Goal: Task Accomplishment & Management: Use online tool/utility

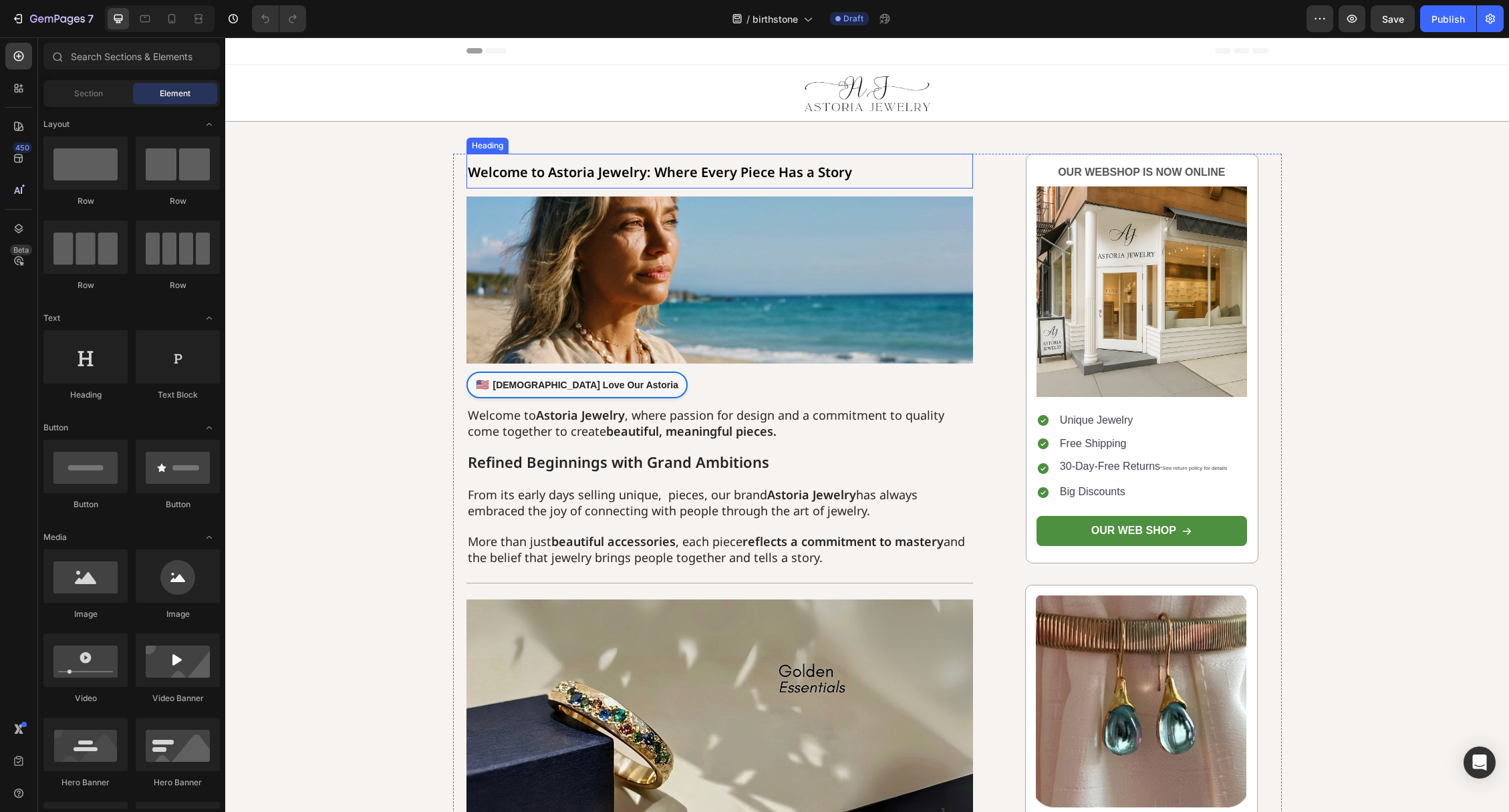
click at [516, 163] on strong "Welcome to Astoria Jewelry: Where Every Piece Has a Story" at bounding box center [660, 172] width 385 height 18
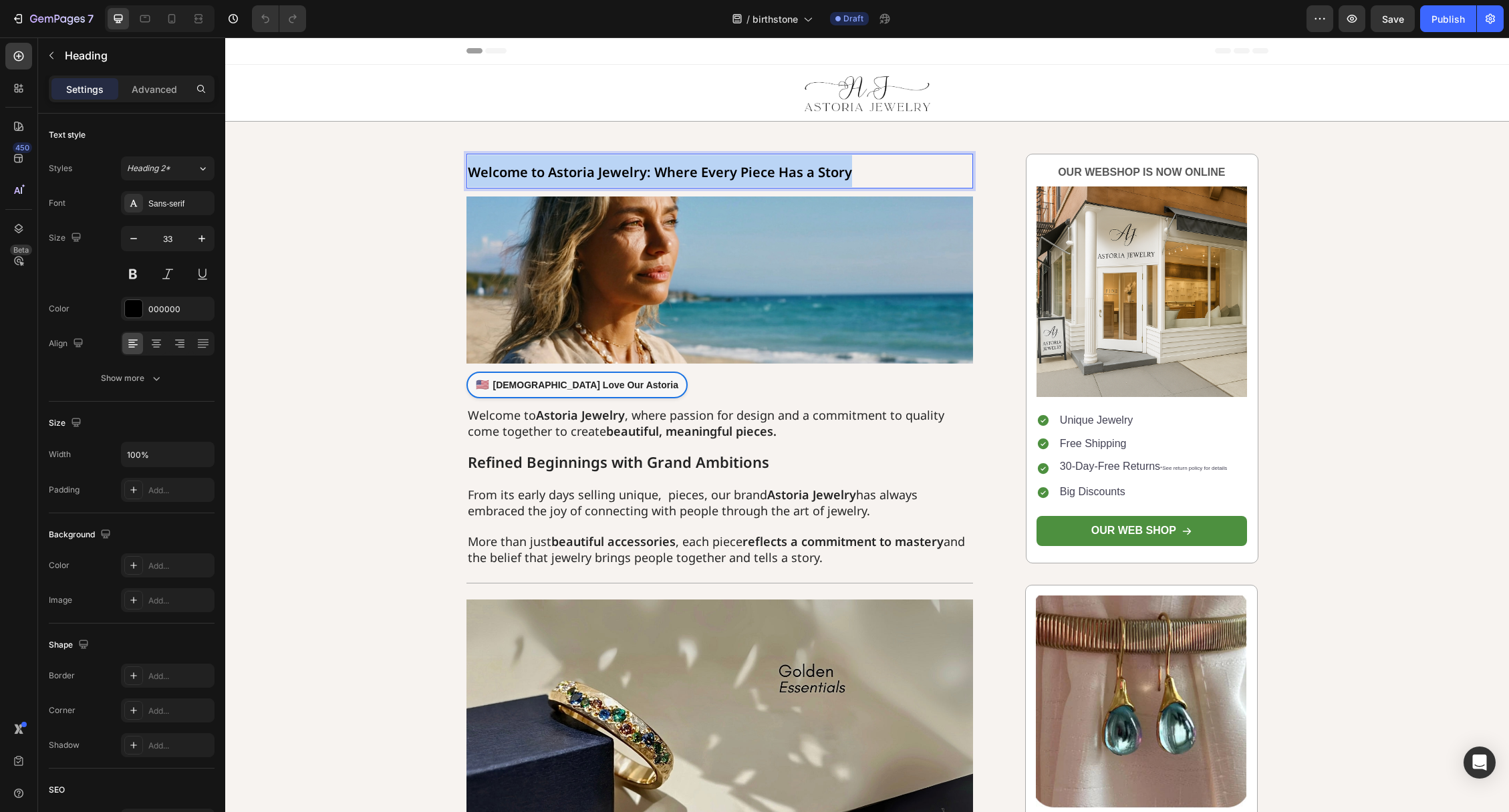
click at [516, 163] on strong "Welcome to Astoria Jewelry: Where Every Piece Has a Story" at bounding box center [660, 172] width 385 height 18
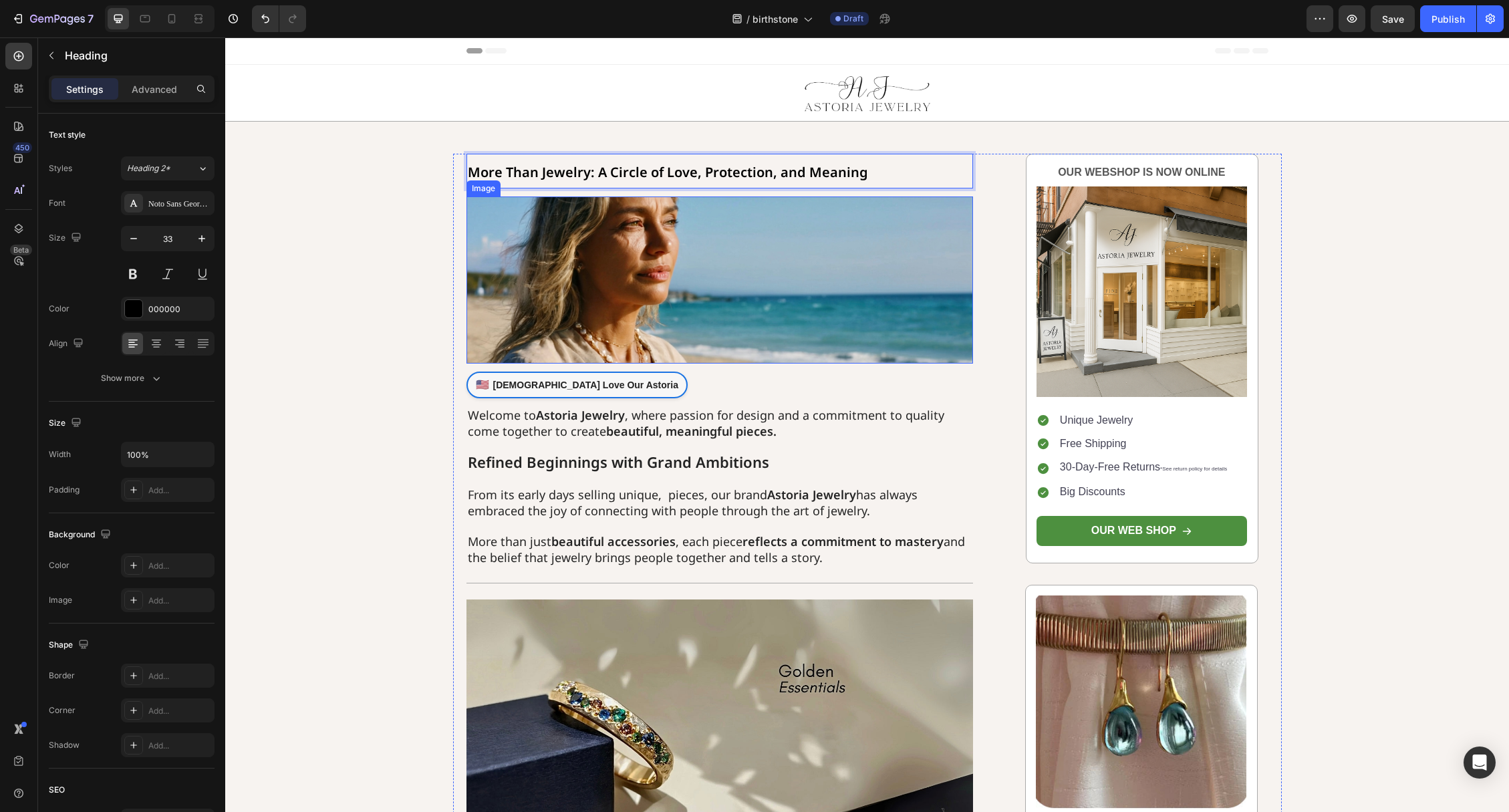
click at [729, 283] on img at bounding box center [720, 280] width 508 height 167
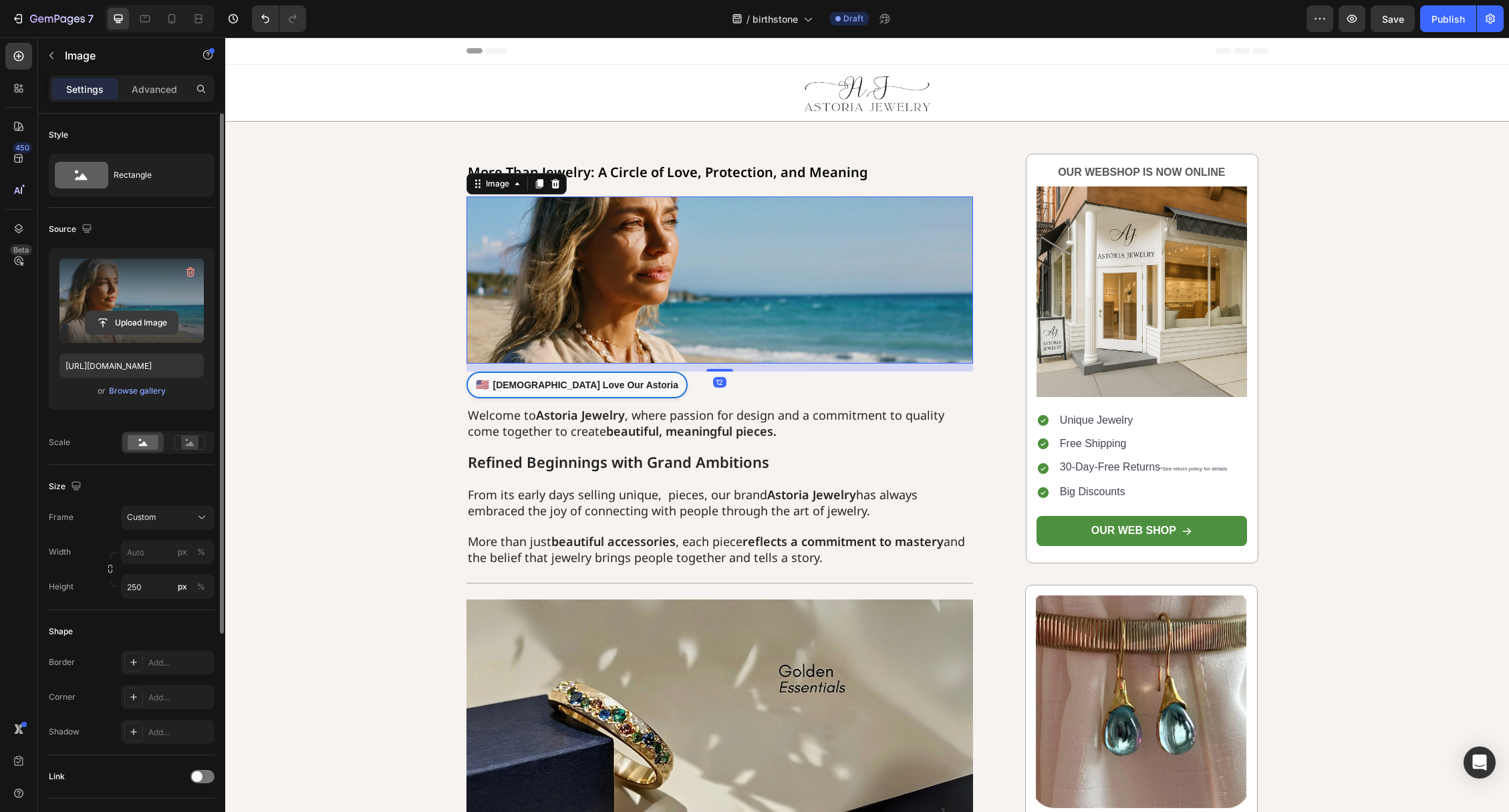
click at [129, 332] on input "file" at bounding box center [132, 323] width 92 height 23
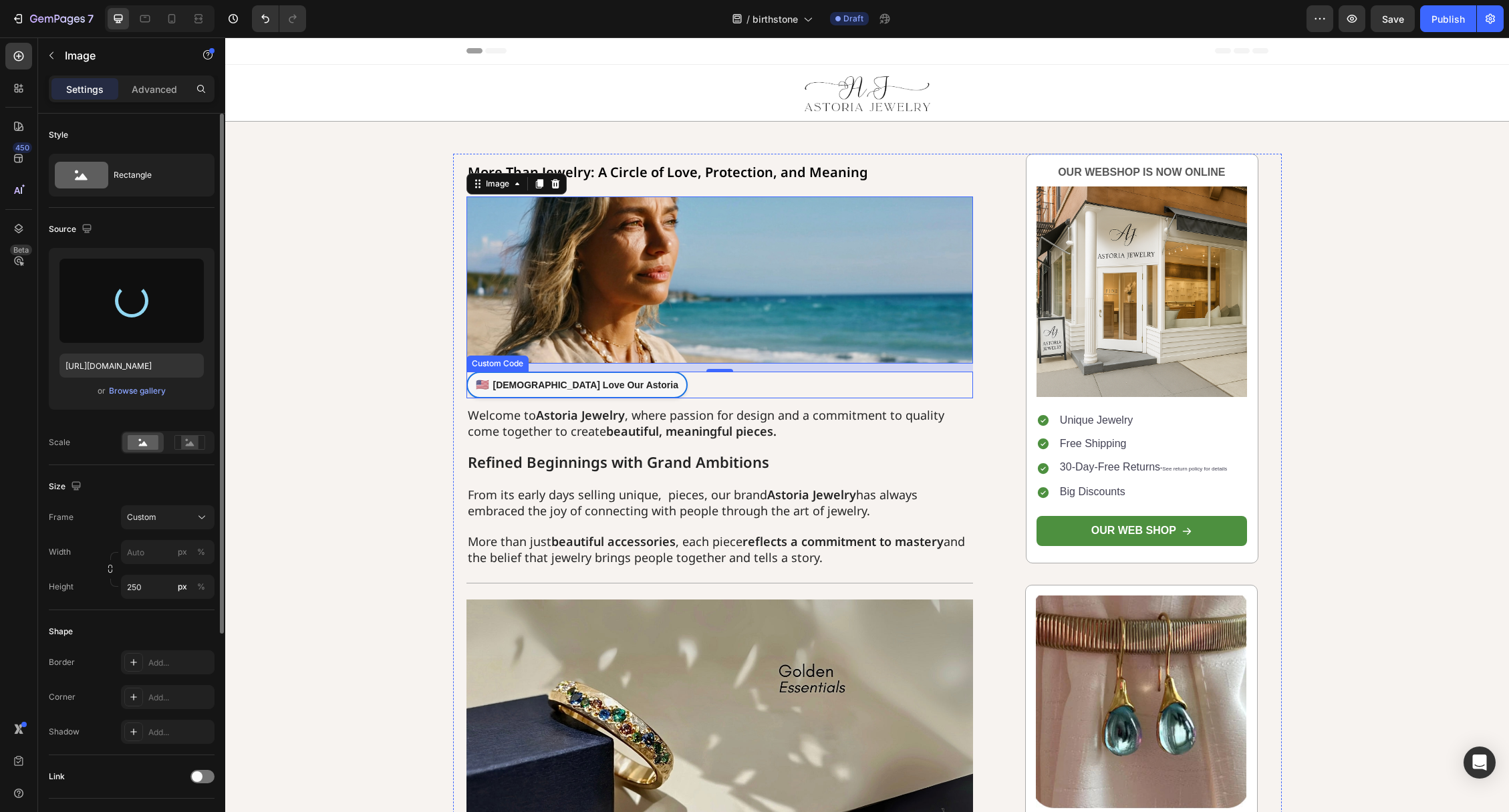
click at [568, 384] on link "🇺🇸 Americans Love Our Astoria" at bounding box center [576, 385] width 221 height 27
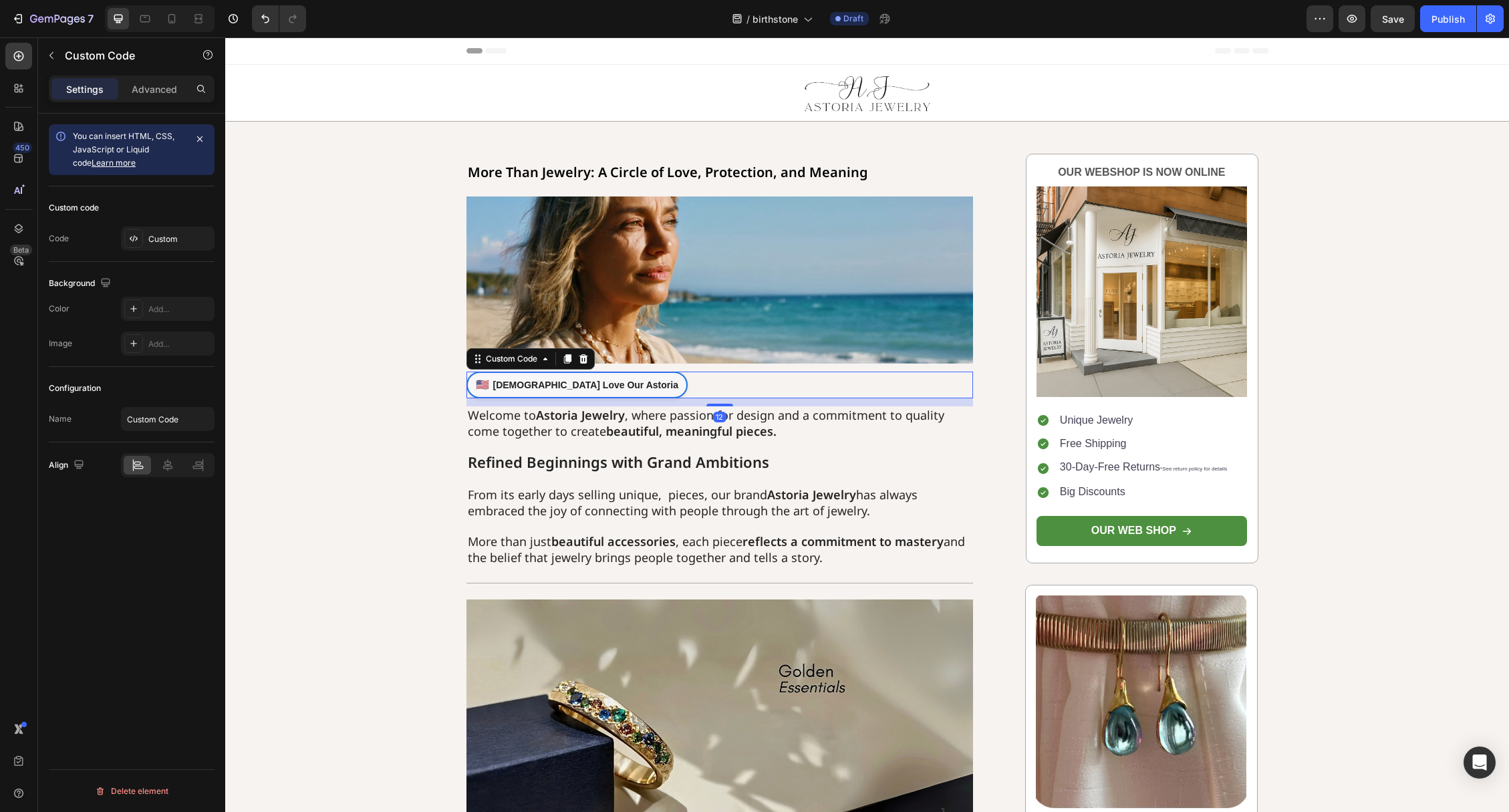
click at [568, 384] on link "🇺🇸 Americans Love Our Astoria" at bounding box center [576, 385] width 221 height 27
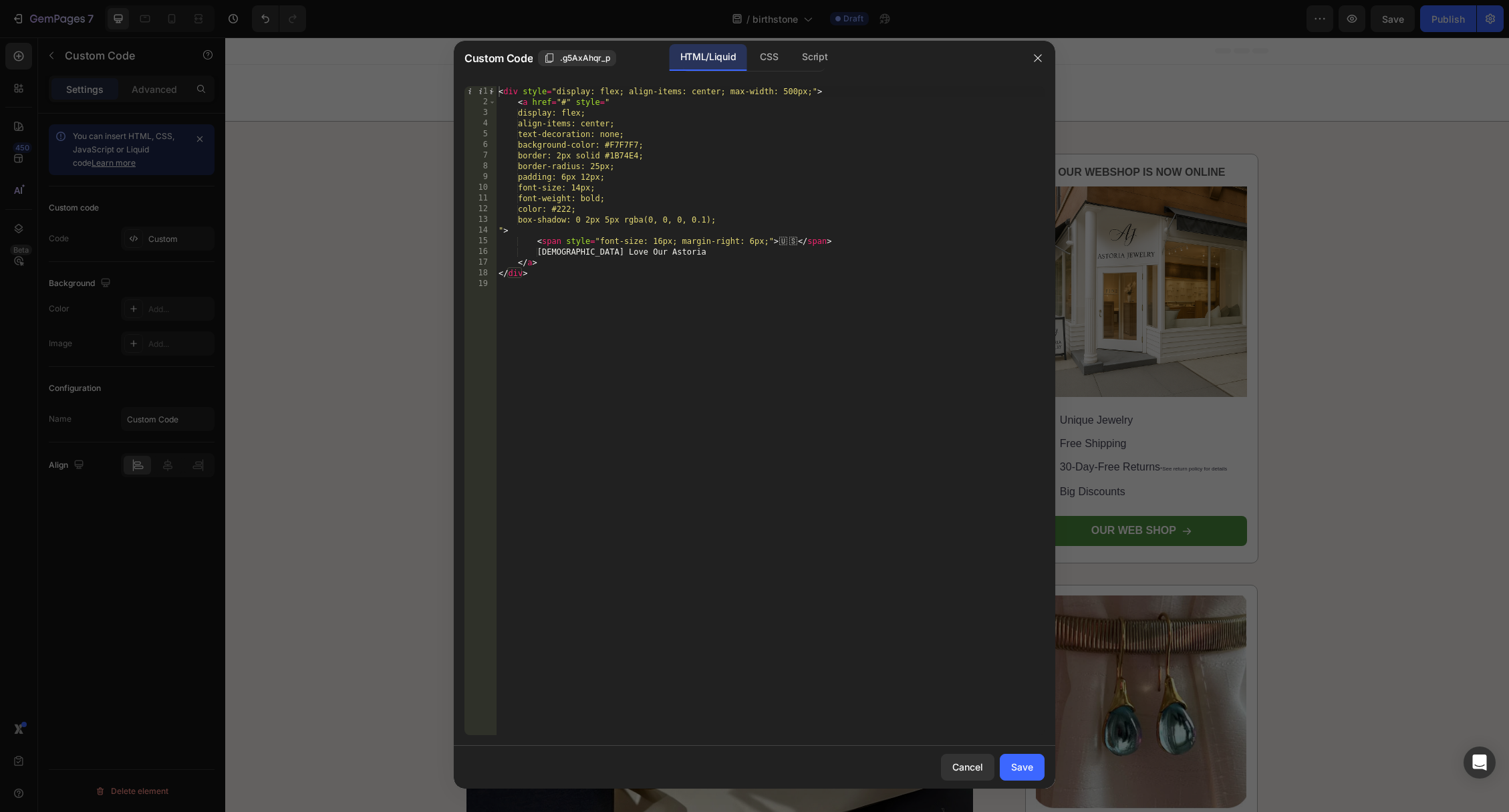
click at [776, 224] on div "< div style = "display: flex; align-items: center; max-width: 500px;" > < a hre…" at bounding box center [770, 421] width 549 height 670
drag, startPoint x: 668, startPoint y: 253, endPoint x: 615, endPoint y: 254, distance: 53.0
click at [615, 257] on div "< div style = "display: flex; align-items: center; max-width: 500px;" > < a hre…" at bounding box center [770, 421] width 549 height 670
click at [615, 253] on div "< div style = "display: flex; align-items: center; max-width: 500px;" > < a hre…" at bounding box center [770, 421] width 549 height 670
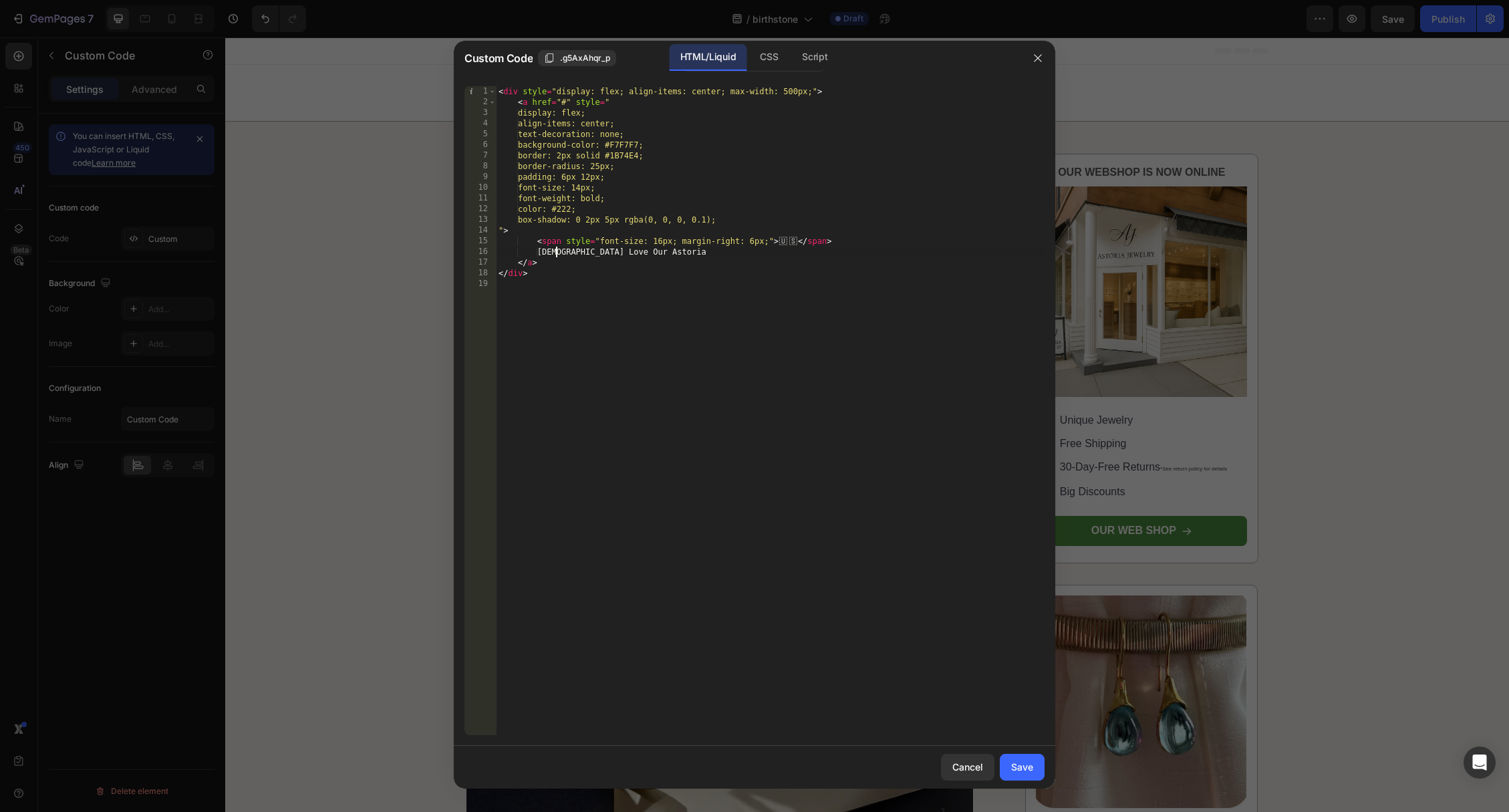
click at [559, 252] on div "< div style = "display: flex; align-items: center; max-width: 500px;" > < a hre…" at bounding box center [770, 421] width 549 height 670
drag, startPoint x: 605, startPoint y: 252, endPoint x: 669, endPoint y: 258, distance: 64.3
click at [669, 258] on div "< div style = "display: flex; align-items: center; max-width: 500px;" > < a hre…" at bounding box center [770, 421] width 549 height 670
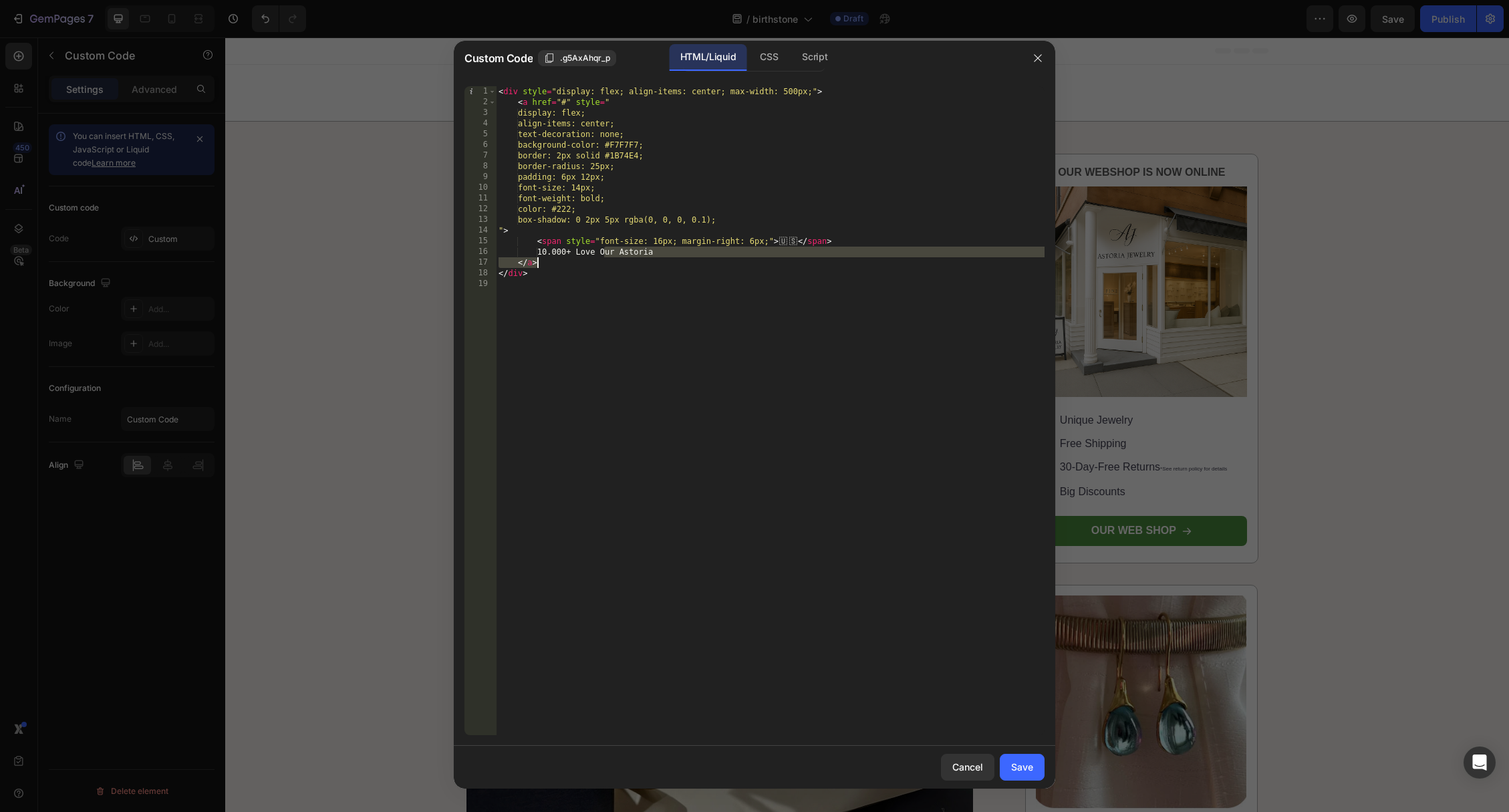
click at [621, 251] on div "< div style = "display: flex; align-items: center; max-width: 500px;" > < a hre…" at bounding box center [770, 421] width 549 height 670
click at [593, 253] on div "< div style = "display: flex; align-items: center; max-width: 500px;" > < a hre…" at bounding box center [770, 421] width 549 height 670
click at [609, 249] on div "< div style = "display: flex; align-items: center; max-width: 500px;" > < a hre…" at bounding box center [770, 421] width 549 height 670
drag, startPoint x: 603, startPoint y: 251, endPoint x: 629, endPoint y: 256, distance: 26.5
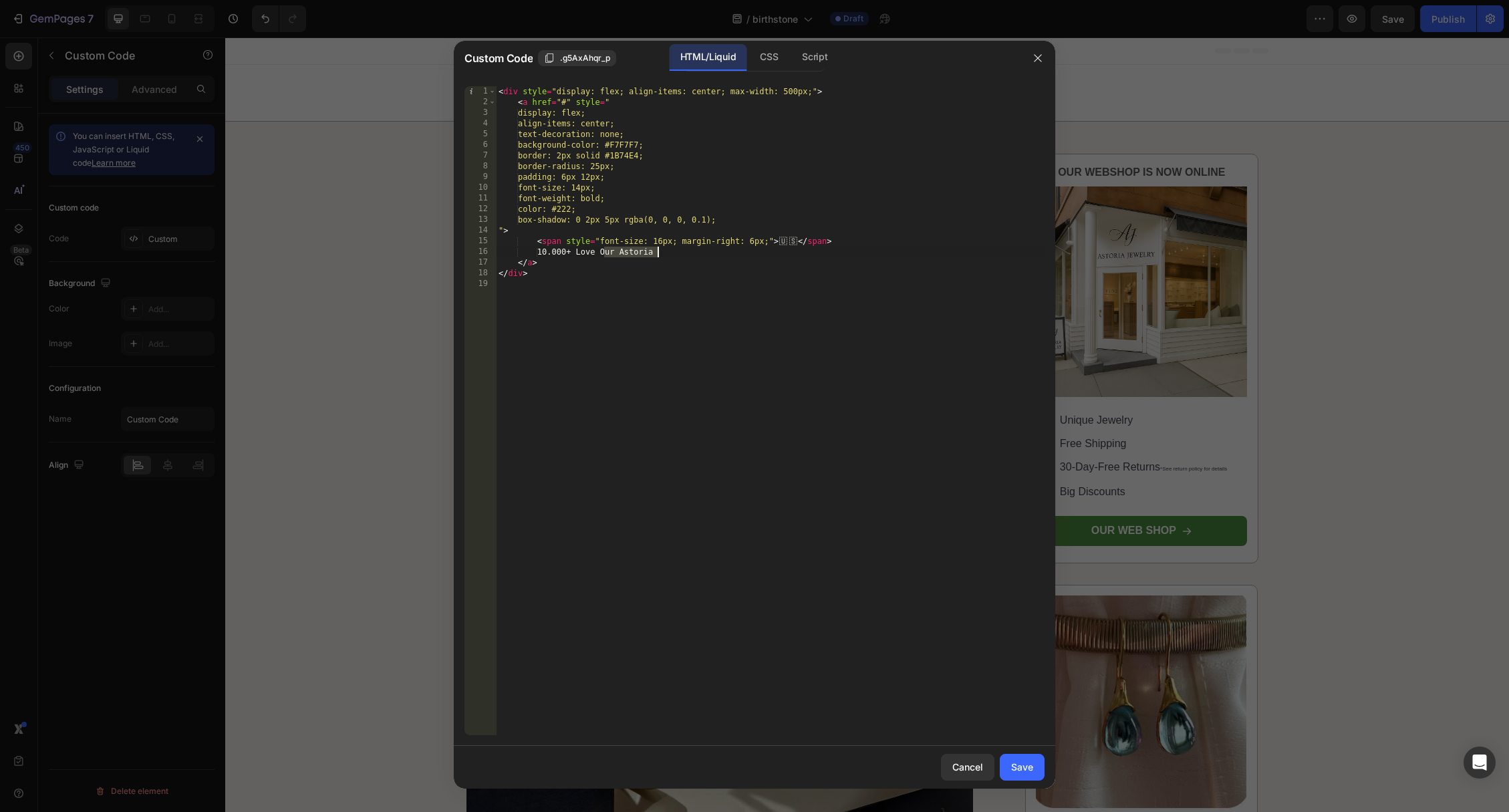
click at [667, 255] on div "< div style = "display: flex; align-items: center; max-width: 500px;" > < a hre…" at bounding box center [770, 421] width 549 height 670
drag, startPoint x: 607, startPoint y: 253, endPoint x: 598, endPoint y: 252, distance: 9.1
click at [605, 253] on div "< div style = "display: flex; align-items: center; max-width: 500px;" > < a hre…" at bounding box center [770, 421] width 549 height 670
click at [579, 250] on div "< div style = "display: flex; align-items: center; max-width: 500px;" > < a hre…" at bounding box center [770, 421] width 549 height 670
click at [602, 252] on div "< div style = "display: flex; align-items: center; max-width: 500px;" > < a hre…" at bounding box center [770, 421] width 549 height 670
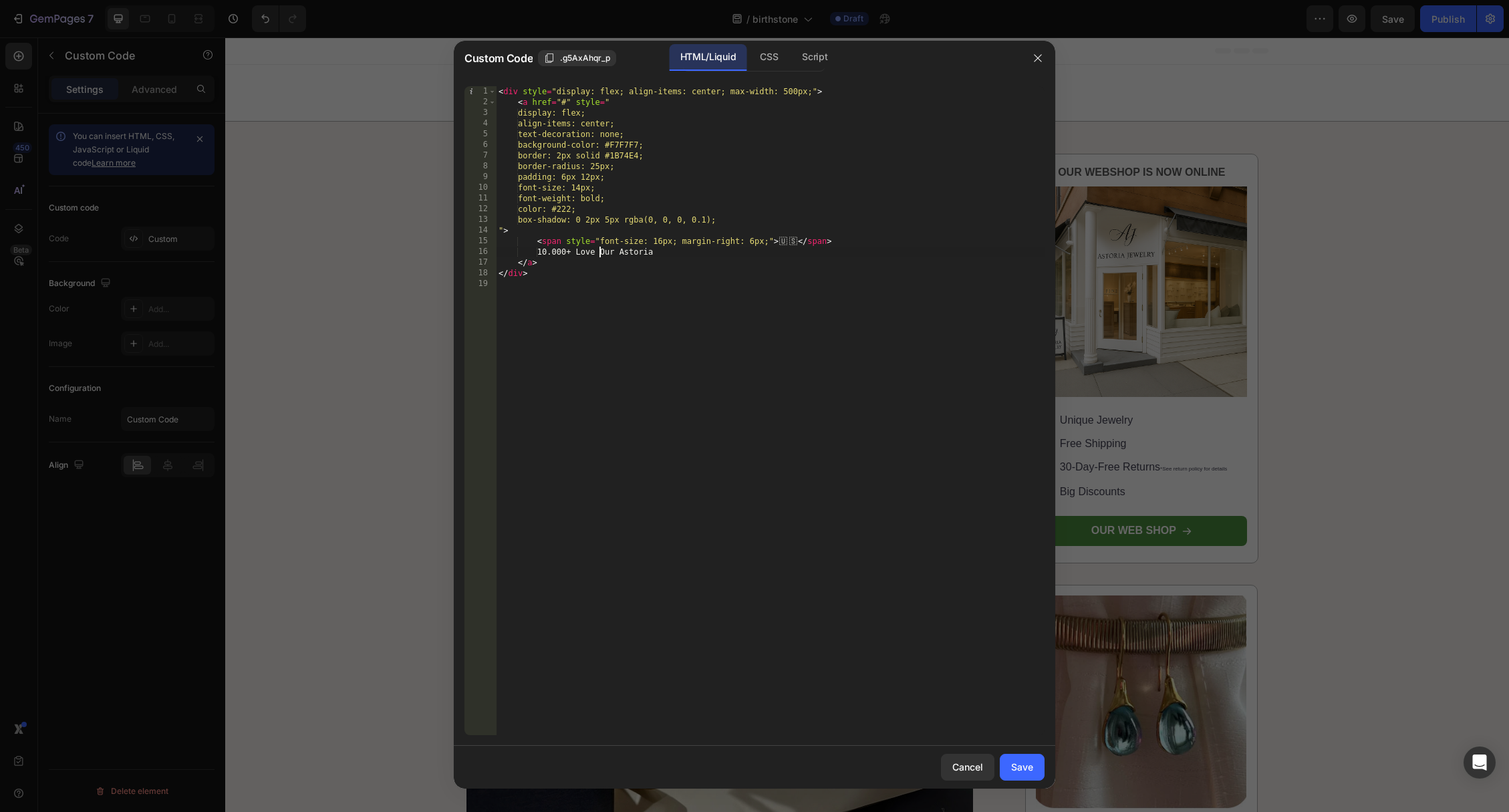
click at [610, 251] on div "< div style = "display: flex; align-items: center; max-width: 500px;" > < a hre…" at bounding box center [770, 421] width 549 height 670
click at [644, 252] on div "< div style = "display: flex; align-items: center; max-width: 500px;" > < a hre…" at bounding box center [770, 421] width 549 height 670
type textarea "10.000+ Love Astoria Jewelry"
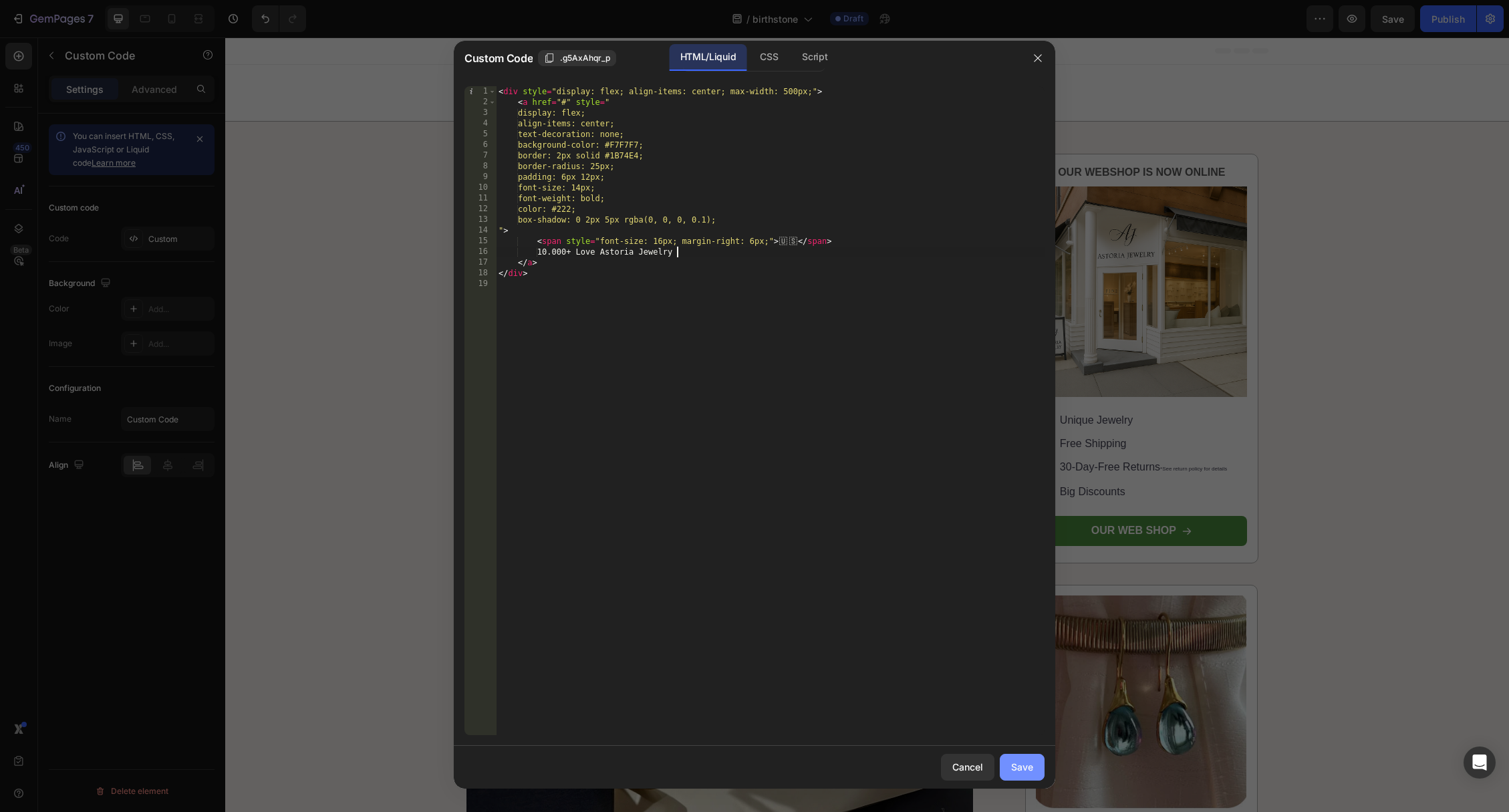
click at [1031, 760] on div "Save" at bounding box center [1022, 767] width 22 height 14
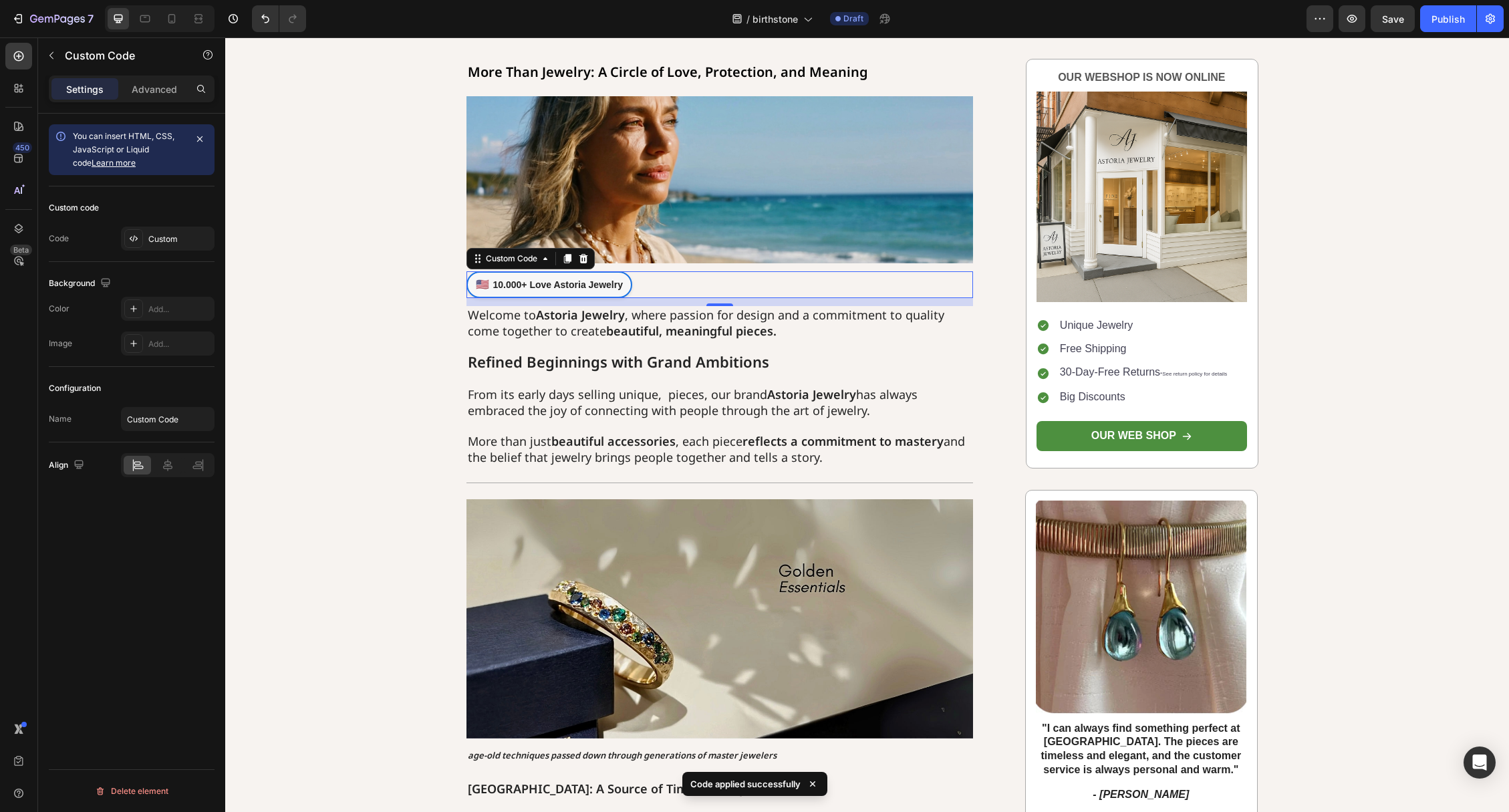
scroll to position [108, 0]
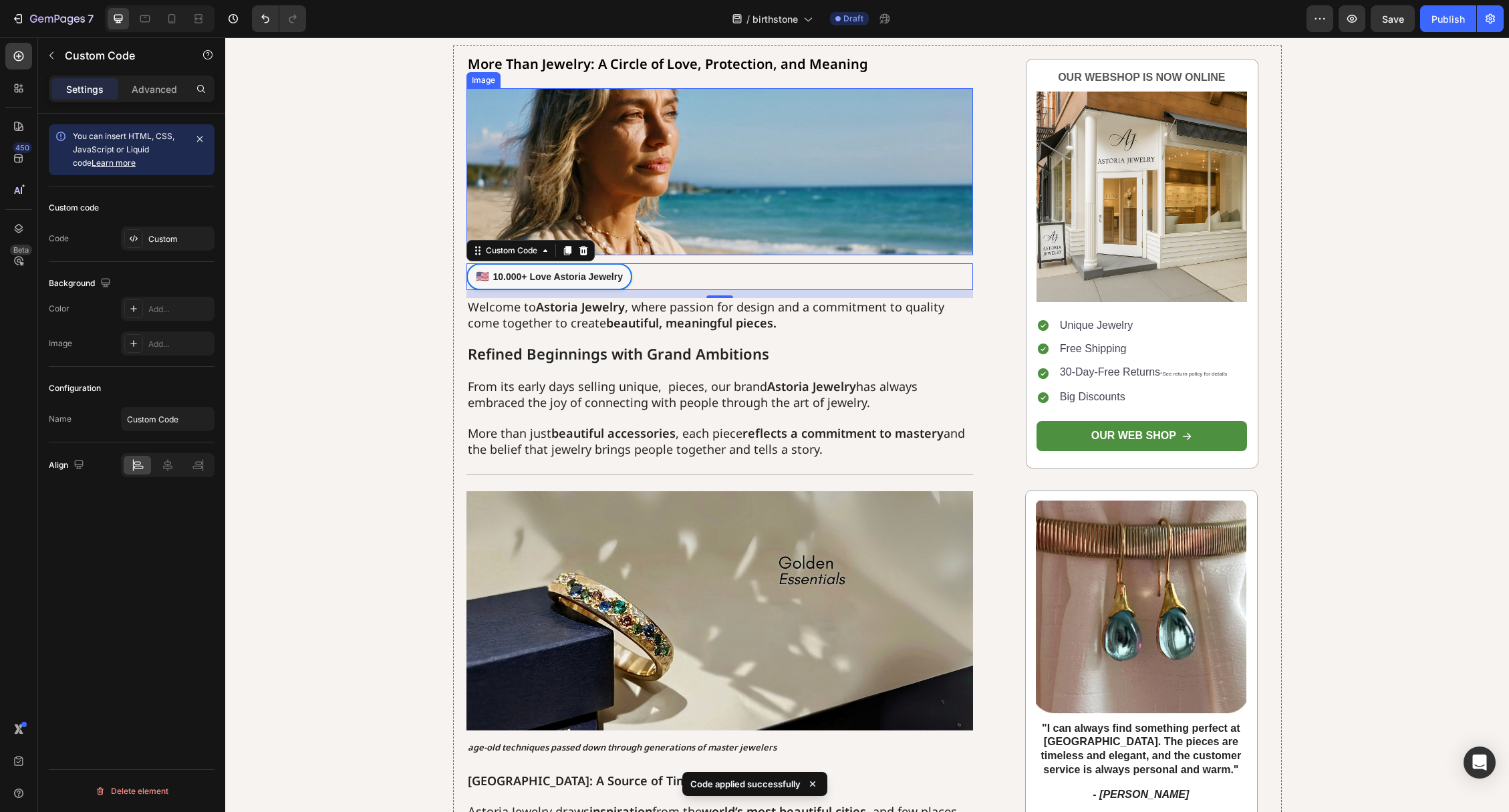
click at [636, 159] on img at bounding box center [720, 172] width 508 height 167
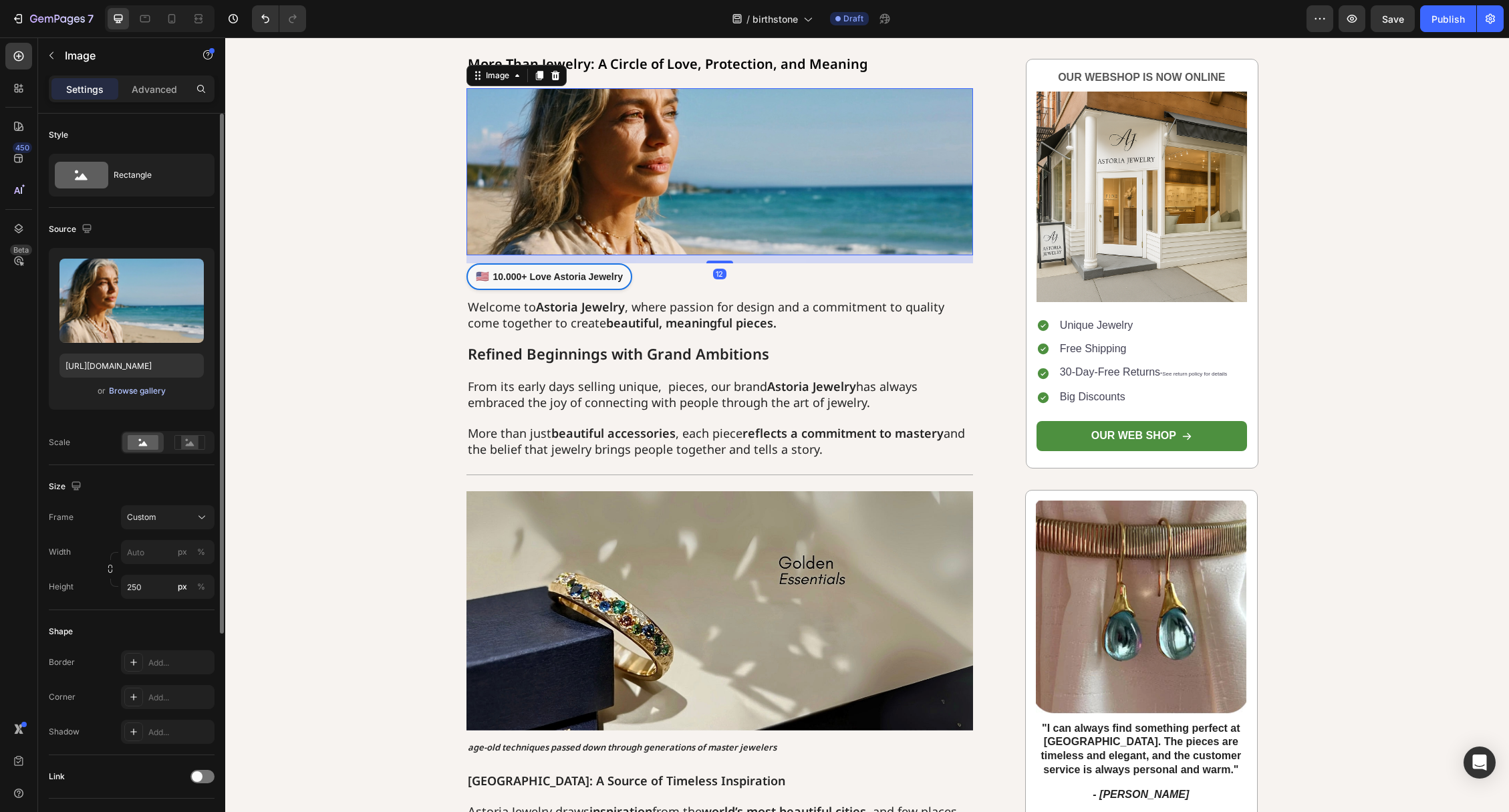
click at [130, 389] on div "Browse gallery" at bounding box center [138, 390] width 57 height 12
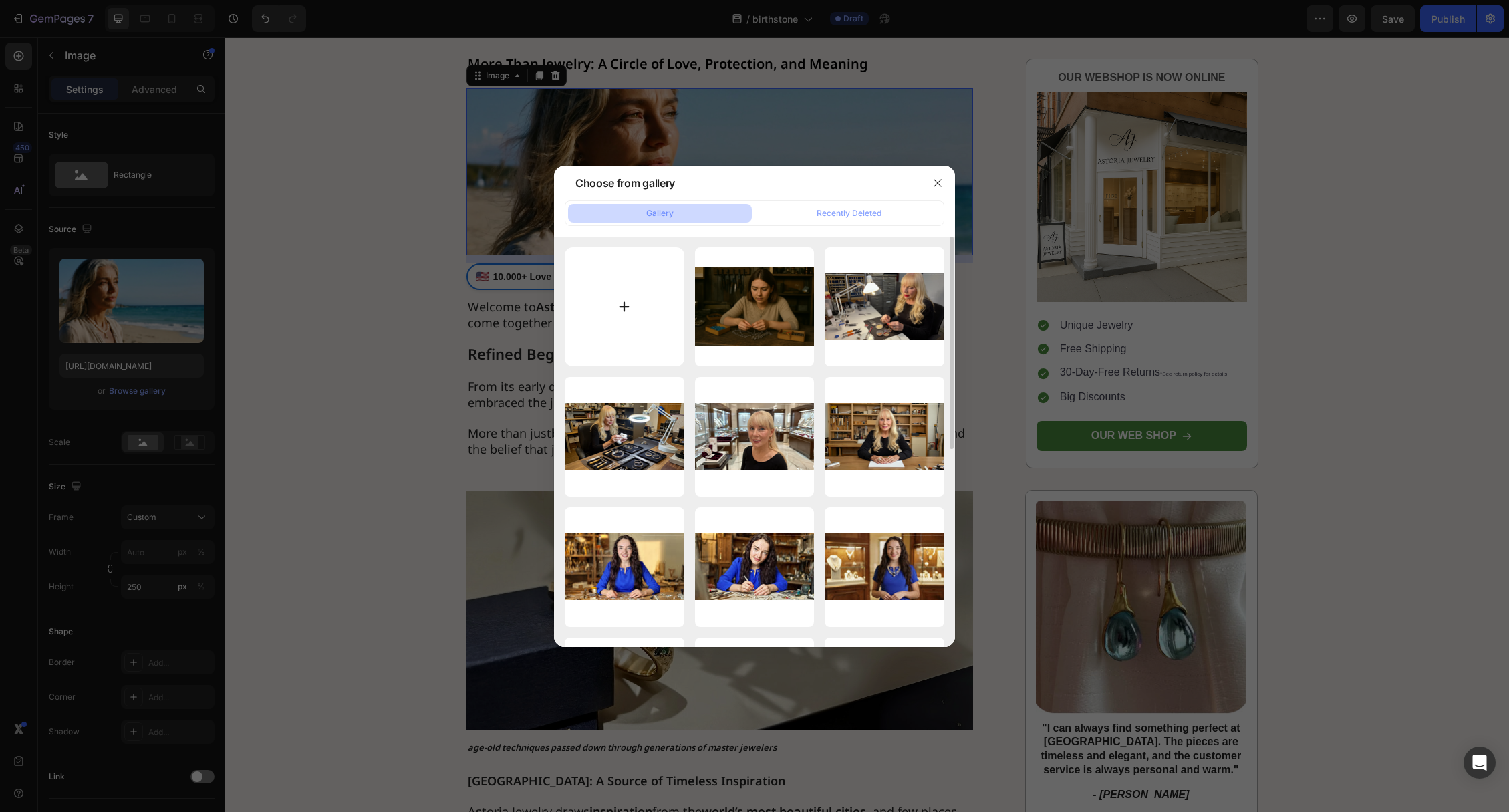
click at [628, 280] on input "file" at bounding box center [625, 307] width 120 height 120
type input "C:\fakepath\Design [PERSON_NAME] (95).png"
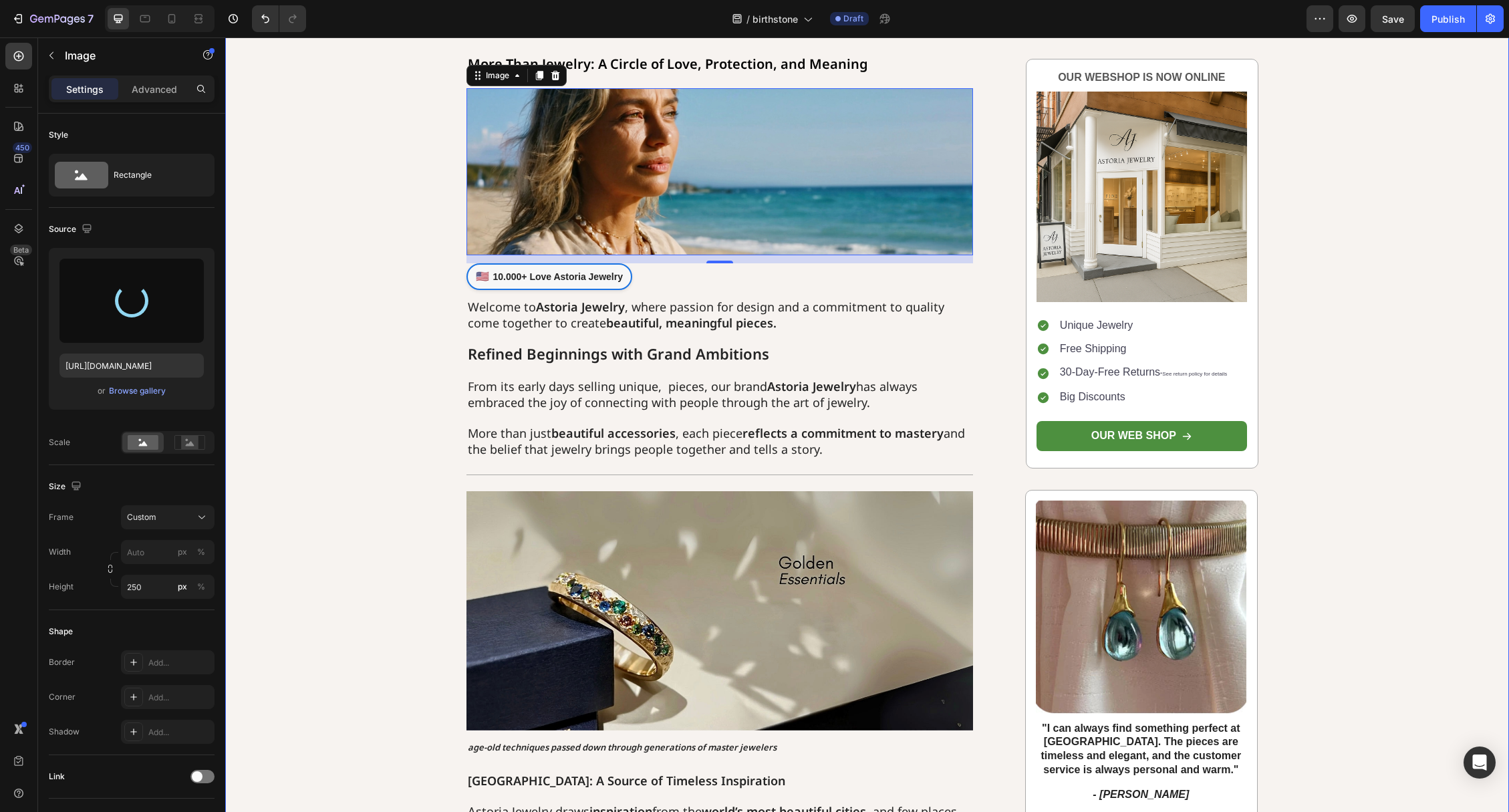
type input "[URL][DOMAIN_NAME]"
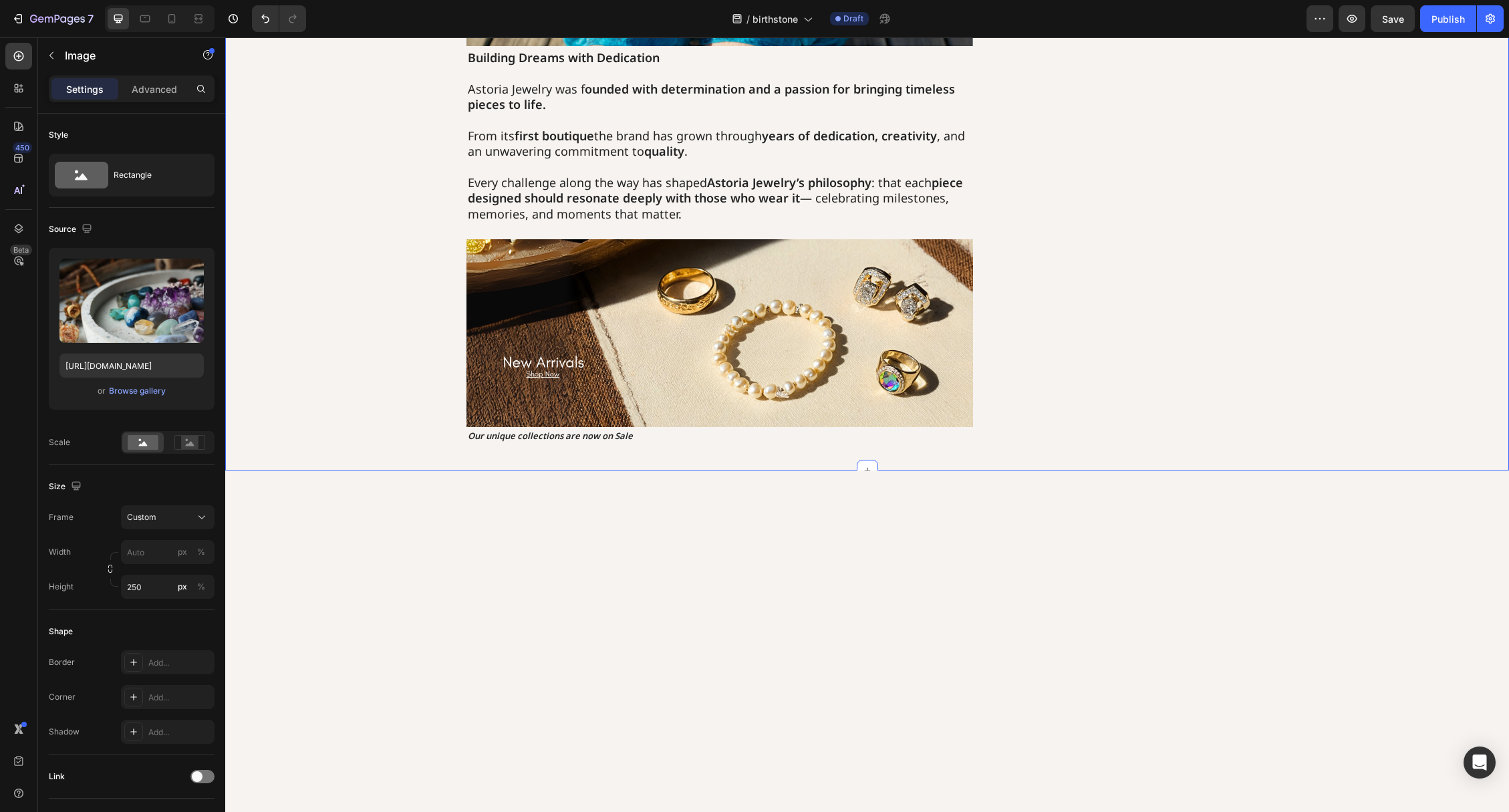
scroll to position [0, 0]
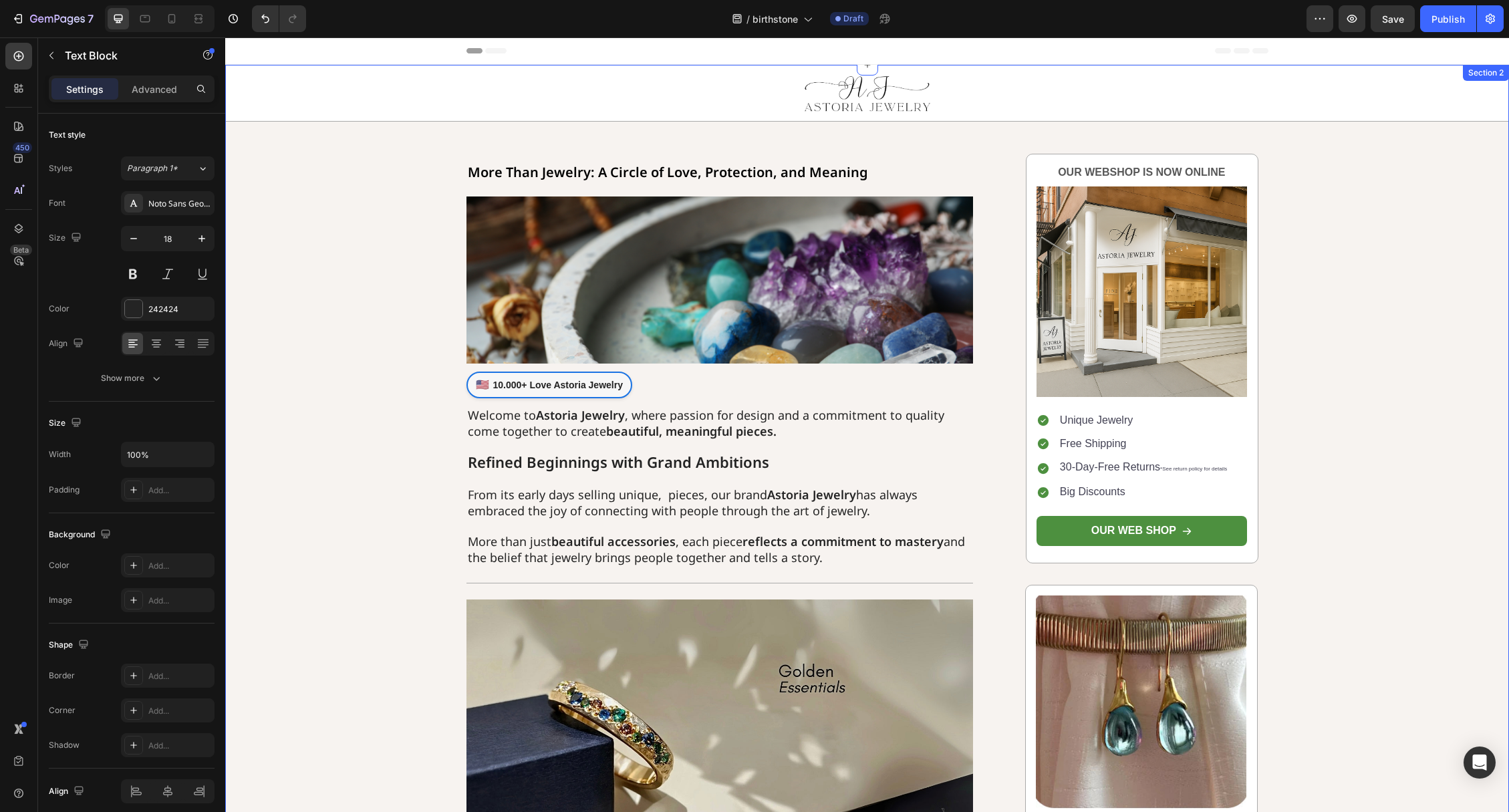
click at [523, 412] on p "Welcome to Astoria Jewelry , where passion for design and a commitment to quali…" at bounding box center [720, 423] width 504 height 32
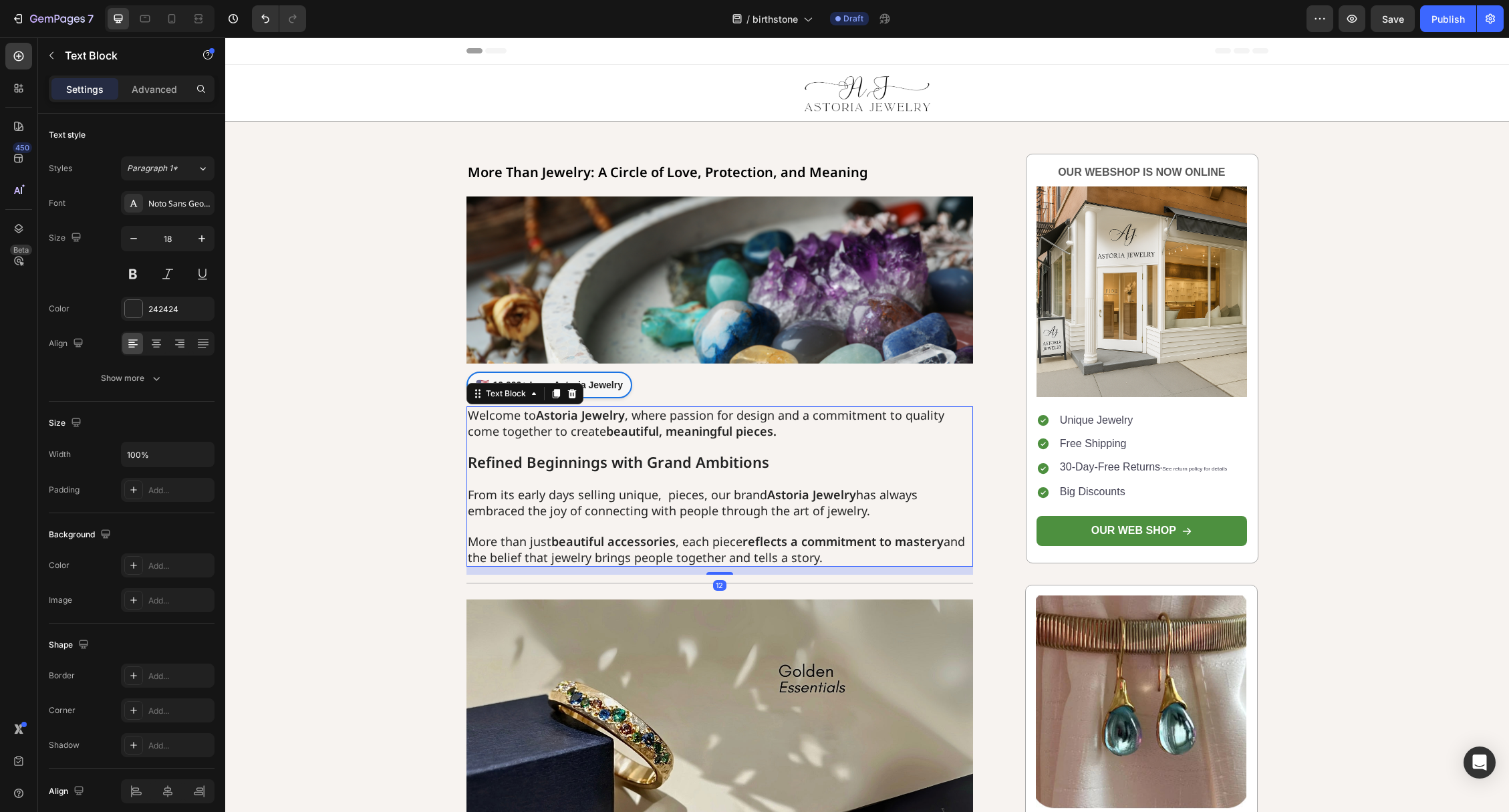
click at [523, 412] on p "Welcome to Astoria Jewelry , where passion for design and a commitment to quali…" at bounding box center [720, 423] width 504 height 32
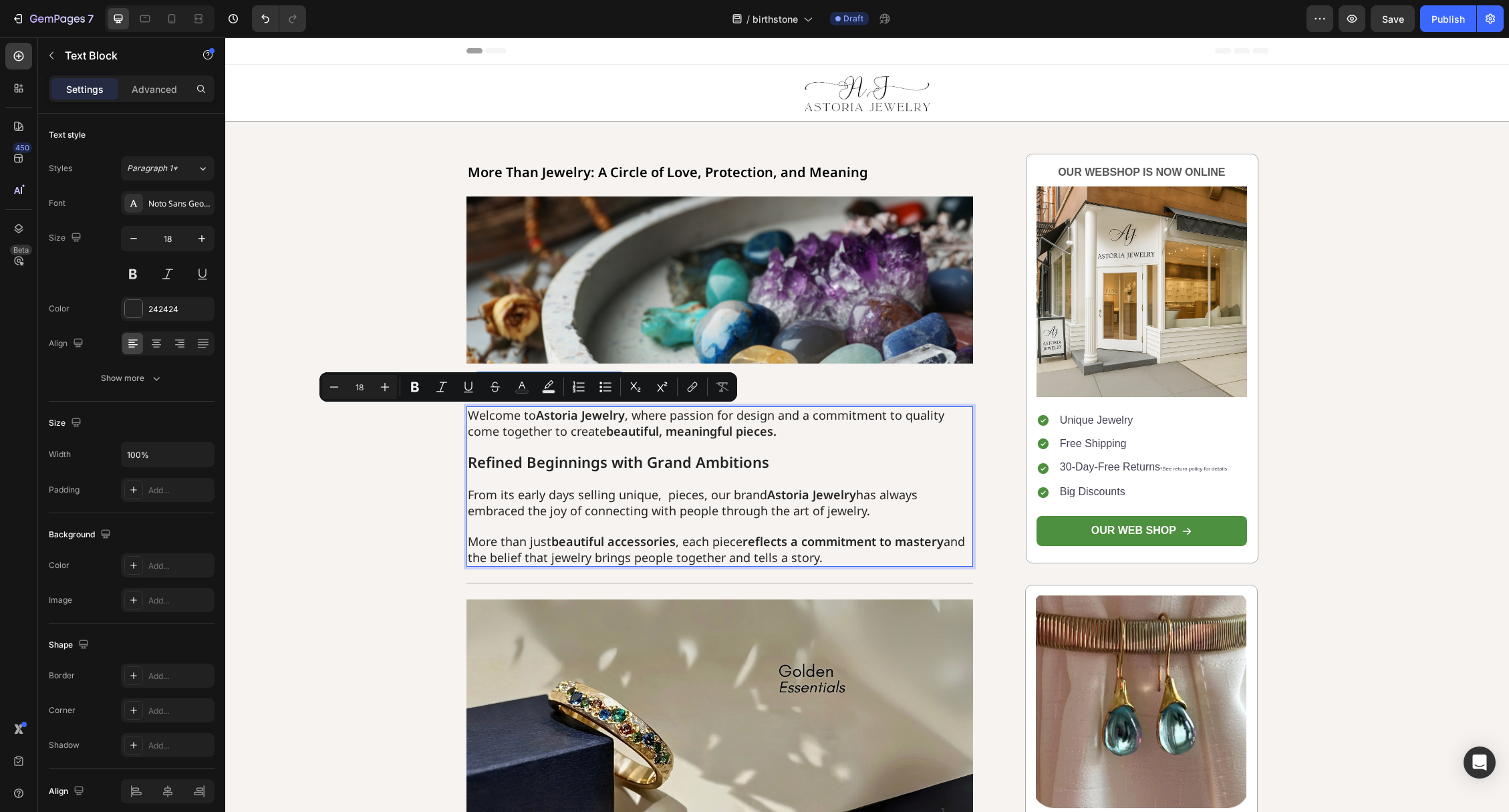
click at [491, 415] on p "Welcome to Astoria Jewelry , where passion for design and a commitment to quali…" at bounding box center [720, 423] width 504 height 32
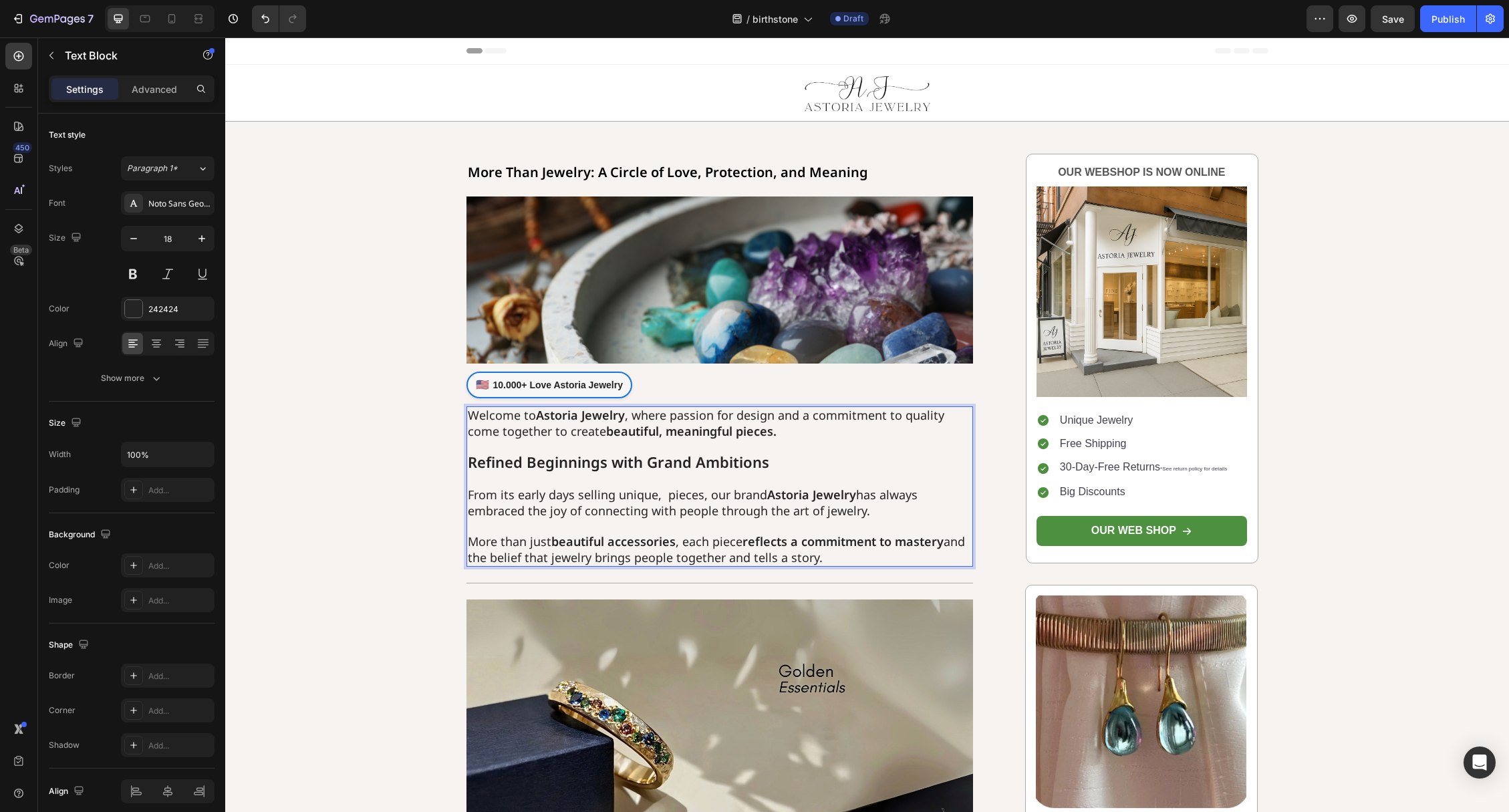
click at [466, 415] on div "Welcome to Astoria Jewelry , where passion for design and a commitment to quali…" at bounding box center [720, 487] width 508 height 160
click at [492, 457] on strong "Refined Beginnings with Grand Ambitions" at bounding box center [618, 462] width 301 height 19
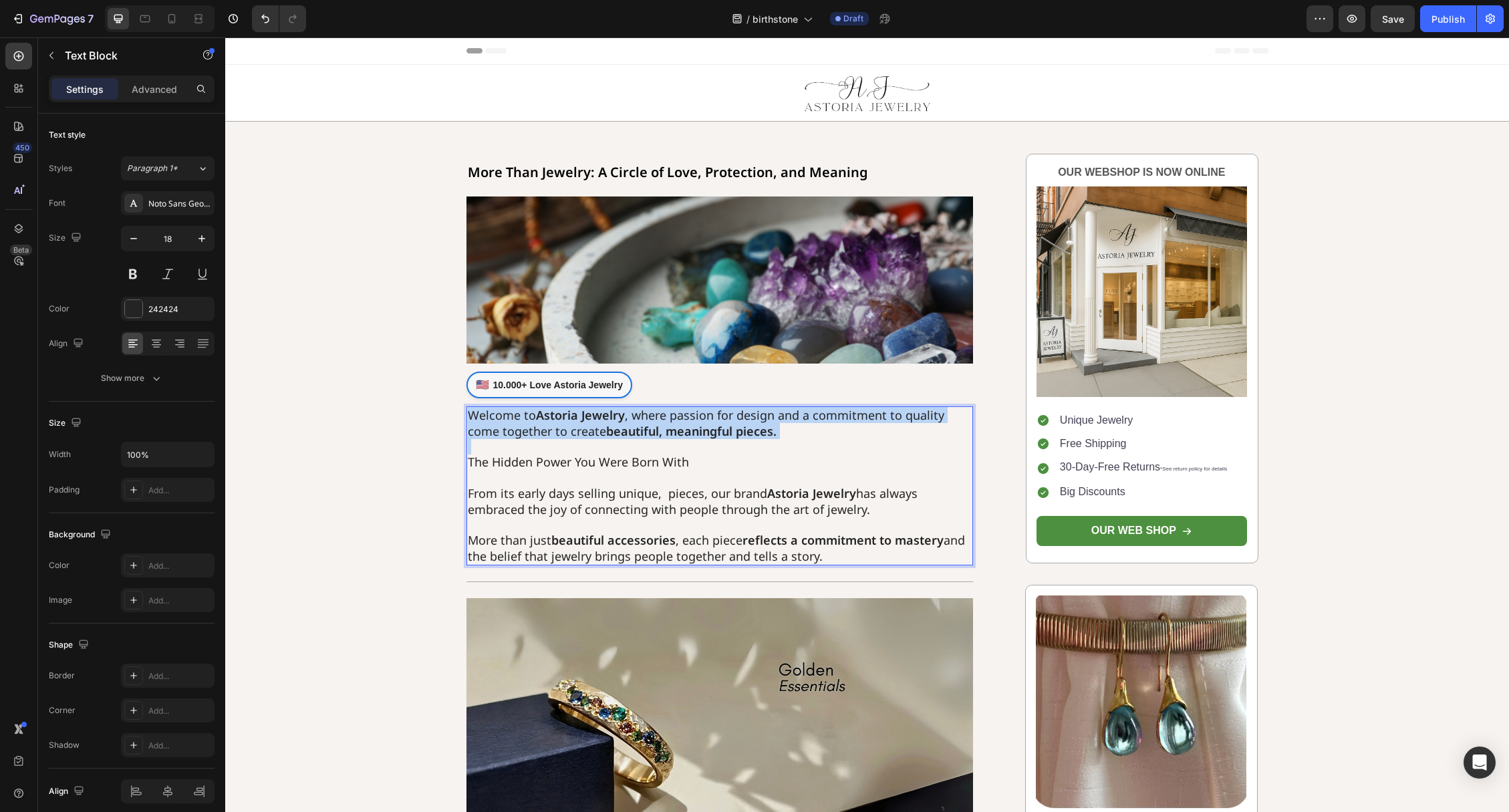
drag, startPoint x: 515, startPoint y: 414, endPoint x: 465, endPoint y: 410, distance: 50.2
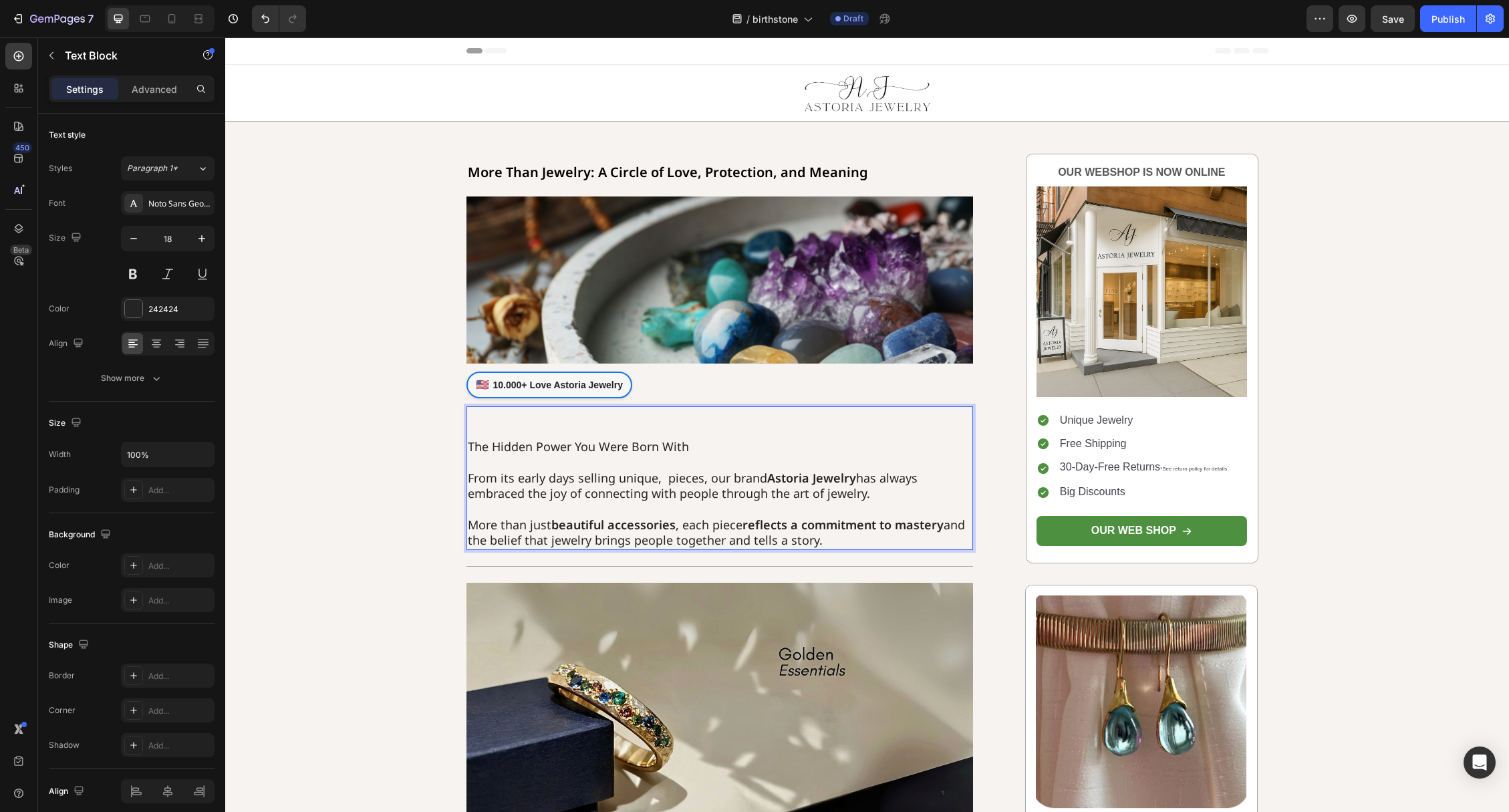
scroll to position [2, 0]
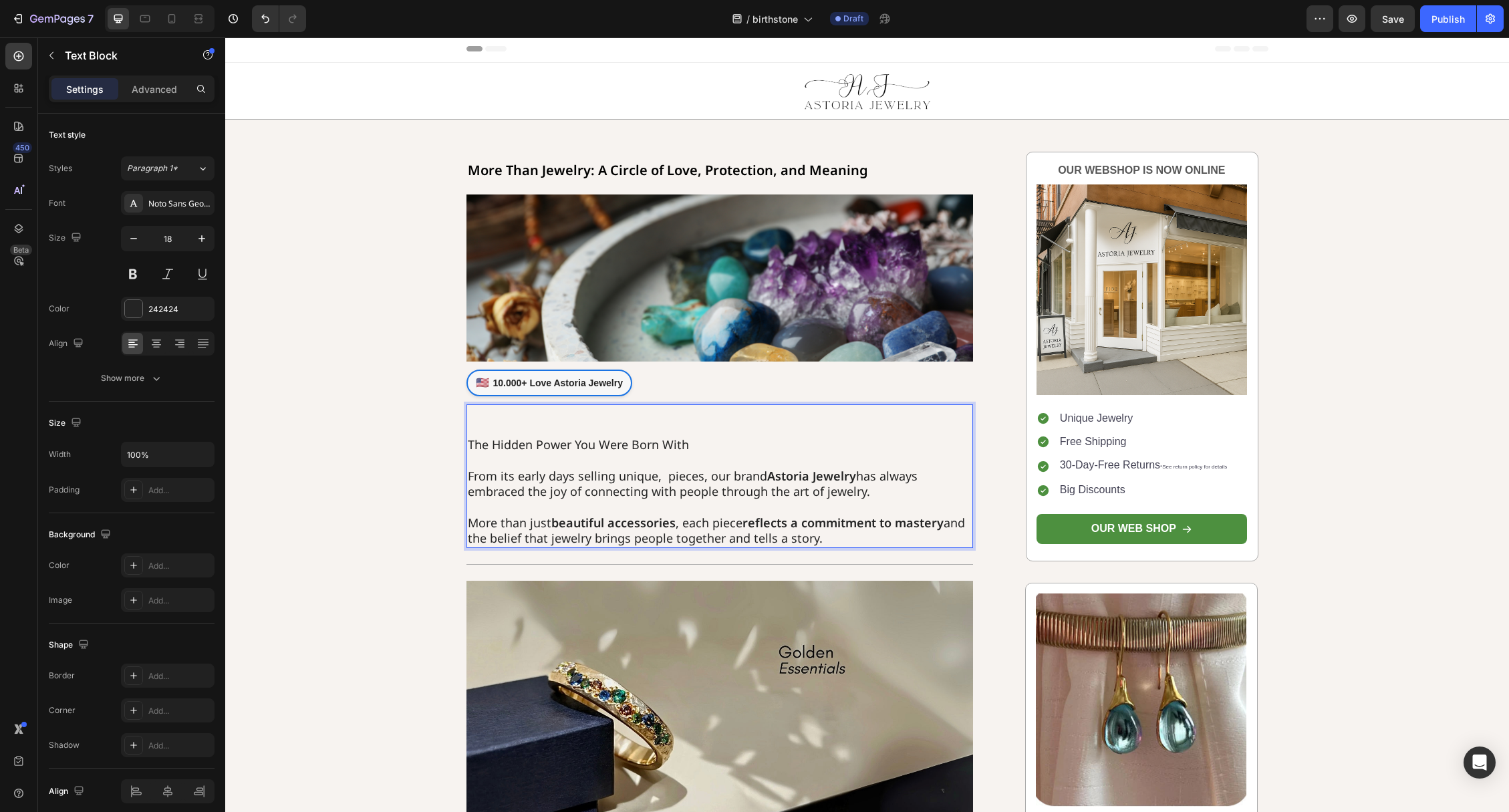
click at [468, 439] on p "The Hidden Power You Were Born With" at bounding box center [720, 444] width 504 height 15
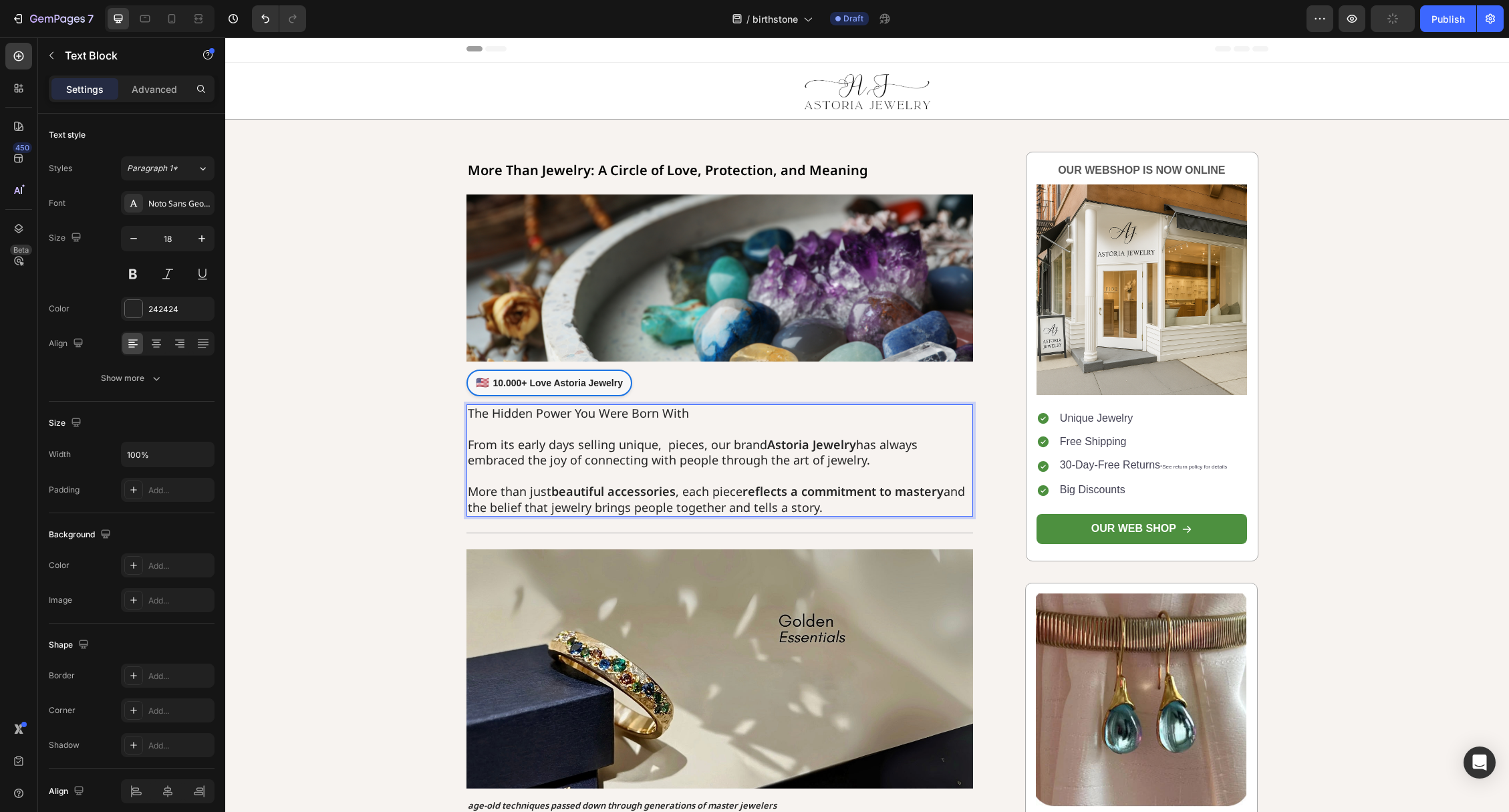
drag, startPoint x: 823, startPoint y: 503, endPoint x: 467, endPoint y: 439, distance: 361.7
click at [468, 439] on div "The Hidden Power You Were Born With From its early days selling unique, pieces,…" at bounding box center [720, 460] width 508 height 113
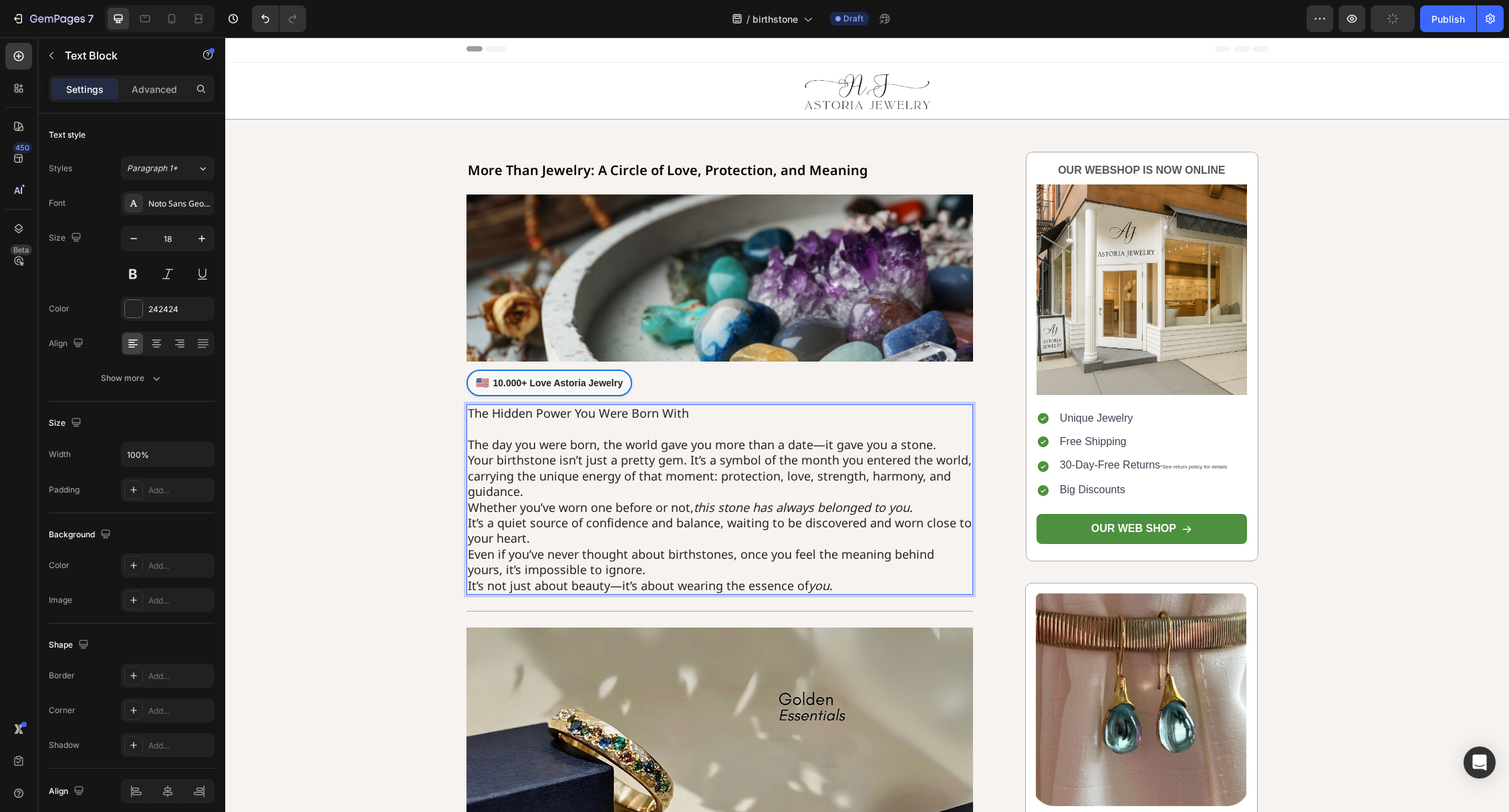
scroll to position [0, 0]
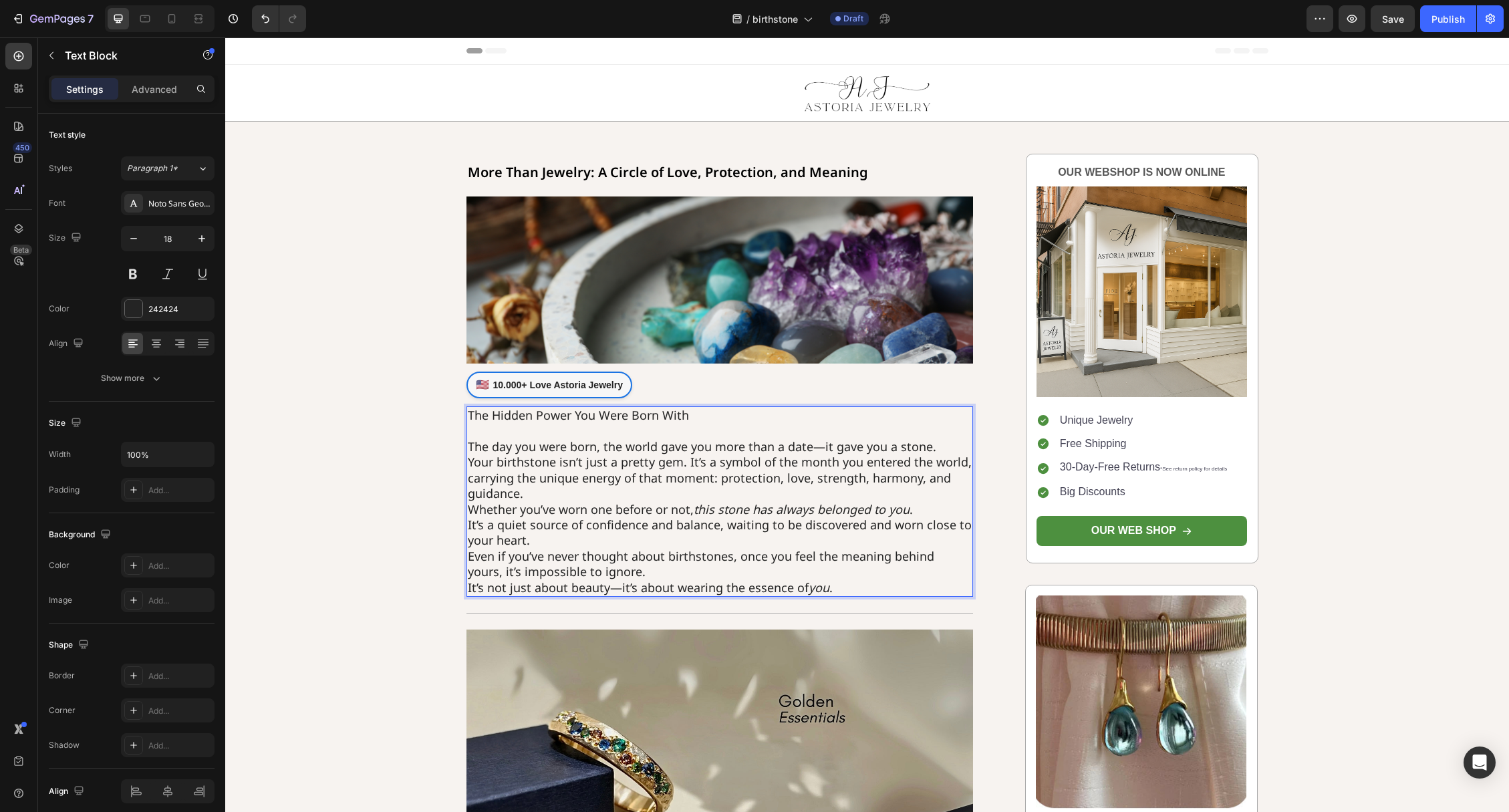
click at [936, 446] on p "The day you were born, the world gave you more than a date—it gave you a stone.…" at bounding box center [720, 517] width 504 height 156
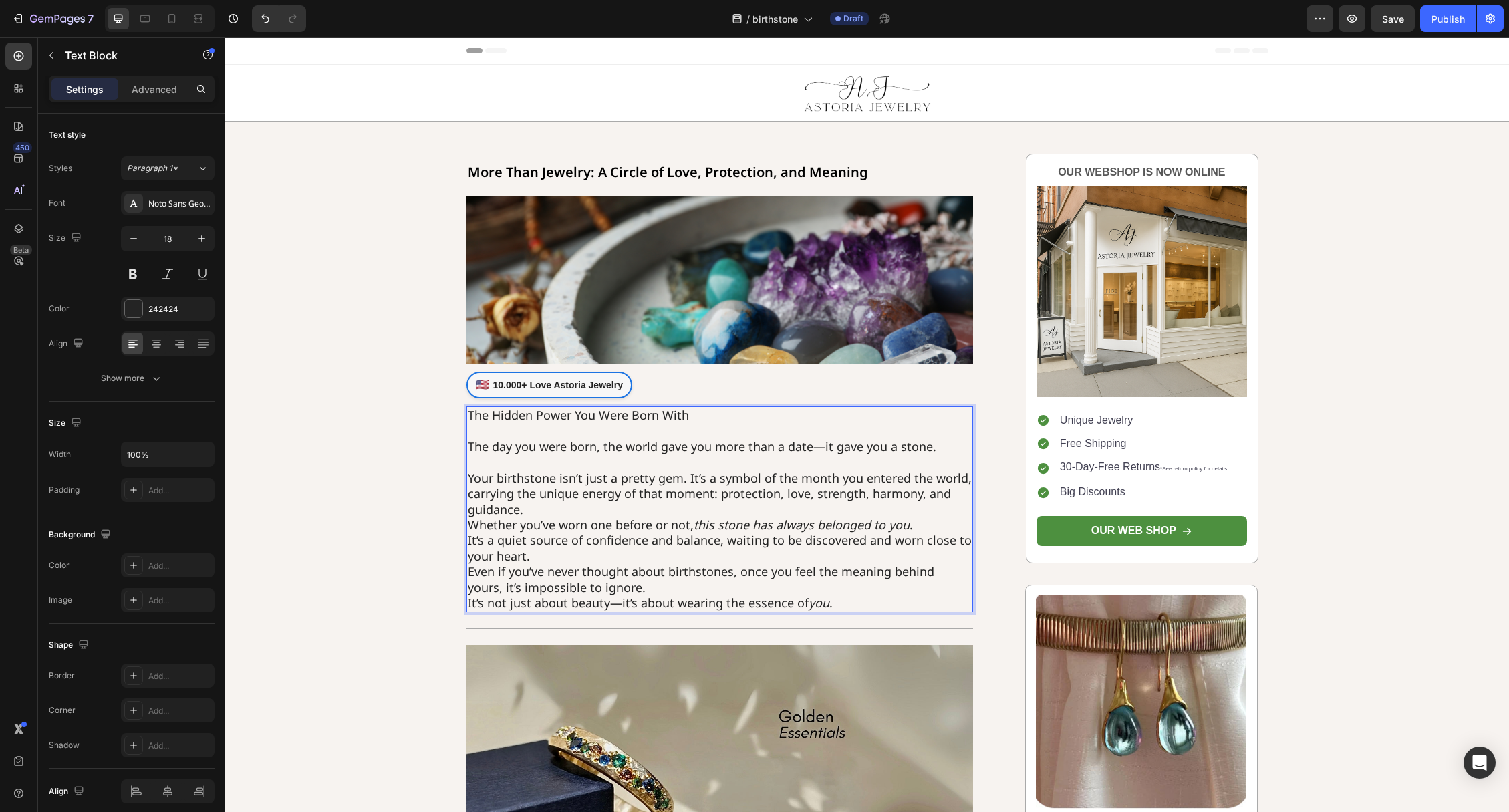
click at [559, 500] on p "⁠⁠⁠⁠⁠⁠⁠ Your birthstone isn’t just a pretty gem. It’s a symbol of the month you…" at bounding box center [720, 532] width 504 height 156
click at [553, 512] on p "Your birthstone isn’t just a pretty gem. It’s a symbol of the month you entered…" at bounding box center [720, 532] width 504 height 156
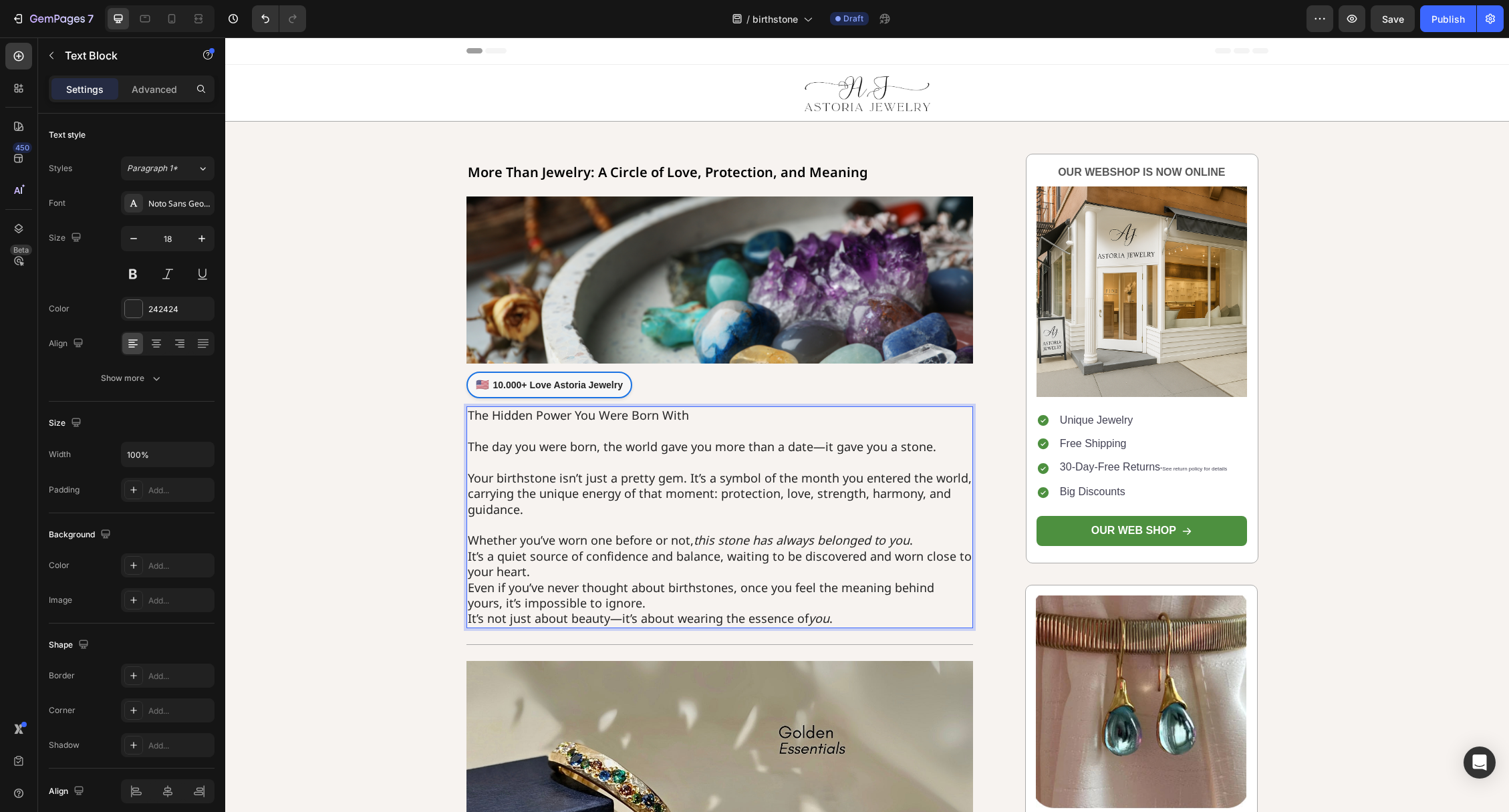
click at [549, 563] on p "⁠⁠⁠⁠⁠⁠⁠ Whether you’ve worn one before or not, this stone has always belonged t…" at bounding box center [720, 572] width 504 height 109
click at [545, 572] on p "Whether you’ve worn one before or not, this stone has always belonged to you . …" at bounding box center [720, 572] width 504 height 109
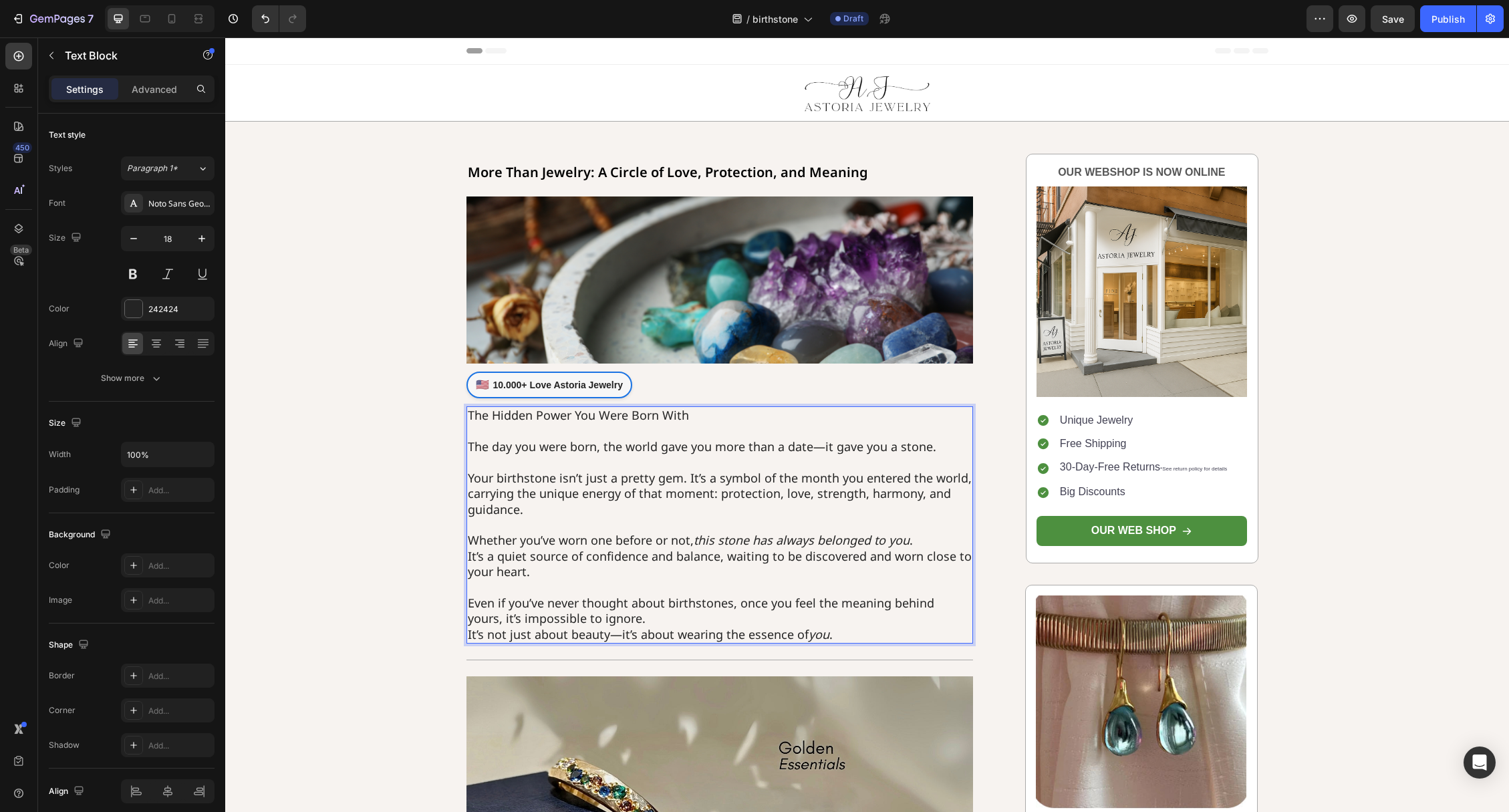
click at [617, 617] on p "⁠⁠⁠⁠⁠⁠⁠ Even if you’ve never thought about birthstones, once you feel the meani…" at bounding box center [720, 611] width 504 height 63
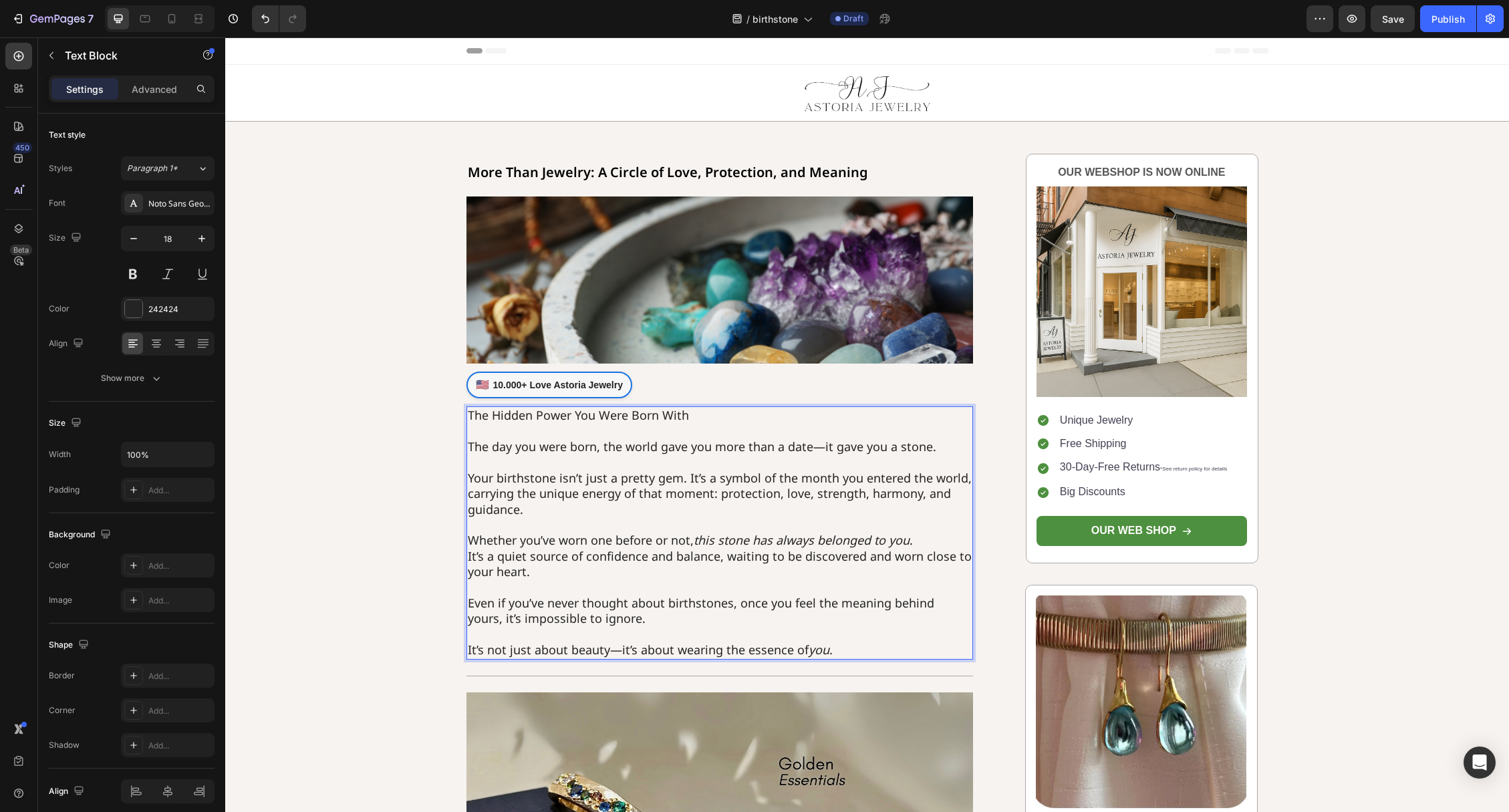
click at [542, 414] on p "The Hidden Power You Were Born With" at bounding box center [720, 415] width 504 height 15
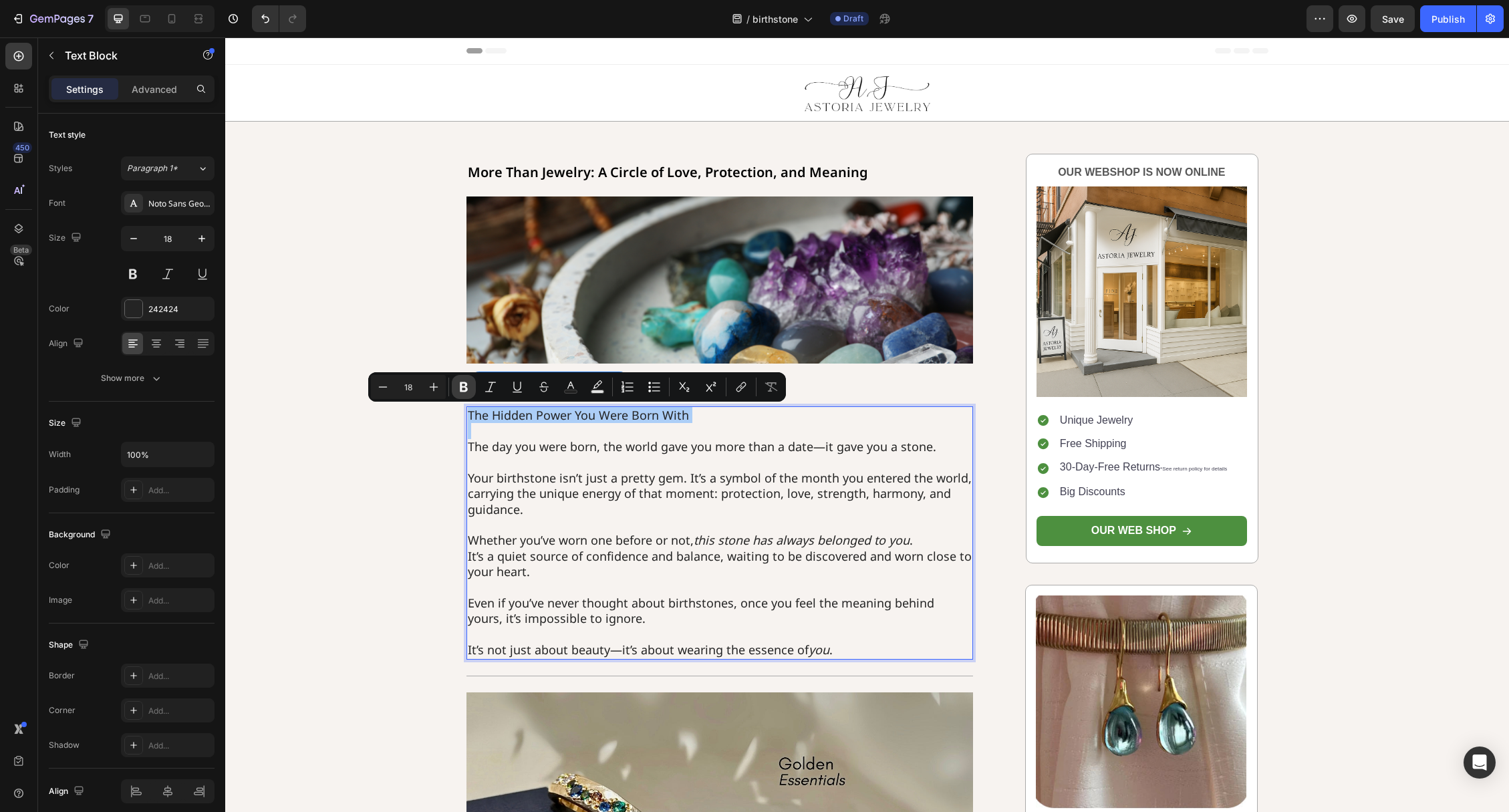
click at [468, 384] on icon "Editor contextual toolbar" at bounding box center [464, 387] width 14 height 14
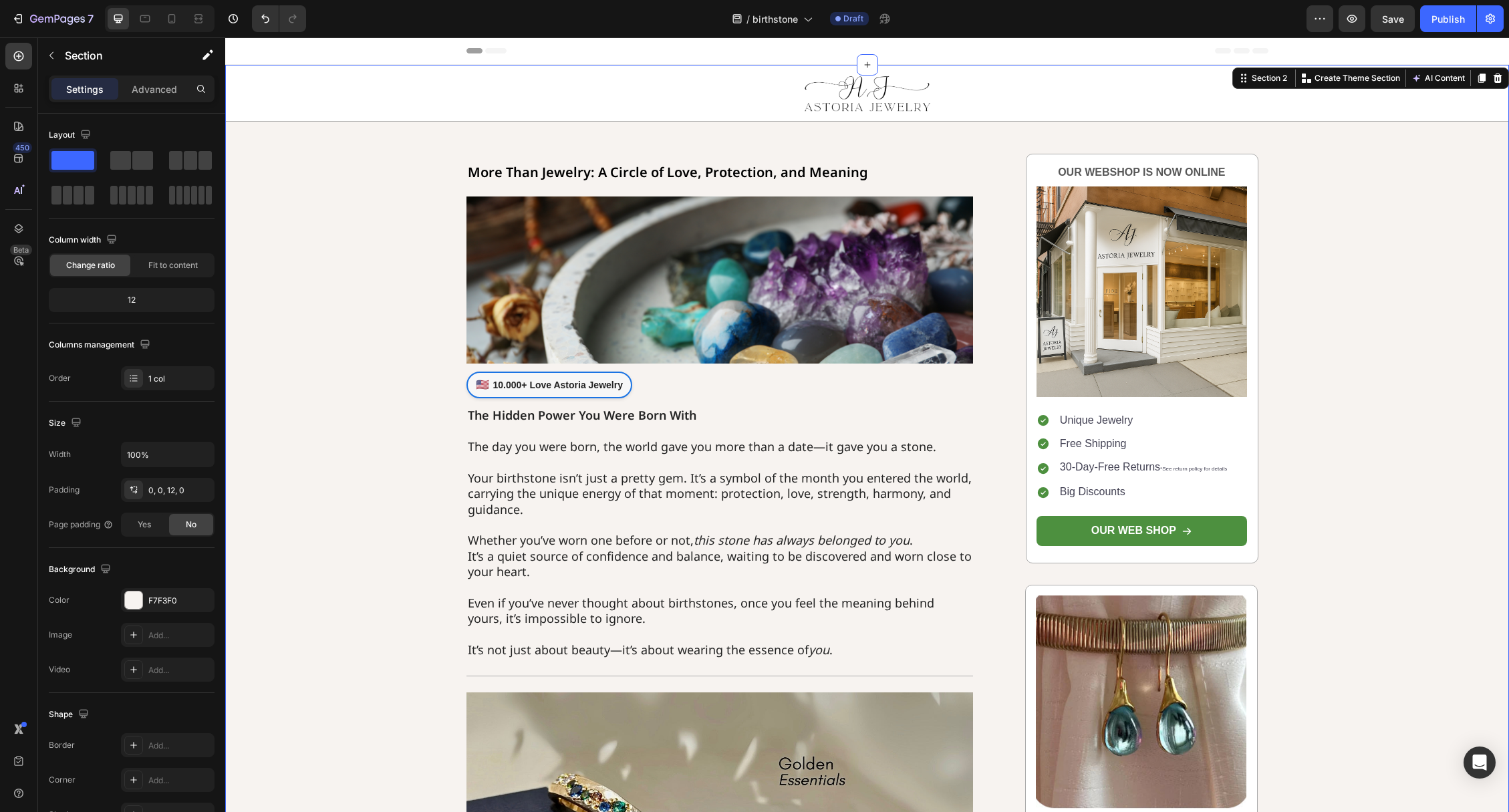
drag, startPoint x: 661, startPoint y: 423, endPoint x: 436, endPoint y: 385, distance: 228.2
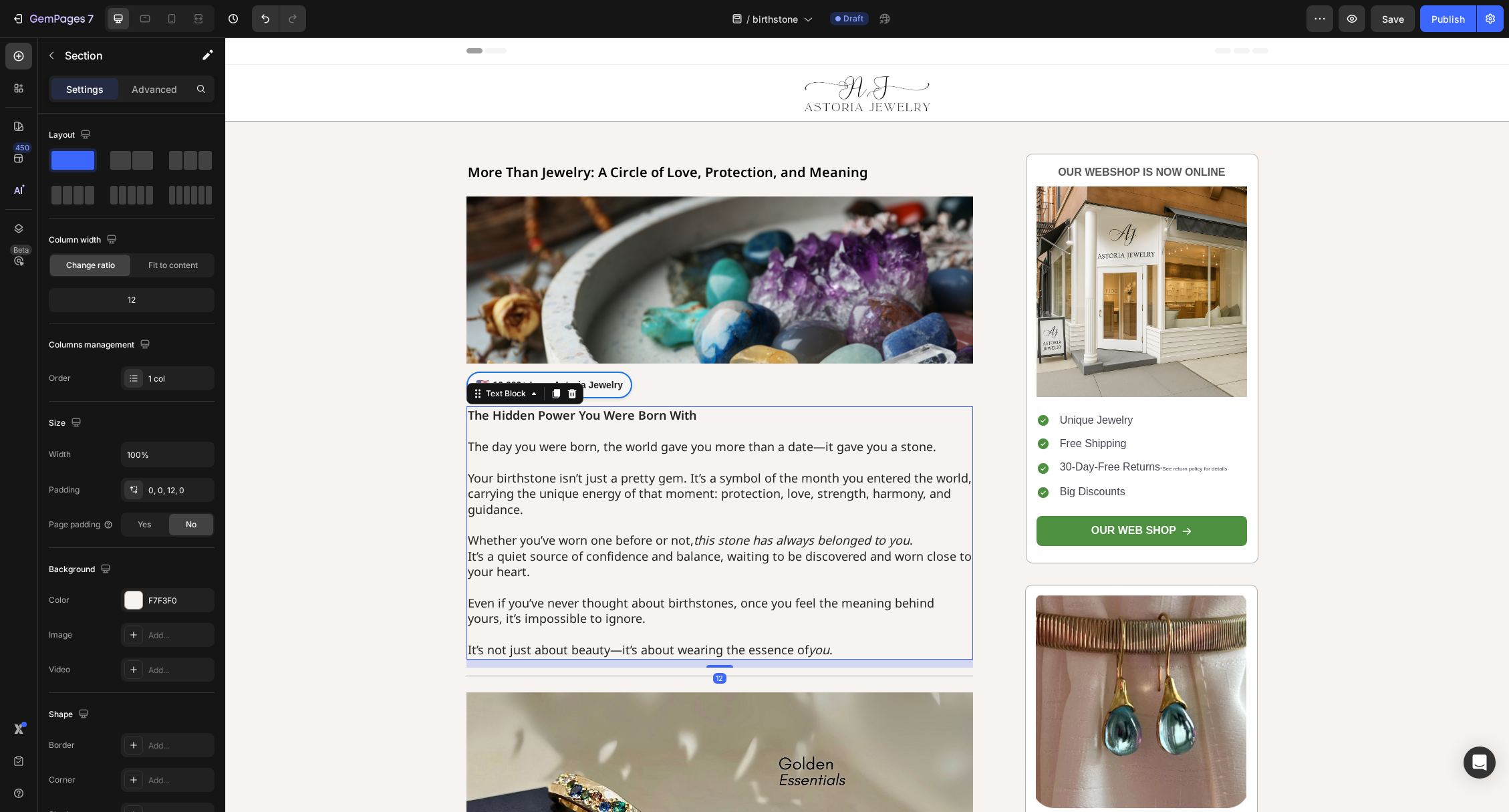
click at [514, 411] on strong "The Hidden Power You Were Born With" at bounding box center [582, 415] width 228 height 16
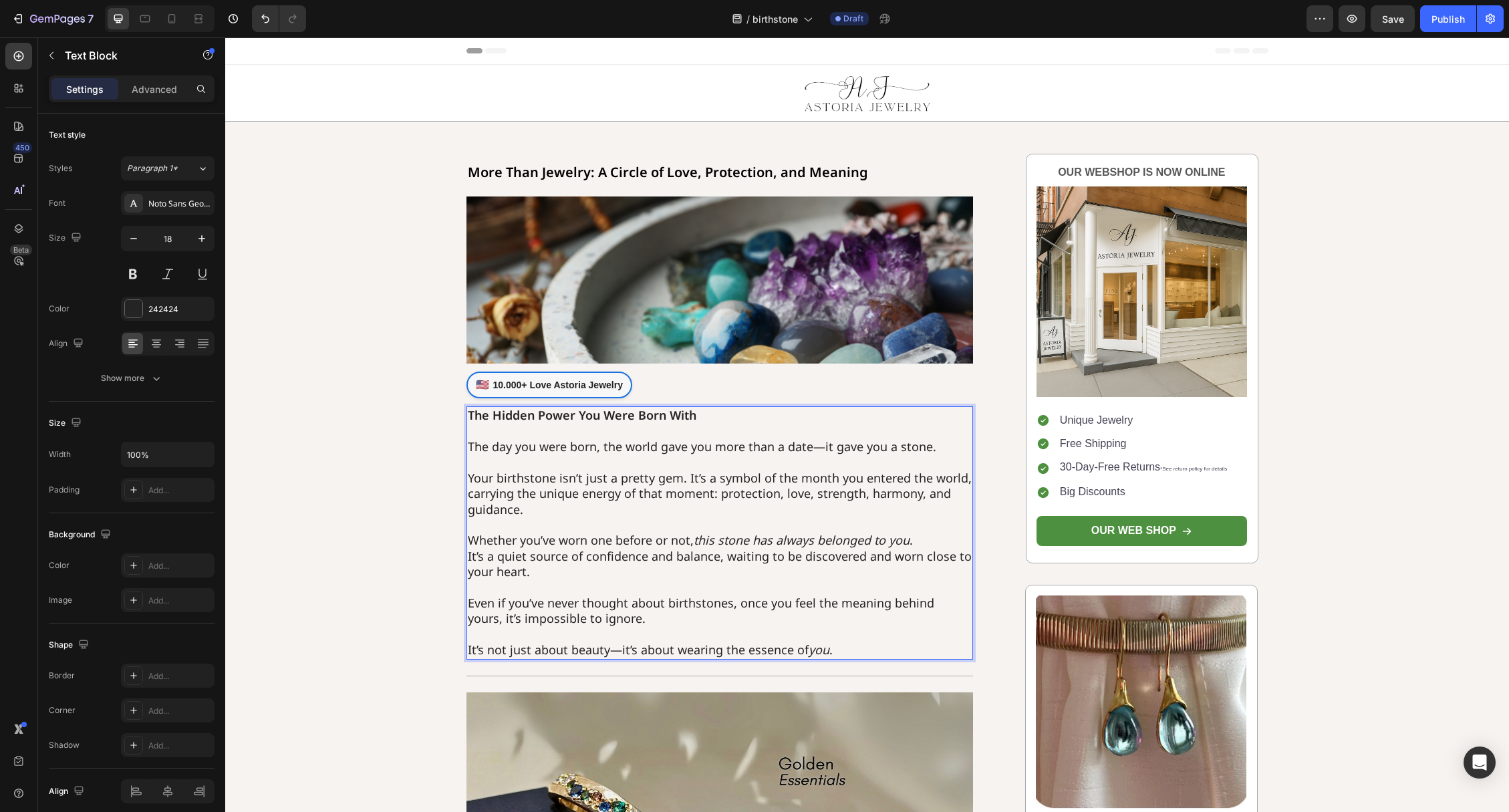
click at [514, 411] on strong "The Hidden Power You Were Born With" at bounding box center [582, 415] width 228 height 16
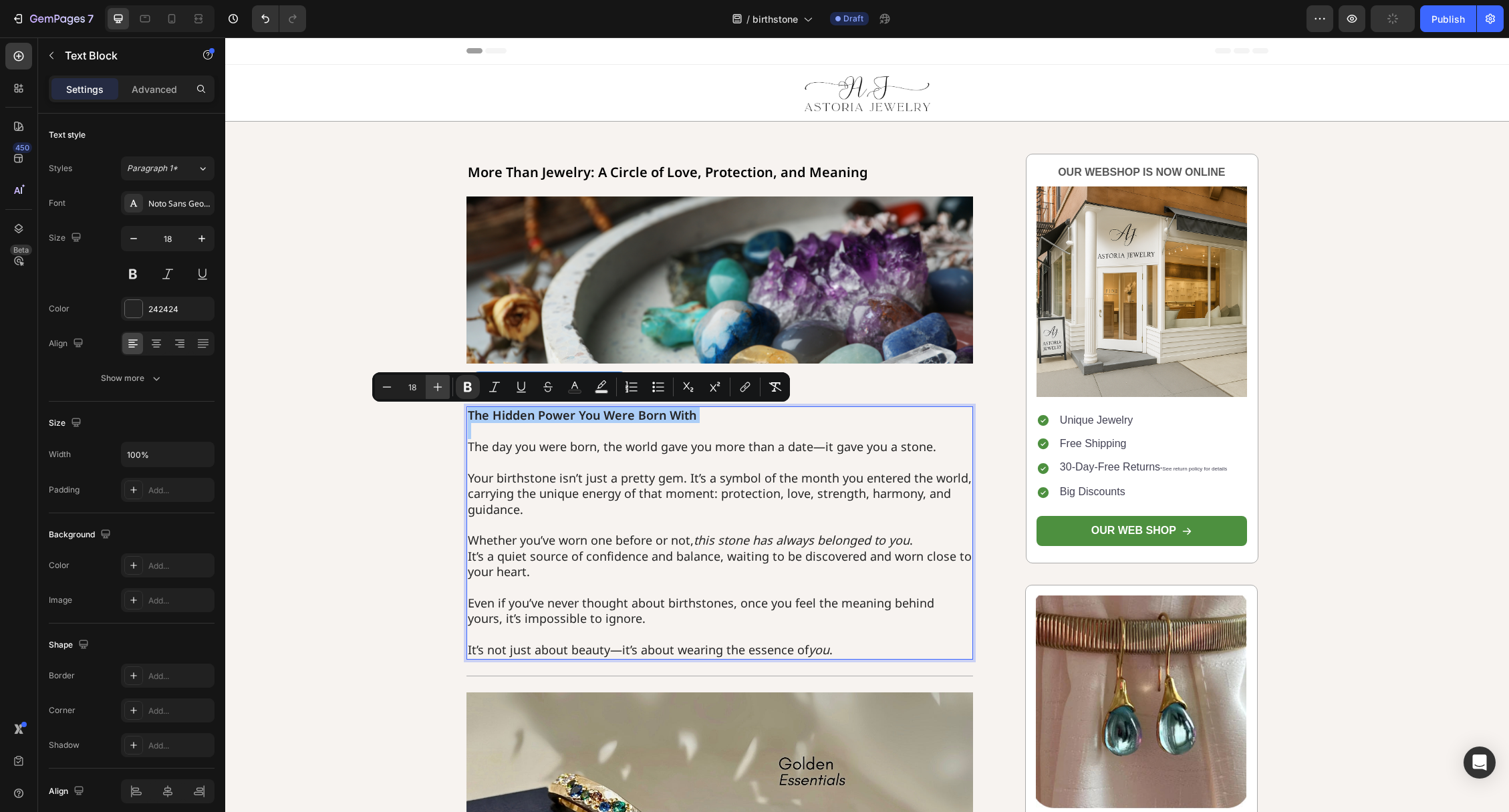
click at [434, 384] on icon "Editor contextual toolbar" at bounding box center [437, 387] width 14 height 14
type input "18"
click at [651, 450] on p "The day you were born, the world gave you more than a date—it gave you a stone." at bounding box center [720, 447] width 504 height 15
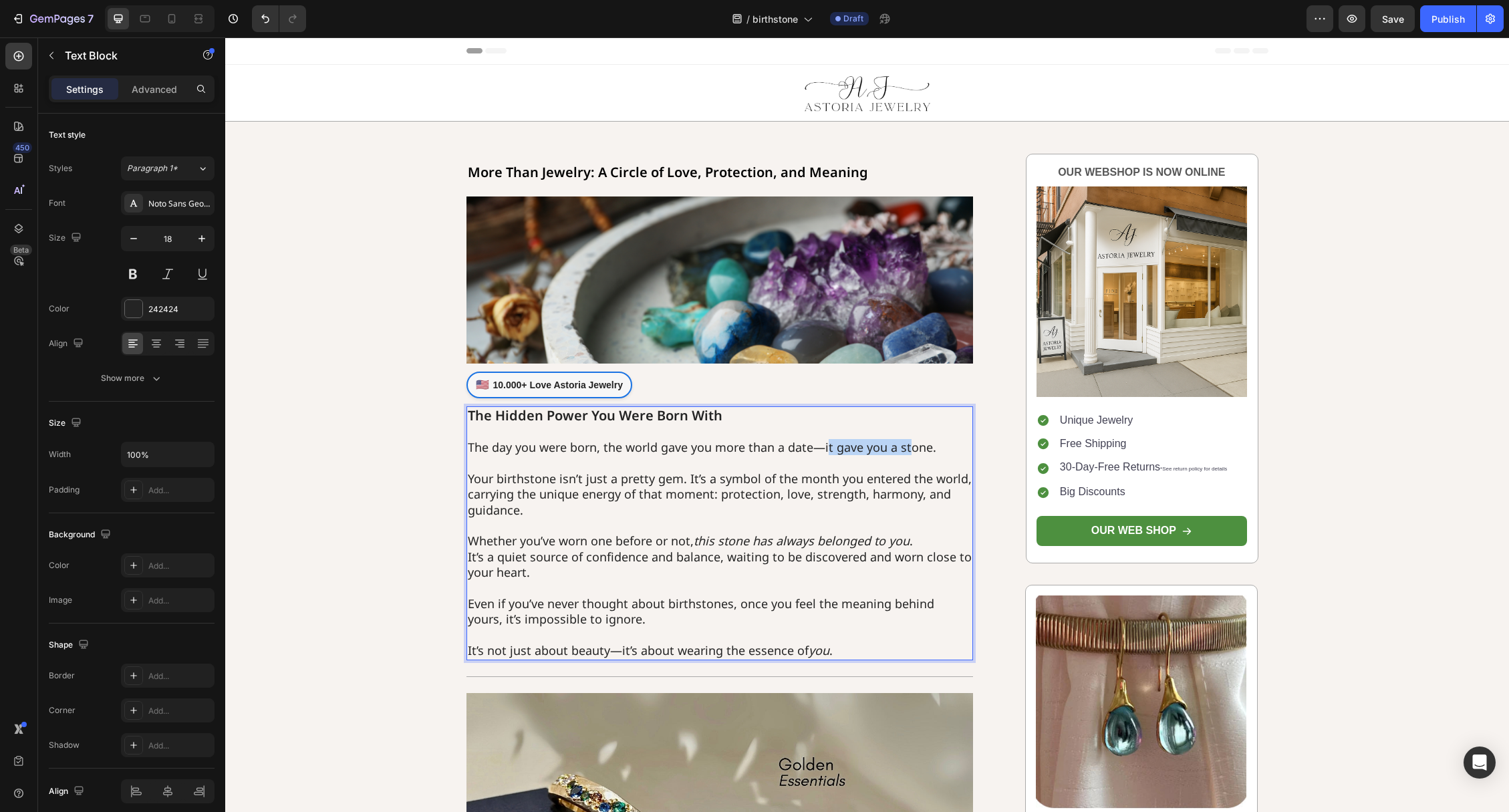
drag, startPoint x: 885, startPoint y: 446, endPoint x: 910, endPoint y: 447, distance: 25.0
click at [910, 447] on p "The day you were born, the world gave you more than a date—it gave you a stone." at bounding box center [720, 447] width 504 height 15
drag, startPoint x: 939, startPoint y: 448, endPoint x: 820, endPoint y: 445, distance: 119.0
click at [820, 445] on p "The day you were born, the world gave you more than a date—it gave you a stone." at bounding box center [720, 447] width 504 height 15
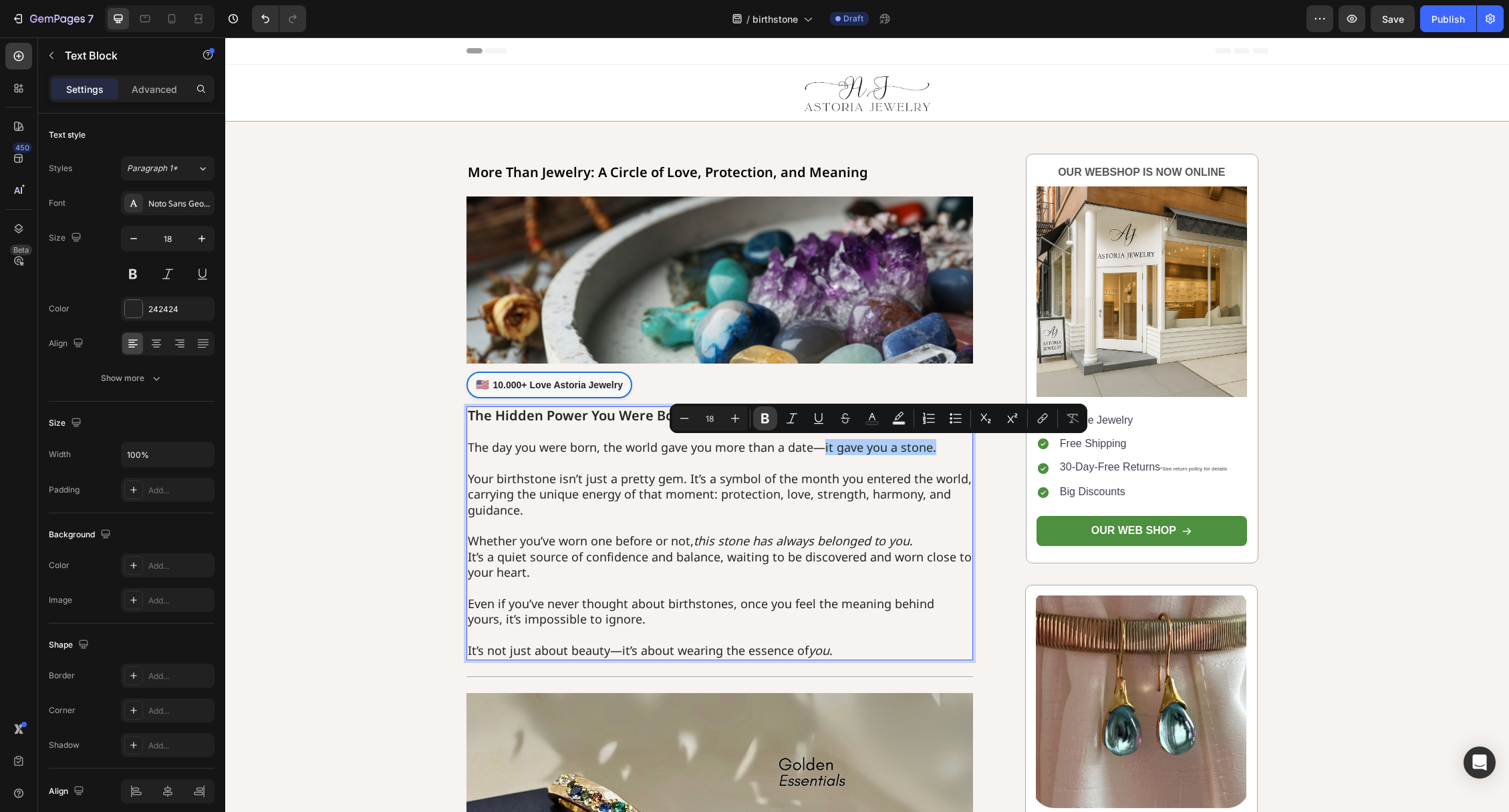
click at [767, 422] on icon "Editor contextual toolbar" at bounding box center [765, 419] width 8 height 10
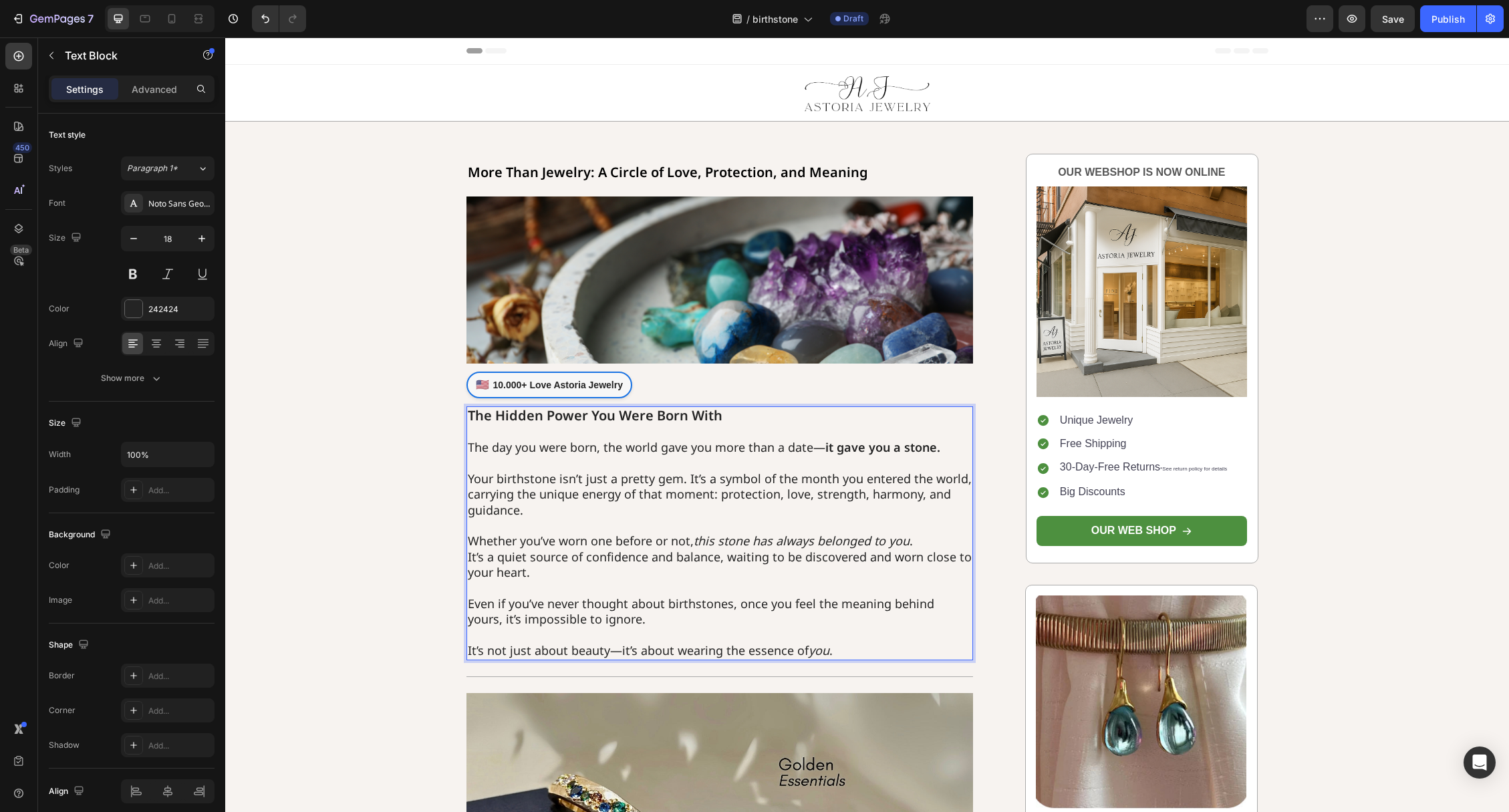
drag, startPoint x: 572, startPoint y: 453, endPoint x: 486, endPoint y: 449, distance: 86.1
click at [570, 453] on p "The day you were born, the world gave you more than a date— it gave you a stone." at bounding box center [720, 447] width 504 height 15
drag, startPoint x: 534, startPoint y: 444, endPoint x: 594, endPoint y: 446, distance: 60.0
click at [594, 446] on p "The day you were born, the world gave you more than a date— it gave you a stone." at bounding box center [720, 447] width 504 height 15
click at [580, 446] on p "The day you were born, the world gave you more than a date— it gave you a stone." at bounding box center [720, 447] width 504 height 15
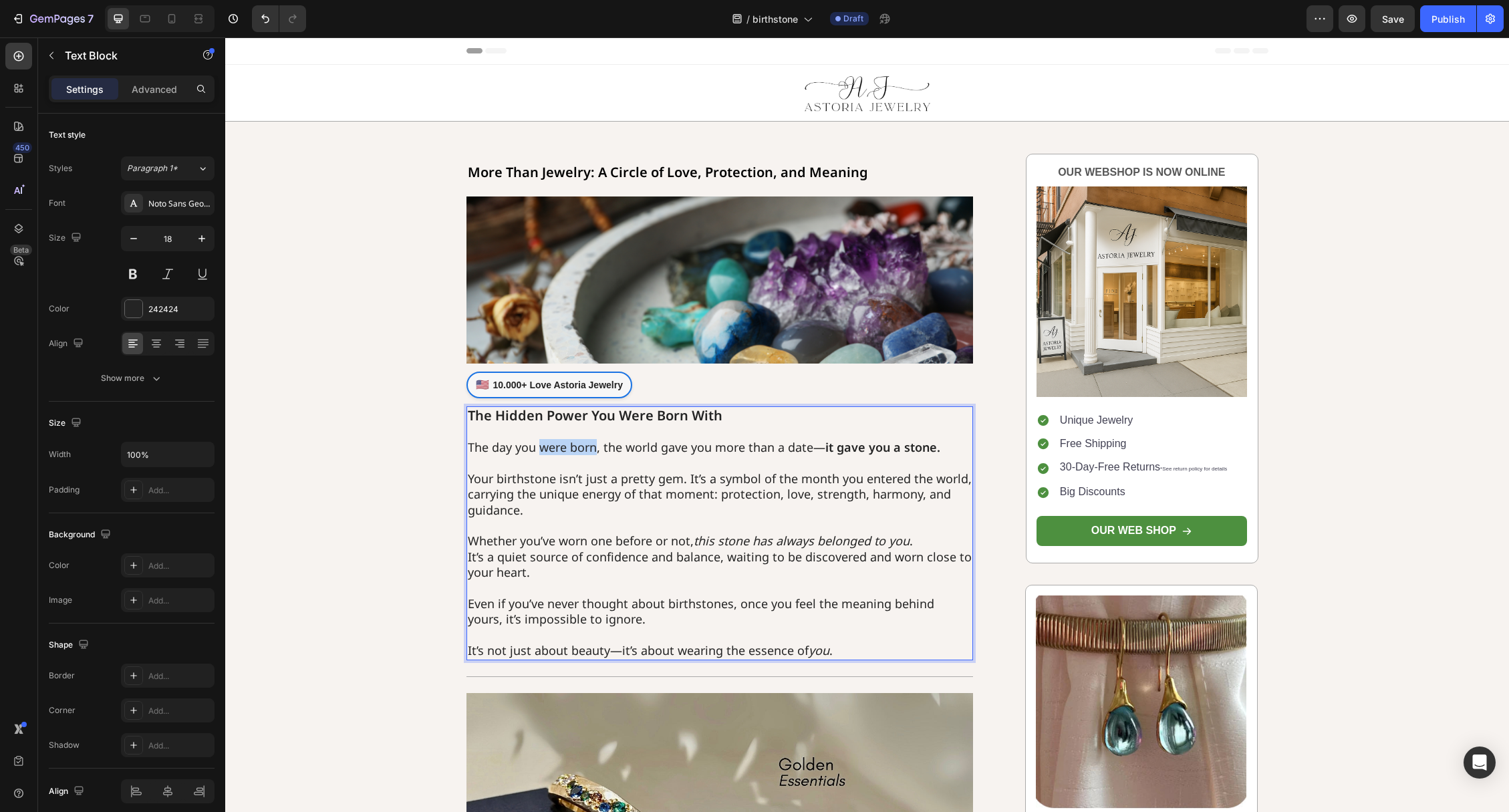
drag, startPoint x: 595, startPoint y: 445, endPoint x: 542, endPoint y: 444, distance: 53.0
click at [542, 444] on p "The day you were born, the world gave you more than a date— it gave you a stone." at bounding box center [720, 447] width 504 height 15
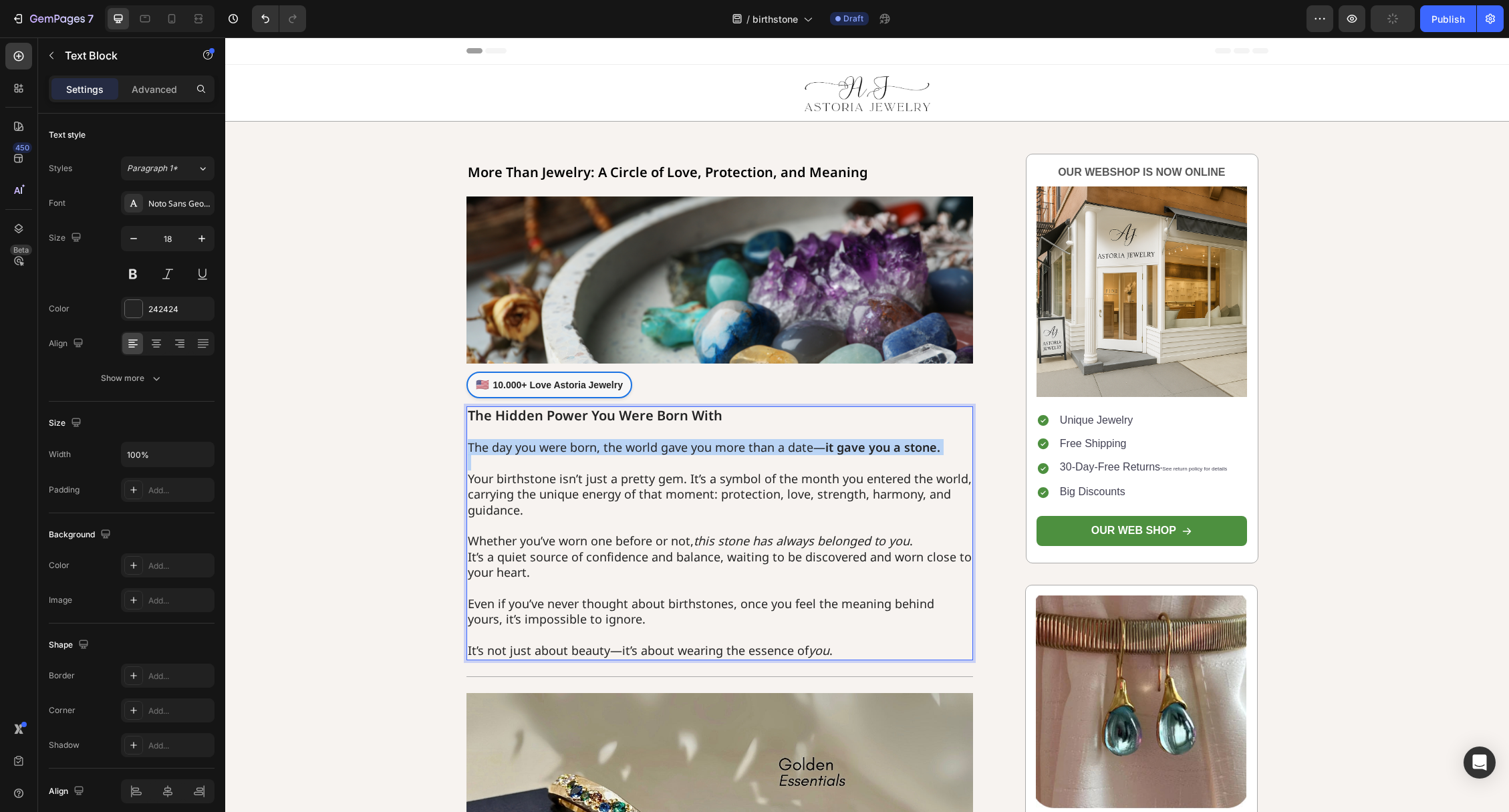
click at [550, 446] on p "The day you were born, the world gave you more than a date— it gave you a stone." at bounding box center [720, 447] width 504 height 15
click at [576, 448] on p "The day you were born, the world gave you more than a date— it gave you a stone." at bounding box center [720, 447] width 504 height 15
click at [515, 499] on p "Your birthstone isn’t just a pretty gem. It’s a symbol of the month you entered…" at bounding box center [720, 487] width 504 height 63
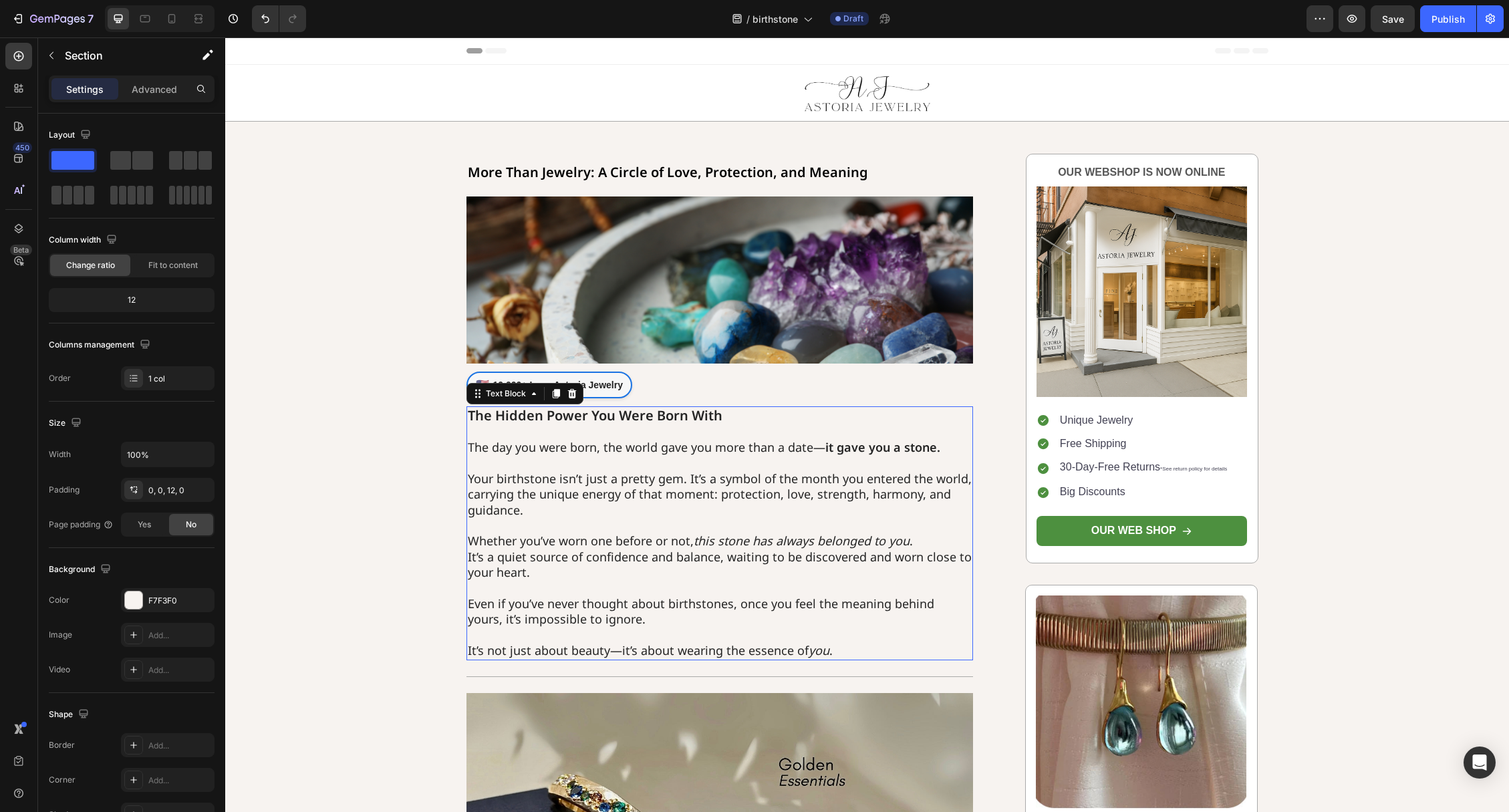
click at [626, 476] on p "Your birthstone isn’t just a pretty gem. It’s a symbol of the month you entered…" at bounding box center [720, 487] width 504 height 63
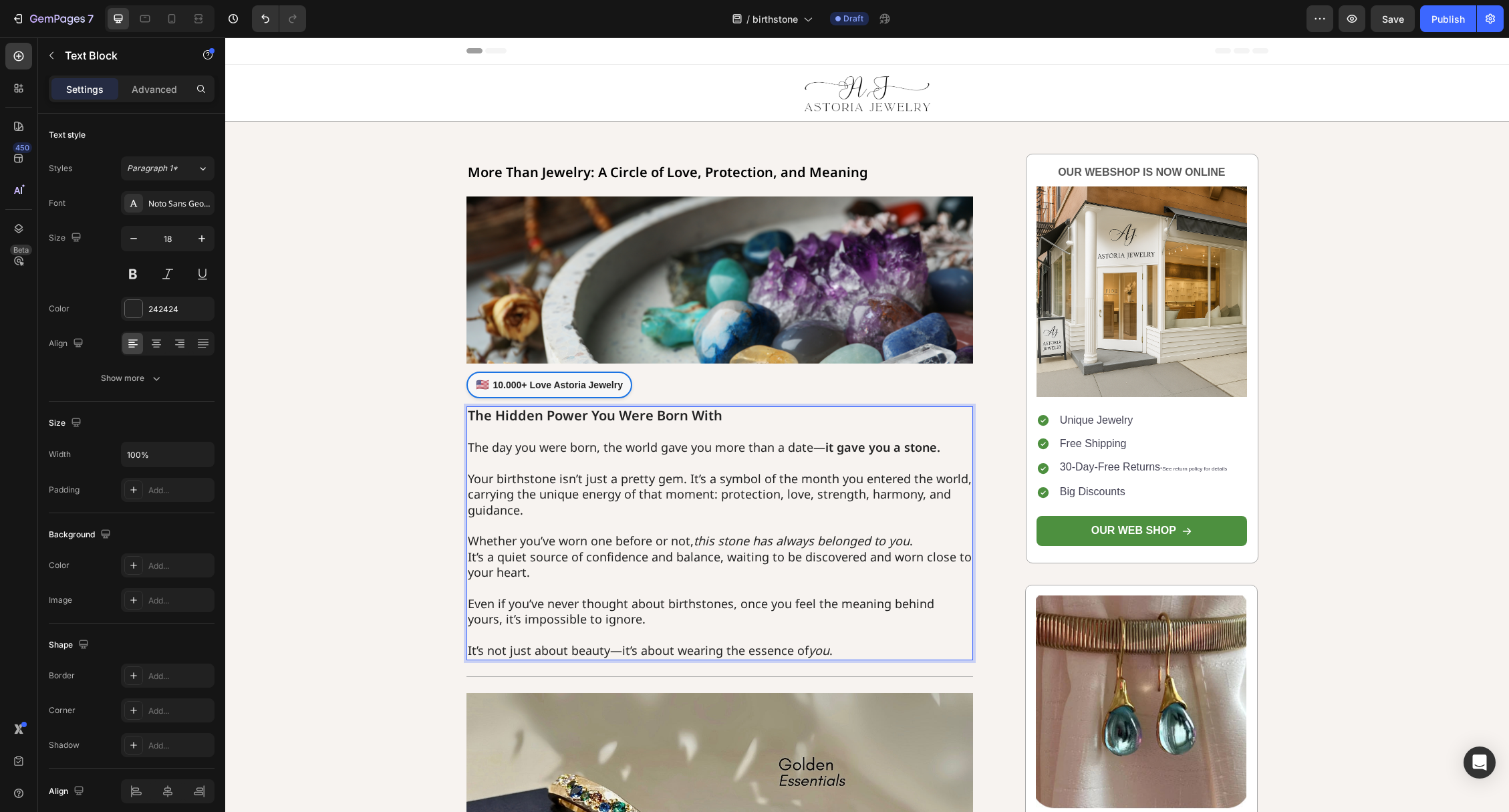
click at [576, 444] on p "The day you were born, the world gave you more than a date— it gave you a stone." at bounding box center [720, 447] width 504 height 15
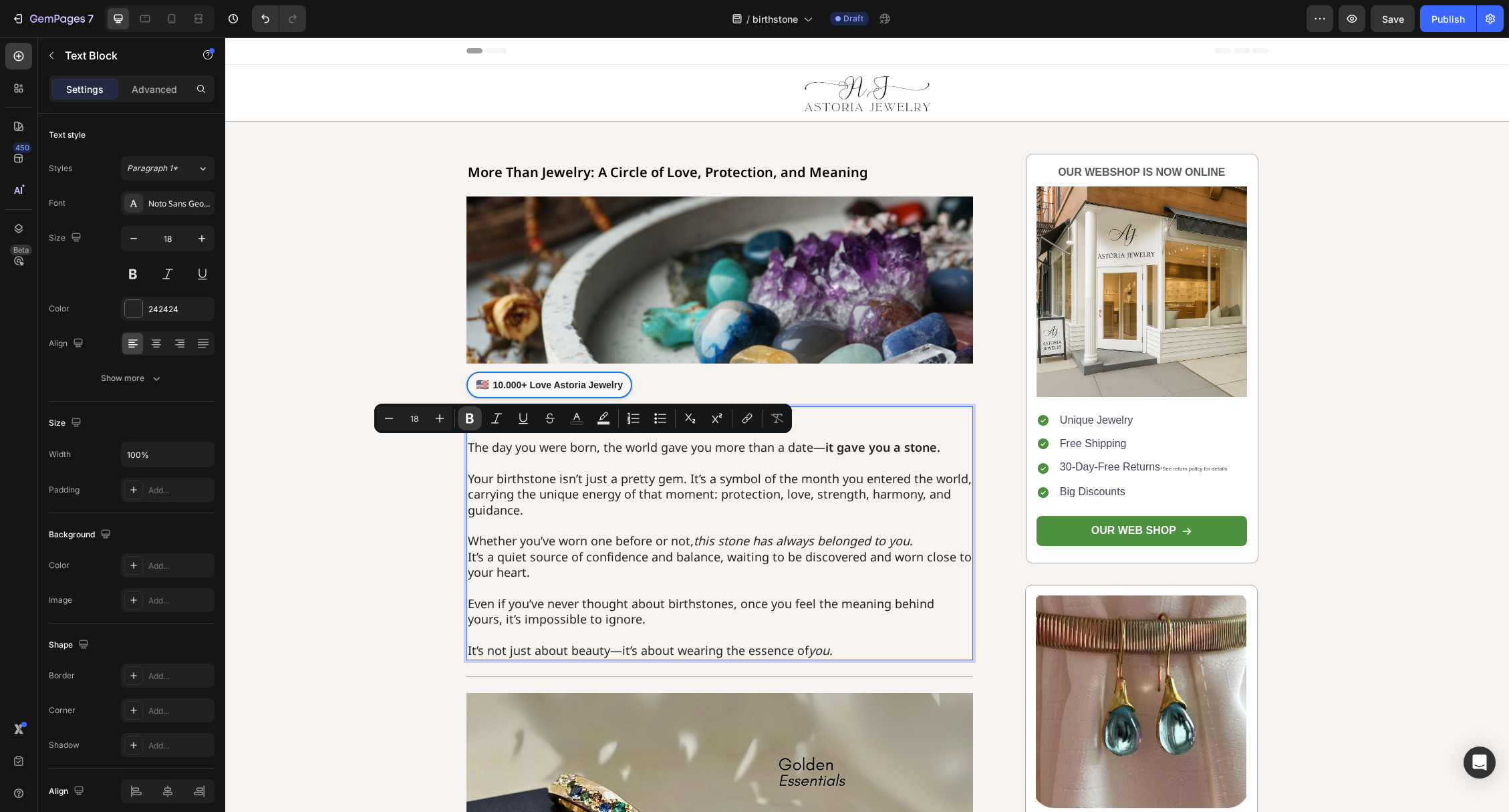
click at [475, 423] on icon "Editor contextual toolbar" at bounding box center [470, 418] width 14 height 14
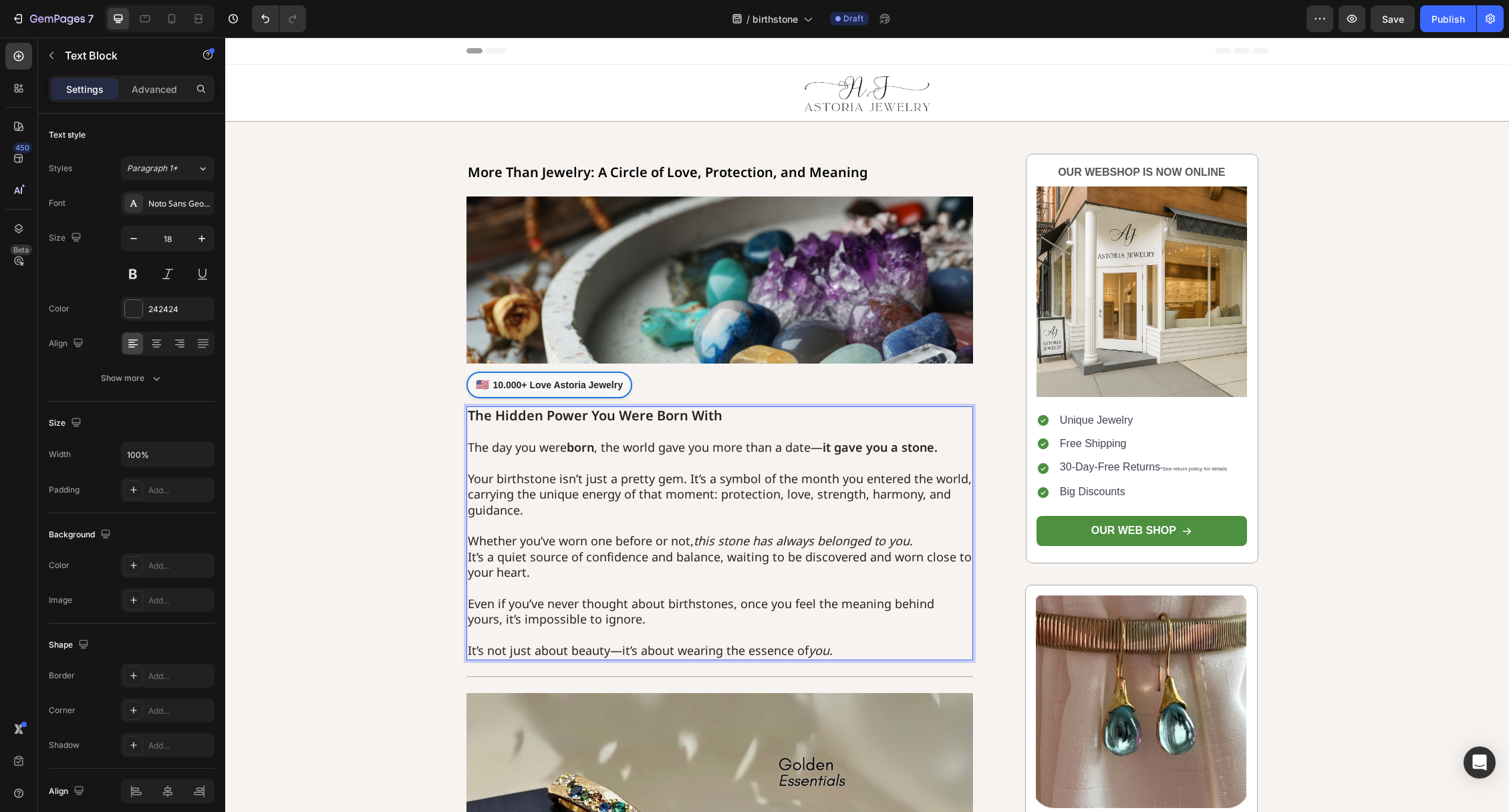
click at [561, 446] on p "The day you were born , the world gave you more than a date— it gave you a ston…" at bounding box center [720, 447] width 504 height 15
click at [505, 324] on img at bounding box center [720, 280] width 508 height 167
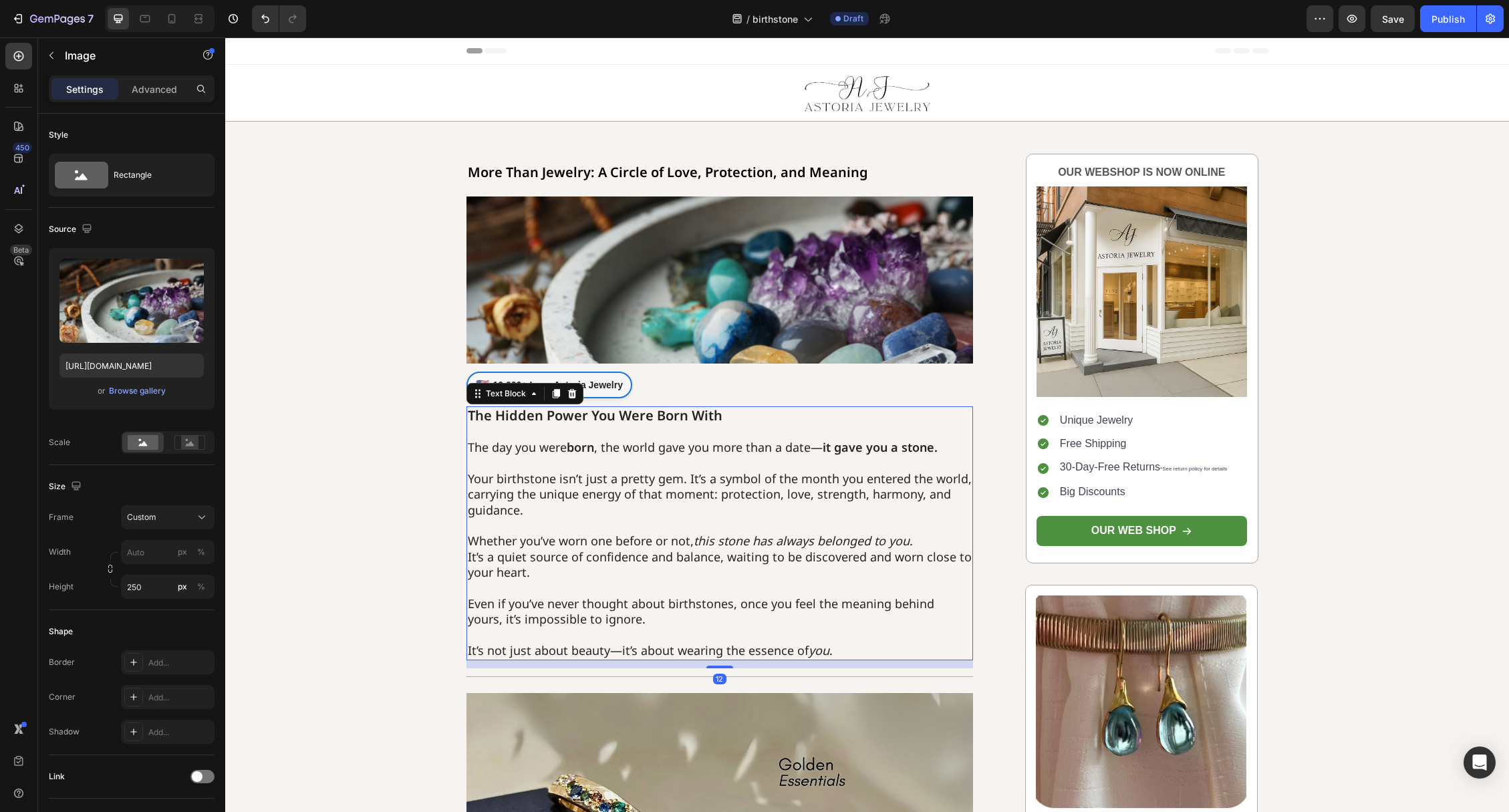
click at [558, 459] on p "Your birthstone isn’t just a pretty gem. It’s a symbol of the month you entered…" at bounding box center [720, 487] width 504 height 63
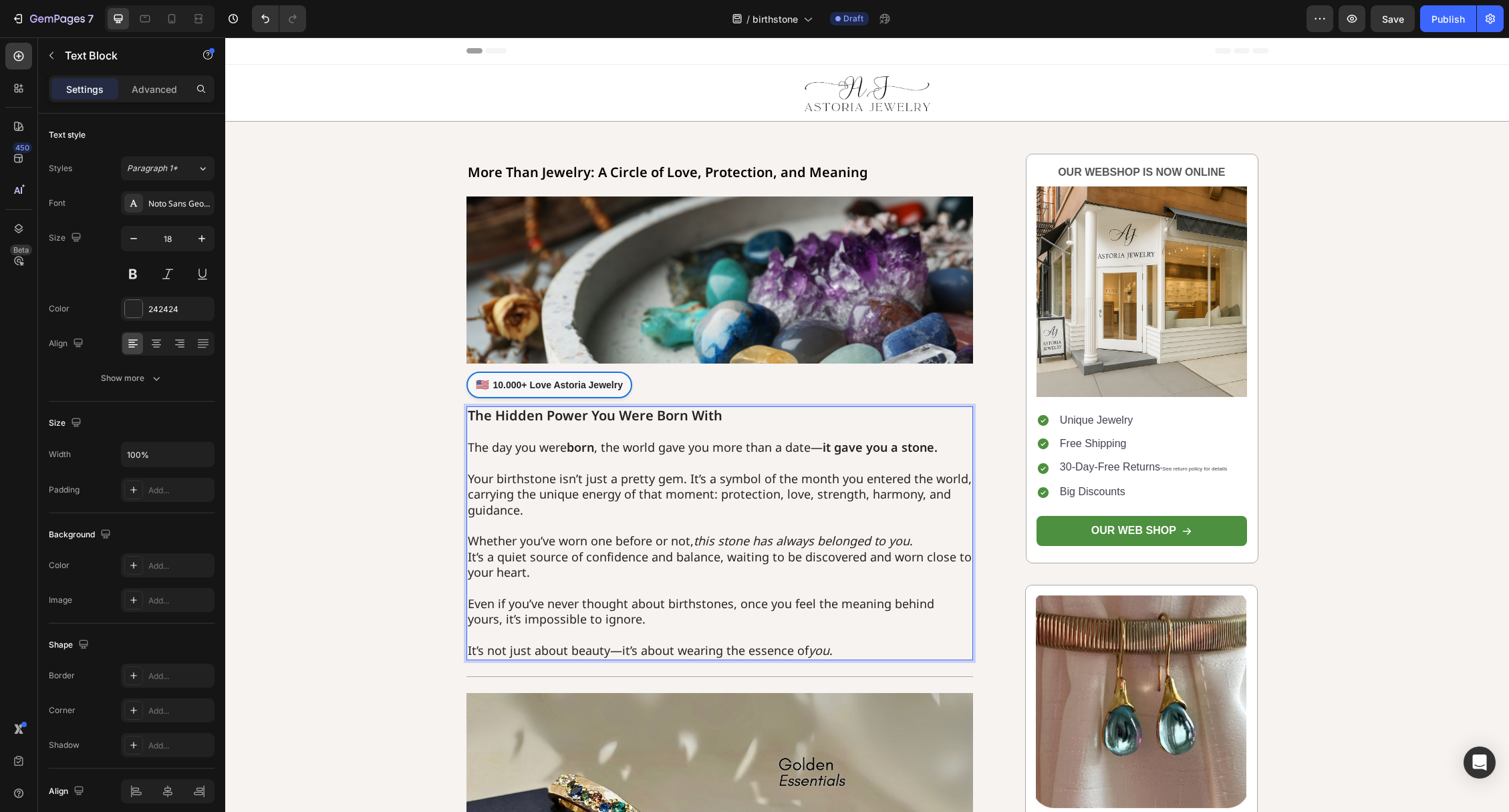
click at [550, 446] on p "The day you were born , the world gave you more than a date— it gave you a ston…" at bounding box center [720, 447] width 504 height 15
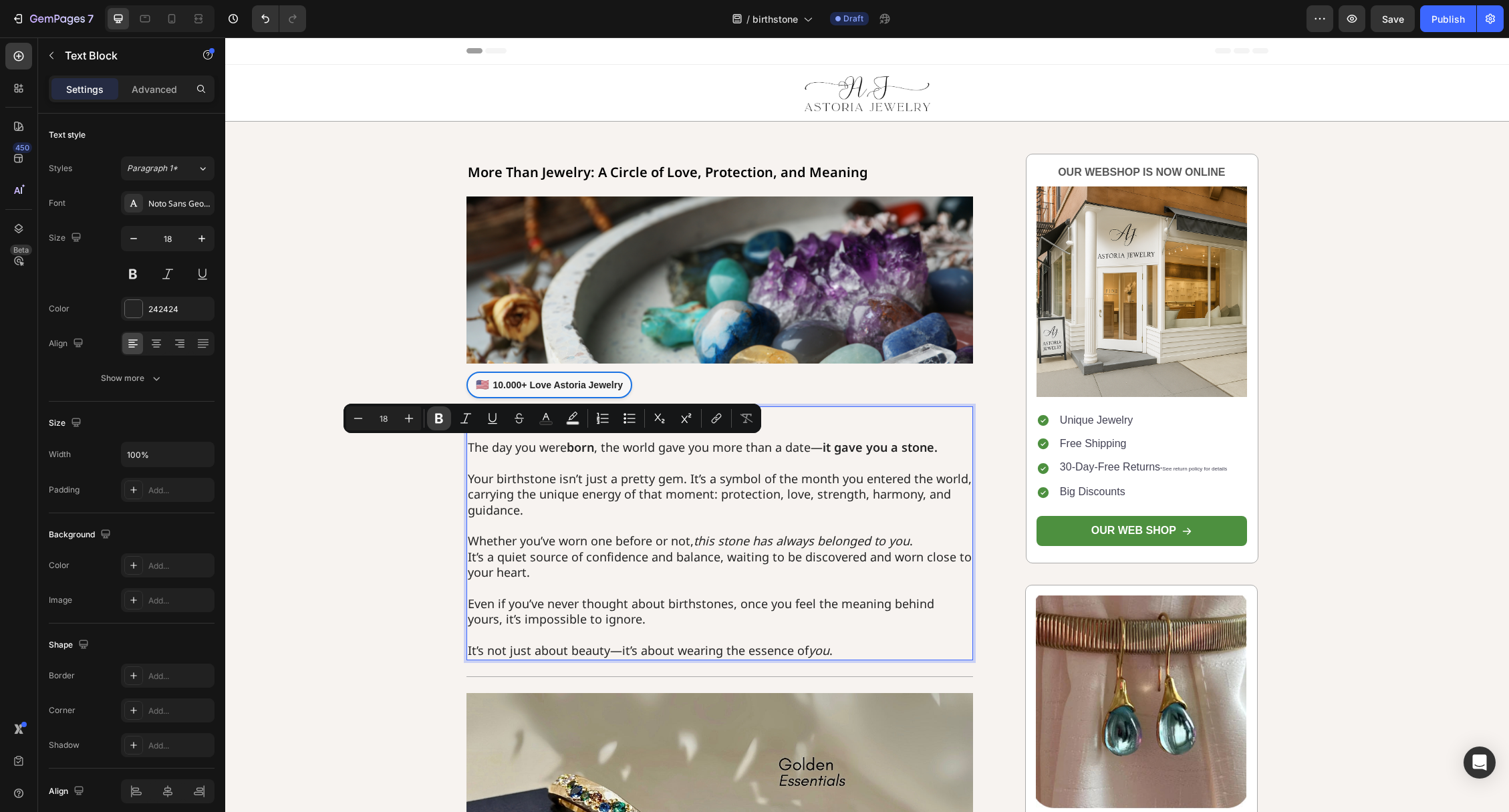
click at [448, 419] on button "Bold" at bounding box center [439, 419] width 24 height 24
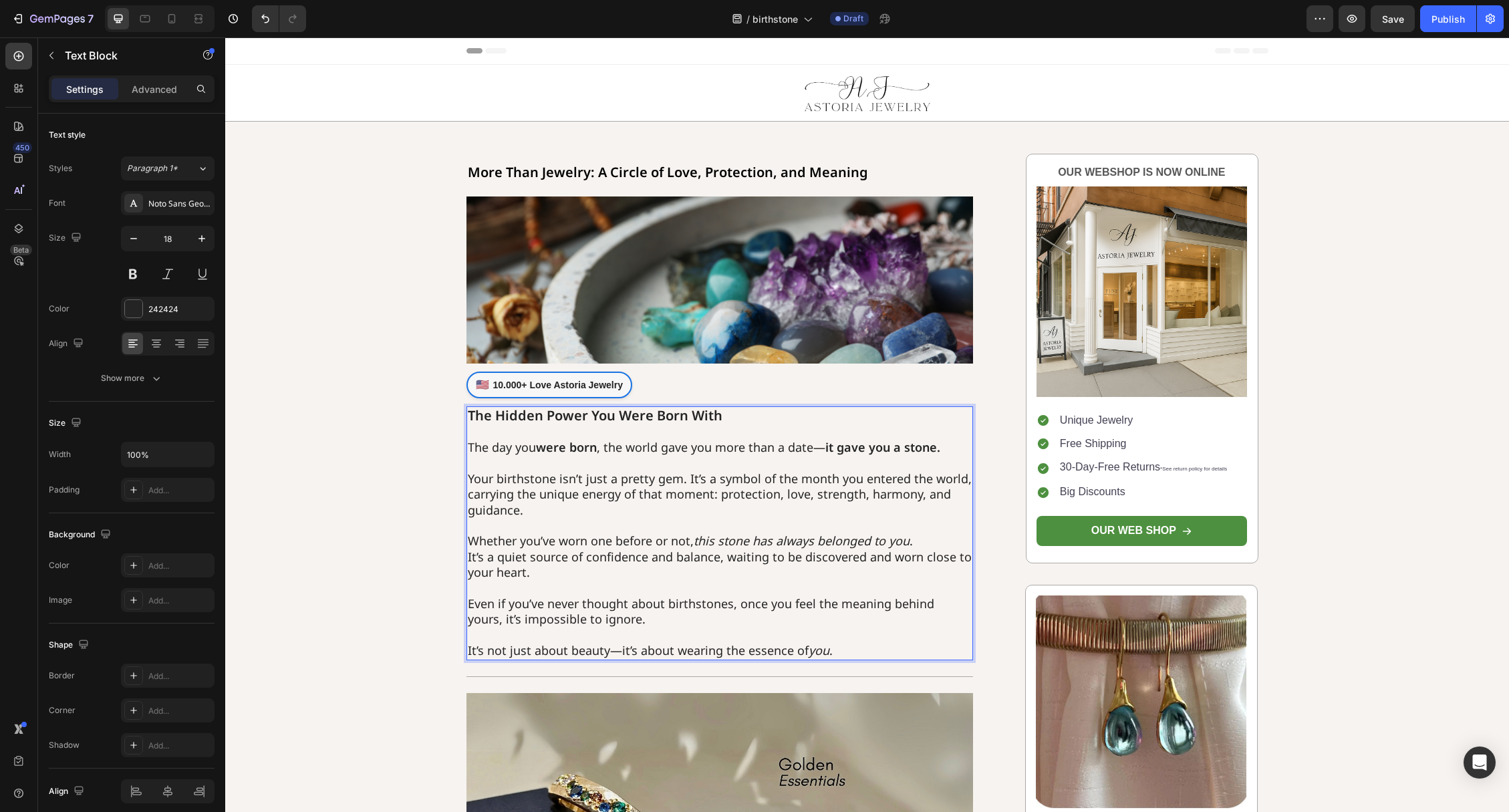
drag, startPoint x: 625, startPoint y: 427, endPoint x: 616, endPoint y: 422, distance: 10.3
click at [623, 427] on p "Rich Text Editor. Editing area: main" at bounding box center [720, 432] width 504 height 15
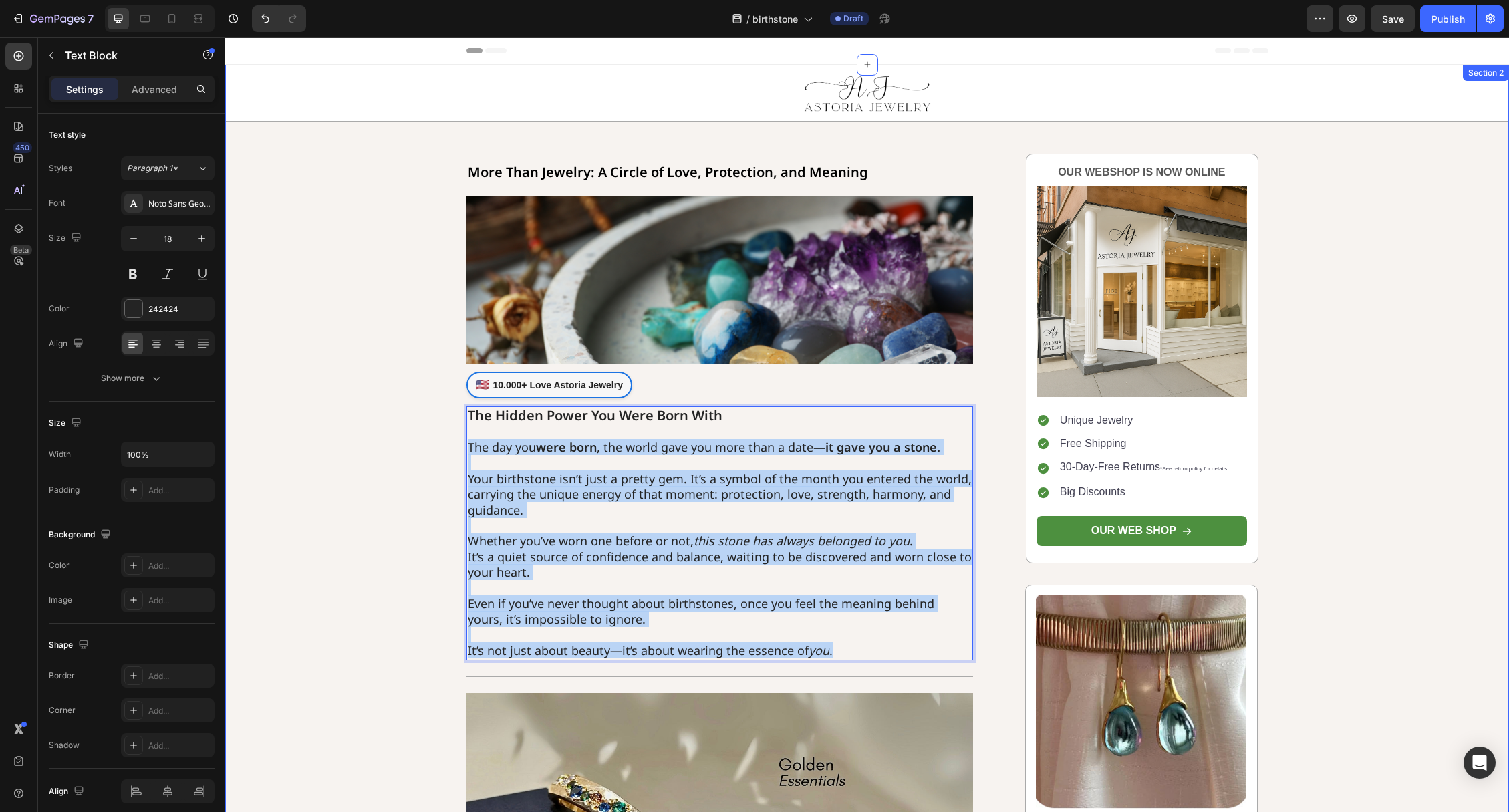
drag, startPoint x: 843, startPoint y: 653, endPoint x: 419, endPoint y: 447, distance: 471.4
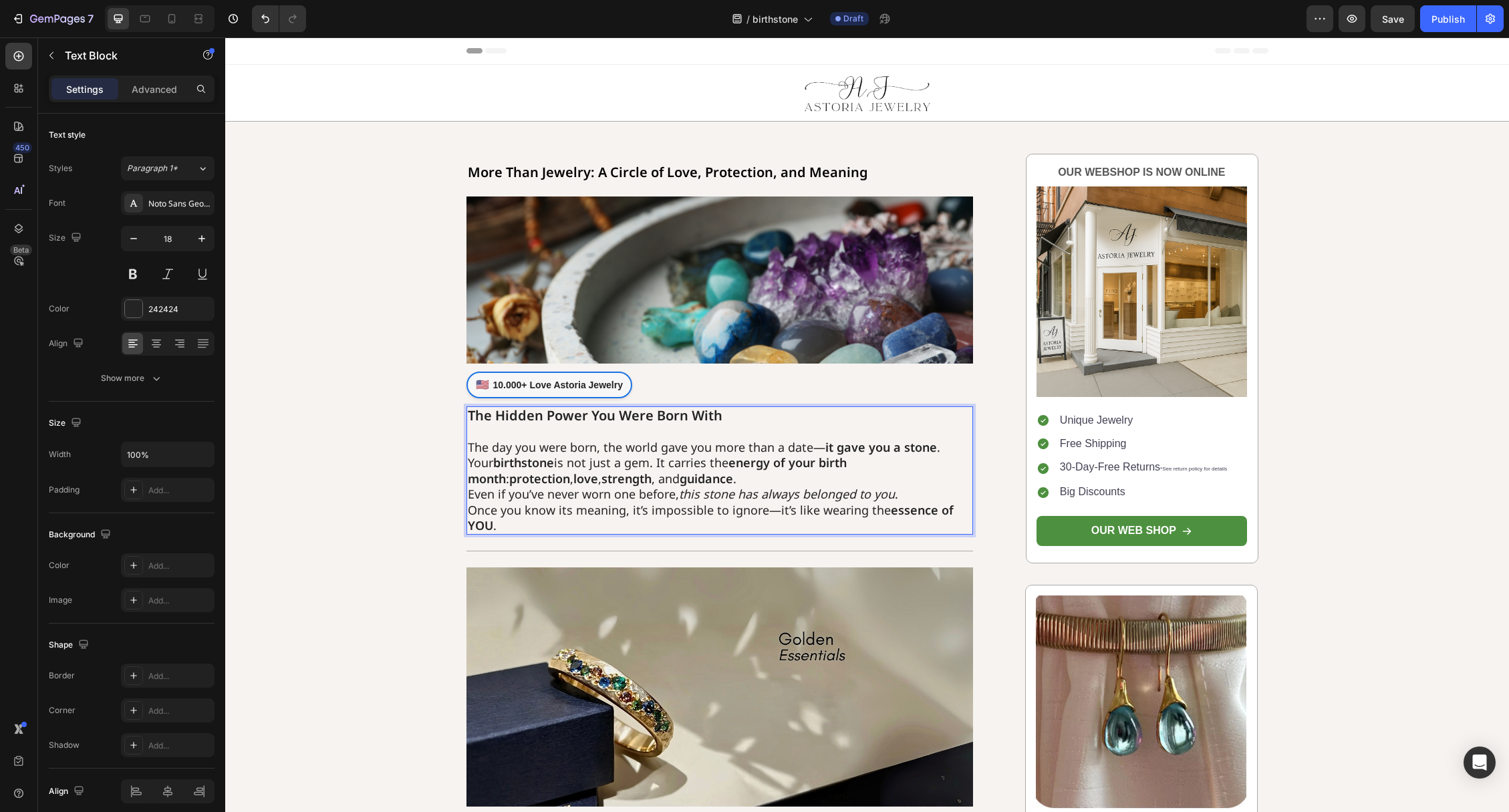
click at [950, 444] on p "The day you were born, the world gave you more than a date— it gave you a stone…" at bounding box center [720, 487] width 504 height 94
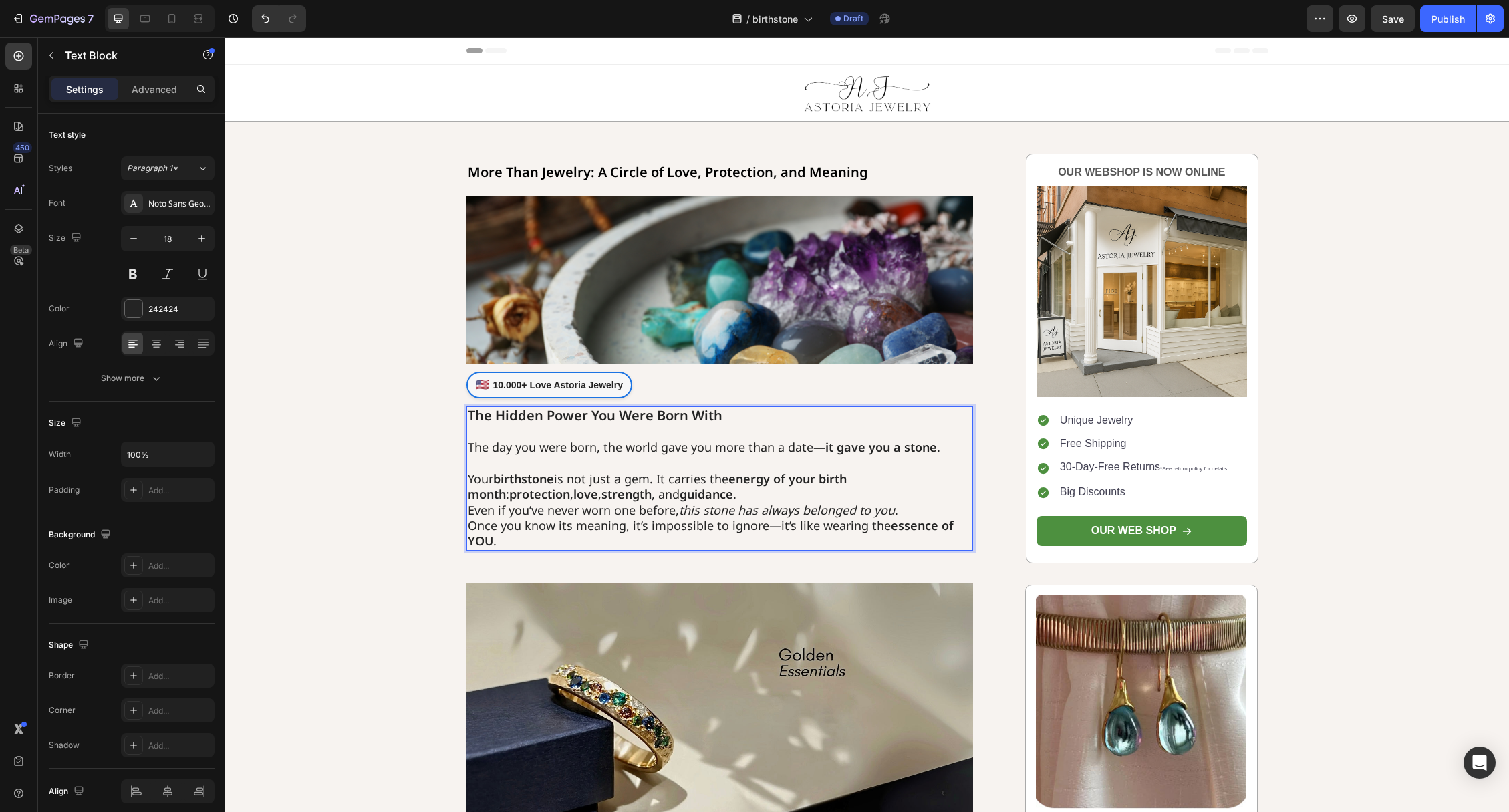
click at [725, 490] on p "⁠⁠⁠⁠⁠⁠⁠ Your birthstone is not just a gem. It carries the energy of your birth …" at bounding box center [720, 502] width 504 height 94
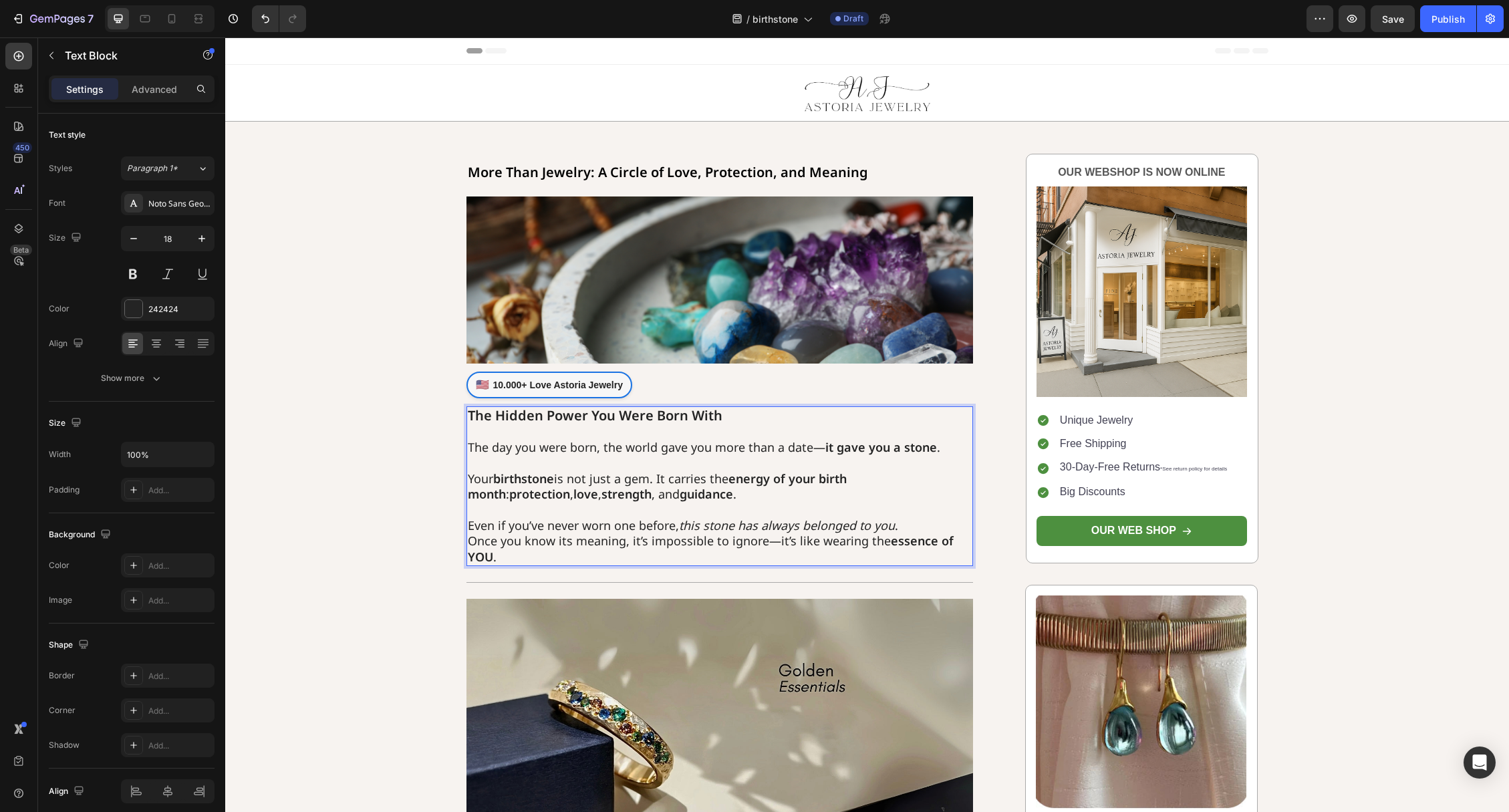
click at [936, 525] on p "⁠⁠⁠⁠⁠⁠⁠ Even if you’ve never worn one before, this stone has always belonged to…" at bounding box center [720, 534] width 504 height 63
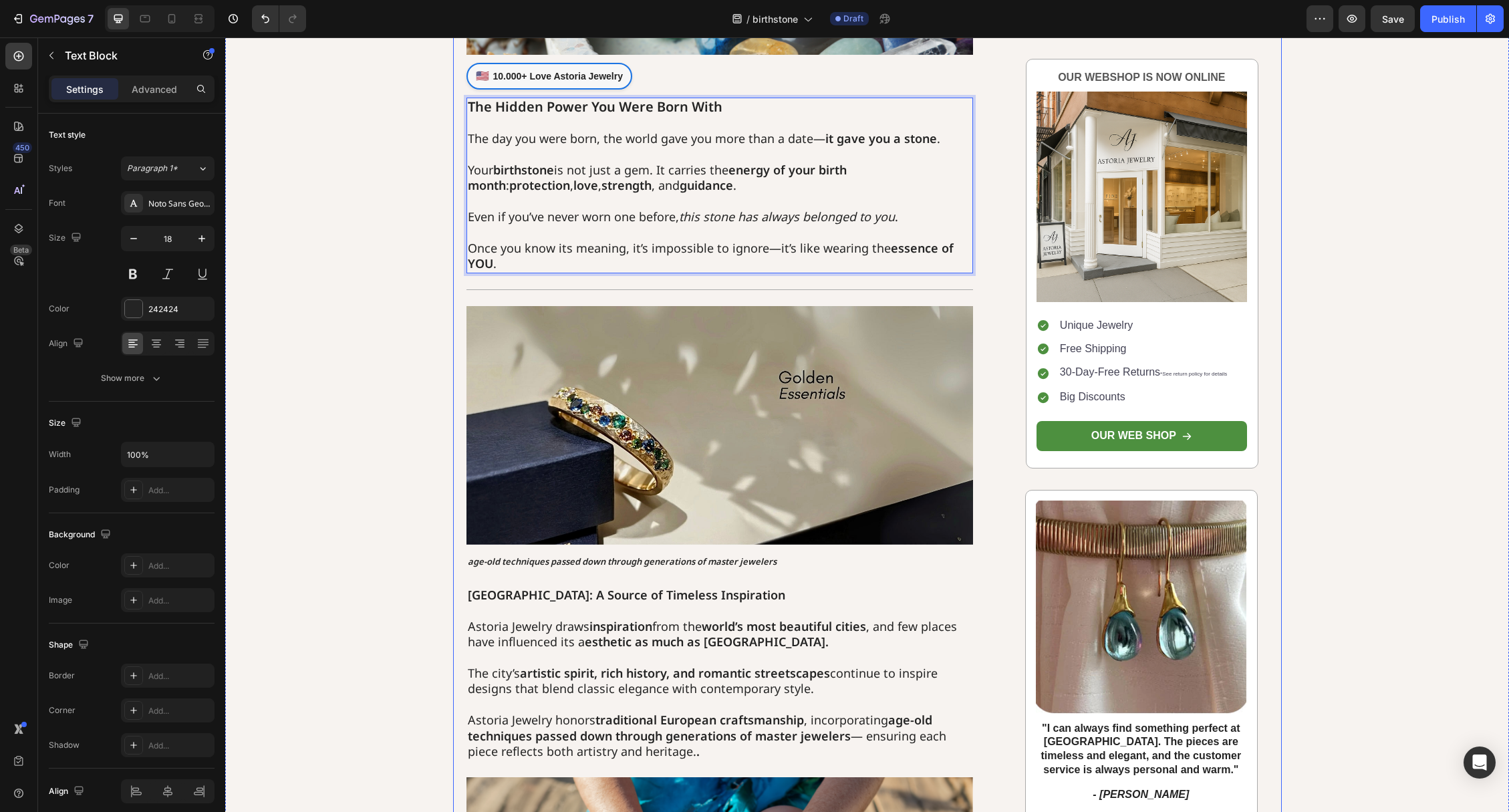
scroll to position [600, 0]
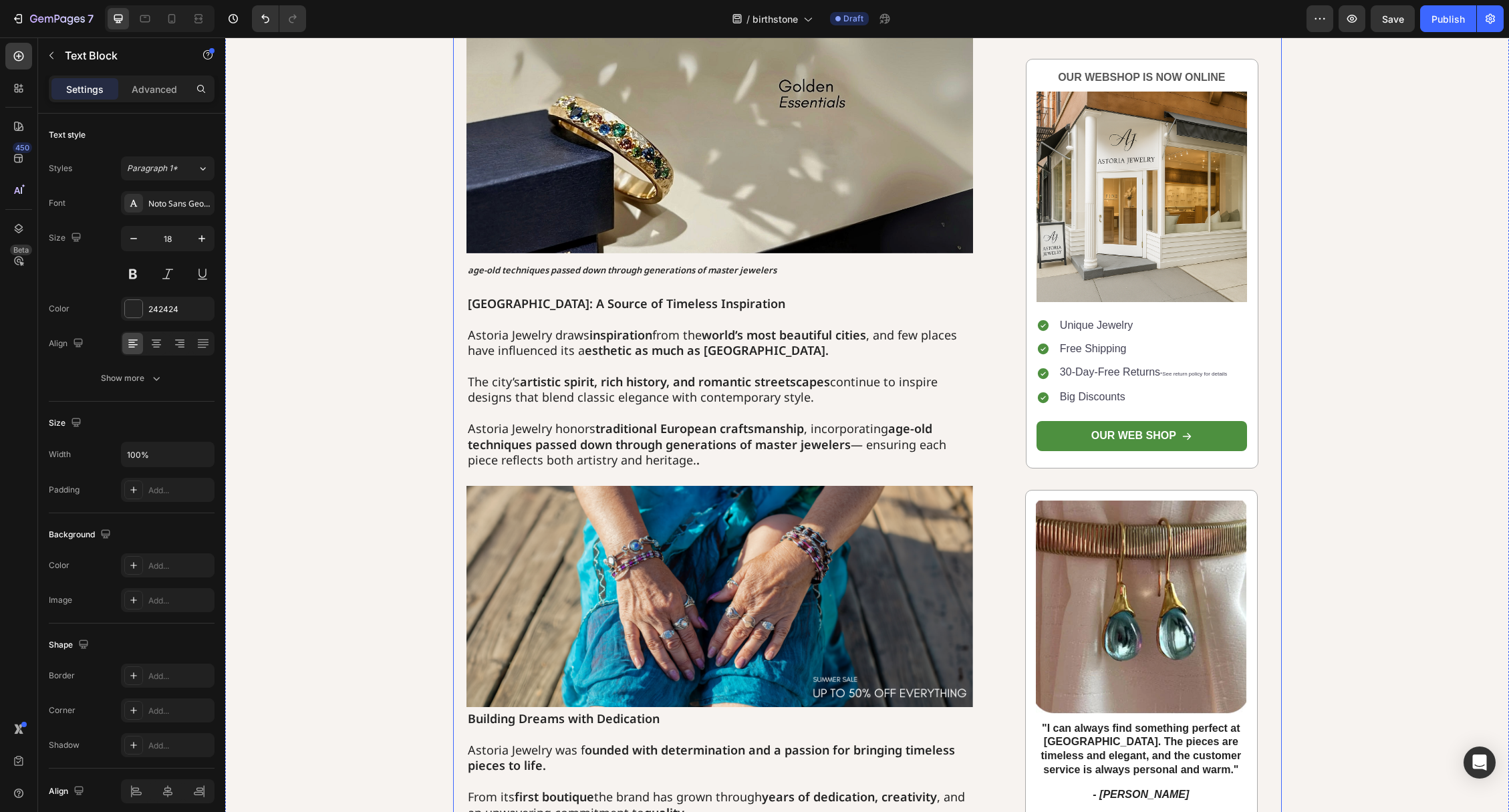
click at [523, 305] on strong "[GEOGRAPHIC_DATA]: A Source of Timeless Inspiration" at bounding box center [627, 304] width 317 height 16
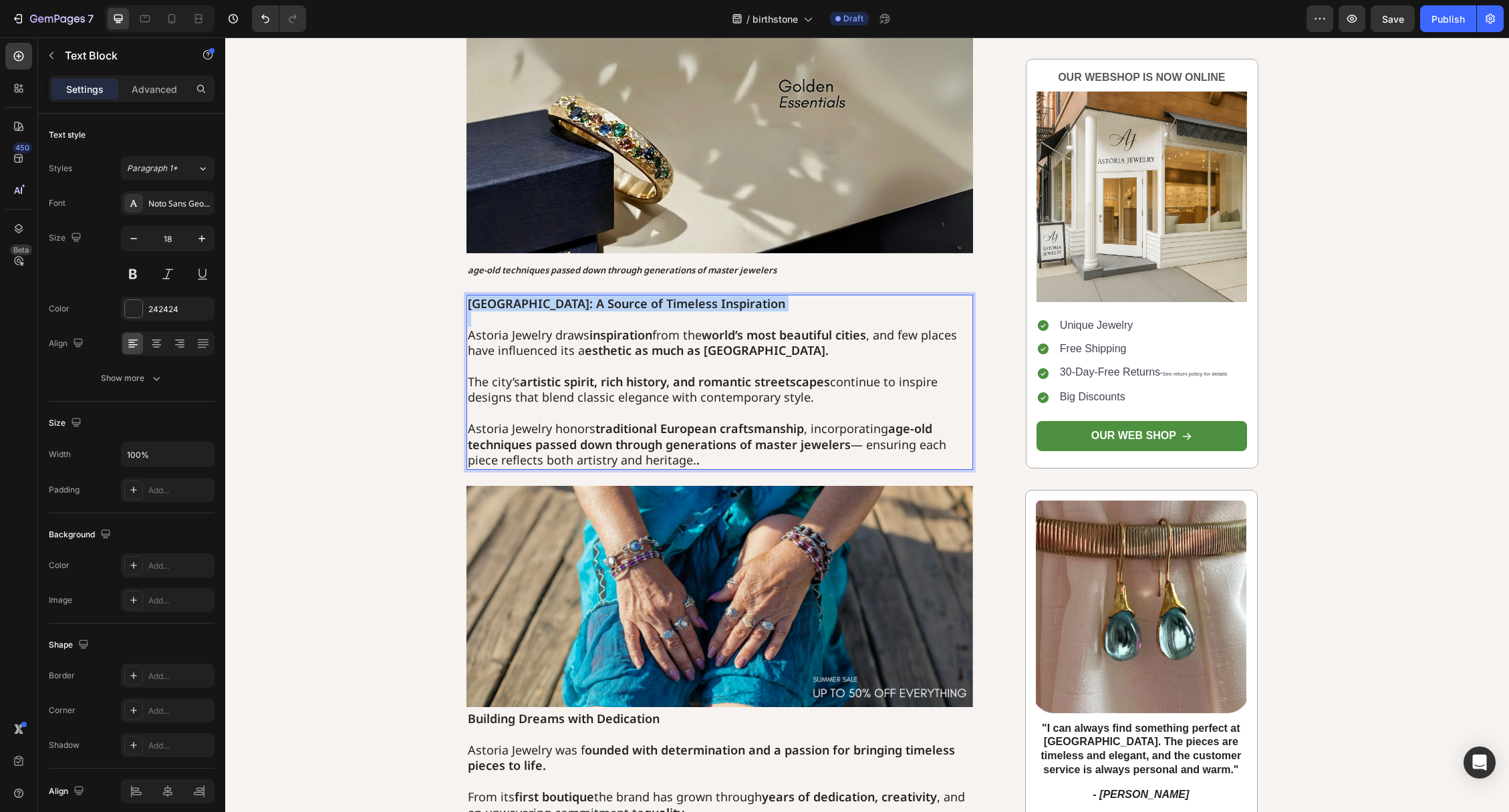
click at [523, 305] on strong "[GEOGRAPHIC_DATA]: A Source of Timeless Inspiration" at bounding box center [627, 304] width 317 height 16
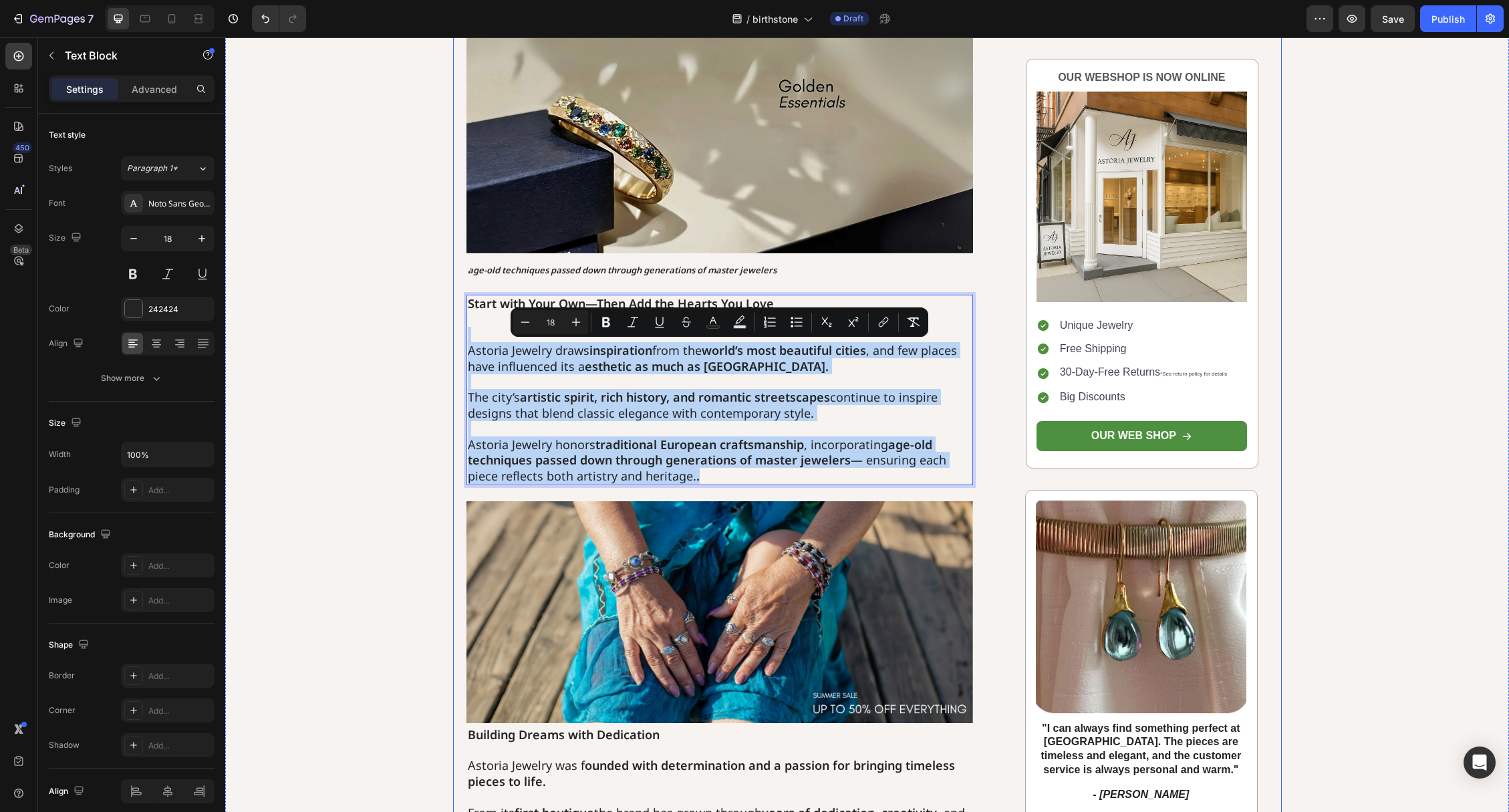
drag, startPoint x: 553, startPoint y: 368, endPoint x: 457, endPoint y: 342, distance: 99.5
click at [457, 342] on div "More Than Jewelry: A Circle of Love, Protection, and Meaning Heading Image 🇺🇸 1…" at bounding box center [868, 346] width 829 height 1584
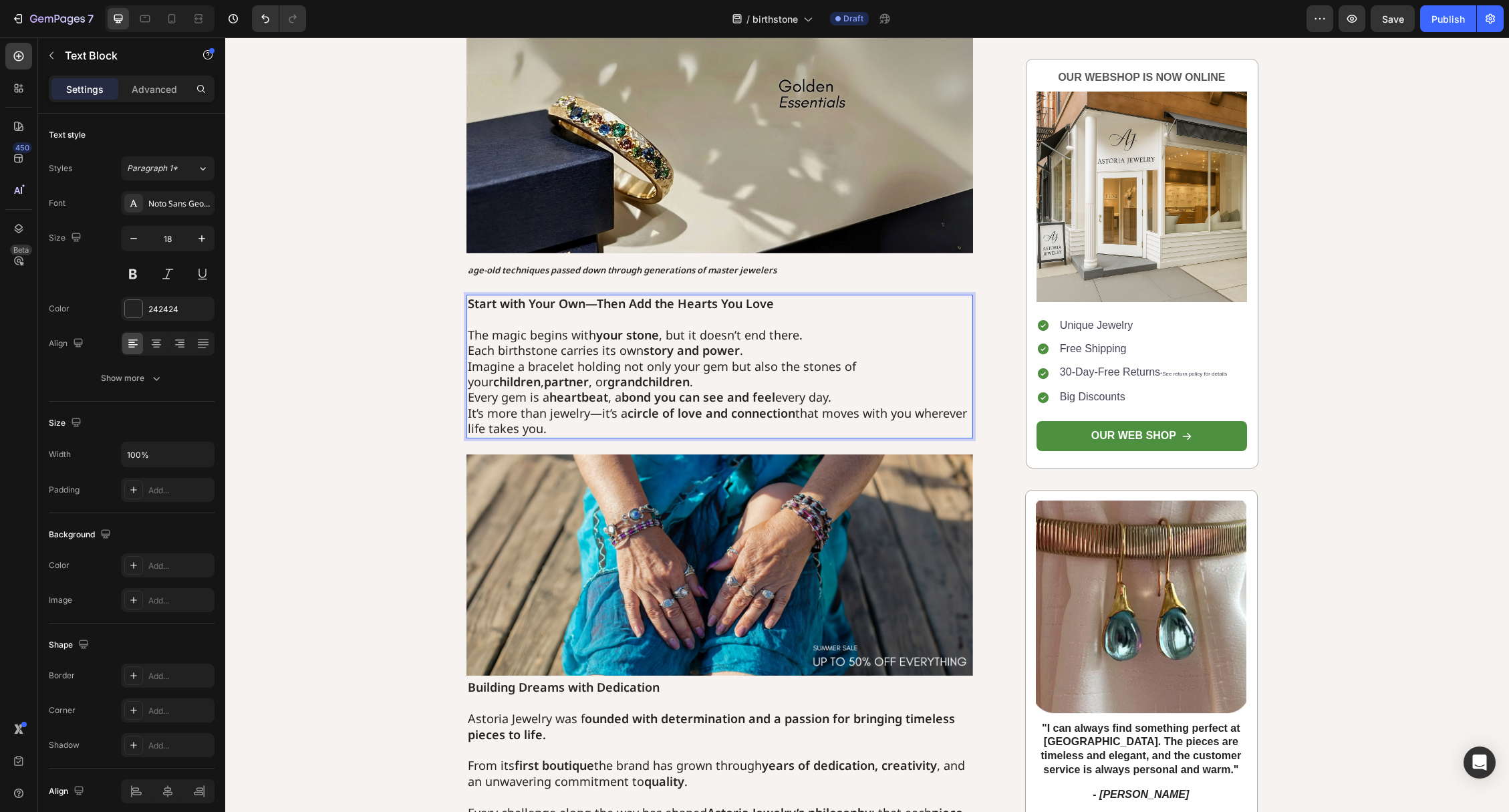
click at [855, 328] on p "The magic begins with your stone , but it doesn’t end there. Each birthstone ca…" at bounding box center [720, 381] width 504 height 109
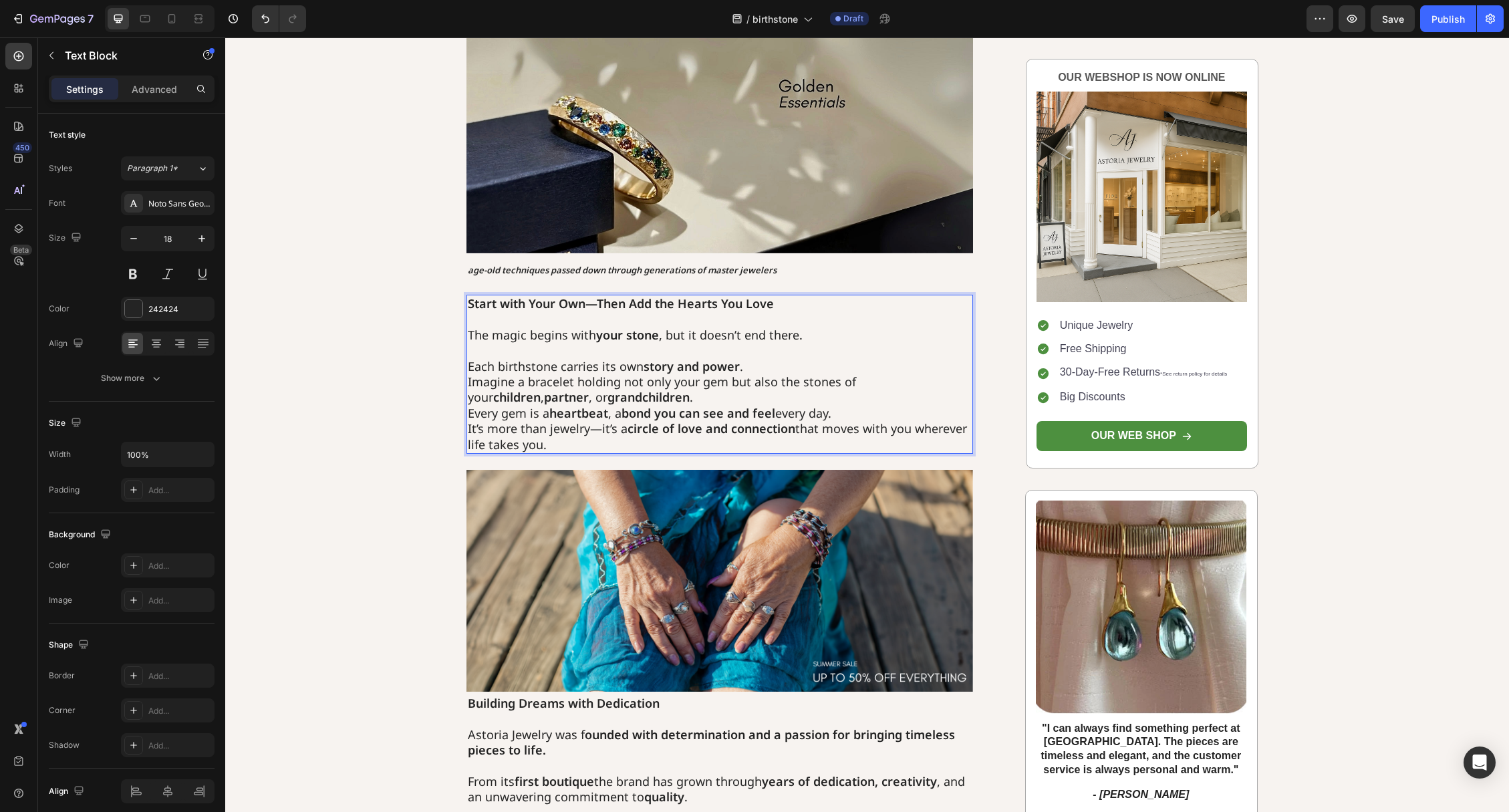
click at [755, 368] on p "⁠⁠⁠⁠⁠⁠⁠ Each birthstone carries its own story and power . Imagine a bracelet ho…" at bounding box center [720, 397] width 504 height 109
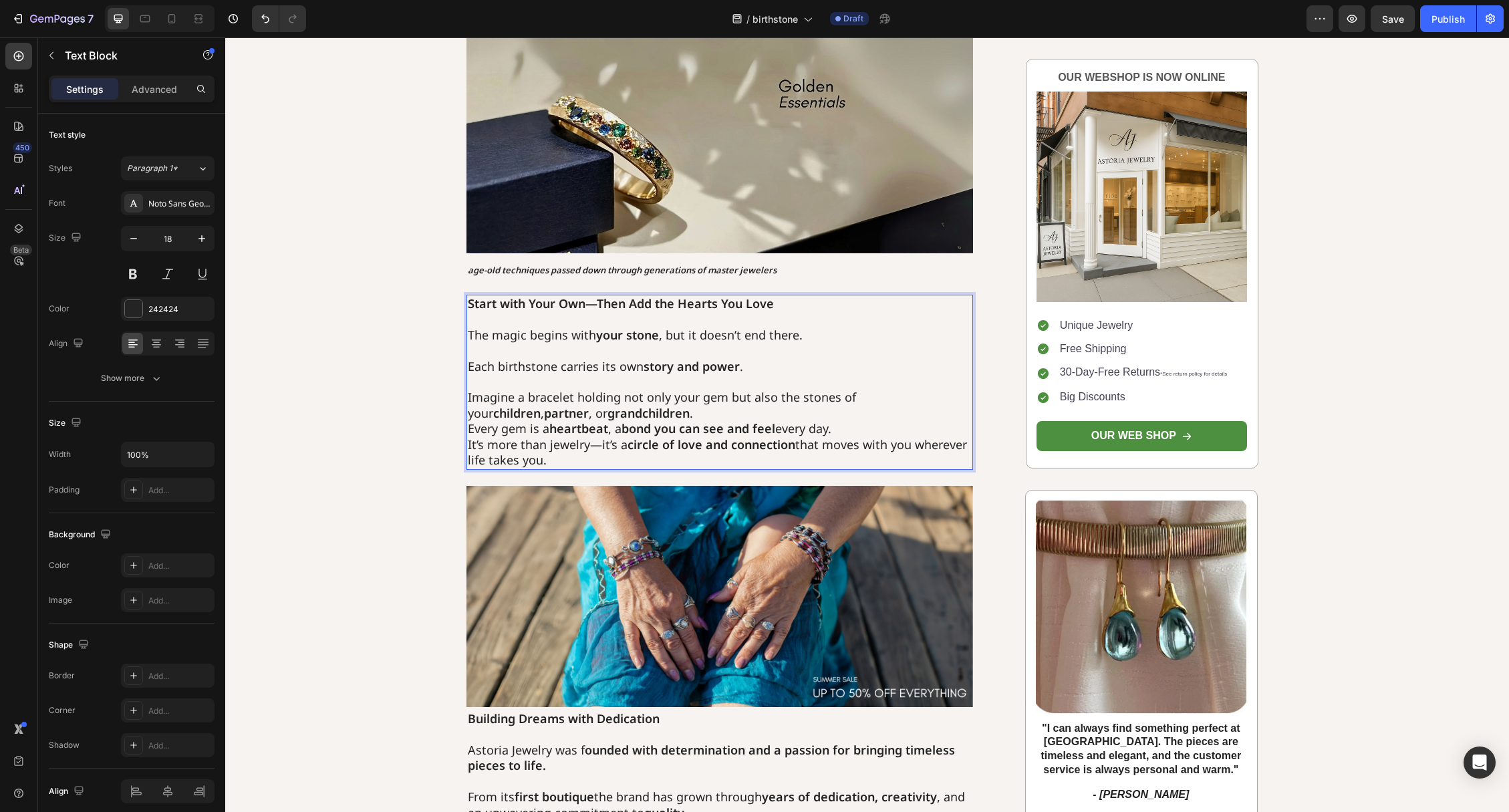
click at [630, 405] on p "⁠⁠⁠⁠⁠⁠⁠ Imagine a bracelet holding not only your gem but also the stones of you…" at bounding box center [720, 421] width 504 height 94
click at [634, 412] on p "Imagine a bracelet holding not only your gem but also the stones of your childr…" at bounding box center [720, 421] width 504 height 94
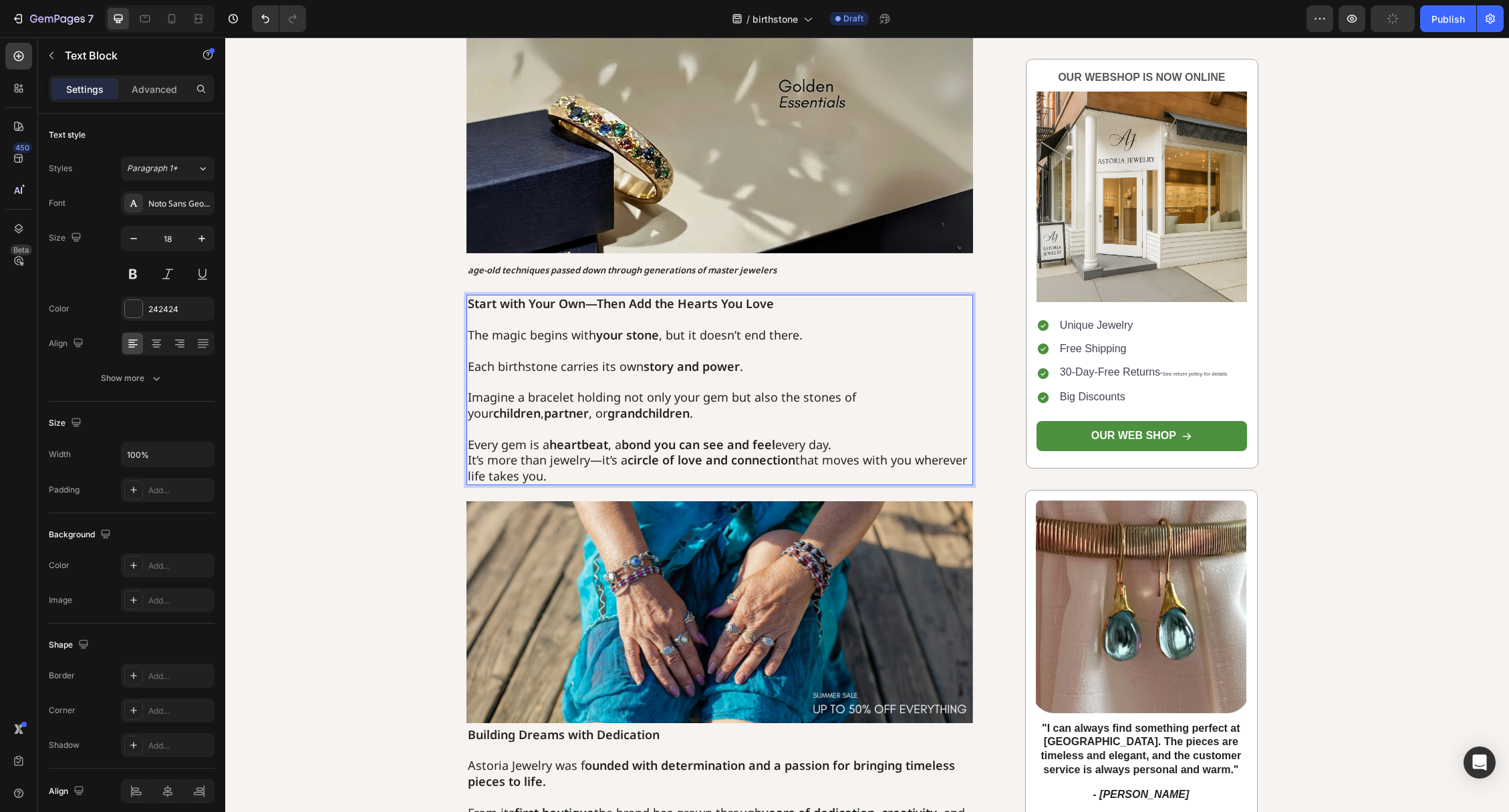
click at [850, 442] on p "⁠⁠⁠⁠⁠⁠⁠ Every gem is a heartbeat , a bond you can see and feel every day. It’s …" at bounding box center [720, 453] width 504 height 63
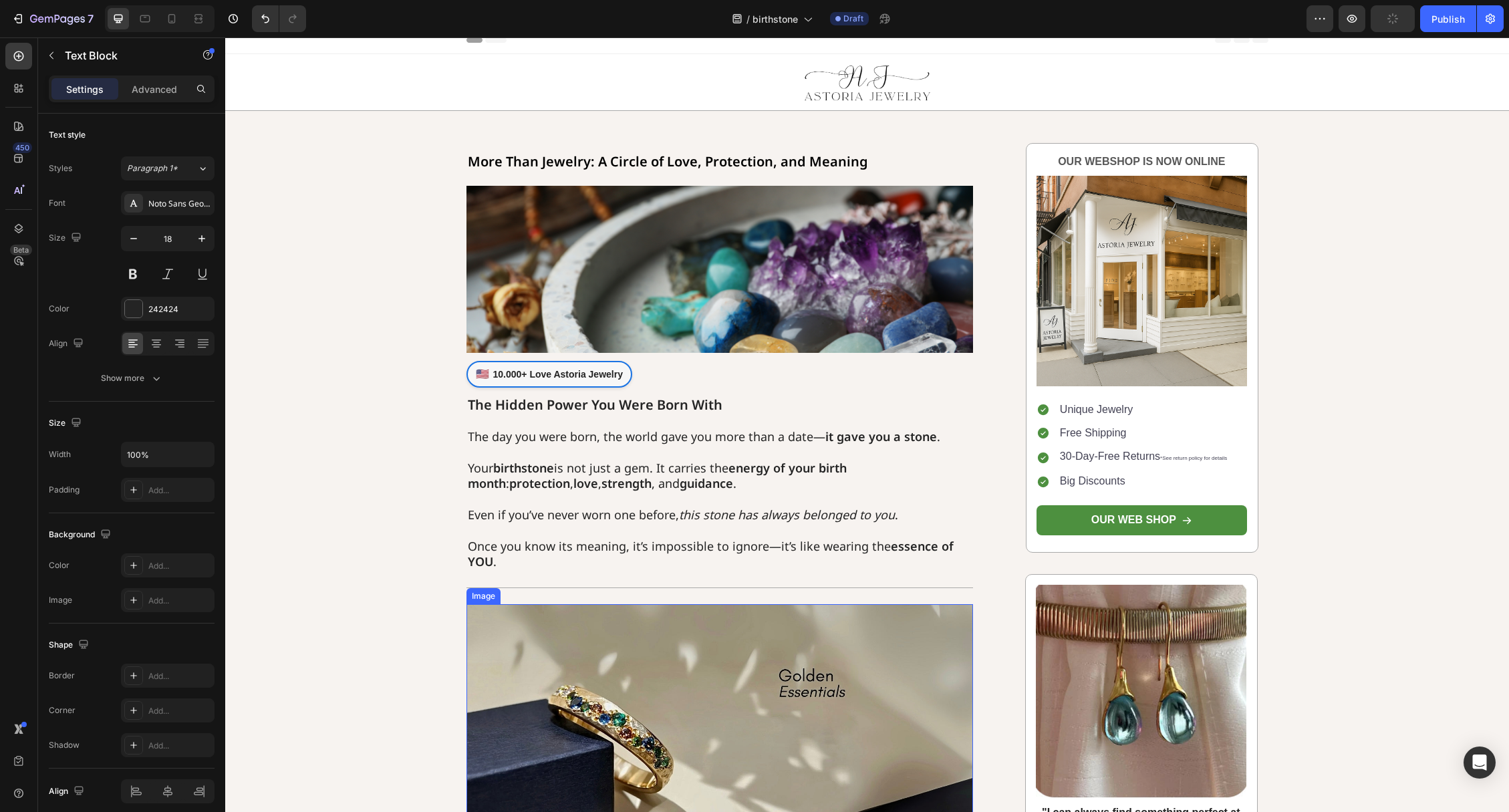
scroll to position [0, 0]
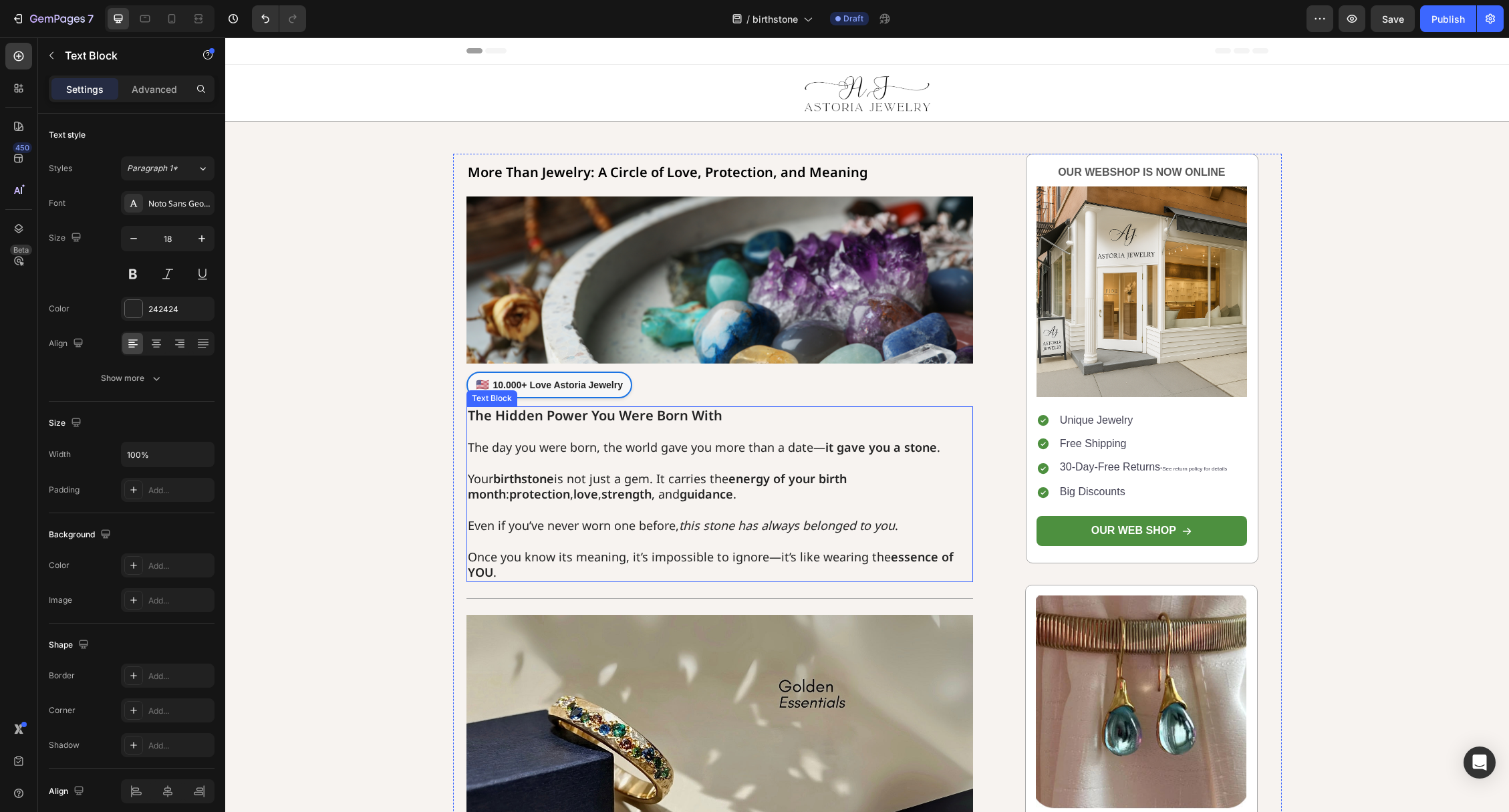
click at [488, 512] on p "Even if you’ve never worn one before, this stone has always belonged to you ." at bounding box center [720, 518] width 504 height 32
click at [480, 528] on p "Even if you’ve never worn one before, this stone has always belonged to you ." at bounding box center [720, 518] width 504 height 32
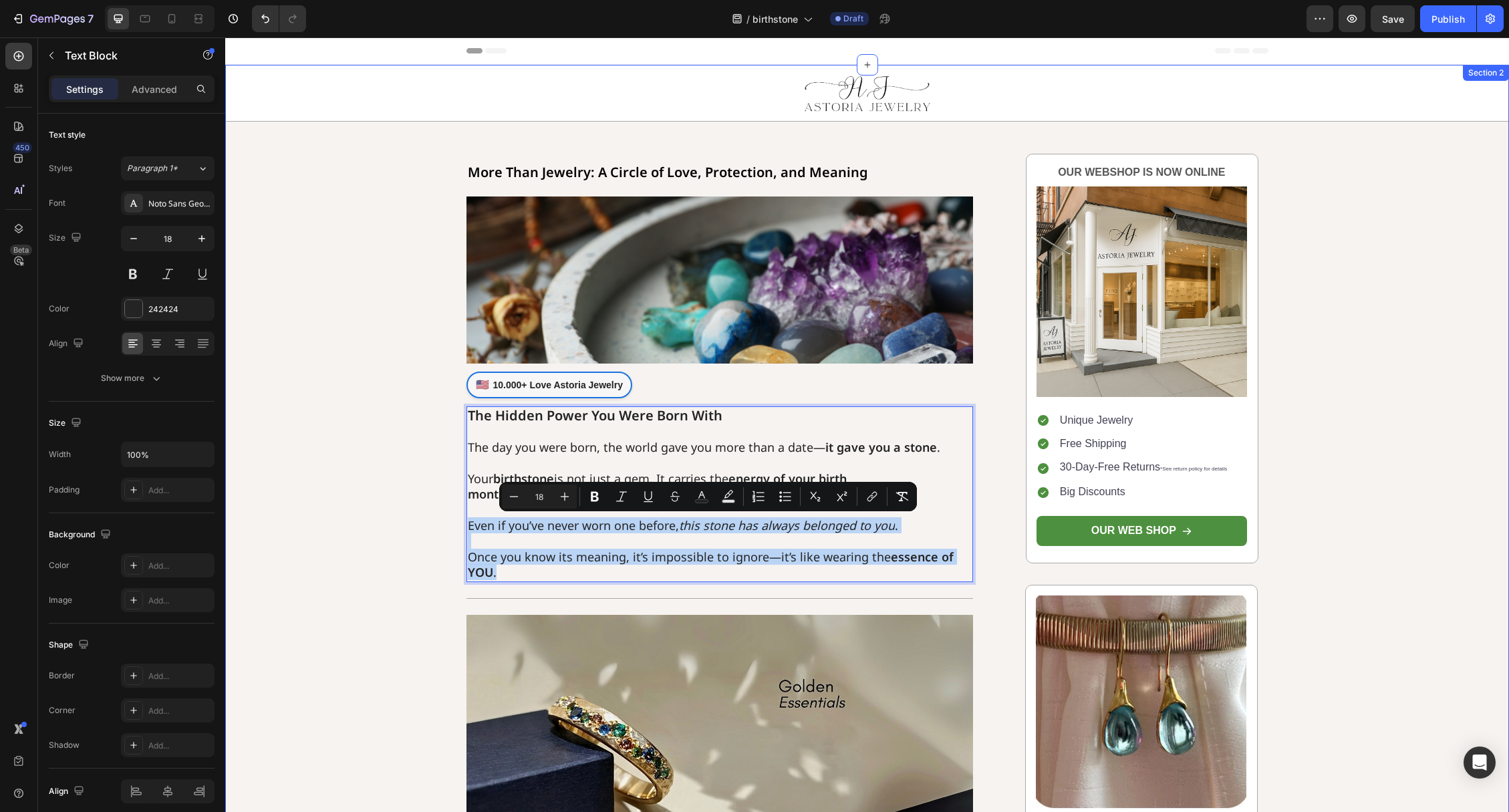
drag, startPoint x: 507, startPoint y: 572, endPoint x: 450, endPoint y: 533, distance: 69.1
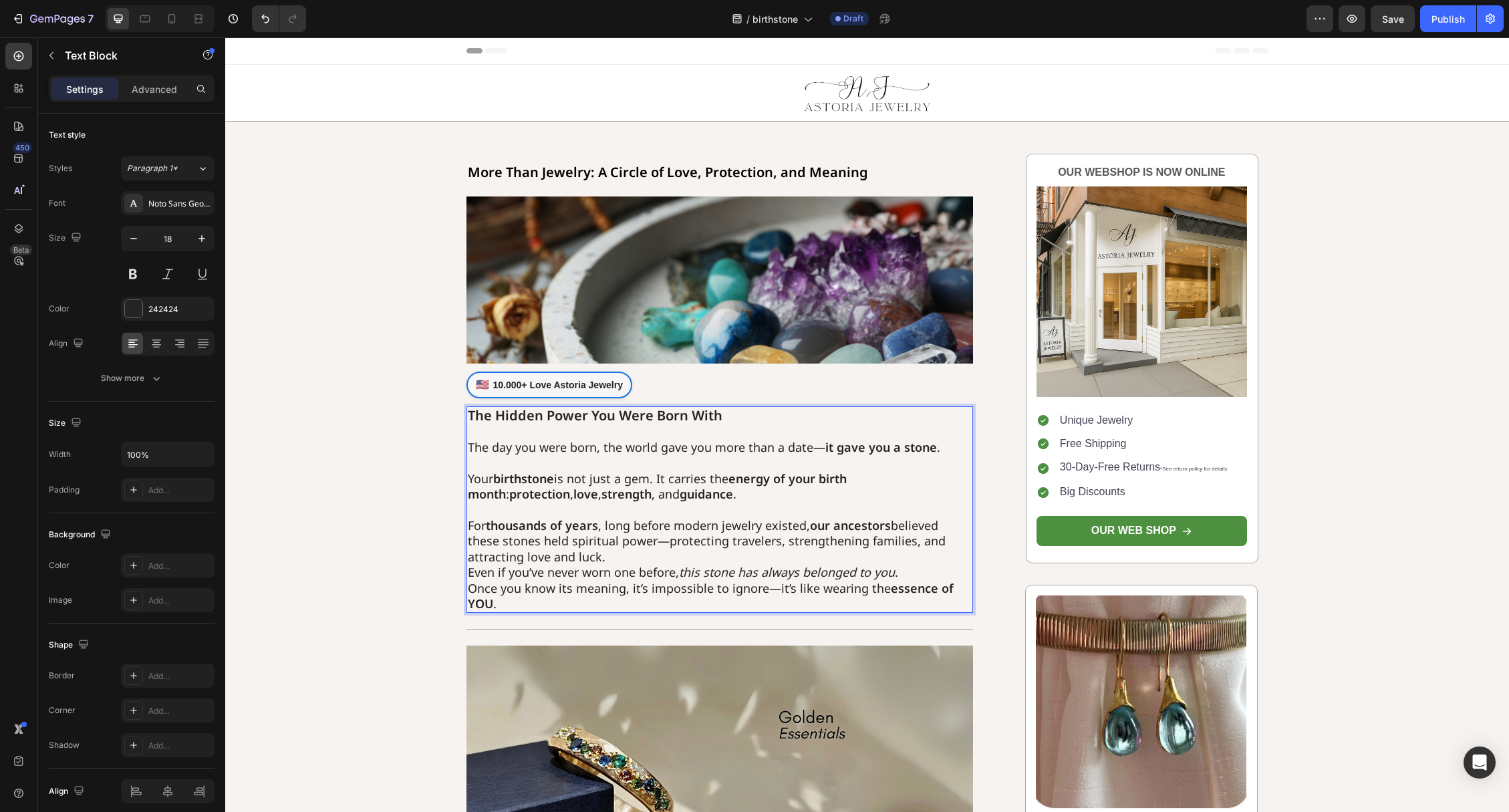
click at [760, 545] on p "For thousands of years , long before modern jewelry existed, our ancestors beli…" at bounding box center [720, 557] width 504 height 109
click at [745, 550] on p "For thousands of years , long before modern jewelry existed, our ancestors beli…" at bounding box center [720, 556] width 504 height 109
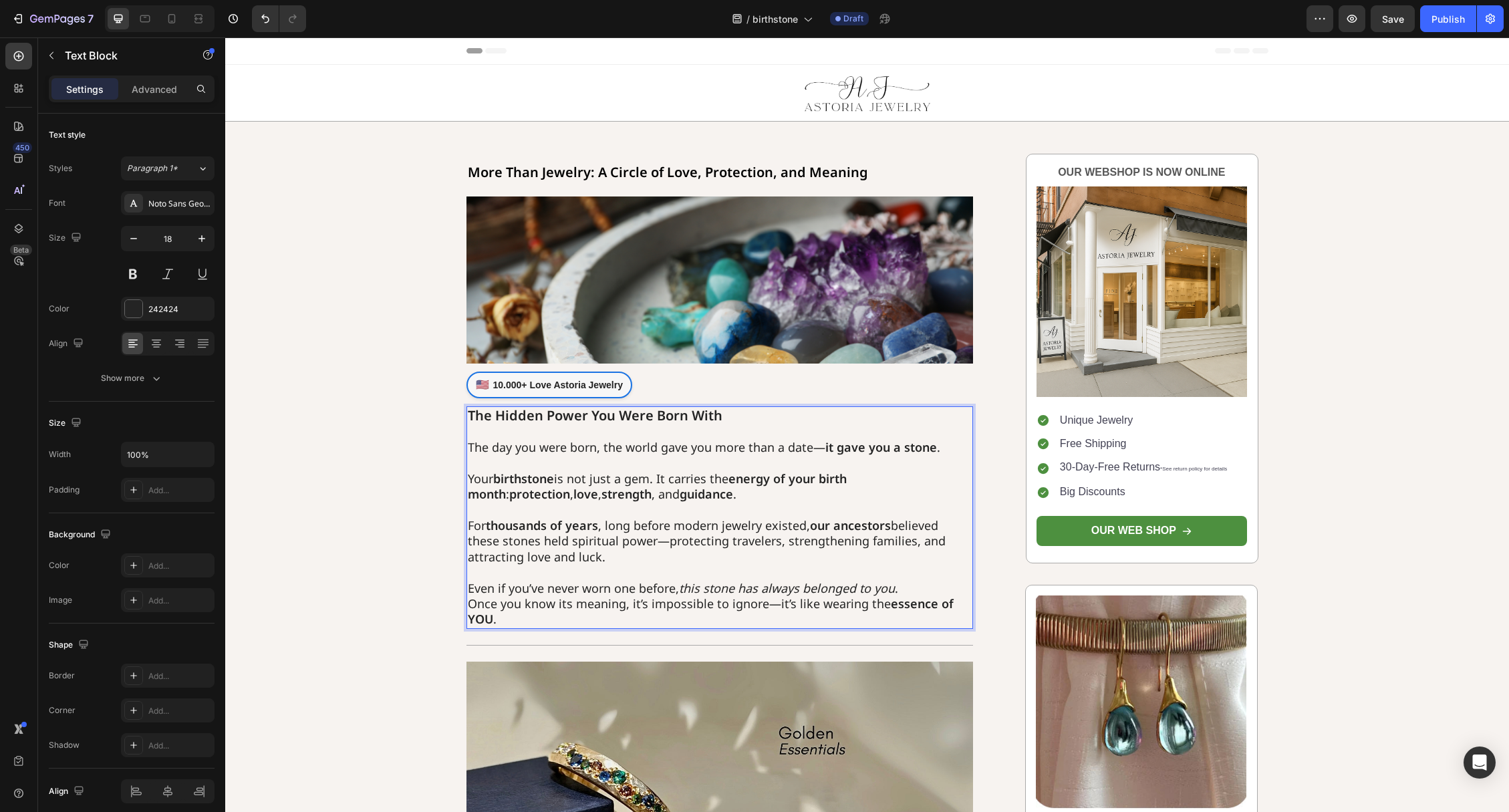
scroll to position [1, 0]
click at [918, 588] on p "⁠⁠⁠⁠⁠⁠⁠ Even if you’ve never worn one before, this stone has always belonged to…" at bounding box center [720, 596] width 504 height 63
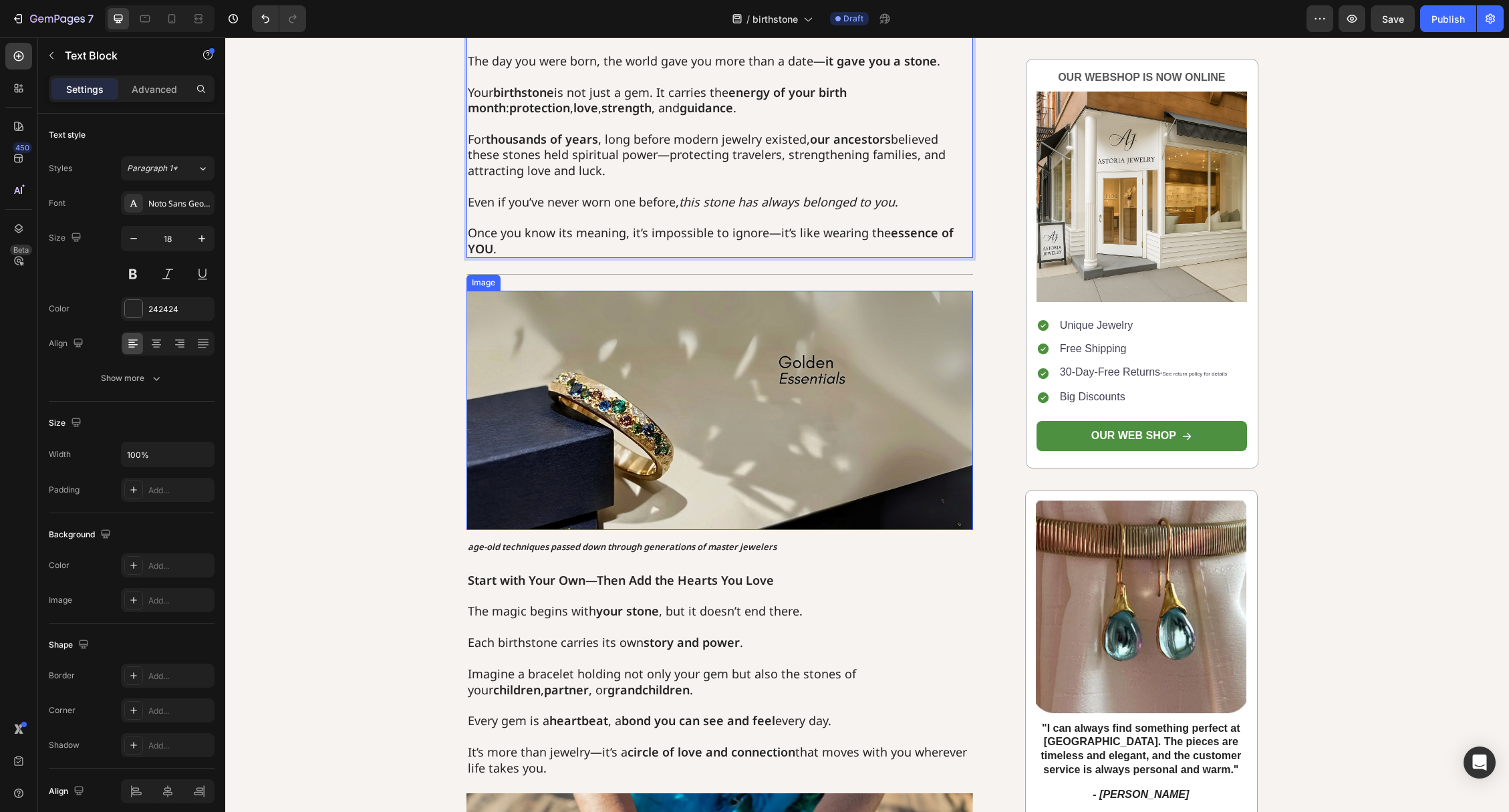
scroll to position [576, 0]
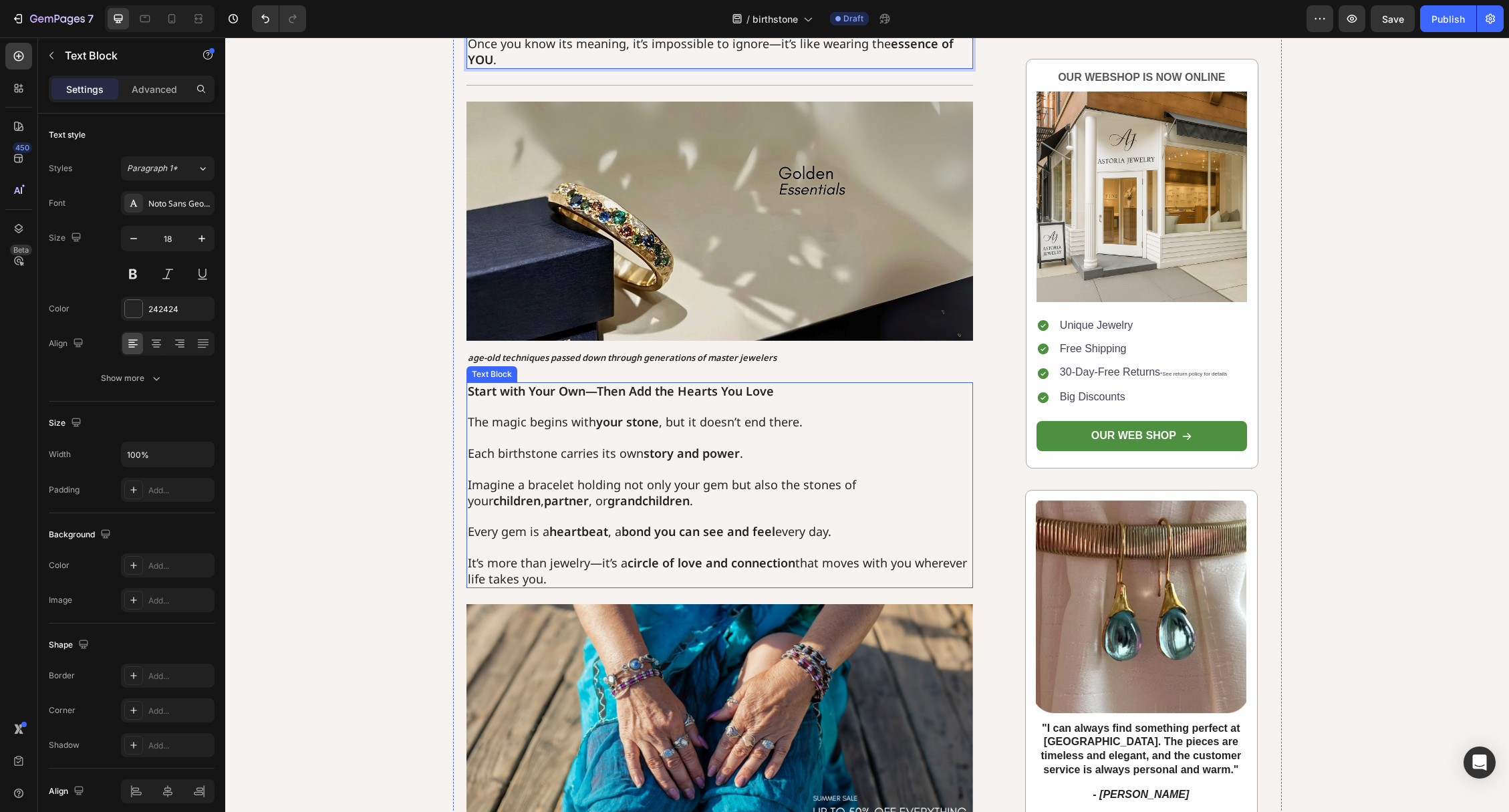
drag, startPoint x: 515, startPoint y: 499, endPoint x: 511, endPoint y: 488, distance: 11.7
click at [515, 498] on p "Imagine a bracelet holding not only your gem but also the stones of your childr…" at bounding box center [720, 485] width 504 height 47
drag, startPoint x: 482, startPoint y: 436, endPoint x: 601, endPoint y: 577, distance: 184.5
click at [601, 577] on div "Start with Your Own—Then Add the Hearts You Love The magic begins with your sto…" at bounding box center [720, 485] width 508 height 206
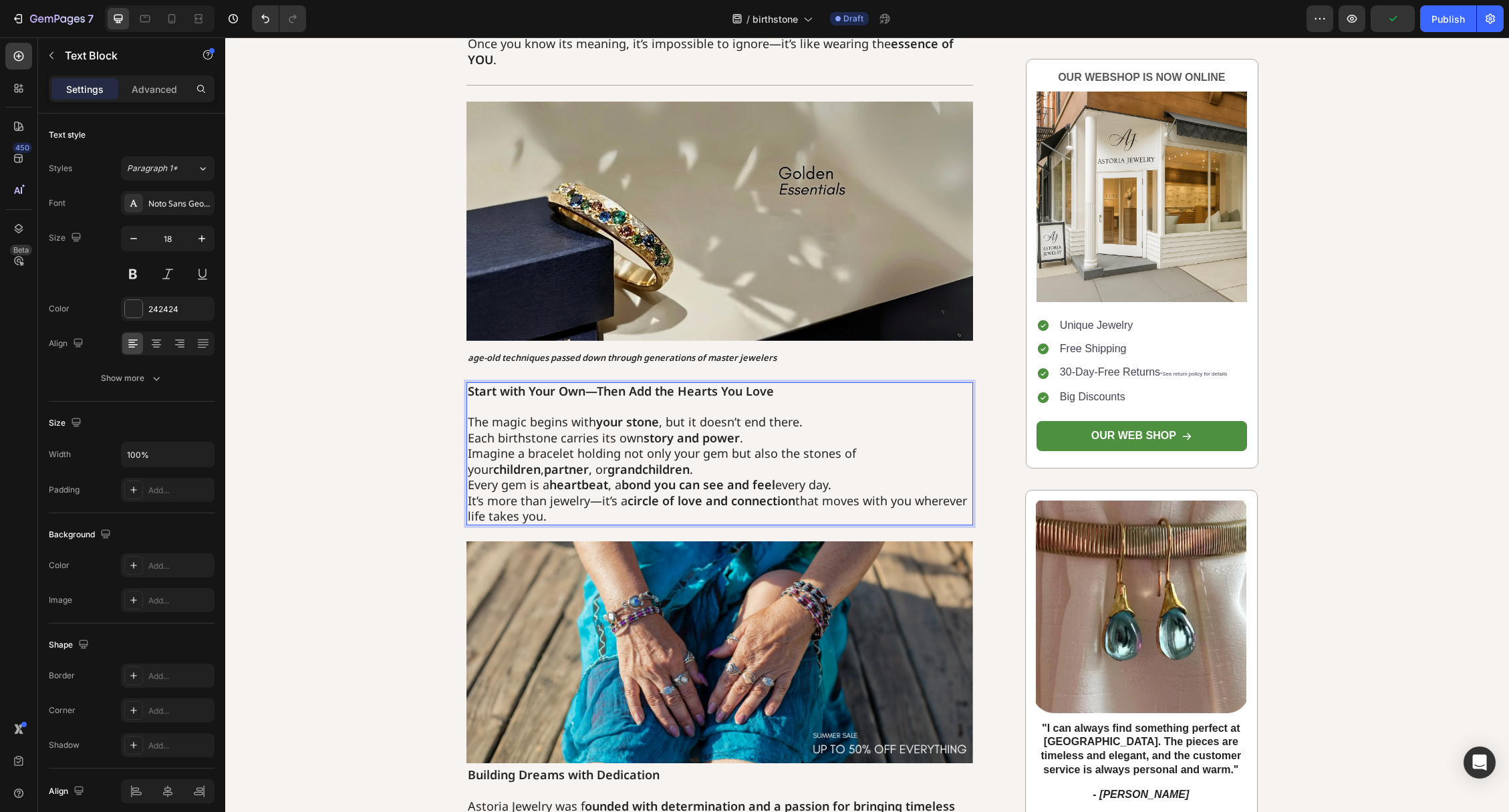
click at [807, 428] on p "The magic begins with your stone , but it doesn’t end there. Each birthstone ca…" at bounding box center [720, 469] width 504 height 109
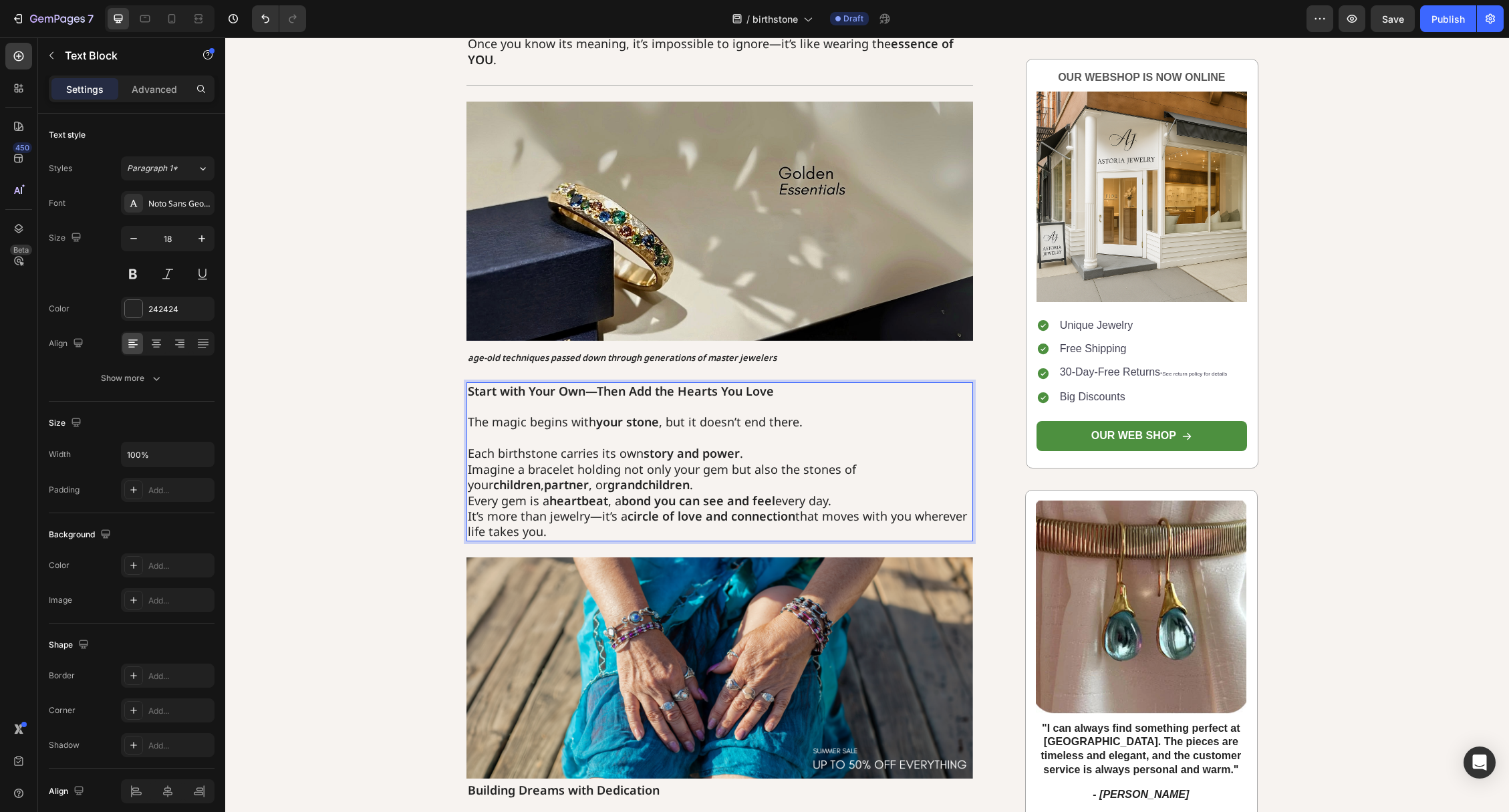
click at [791, 449] on p "⁠⁠⁠⁠⁠⁠⁠ Each birthstone carries its own story and power . Imagine a bracelet ho…" at bounding box center [720, 485] width 504 height 109
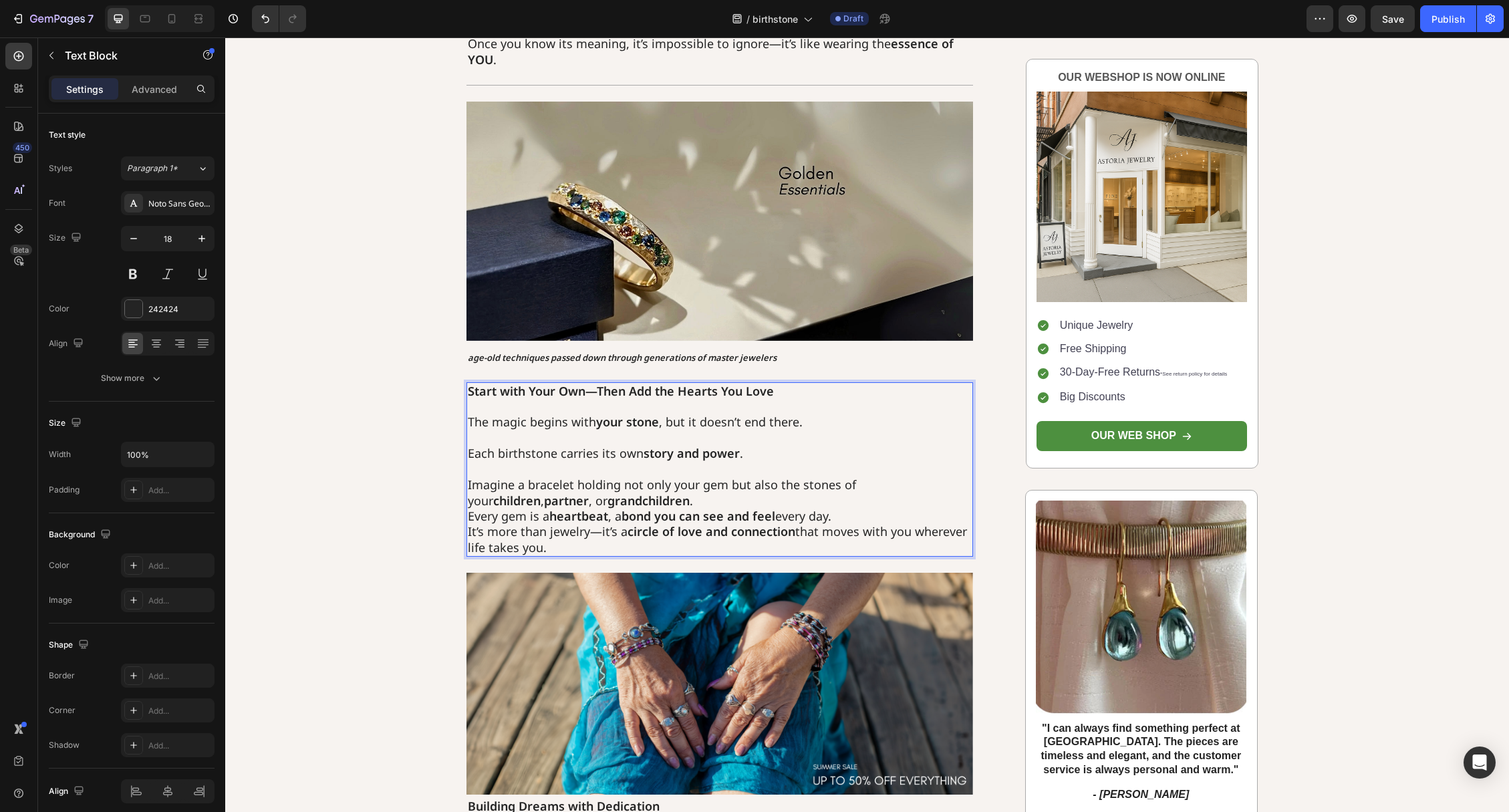
click at [648, 506] on p "⁠⁠⁠⁠⁠⁠⁠ Imagine a bracelet holding not only your gem but also the stones of you…" at bounding box center [720, 508] width 504 height 94
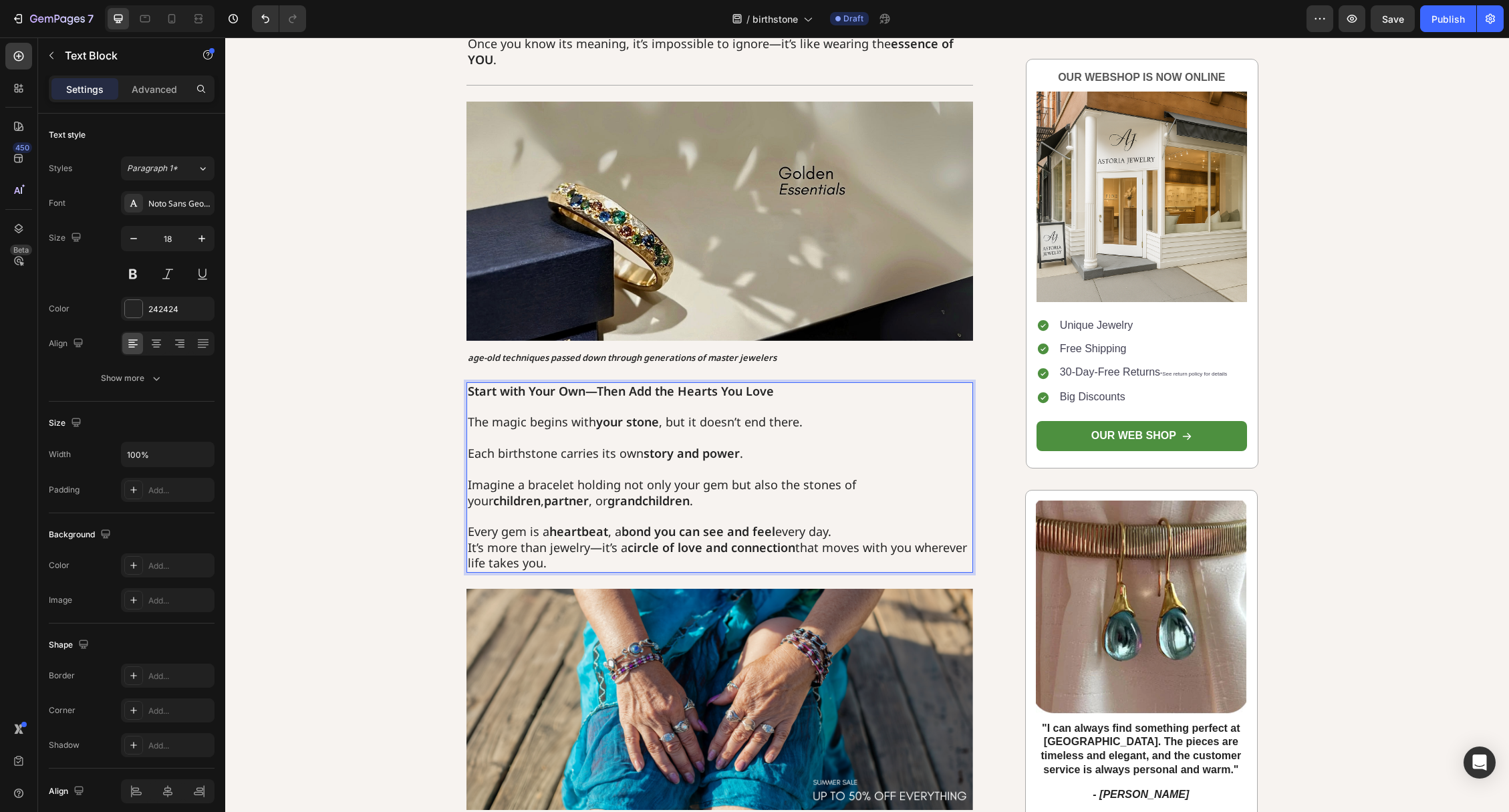
click at [859, 538] on p "⁠⁠⁠⁠⁠⁠⁠ Every gem is a heartbeat , a bond you can see and feel every day. It’s …" at bounding box center [720, 540] width 504 height 63
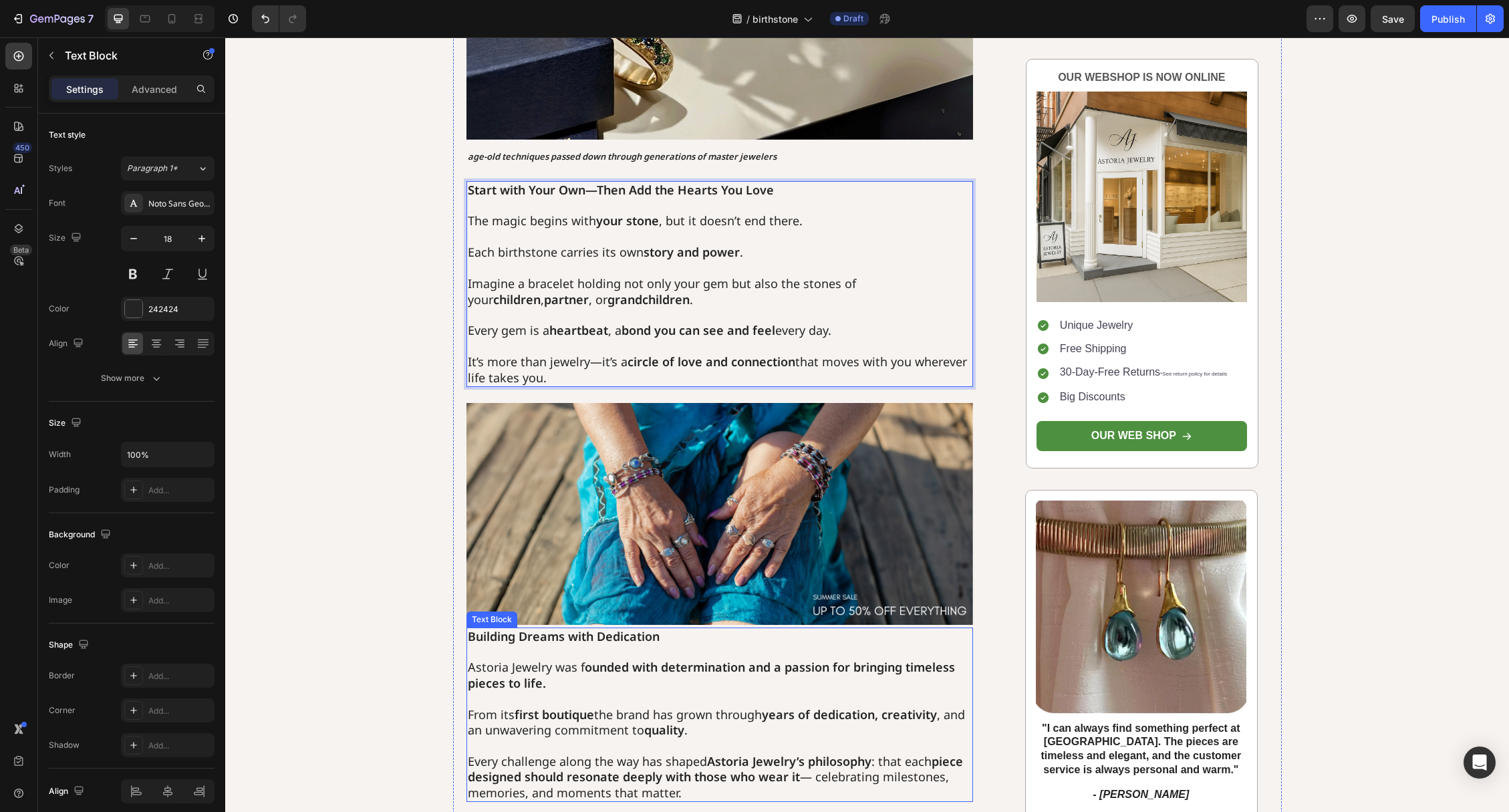
scroll to position [976, 0]
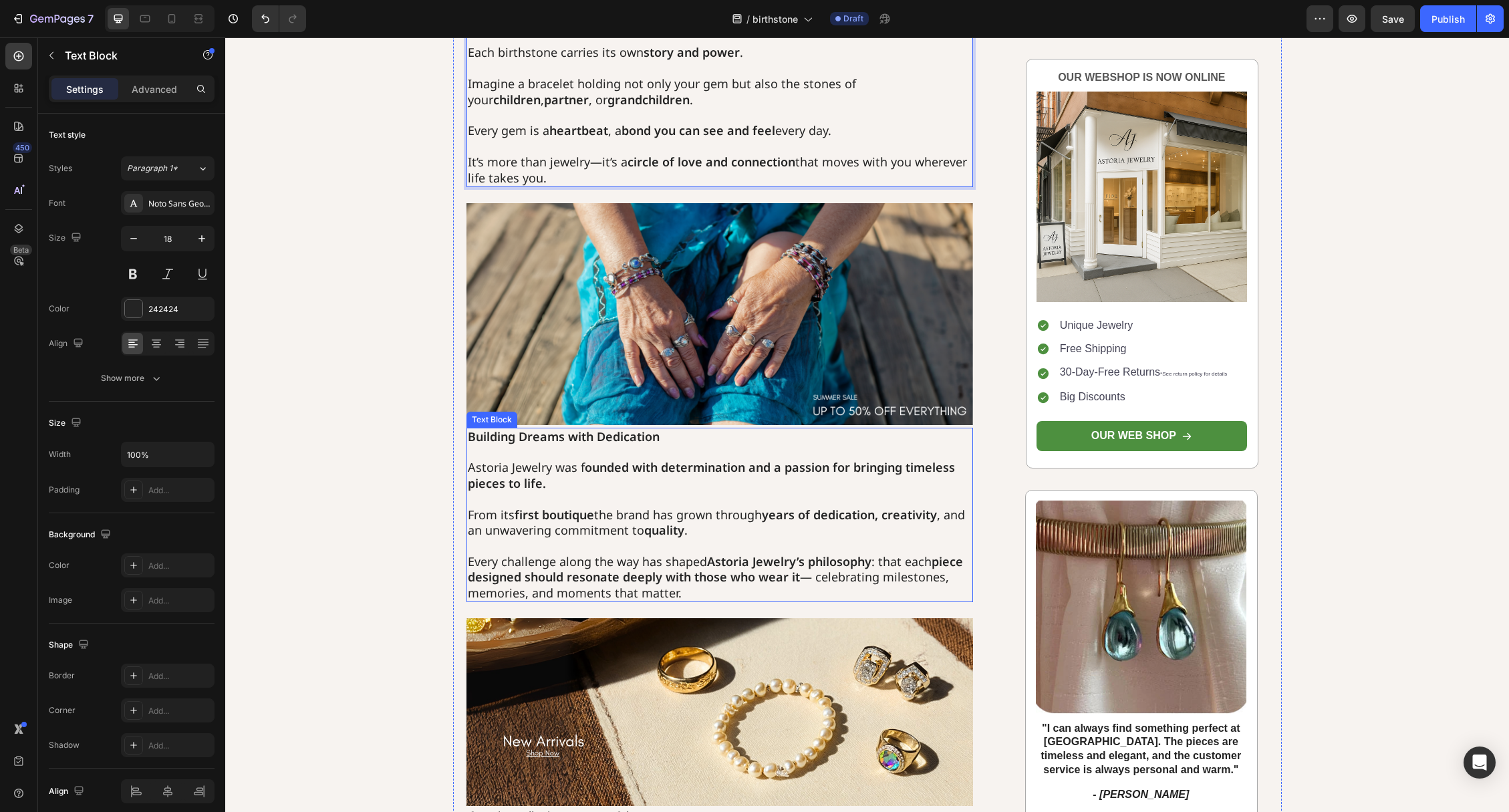
click at [561, 430] on strong "Building Dreams with Dedication" at bounding box center [563, 436] width 192 height 16
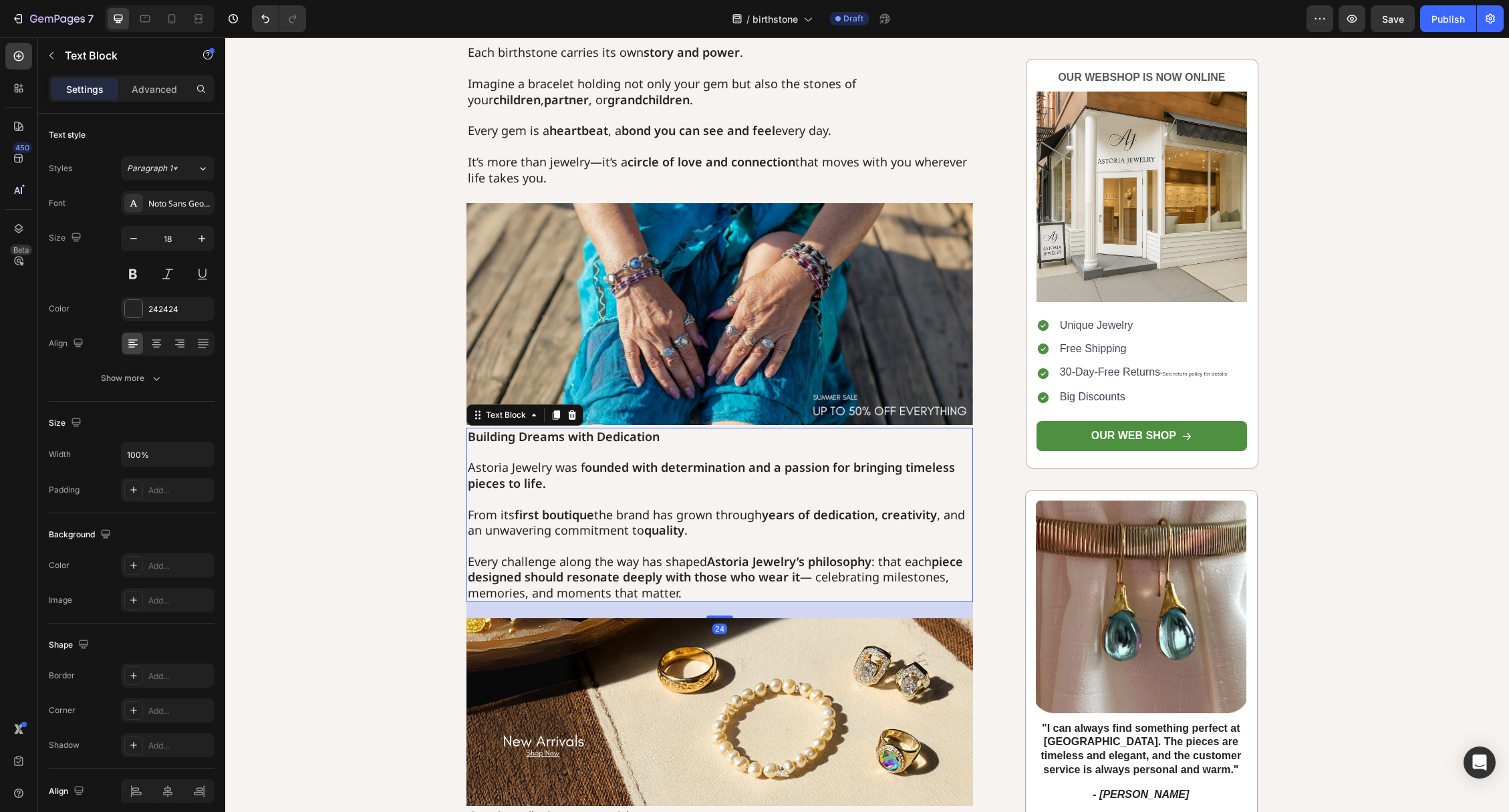
click at [550, 436] on strong "Building Dreams with Dedication" at bounding box center [563, 436] width 192 height 16
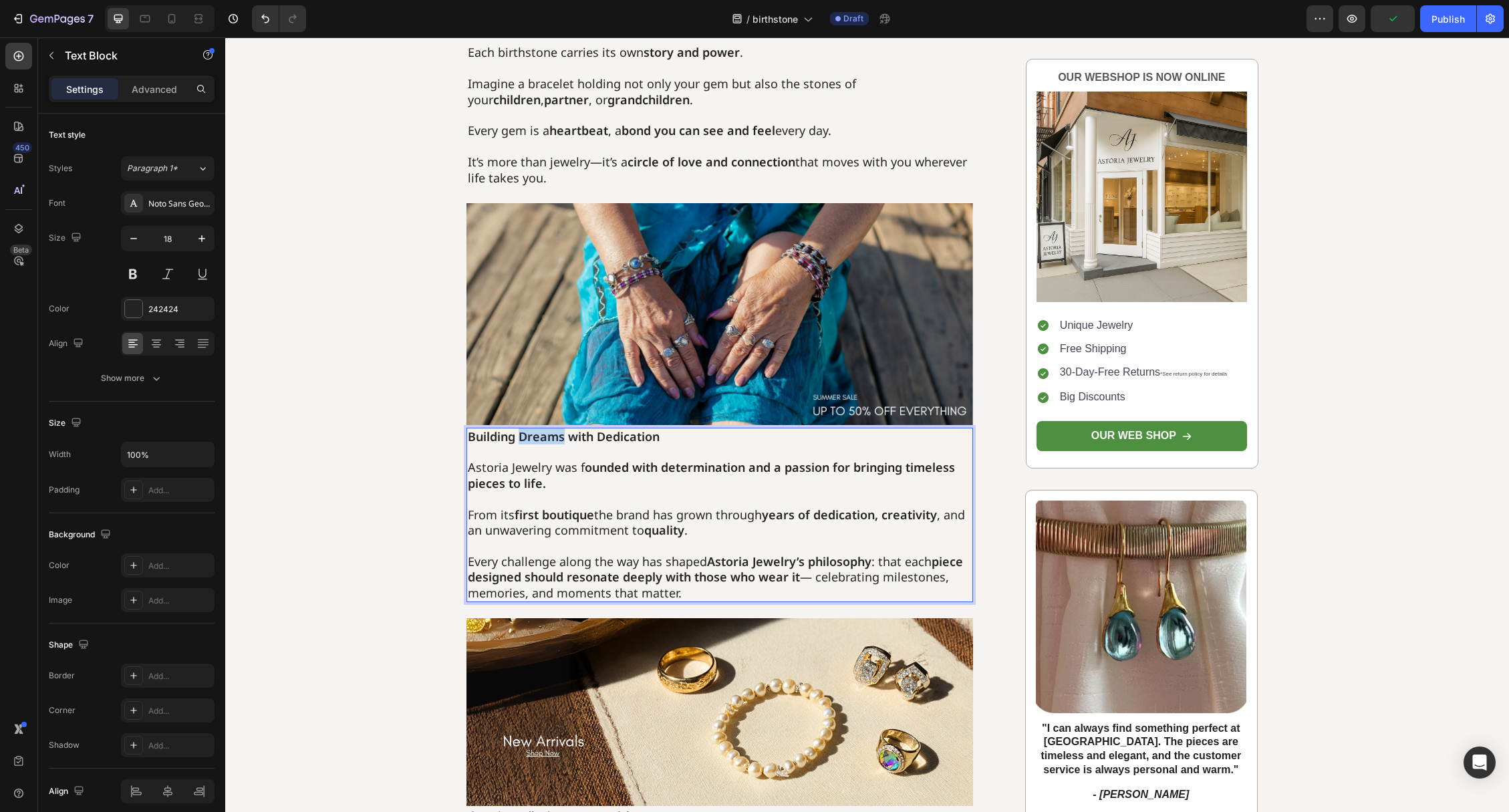
click at [550, 436] on strong "Building Dreams with Dedication" at bounding box center [563, 436] width 192 height 16
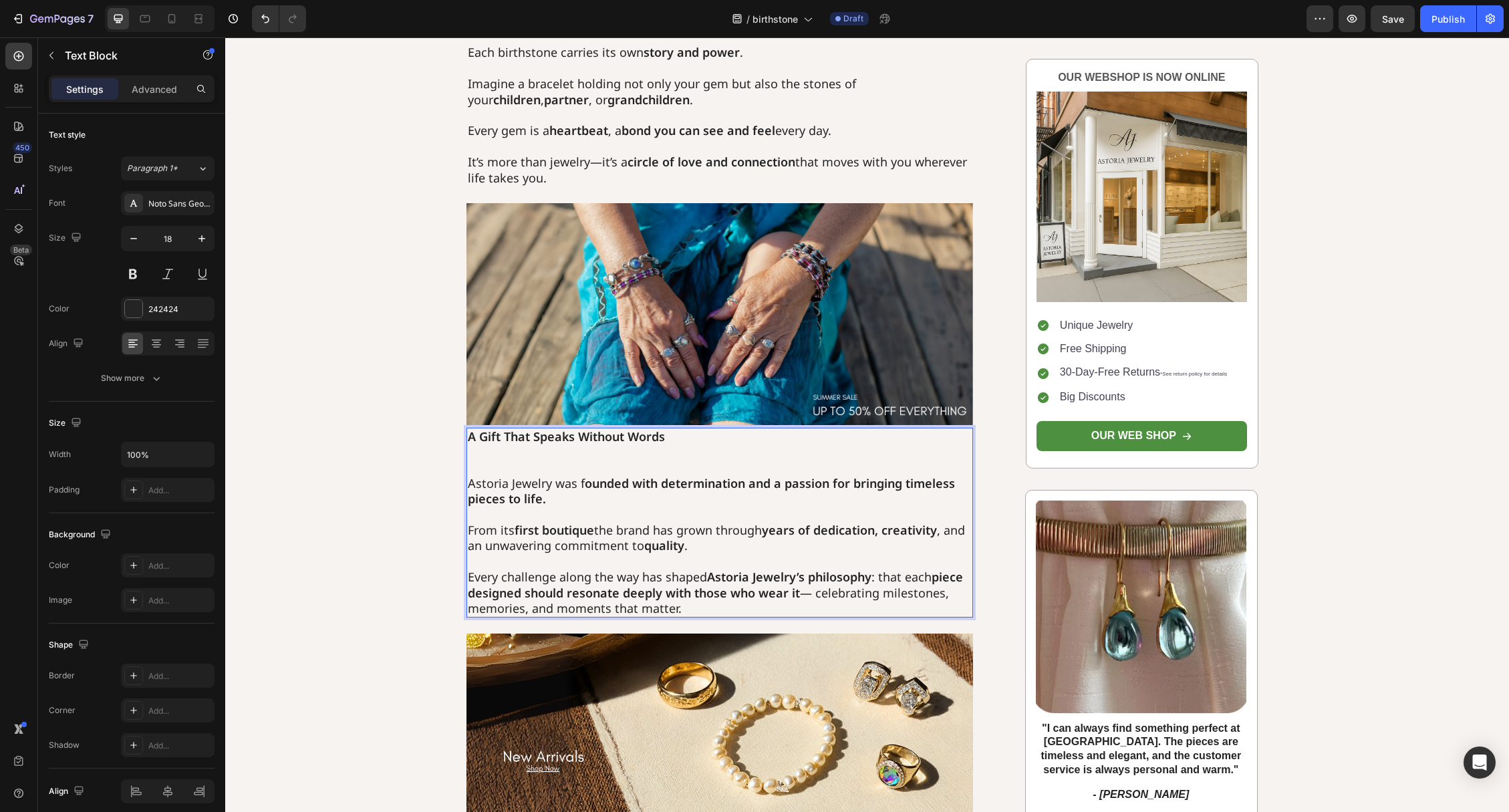
drag, startPoint x: 572, startPoint y: 483, endPoint x: 676, endPoint y: 644, distance: 191.7
click at [574, 483] on p "Astoria Jewelry was f ounded with determination and a passion for bringing time…" at bounding box center [720, 491] width 504 height 32
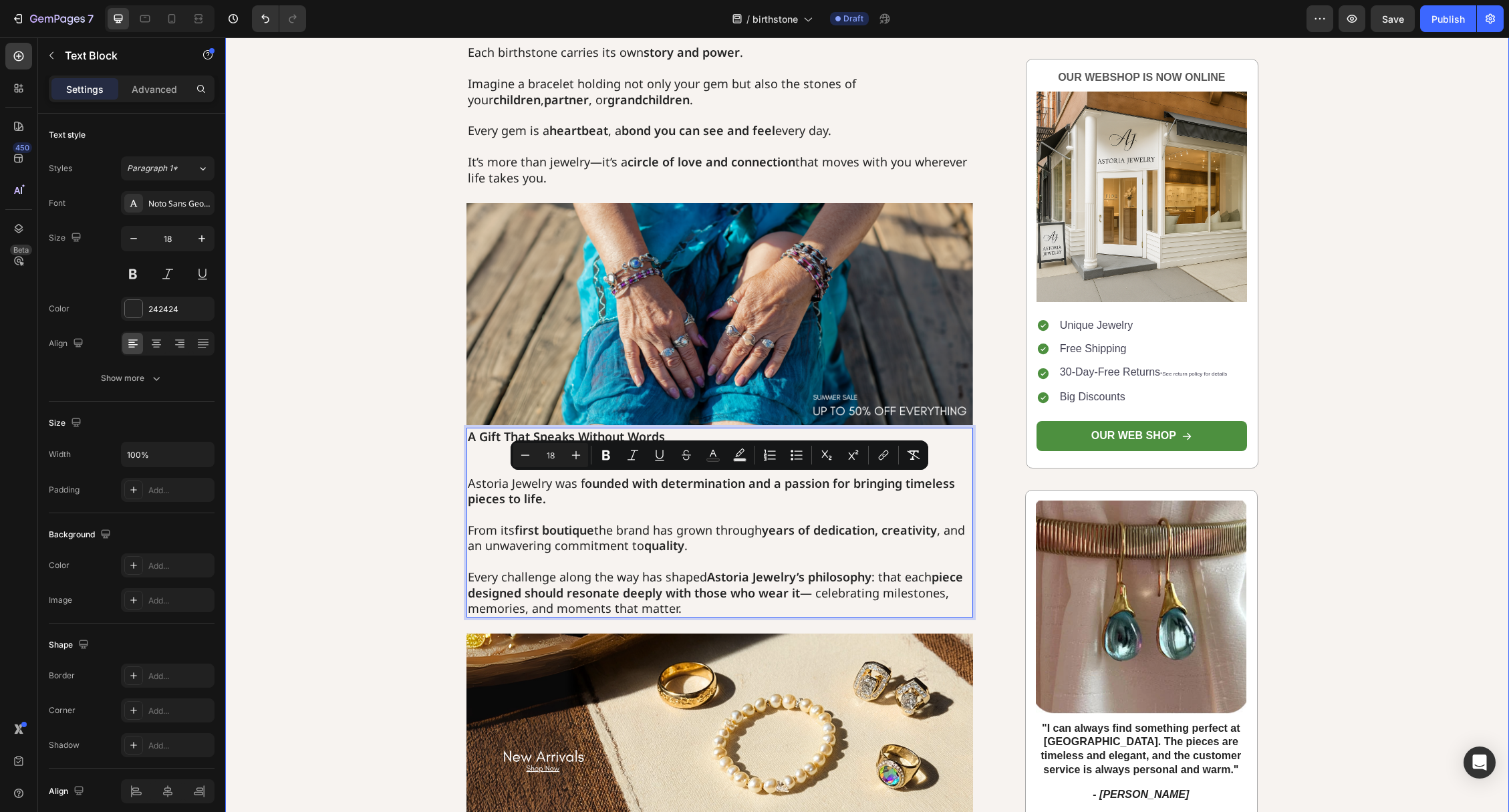
drag, startPoint x: 604, startPoint y: 568, endPoint x: 431, endPoint y: 490, distance: 189.8
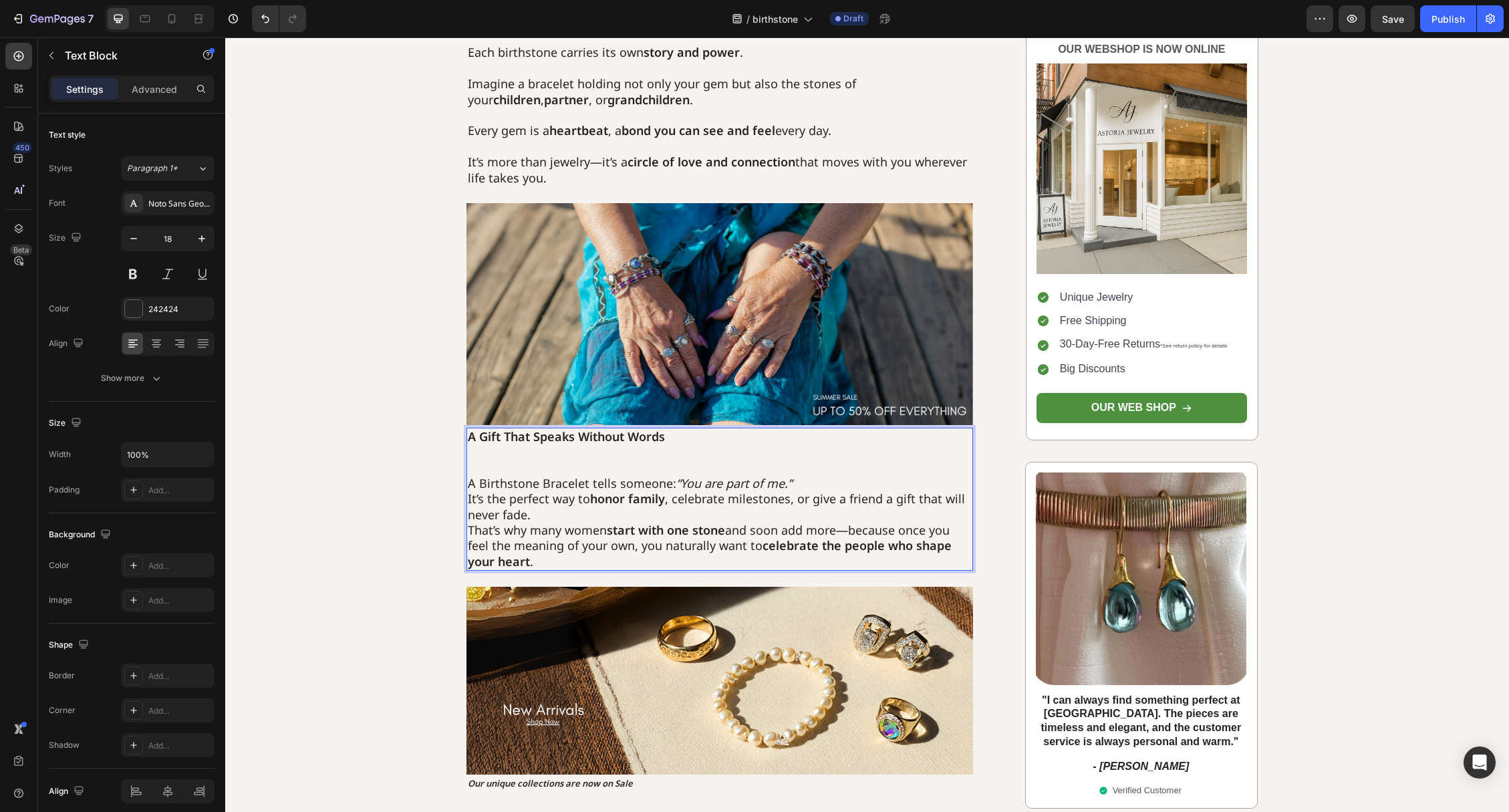
click at [718, 458] on p "Rich Text Editor. Editing area: main" at bounding box center [720, 452] width 504 height 15
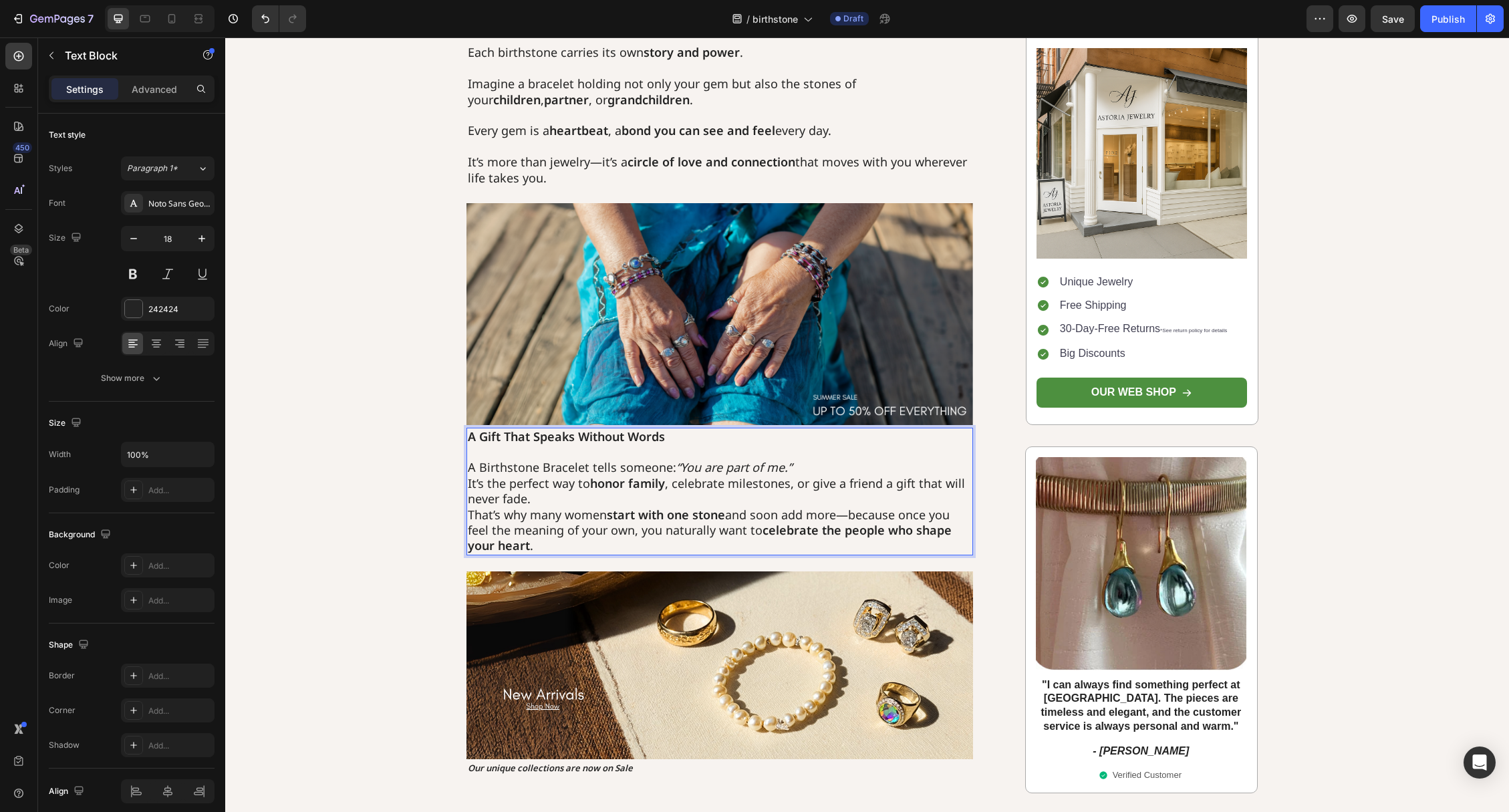
click at [827, 470] on p "A Birthstone Bracelet tells someone: “You are part of me.” It’s the perfect way…" at bounding box center [720, 507] width 504 height 94
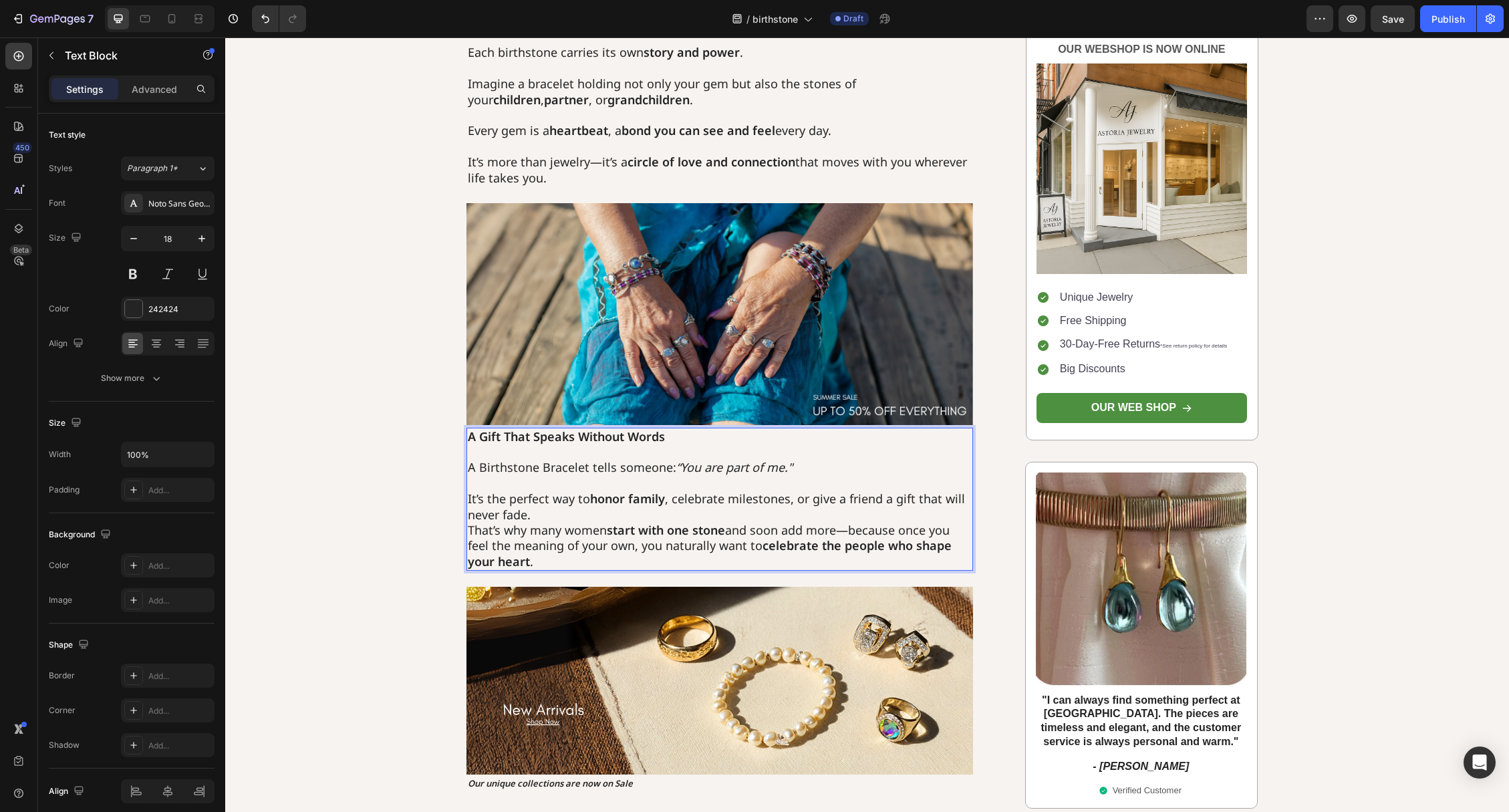
click at [670, 506] on p "⁠⁠⁠⁠⁠⁠⁠ It’s the perfect way to honor family , celebrate milestones, or give a …" at bounding box center [720, 523] width 504 height 94
click at [649, 517] on p "It’s the perfect way to honor family , celebrate milestones, or give a friend a…" at bounding box center [720, 523] width 504 height 94
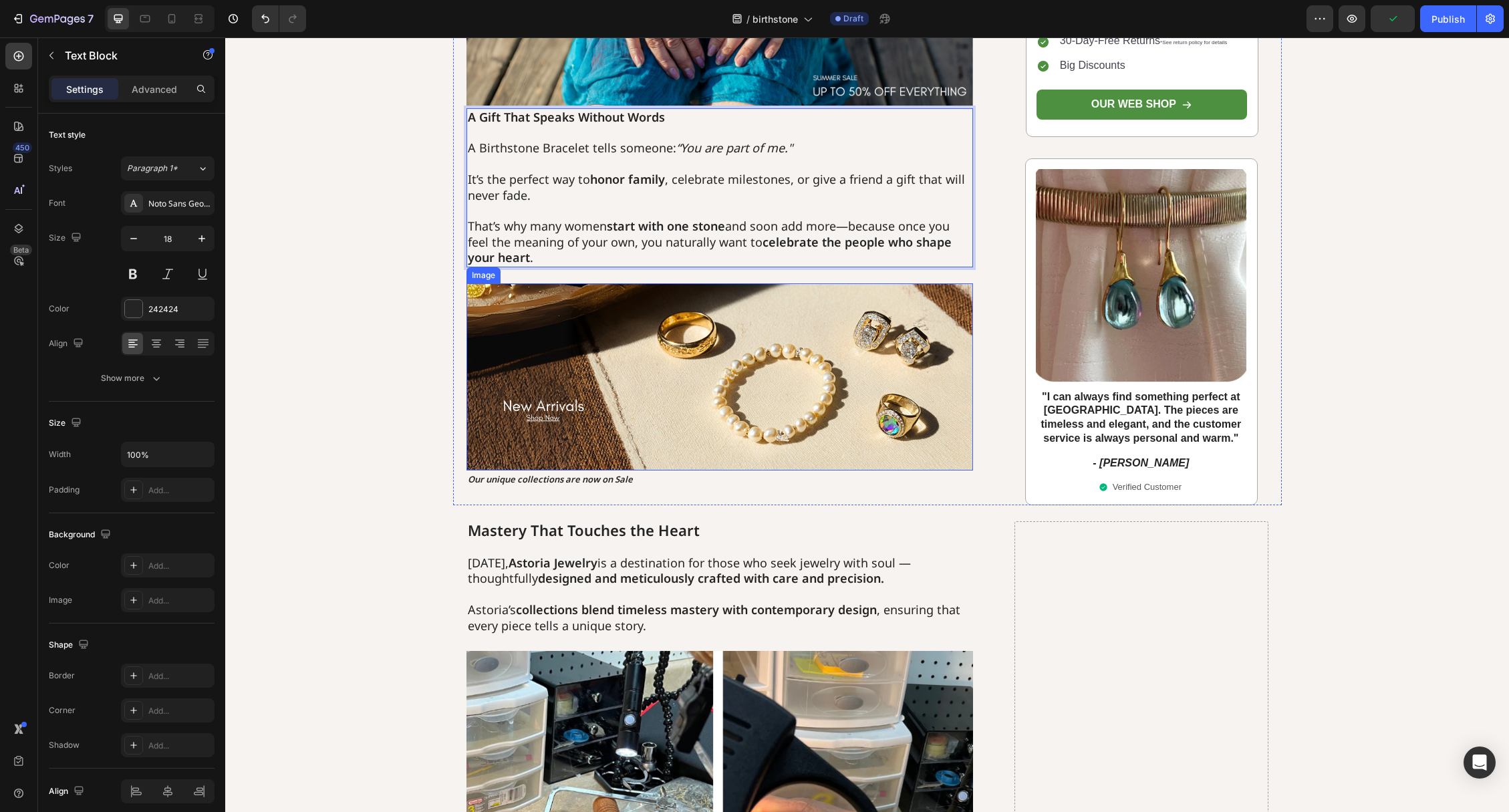
scroll to position [1420, 0]
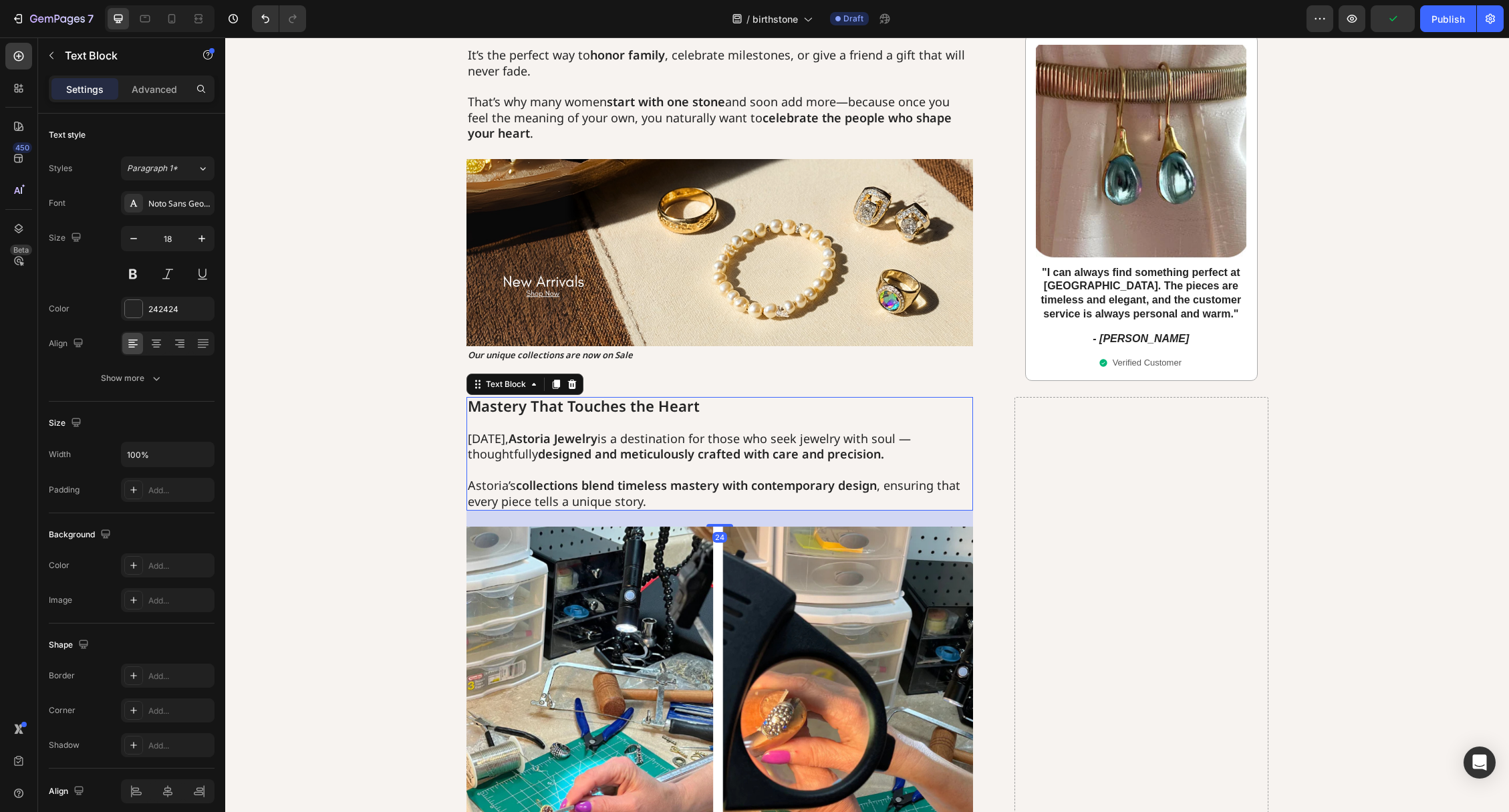
click at [541, 400] on strong "Mastery That Touches the Heart" at bounding box center [584, 406] width 232 height 19
click at [526, 406] on strong "Mastery That Touches the Heart" at bounding box center [584, 406] width 232 height 19
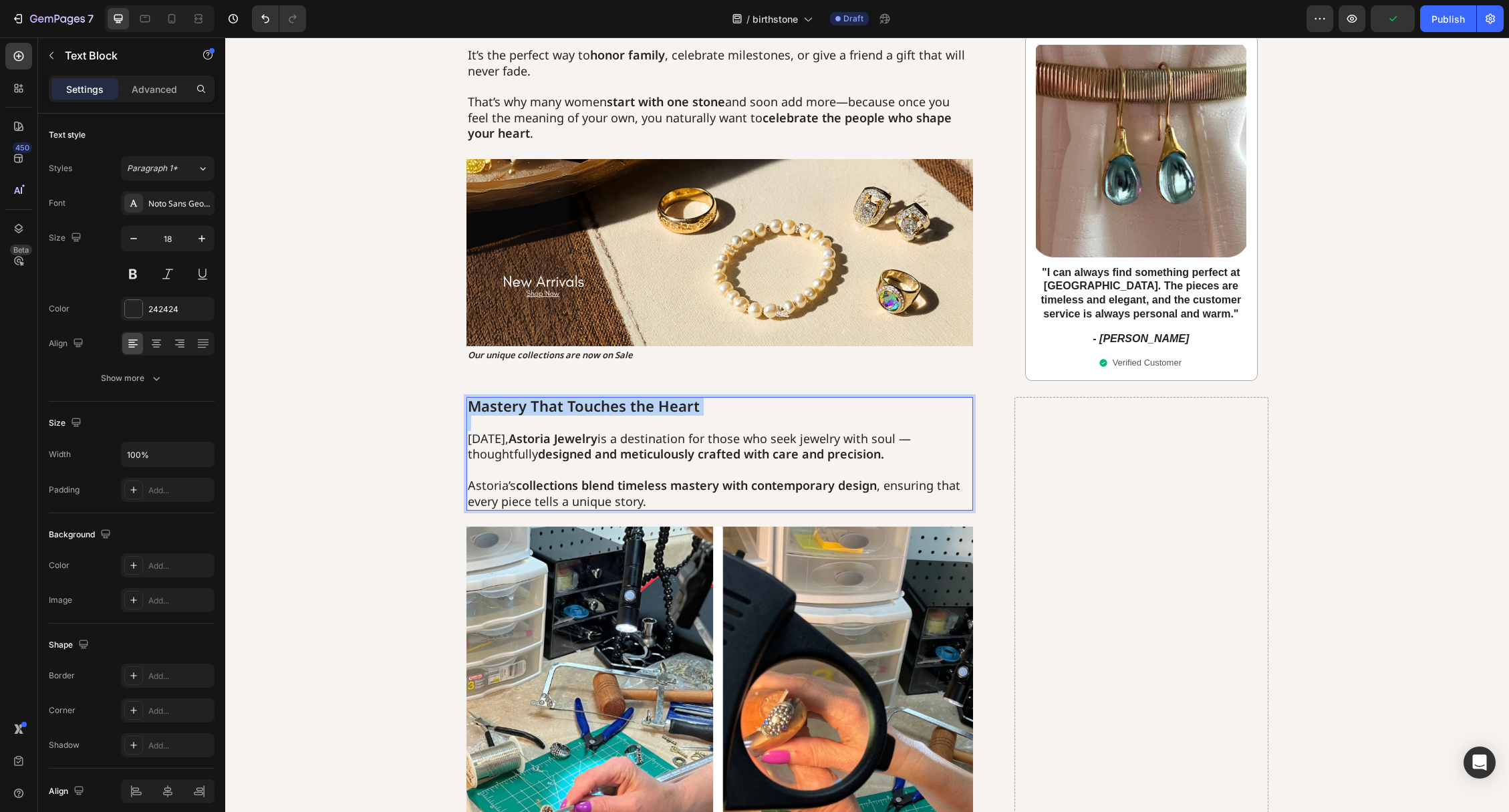
click at [526, 406] on strong "Mastery That Touches the Heart" at bounding box center [584, 406] width 232 height 19
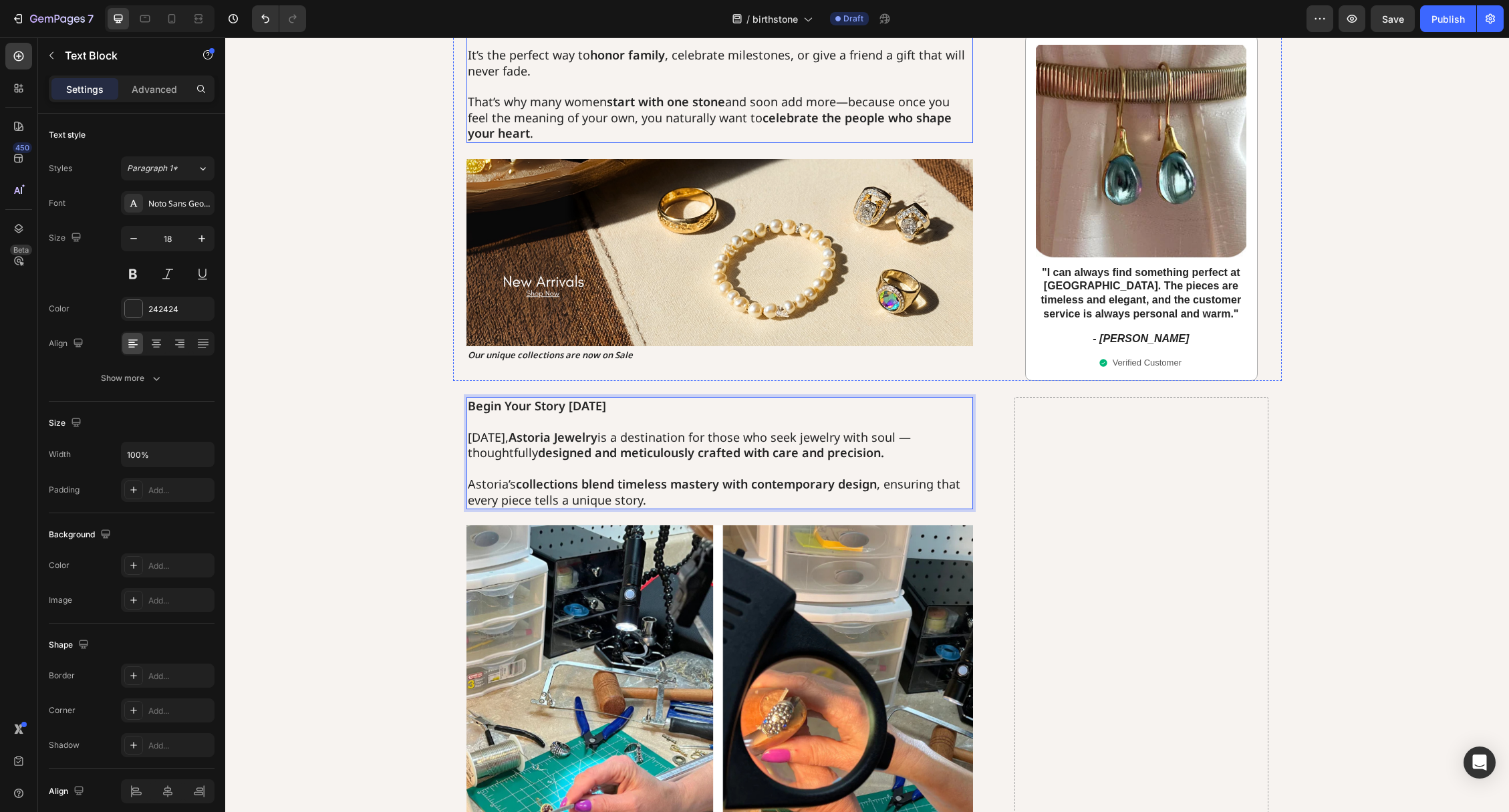
scroll to position [1430, 0]
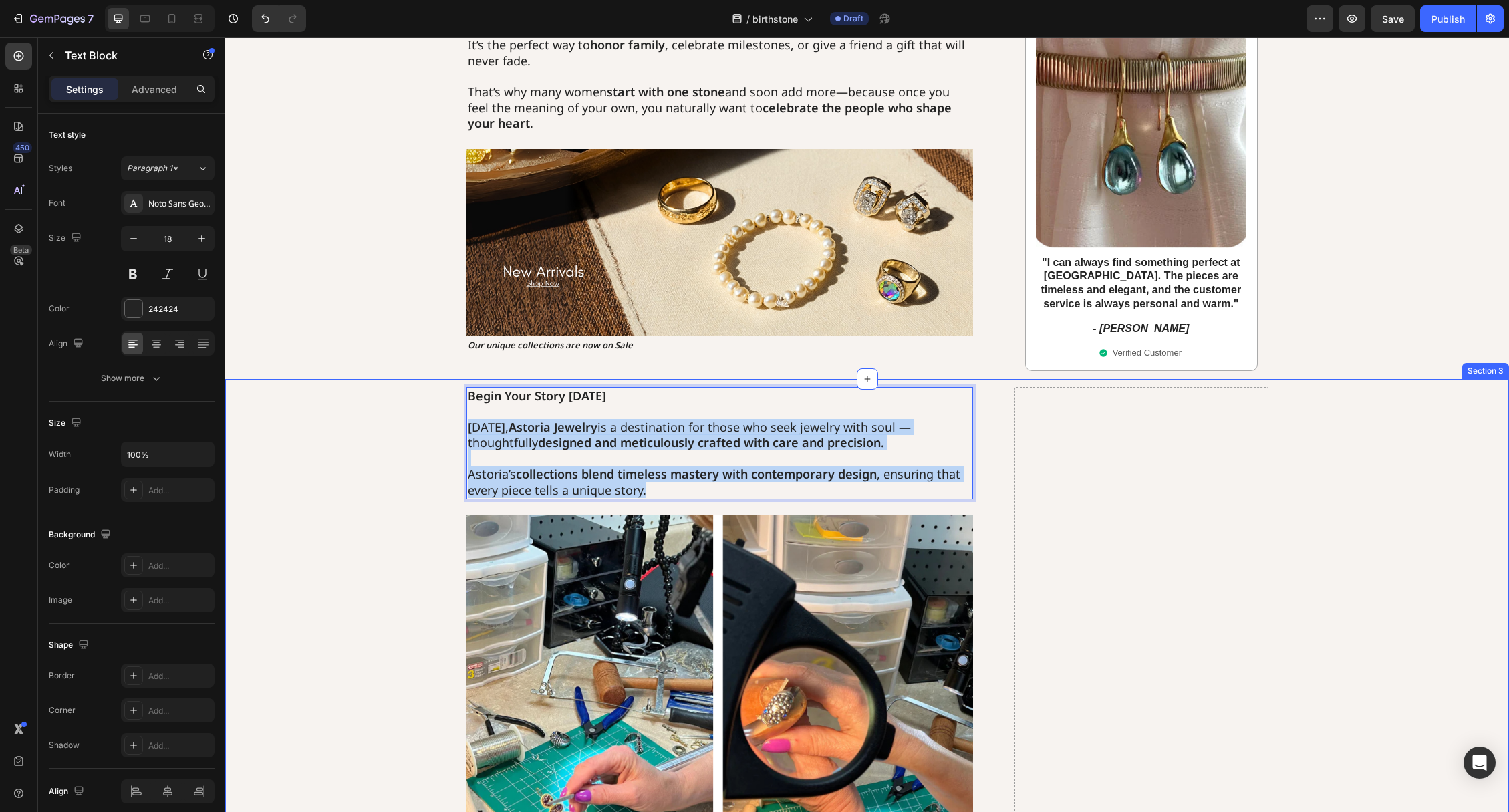
drag, startPoint x: 674, startPoint y: 483, endPoint x: 436, endPoint y: 420, distance: 246.2
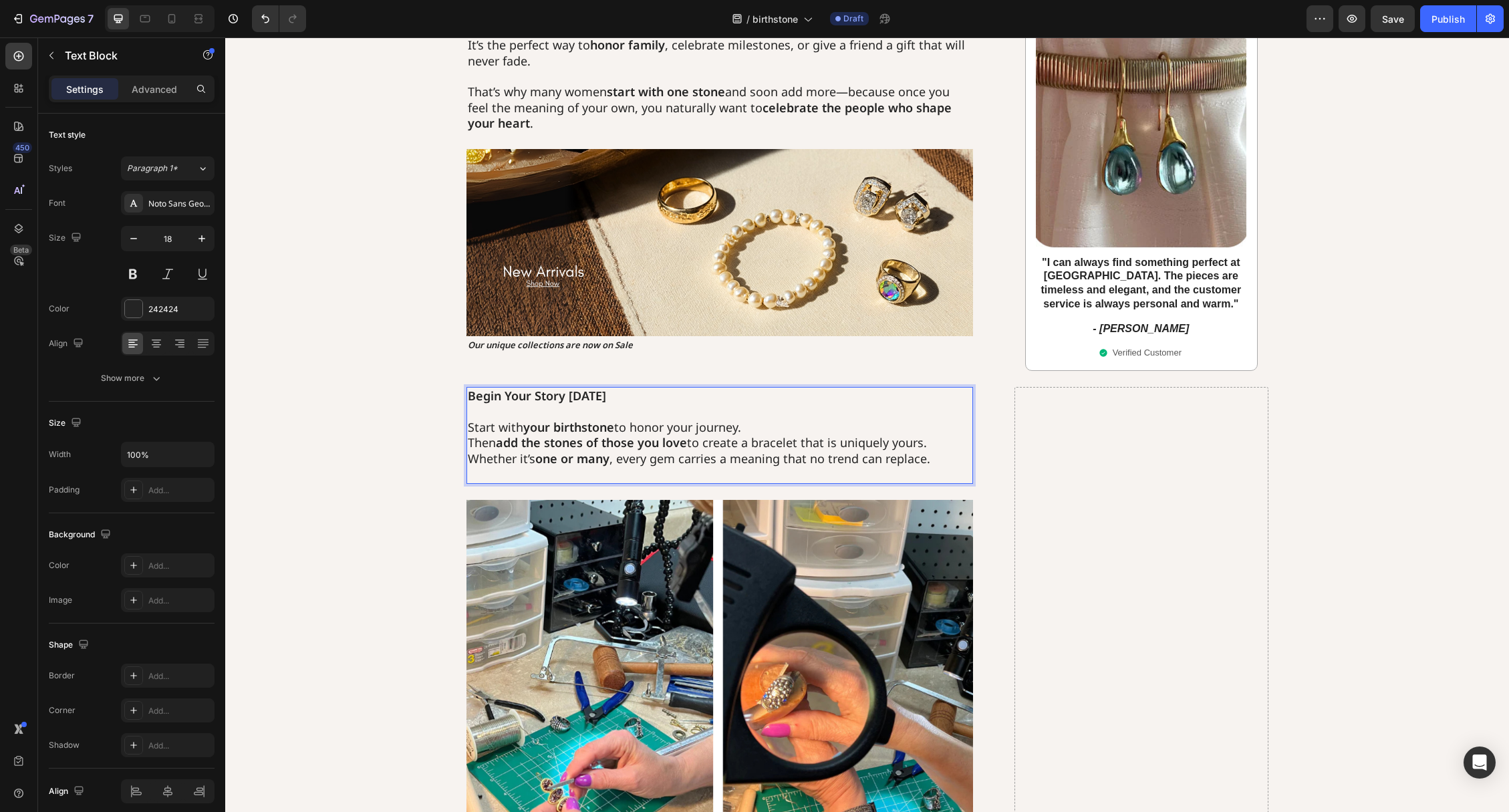
click at [778, 430] on p "Start with your birthstone to honor your journey. Then add the stones of those …" at bounding box center [720, 443] width 504 height 47
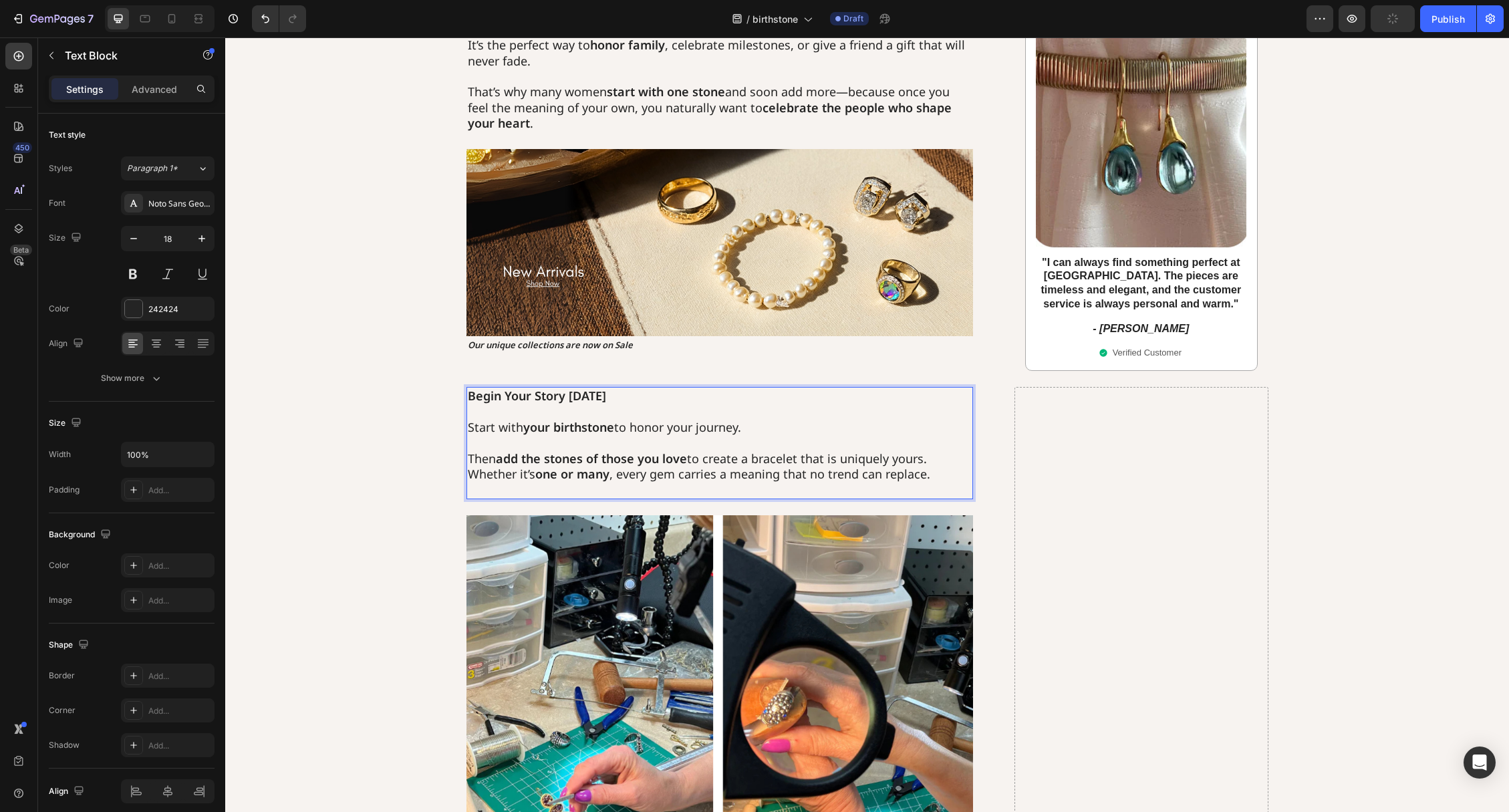
click at [943, 460] on p "⁠⁠⁠⁠⁠⁠⁠ Then add the stones of those you love to create a bracelet that is uniq…" at bounding box center [720, 458] width 504 height 47
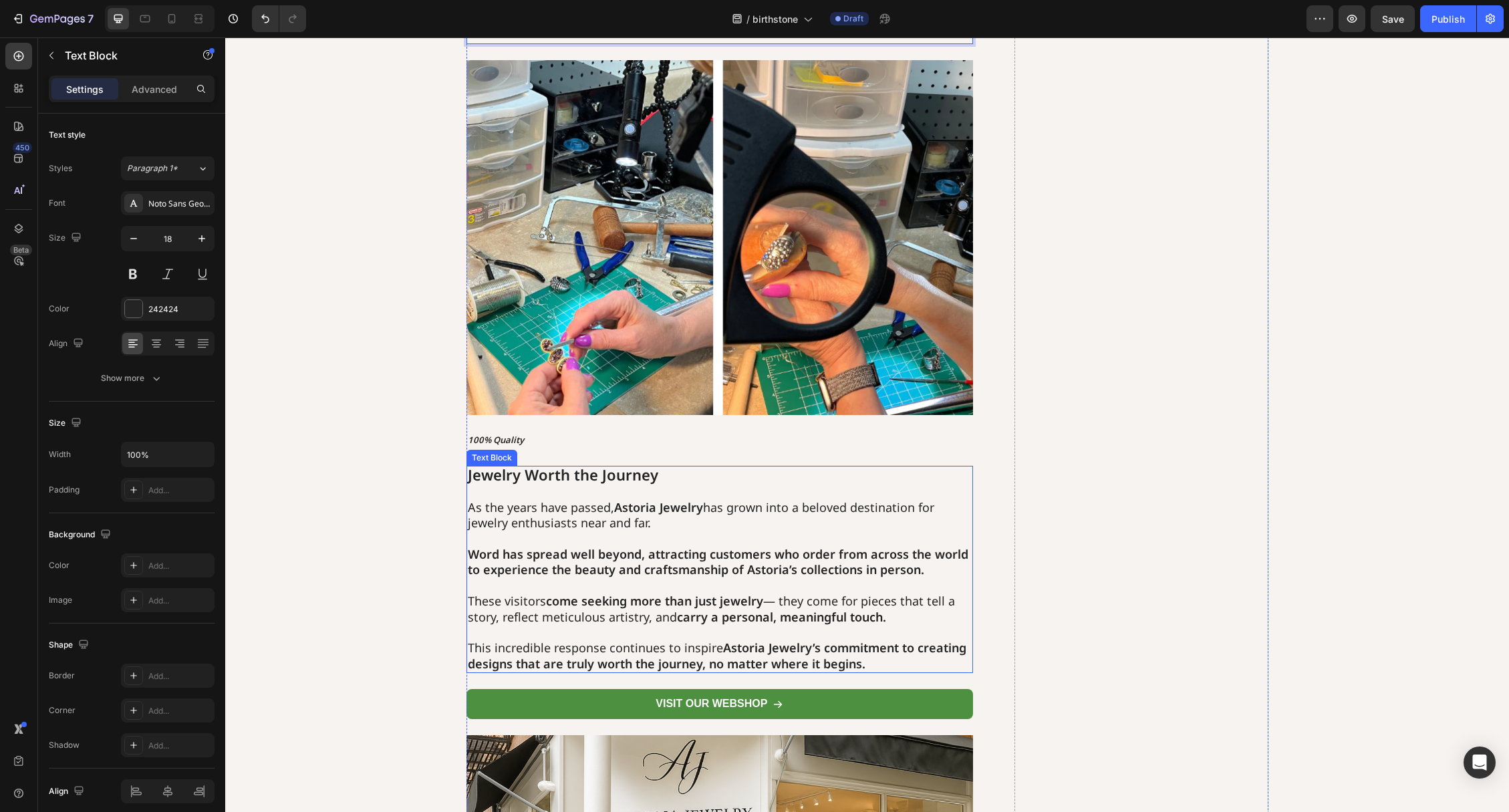
scroll to position [2071, 0]
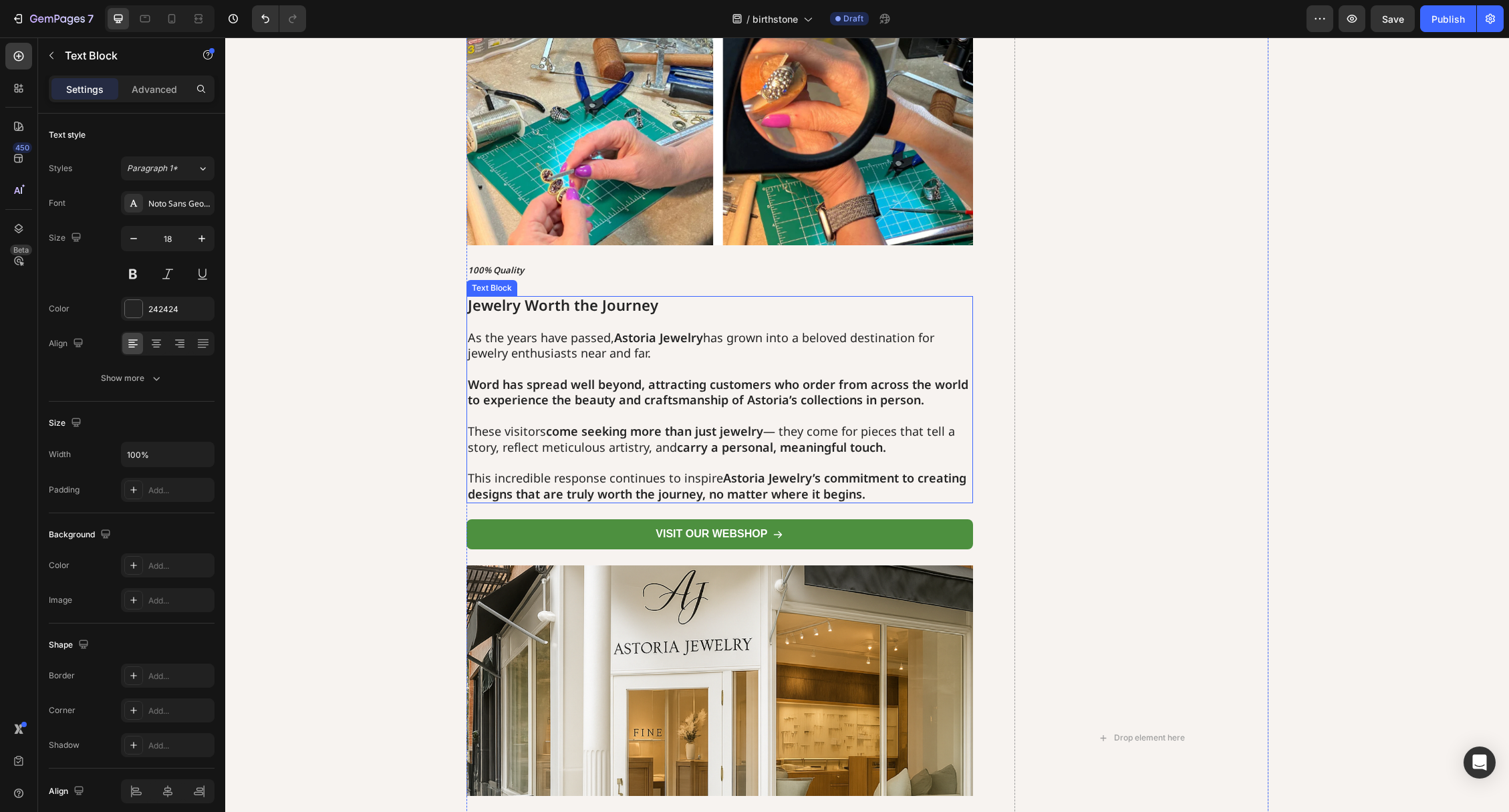
click at [557, 299] on strong "Jewelry Worth the Journey" at bounding box center [563, 305] width 190 height 19
click at [553, 305] on strong "Jewelry Worth the Journey" at bounding box center [563, 305] width 190 height 19
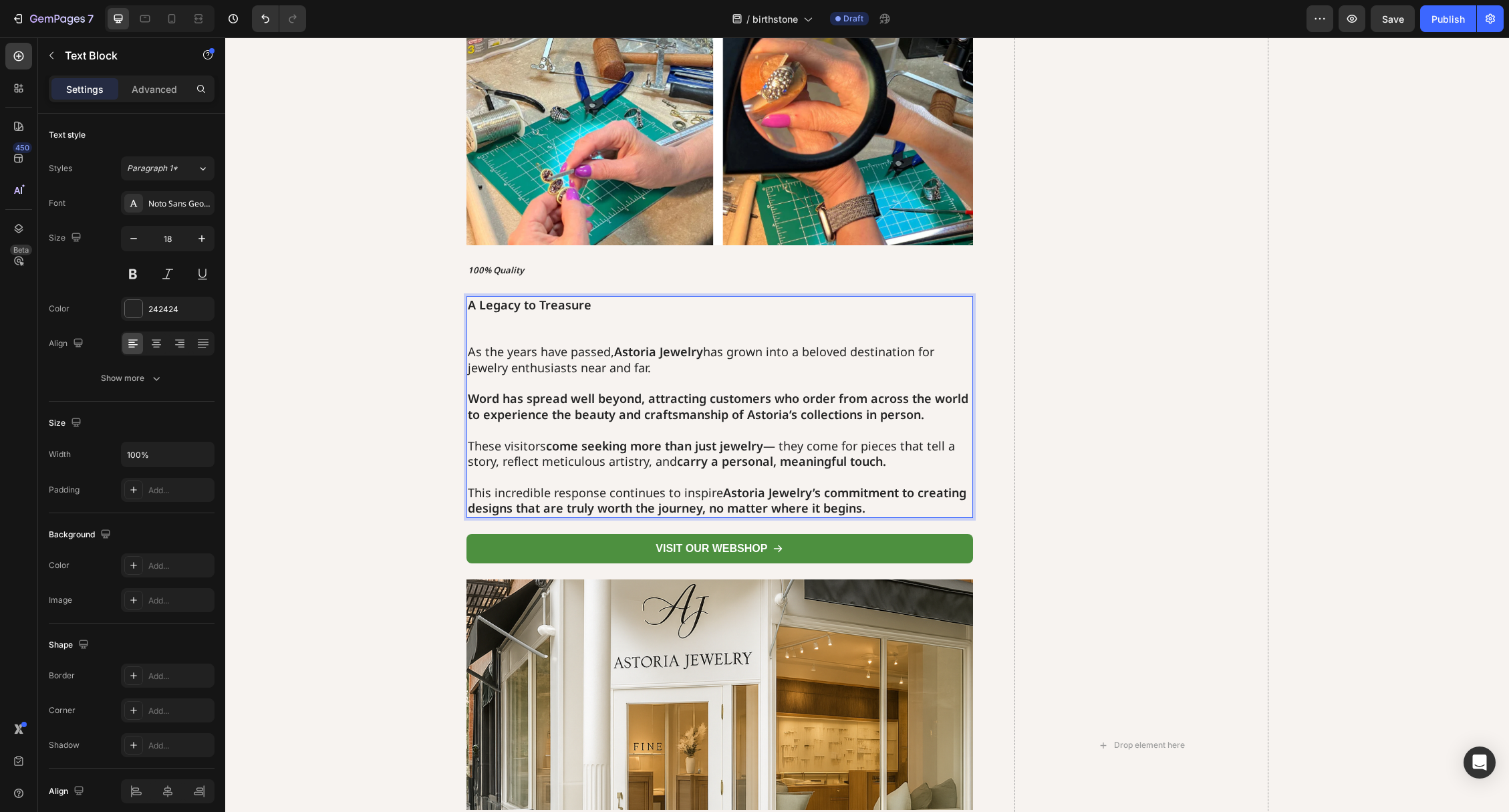
drag, startPoint x: 553, startPoint y: 396, endPoint x: 469, endPoint y: 354, distance: 93.9
click at [553, 396] on strong "Word has spread well beyond, attracting customers who order from across the wor…" at bounding box center [718, 406] width 500 height 32
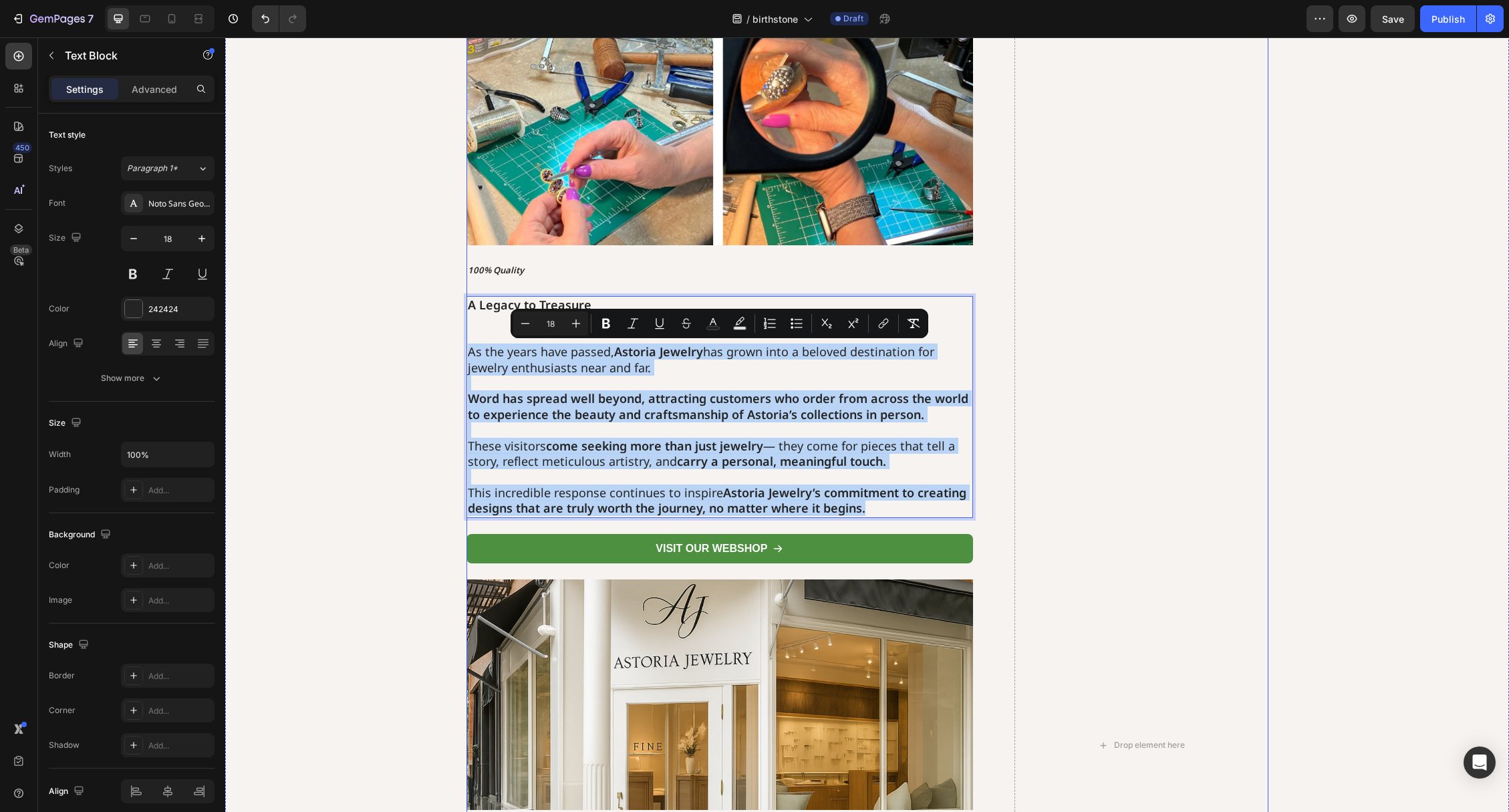
drag, startPoint x: 469, startPoint y: 351, endPoint x: 949, endPoint y: 495, distance: 501.1
click at [980, 505] on div "Begin Your Story [DATE] Start with your birthstone to honor your journey. Then …" at bounding box center [867, 745] width 802 height 1996
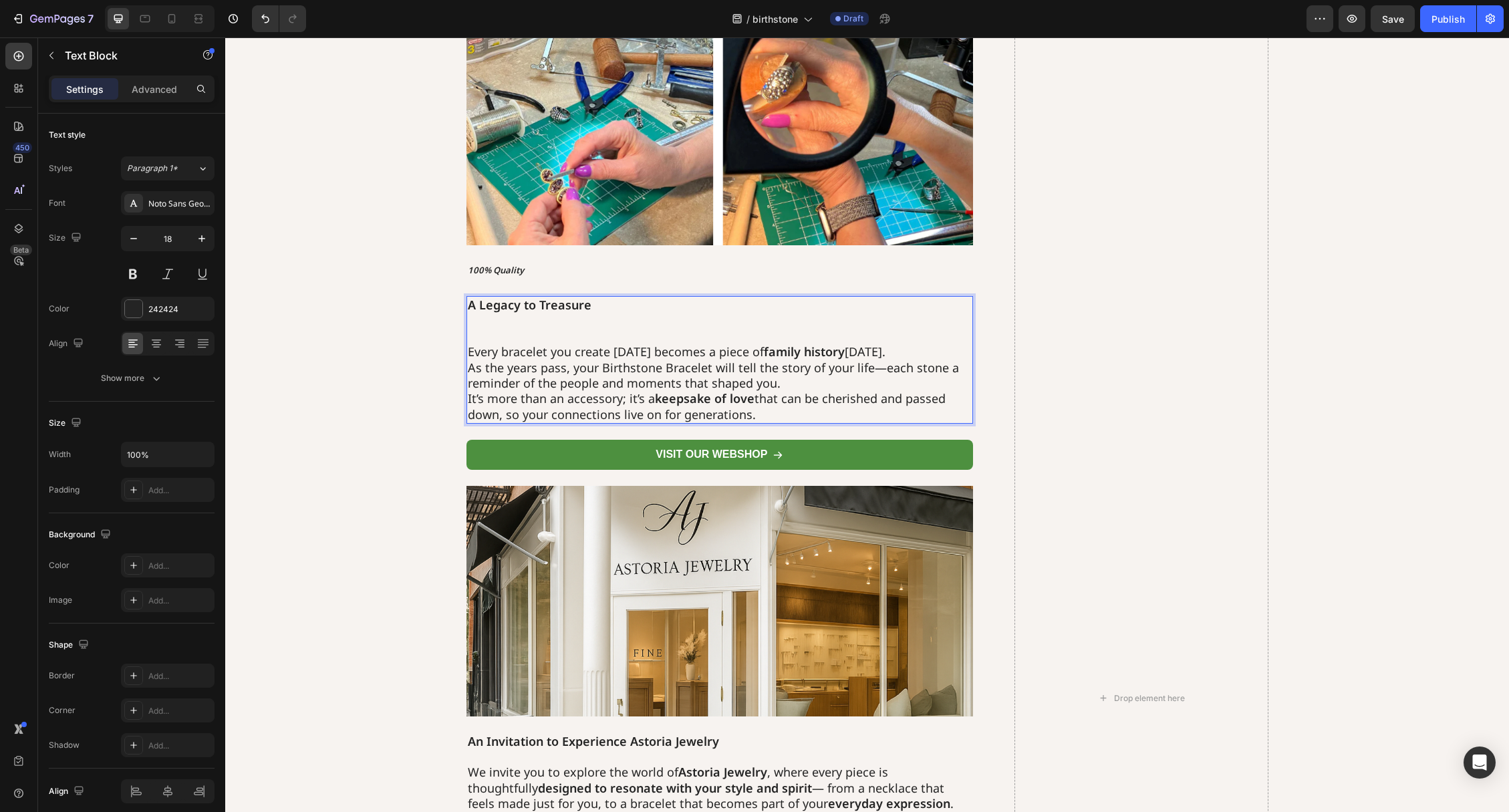
click at [544, 333] on p "Rich Text Editor. Editing area: main" at bounding box center [720, 336] width 504 height 15
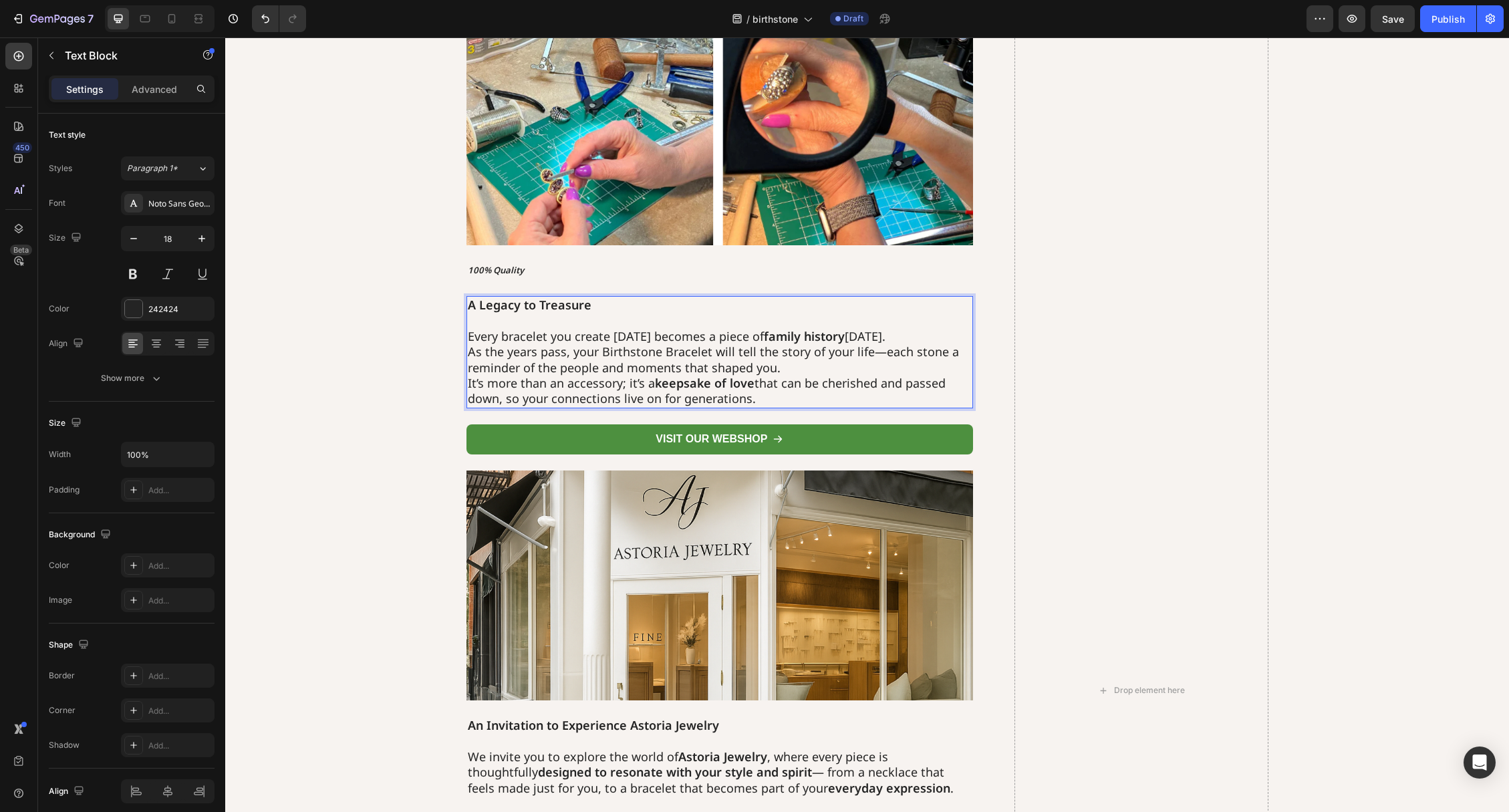
click at [903, 339] on p "Every bracelet you create [DATE] becomes a piece of family history [DATE]. As t…" at bounding box center [720, 368] width 504 height 79
click at [852, 368] on p "Every bracelet you create [DATE] becomes a piece of family history [DATE] As th…" at bounding box center [720, 368] width 504 height 79
click at [916, 342] on p "Every bracelet you create [DATE] becomes a piece of family history [DATE] As th…" at bounding box center [720, 368] width 504 height 79
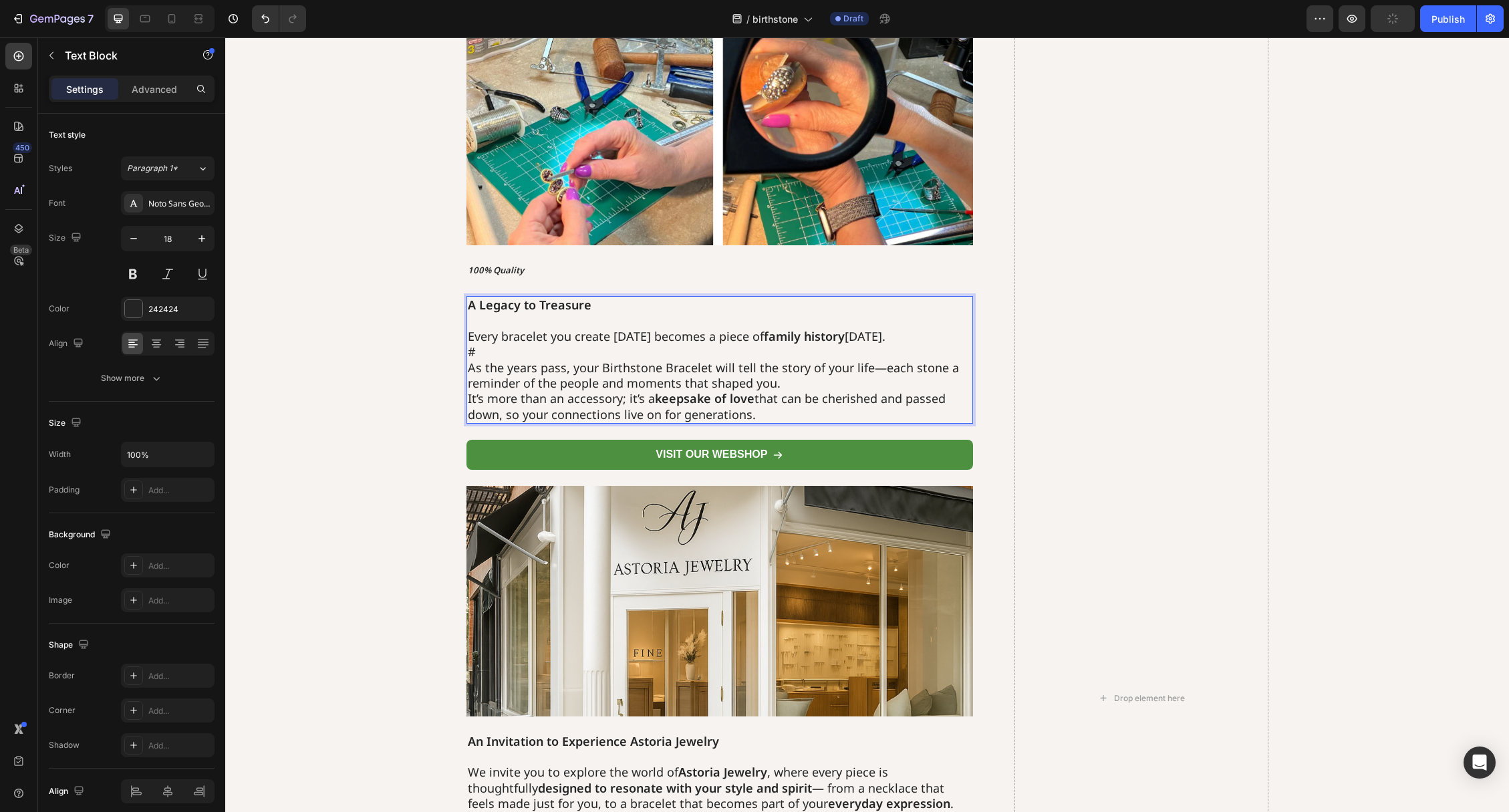
click at [847, 380] on p "⁠⁠⁠⁠⁠⁠⁠# As the years pass, your Birthstone Bracelet will tell the story of you…" at bounding box center [720, 383] width 504 height 79
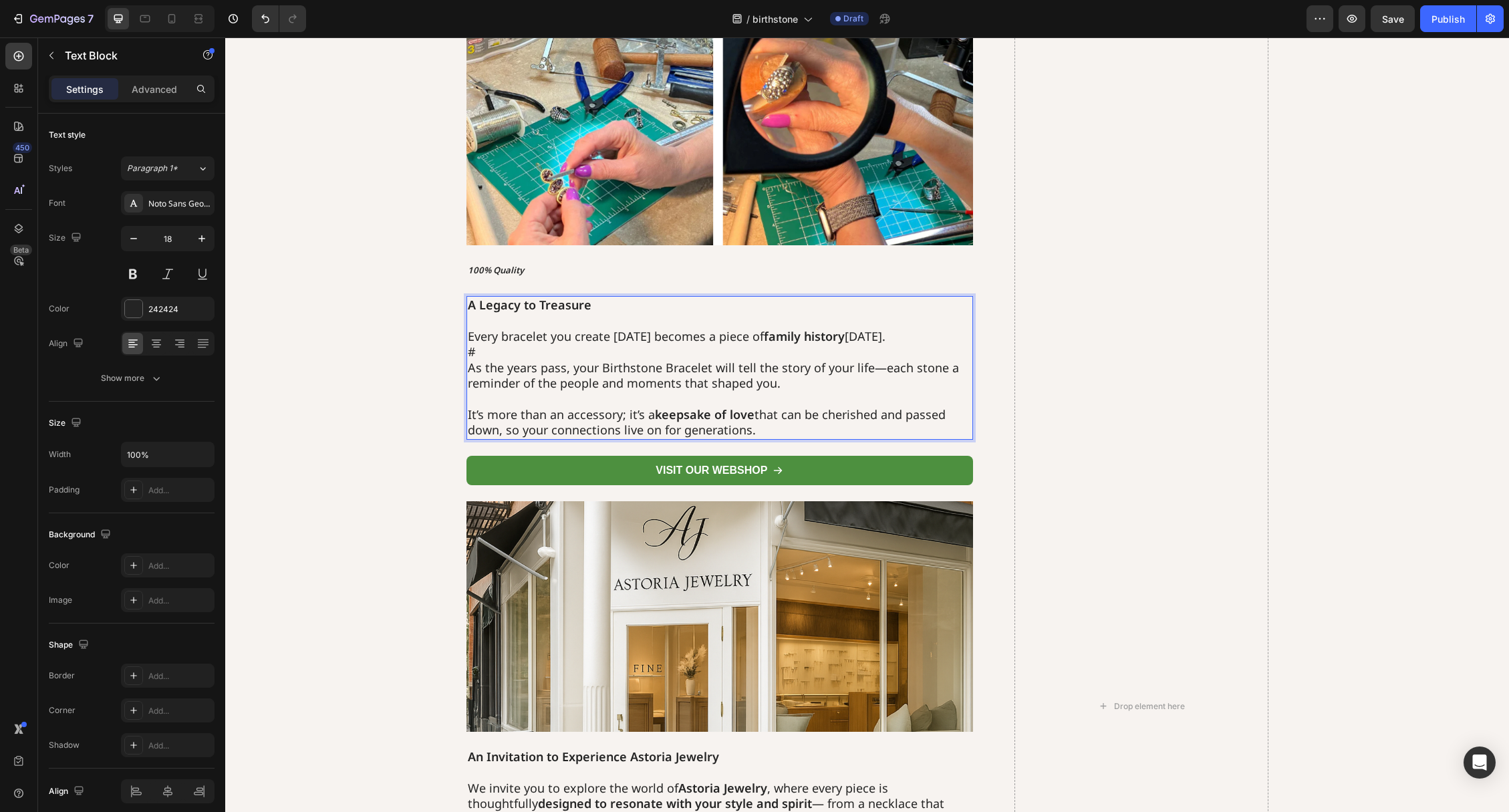
click at [763, 431] on p "⁠⁠⁠⁠⁠⁠⁠ It’s more than an accessory; it’s a keepsake of love that can be cheris…" at bounding box center [720, 415] width 504 height 47
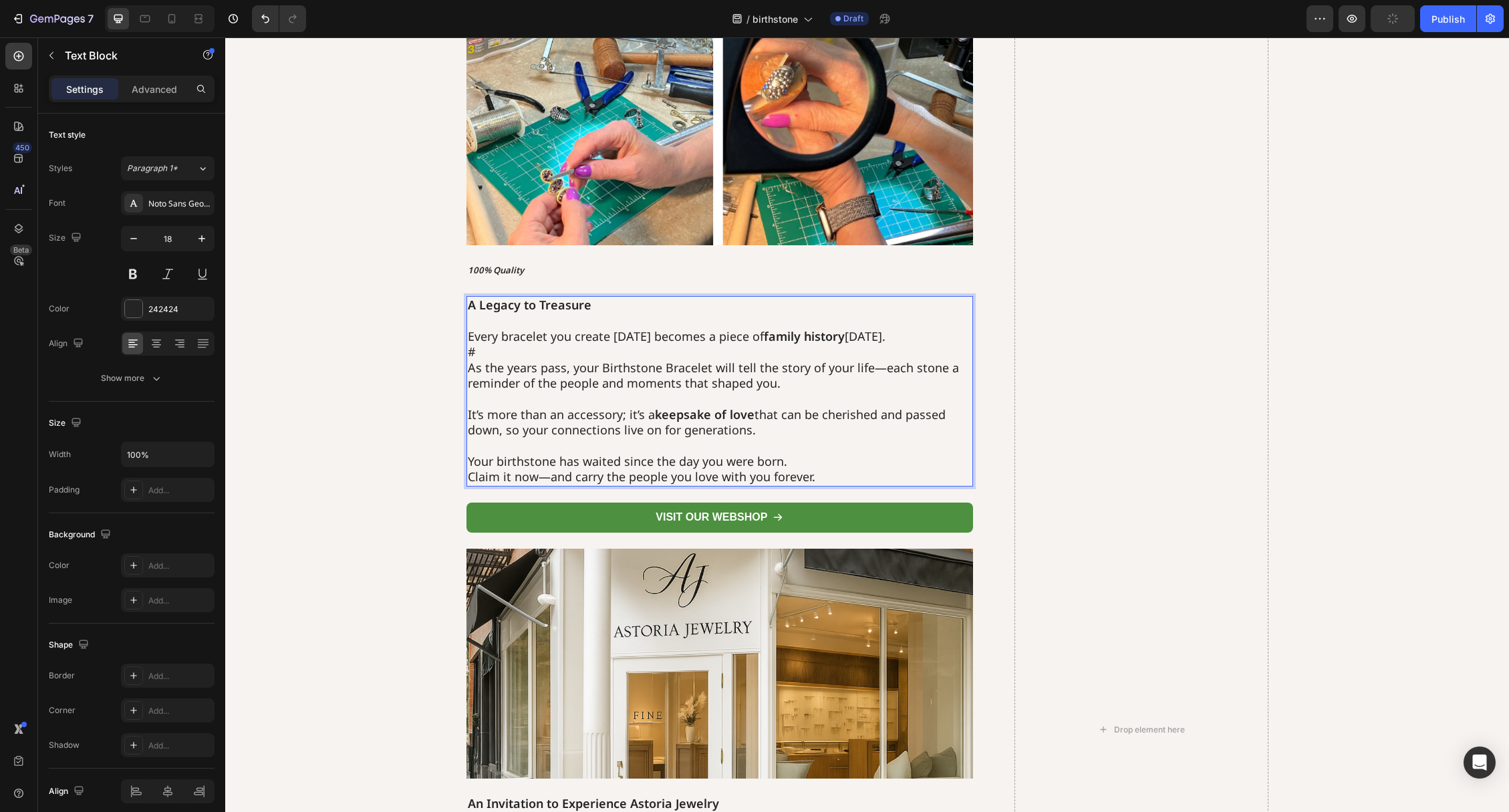
click at [805, 453] on p "Rich Text Editor. Editing area: main" at bounding box center [720, 445] width 504 height 15
click at [803, 457] on p "Your birthstone has waited since the day you were born. Claim it now—and carry …" at bounding box center [720, 469] width 504 height 32
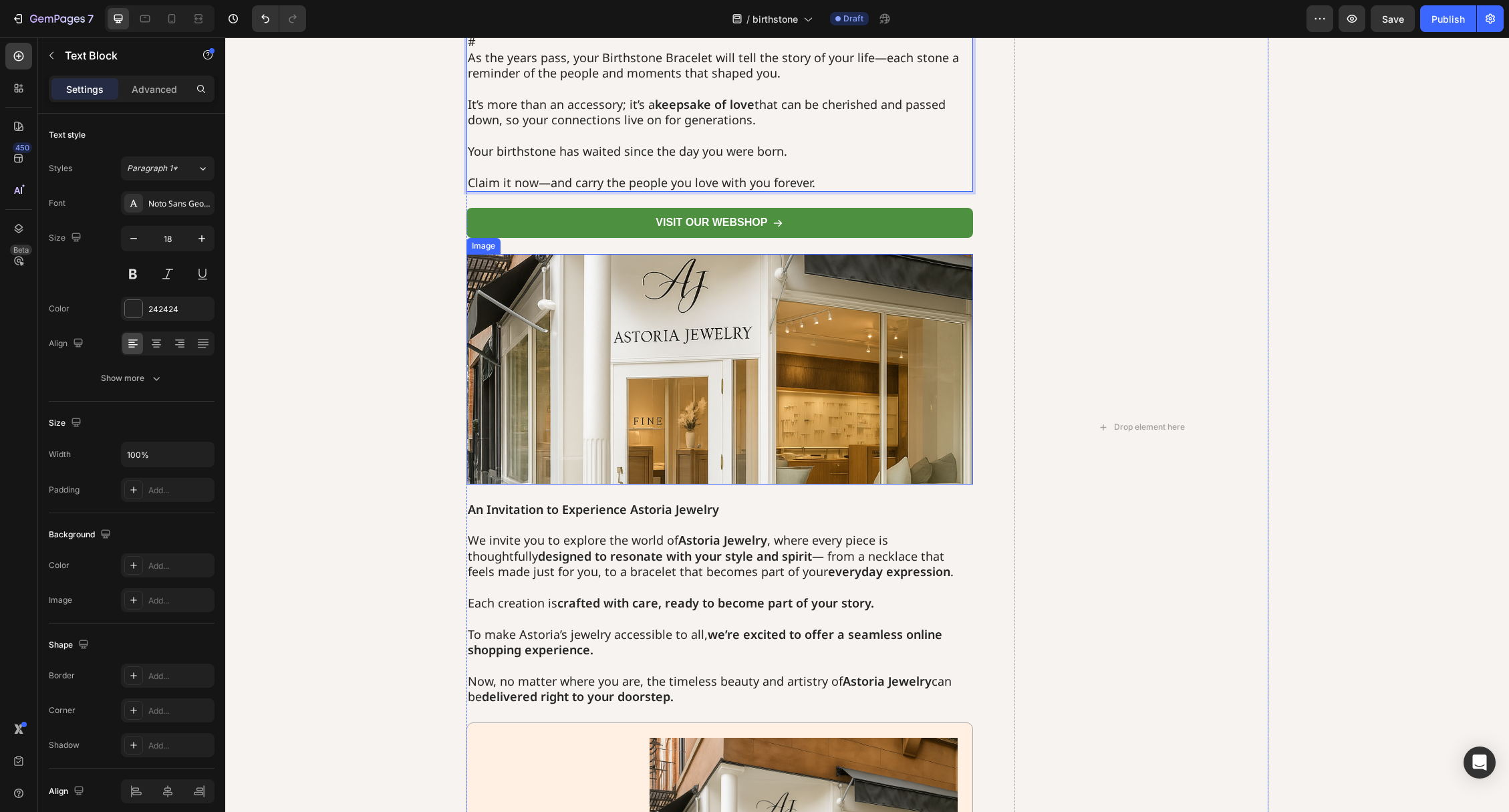
scroll to position [2404, 0]
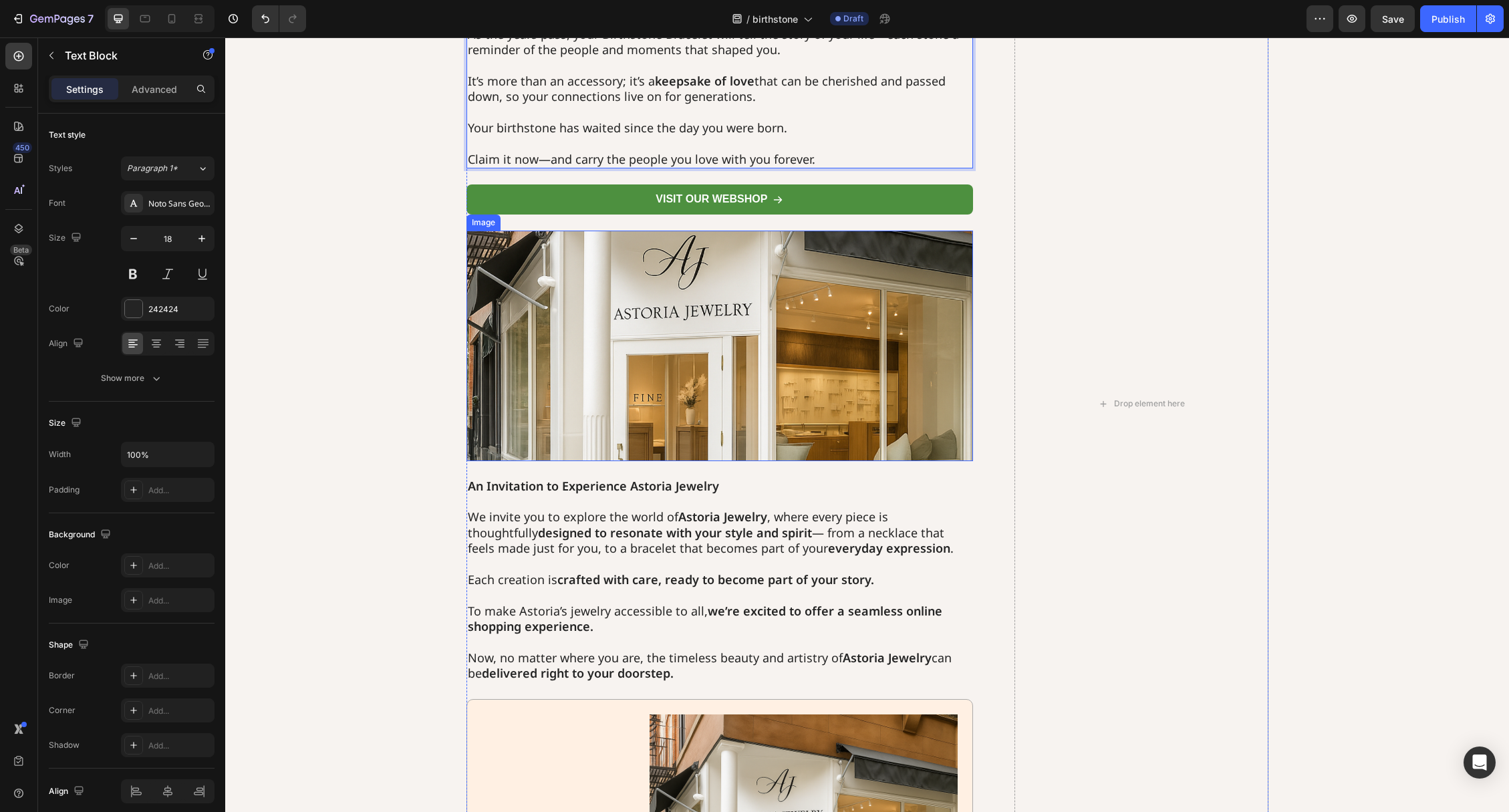
click at [664, 375] on img at bounding box center [720, 346] width 508 height 231
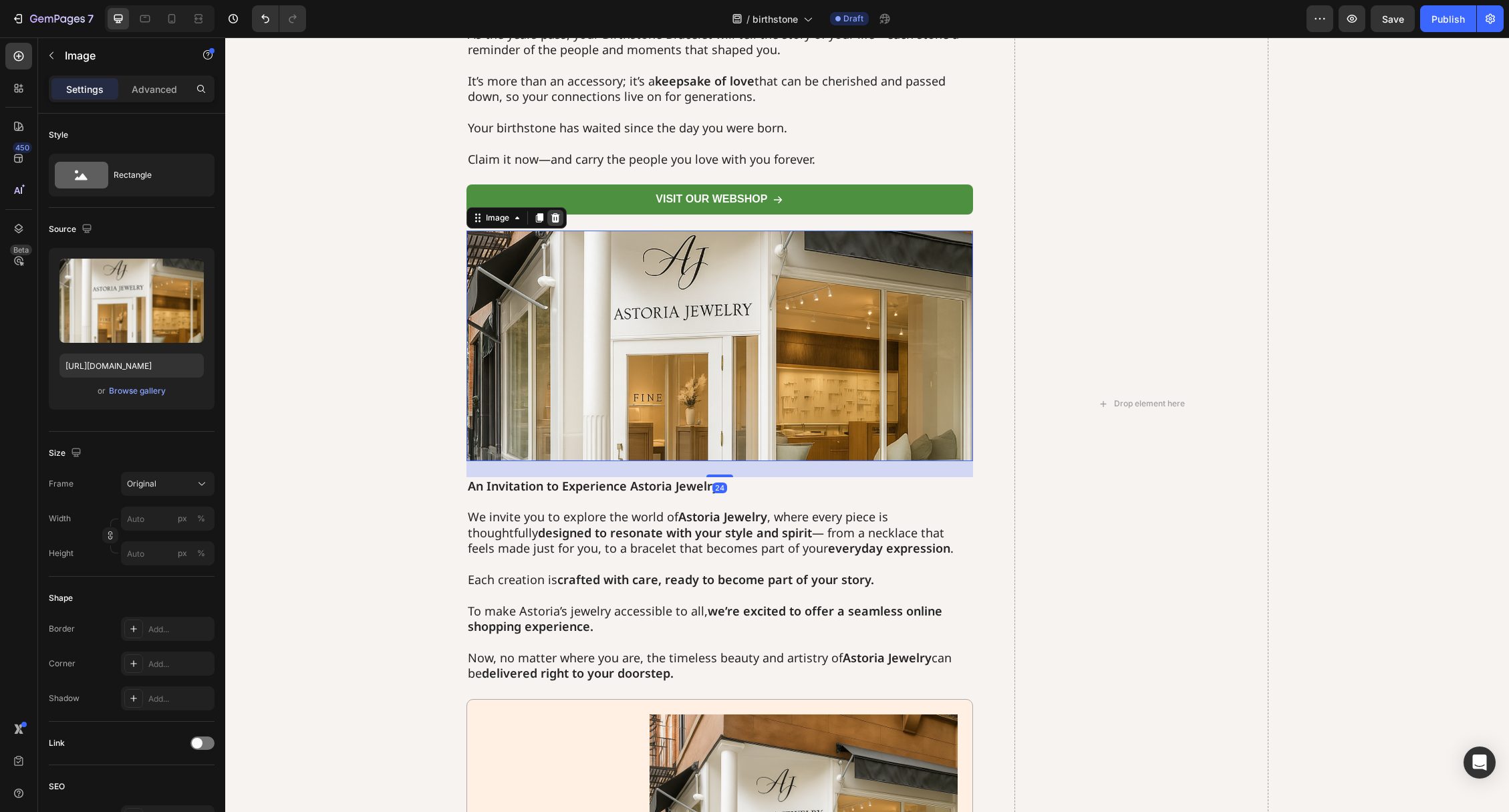
click at [554, 222] on icon at bounding box center [555, 218] width 9 height 10
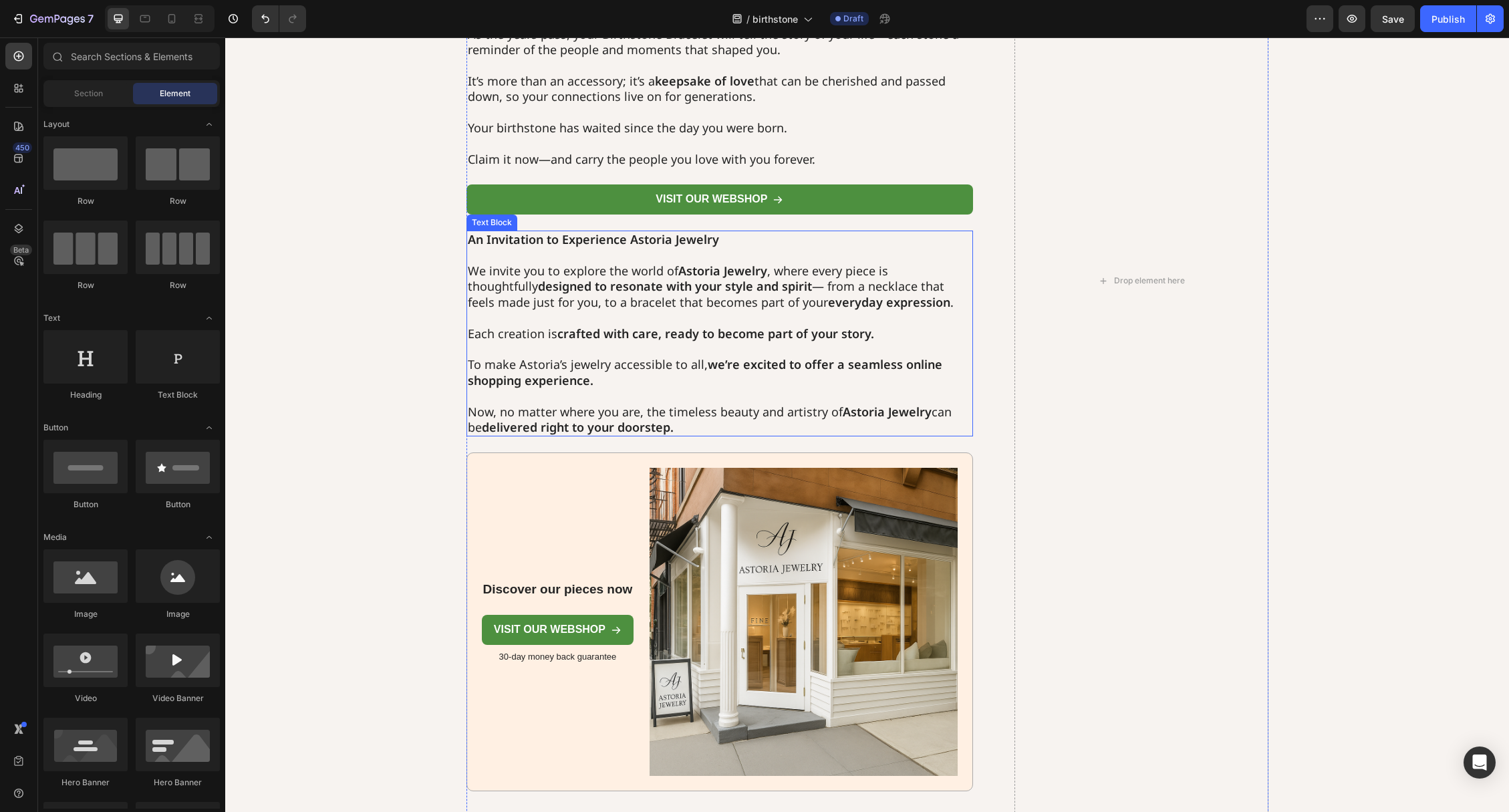
click at [546, 267] on p "We invite you to explore the world of Astoria Jewelry , where every piece is th…" at bounding box center [720, 287] width 504 height 47
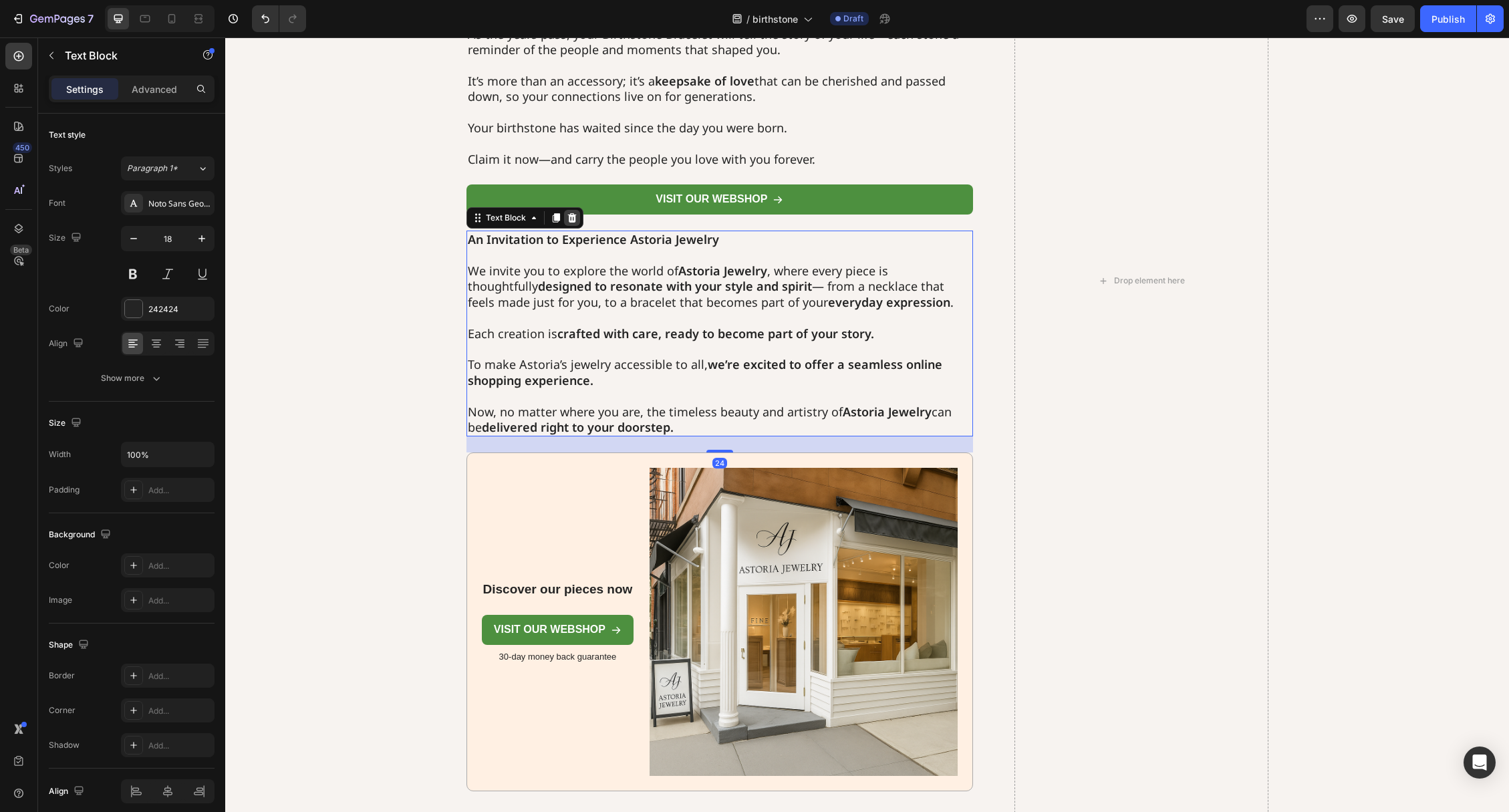
click at [571, 223] on icon at bounding box center [572, 217] width 11 height 11
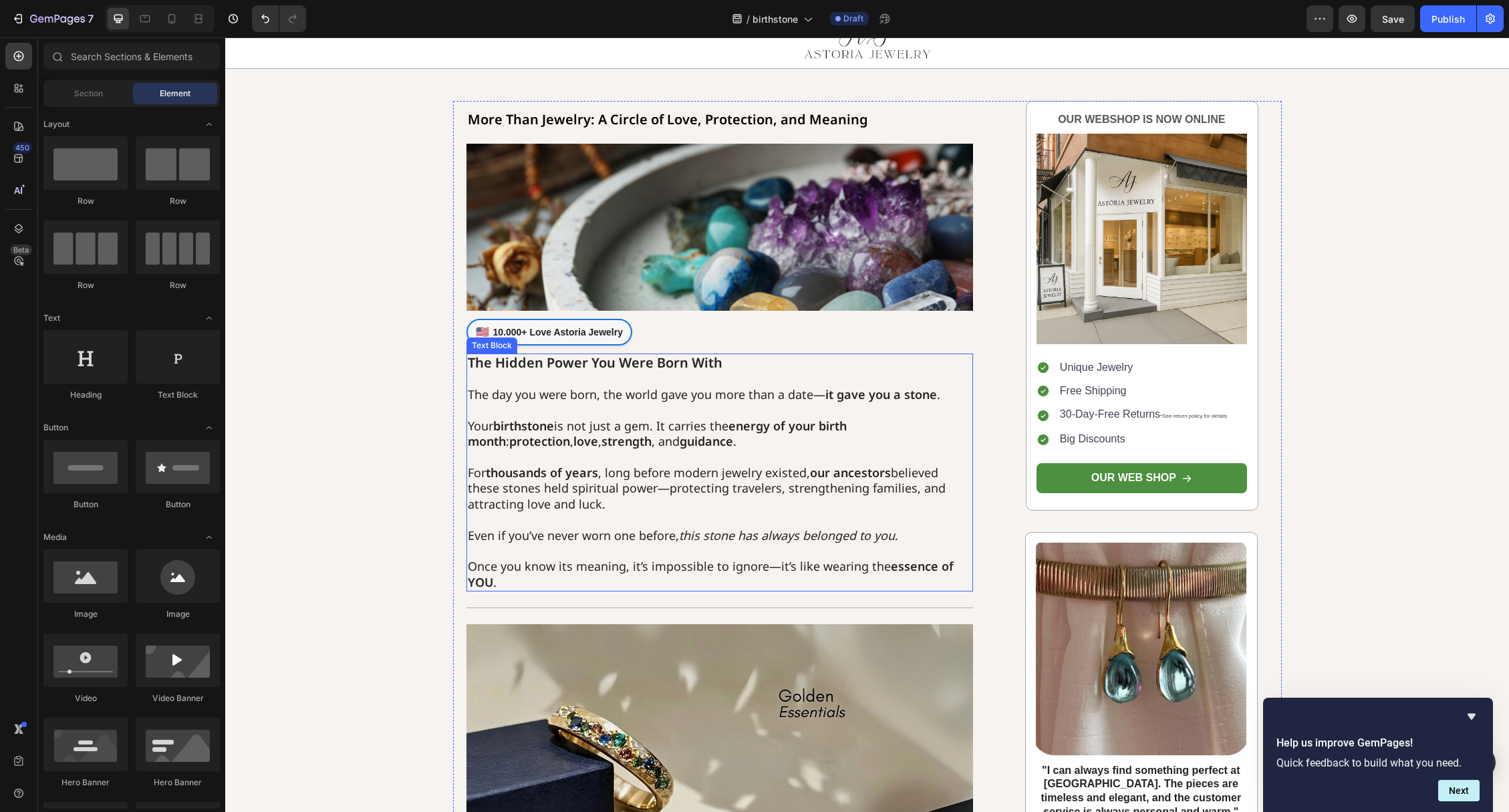
scroll to position [53, 0]
click at [565, 474] on strong "thousands of years" at bounding box center [542, 472] width 113 height 16
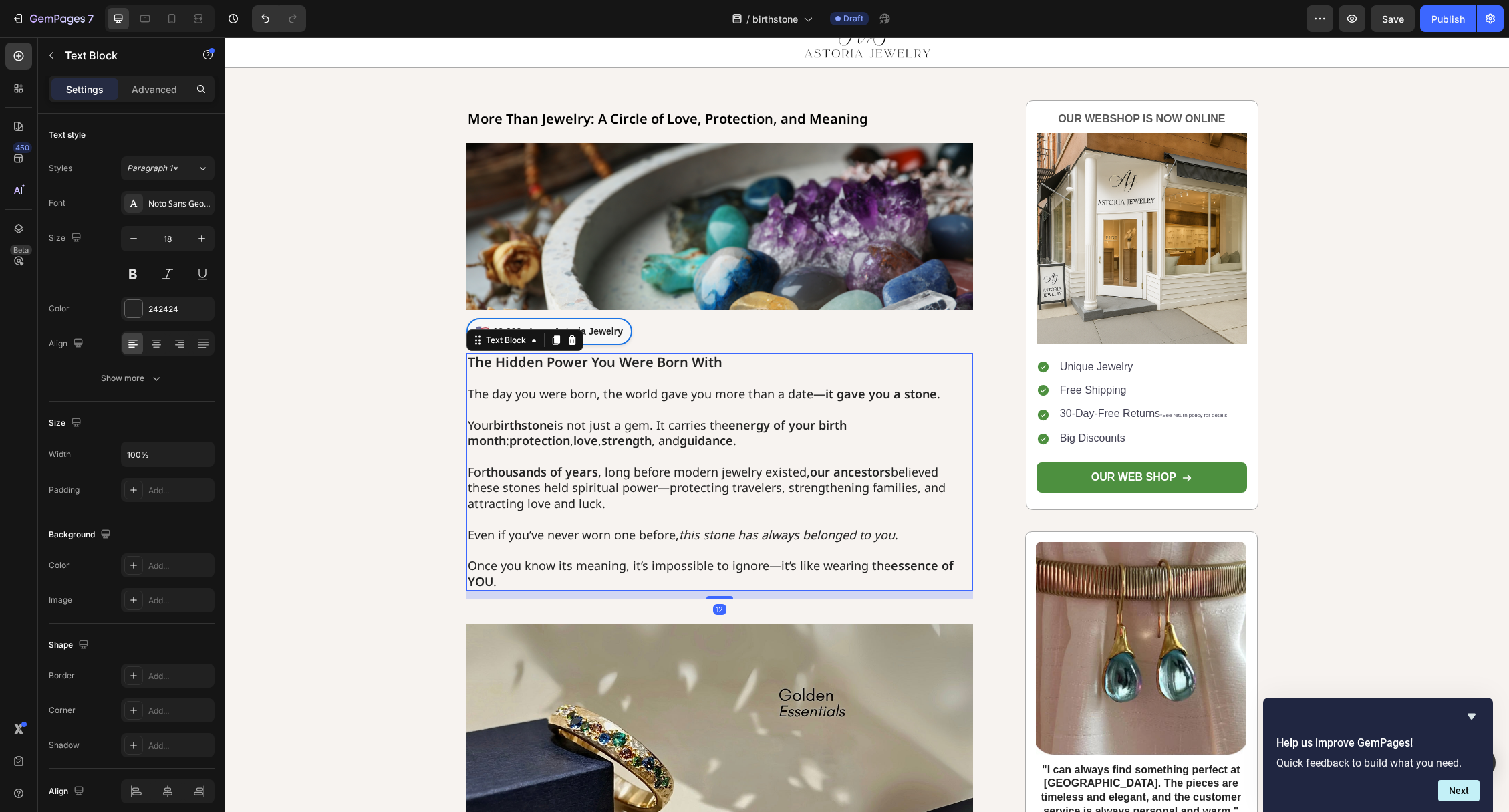
click at [568, 487] on p "For thousands of years , long before modern jewelry existed, our ancestors beli…" at bounding box center [720, 481] width 504 height 63
drag, startPoint x: 569, startPoint y: 487, endPoint x: 656, endPoint y: 484, distance: 87.1
click at [656, 484] on p "For thousands of years , long before modern jewelry existed, our ancestors beli…" at bounding box center [720, 481] width 504 height 63
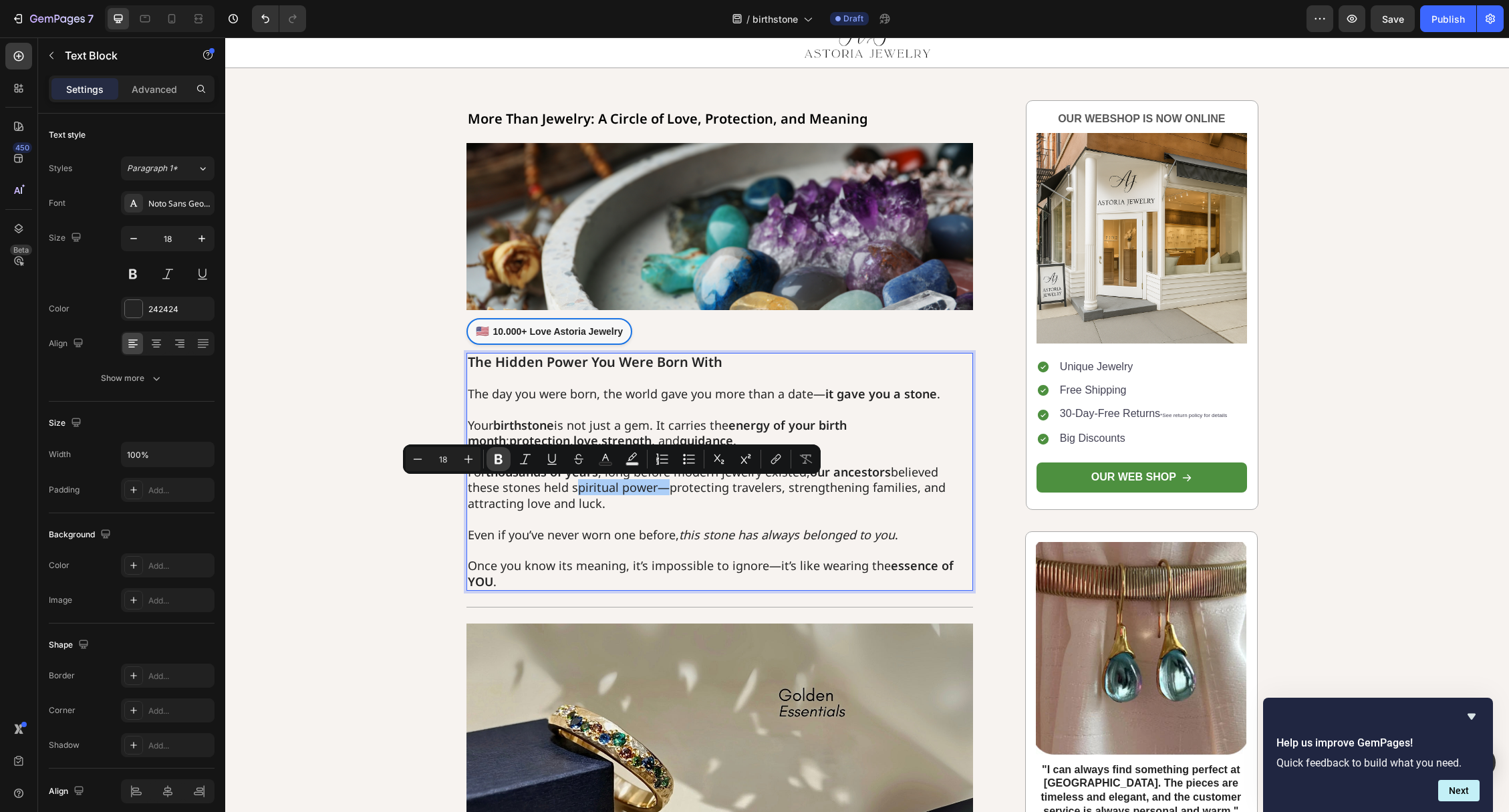
click at [504, 457] on icon "Editor contextual toolbar" at bounding box center [499, 459] width 14 height 14
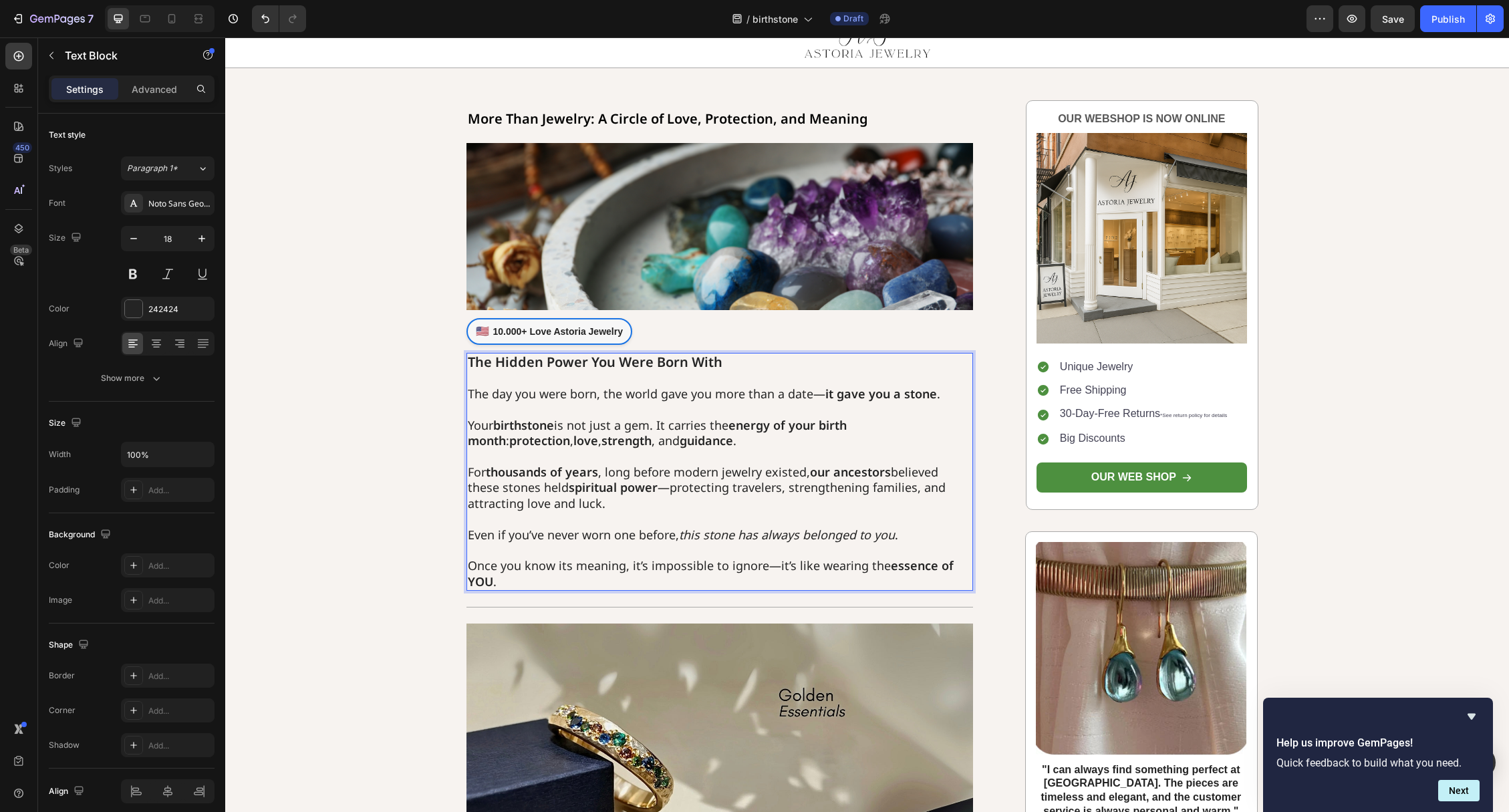
scroll to position [56, 0]
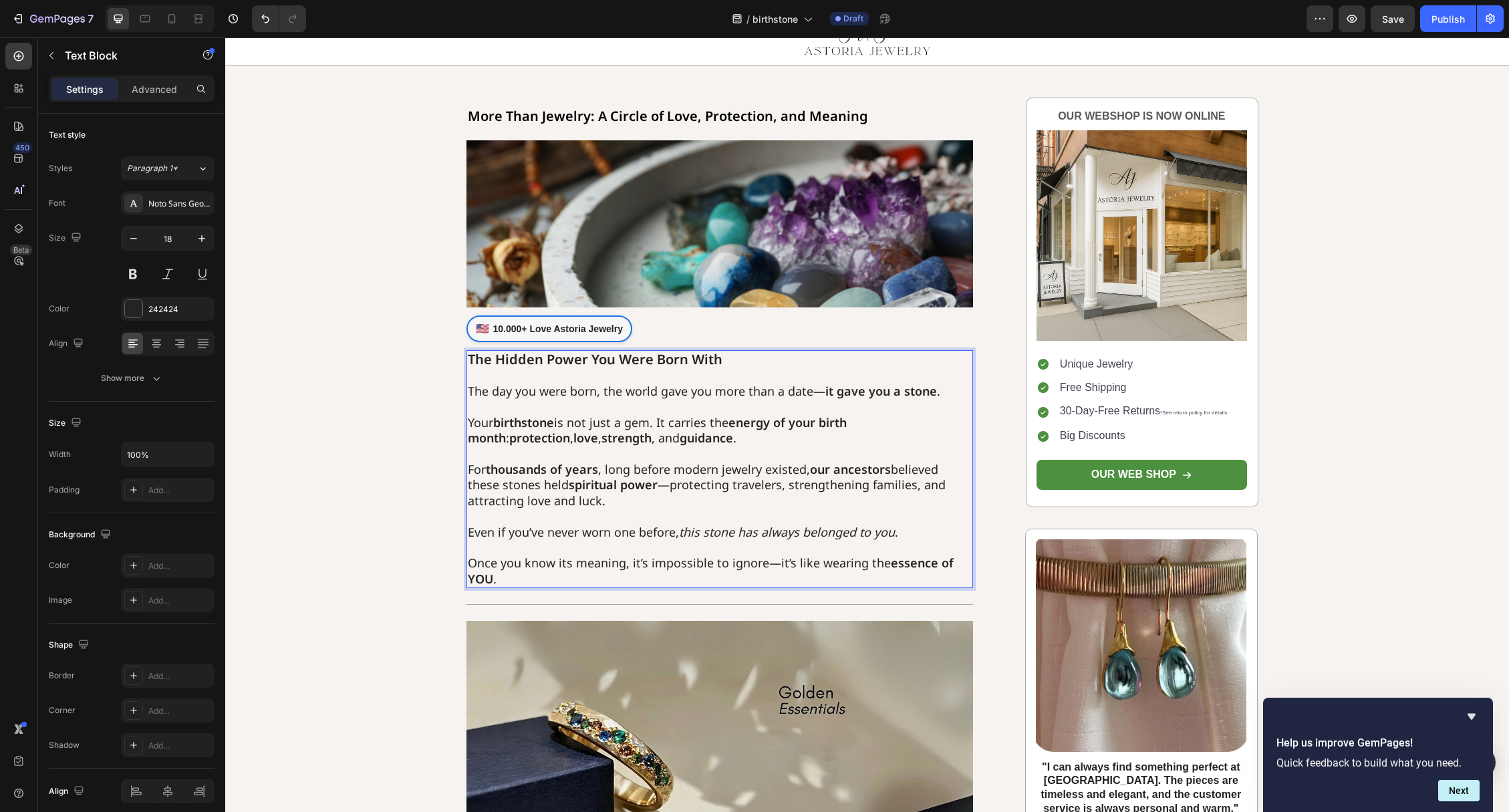
drag, startPoint x: 680, startPoint y: 535, endPoint x: 925, endPoint y: 533, distance: 245.0
click at [925, 533] on p "Even if you’ve never worn one before, this stone has always belonged to you ." at bounding box center [720, 524] width 504 height 32
drag, startPoint x: 893, startPoint y: 527, endPoint x: 681, endPoint y: 525, distance: 212.0
click at [681, 525] on p "Even if you’ve never worn one before, this stone has always belonged to you ." at bounding box center [720, 524] width 504 height 32
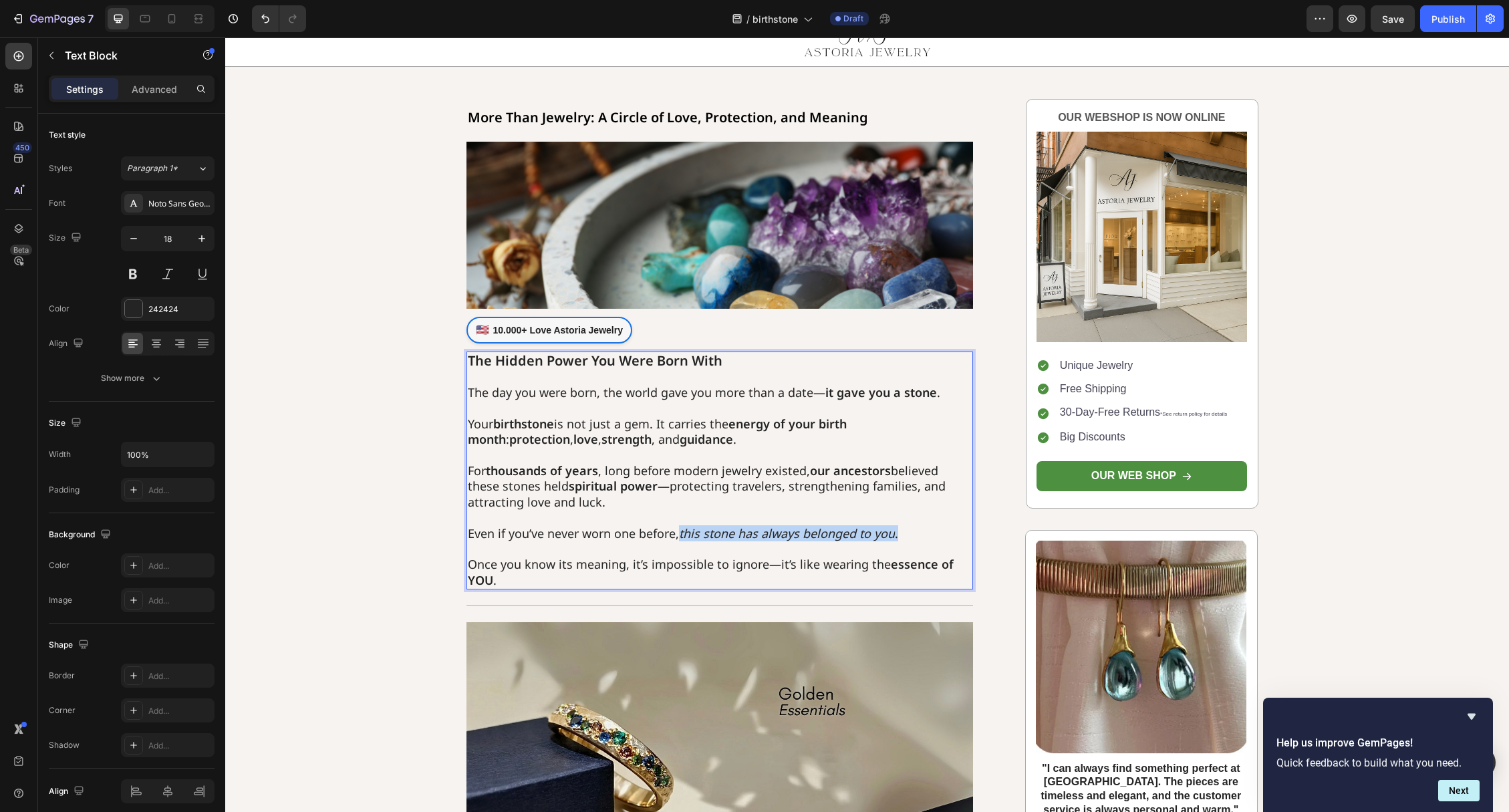
click at [682, 526] on icon "this stone has always belonged to you" at bounding box center [787, 534] width 216 height 16
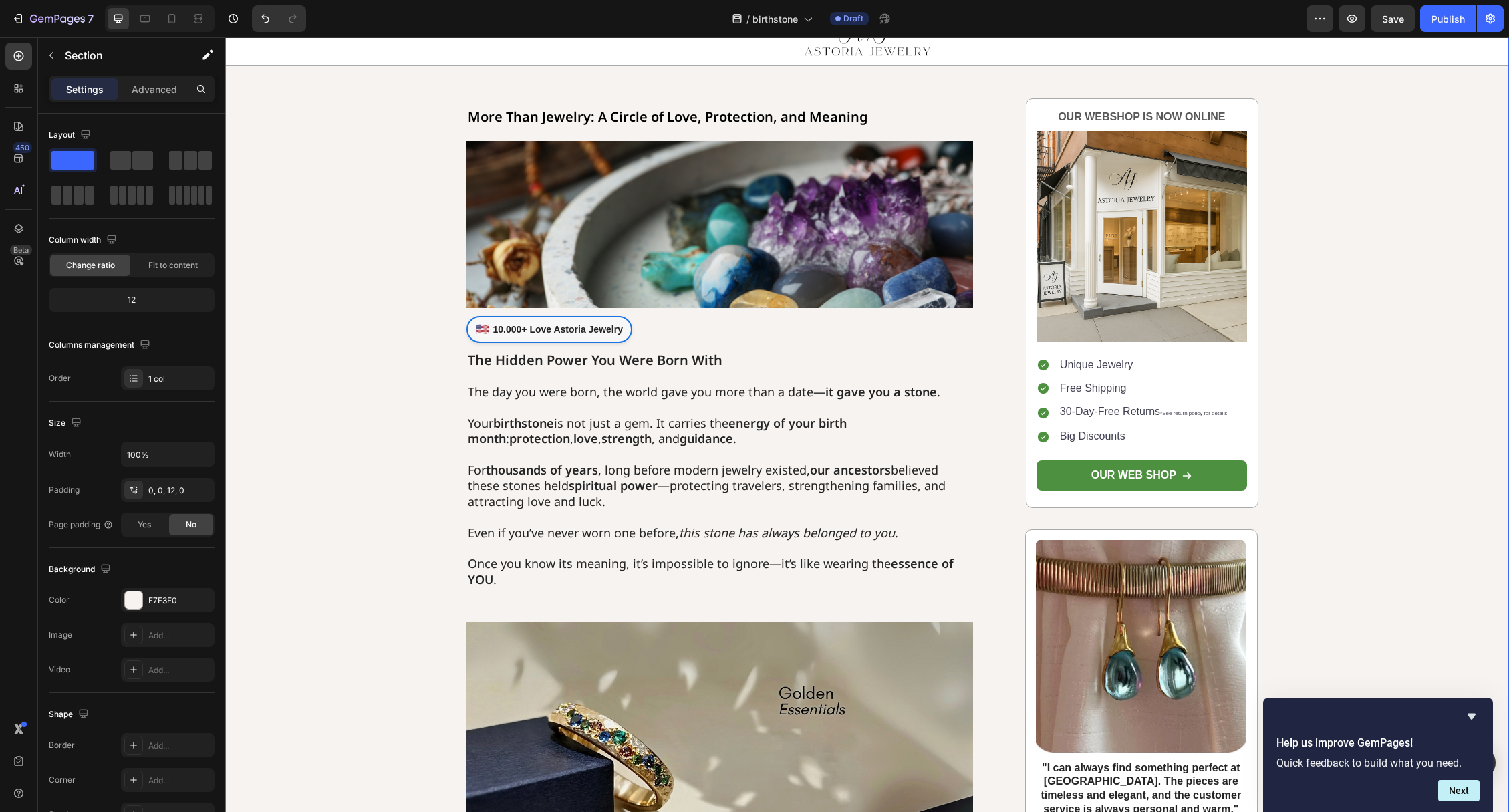
click at [628, 474] on p "For thousands of years , long before modern jewelry existed, our ancestors beli…" at bounding box center [720, 479] width 504 height 63
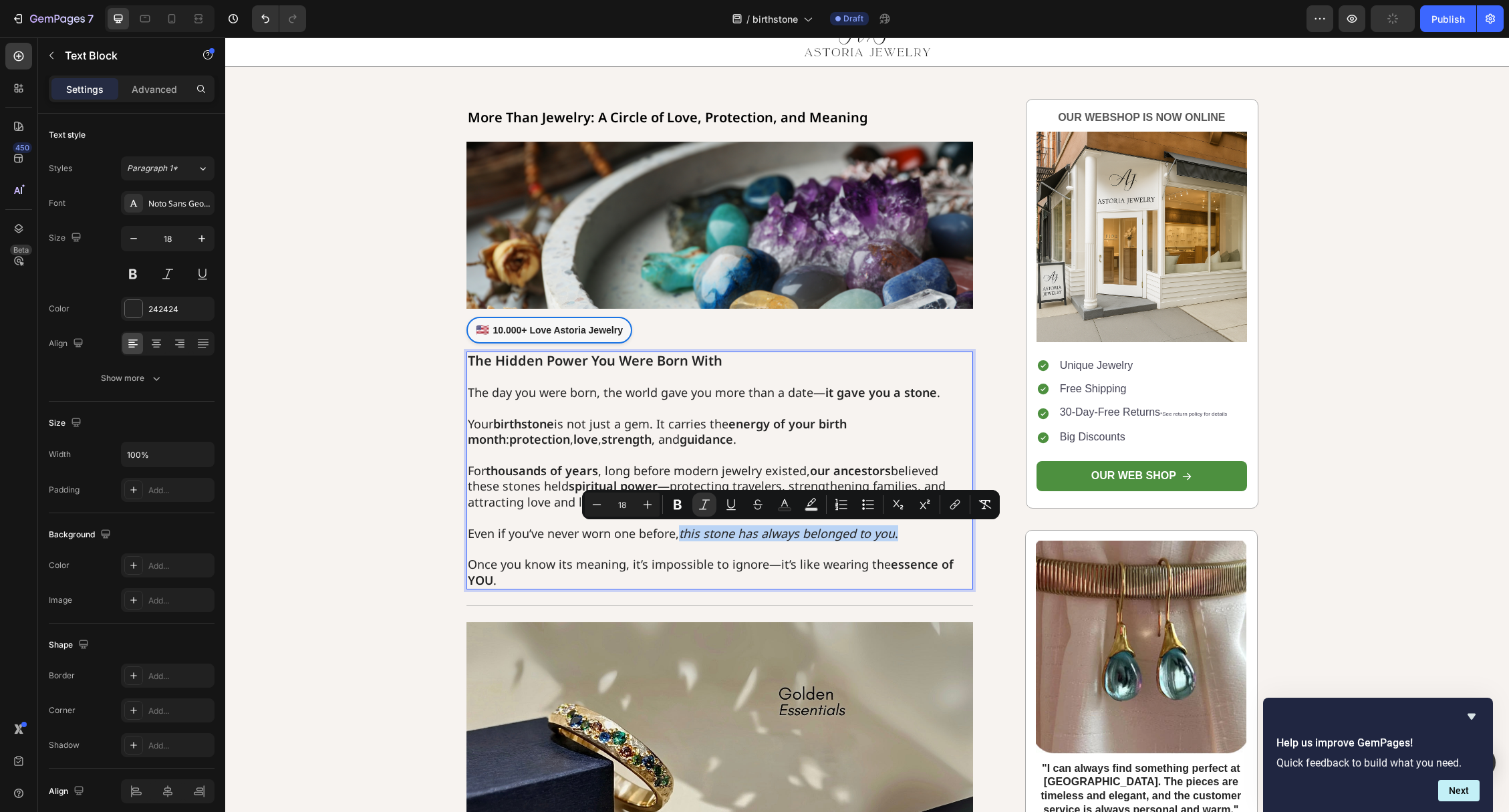
drag, startPoint x: 682, startPoint y: 529, endPoint x: 907, endPoint y: 538, distance: 225.2
click at [674, 500] on icon "Editor contextual toolbar" at bounding box center [678, 504] width 14 height 14
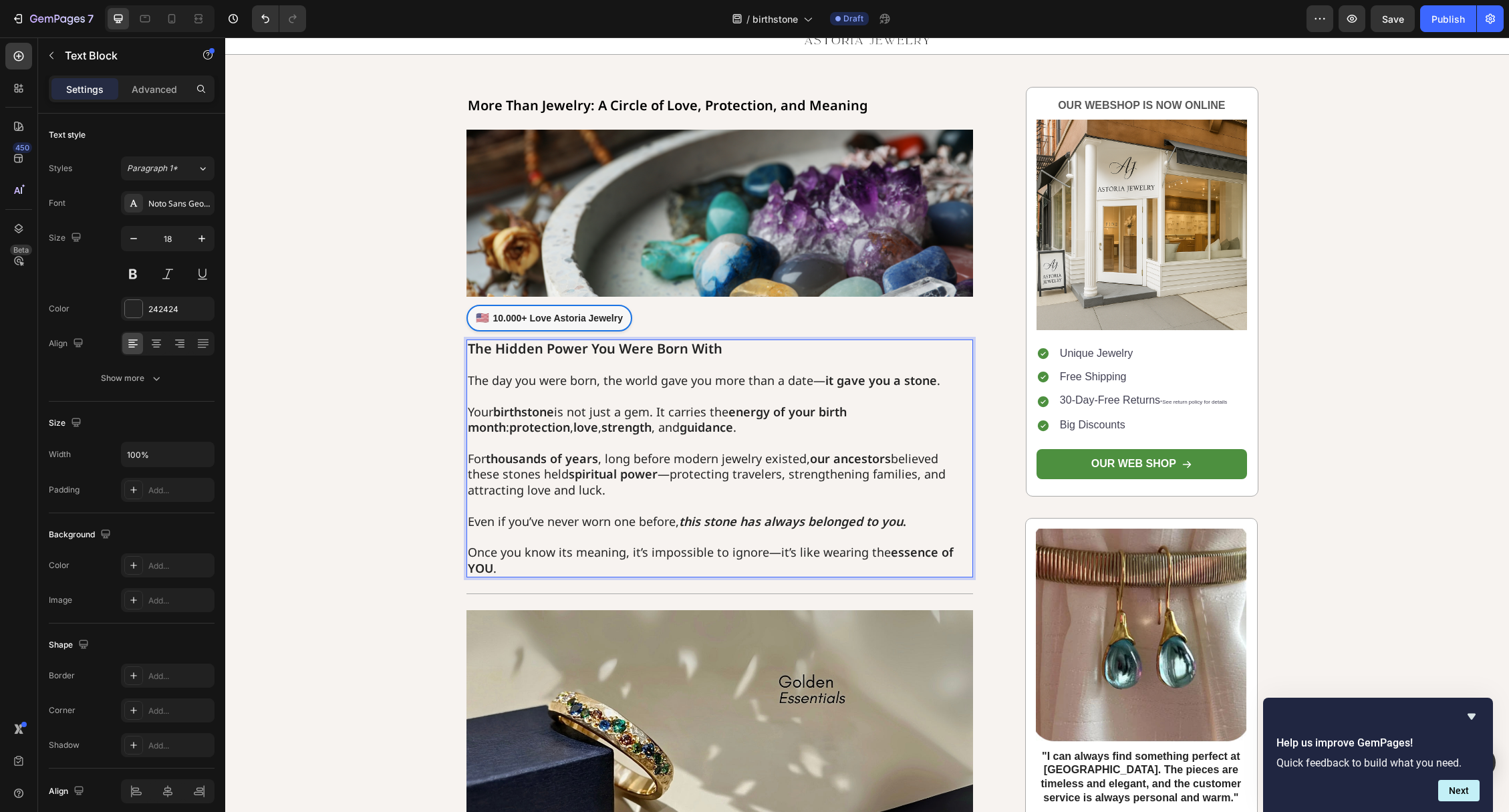
scroll to position [285, 0]
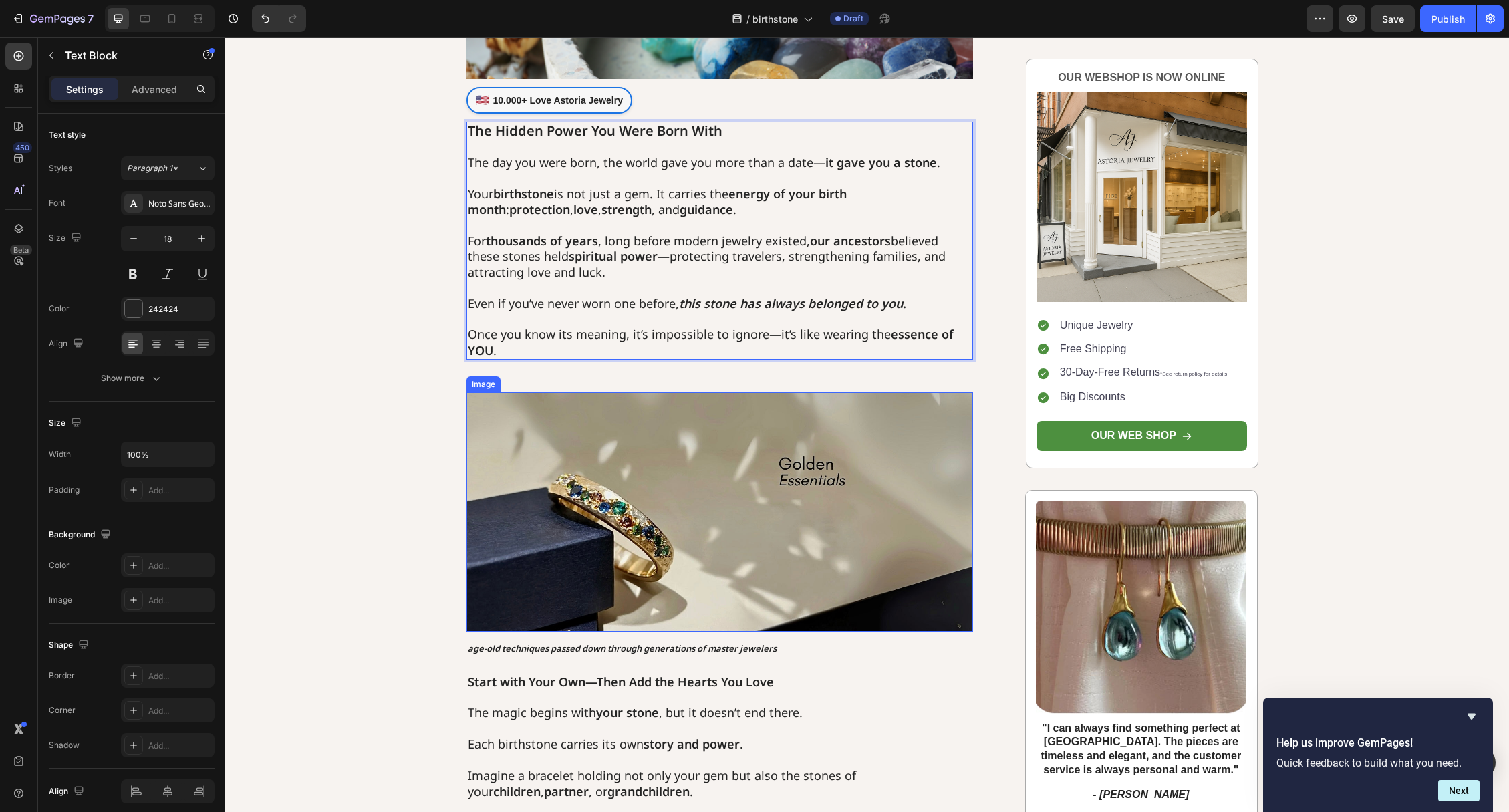
click at [634, 466] on img at bounding box center [720, 512] width 508 height 240
drag, startPoint x: 499, startPoint y: 114, endPoint x: 499, endPoint y: 121, distance: 7.0
click at [499, 114] on div "Text Block" at bounding box center [506, 108] width 45 height 12
click at [476, 157] on p "The day you were born, the world gave you more than a date— it gave you a stone…" at bounding box center [720, 163] width 504 height 15
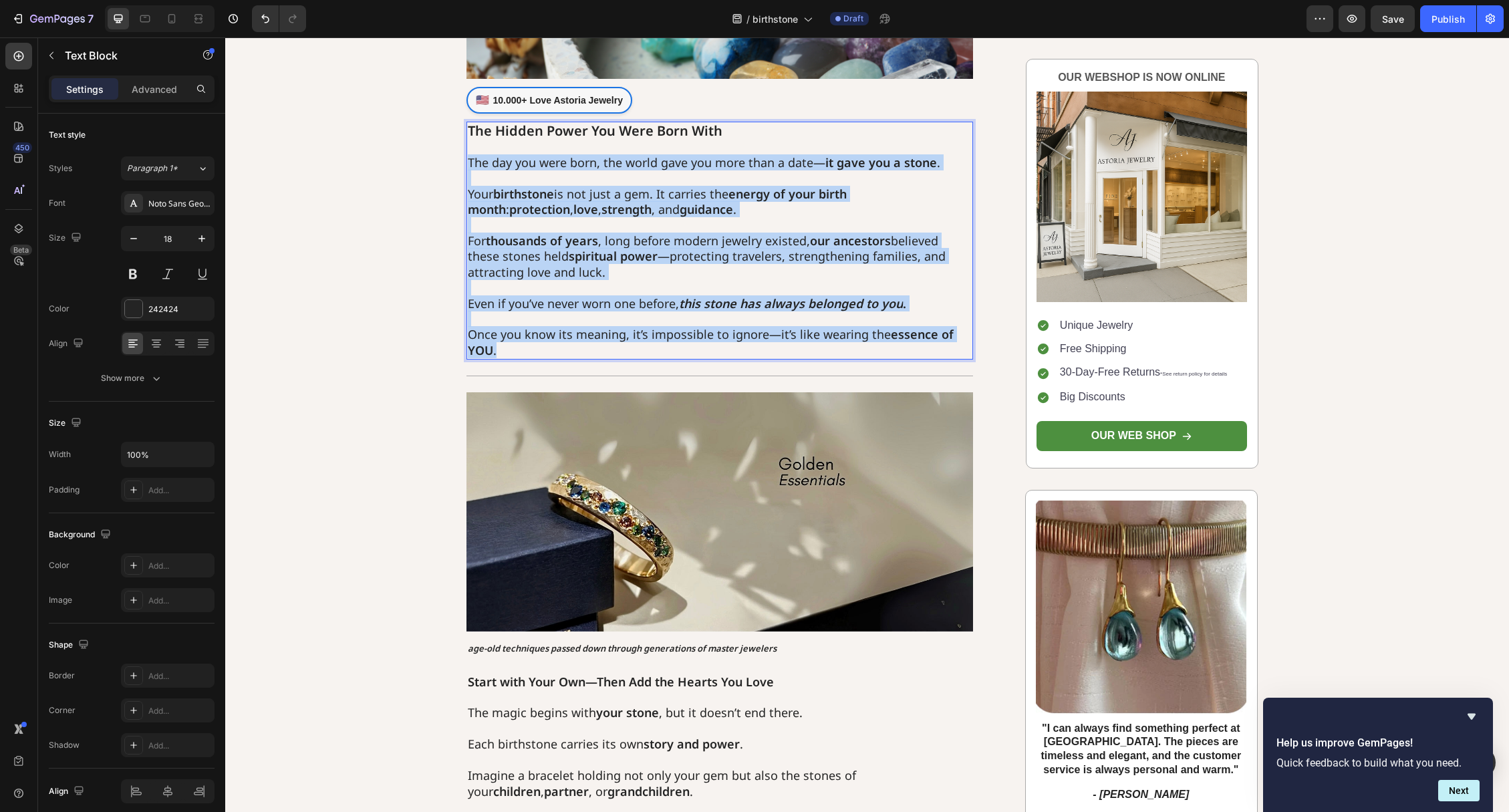
drag, startPoint x: 469, startPoint y: 161, endPoint x: 553, endPoint y: 356, distance: 212.3
click at [553, 356] on div "The Hidden Power You Were Born With The day you were born, the world gave you m…" at bounding box center [720, 240] width 508 height 238
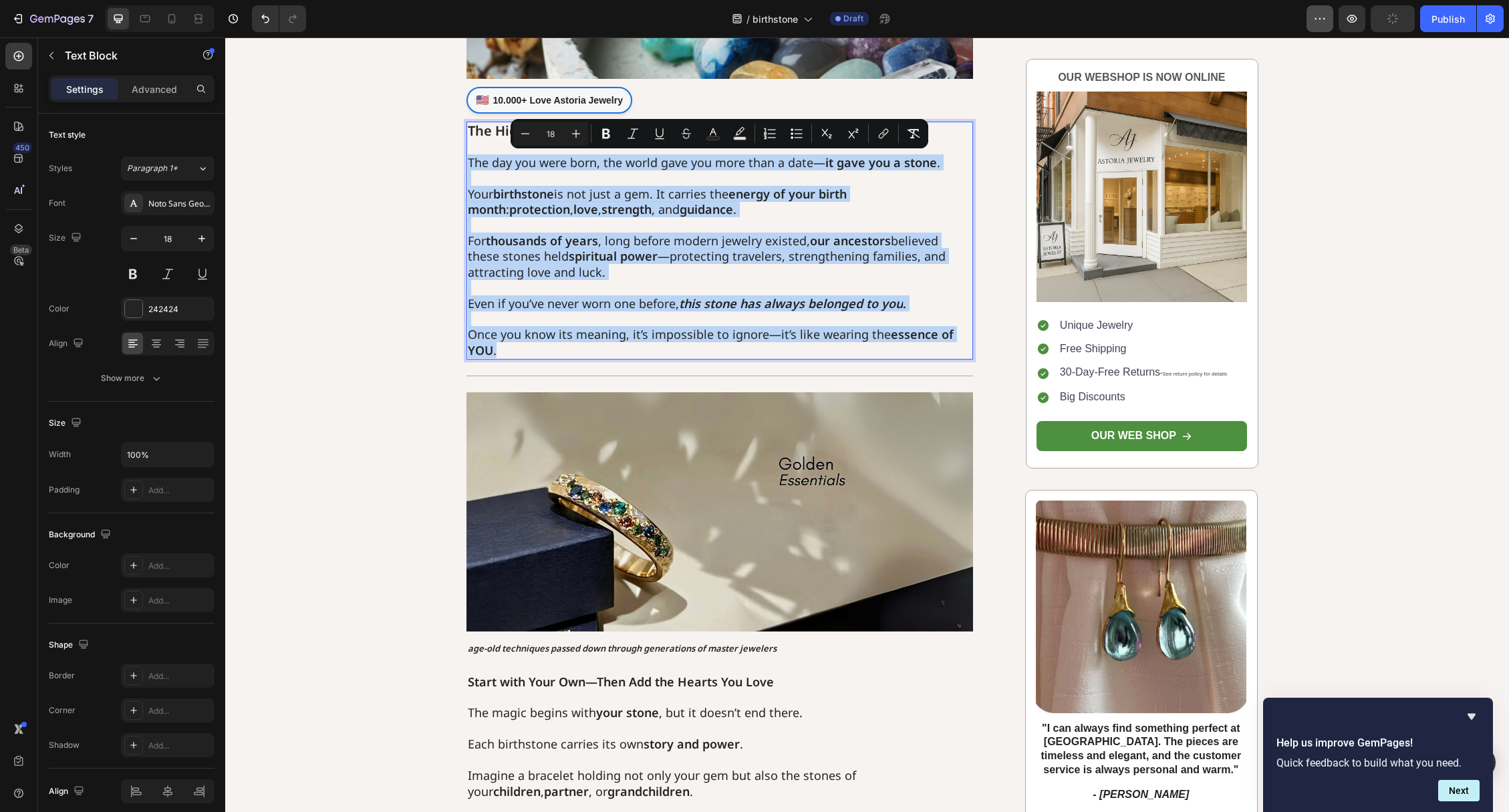
copy div "The day you were born, the world gave you more than a date— it gave you a stone…"
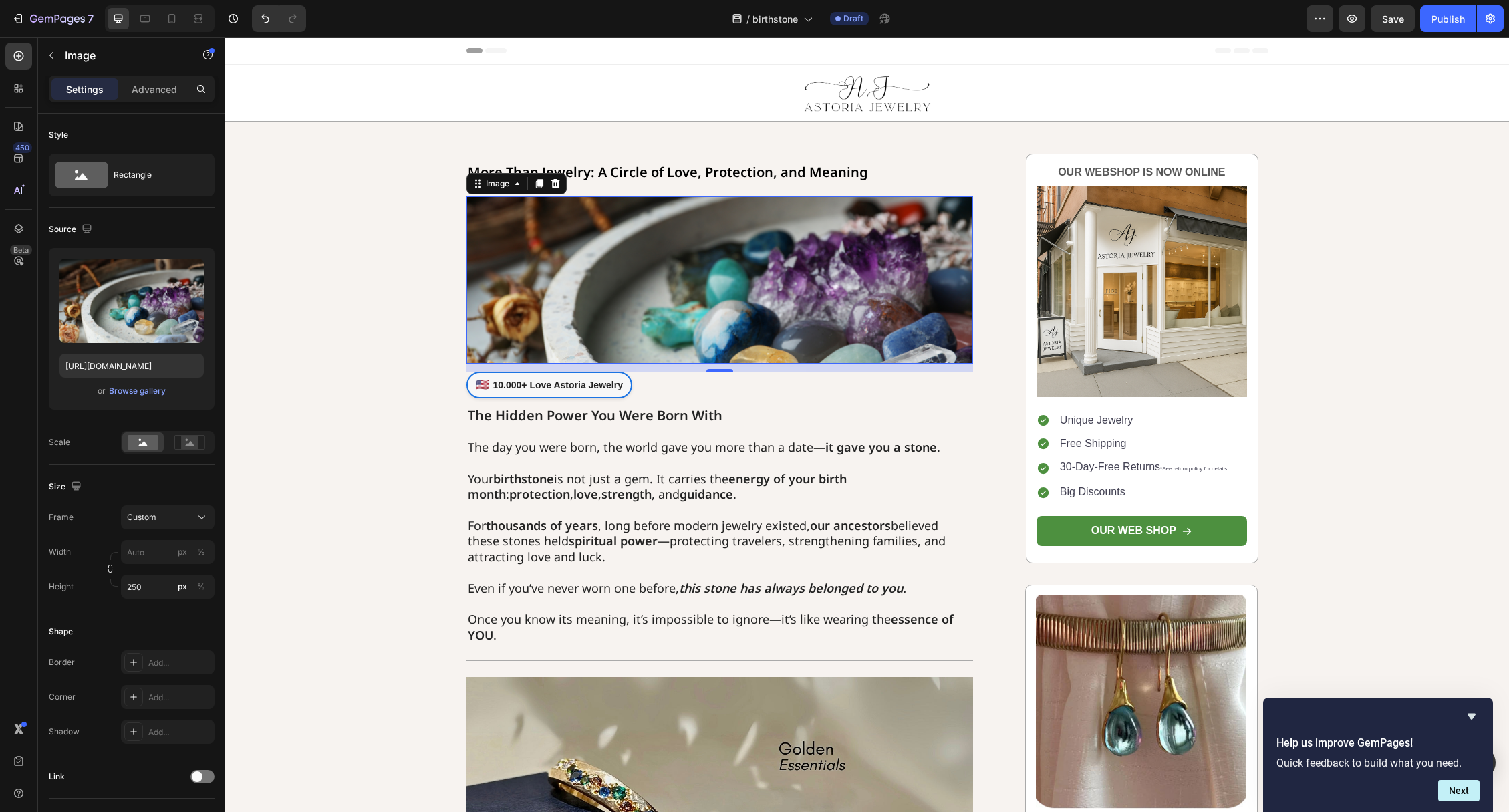
click at [618, 266] on img at bounding box center [720, 280] width 508 height 167
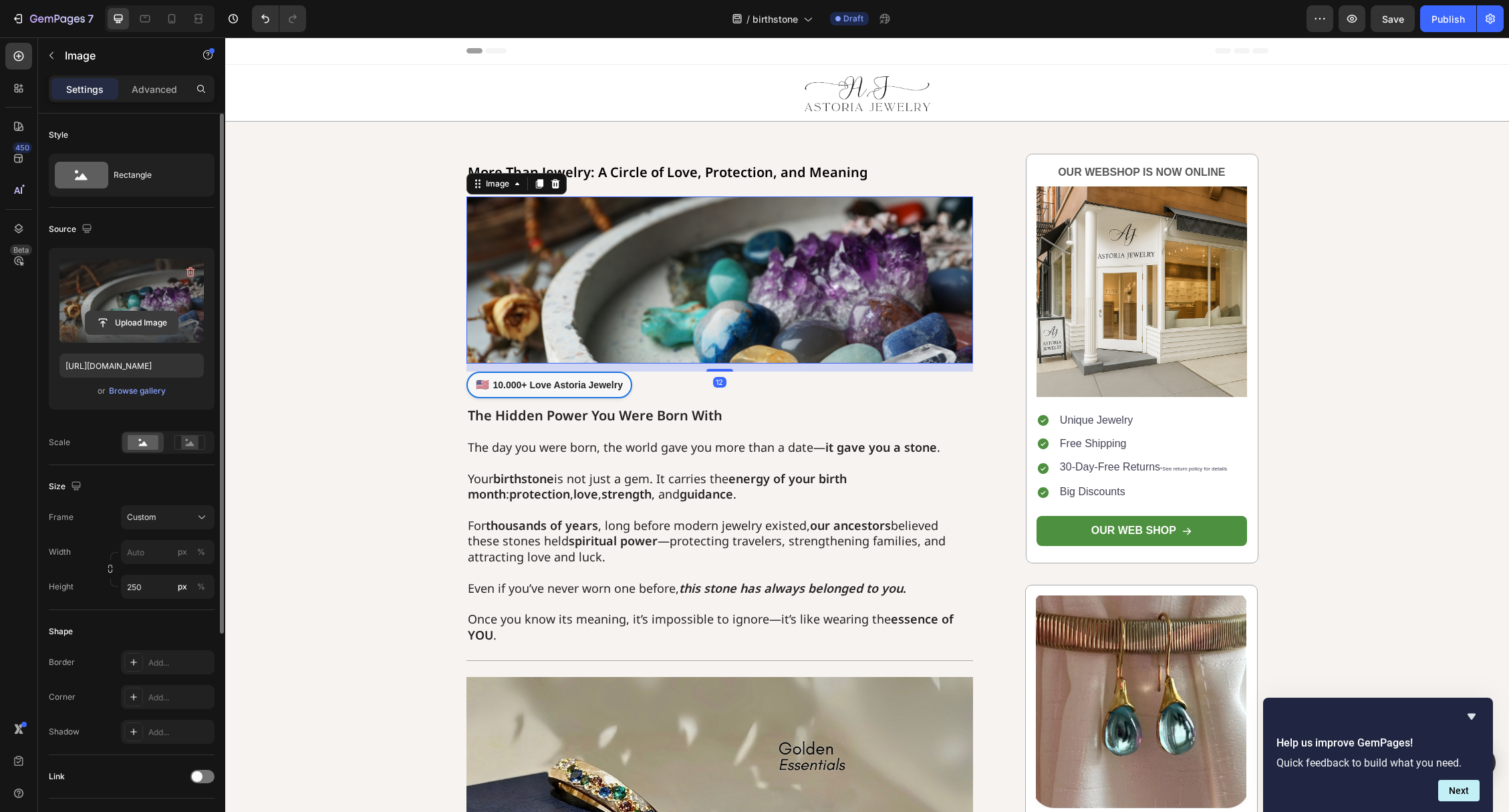
click at [129, 324] on input "file" at bounding box center [132, 323] width 92 height 23
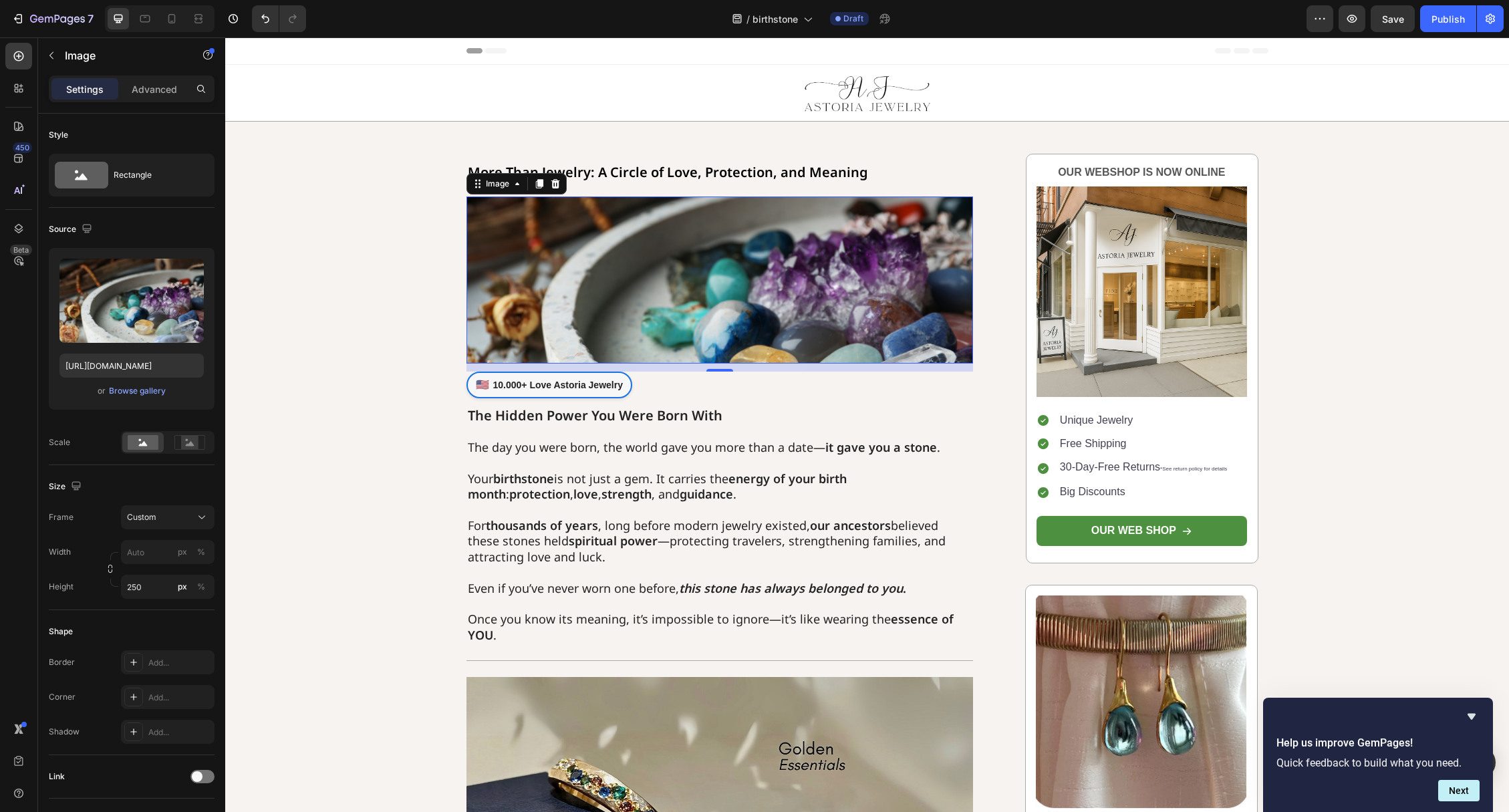
scroll to position [29, 0]
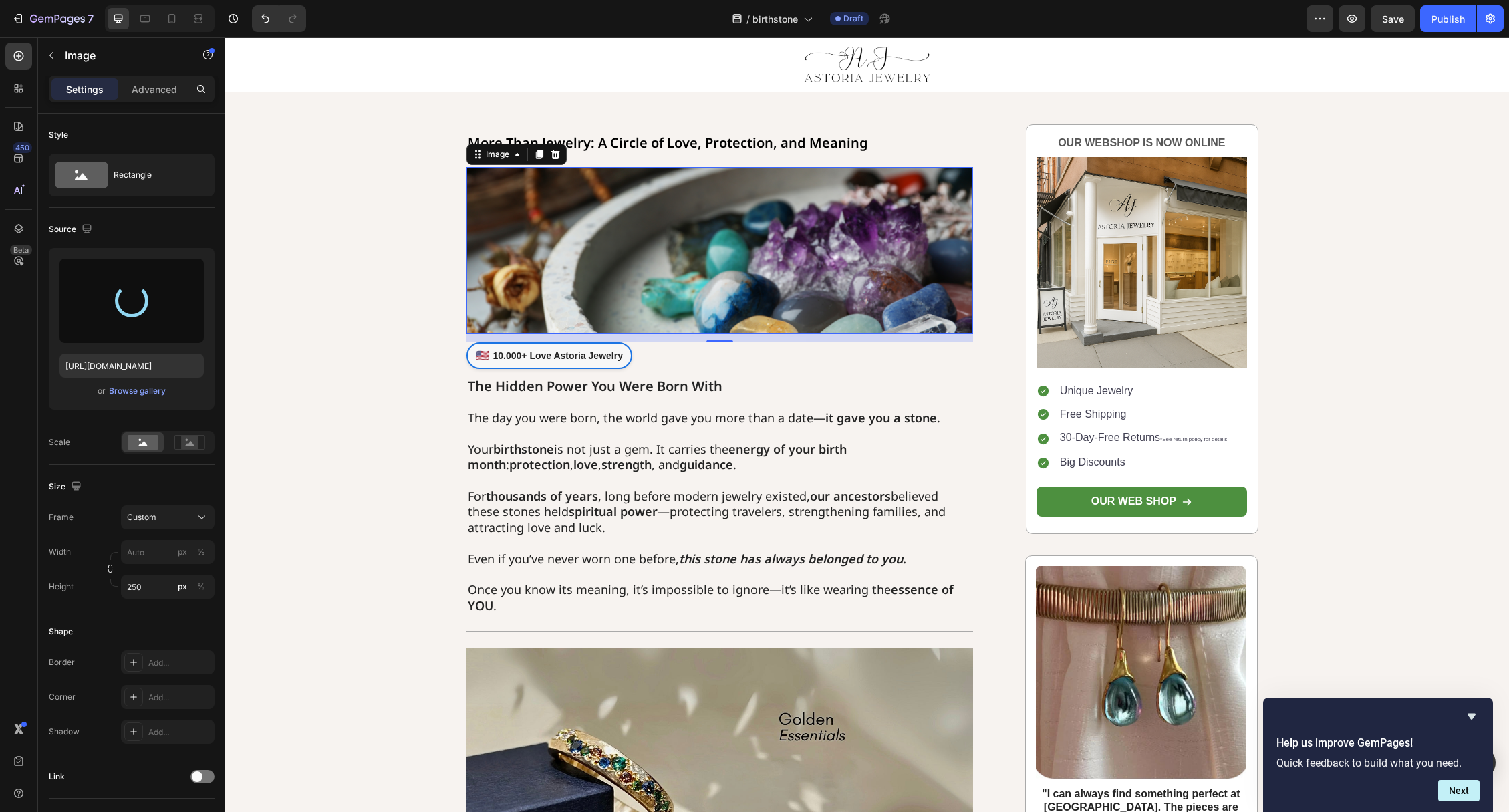
type input "[URL][DOMAIN_NAME]"
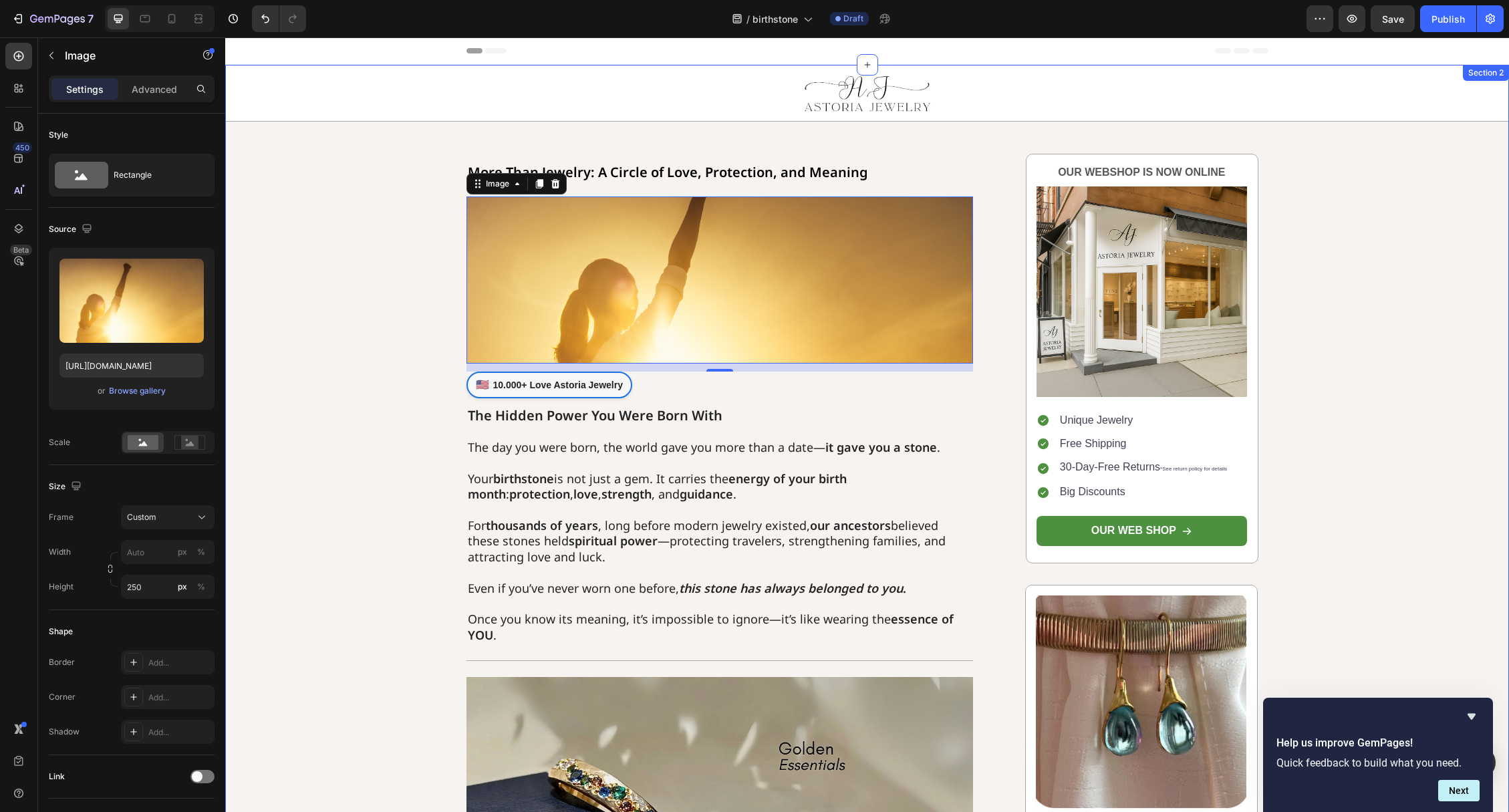
scroll to position [289, 0]
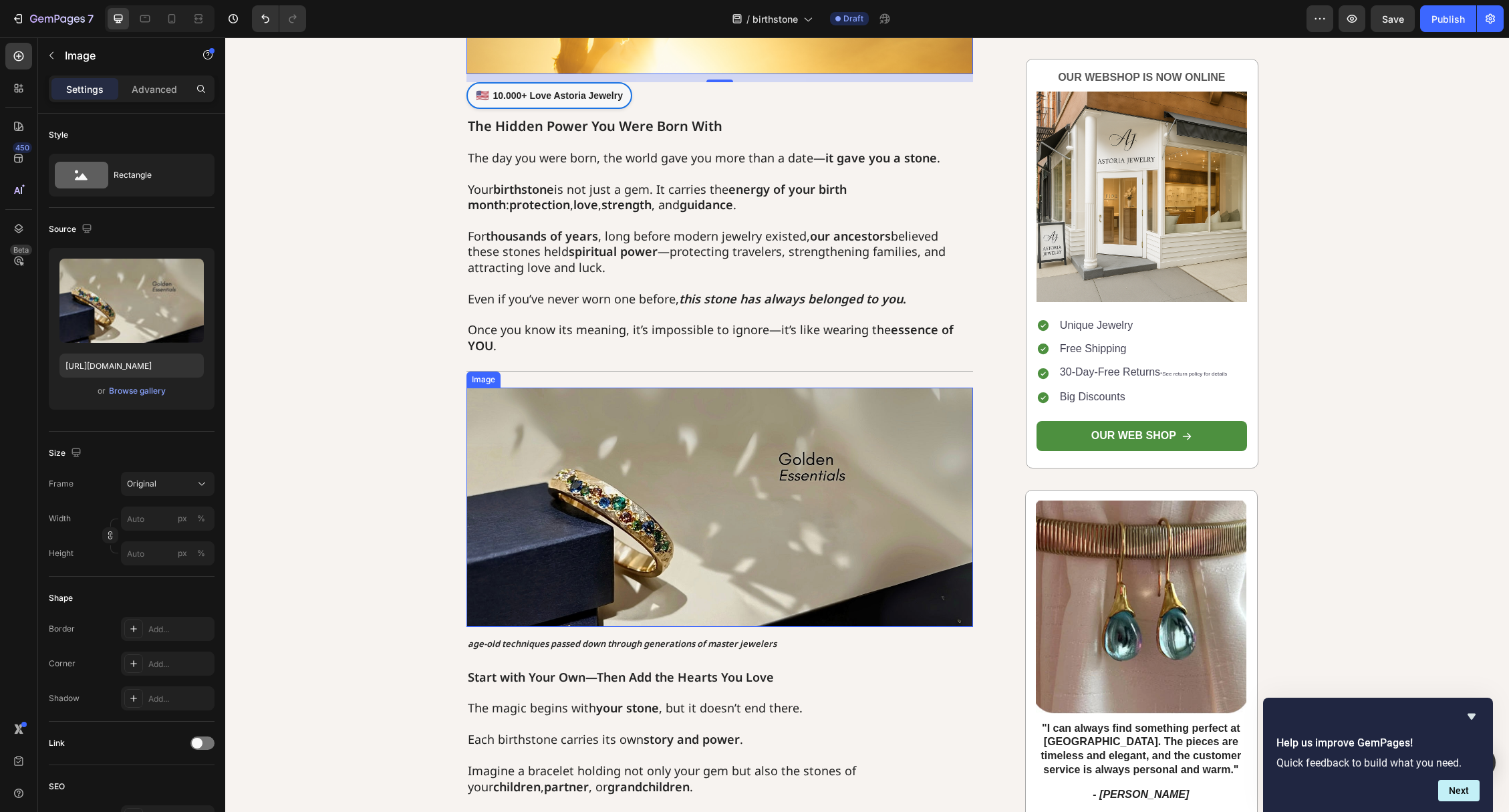
click at [627, 430] on img at bounding box center [720, 508] width 508 height 240
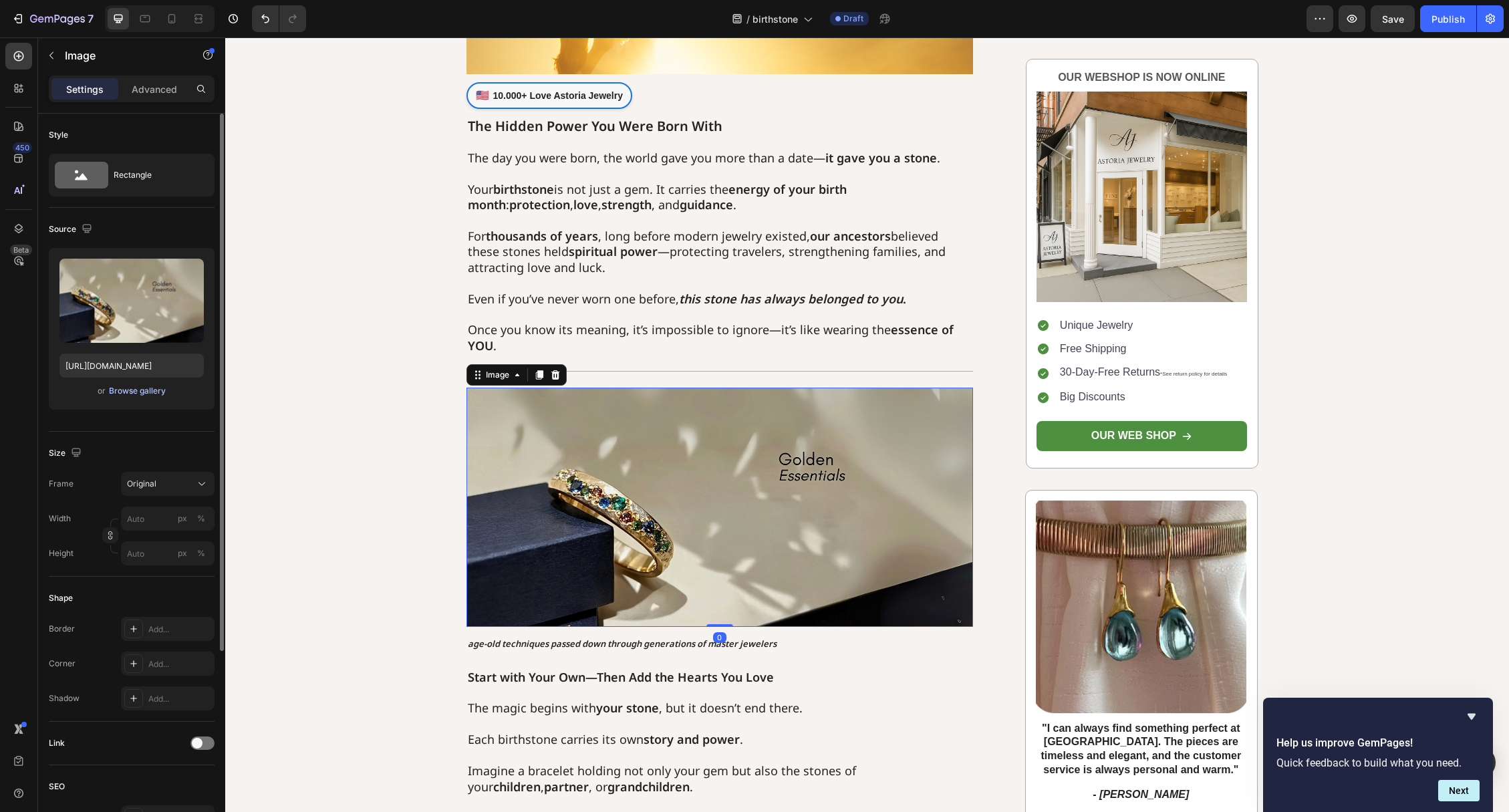
click at [143, 393] on div "Browse gallery" at bounding box center [138, 390] width 57 height 12
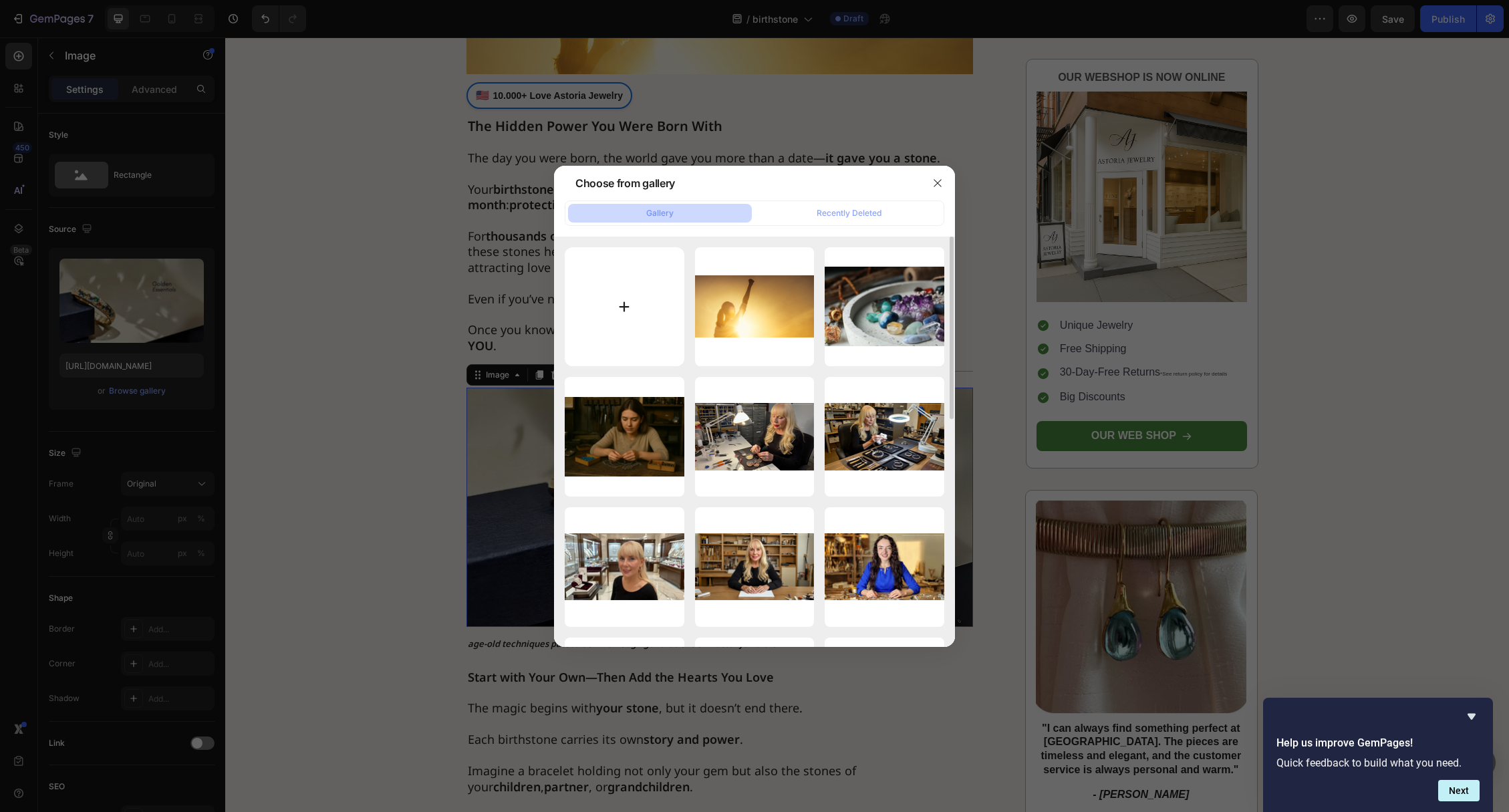
click at [645, 329] on input "file" at bounding box center [625, 307] width 120 height 120
type input "C:\fakepath\Überschrift hinzufügen (10).png"
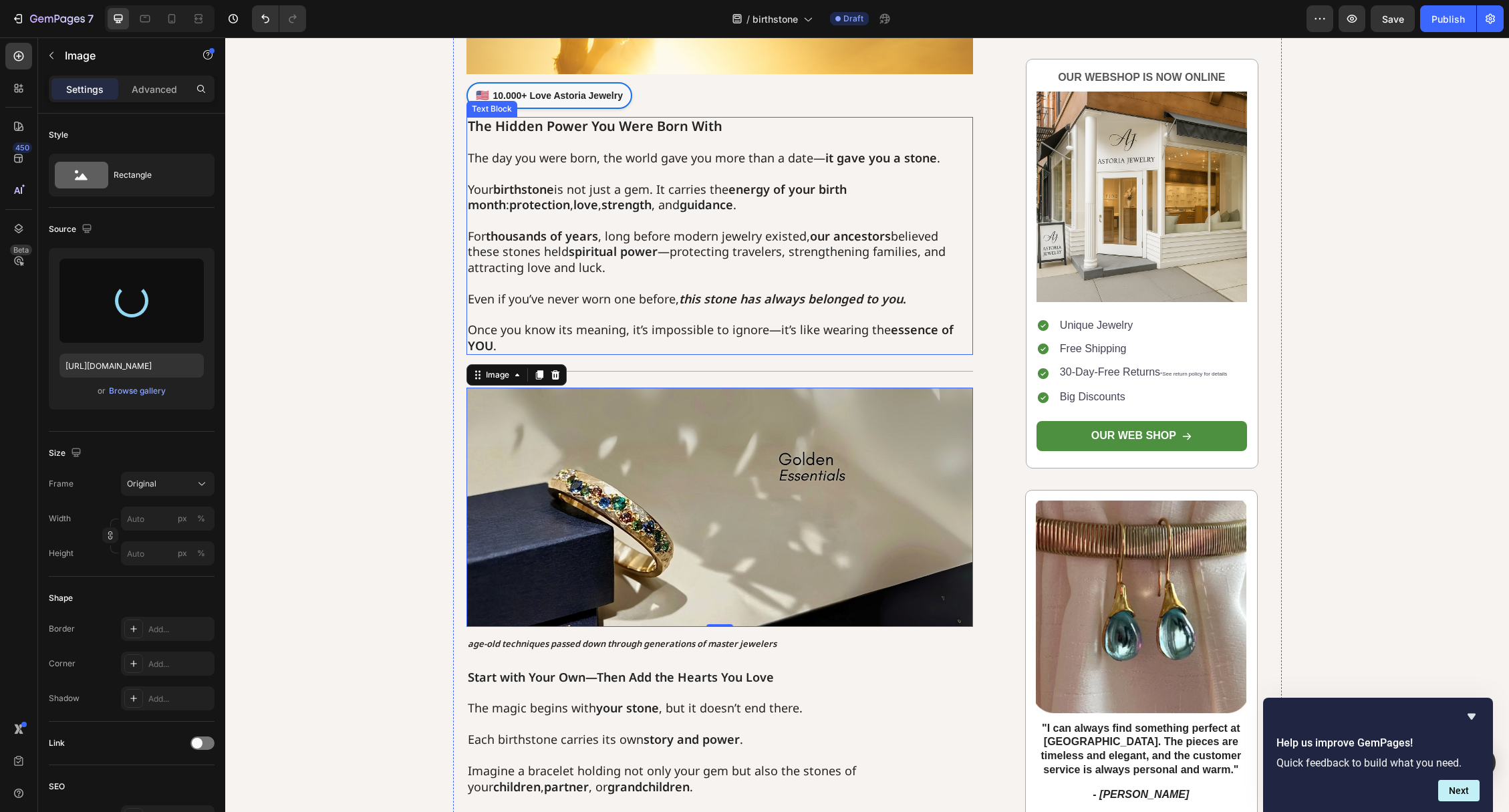
scroll to position [292, 0]
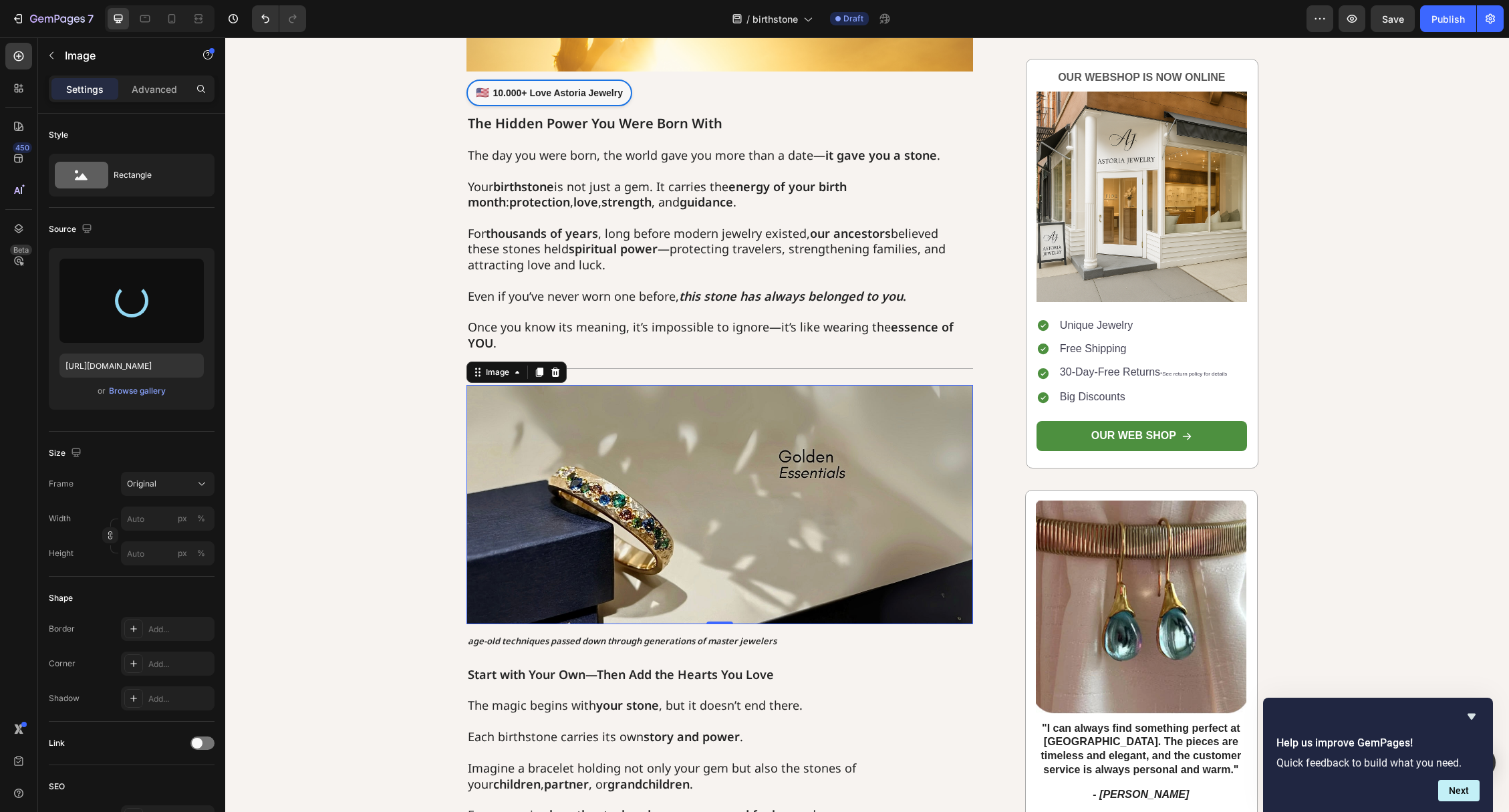
type input "[URL][DOMAIN_NAME]"
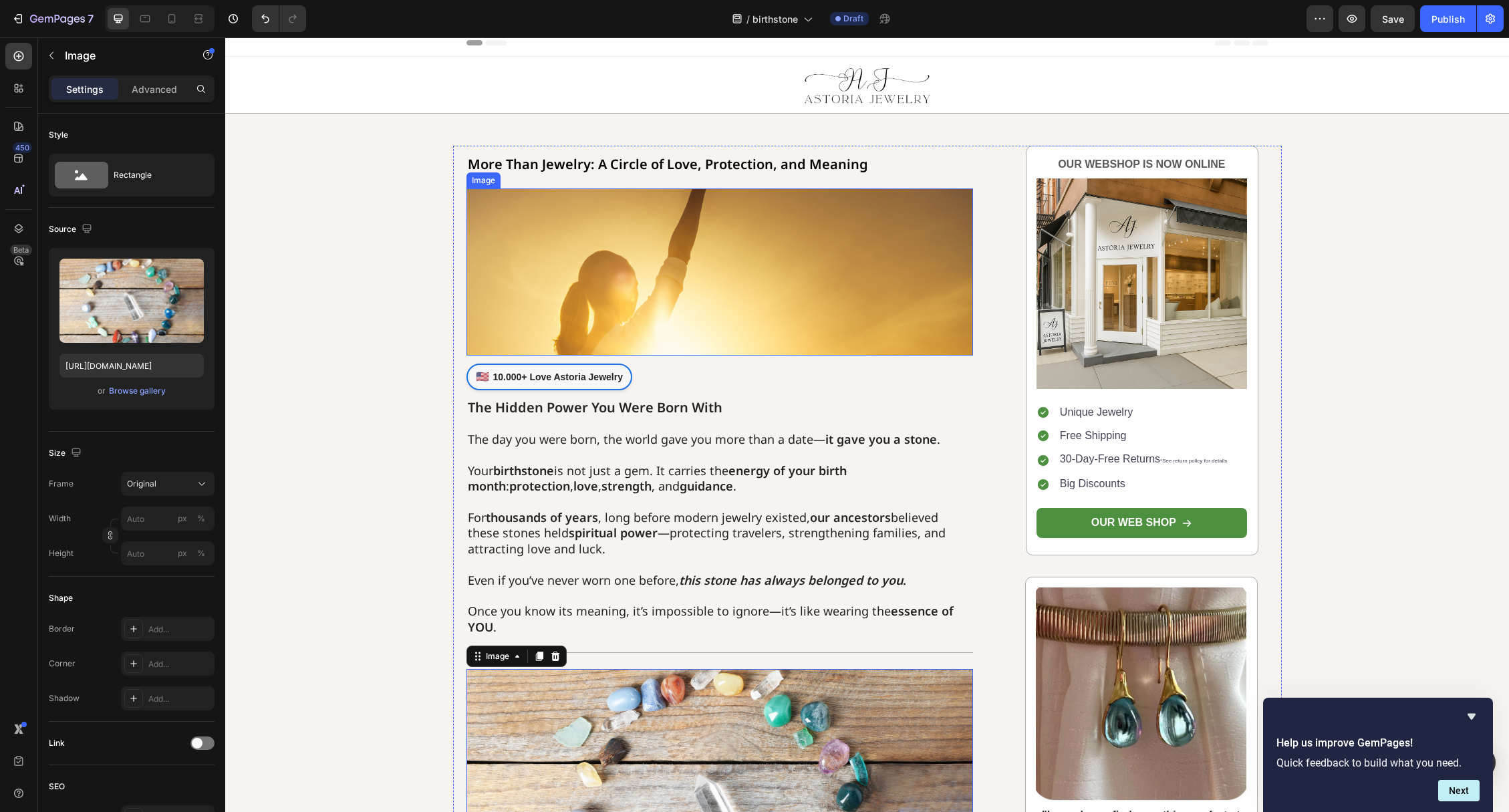
scroll to position [102, 0]
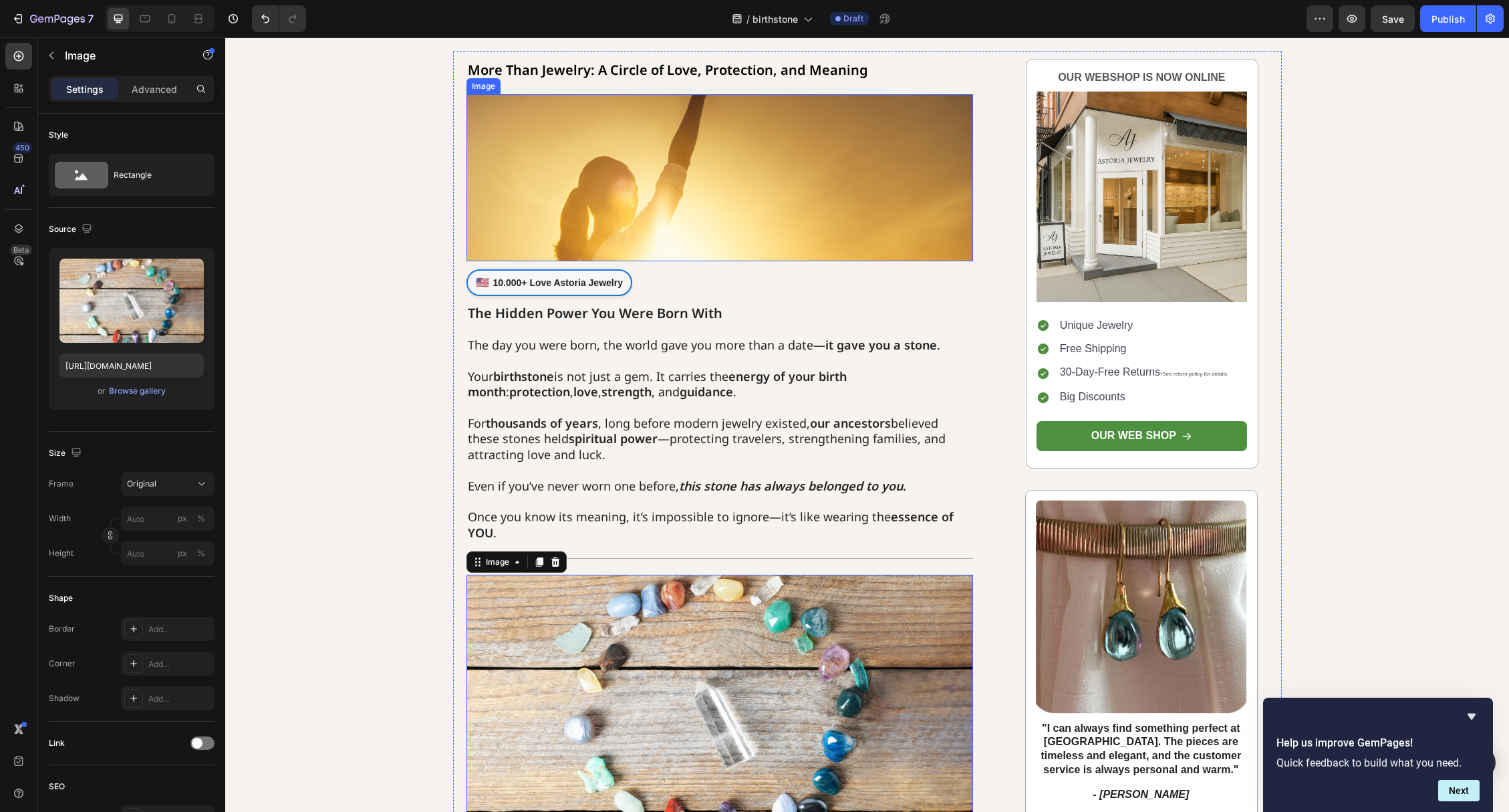
click at [661, 236] on img at bounding box center [720, 177] width 508 height 167
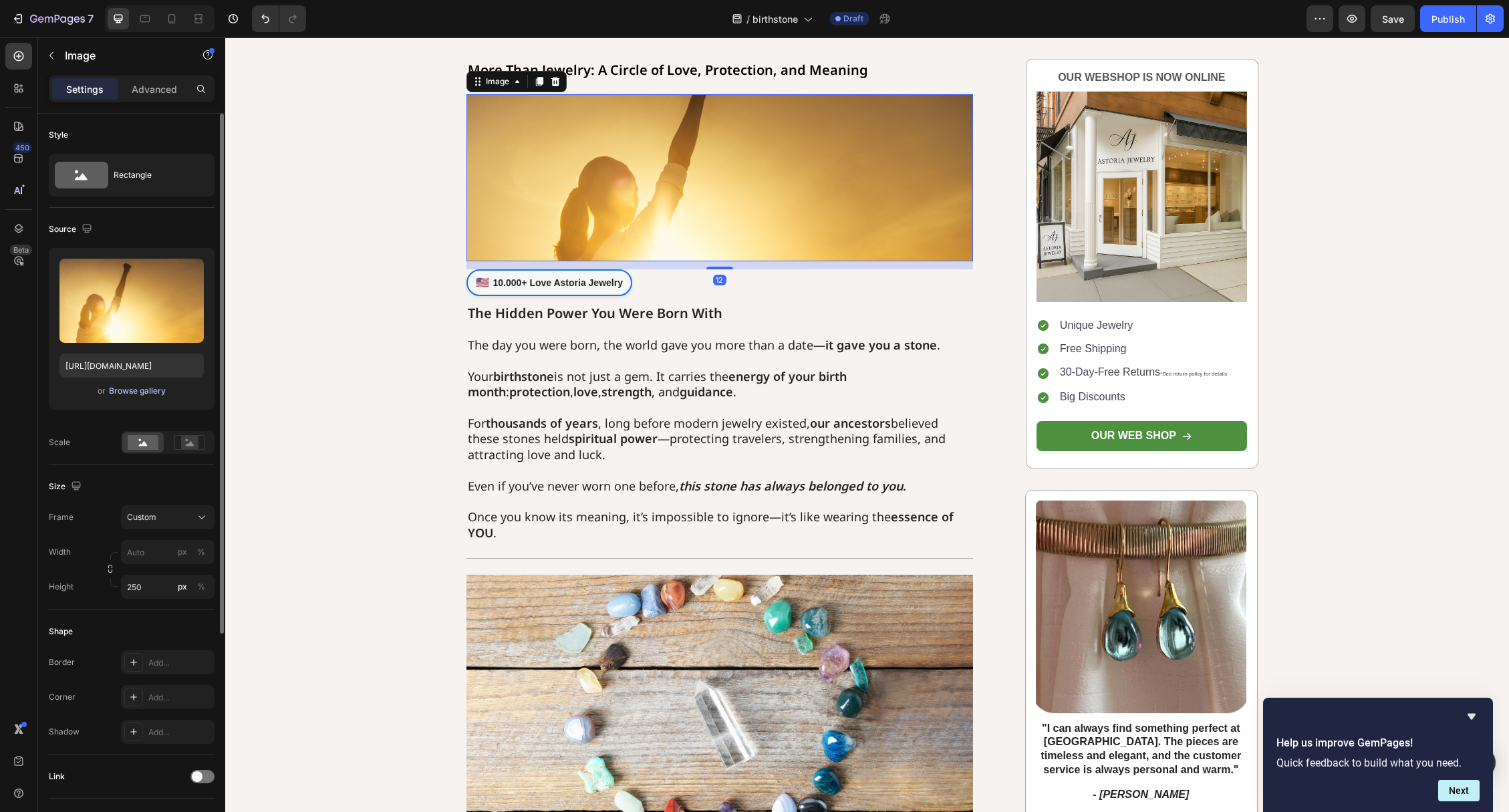
click at [130, 389] on div "Browse gallery" at bounding box center [138, 390] width 57 height 12
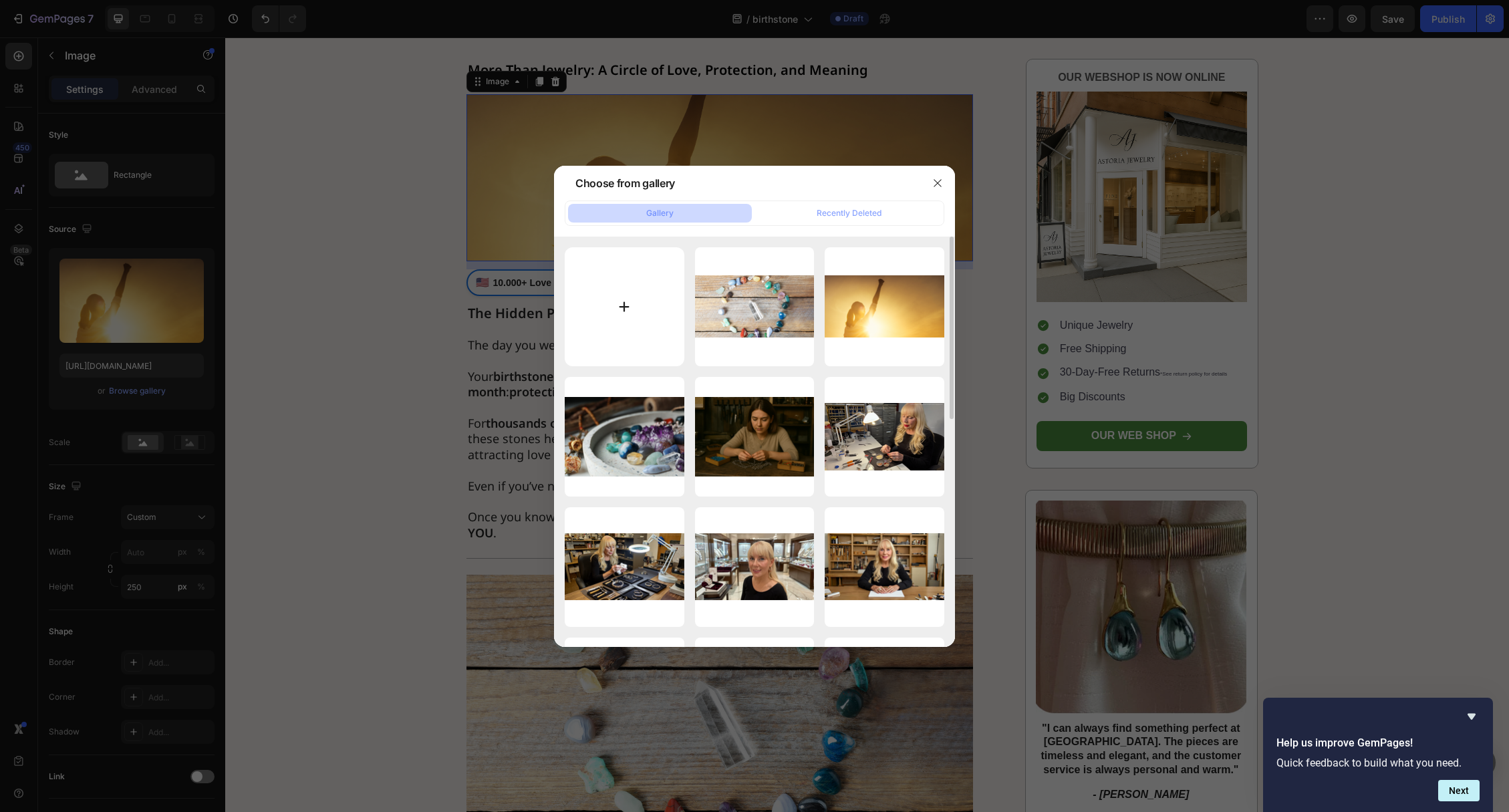
click at [639, 317] on input "file" at bounding box center [625, 307] width 120 height 120
type input "C:\fakepath\Überschrift hinzufügen (14).png"
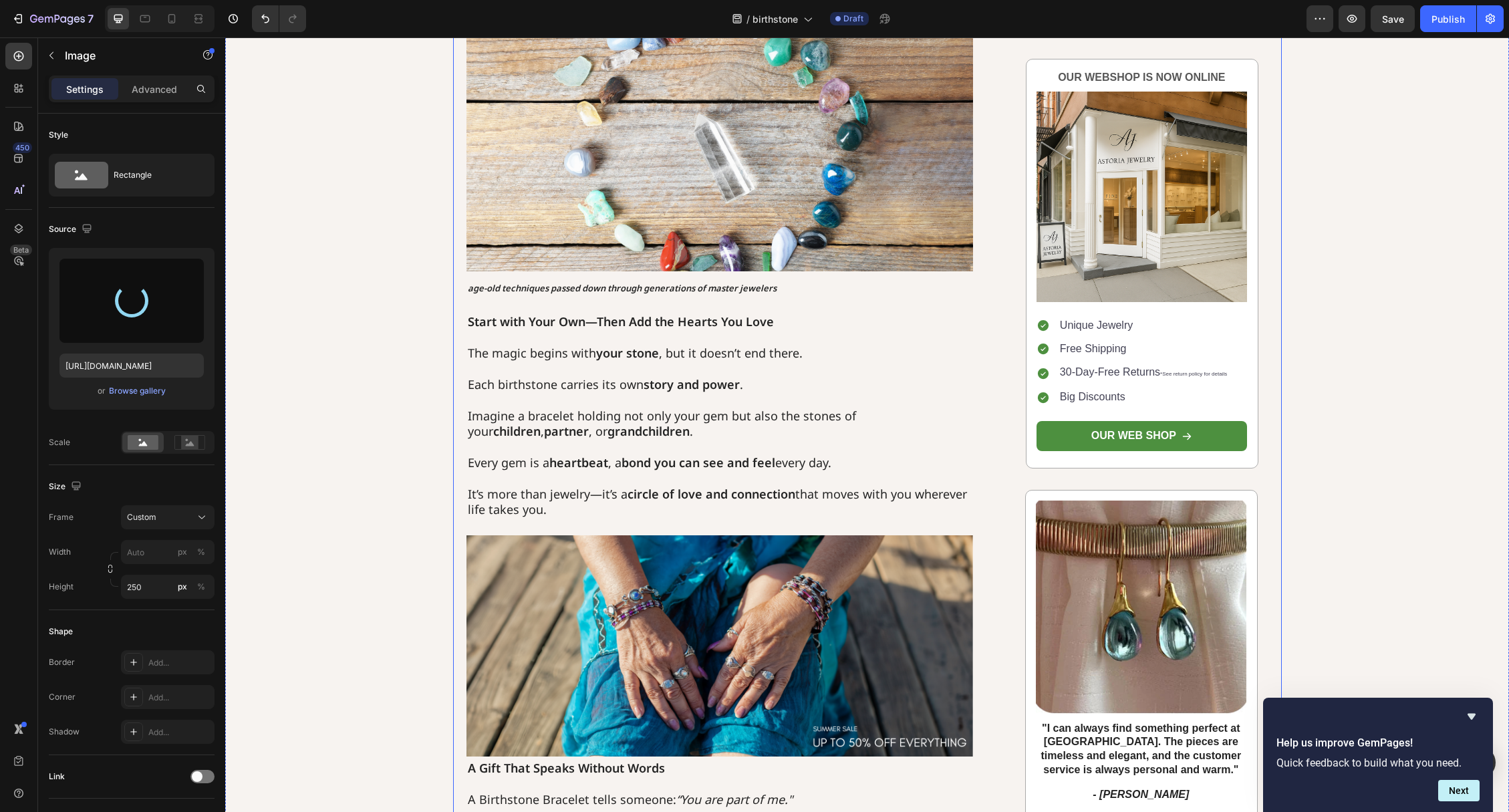
scroll to position [842, 0]
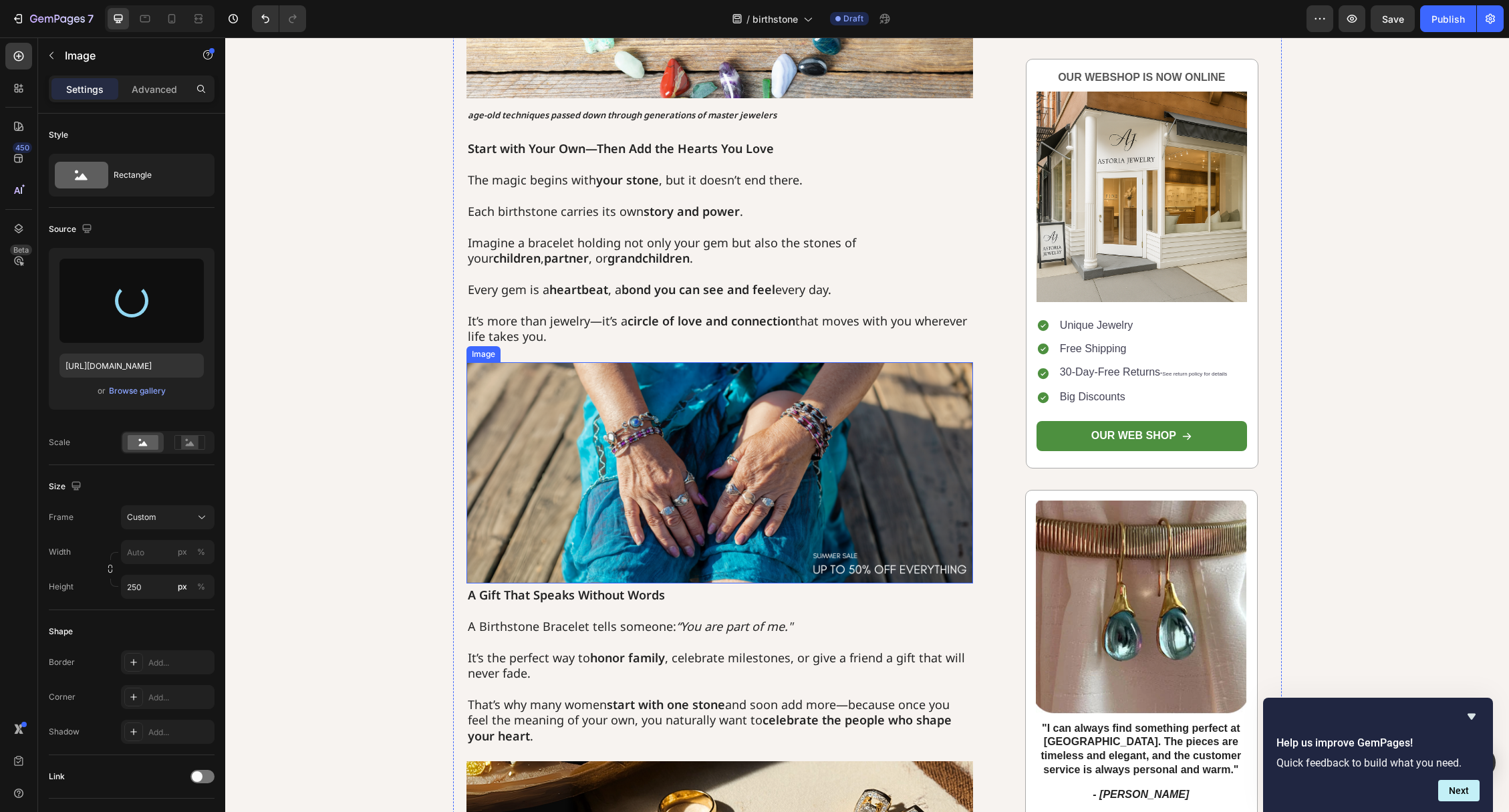
type input "[URL][DOMAIN_NAME]"
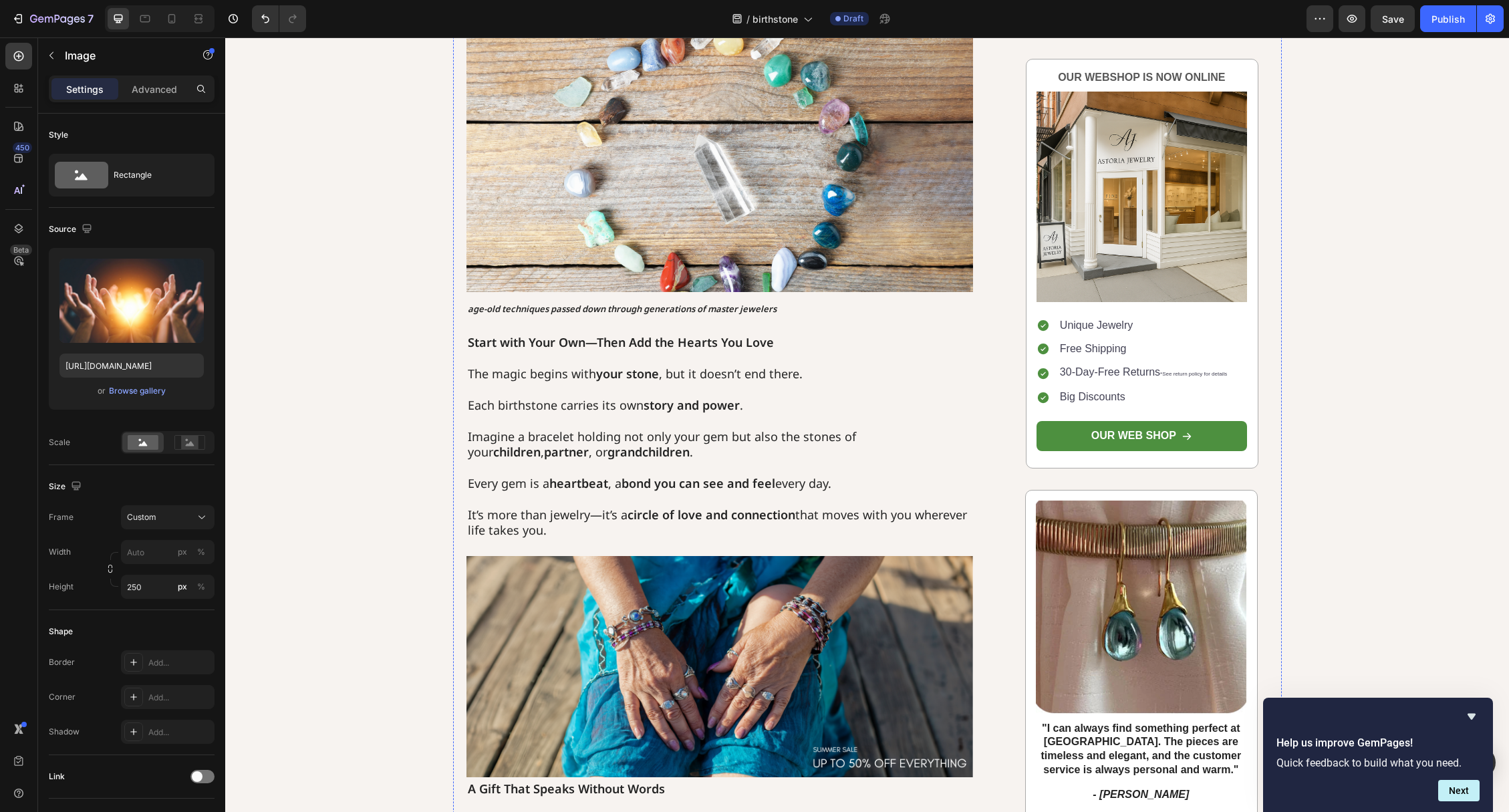
scroll to position [847, 0]
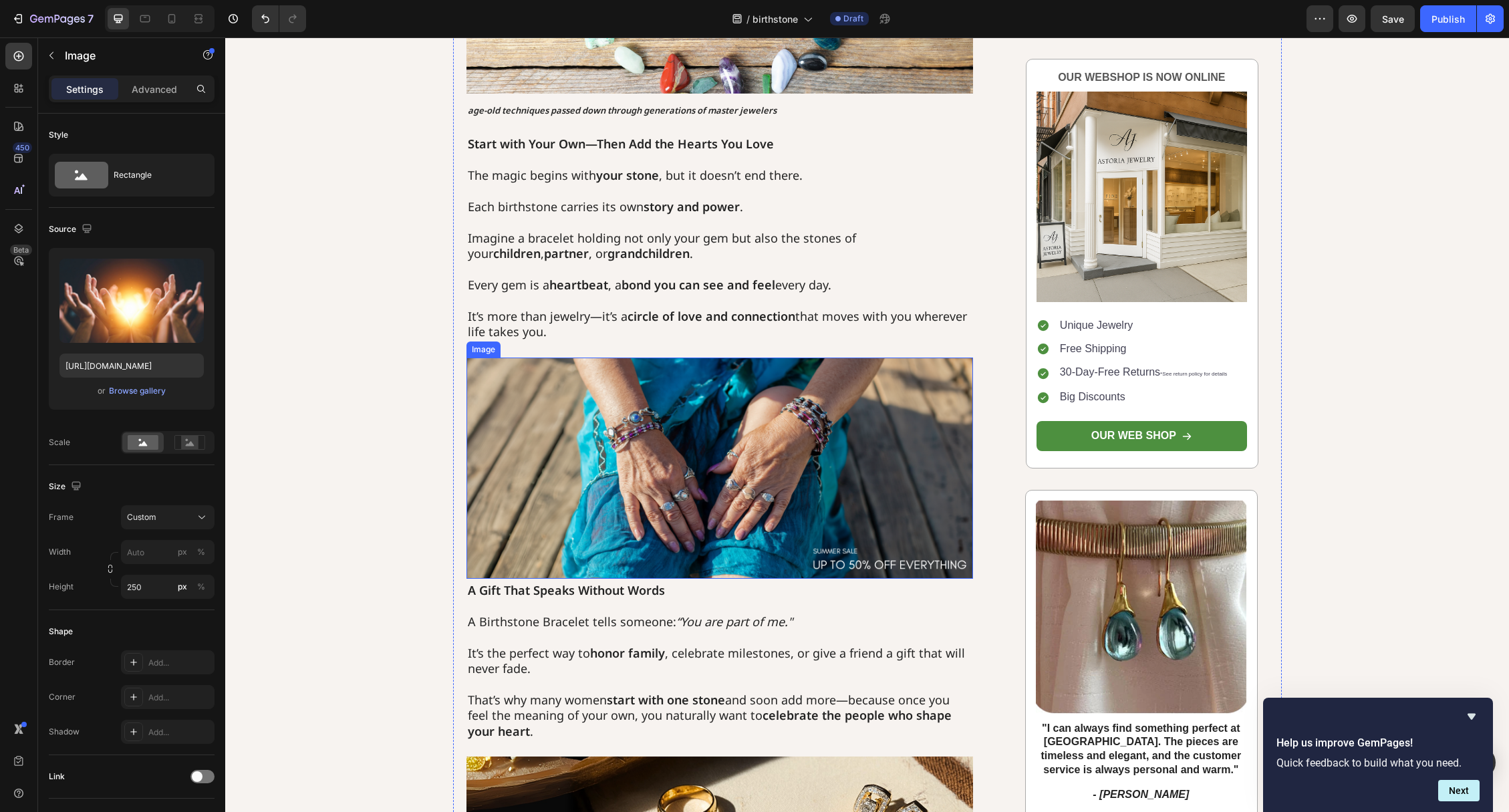
click at [568, 440] on img at bounding box center [720, 469] width 508 height 222
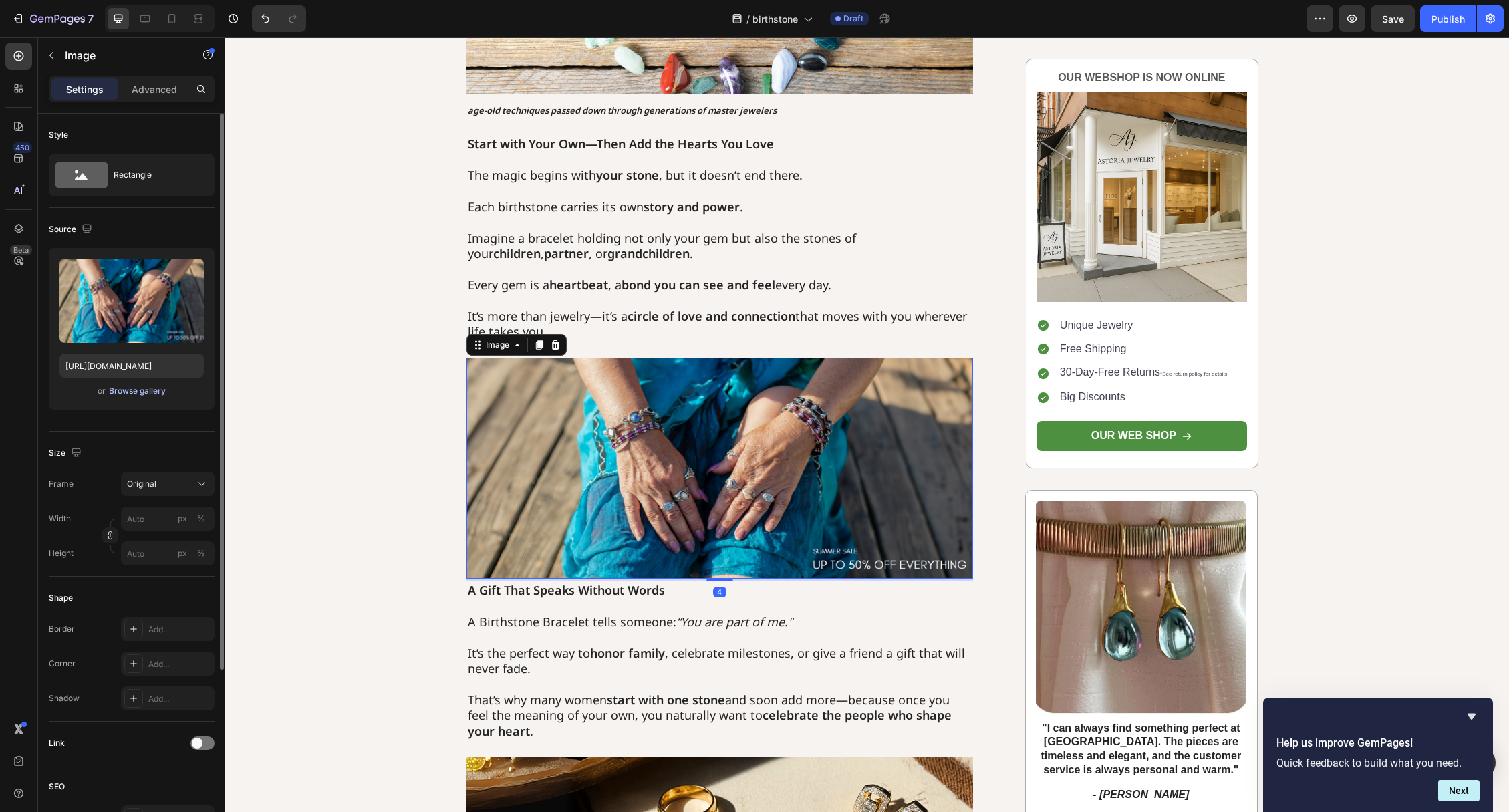
click at [136, 389] on div "Browse gallery" at bounding box center [138, 390] width 57 height 12
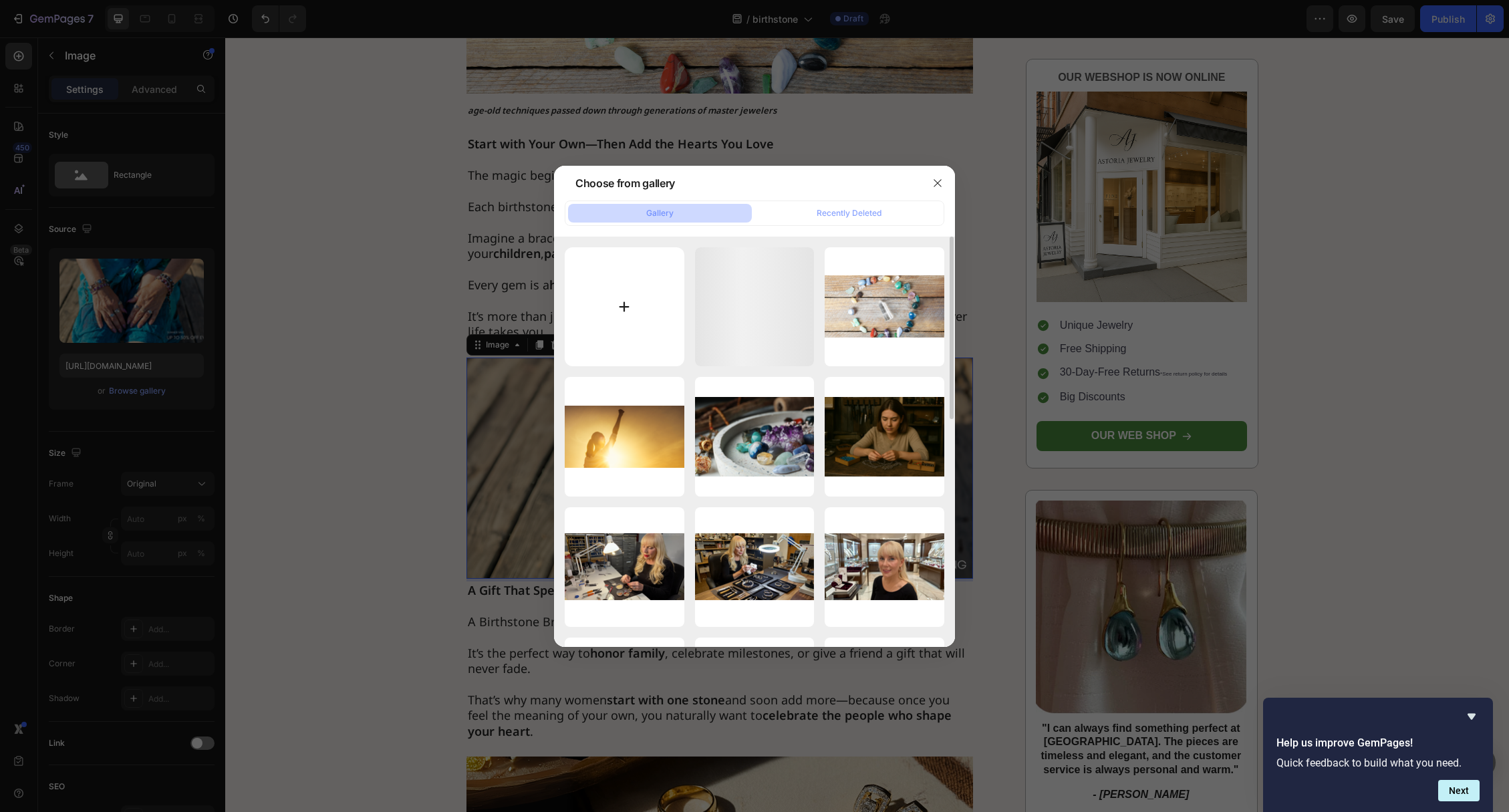
click at [620, 297] on input "file" at bounding box center [625, 307] width 120 height 120
type input "C:\fakepath\Überschrift hinzufügen (13).png"
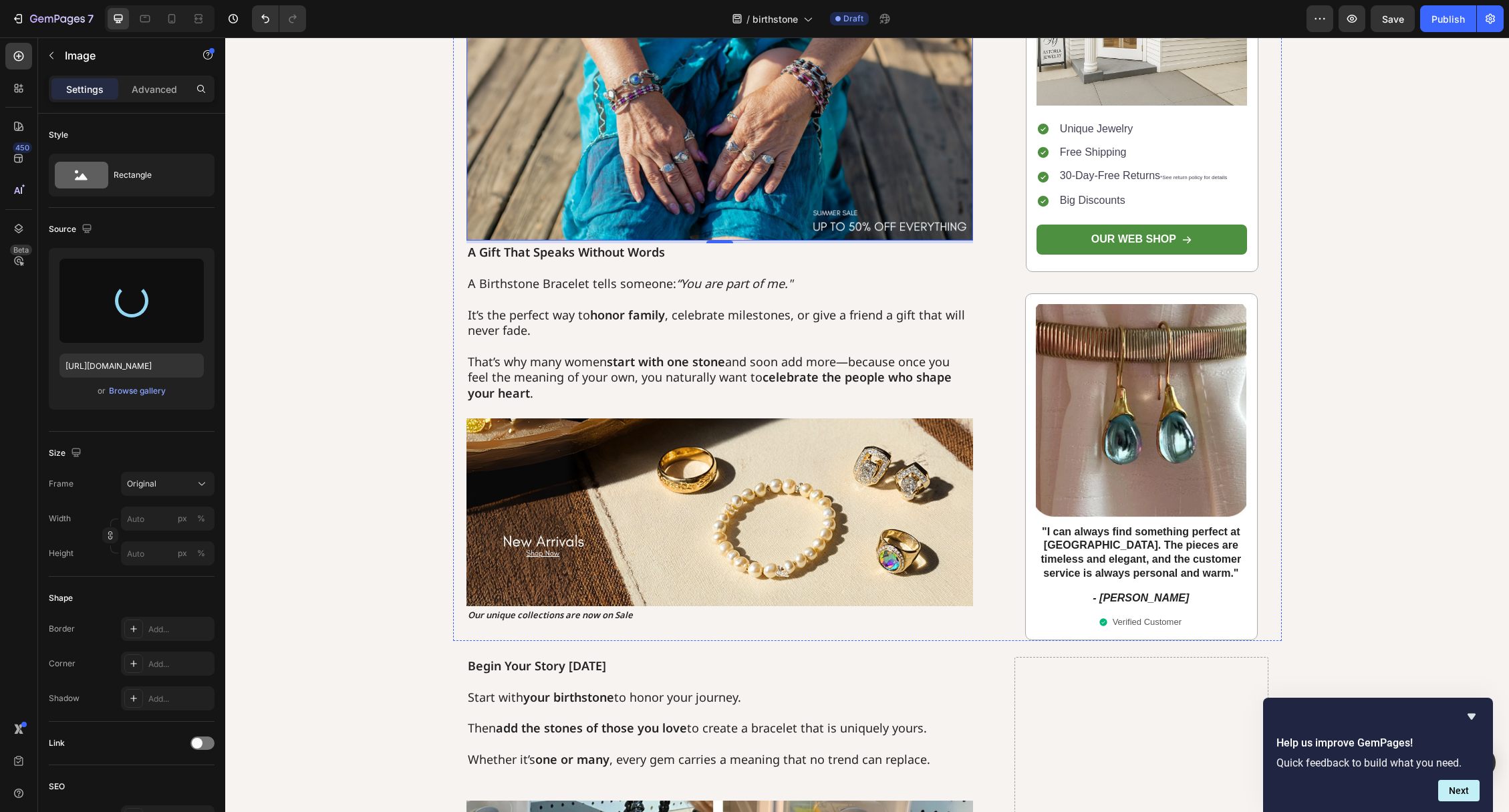
scroll to position [1185, 0]
type input "[URL][DOMAIN_NAME]"
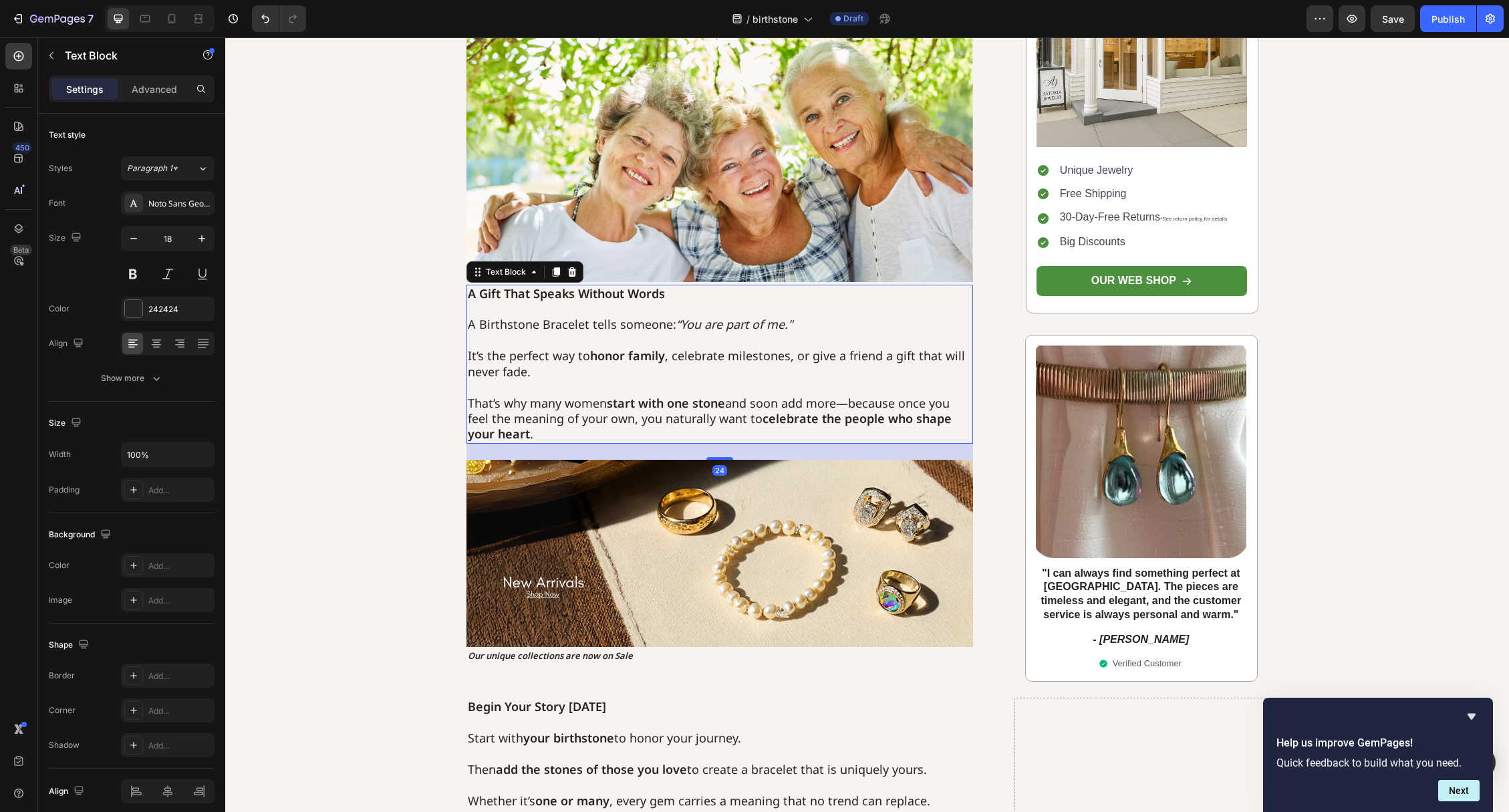
click at [580, 404] on p "That’s why many women start with one stone and soon add more—because once you f…" at bounding box center [720, 411] width 504 height 63
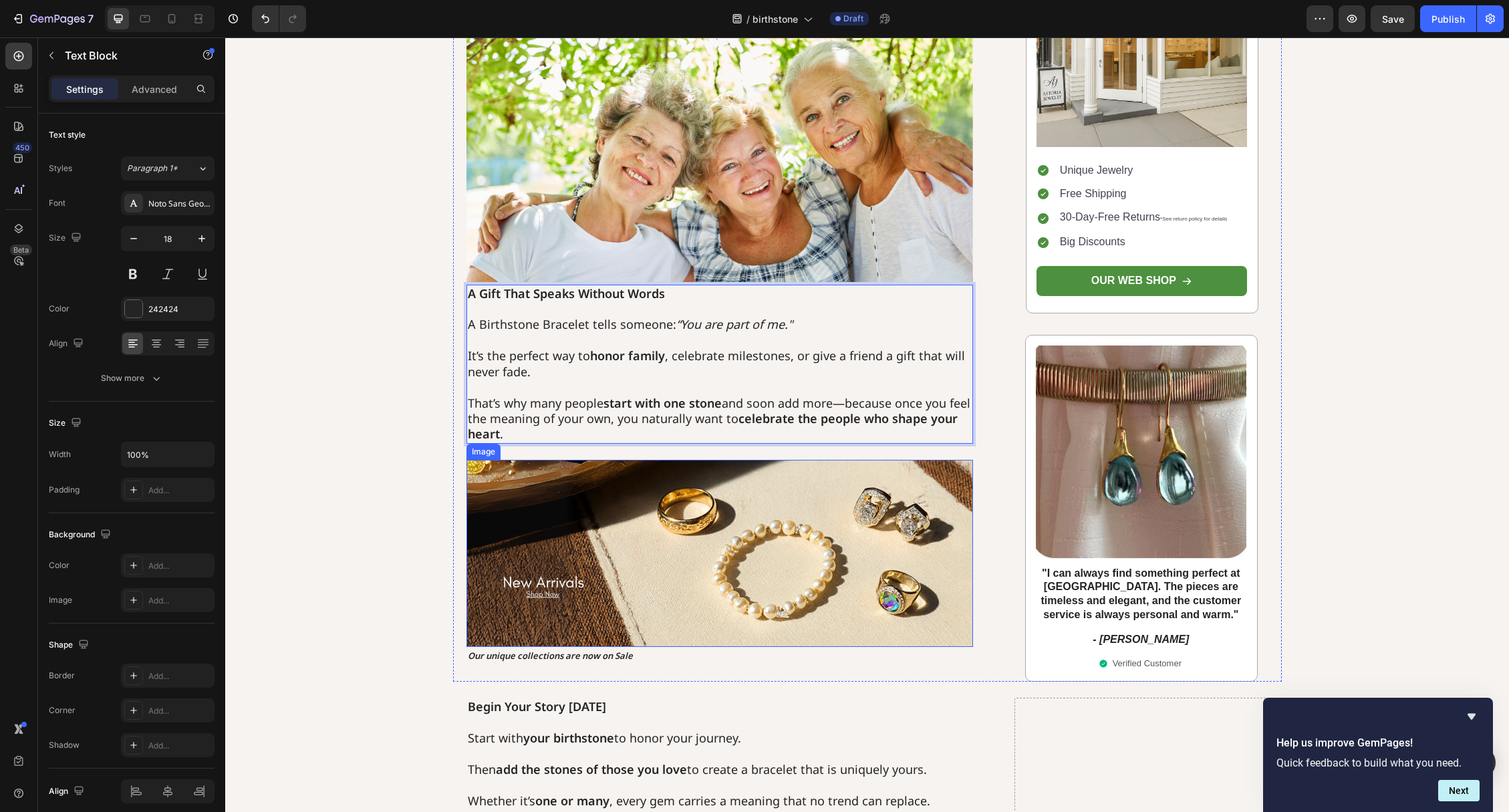
click at [641, 519] on img at bounding box center [720, 554] width 508 height 188
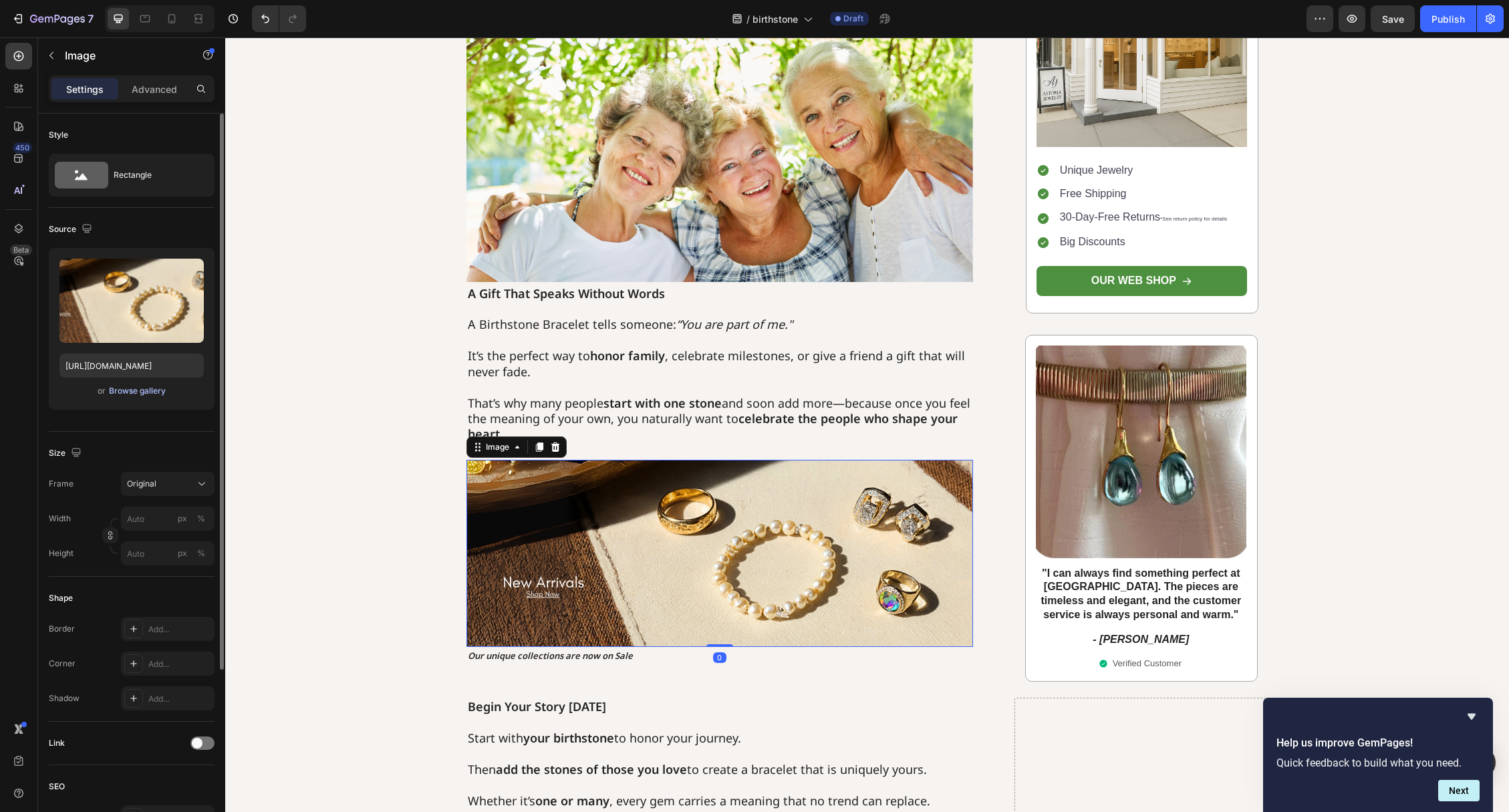
click at [144, 397] on button "Browse gallery" at bounding box center [138, 391] width 58 height 14
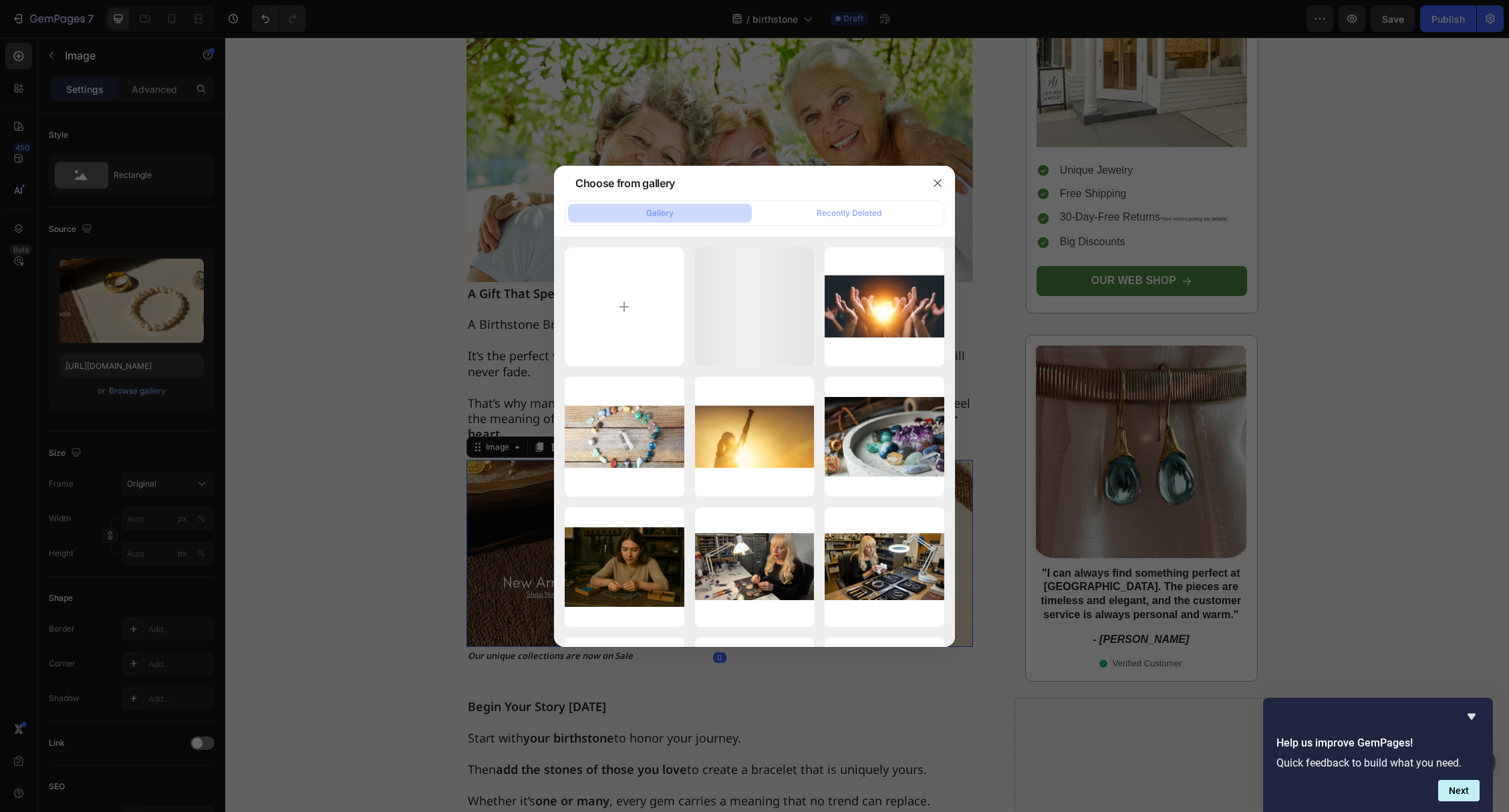
click at [145, 389] on div at bounding box center [754, 406] width 1509 height 812
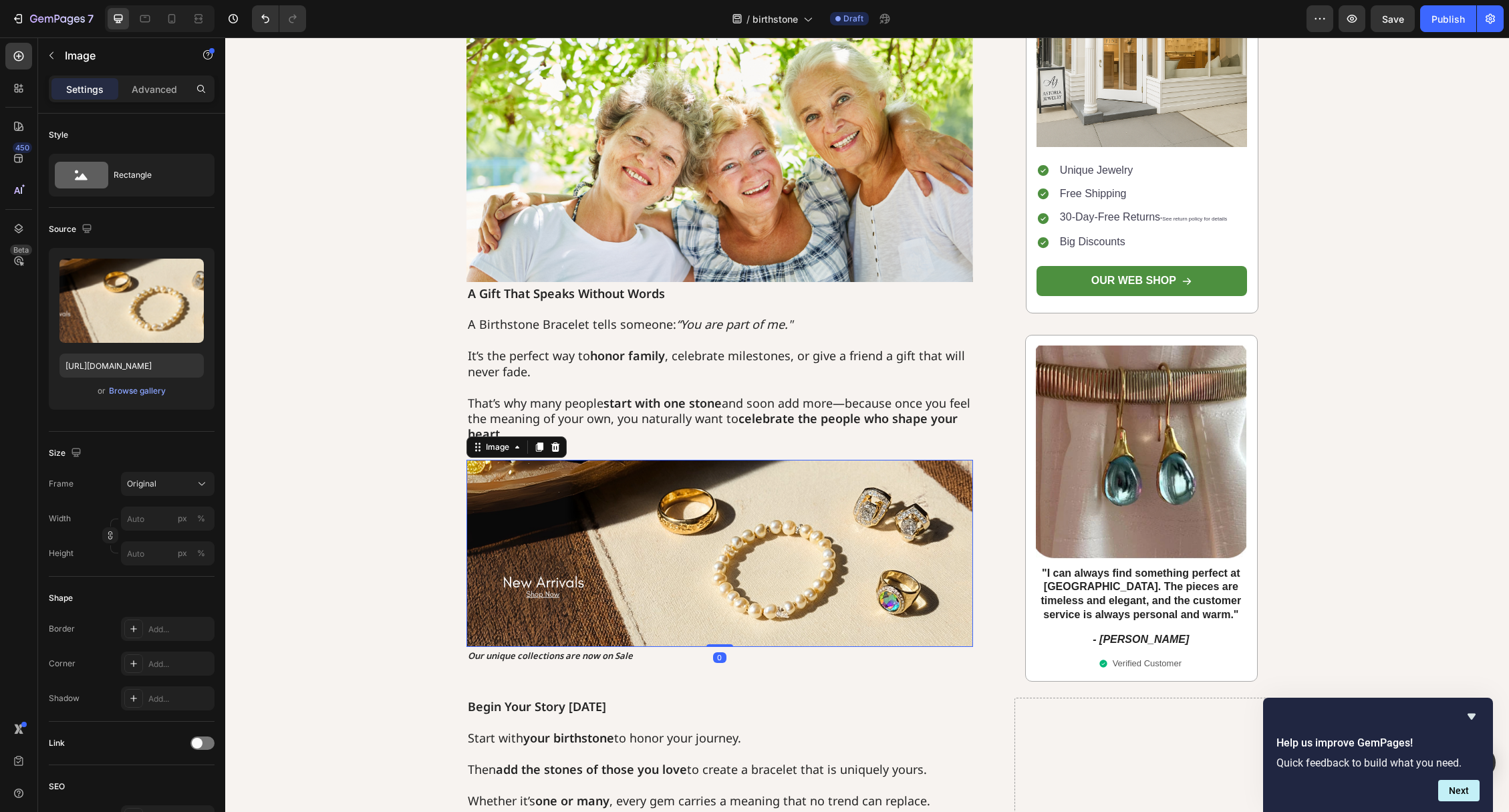
click at [145, 389] on div "Browse gallery" at bounding box center [138, 390] width 57 height 12
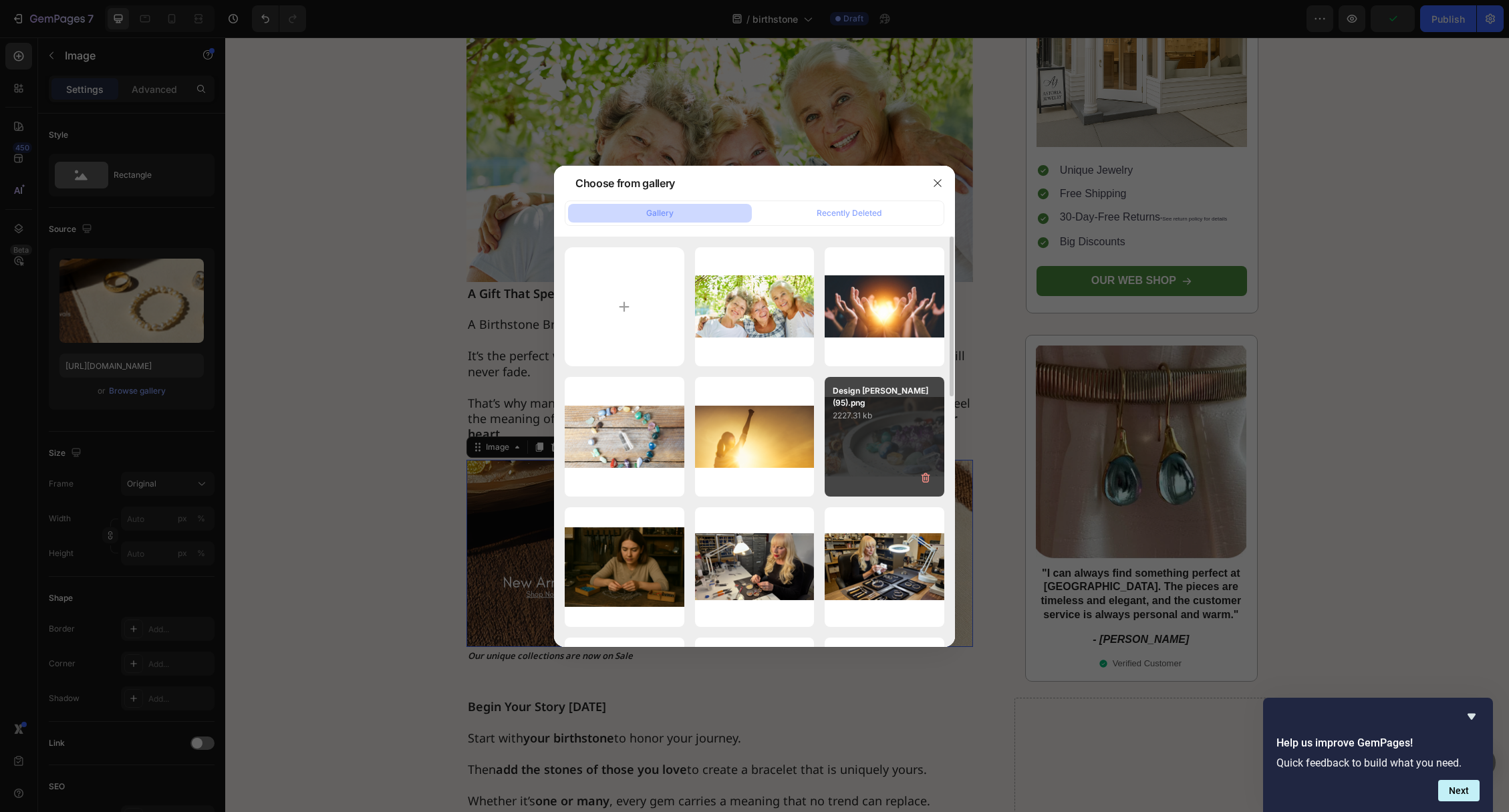
click at [894, 435] on div "Design [PERSON_NAME] (95).png 2227.31 kb" at bounding box center [885, 437] width 120 height 120
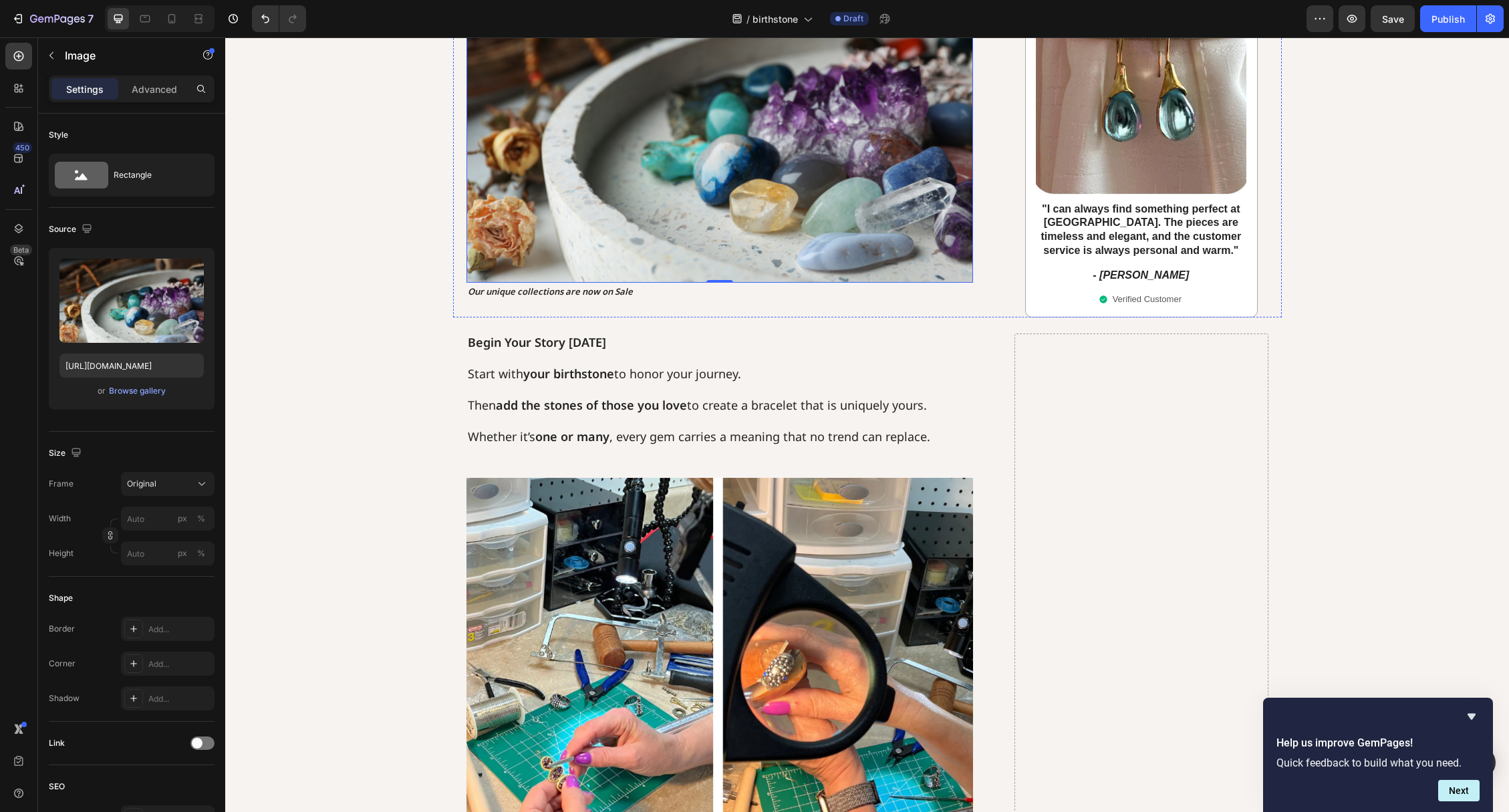
scroll to position [1461, 0]
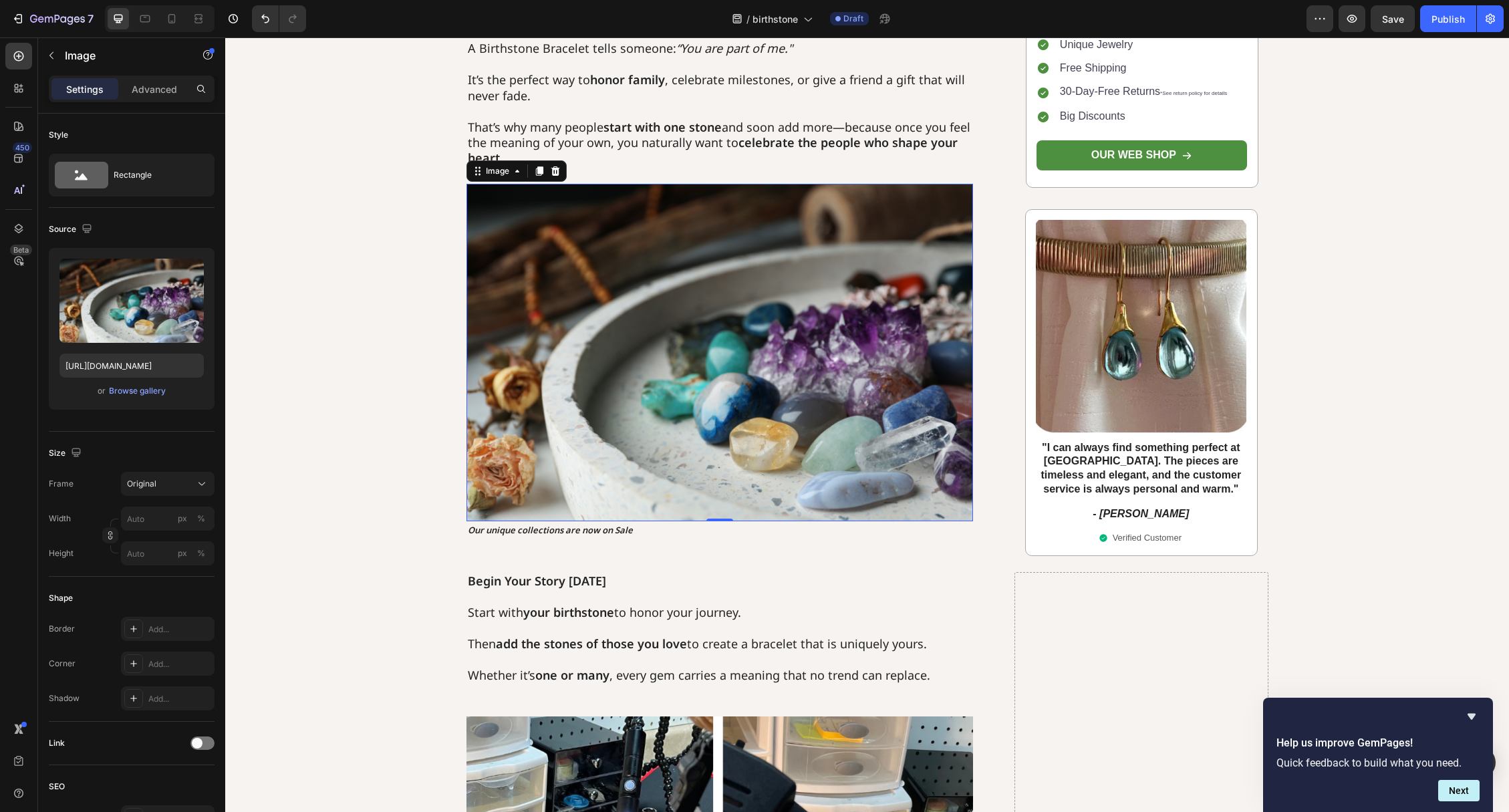
click at [693, 381] on img at bounding box center [720, 353] width 508 height 338
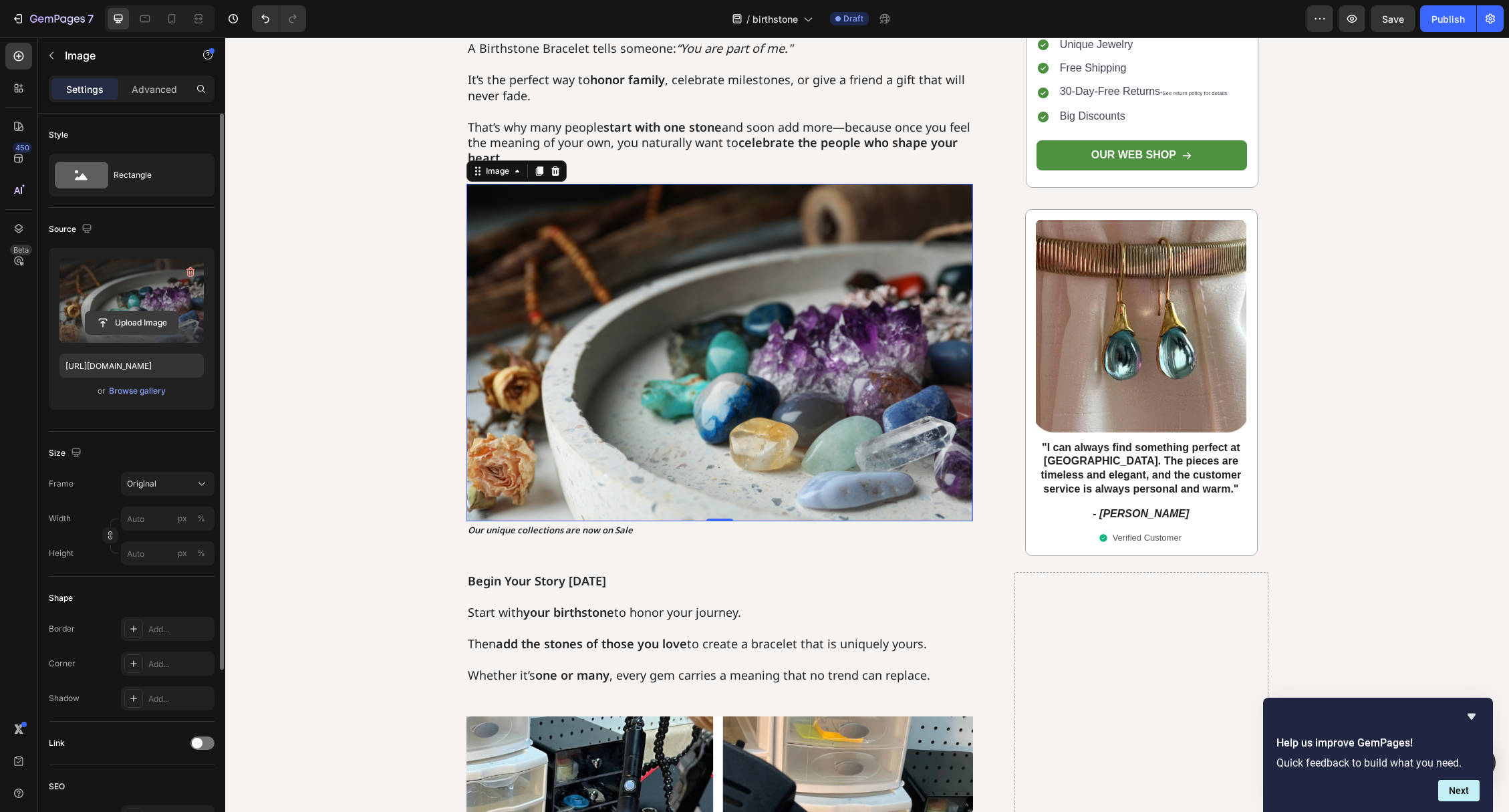
click at [148, 321] on input "file" at bounding box center [132, 323] width 92 height 23
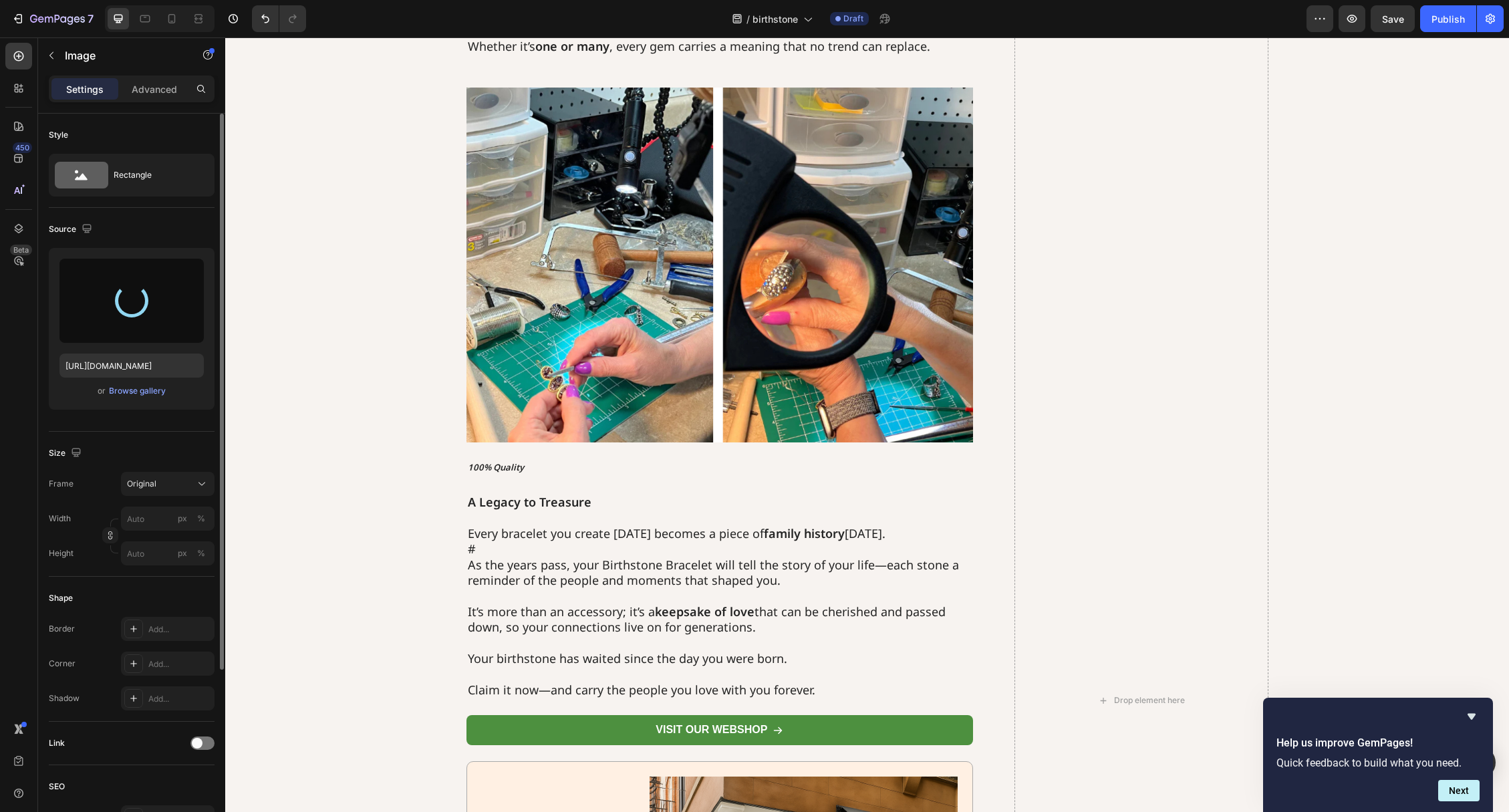
scroll to position [1946, 0]
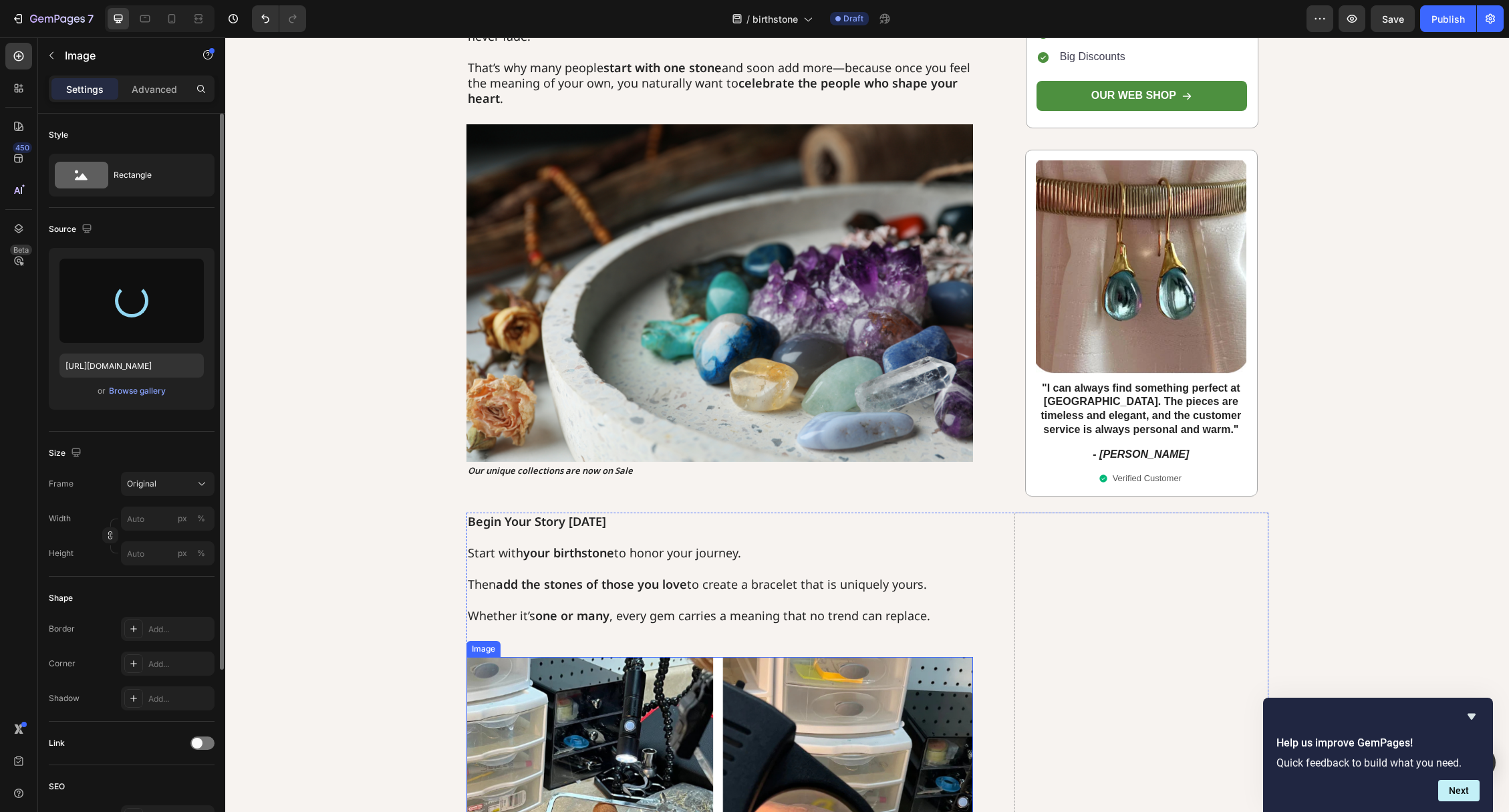
type input "[URL][DOMAIN_NAME]"
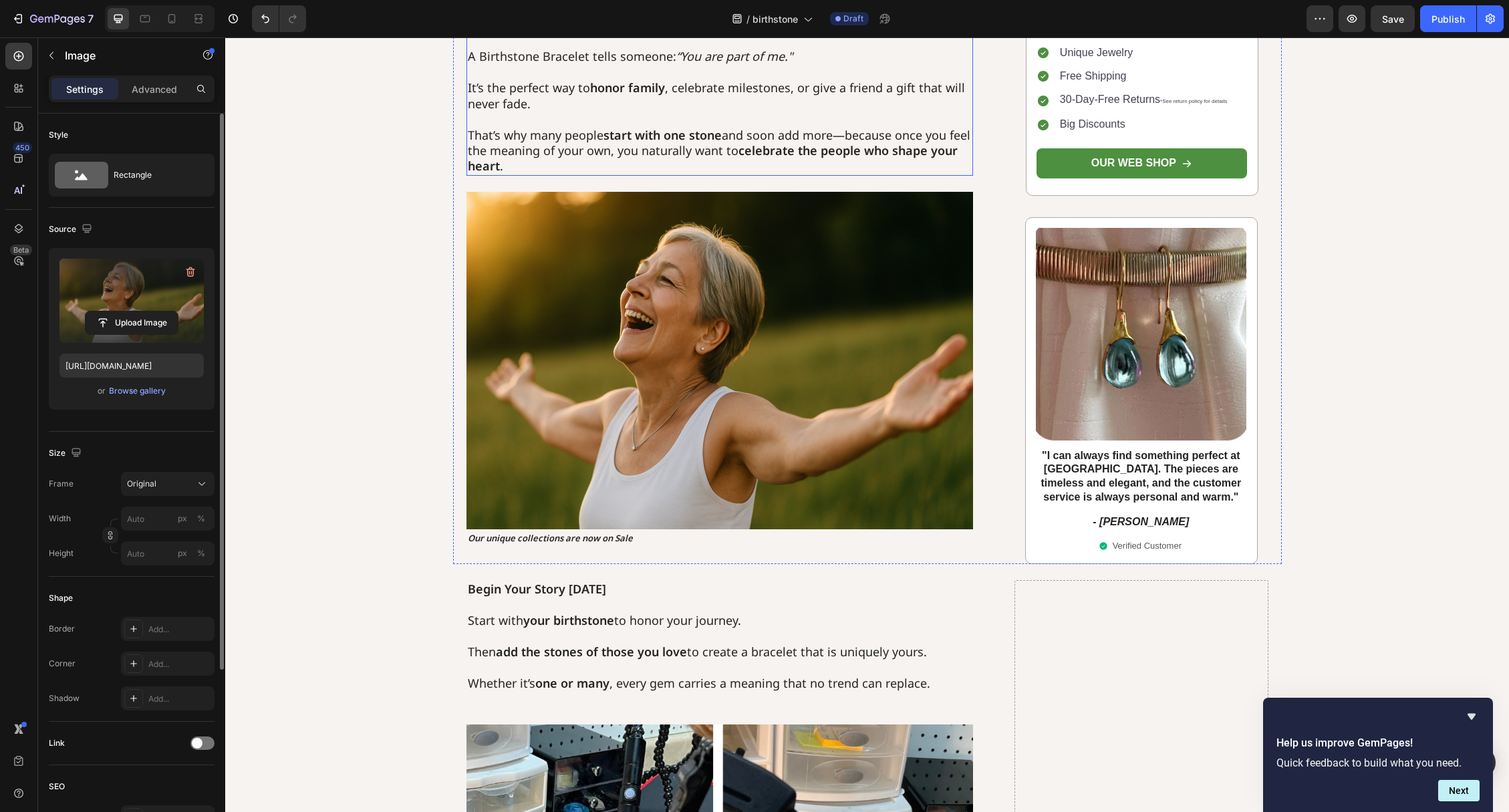
scroll to position [1669, 0]
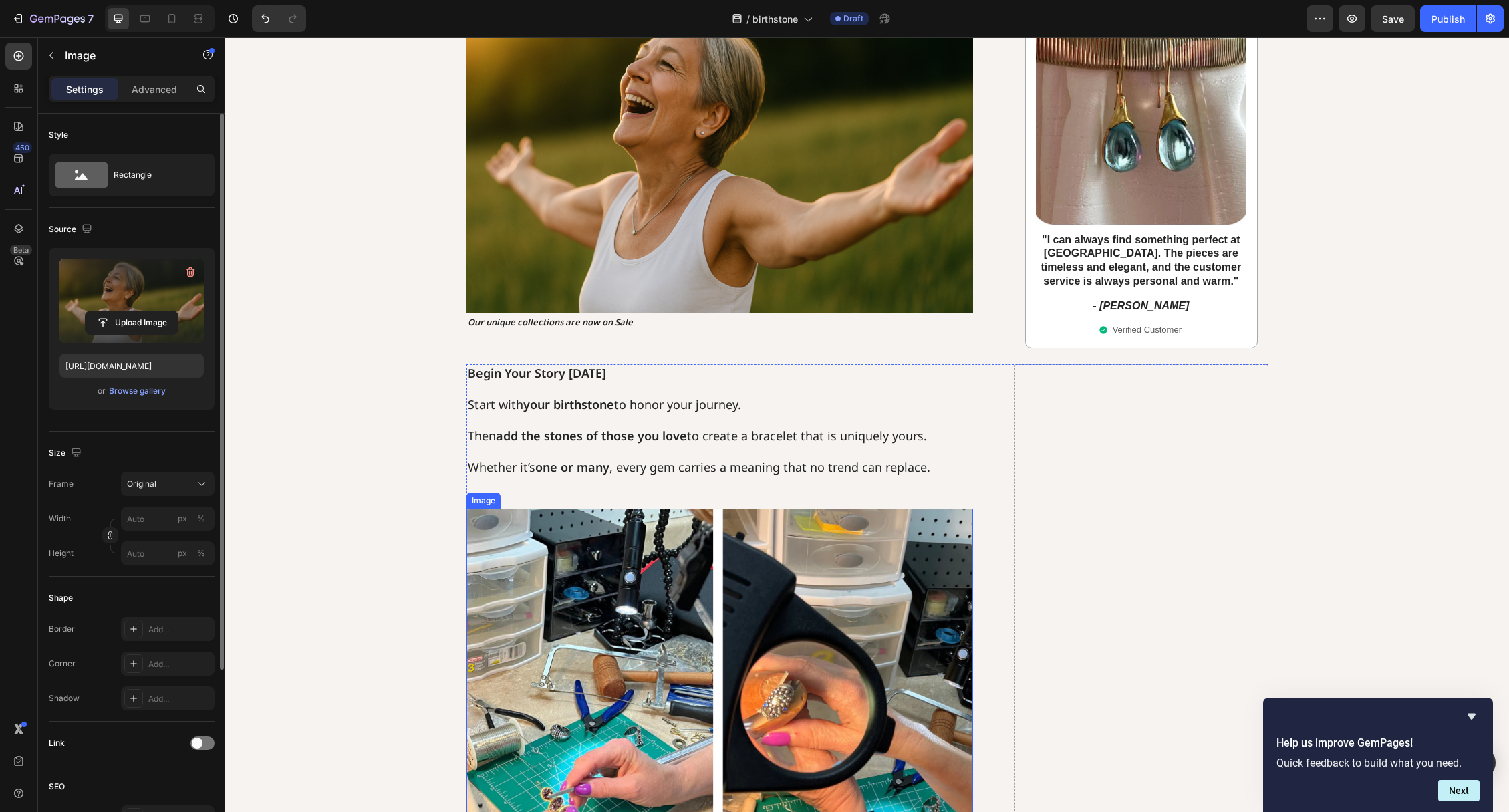
click at [557, 580] on img at bounding box center [720, 686] width 508 height 355
click at [132, 321] on input "file" at bounding box center [132, 323] width 92 height 23
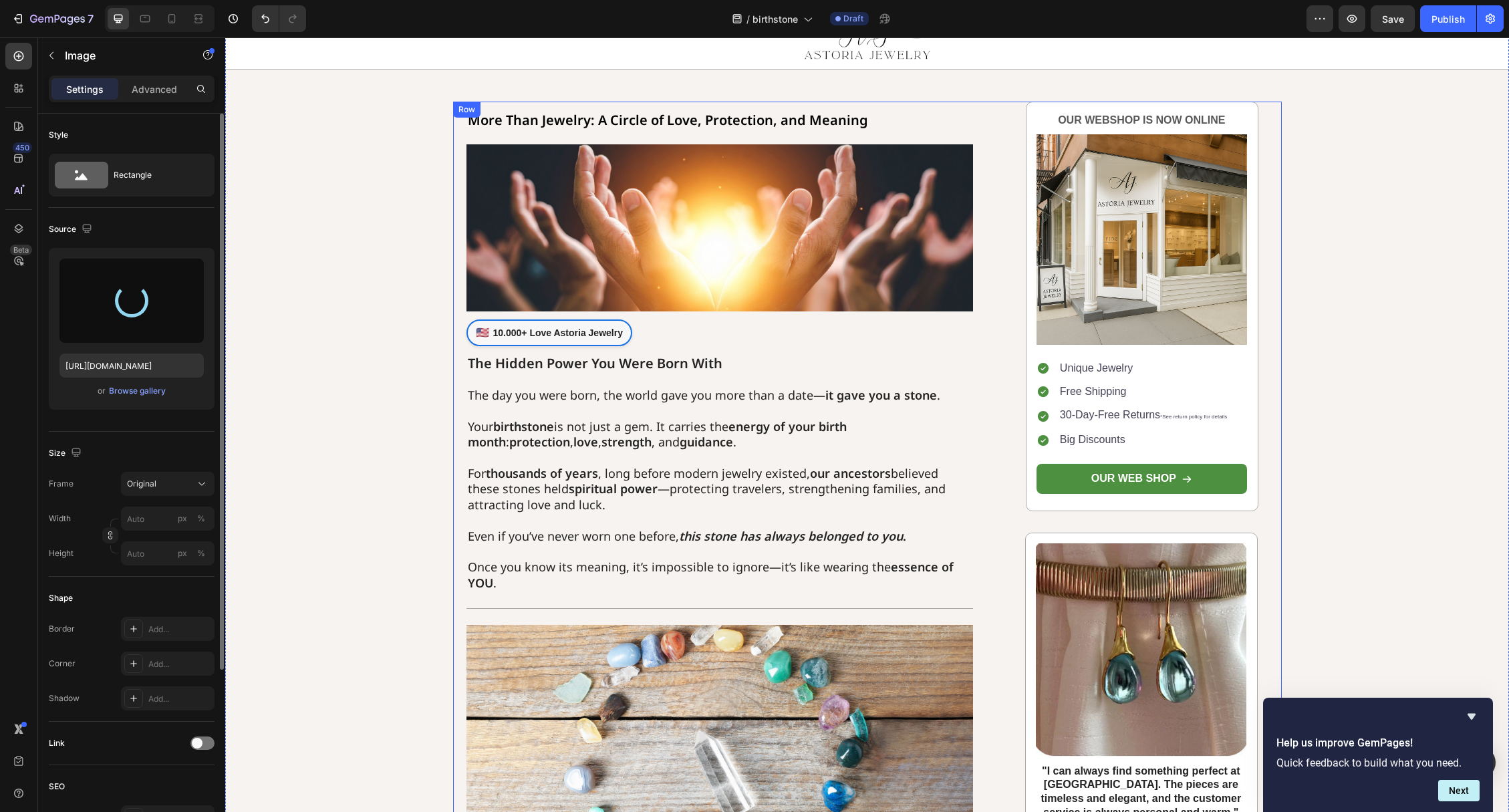
scroll to position [0, 0]
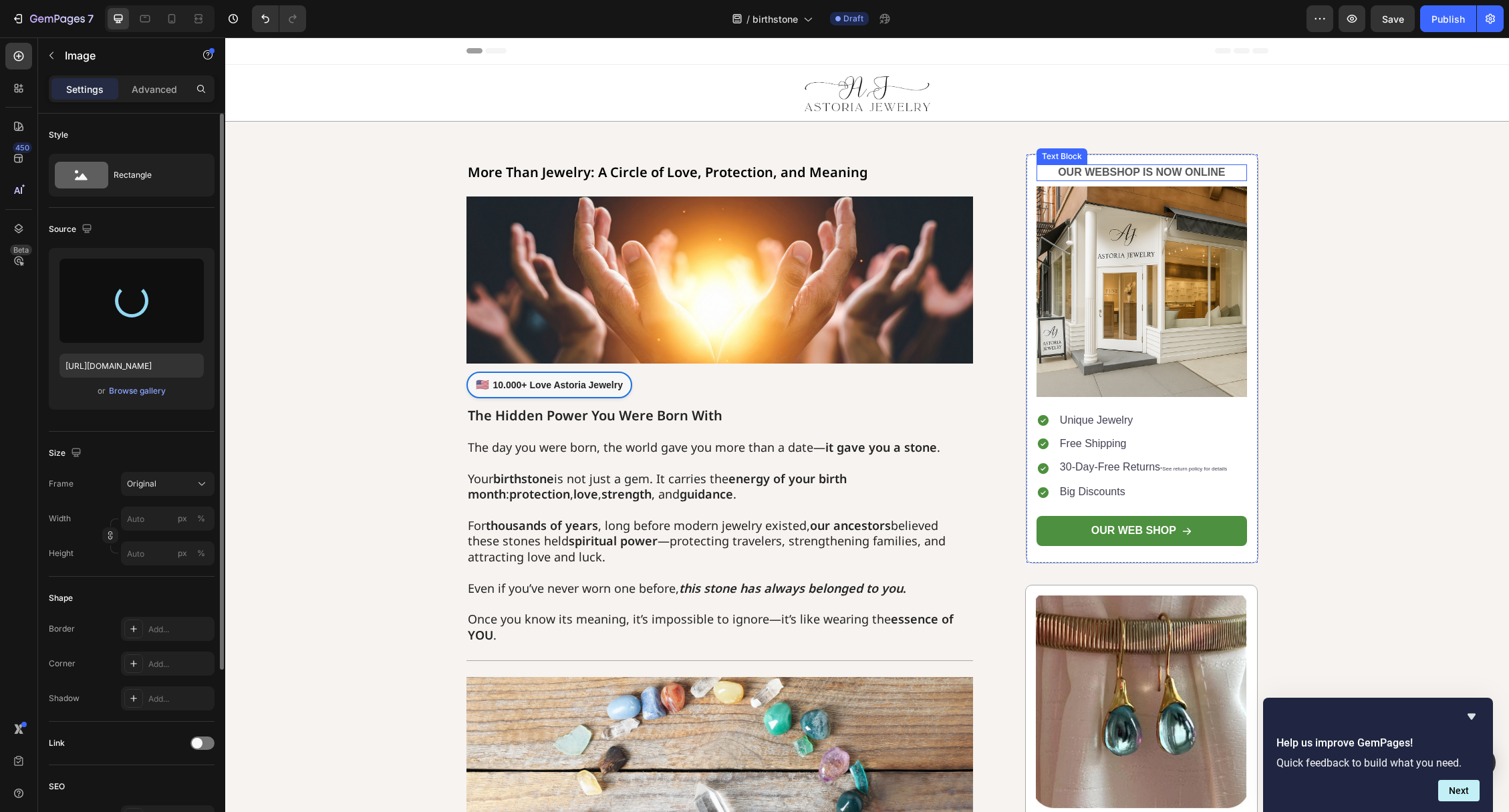
type input "[URL][DOMAIN_NAME]"
click at [1139, 168] on p "OUR WEBSHOP IS NOW ONLINE" at bounding box center [1141, 172] width 208 height 14
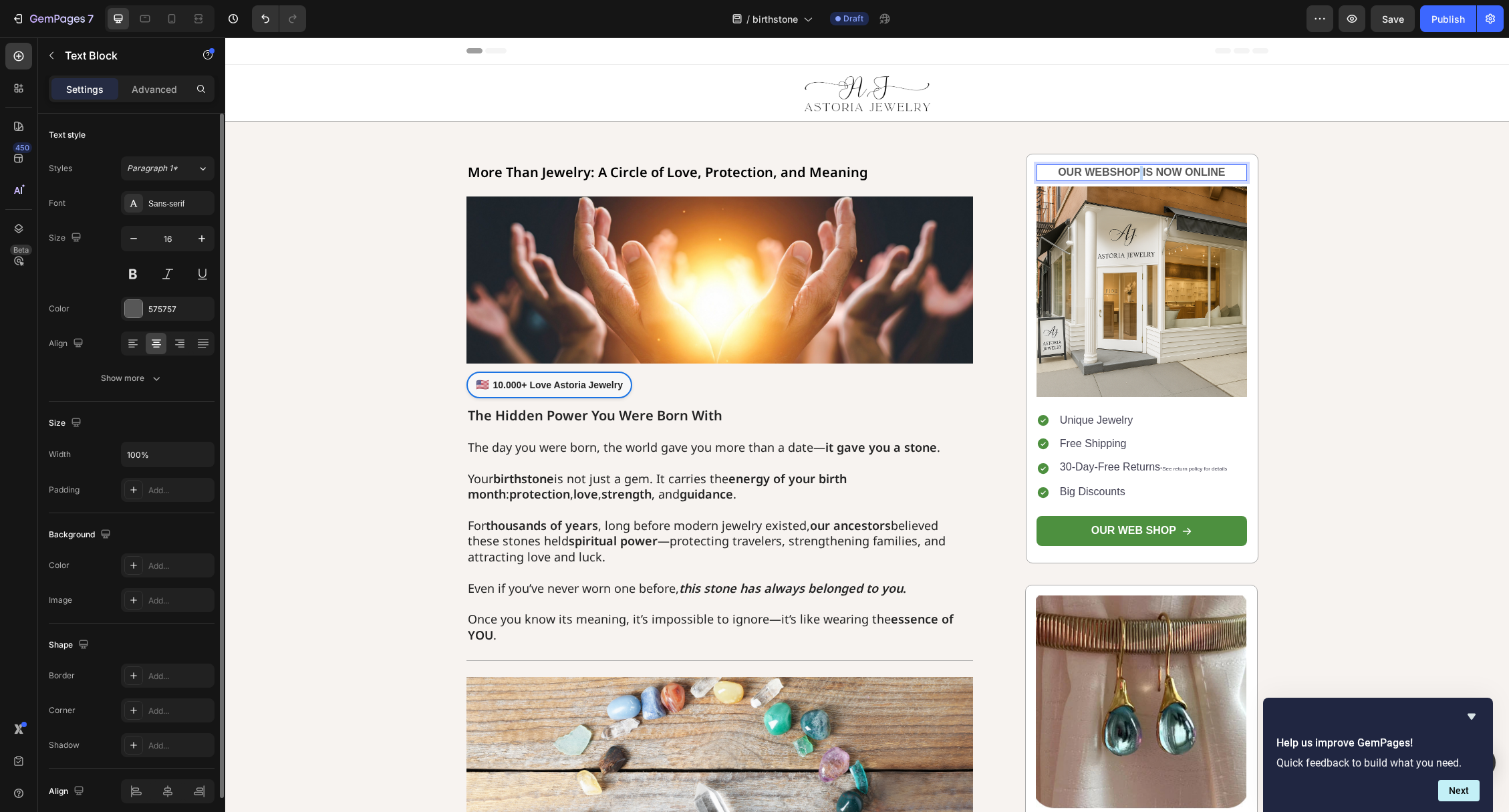
click at [1139, 168] on p "OUR WEBSHOP IS NOW ONLINE" at bounding box center [1141, 172] width 208 height 14
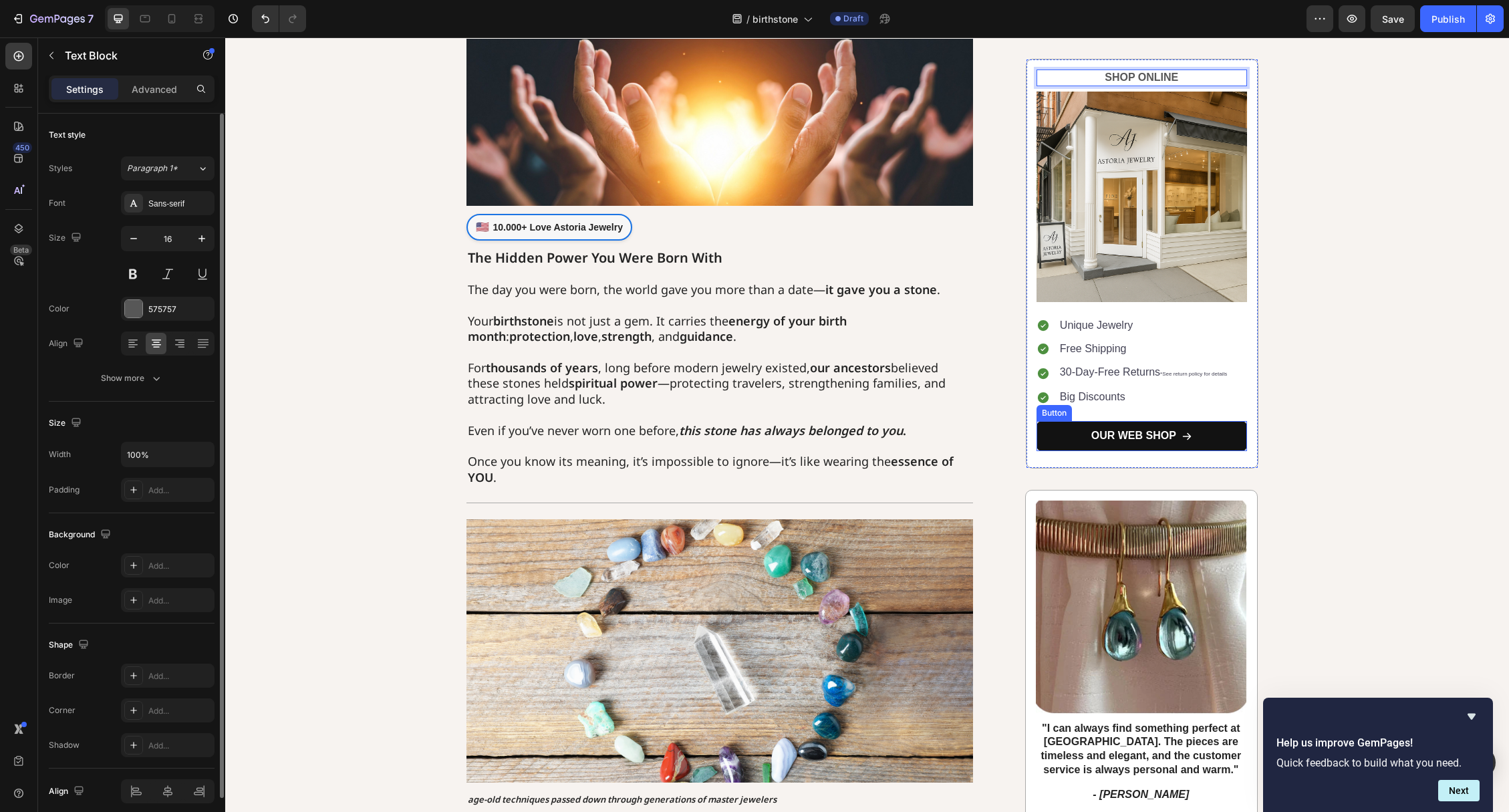
scroll to position [160, 0]
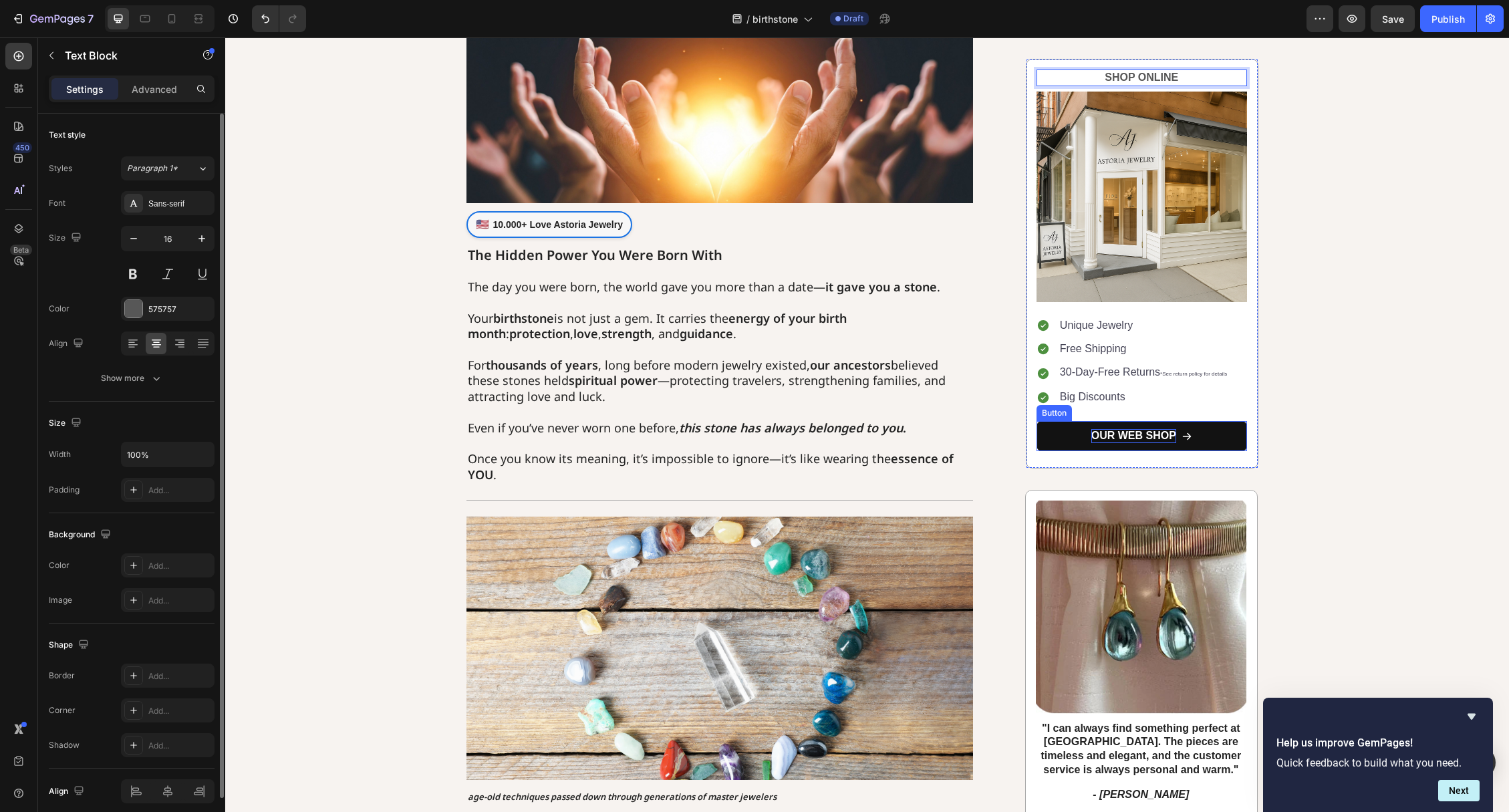
click at [1097, 430] on p "OUR WEB SHOP" at bounding box center [1133, 436] width 85 height 14
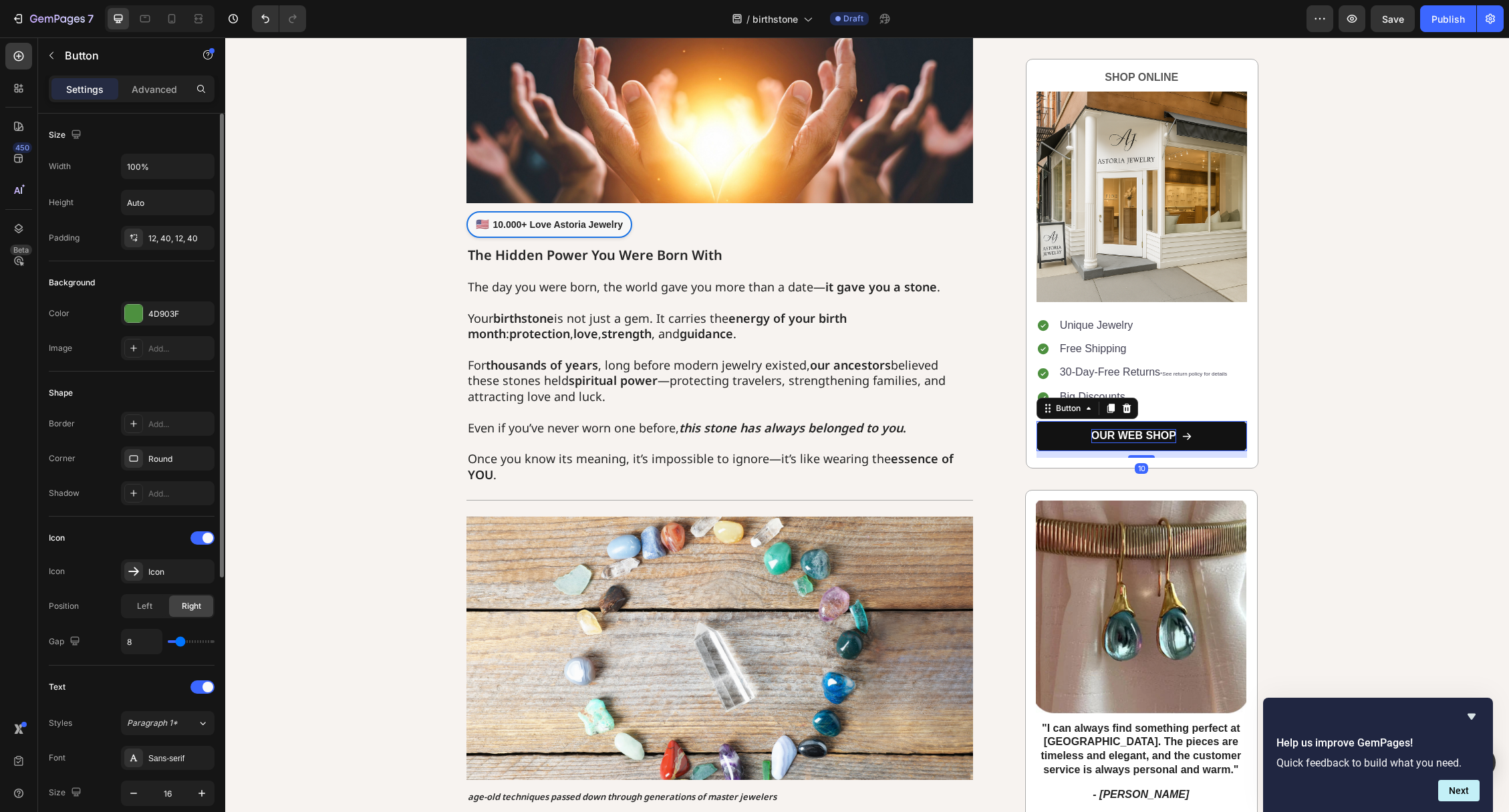
click at [1097, 430] on p "OUR WEB SHOP" at bounding box center [1133, 436] width 85 height 14
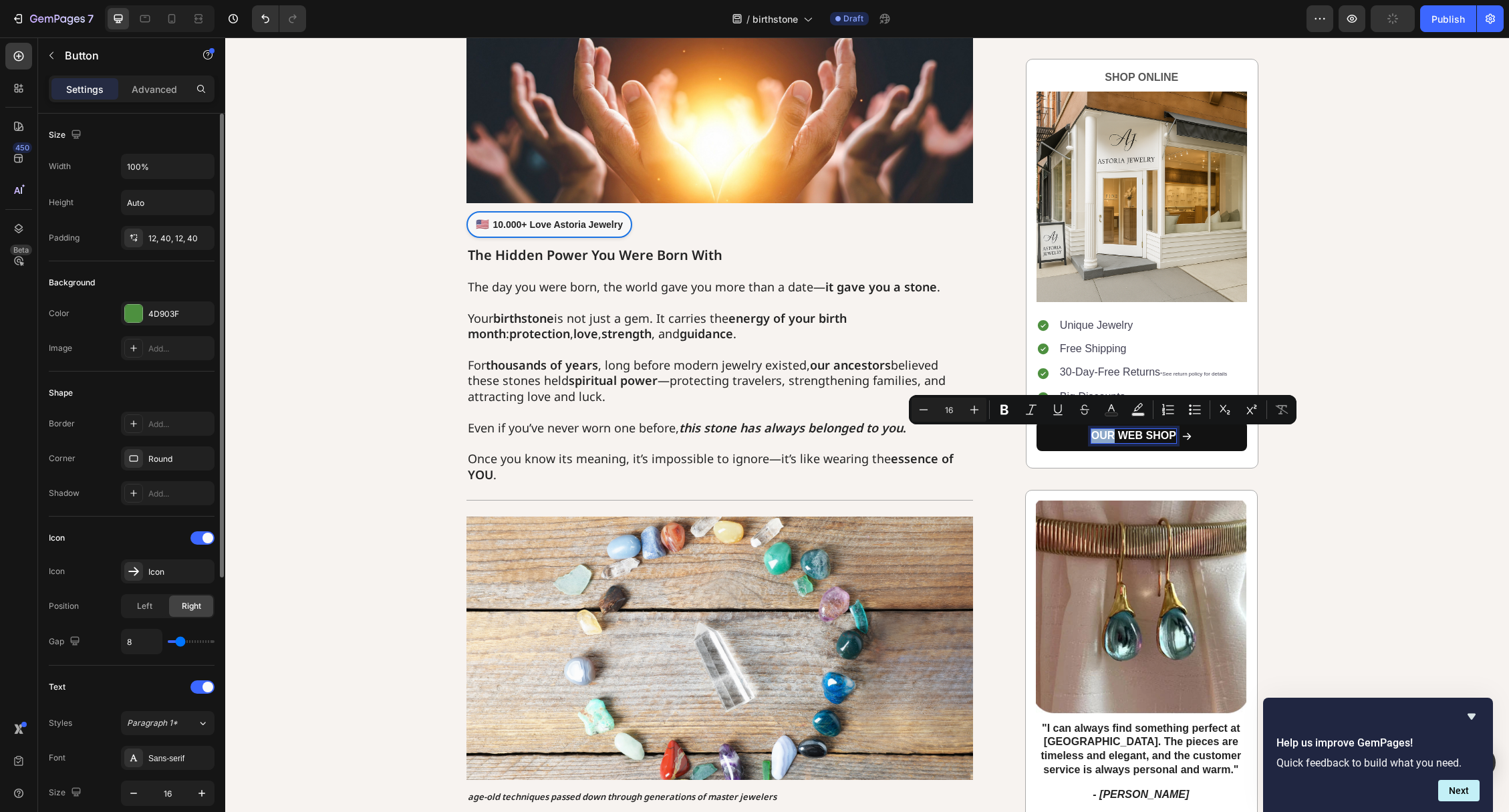
click at [1097, 431] on p "OUR WEB SHOP" at bounding box center [1133, 436] width 85 height 14
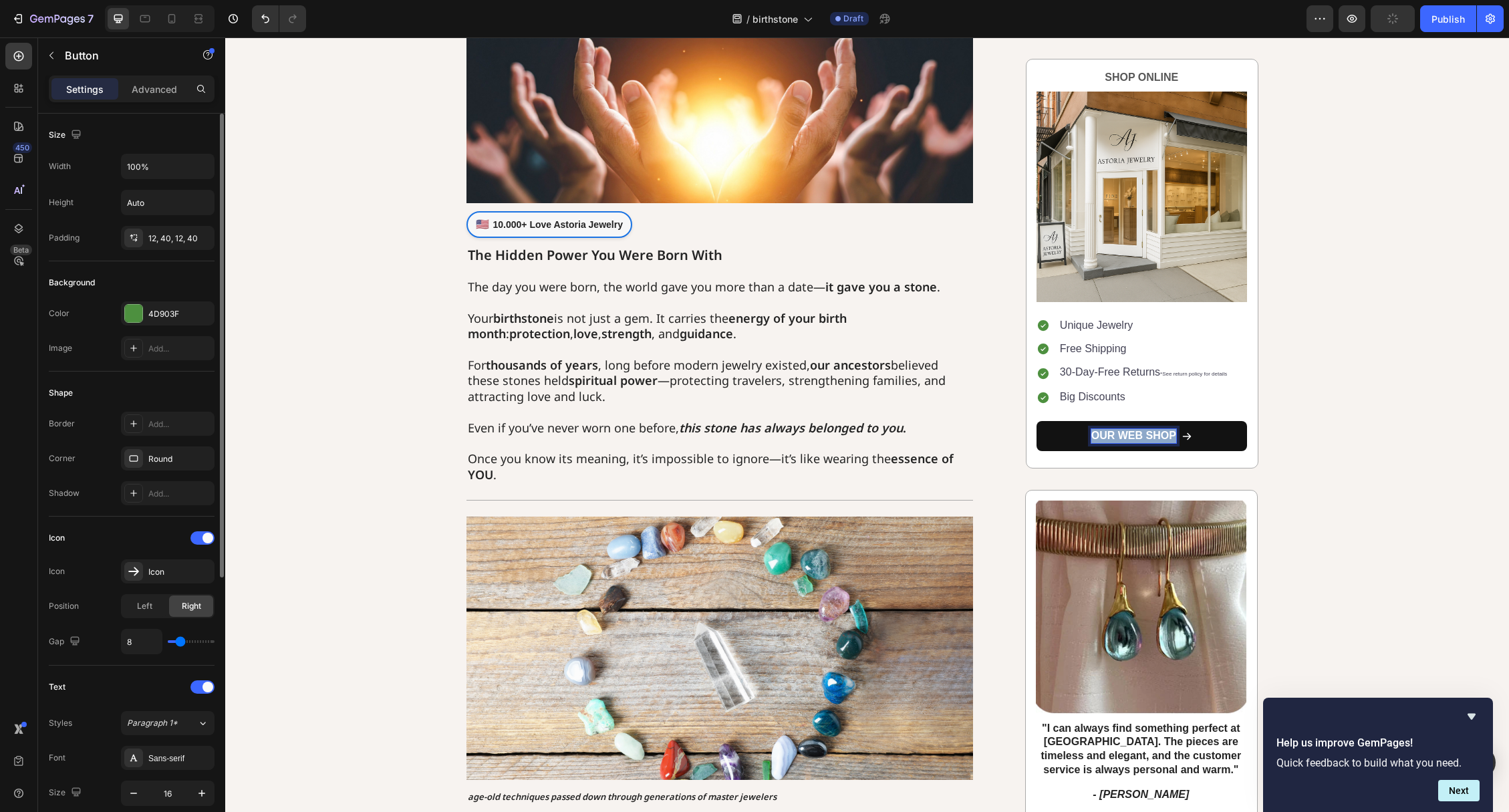
click at [1097, 431] on p "OUR WEB SHOP" at bounding box center [1133, 436] width 85 height 14
click at [1139, 427] on link "SEE IZ" at bounding box center [1141, 436] width 210 height 30
click at [1144, 434] on p "SEE IZ" at bounding box center [1133, 436] width 34 height 14
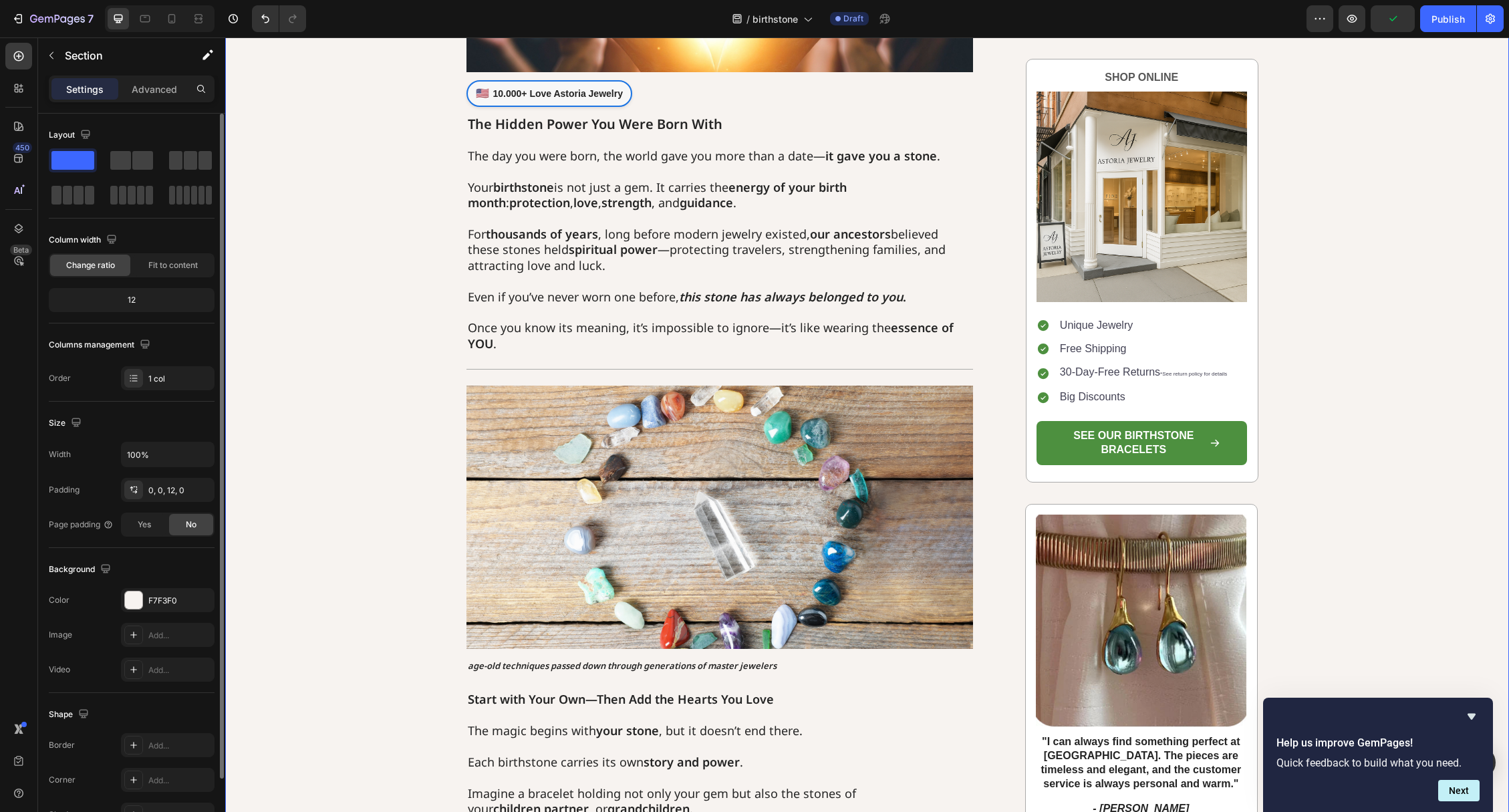
scroll to position [412, 0]
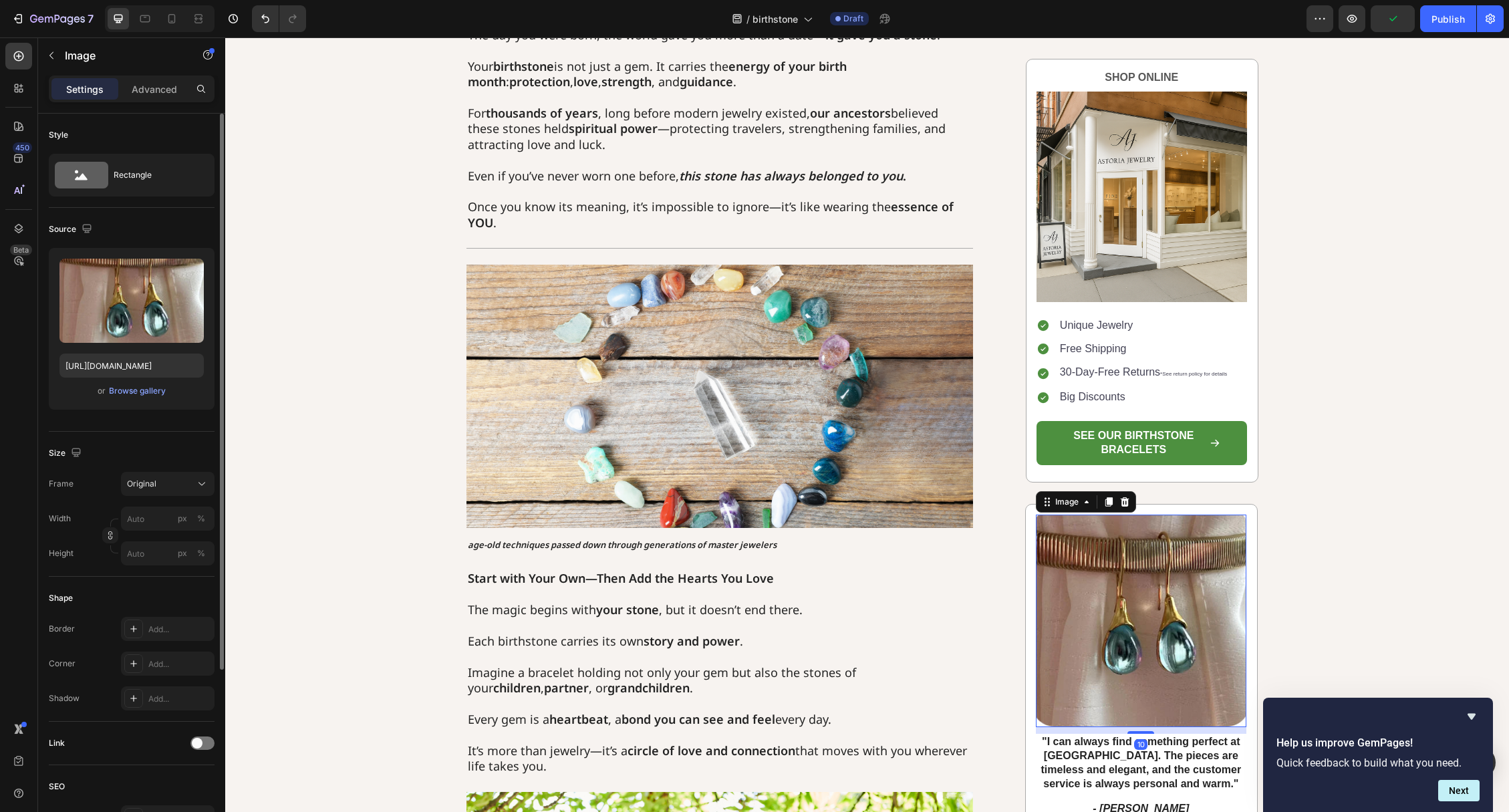
click at [1066, 610] on img at bounding box center [1141, 621] width 210 height 212
click at [125, 325] on input "file" at bounding box center [132, 323] width 92 height 23
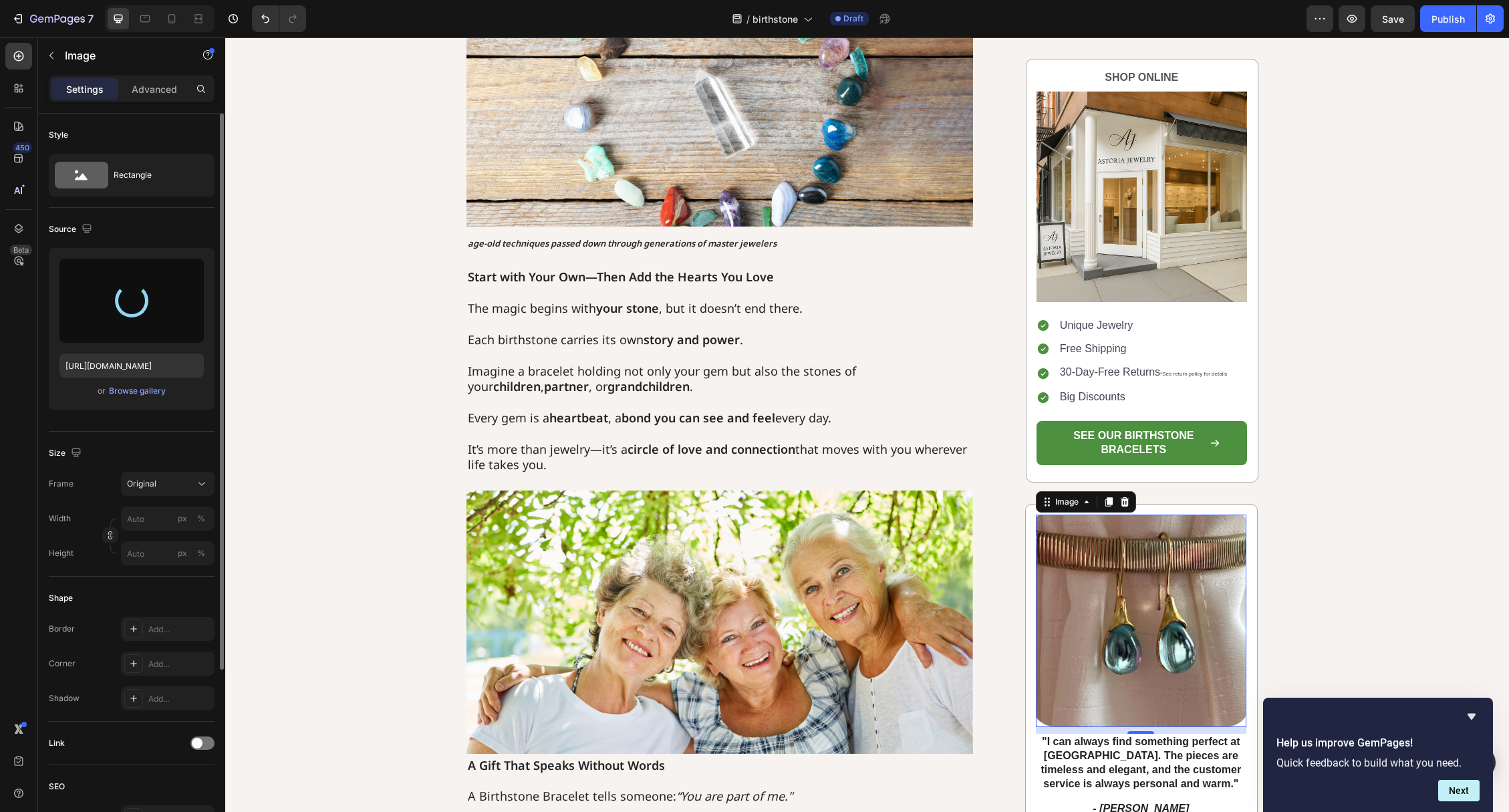
scroll to position [784, 0]
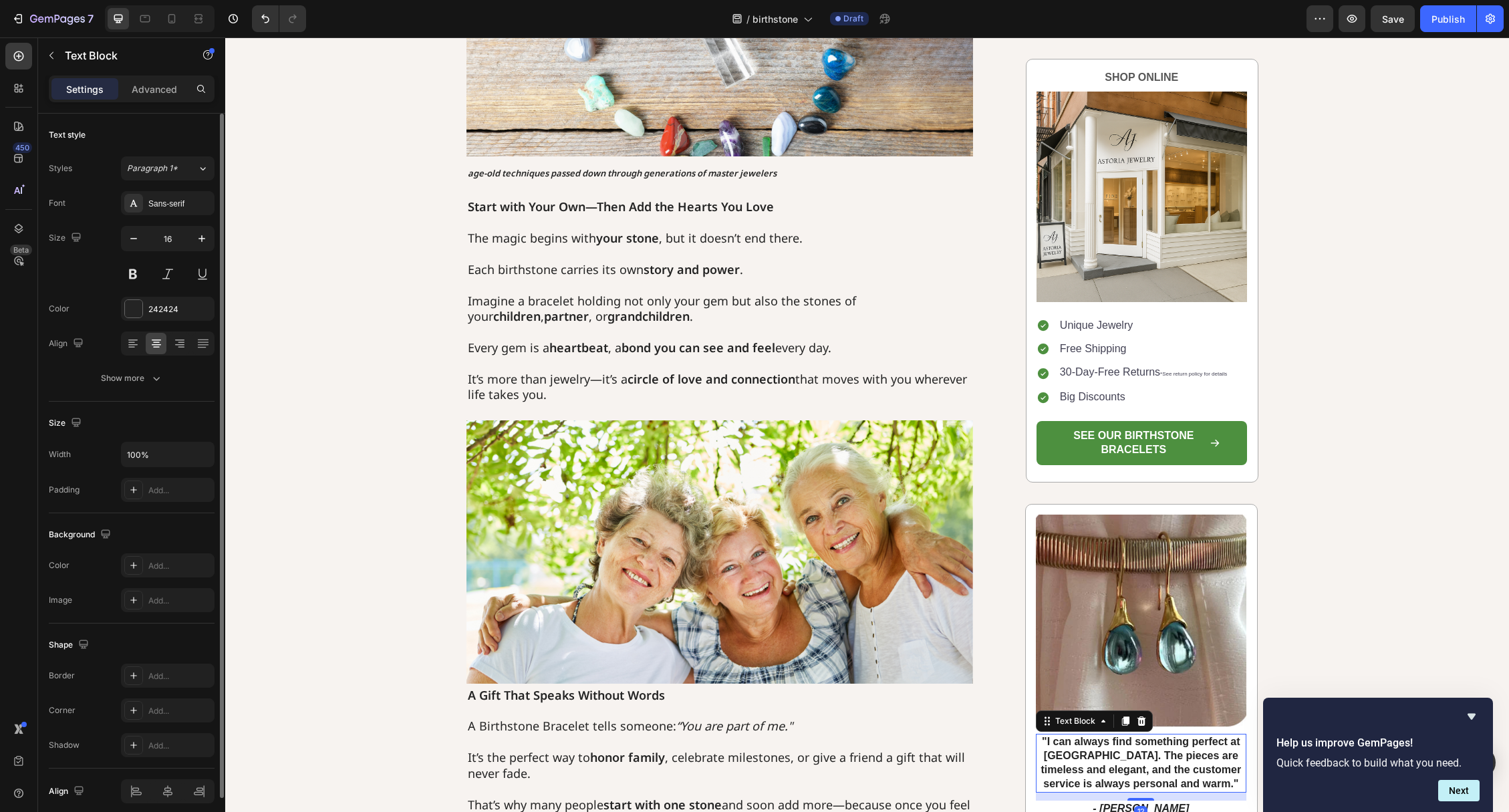
click at [1115, 770] on strong ""I can always find something perfect at [GEOGRAPHIC_DATA]. The pieces are timel…" at bounding box center [1141, 762] width 201 height 53
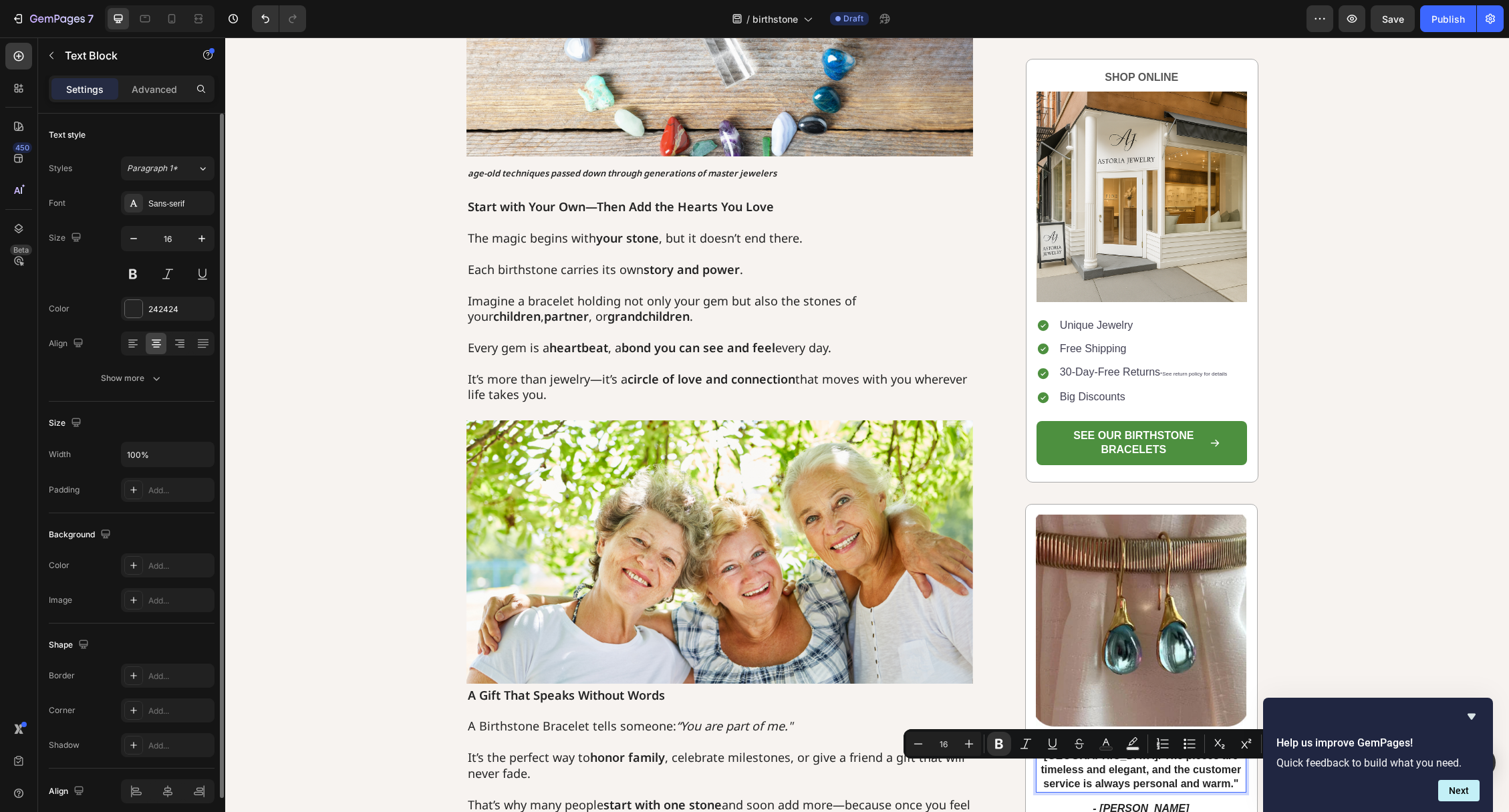
click at [1087, 778] on strong ""I can always find something perfect at [GEOGRAPHIC_DATA]. The pieces are timel…" at bounding box center [1141, 762] width 201 height 53
click at [1066, 745] on strong ""I can always find something perfect at [GEOGRAPHIC_DATA]. The pieces are timel…" at bounding box center [1141, 762] width 201 height 53
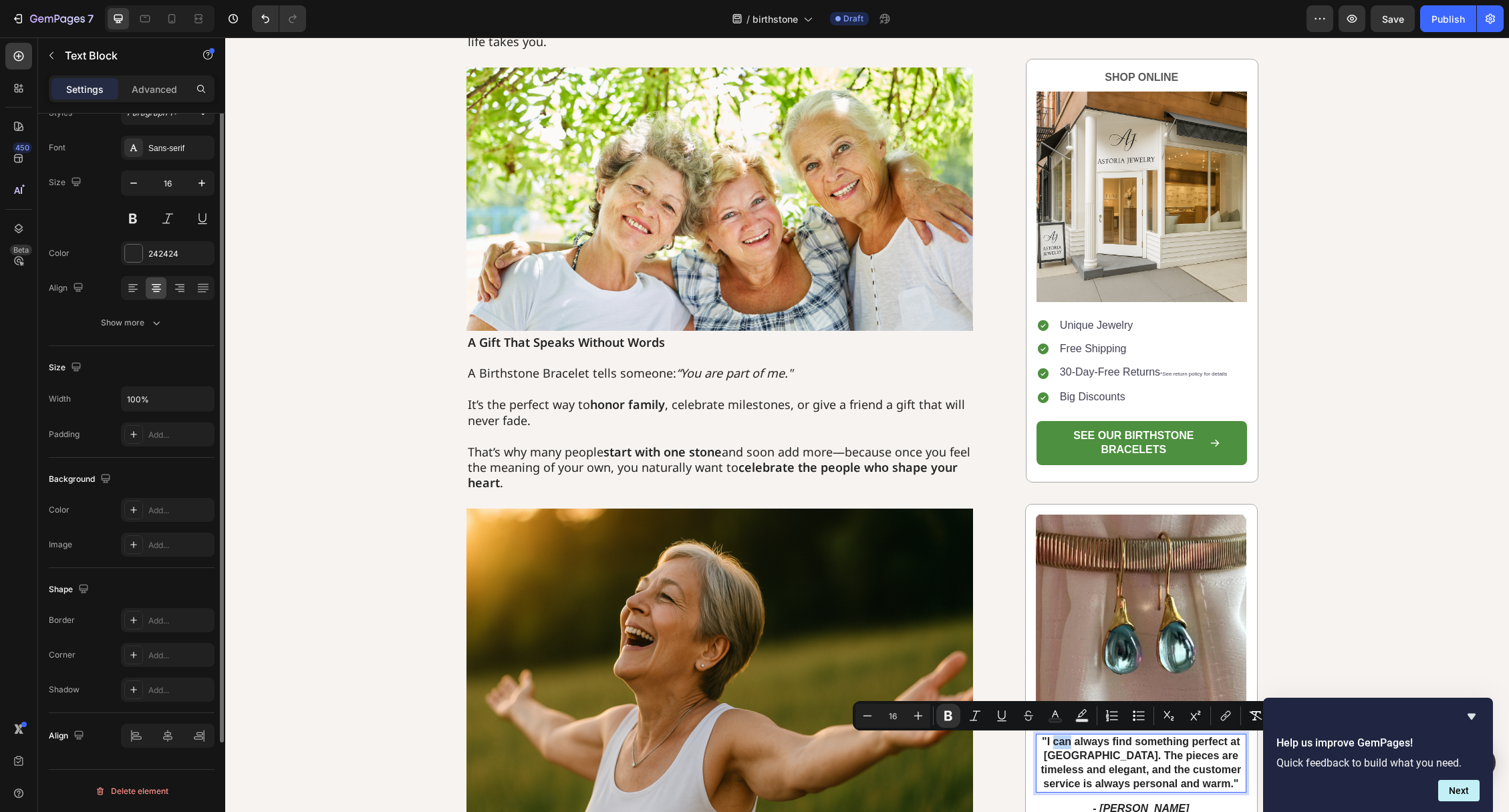
scroll to position [0, 0]
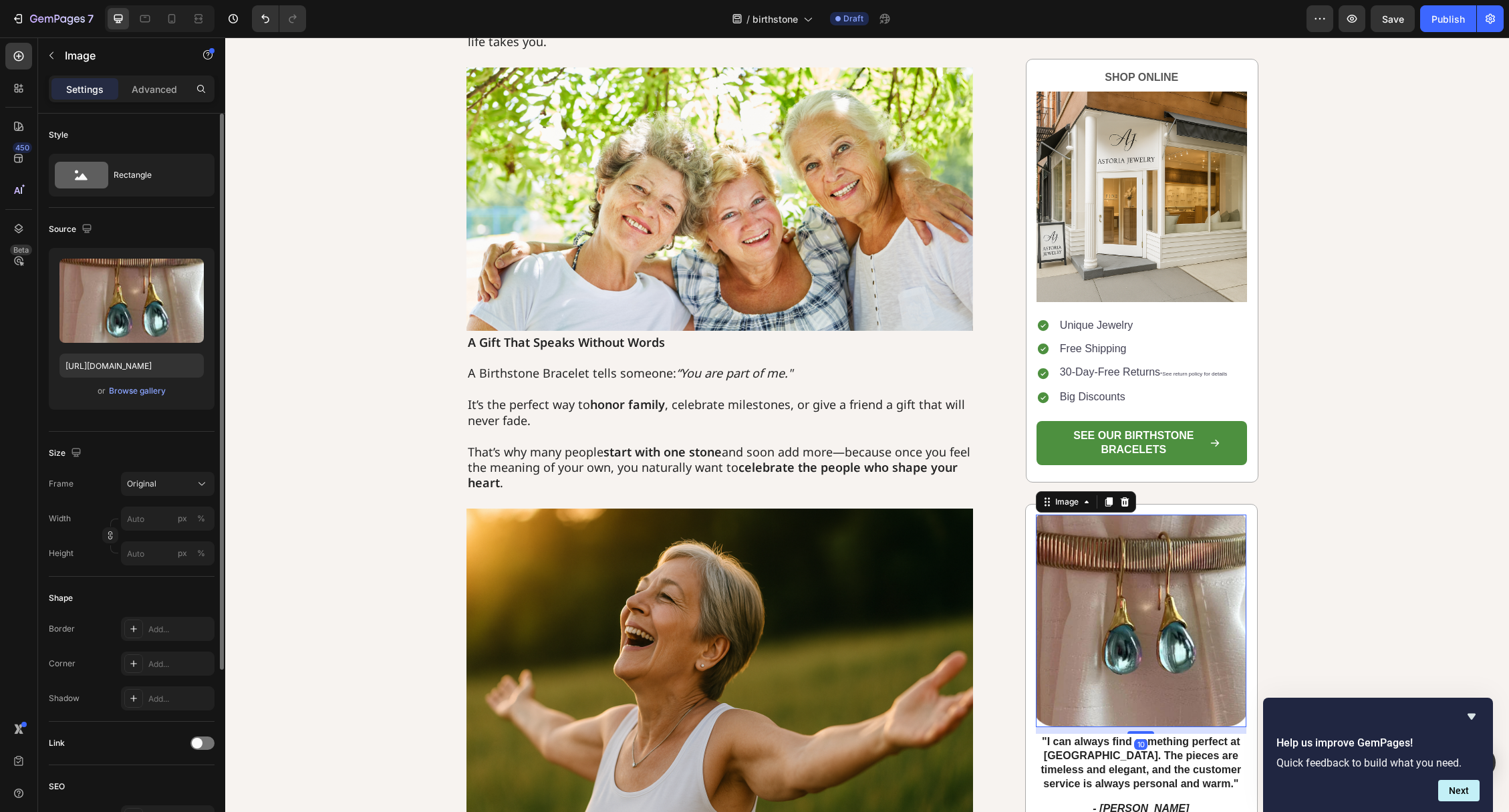
click at [1047, 538] on img at bounding box center [1141, 621] width 210 height 212
click at [1104, 549] on img at bounding box center [1141, 621] width 210 height 212
click at [138, 387] on div "Browse gallery" at bounding box center [138, 390] width 57 height 12
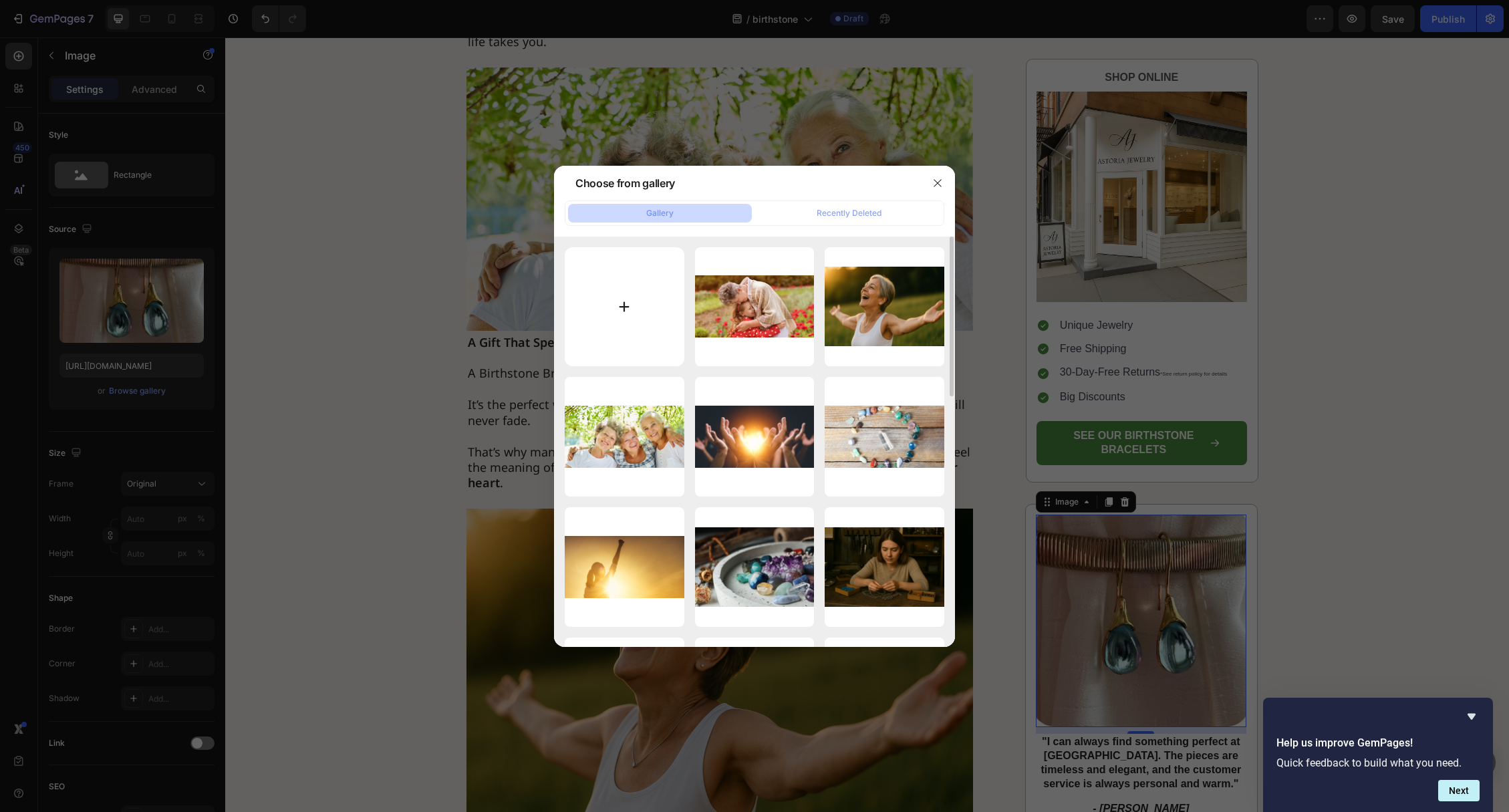
click at [599, 300] on input "file" at bounding box center [625, 307] width 120 height 120
type input "C:\fakepath\Birthstone Meaning Close-Up.png"
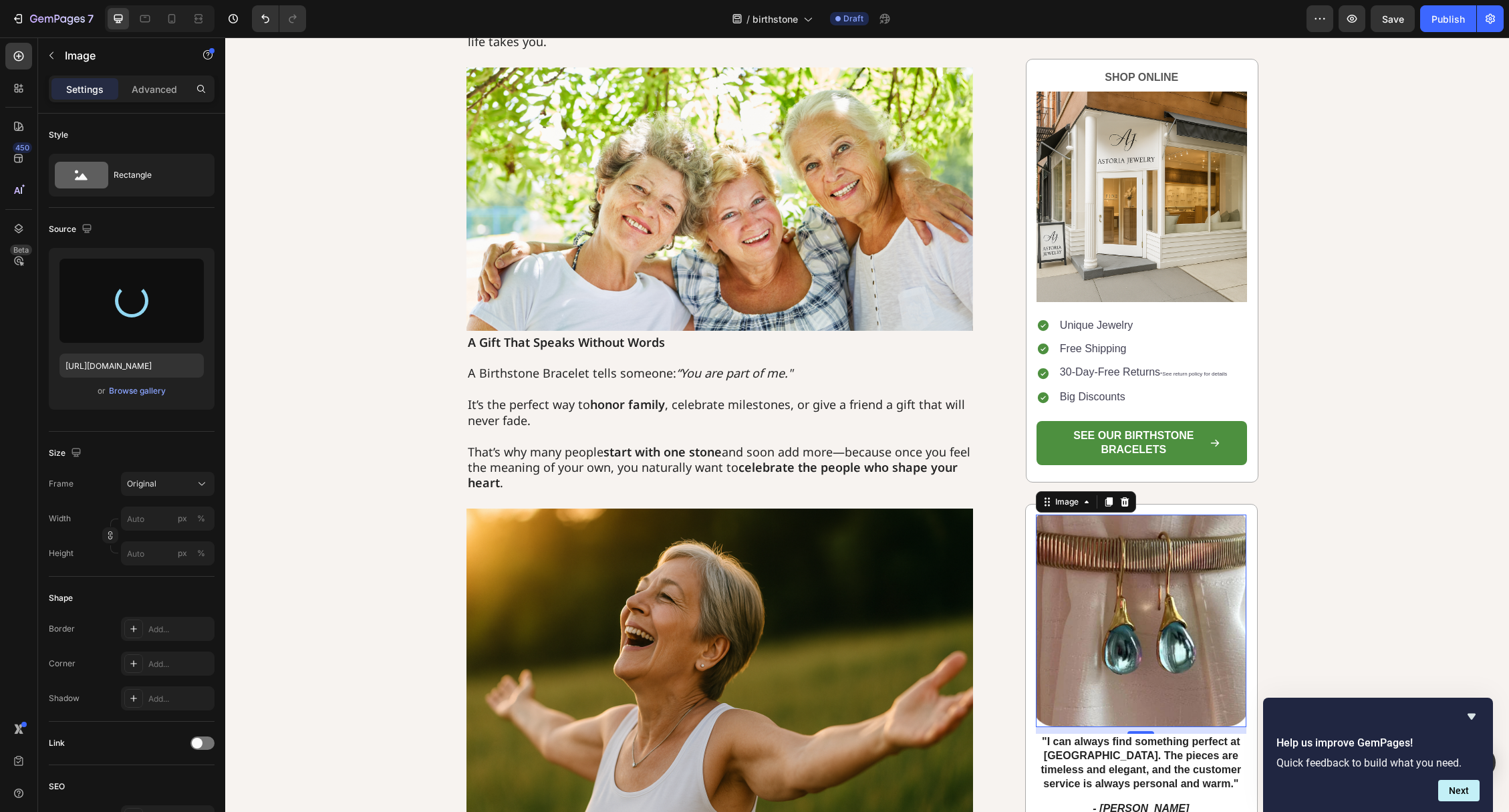
type input "[URL][DOMAIN_NAME]"
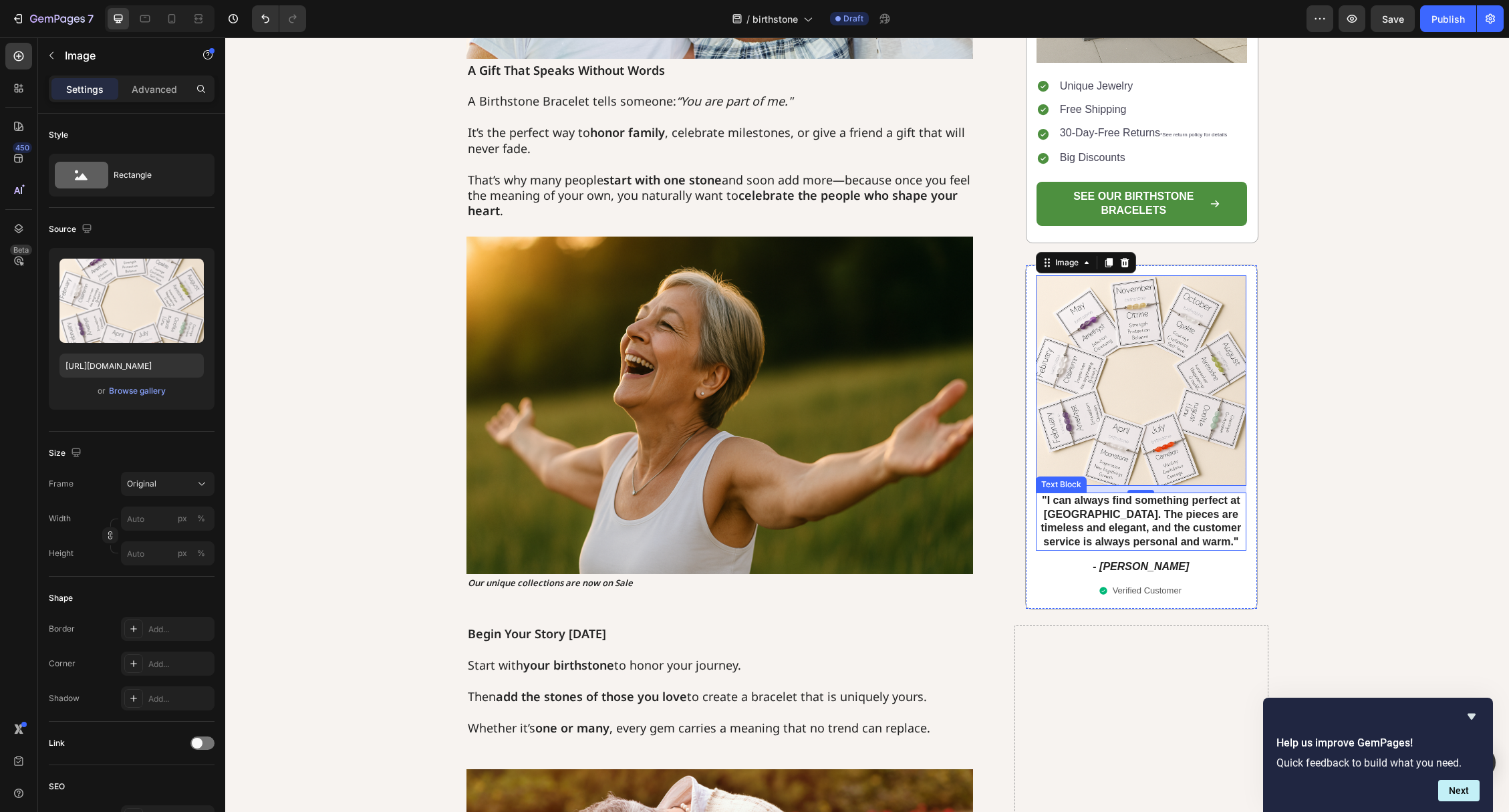
scroll to position [1444, 0]
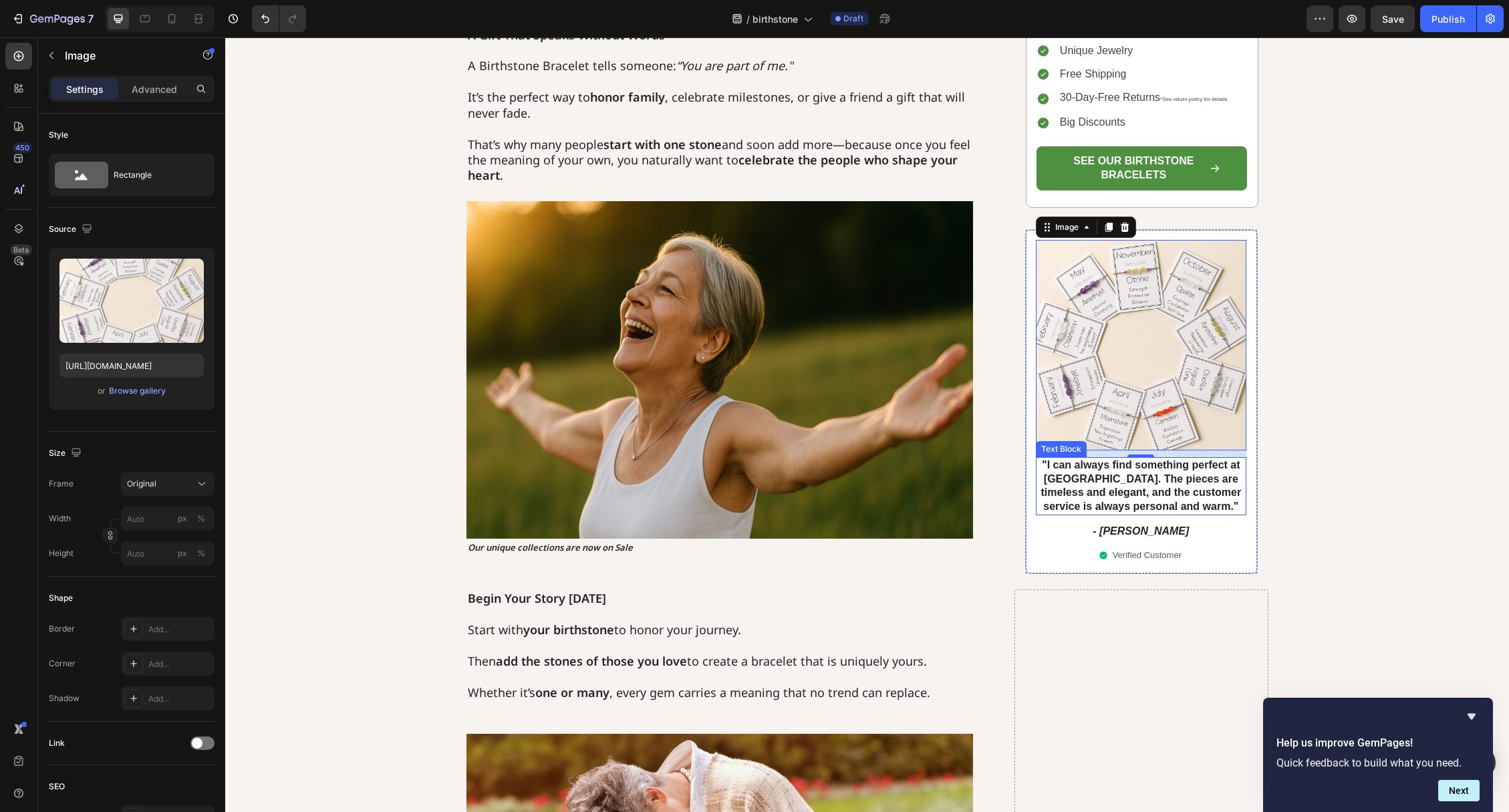
click at [1143, 494] on strong ""I can always find something perfect at [GEOGRAPHIC_DATA]. The pieces are timel…" at bounding box center [1141, 484] width 201 height 53
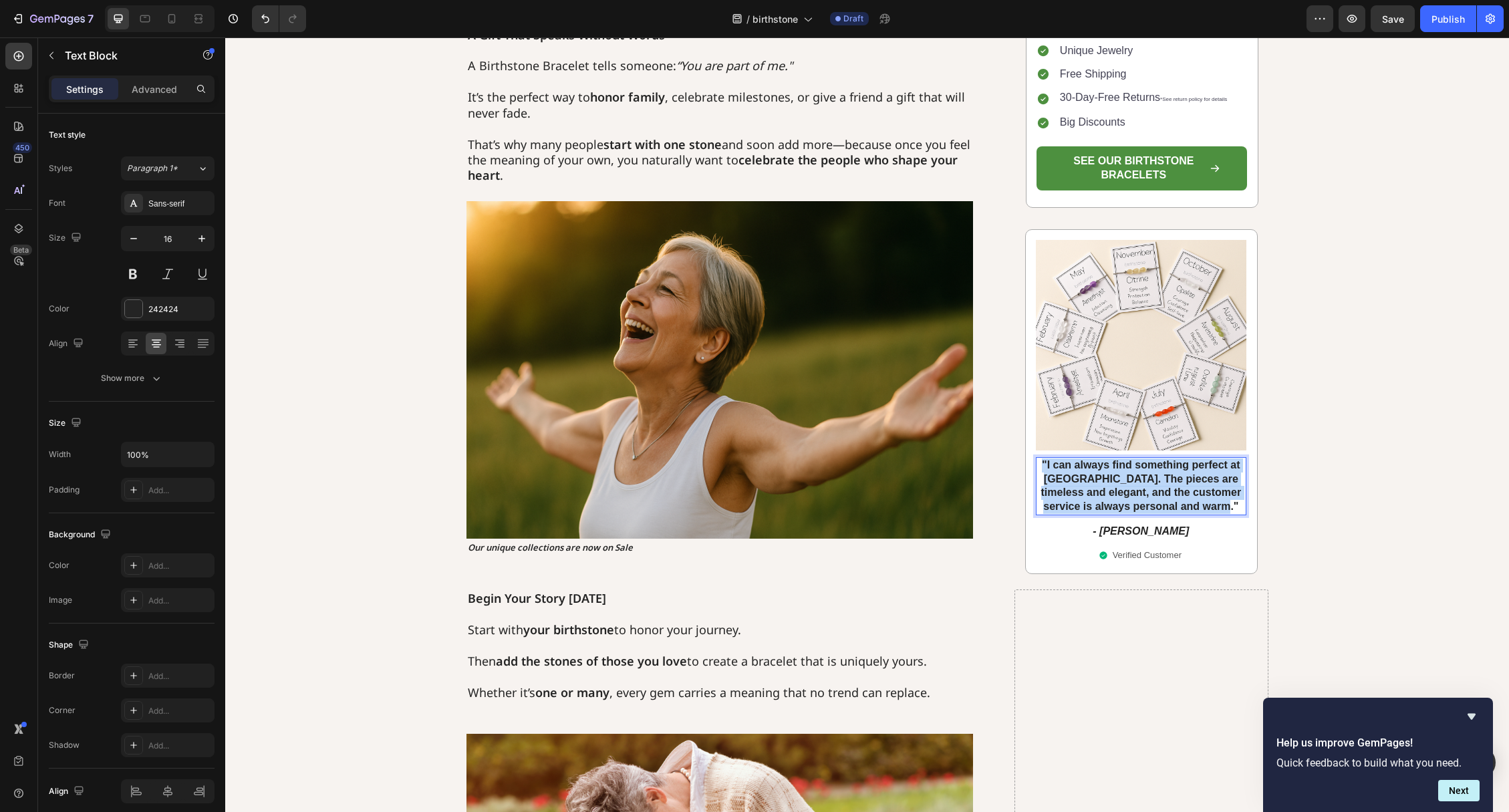
click at [1143, 494] on strong ""I can always find something perfect at [GEOGRAPHIC_DATA]. The pieces are timel…" at bounding box center [1141, 484] width 201 height 53
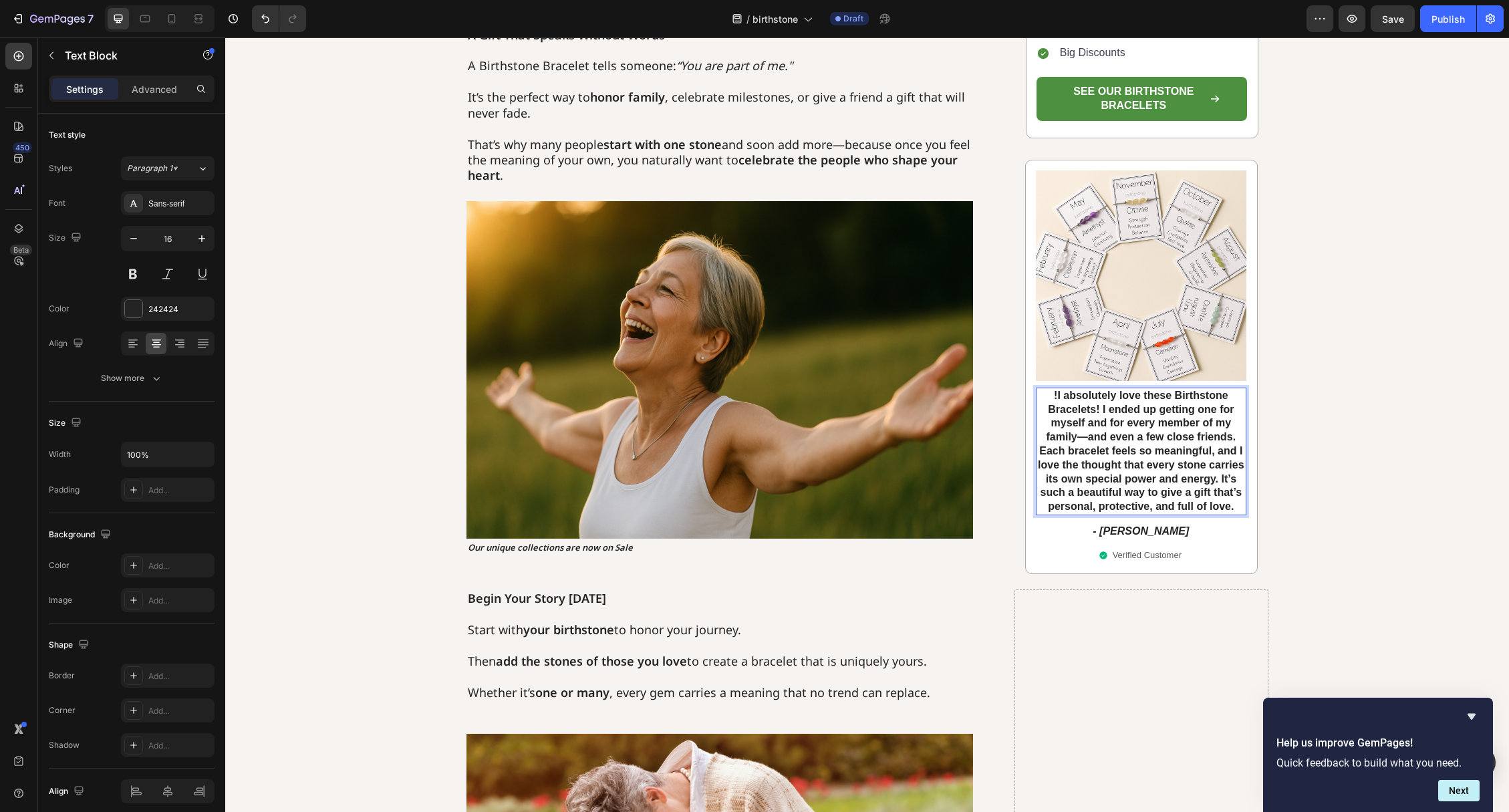
click at [1242, 508] on p "!I absolutely love these Birthstone Bracelets! I ended up getting one for mysel…" at bounding box center [1141, 451] width 208 height 125
click at [1059, 394] on strong "!I absolutely love these Birthstone Bracelets! I ended up getting one for mysel…" at bounding box center [1141, 449] width 206 height 122
click at [1235, 508] on p ""I absolutely love these Birthstone Bracelets! I ended up getting one for mysel…" at bounding box center [1141, 451] width 208 height 125
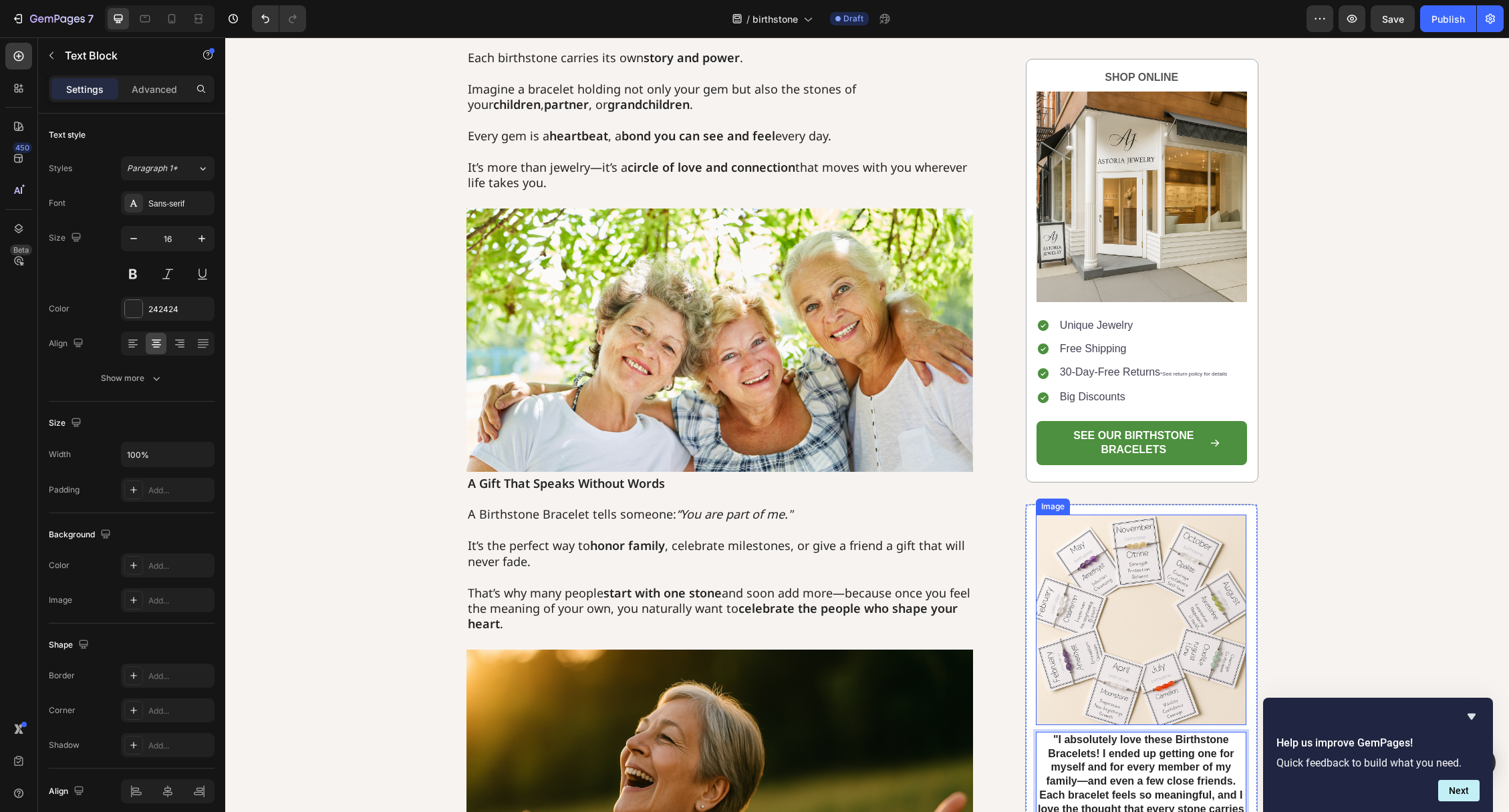
scroll to position [1660, 0]
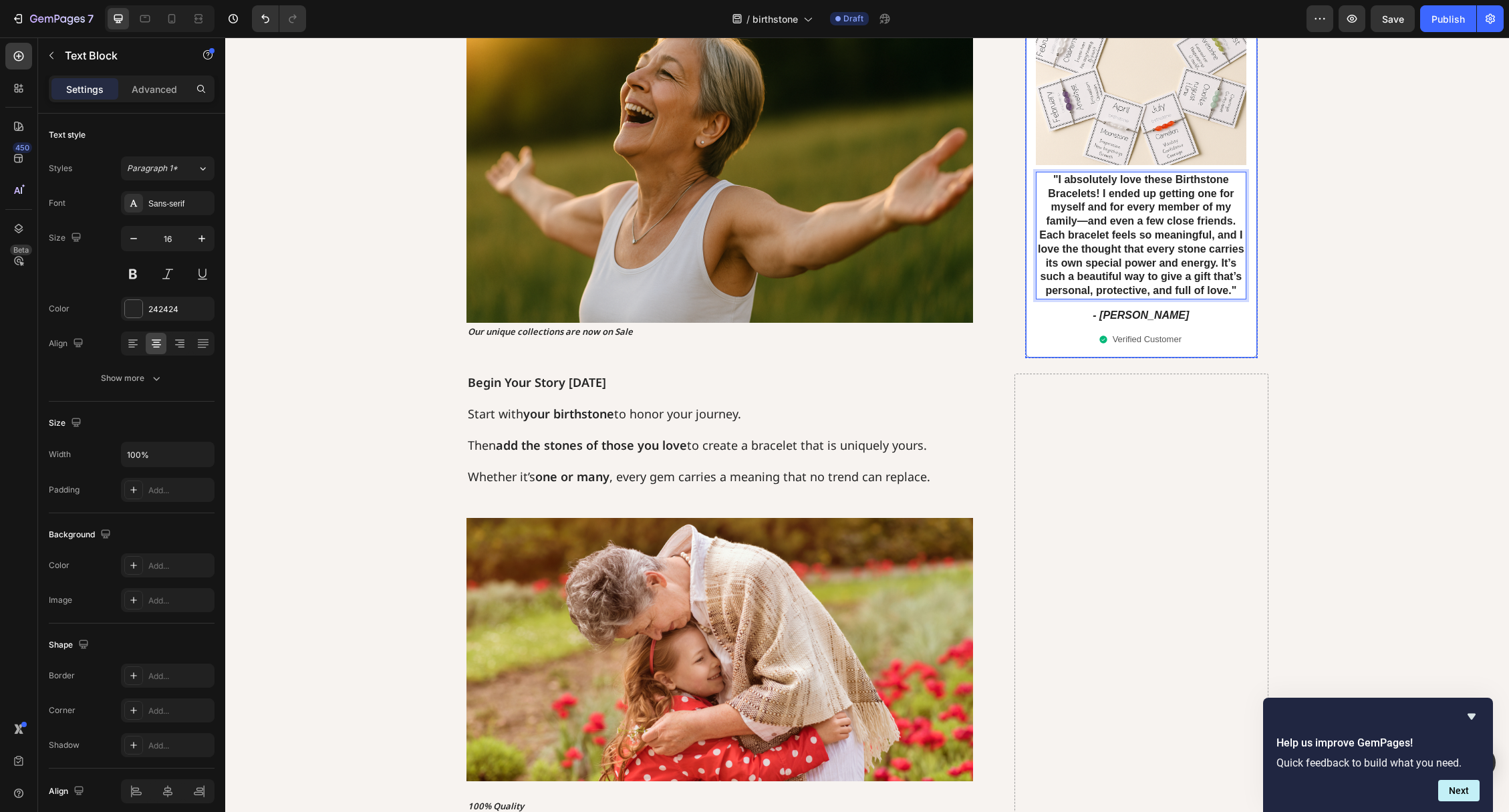
drag, startPoint x: 1126, startPoint y: 328, endPoint x: 1128, endPoint y: 338, distance: 10.2
click at [1126, 328] on div "Image "I absolutely love these Birthstone Bracelets! I ended up getting one for…" at bounding box center [1141, 150] width 210 height 393
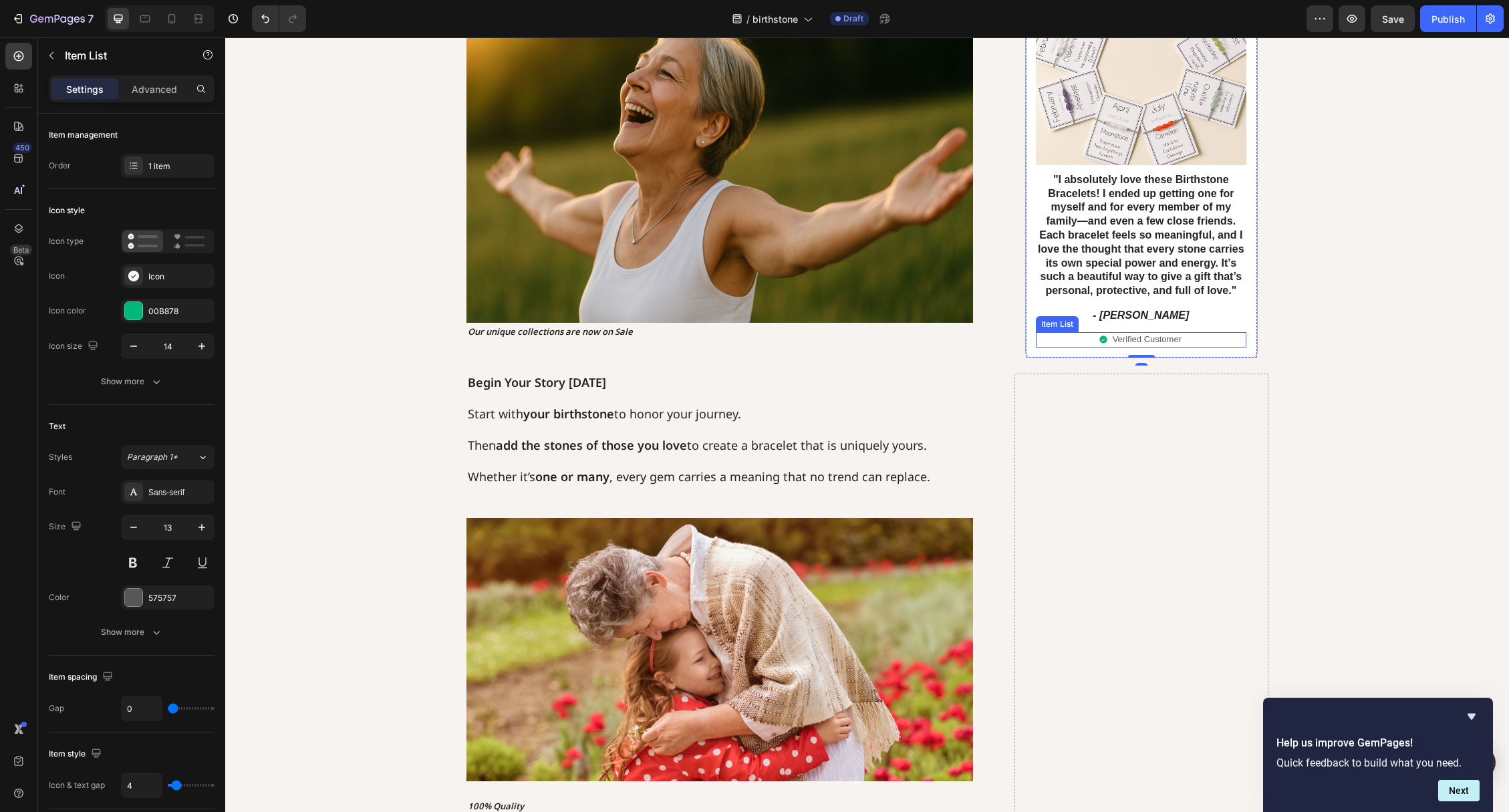
click at [1128, 339] on p "Verified Customer" at bounding box center [1146, 339] width 69 height 11
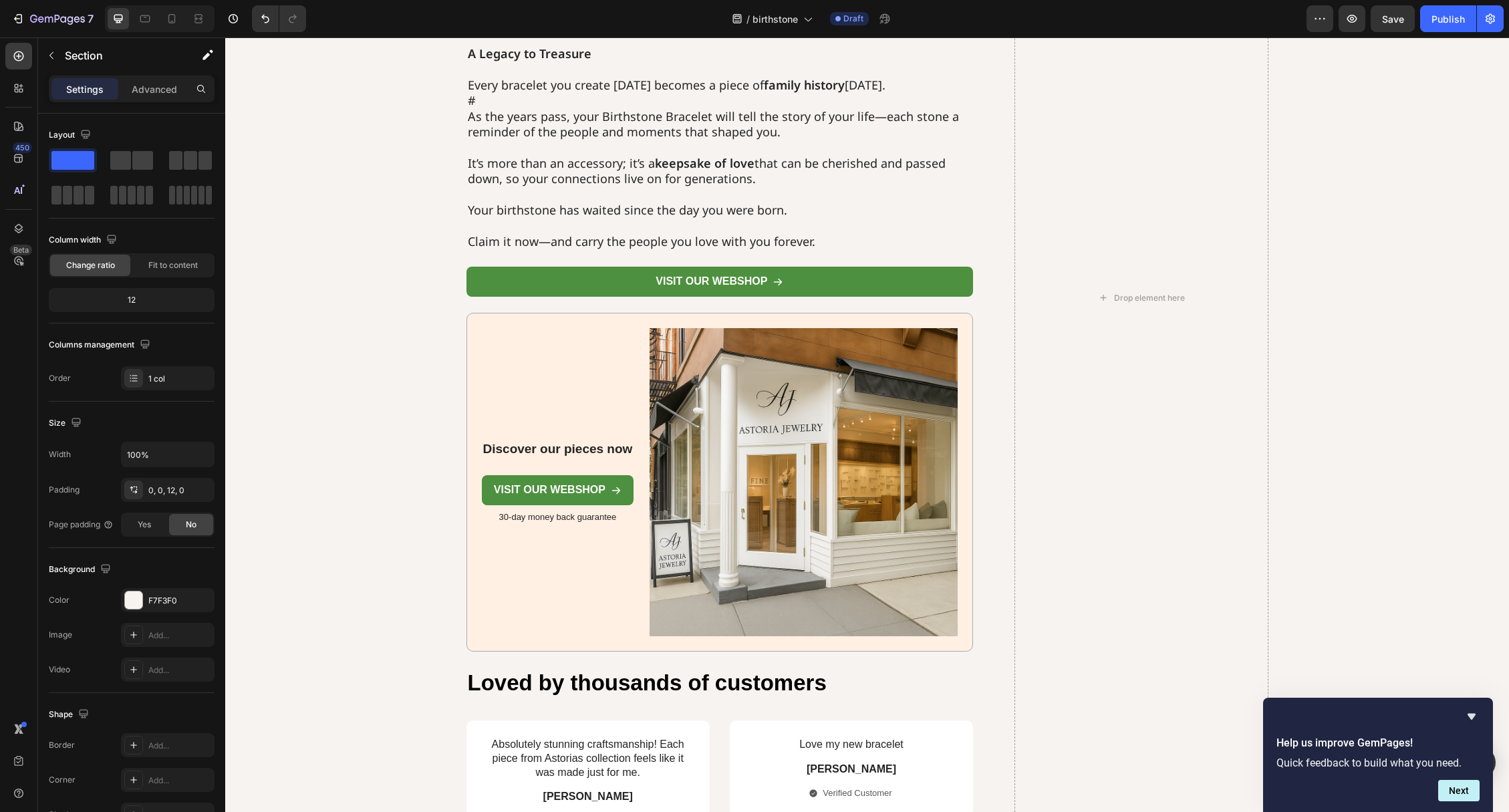
scroll to position [2490, 0]
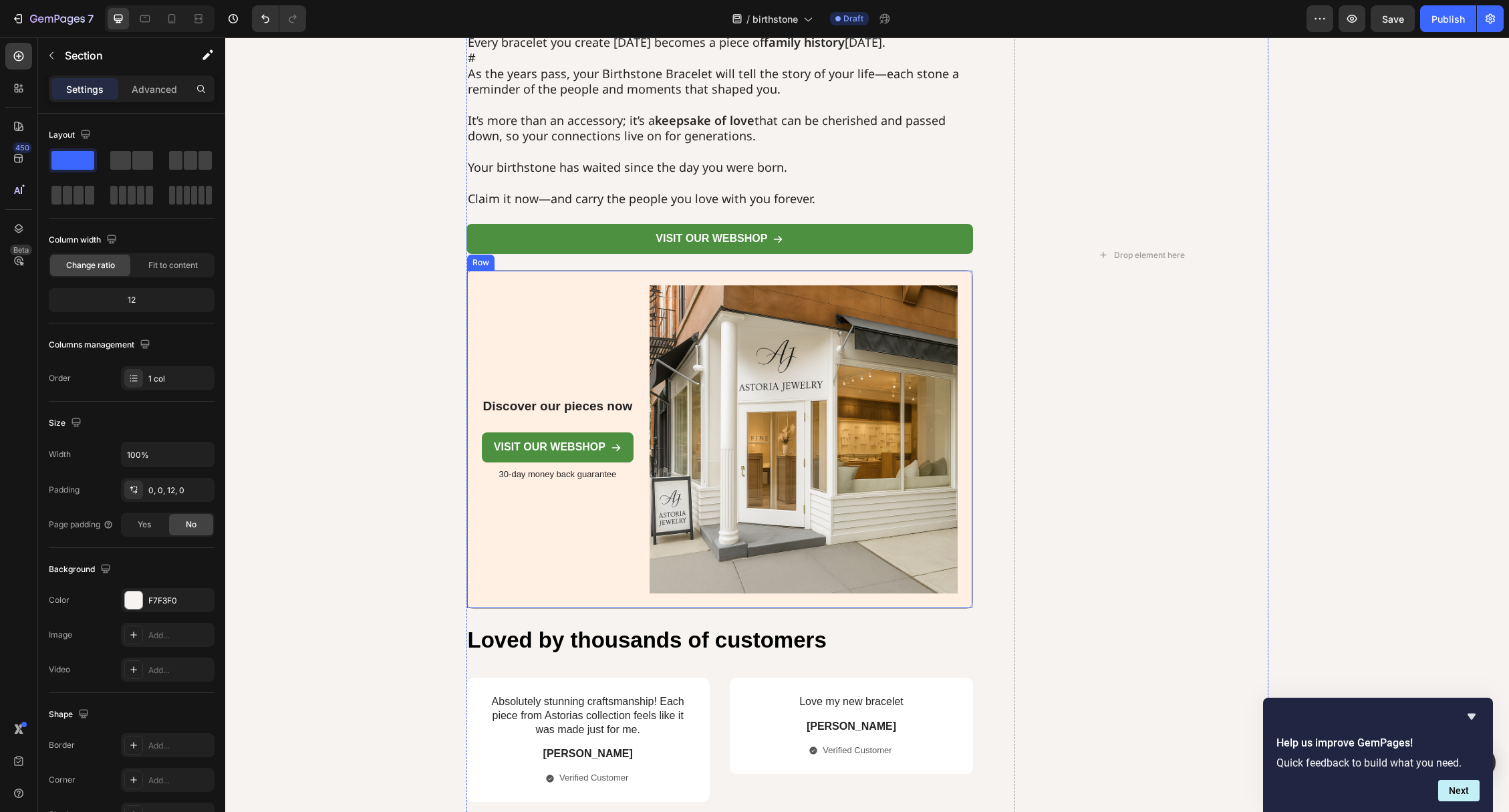
click at [549, 332] on div "Discover our pieces now Heading Visit OUR webshop Button 30-day money back guar…" at bounding box center [558, 439] width 152 height 308
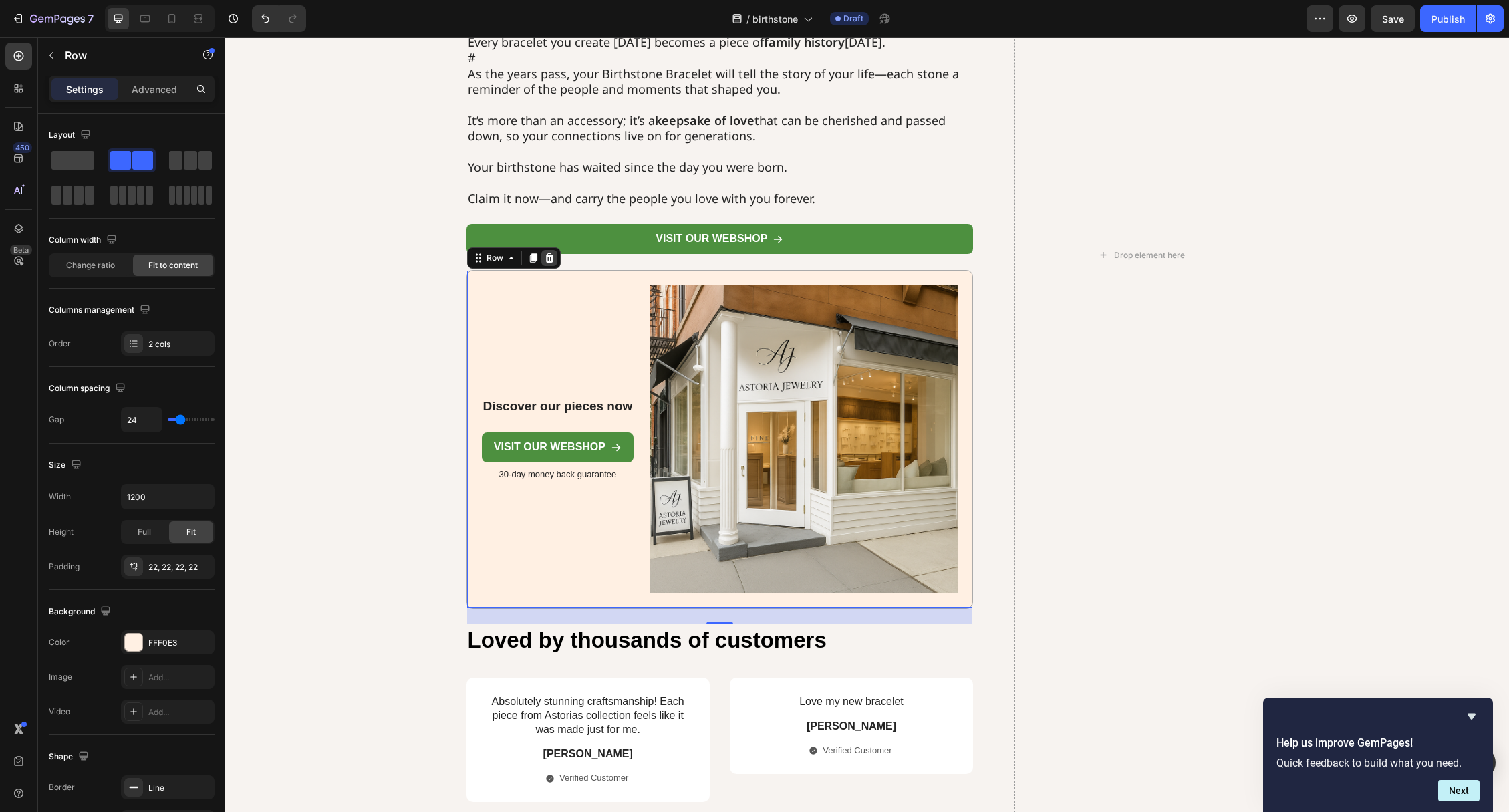
click at [552, 253] on icon at bounding box center [549, 257] width 11 height 11
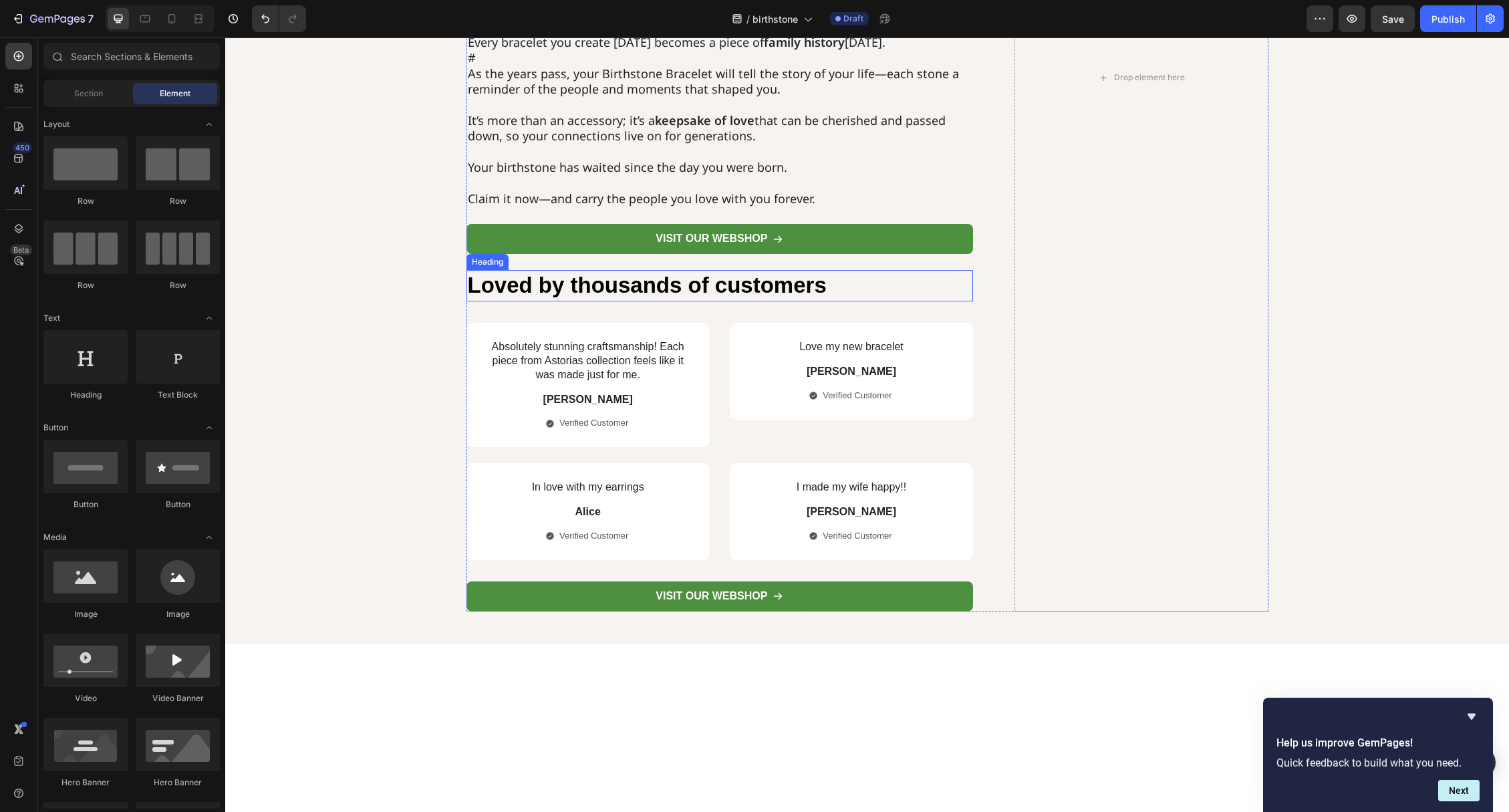
click at [550, 283] on h2 "Loved by thousands of customers" at bounding box center [720, 285] width 508 height 32
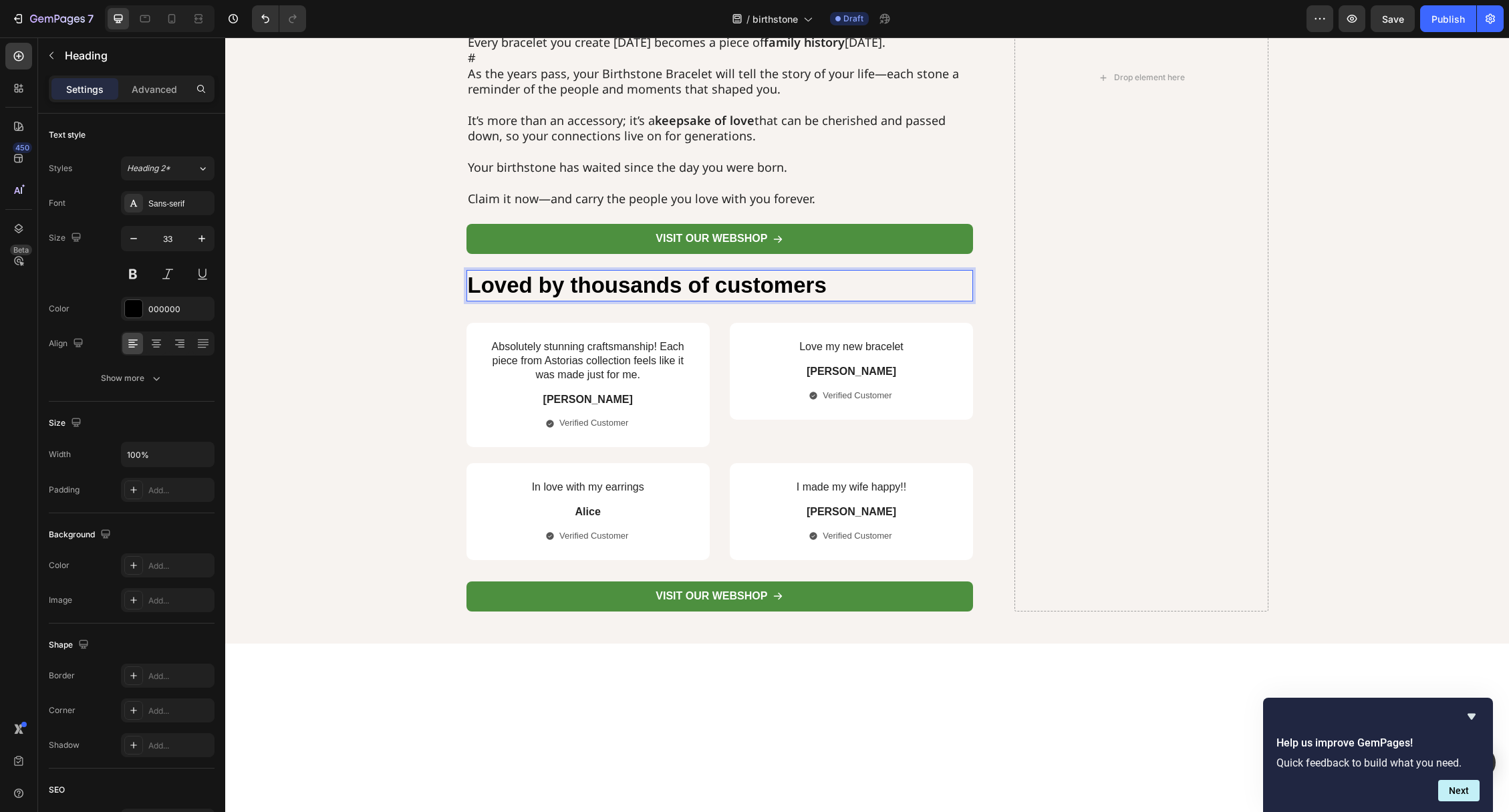
click at [550, 283] on h2 "Loved by thousands of customers" at bounding box center [720, 285] width 508 height 32
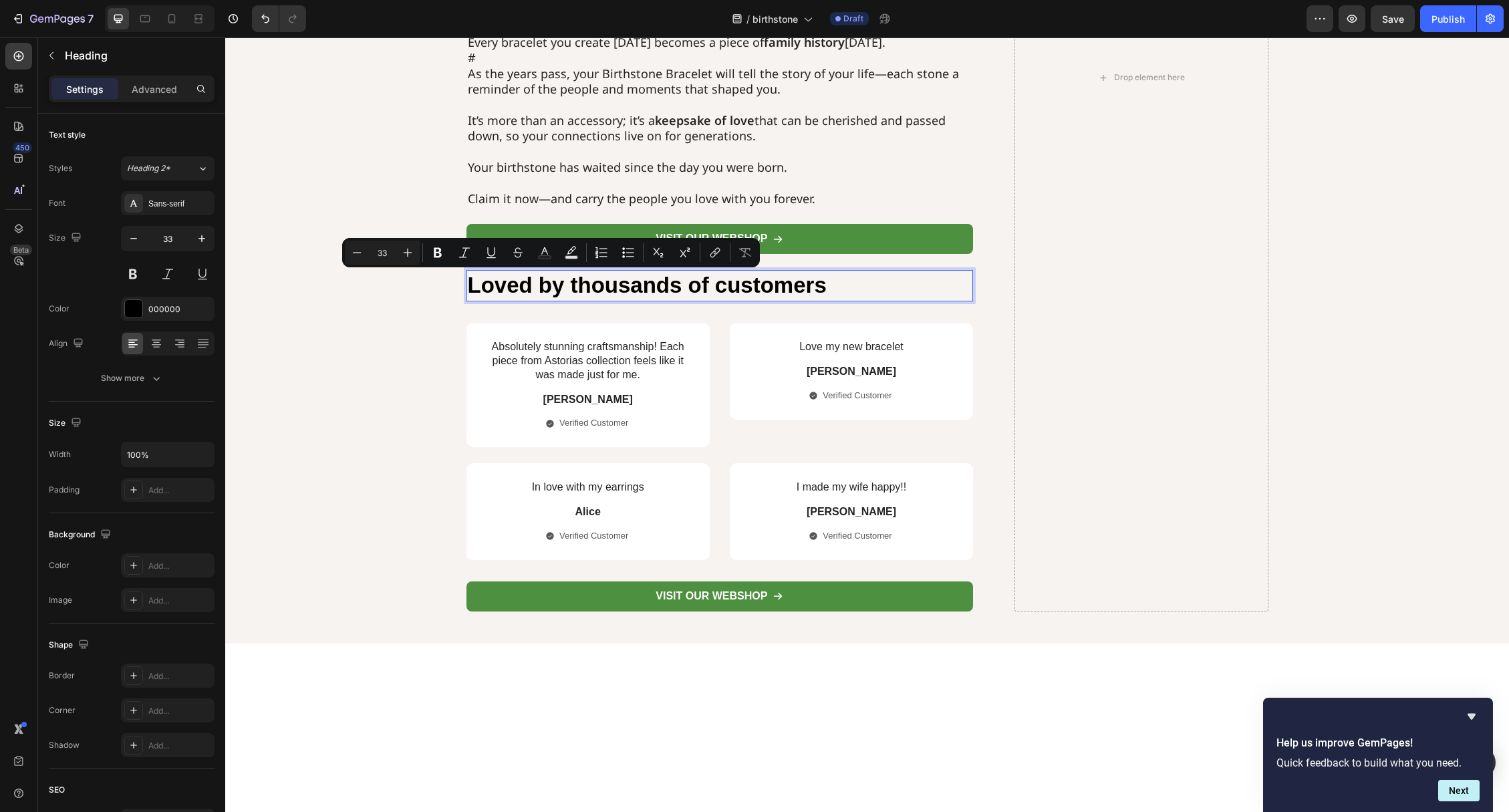
click at [580, 283] on p "Loved by thousands of customers" at bounding box center [720, 285] width 504 height 28
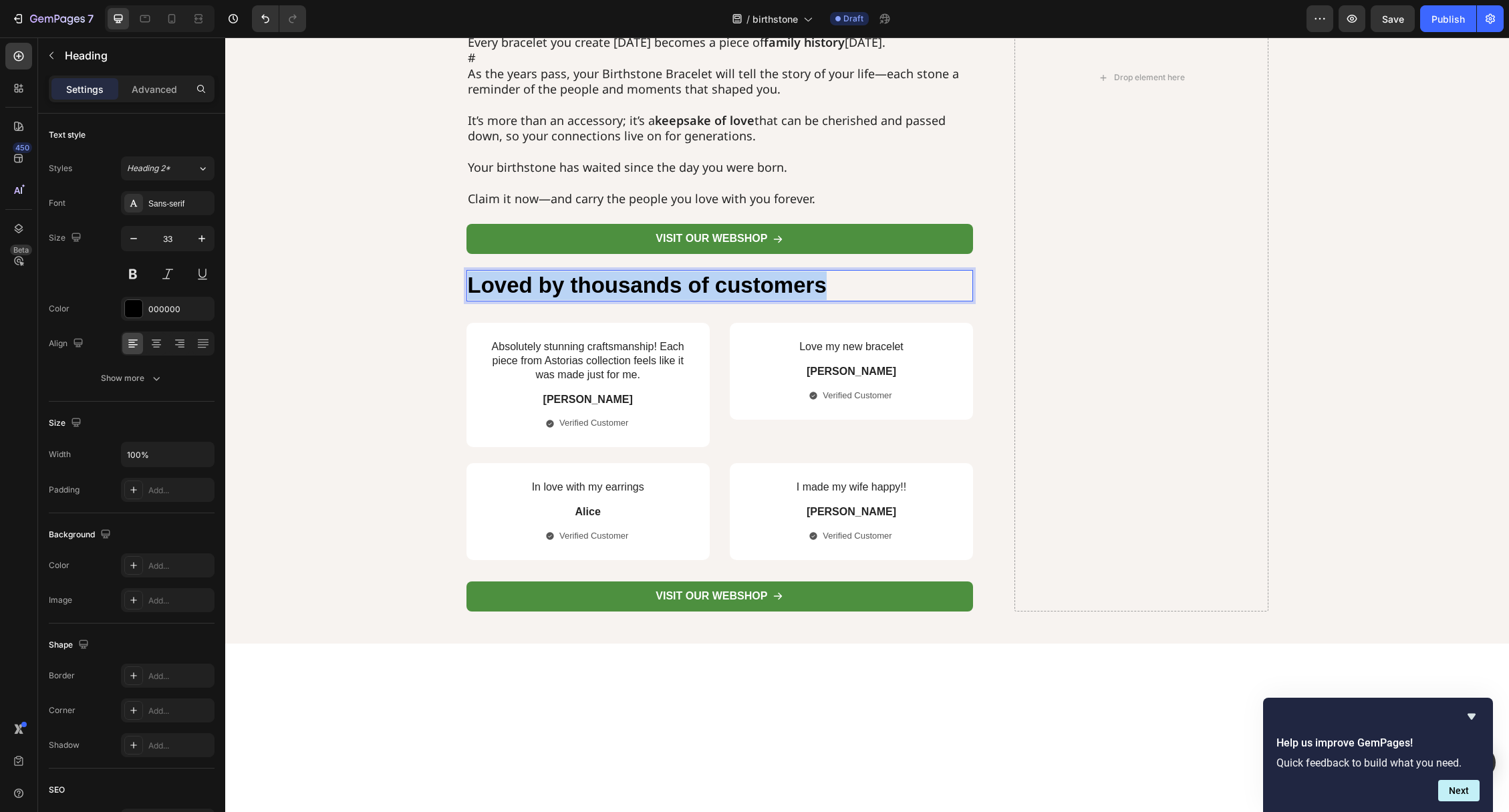
click at [580, 283] on p "Loved by thousands of customers" at bounding box center [720, 285] width 504 height 28
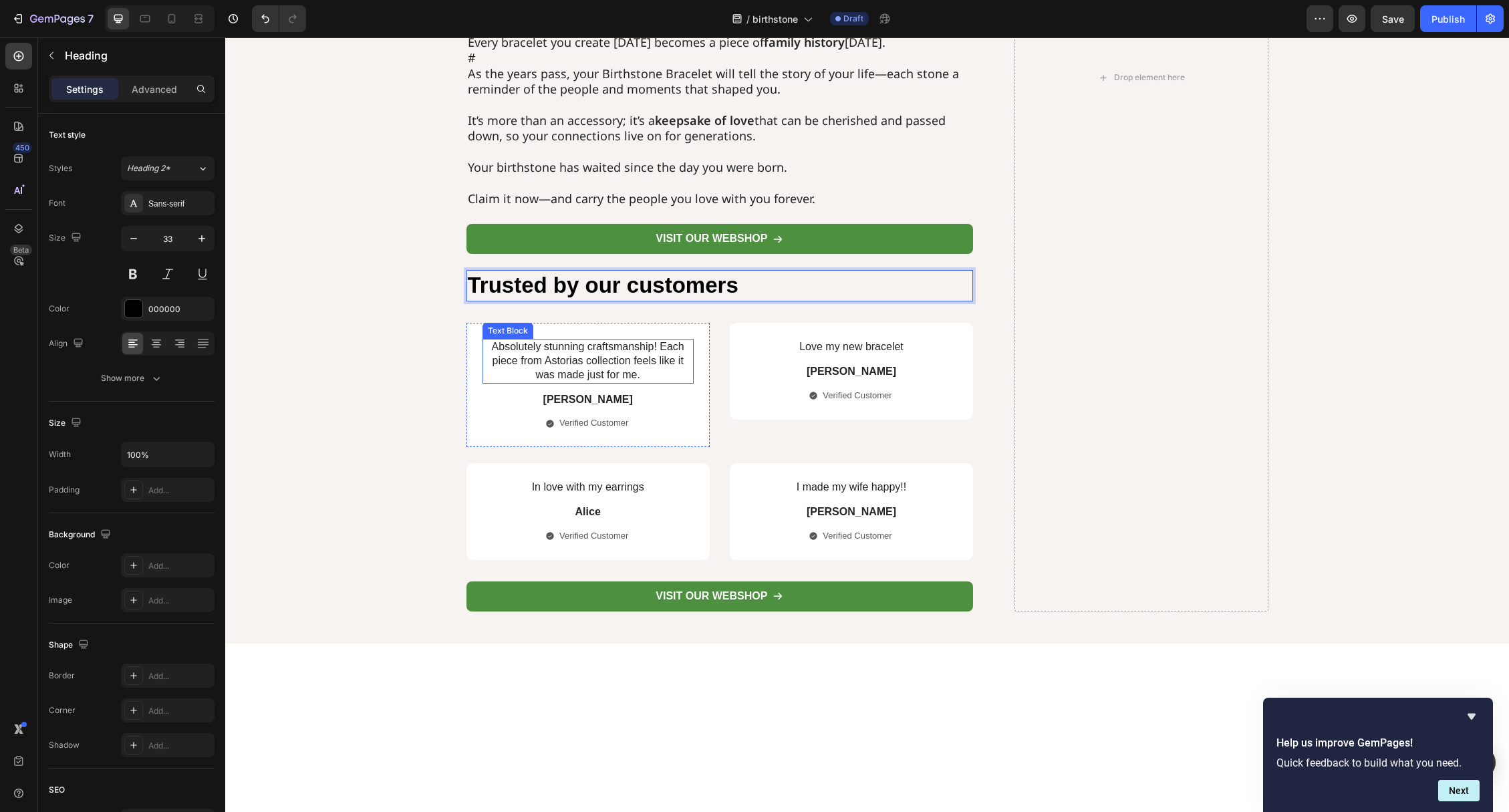
click at [564, 367] on p "Absolutely stunning craftsmanship! Each piece from Astorias collection feels li…" at bounding box center [589, 360] width 209 height 41
click at [563, 366] on p "Absolutely stunning craftsmanship! Each piece from Astorias collection feels li…" at bounding box center [589, 360] width 209 height 41
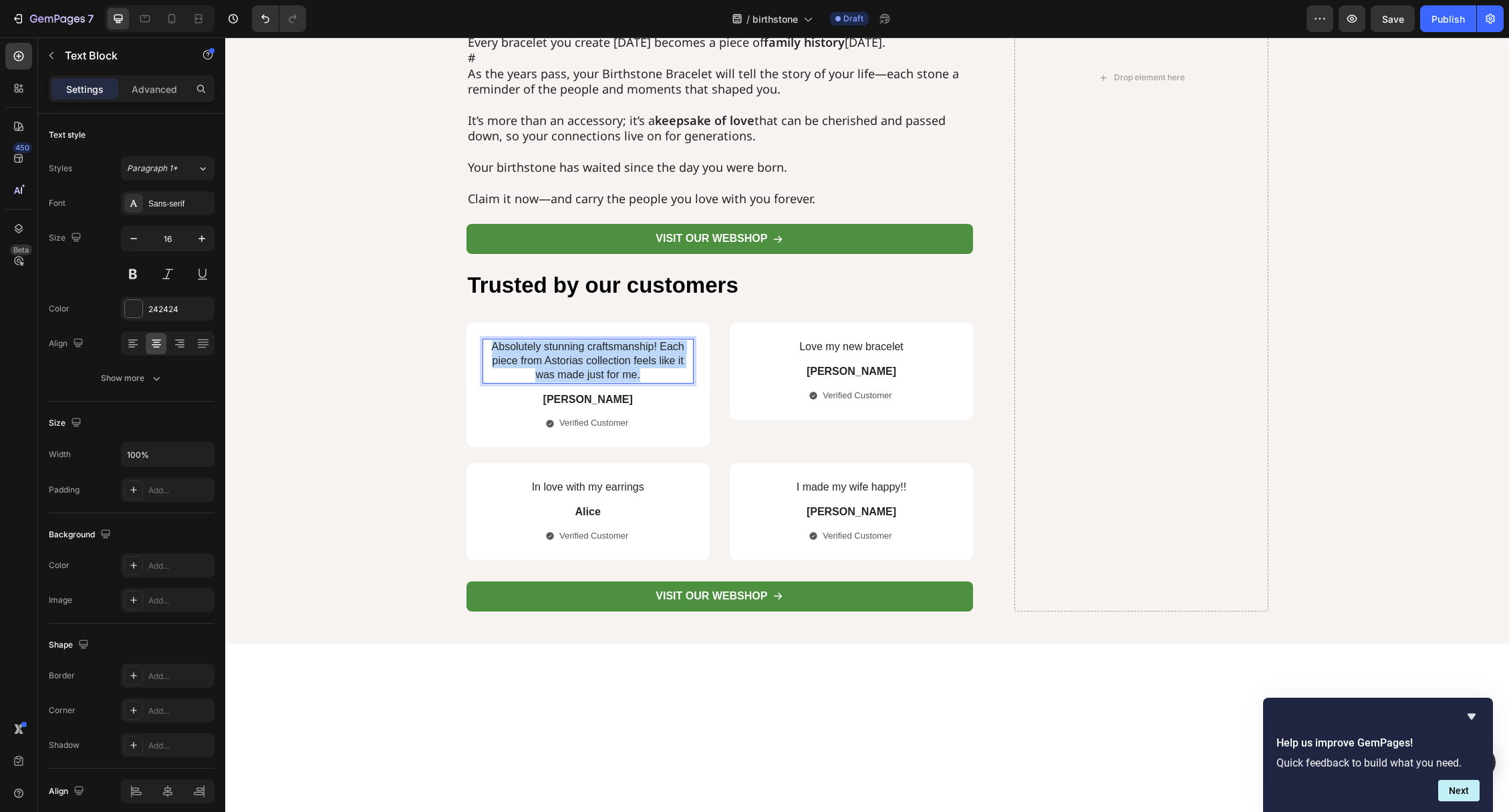
click at [563, 366] on p "Absolutely stunning craftsmanship! Each piece from Astorias collection feels li…" at bounding box center [589, 360] width 209 height 41
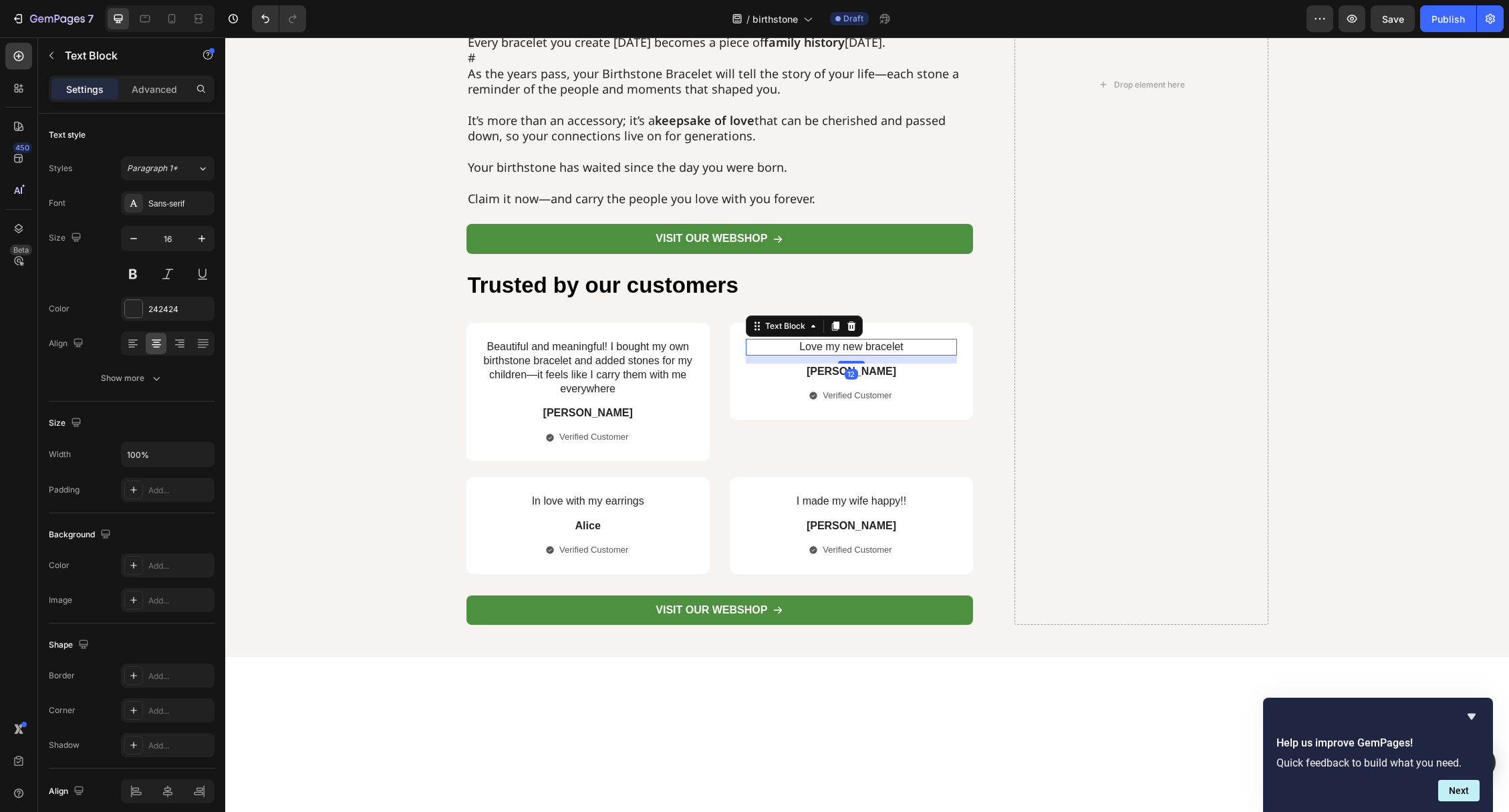
click at [846, 345] on p "Love my new bracelet" at bounding box center [852, 346] width 209 height 14
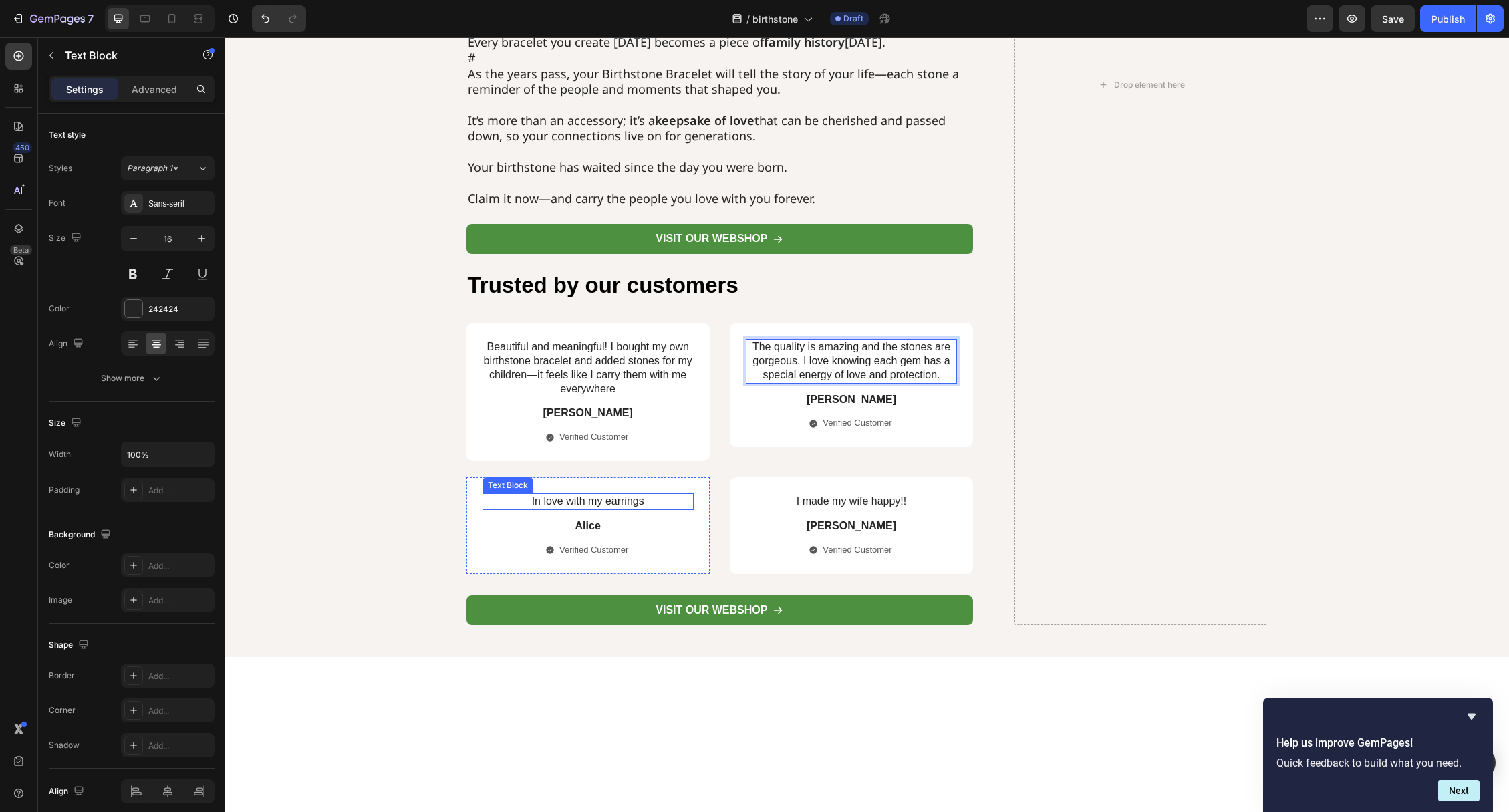
click at [595, 504] on p "In love with my earrings" at bounding box center [589, 501] width 209 height 14
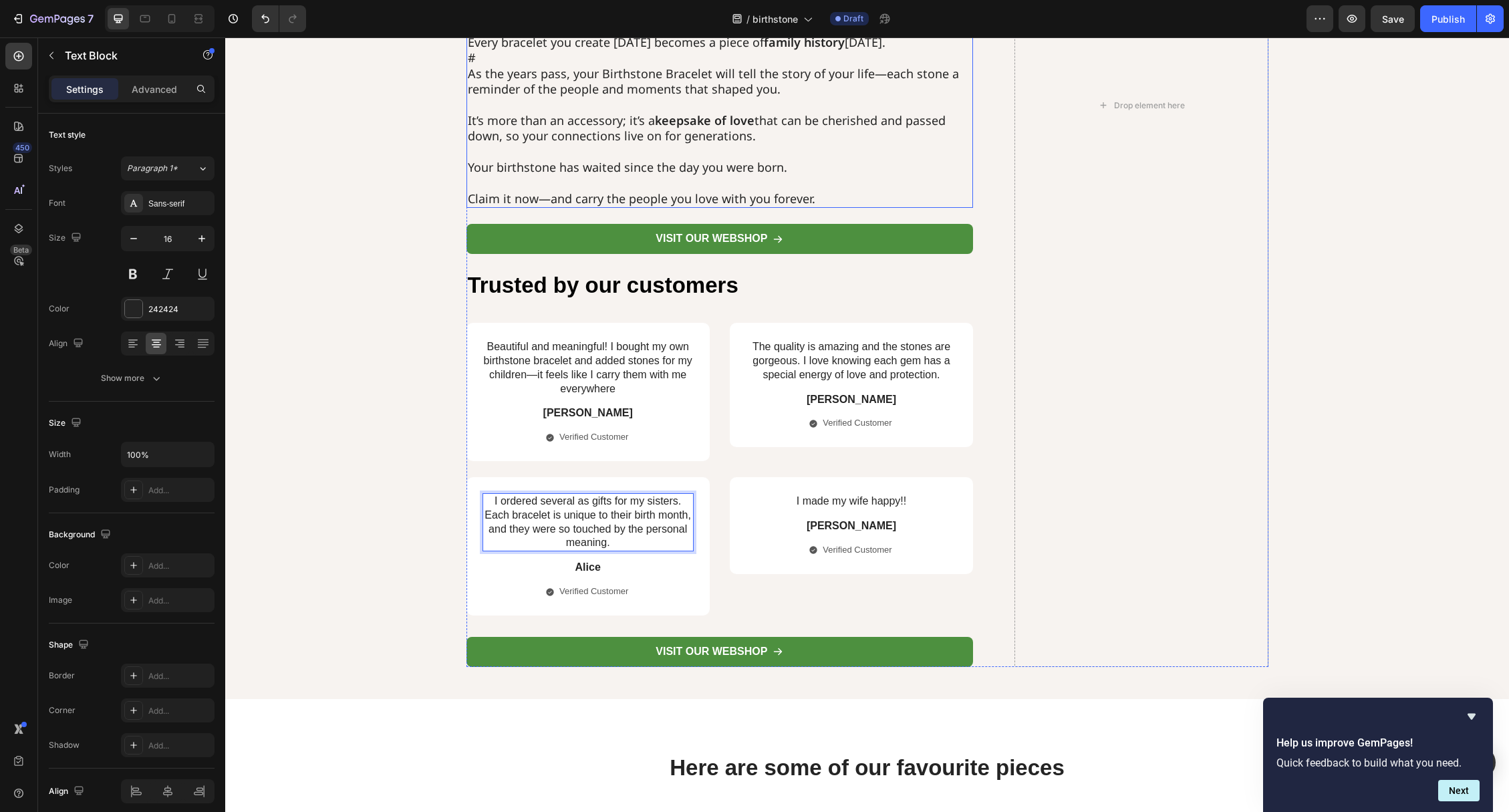
scroll to position [2532, 0]
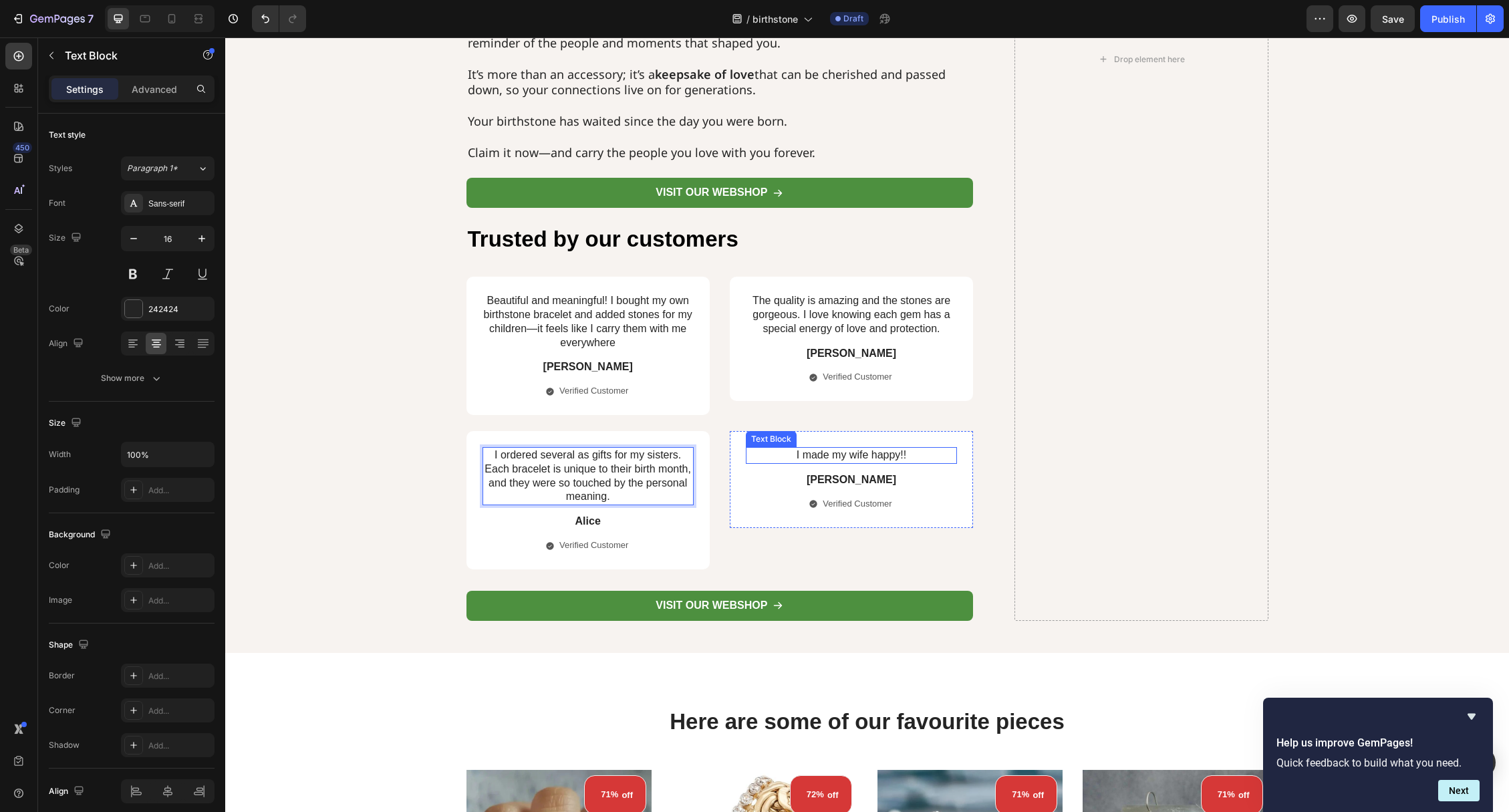
click at [835, 457] on p "I made my wife happy!!" at bounding box center [852, 455] width 209 height 14
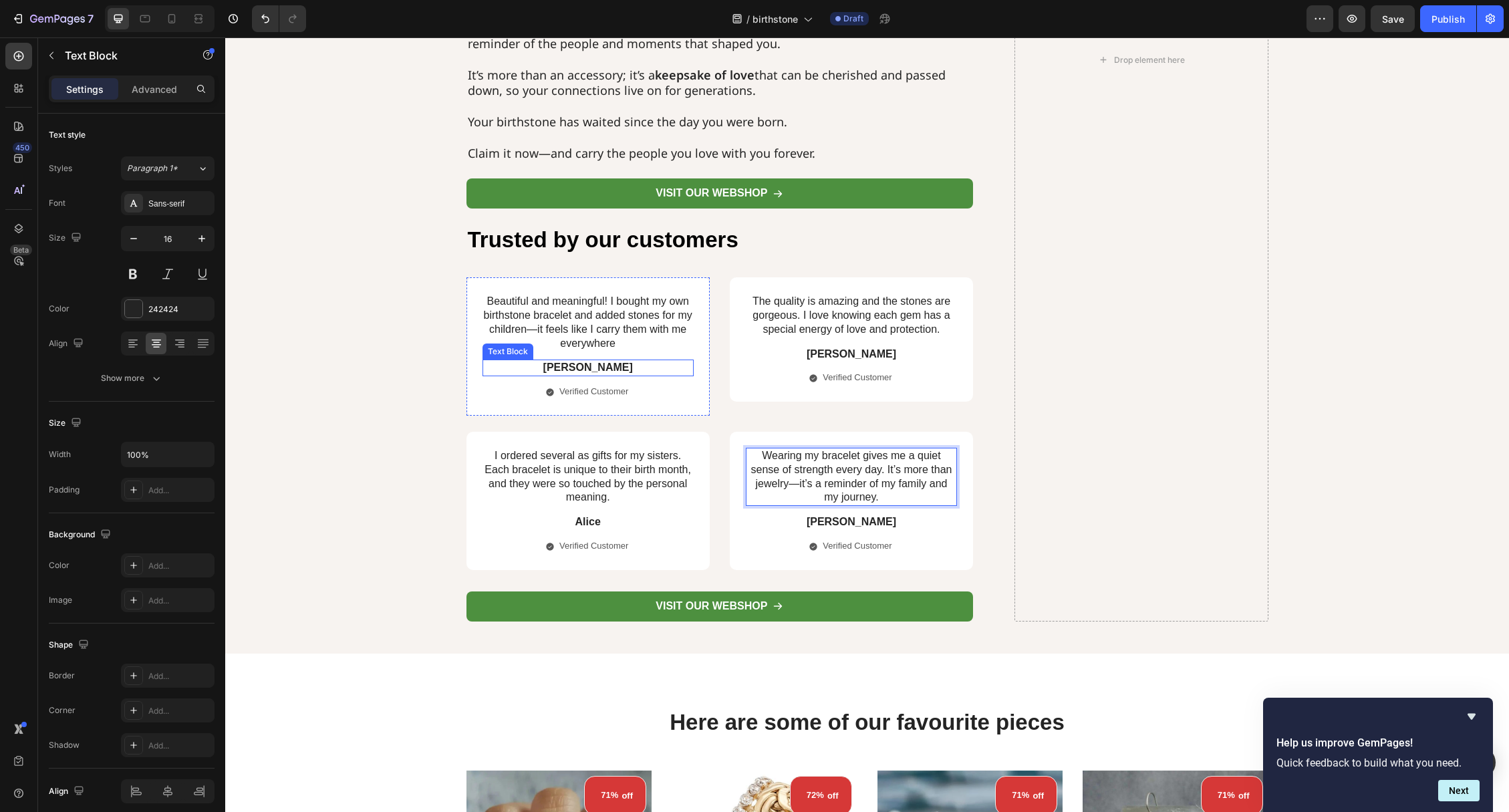
click at [588, 370] on p "[PERSON_NAME]" at bounding box center [589, 368] width 209 height 14
click at [844, 356] on p "[PERSON_NAME]" at bounding box center [852, 354] width 209 height 14
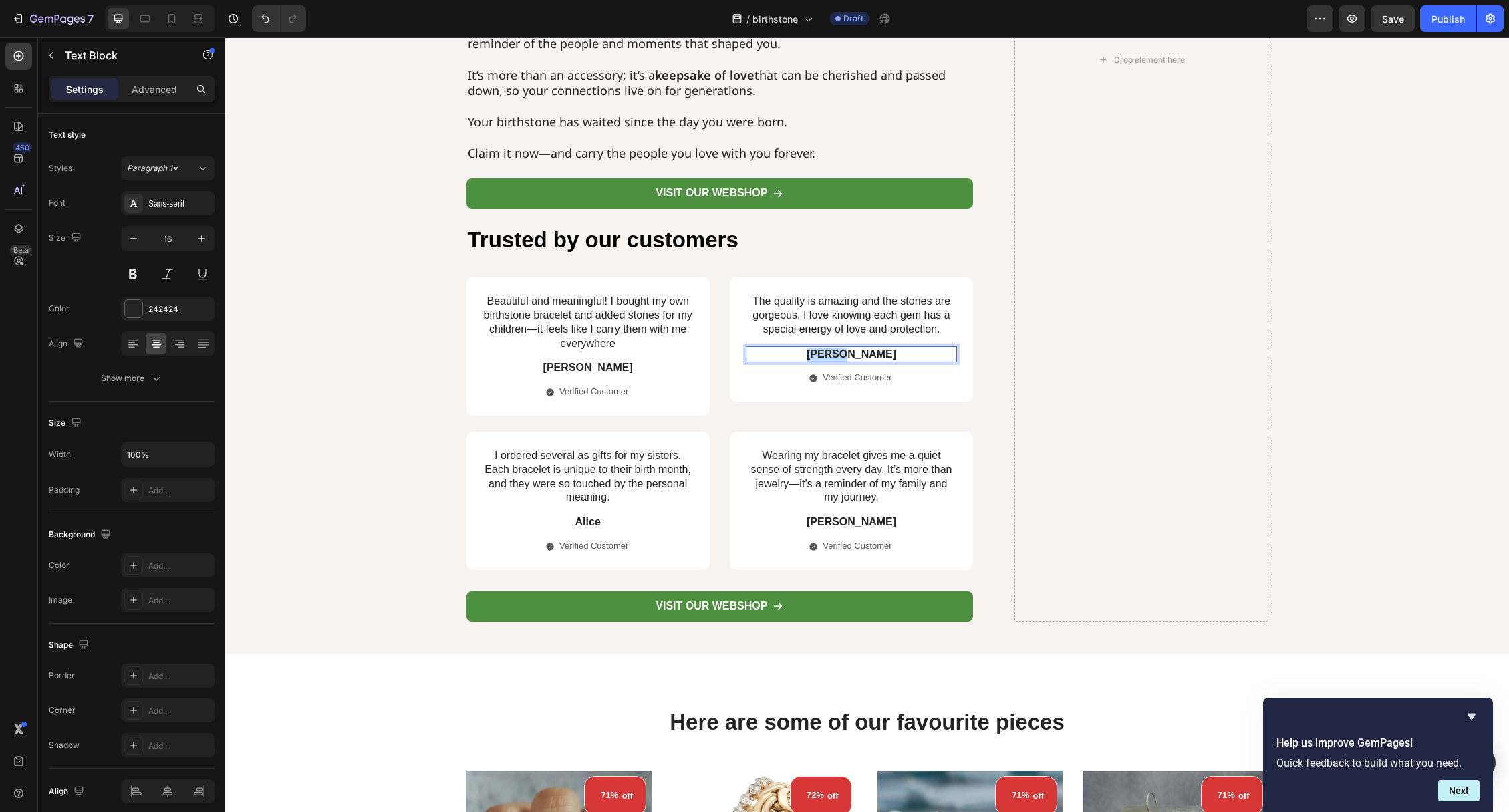
click at [844, 356] on p "[PERSON_NAME]" at bounding box center [852, 354] width 209 height 14
click at [587, 520] on p "Alice" at bounding box center [589, 521] width 209 height 14
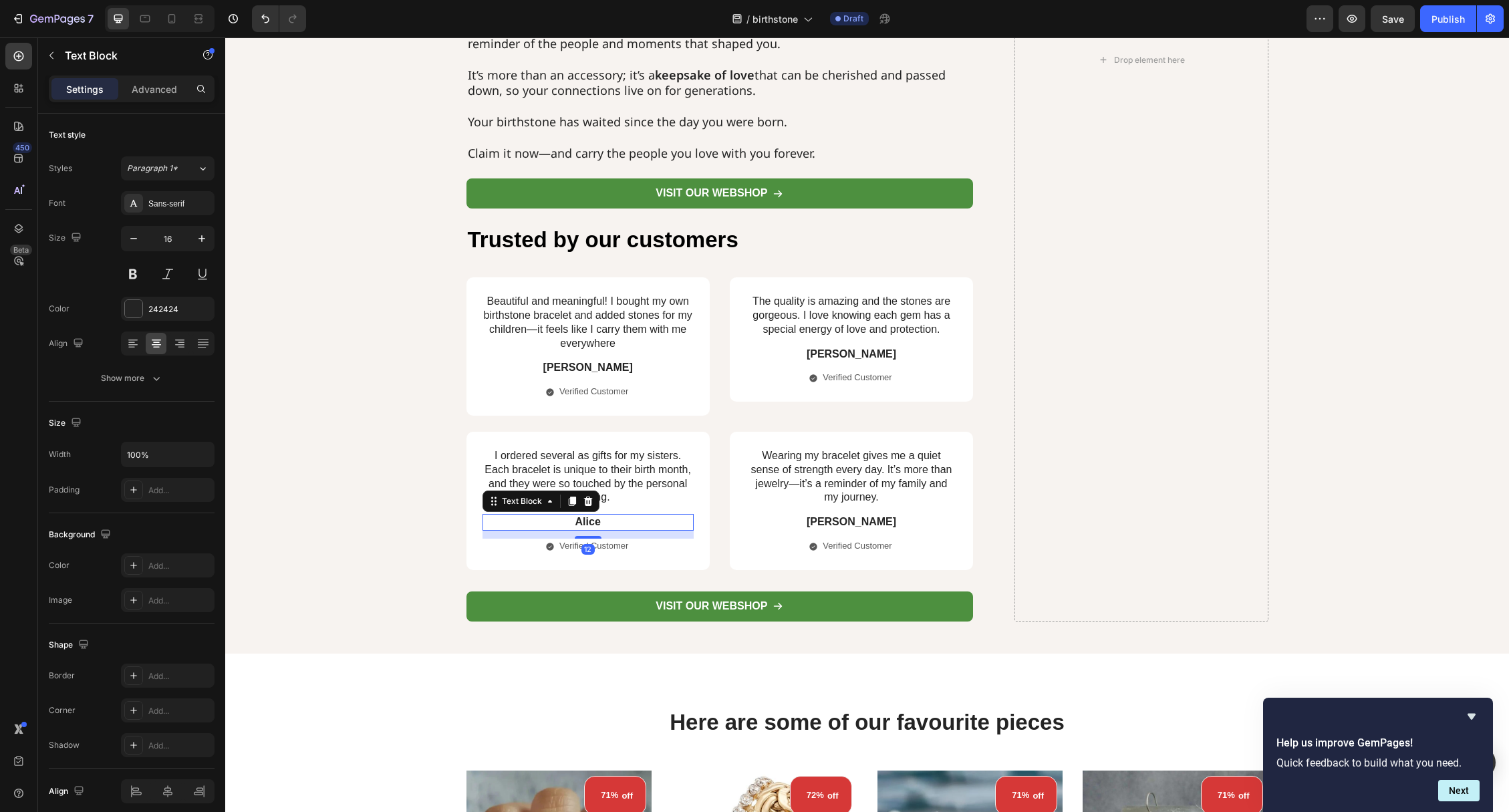
click at [587, 520] on p "Alice" at bounding box center [589, 521] width 209 height 14
click at [580, 522] on p "[PERSON_NAME]" at bounding box center [589, 521] width 209 height 14
click at [580, 523] on p "[PERSON_NAME]" at bounding box center [589, 521] width 209 height 14
click at [852, 517] on p "[PERSON_NAME]" at bounding box center [852, 521] width 209 height 14
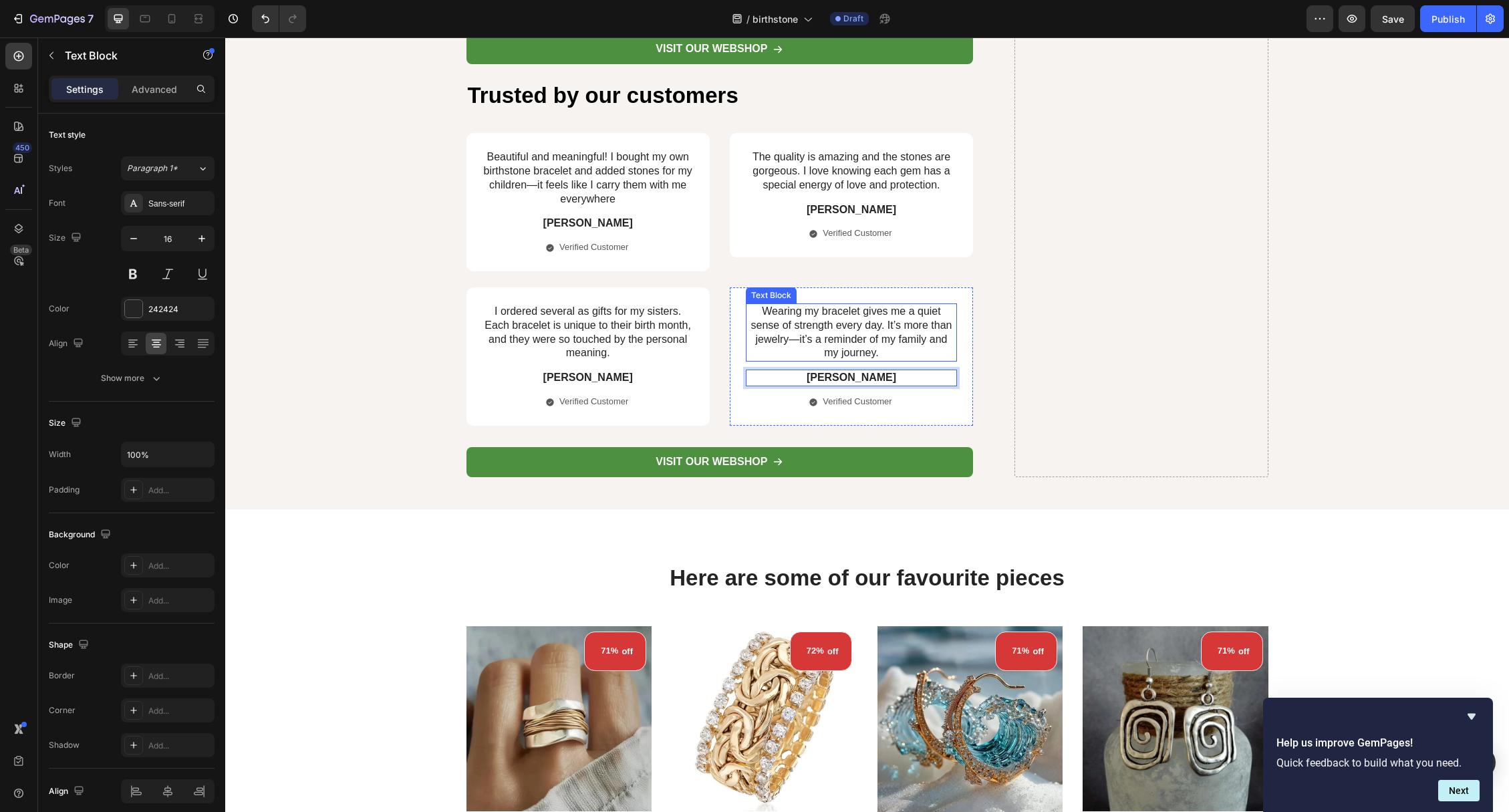
scroll to position [2792, 0]
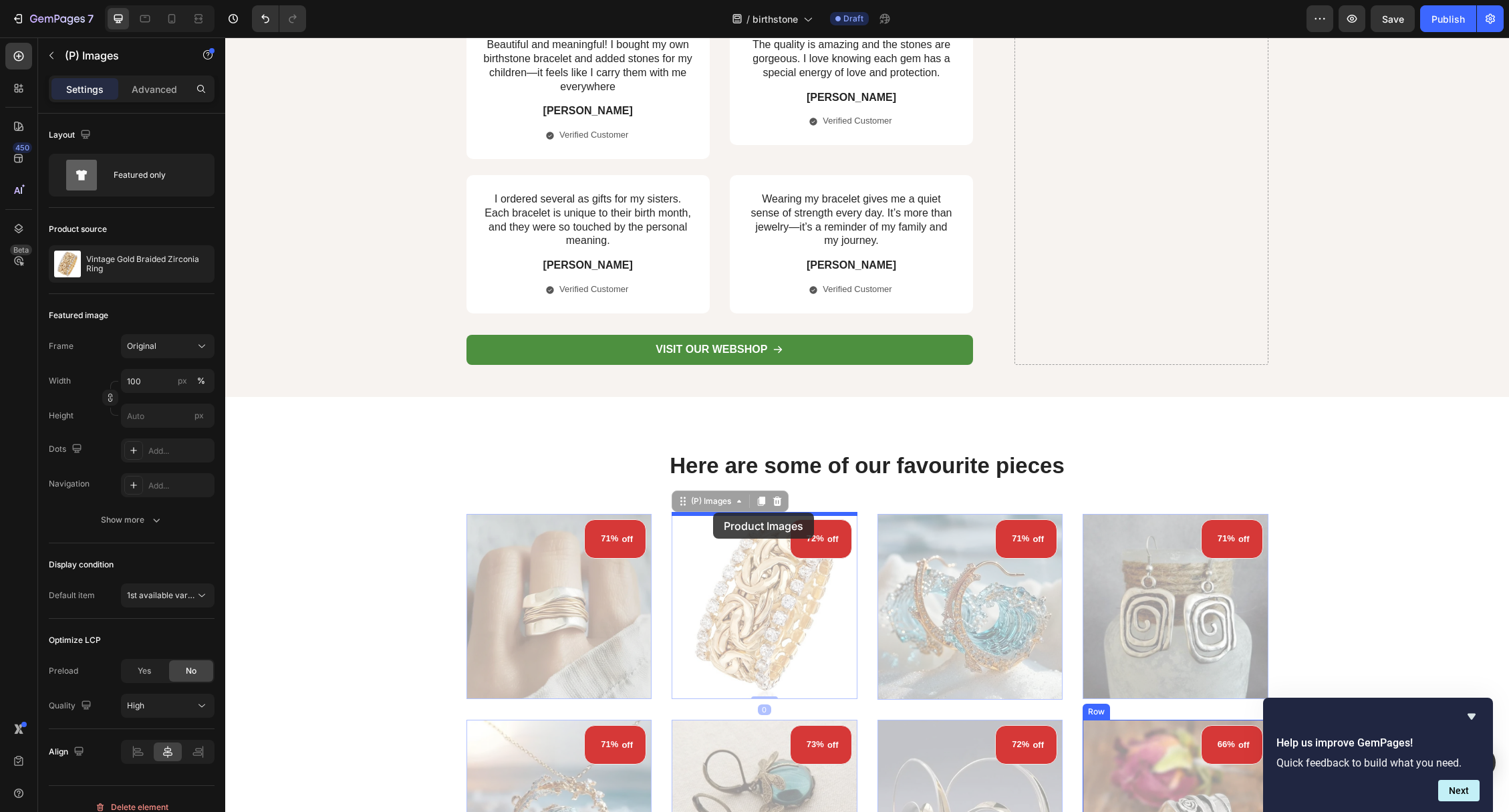
drag, startPoint x: 720, startPoint y: 521, endPoint x: 713, endPoint y: 512, distance: 11.4
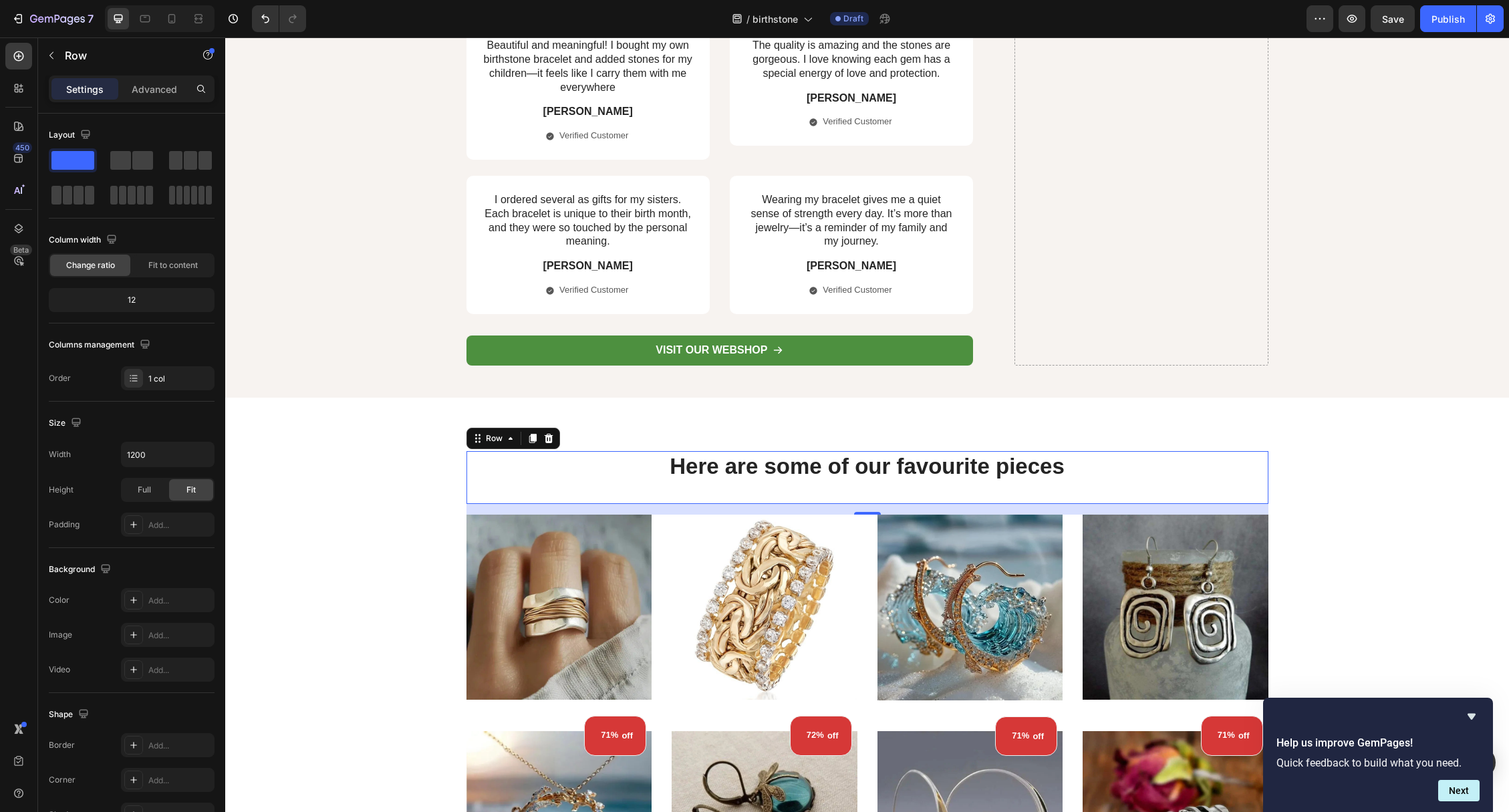
click at [630, 493] on div "Here are some of our favourite pieces Heading" at bounding box center [867, 477] width 802 height 53
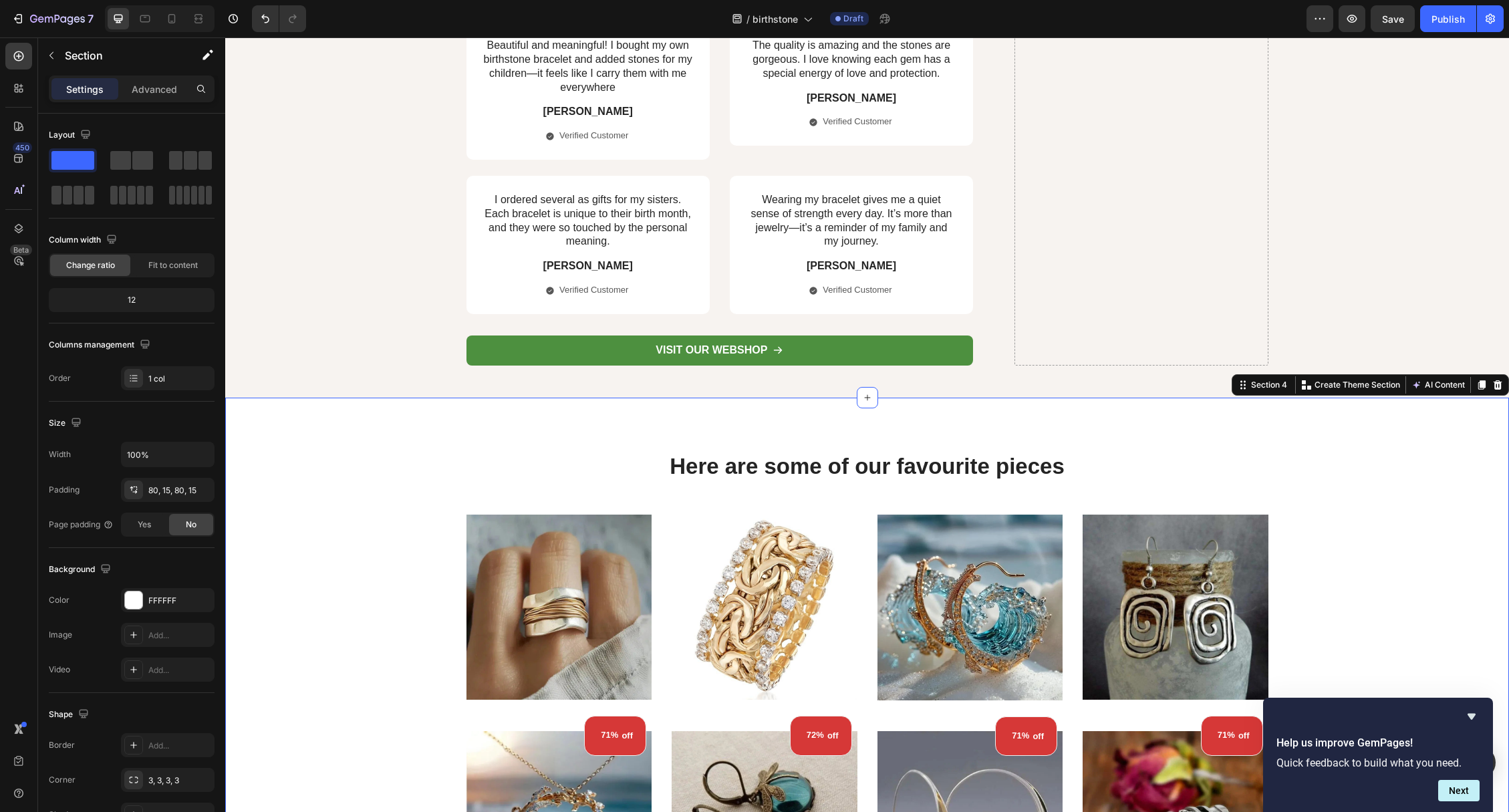
click at [451, 550] on div "Here are some of our favourite pieces Heading Row (P) Images 71% off (P) Tag Ro…" at bounding box center [867, 689] width 1264 height 476
click at [396, 556] on div "Here are some of our favourite pieces Heading Row (P) Images 71% off (P) Tag Ro…" at bounding box center [867, 689] width 1264 height 476
drag, startPoint x: 423, startPoint y: 585, endPoint x: 448, endPoint y: 593, distance: 26.2
click at [430, 586] on div "Here are some of our favourite pieces Heading Row (P) Images 71% off (P) Tag Ro…" at bounding box center [867, 689] width 1264 height 476
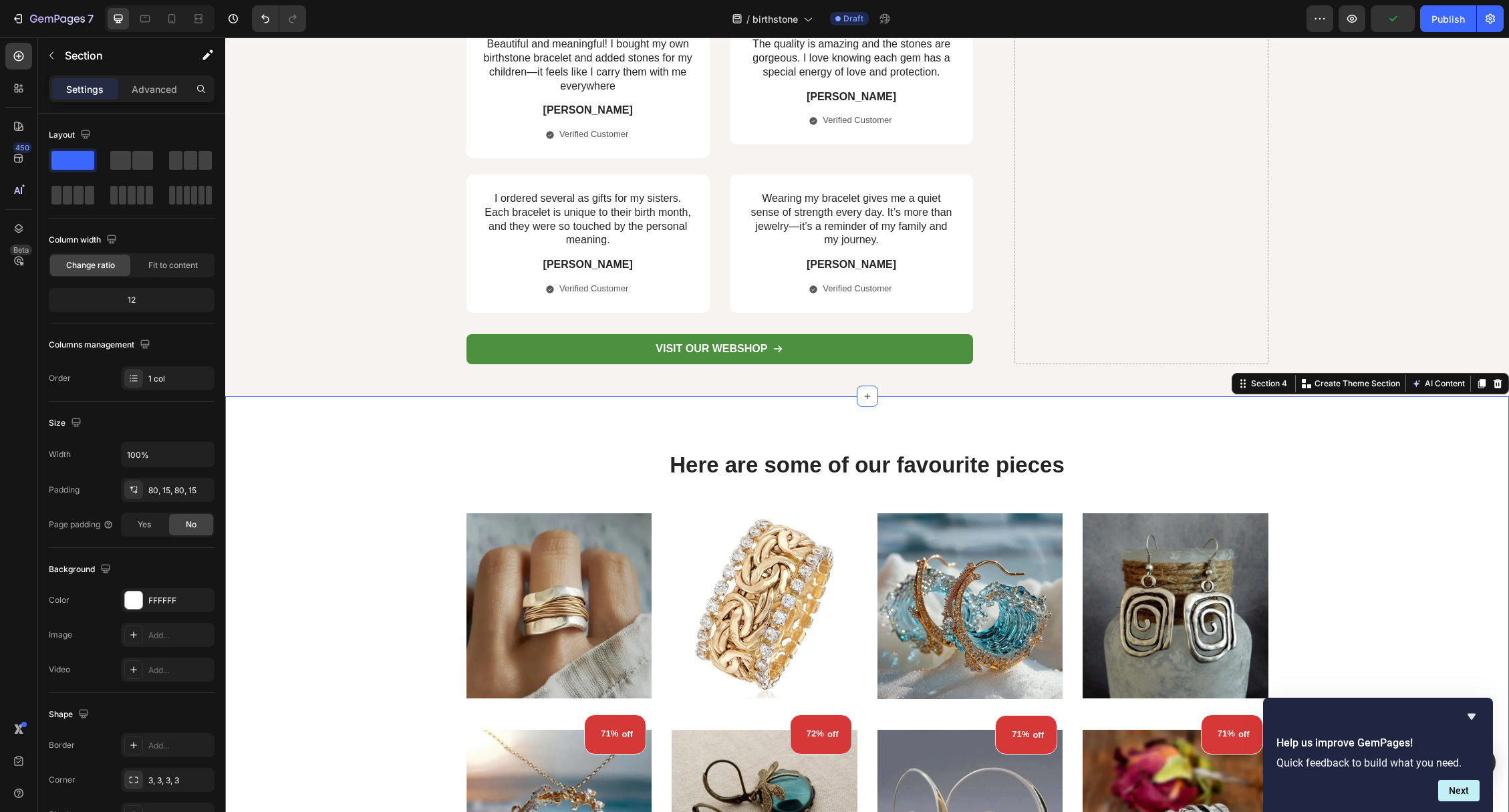
click at [1380, 555] on div "Here are some of our favourite pieces Heading Row (P) Images 71% off (P) Tag Ro…" at bounding box center [867, 688] width 1264 height 476
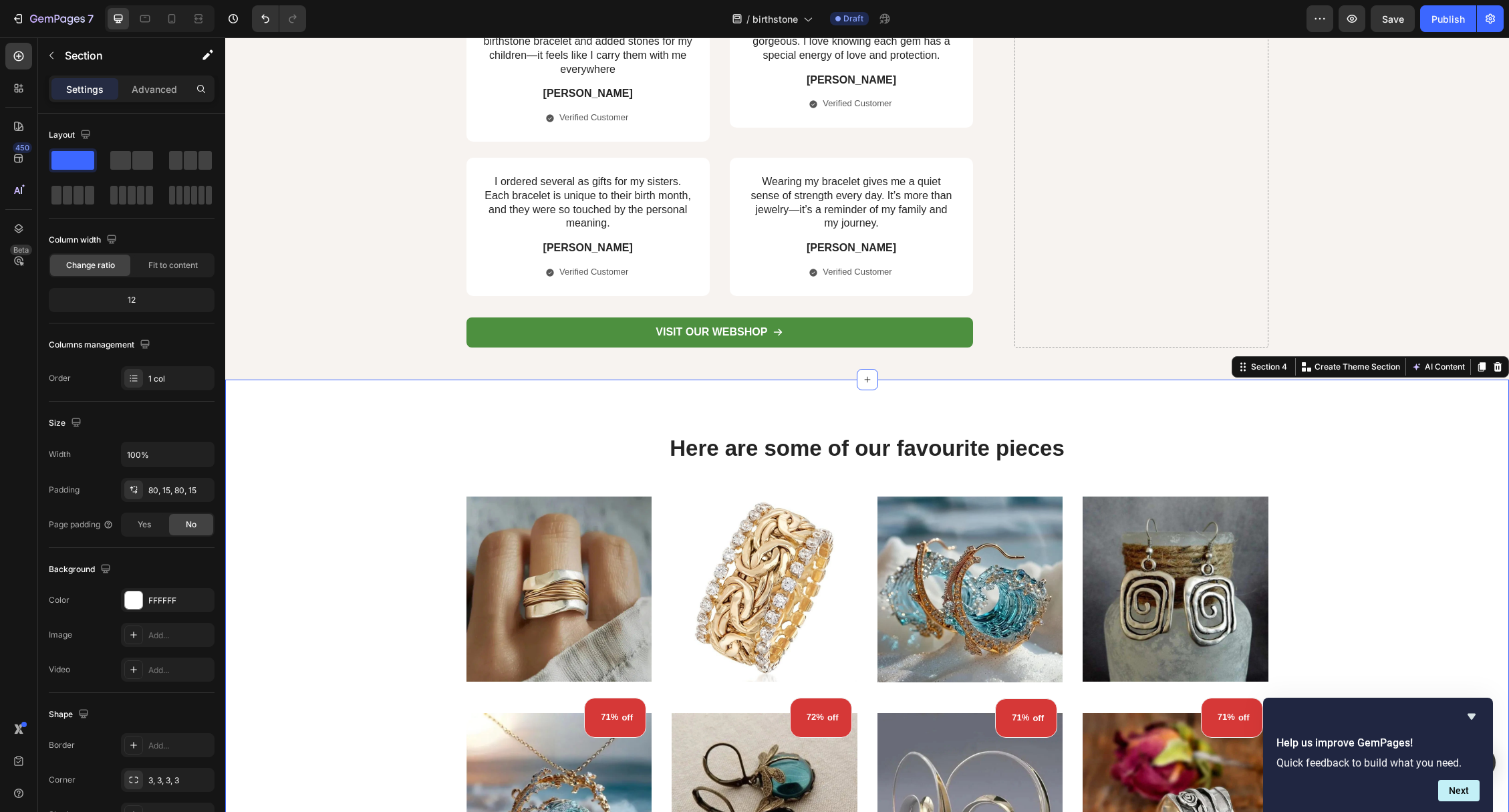
scroll to position [2986, 0]
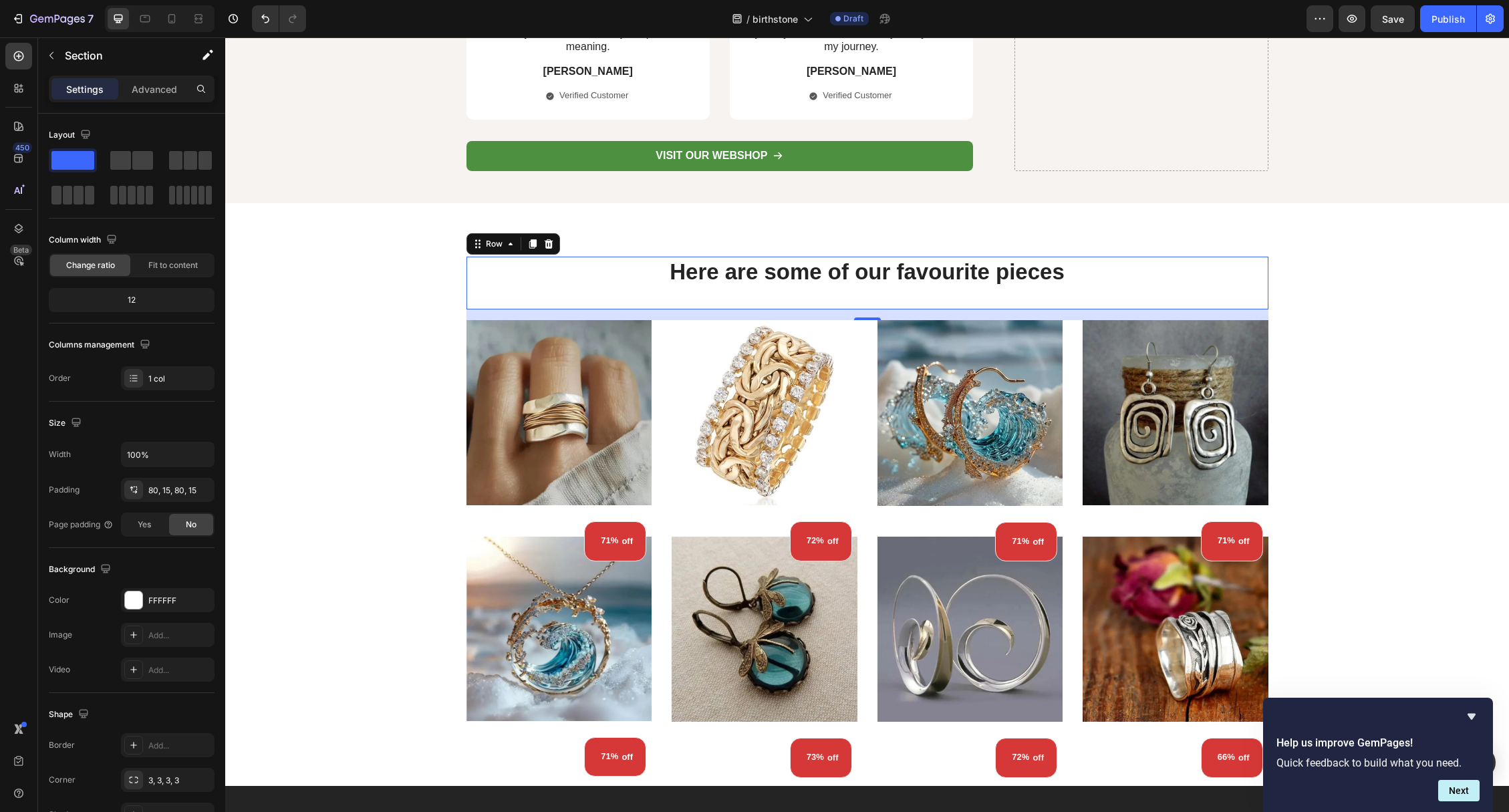
click at [561, 302] on div "Here are some of our favourite pieces Heading" at bounding box center [867, 283] width 802 height 53
click at [549, 315] on div "16" at bounding box center [867, 314] width 802 height 11
click at [512, 417] on img at bounding box center [559, 412] width 185 height 185
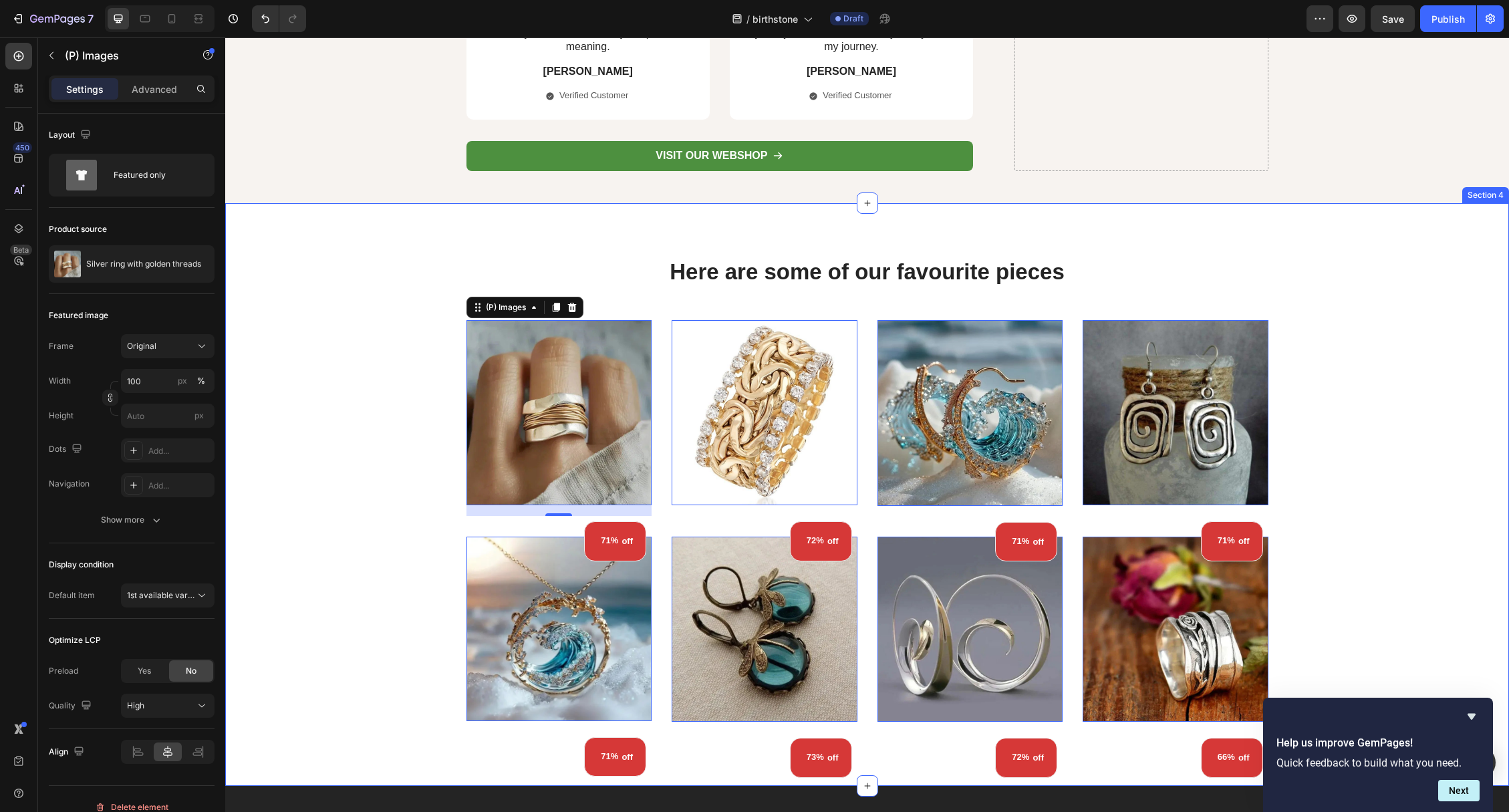
click at [414, 446] on div "Here are some of our favourite pieces Heading Row (P) Images 16 71% off (P) Tag…" at bounding box center [867, 495] width 1264 height 476
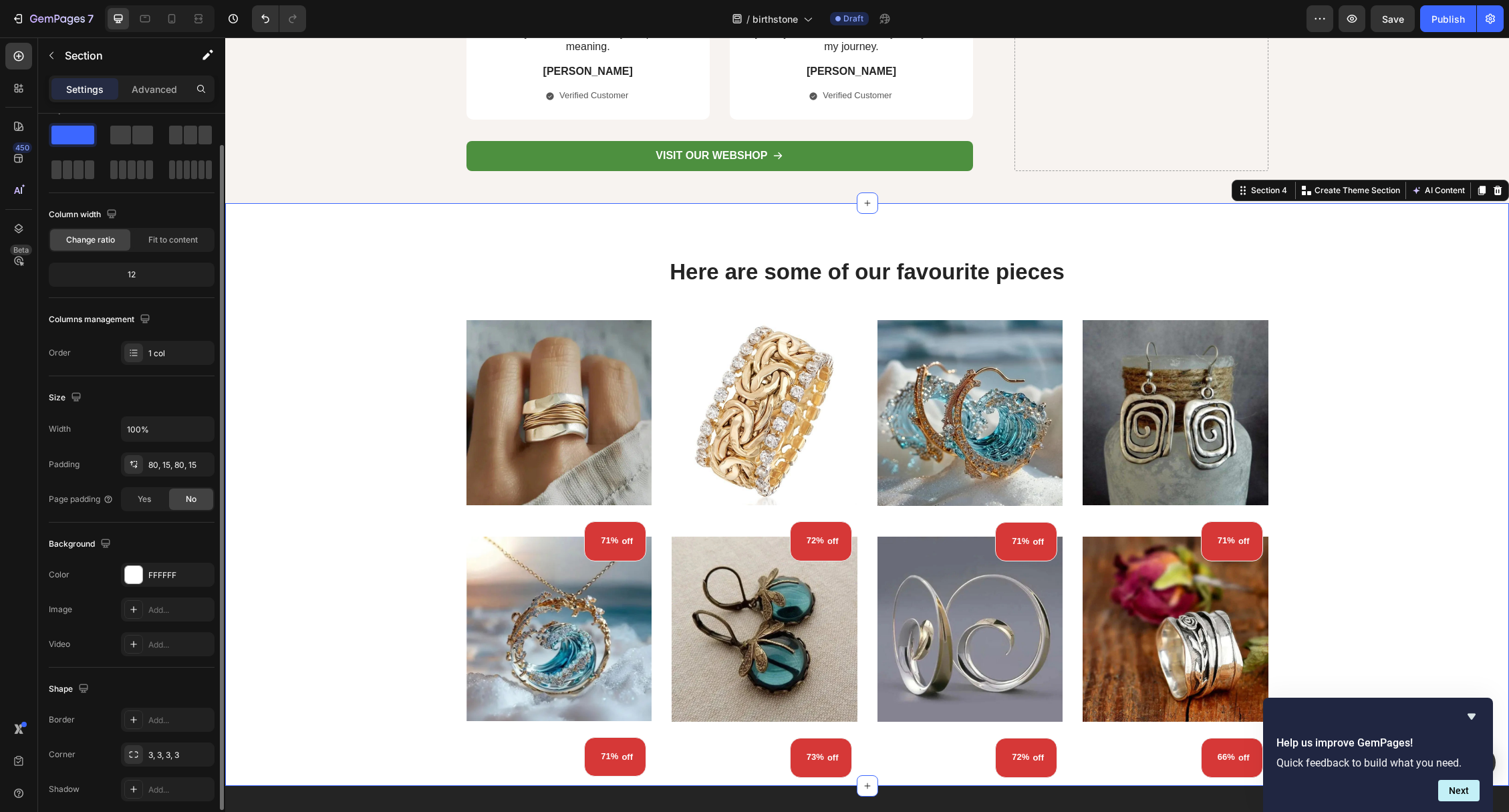
scroll to position [36, 0]
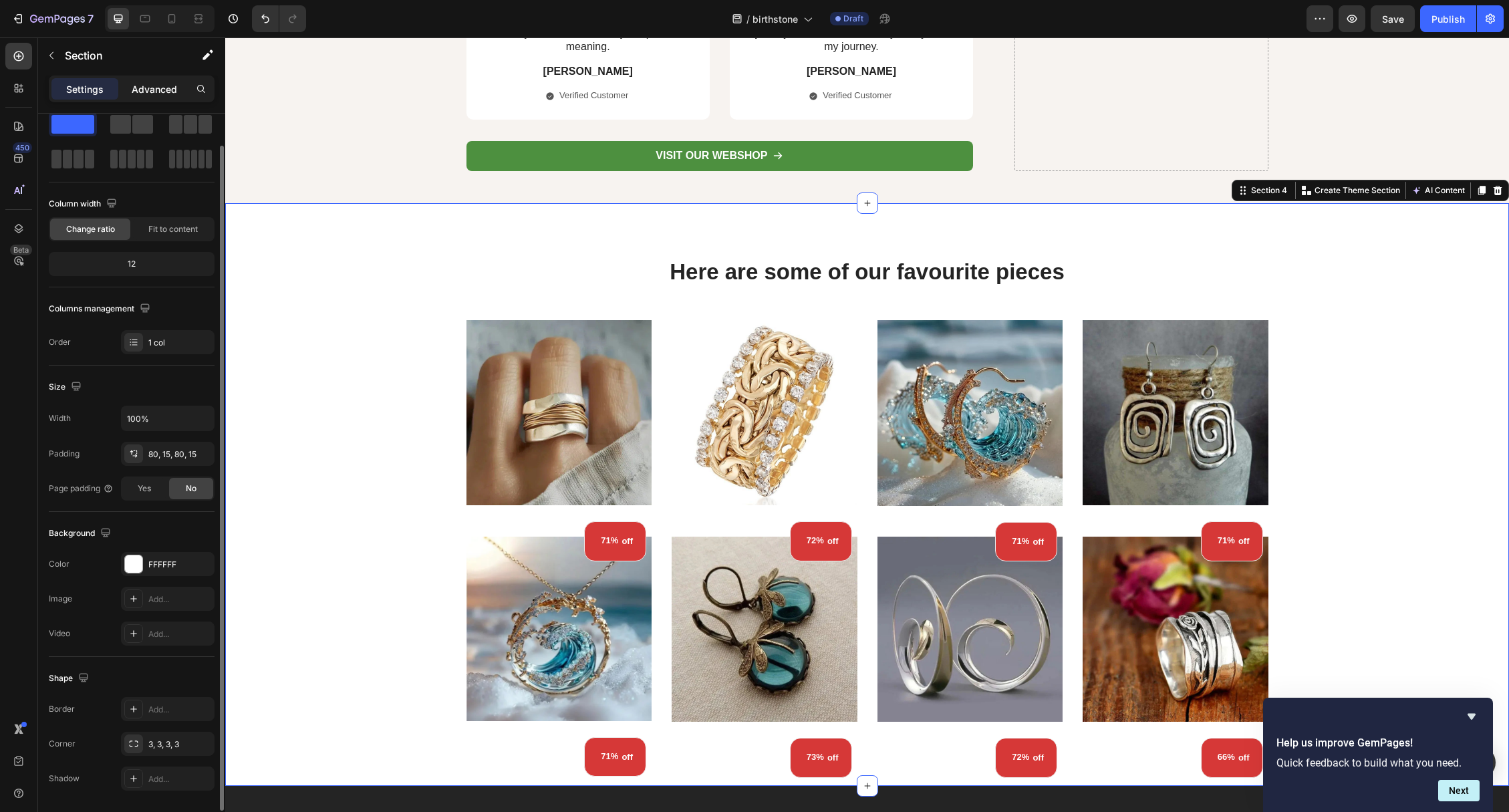
click at [137, 86] on p "Advanced" at bounding box center [155, 89] width 45 height 14
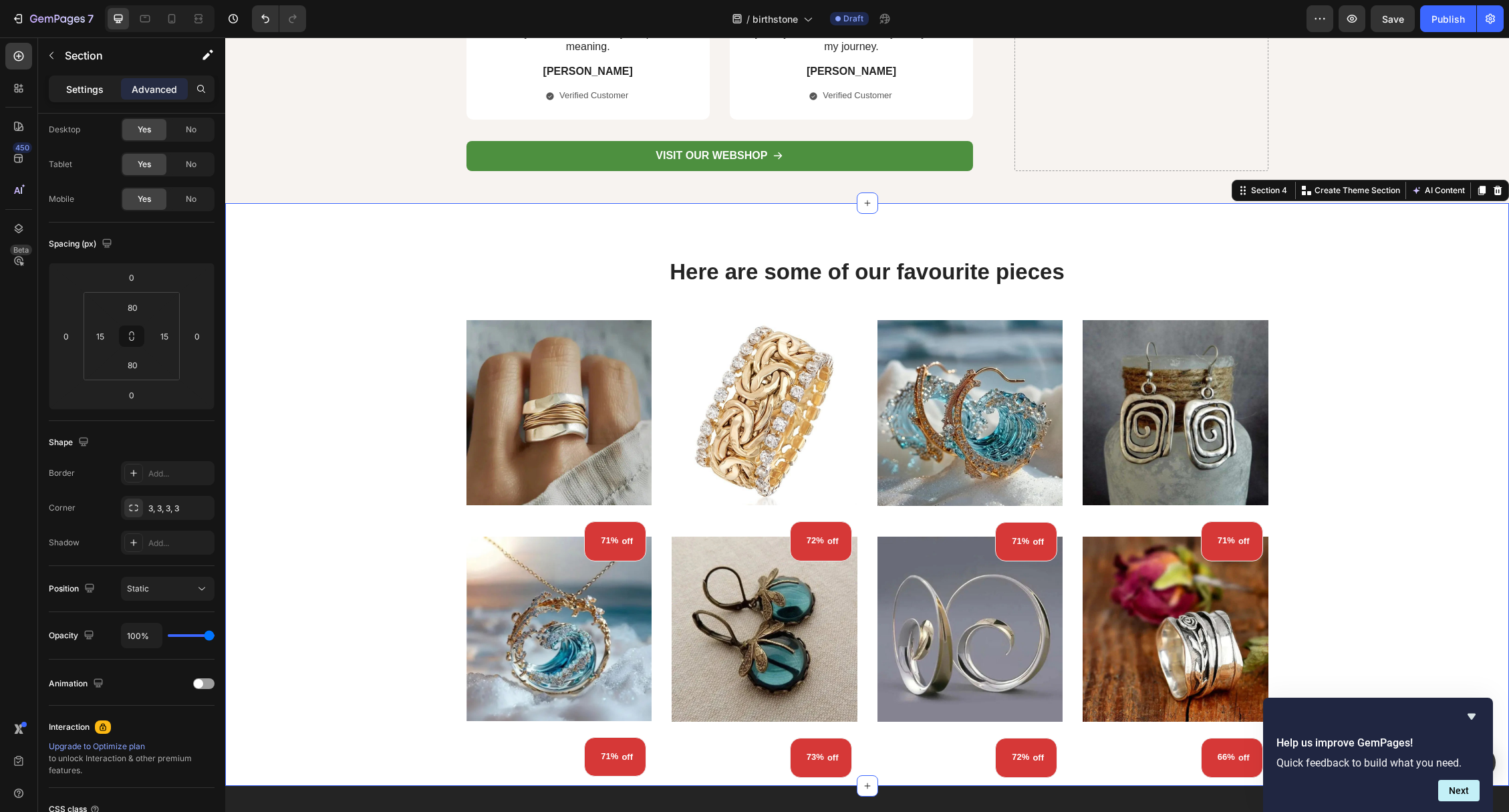
click at [70, 94] on p "Settings" at bounding box center [85, 89] width 37 height 14
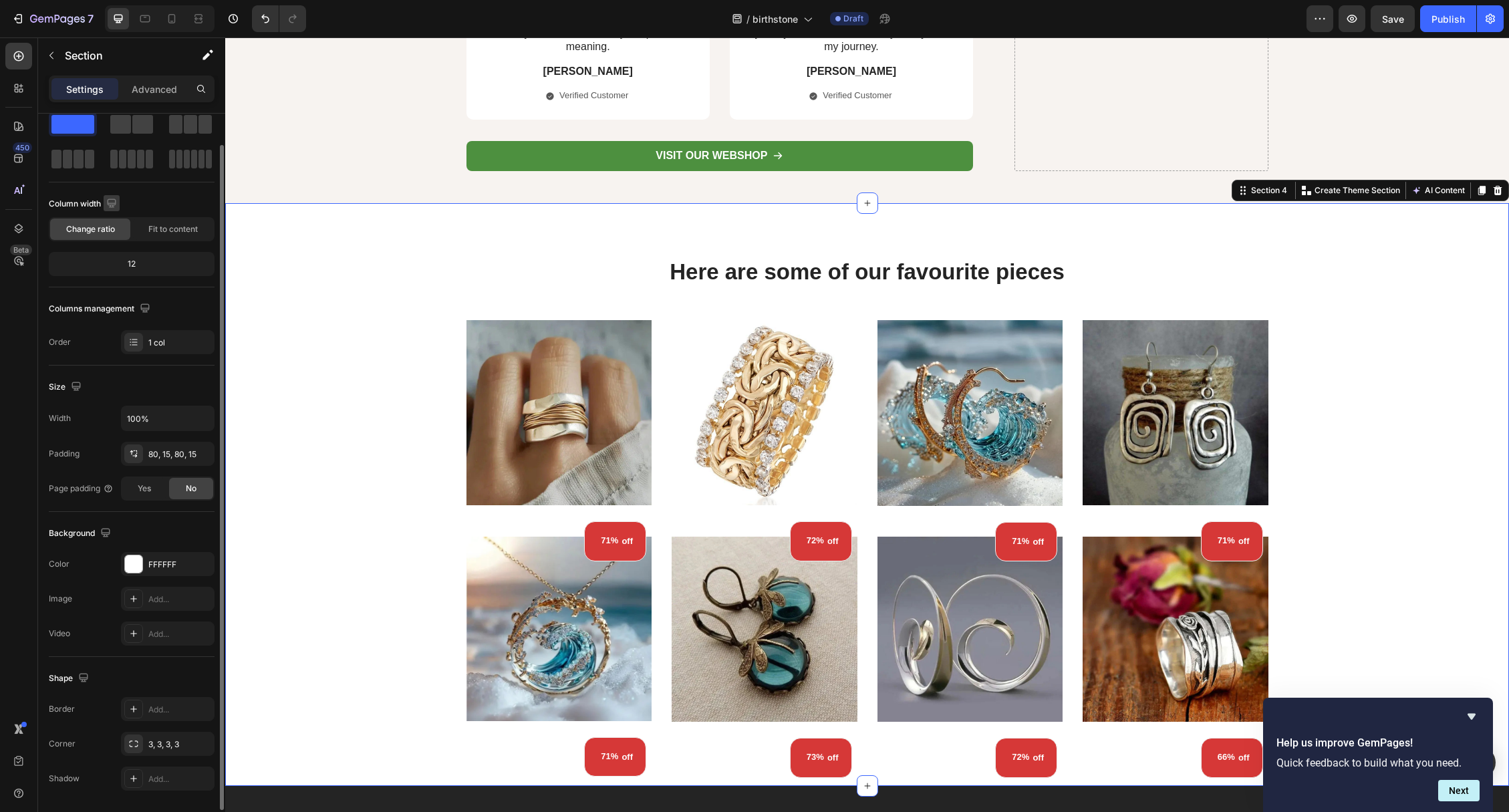
scroll to position [0, 0]
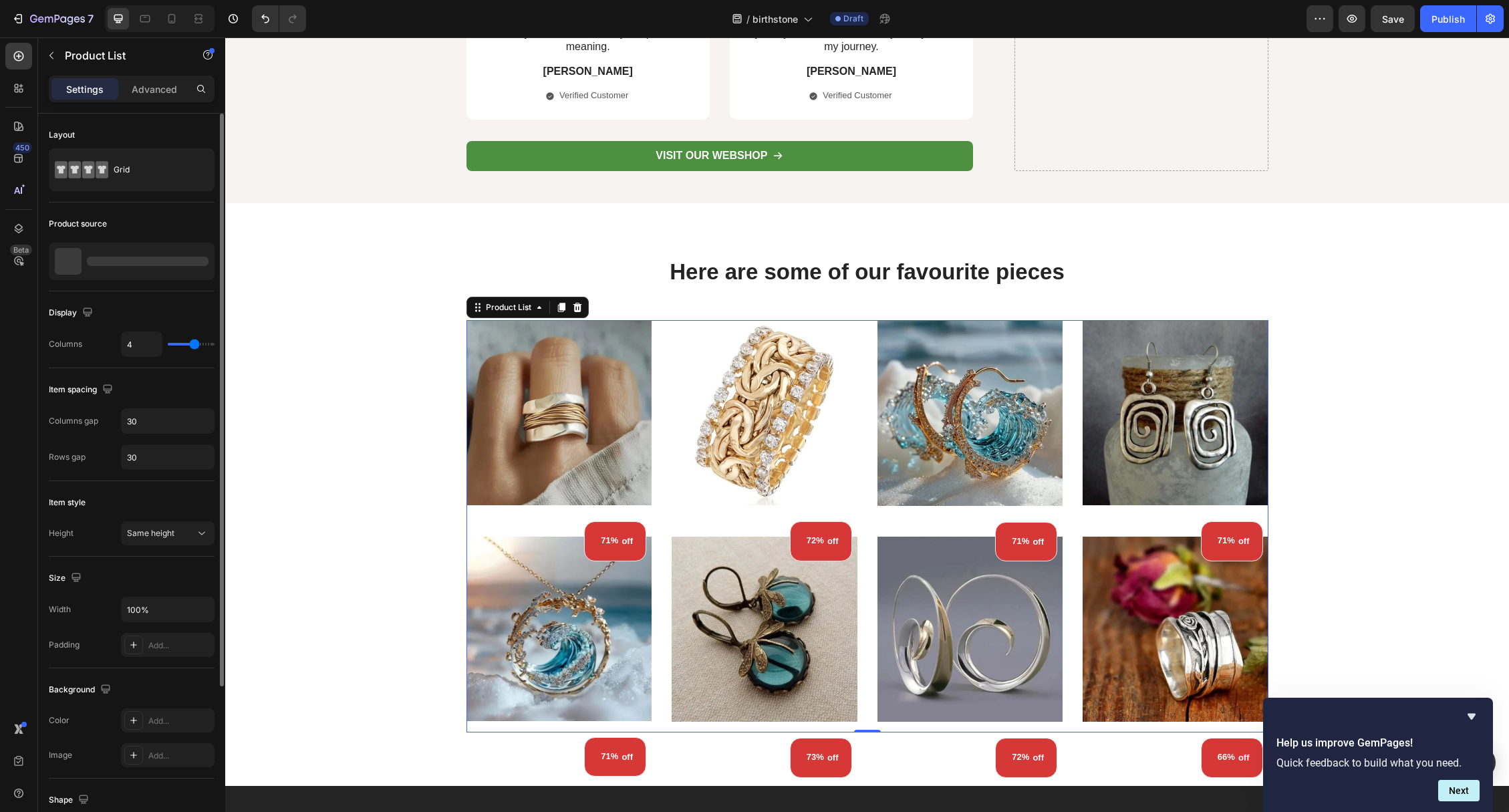
click at [665, 342] on div "(P) Images 71% off (P) Tag Row Row Product List 0 (P) Images 72% off (P) Tag Ro…" at bounding box center [867, 526] width 802 height 413
click at [93, 159] on icon at bounding box center [82, 170] width 53 height 31
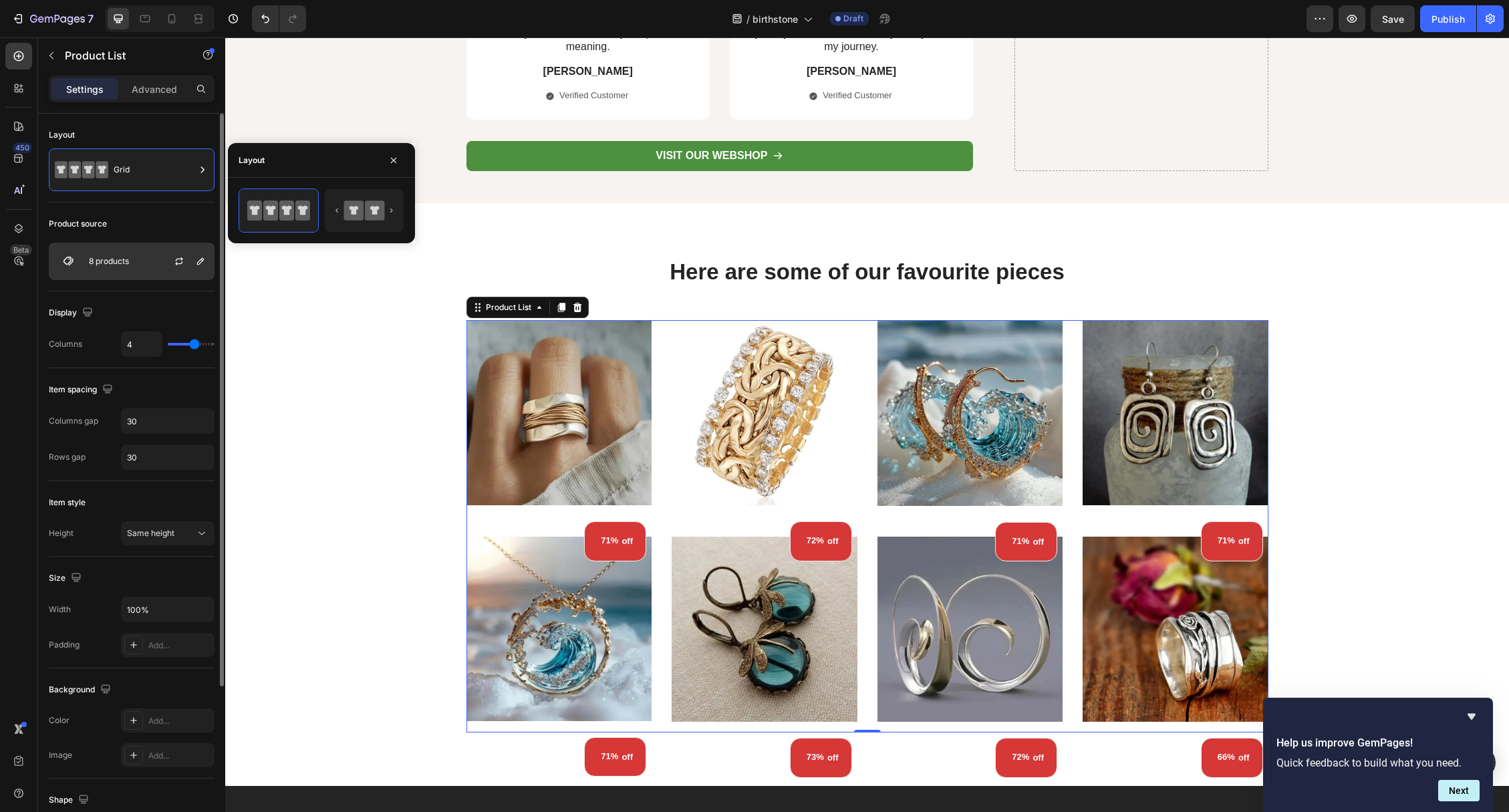
click at [130, 274] on div "8 products" at bounding box center [131, 261] width 166 height 37
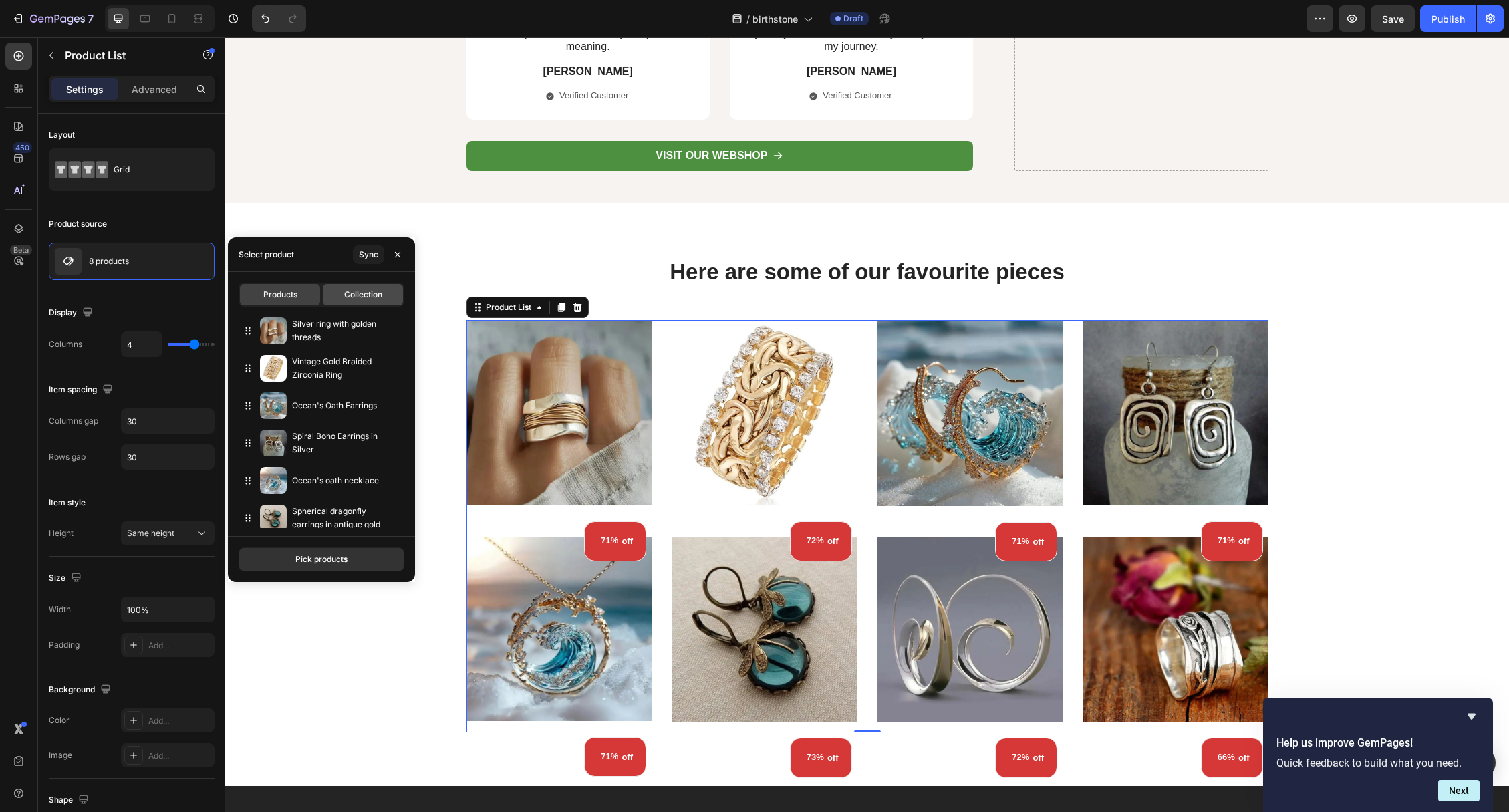
click at [367, 295] on span "Collection" at bounding box center [363, 295] width 38 height 12
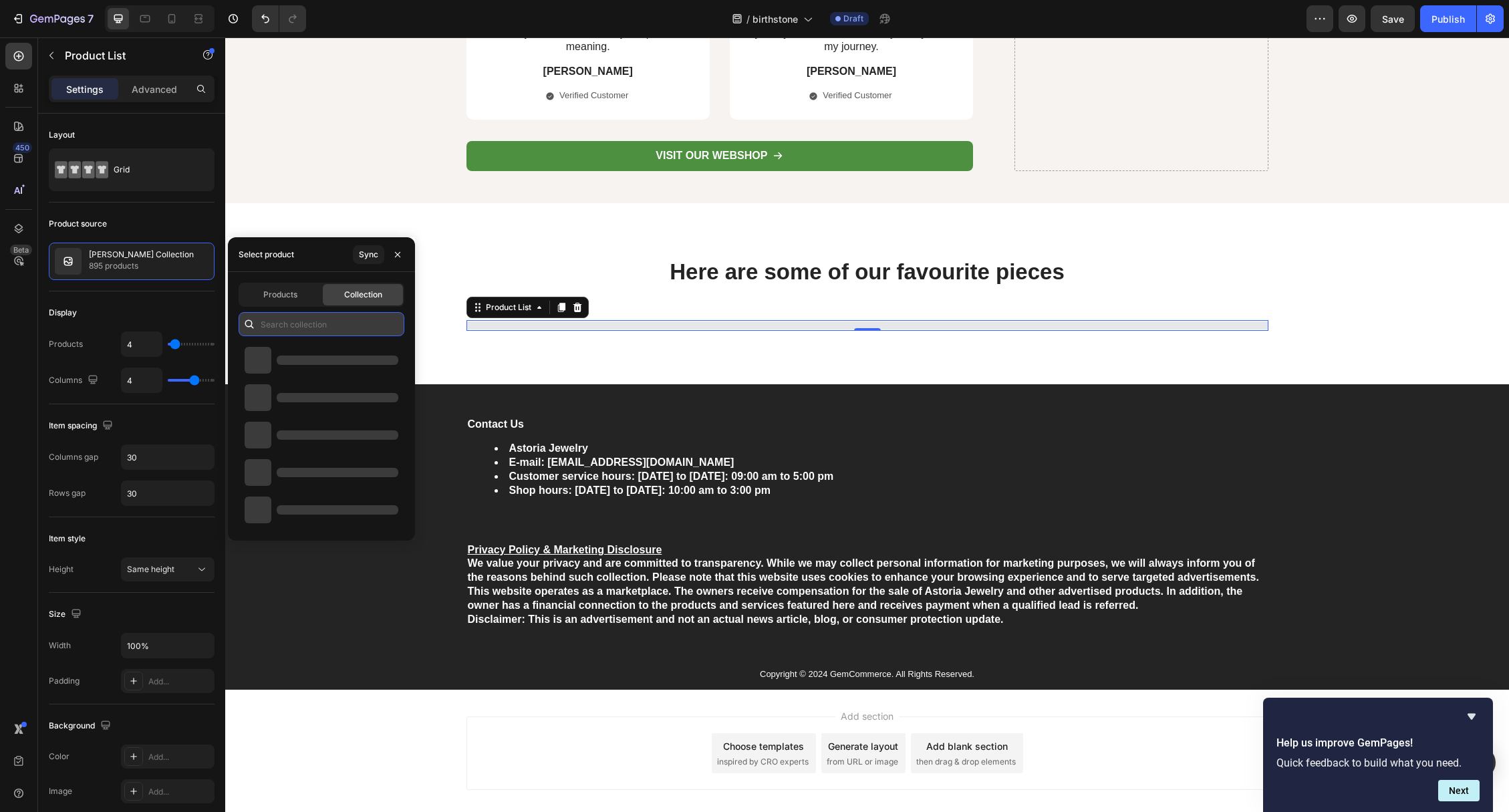
click at [323, 321] on input "text" at bounding box center [321, 324] width 166 height 24
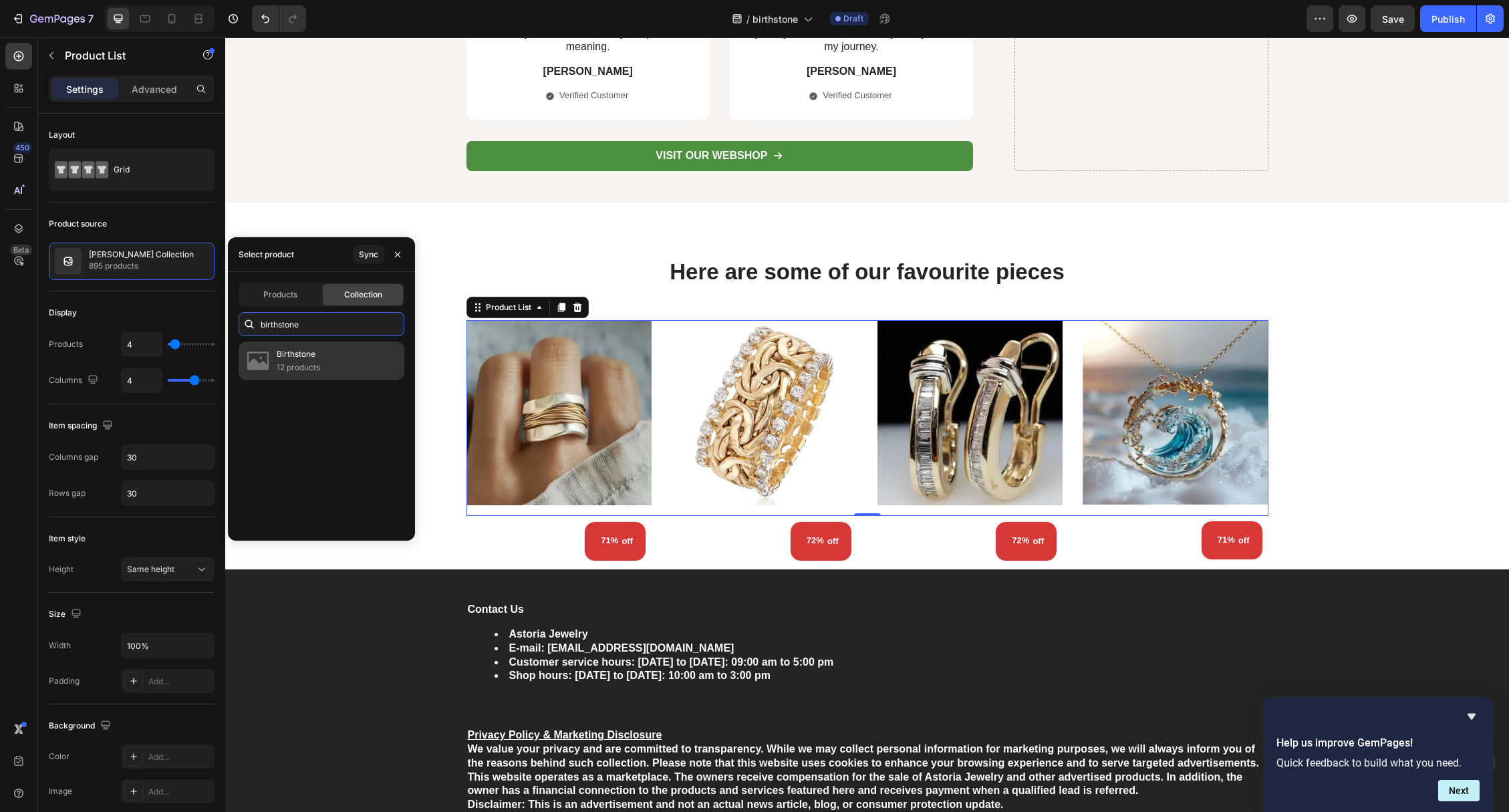
type input "birthstone"
click at [333, 359] on div "Birthstone 12 products" at bounding box center [321, 361] width 166 height 39
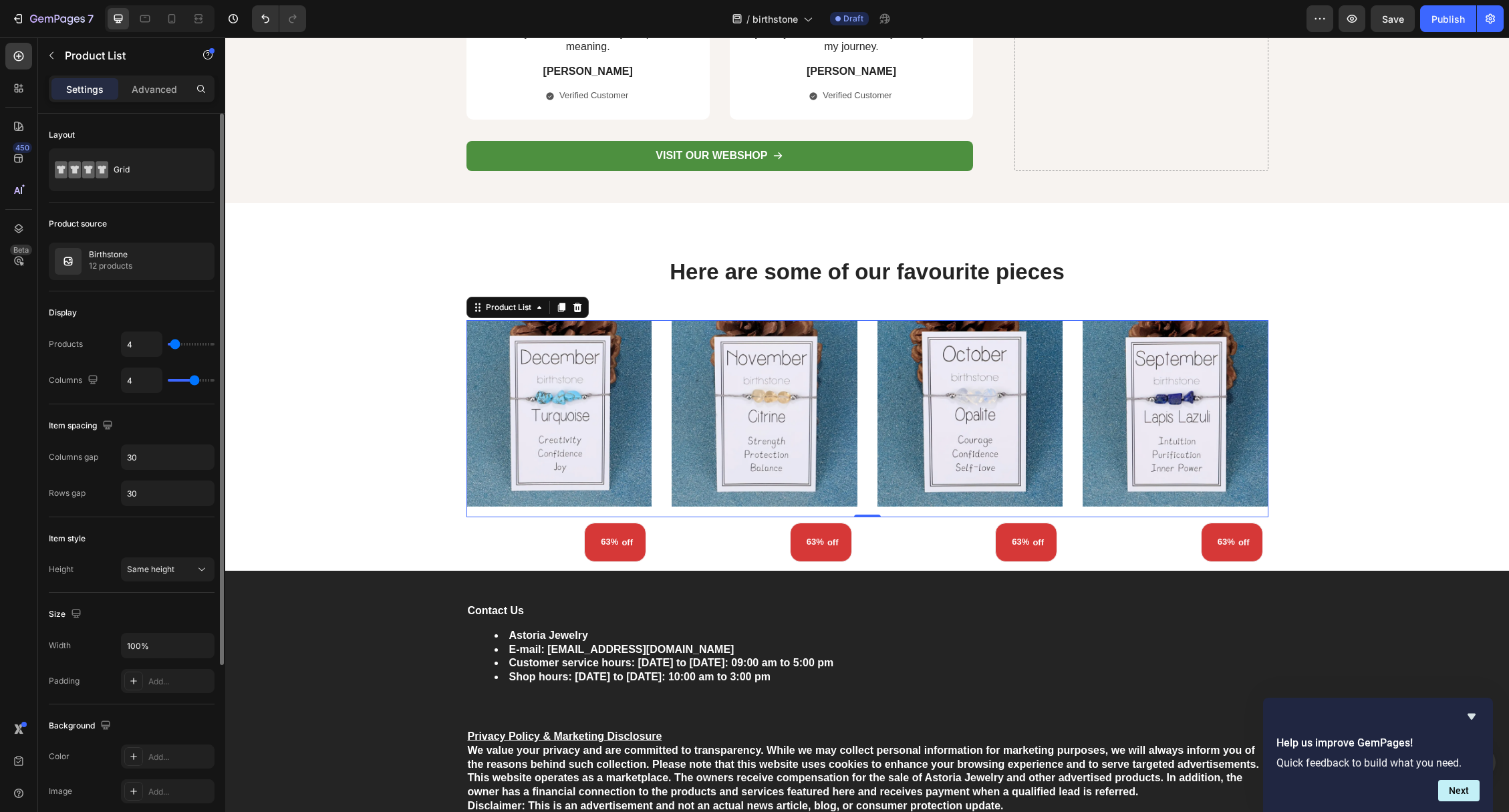
click at [175, 343] on input "range" at bounding box center [191, 343] width 47 height 2
click at [143, 345] on input "4" at bounding box center [142, 344] width 40 height 24
type input "1"
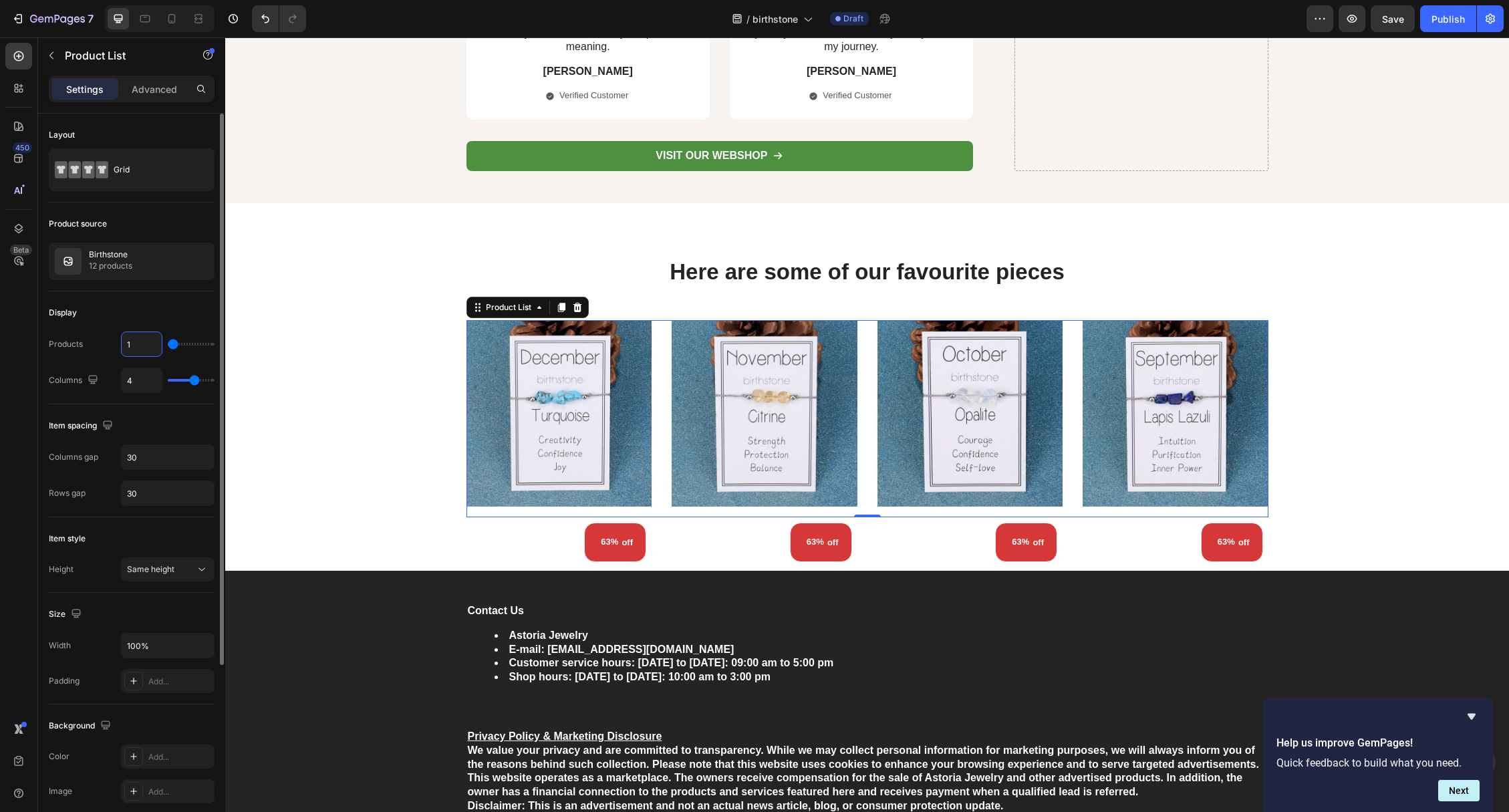
type input "12"
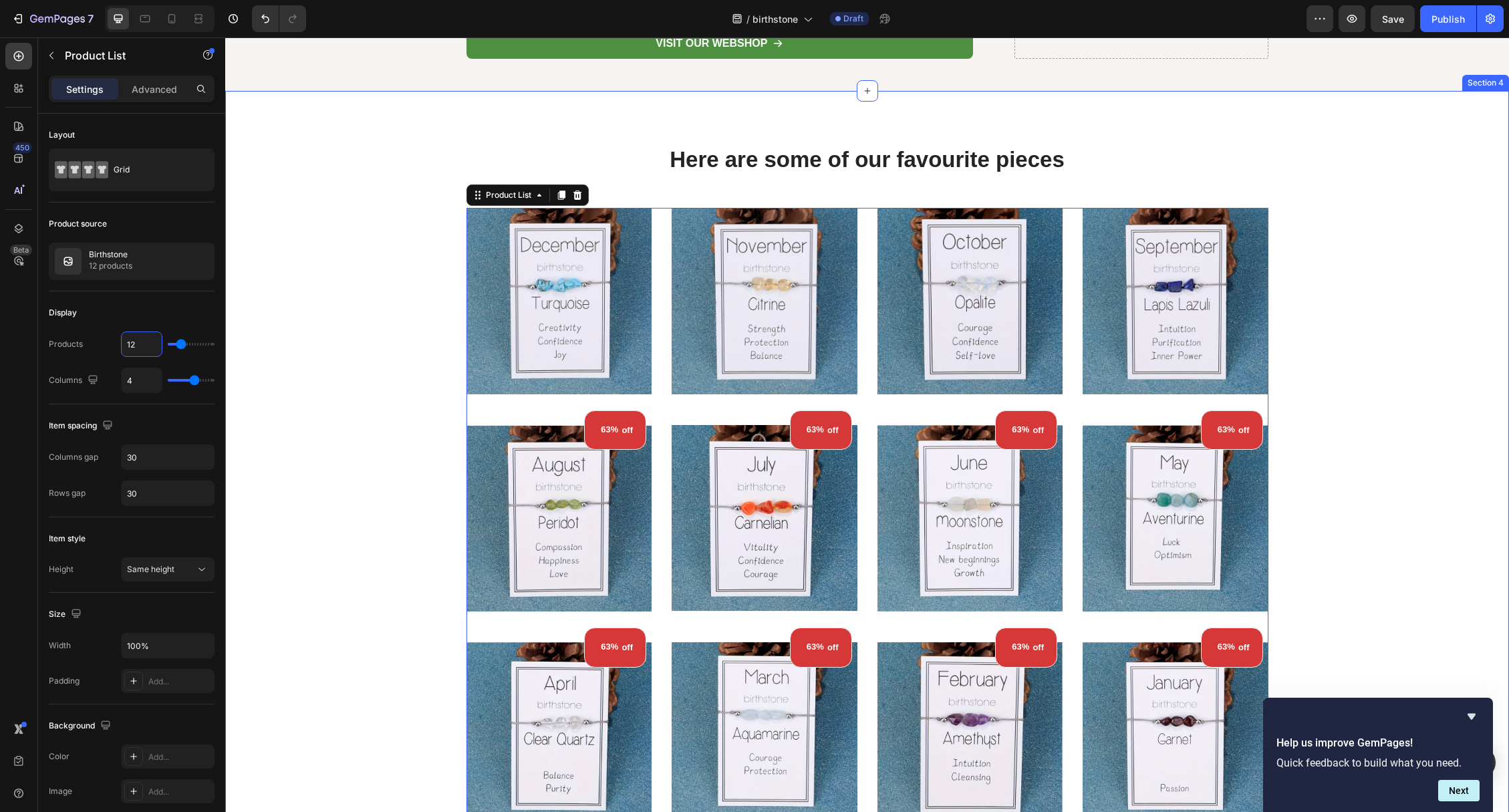
scroll to position [3145, 0]
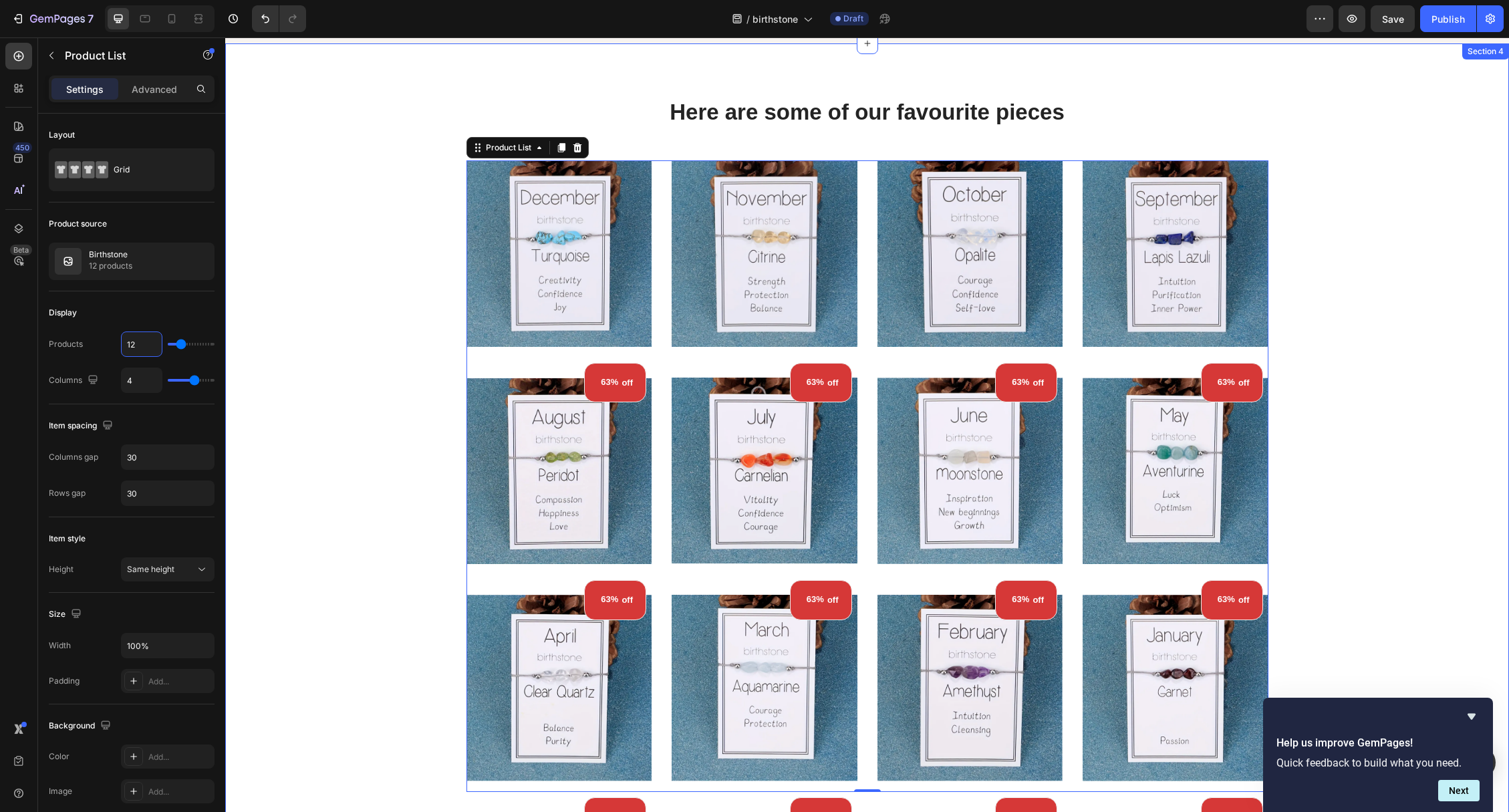
click at [1426, 240] on div "Here are some of our favourite pieces Heading Row (P) Images 63% off (P) Tag Ro…" at bounding box center [867, 444] width 1264 height 695
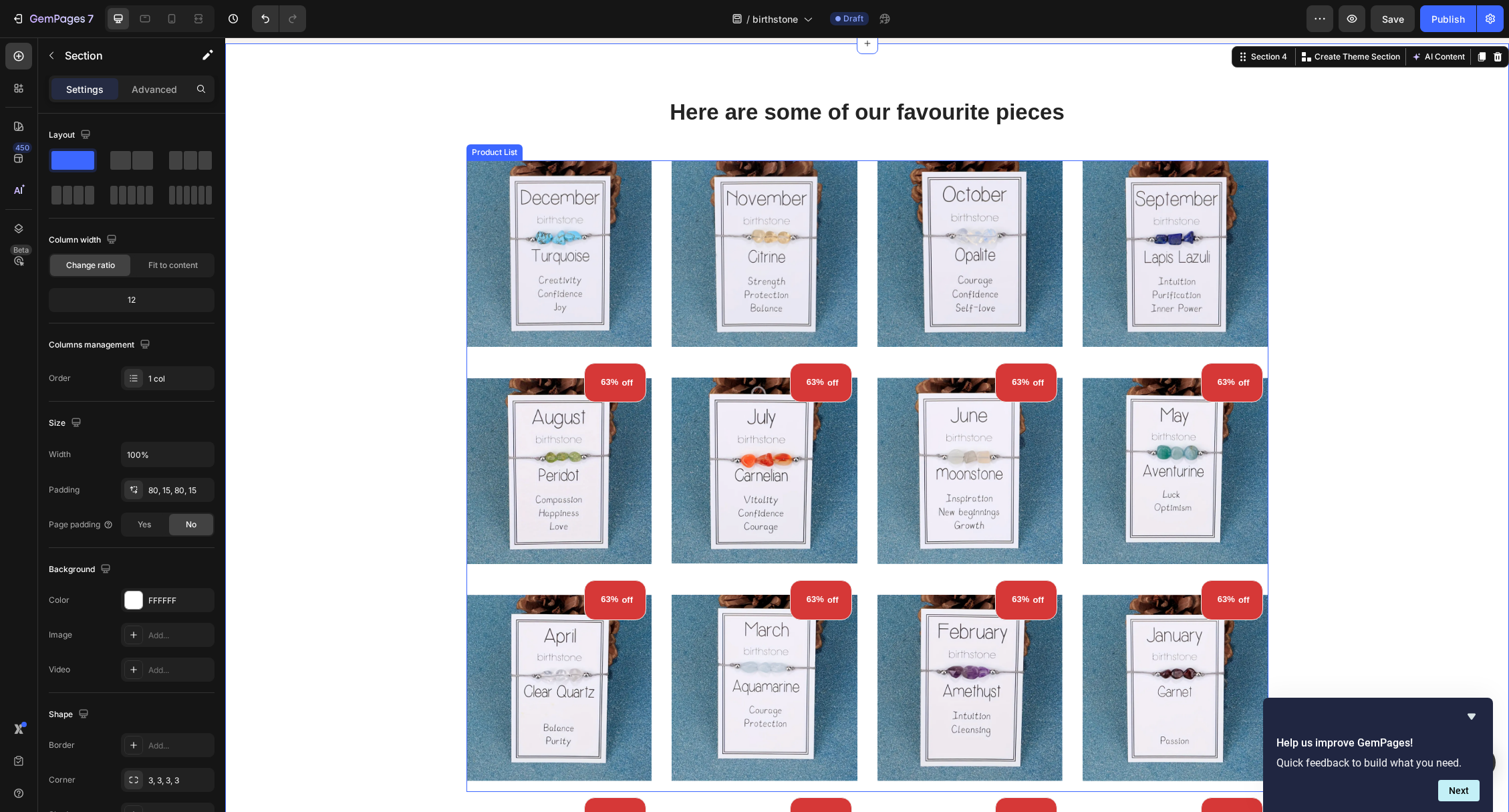
click at [865, 191] on div "(P) Images 63% off (P) Tag Row Row Product List (P) Images 63% off (P) Tag Row …" at bounding box center [867, 476] width 802 height 632
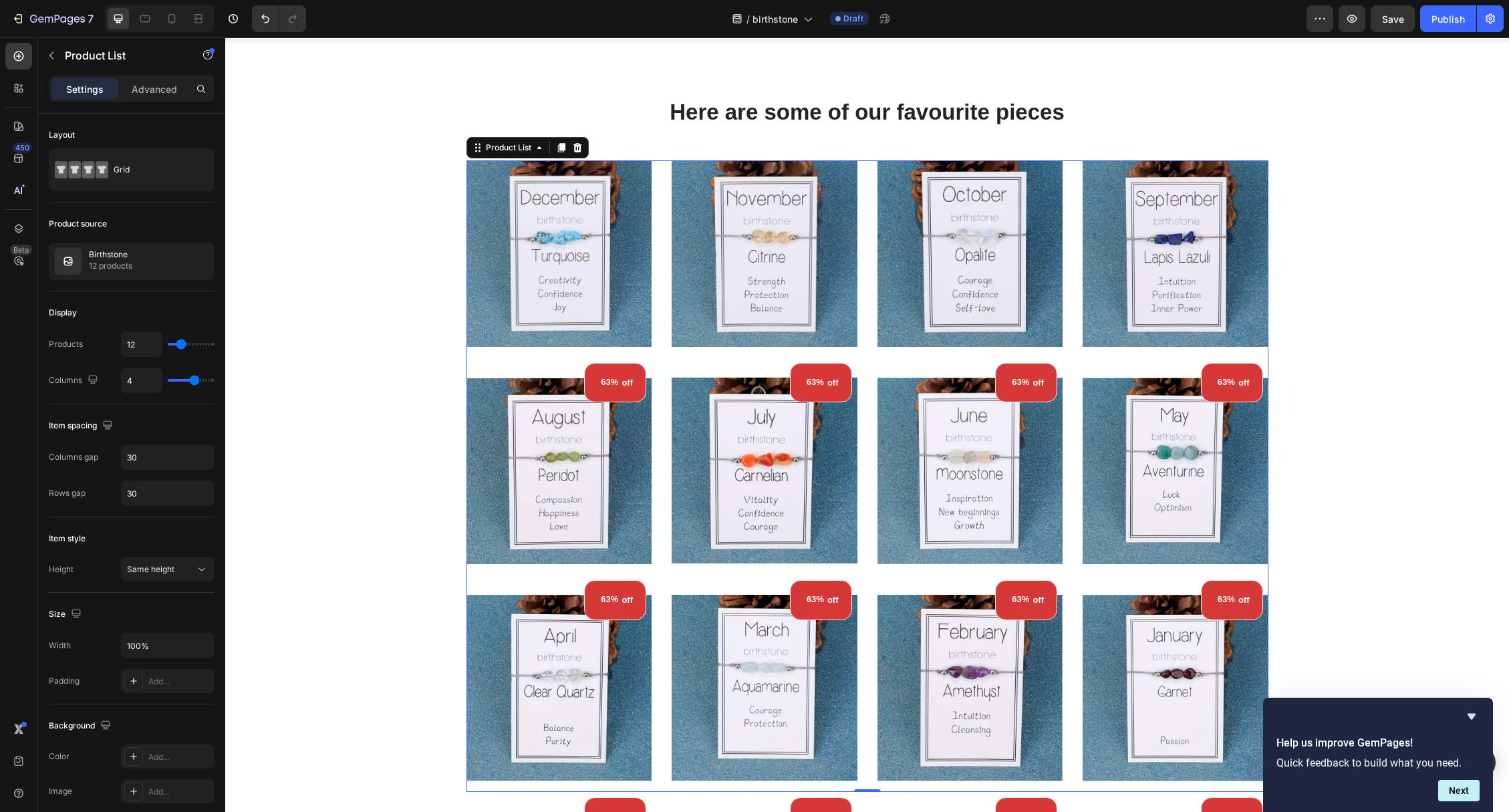
scroll to position [3145, 0]
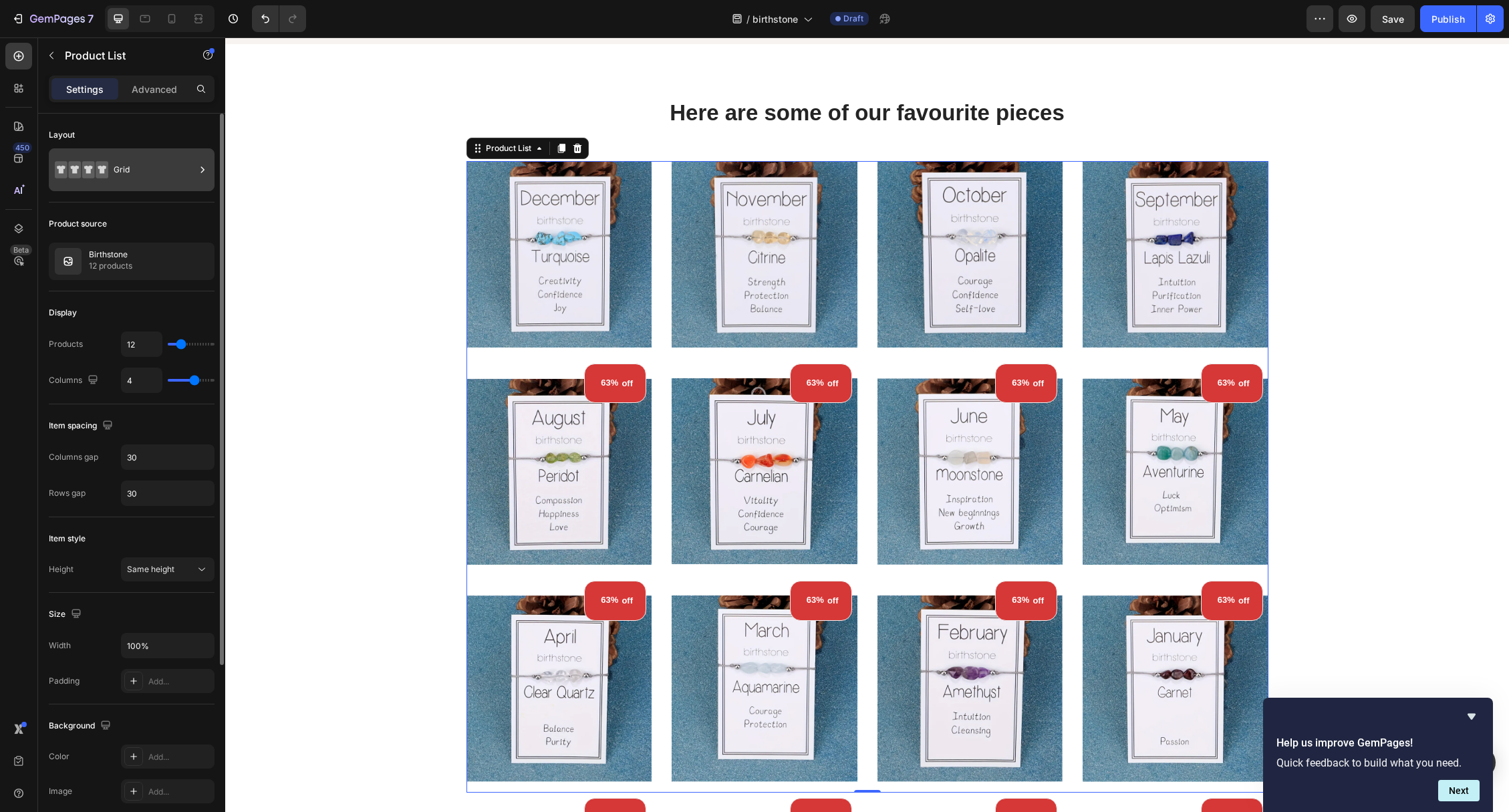
click at [114, 178] on div "Grid" at bounding box center [154, 170] width 82 height 31
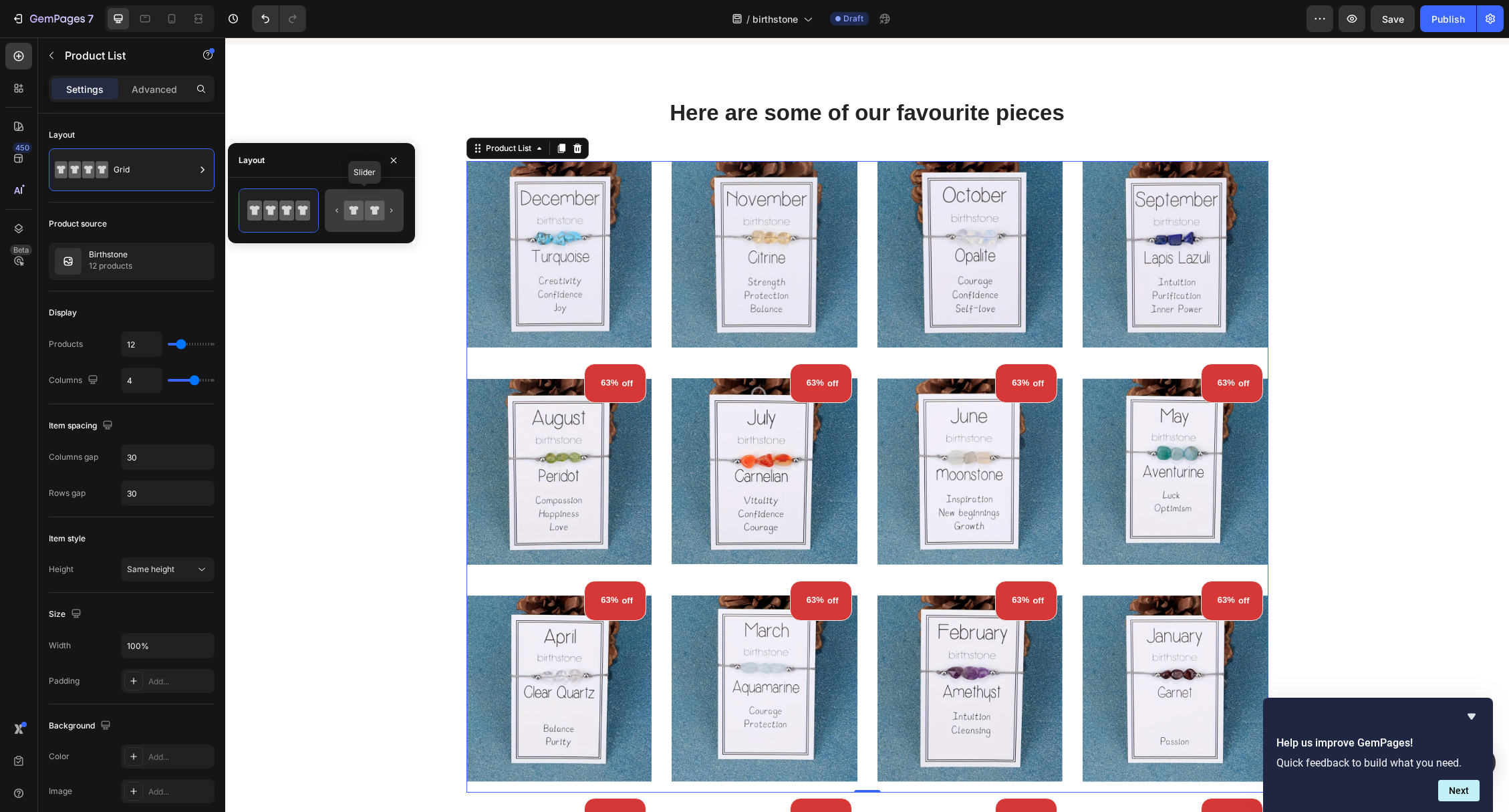
click at [346, 219] on icon at bounding box center [354, 210] width 19 height 19
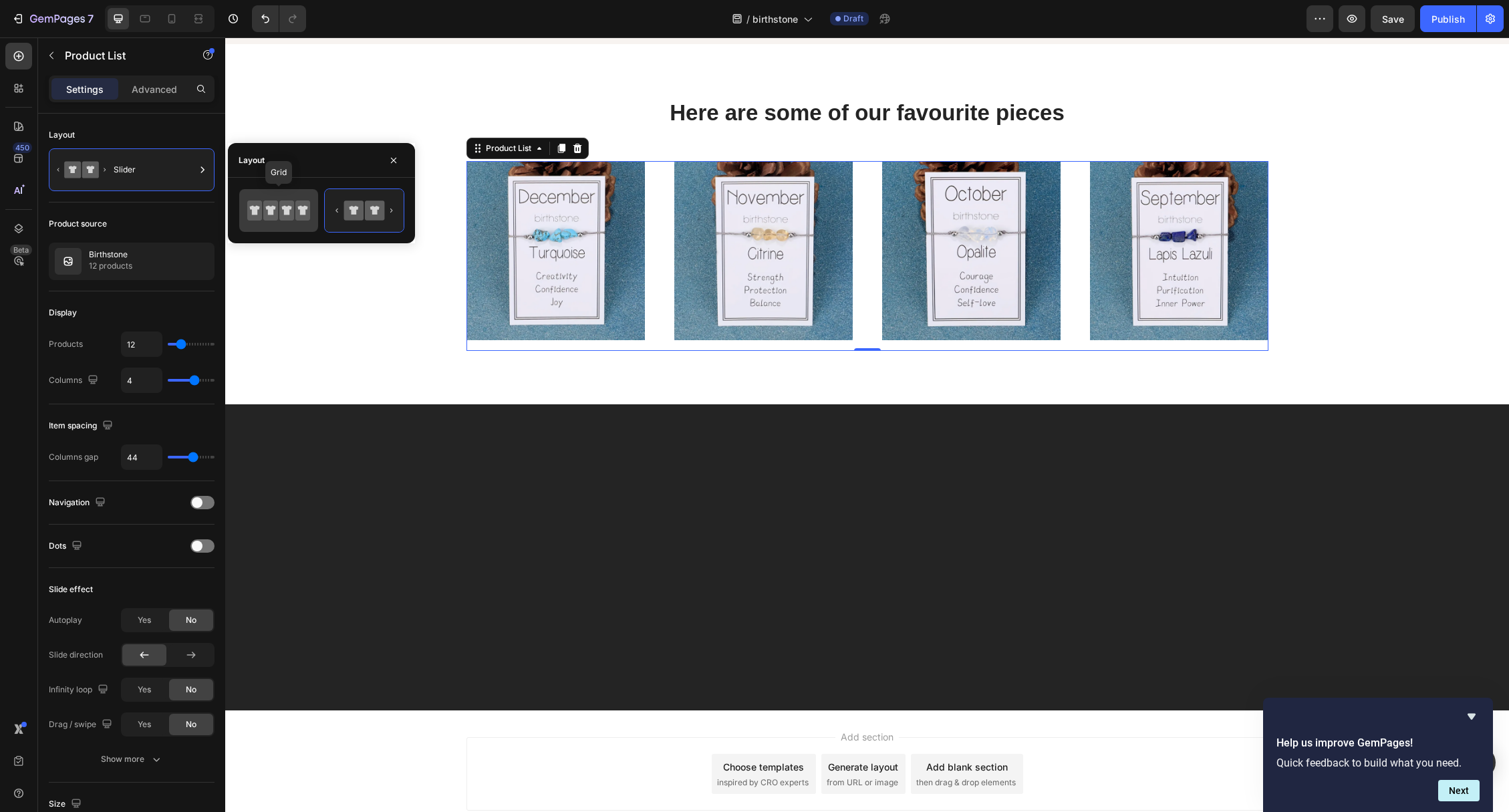
click at [271, 217] on icon at bounding box center [270, 210] width 15 height 20
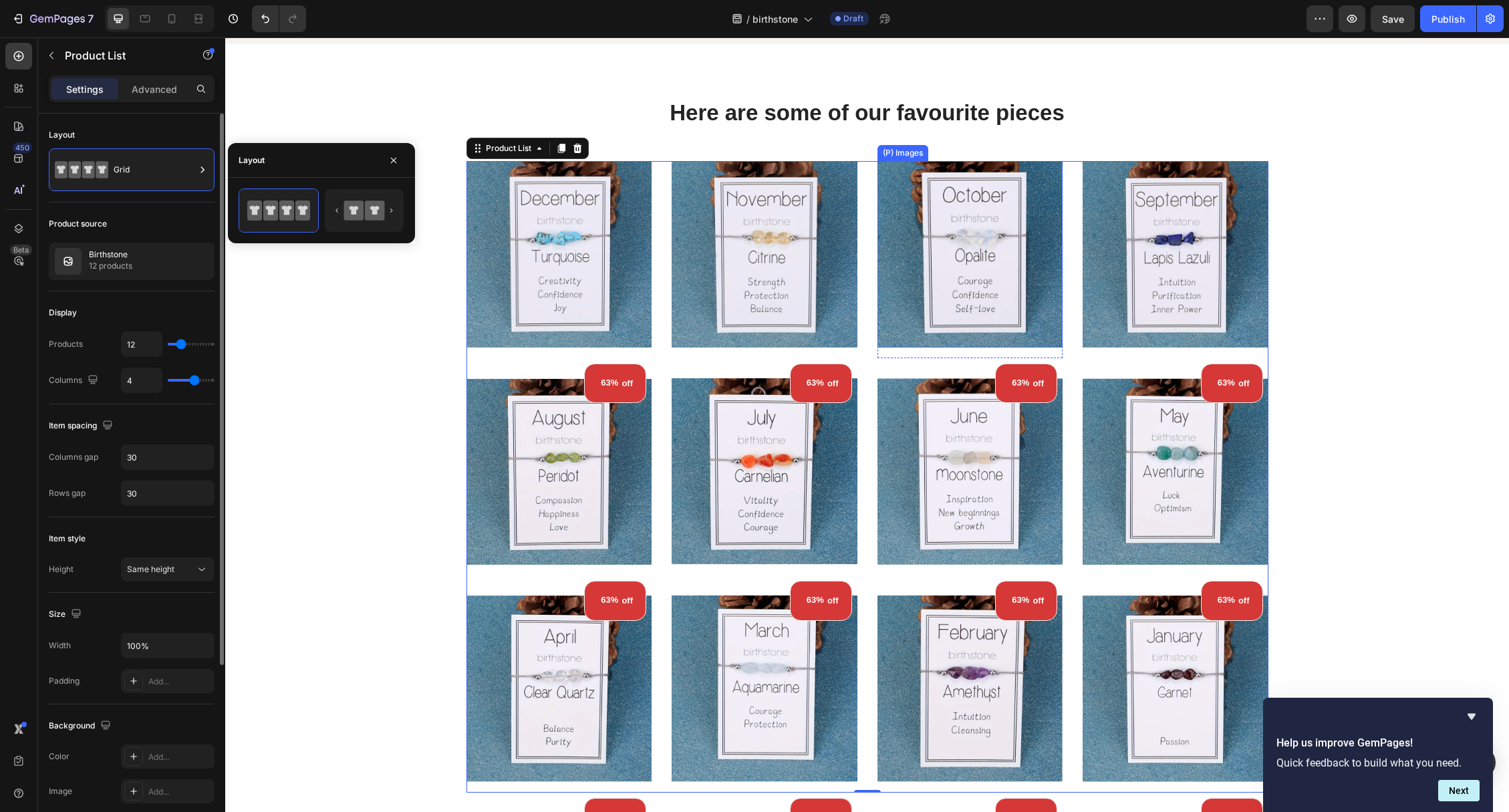
scroll to position [3138, 0]
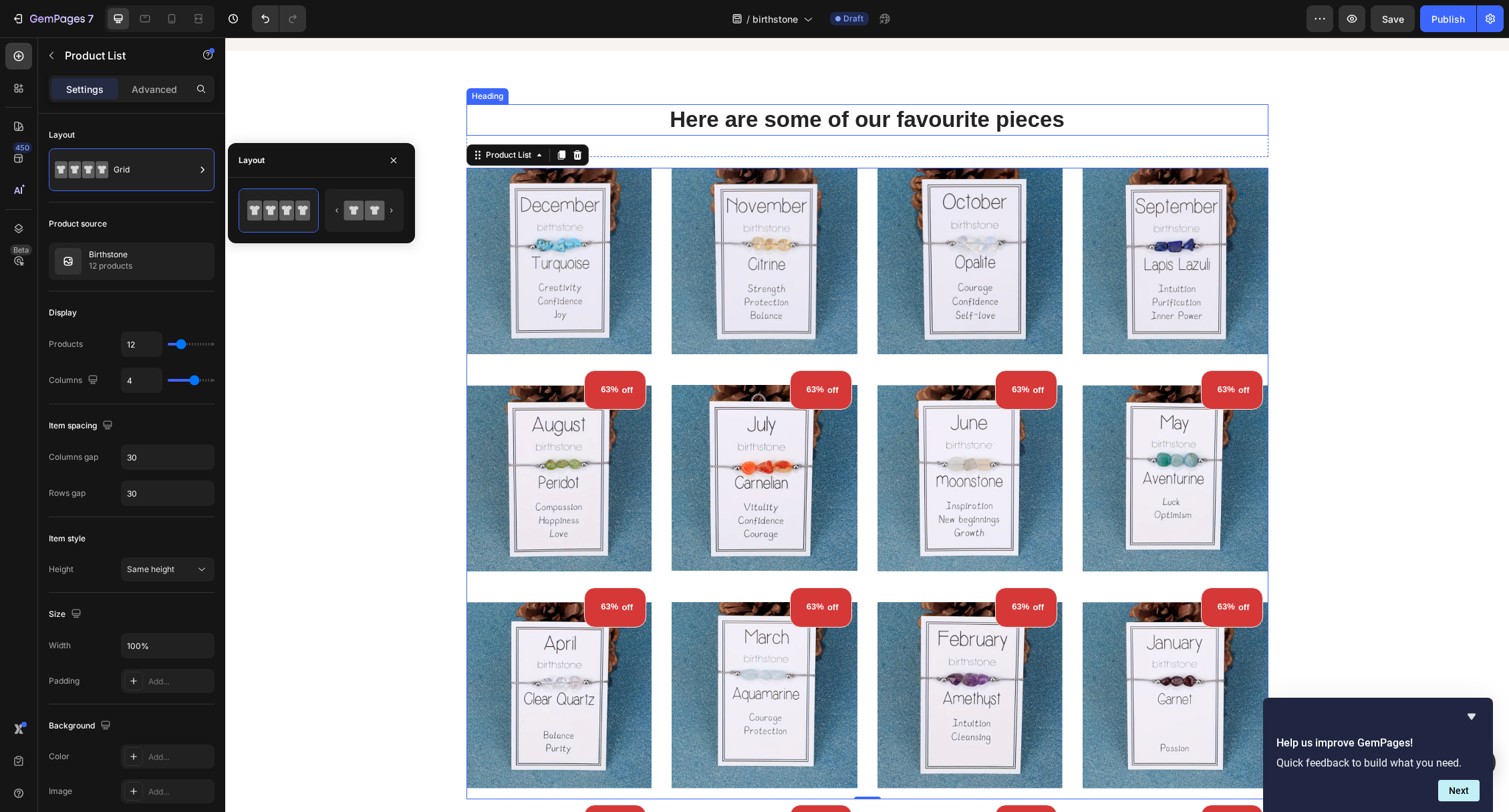
click at [799, 122] on h2 "Here are some of our favourite pieces" at bounding box center [867, 120] width 802 height 32
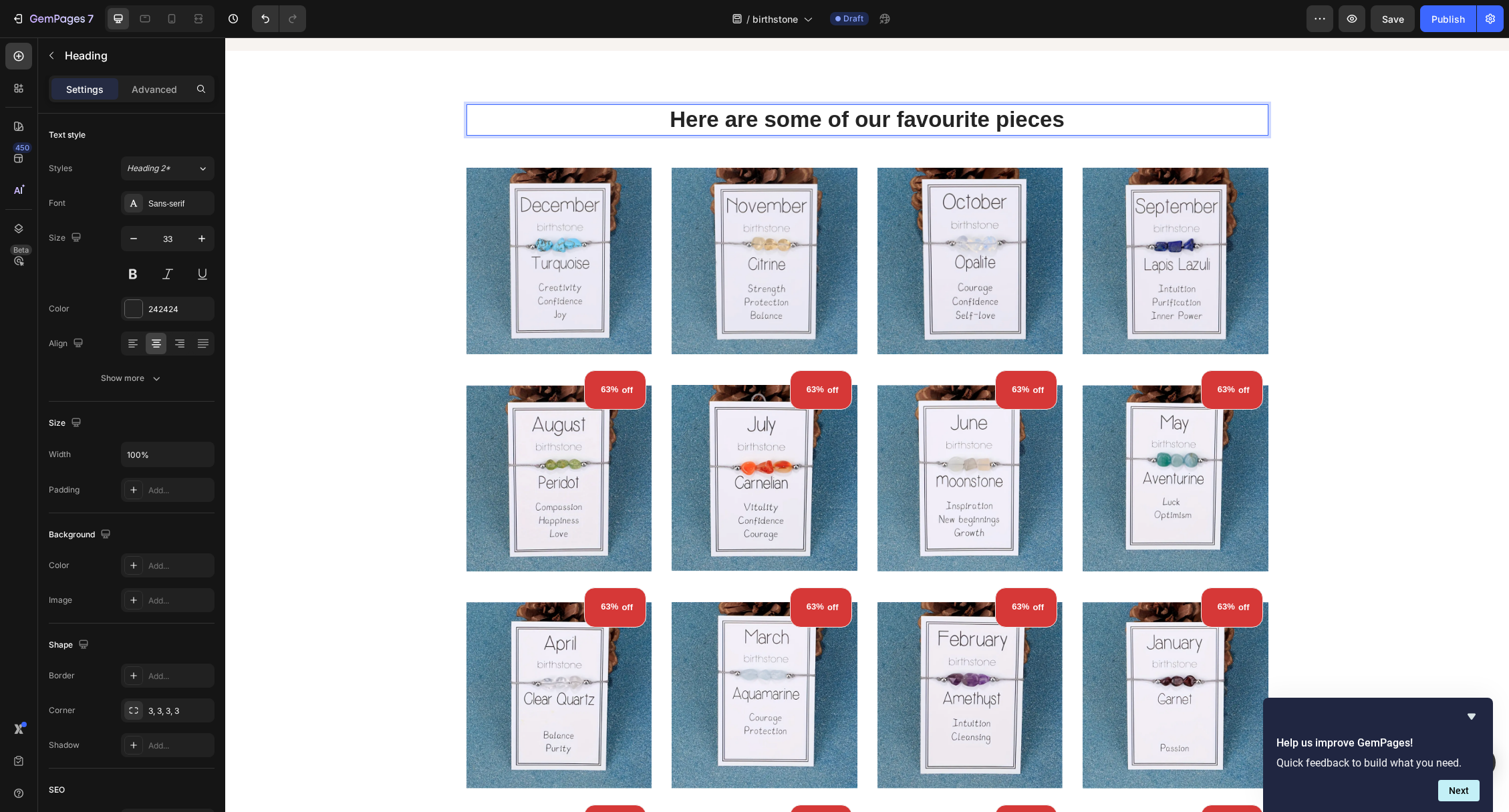
click at [799, 122] on h2 "Here are some of our favourite pieces" at bounding box center [867, 120] width 802 height 32
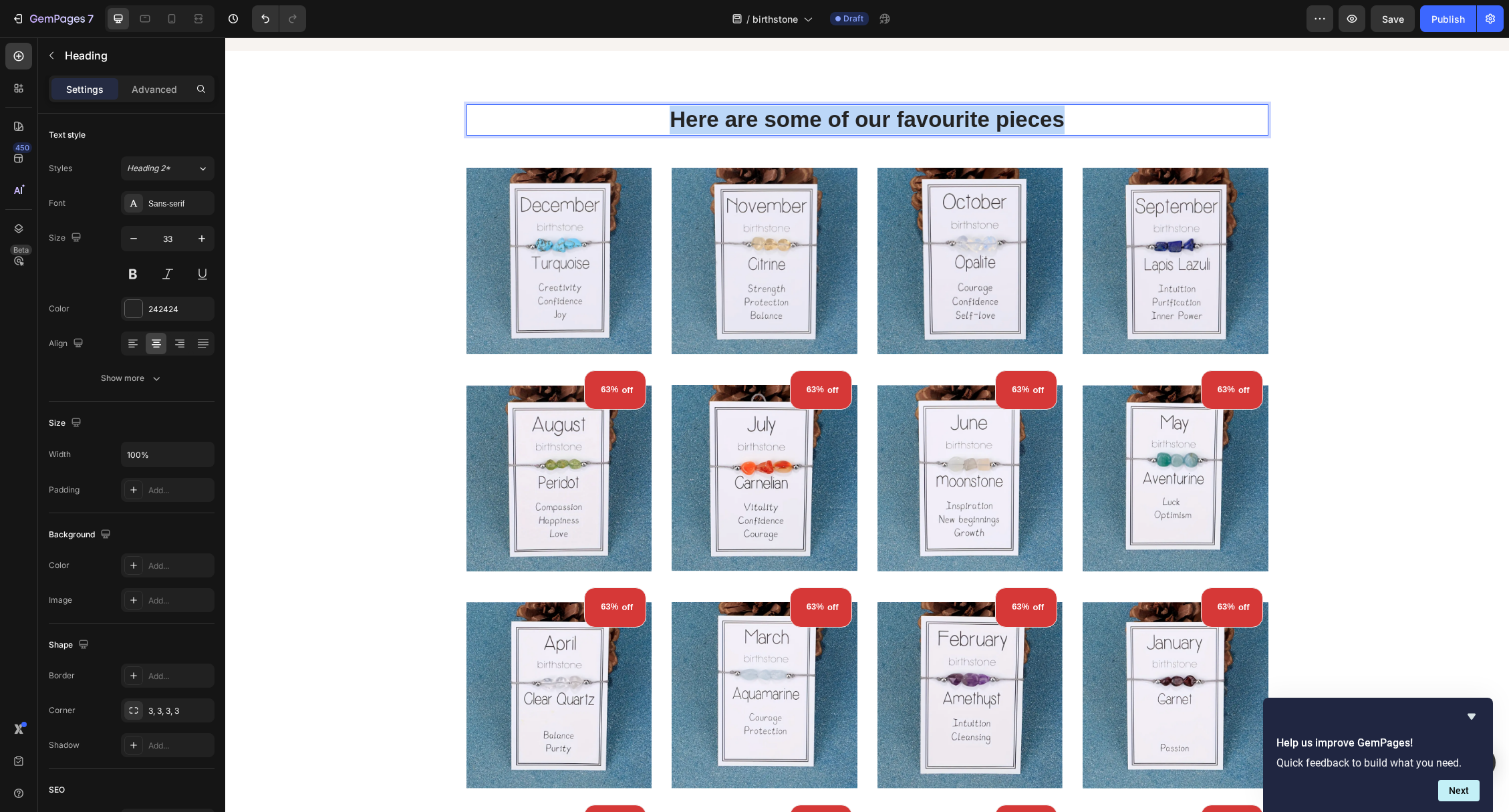
click at [799, 122] on p "Here are some of our favourite pieces" at bounding box center [867, 119] width 799 height 28
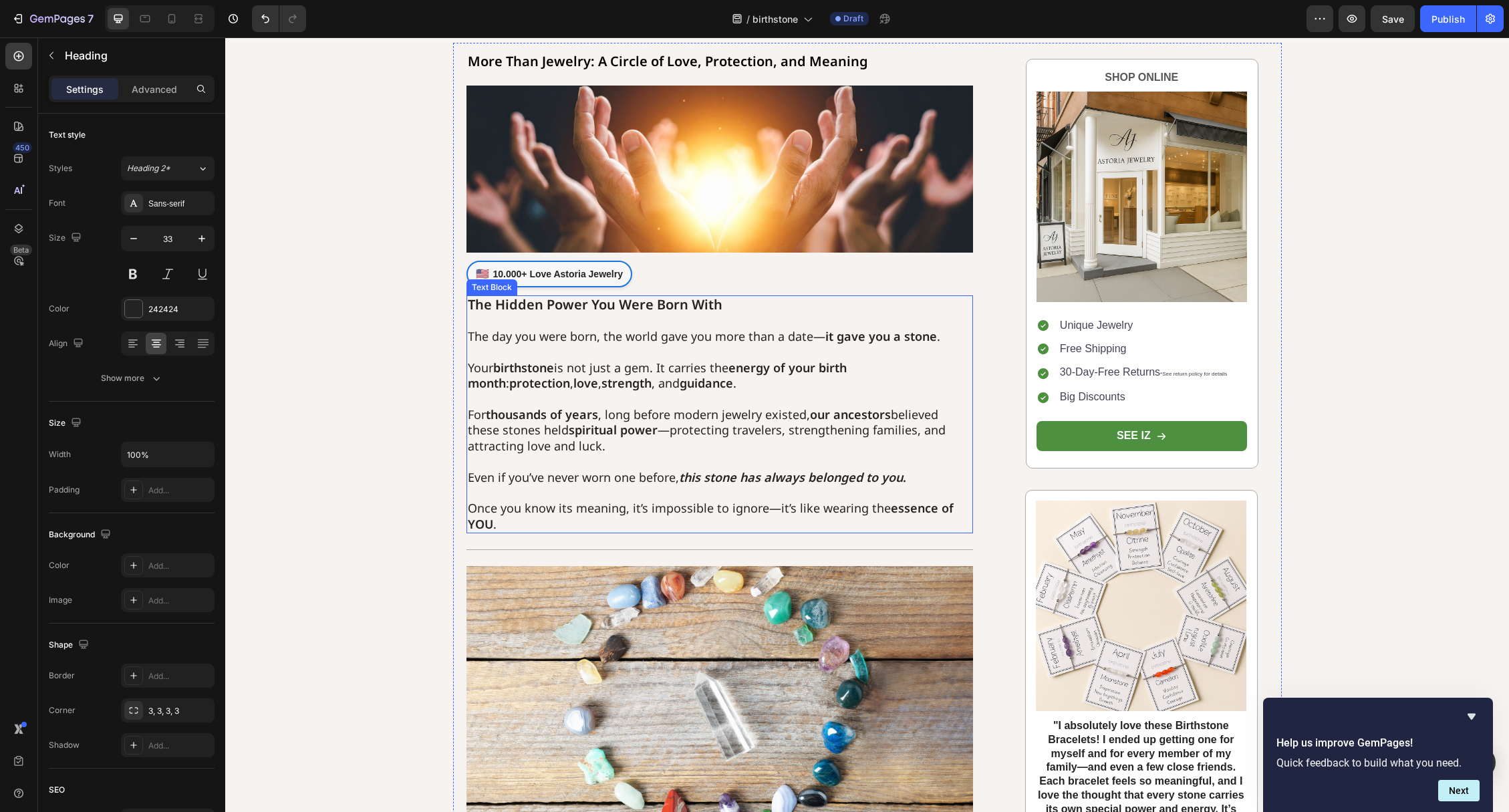
scroll to position [316, 0]
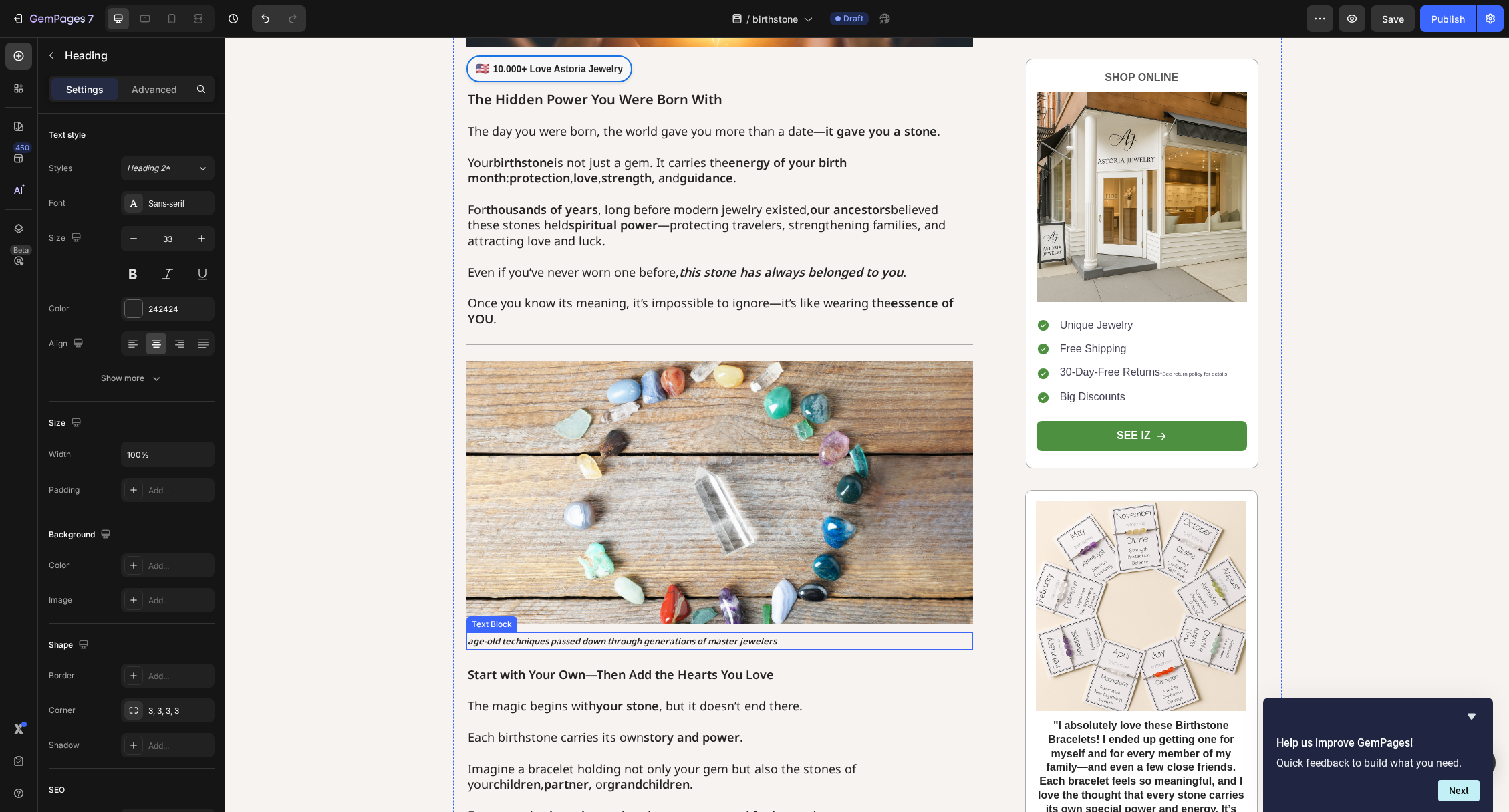
click at [576, 640] on strong "age-old techniques passed down through generations of master jewelers" at bounding box center [622, 640] width 308 height 12
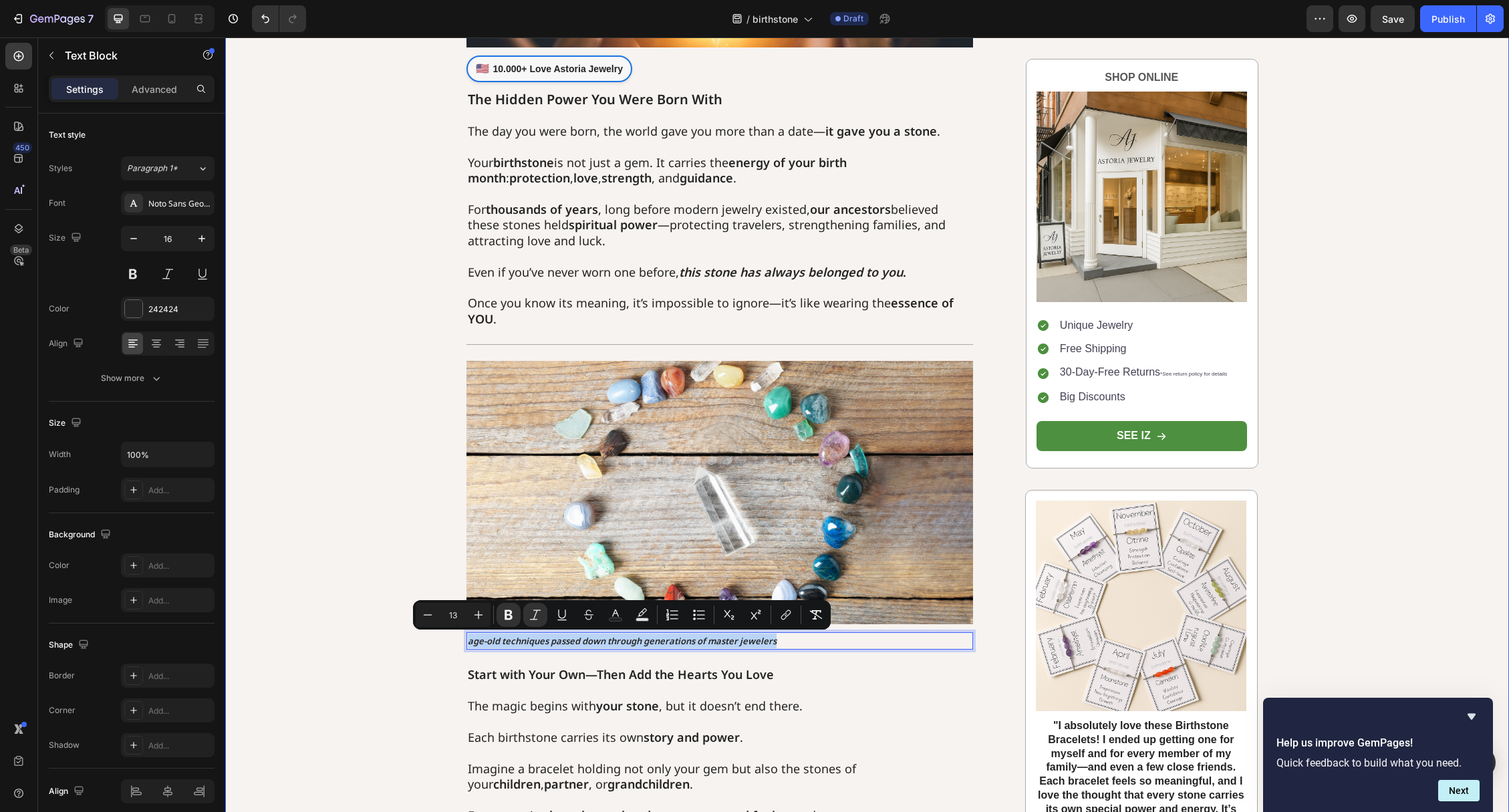
click at [315, 430] on div "Image Row More Than Jewelry: A Circle of Love, Protection, and Meaning Heading …" at bounding box center [867, 725] width 1284 height 1953
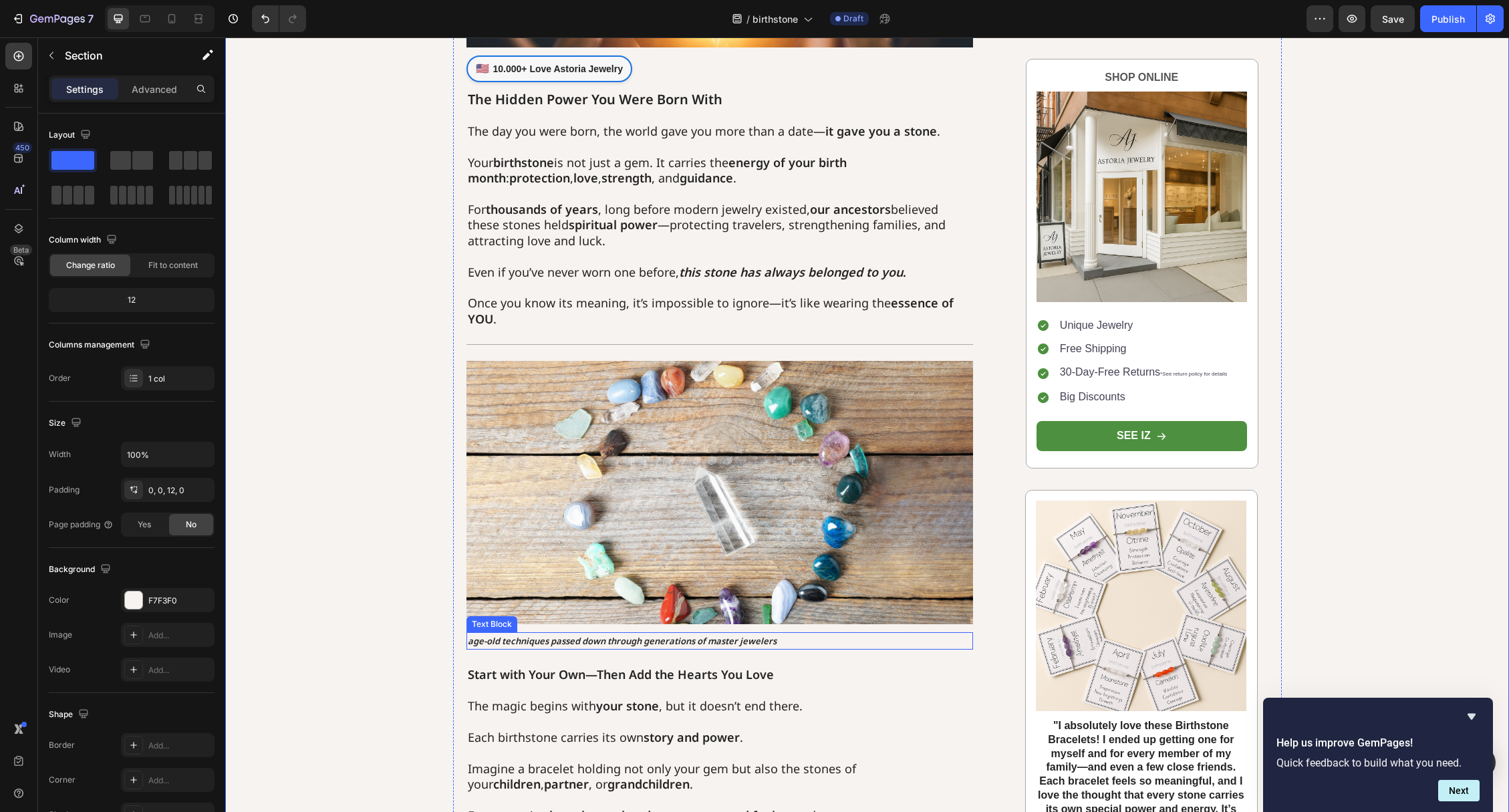
click at [525, 643] on strong "age-old techniques passed down through generations of master jewelers" at bounding box center [622, 640] width 308 height 12
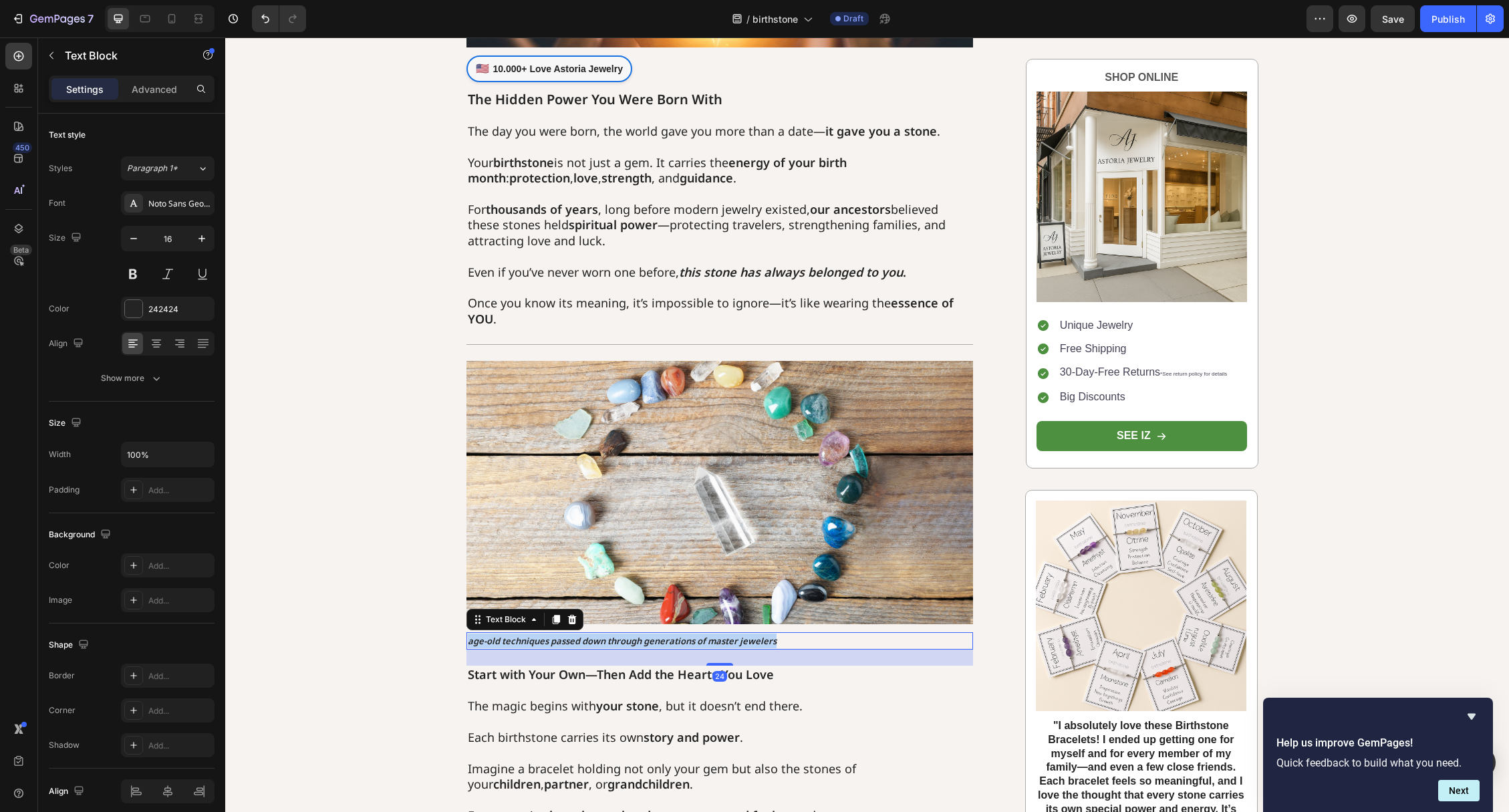
click at [525, 643] on strong "age-old techniques passed down through generations of master jewelers" at bounding box center [622, 640] width 308 height 12
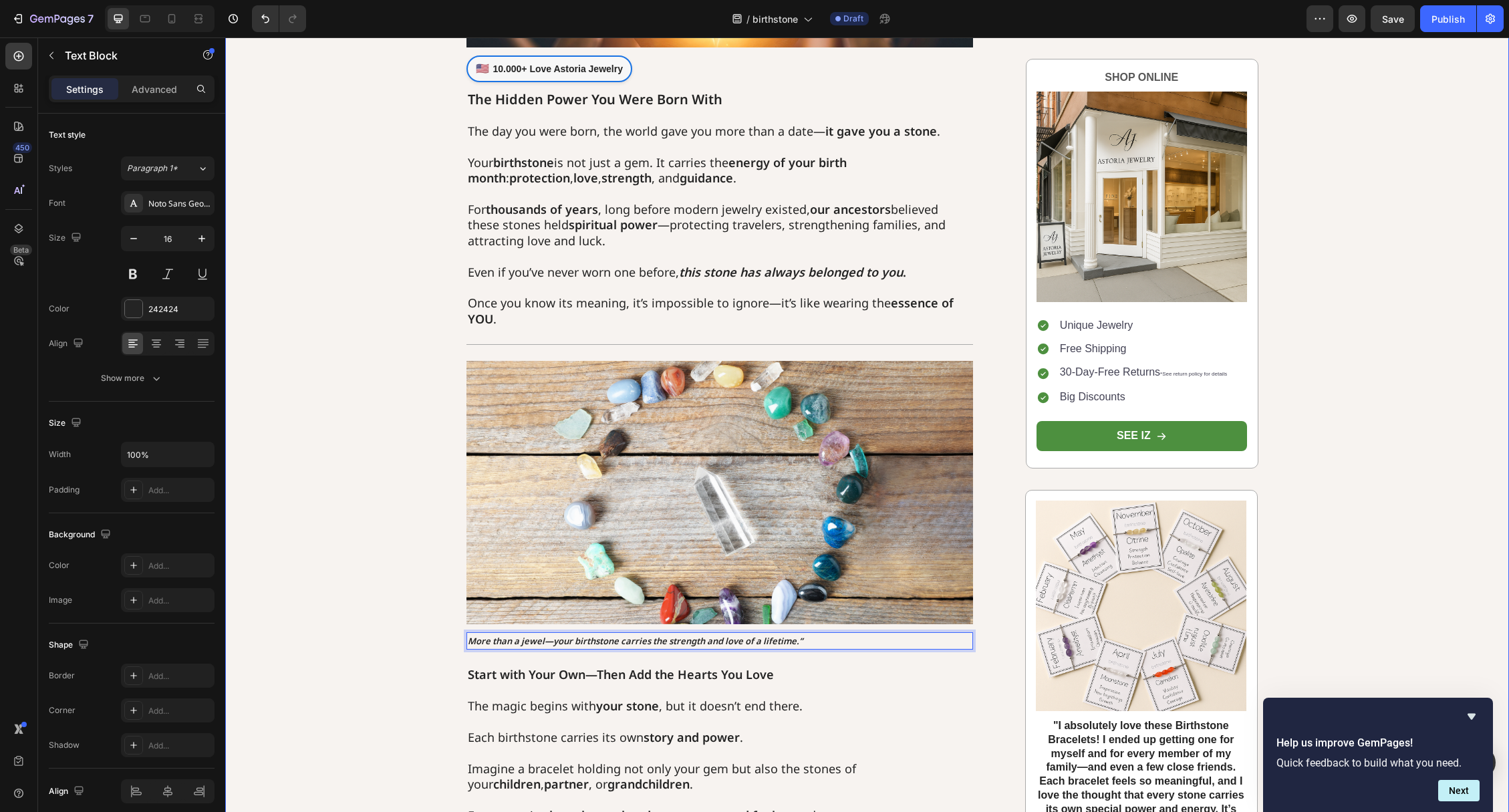
click at [336, 517] on div "Image Row More Than Jewelry: A Circle of Love, Protection, and Meaning Heading …" at bounding box center [867, 725] width 1284 height 1953
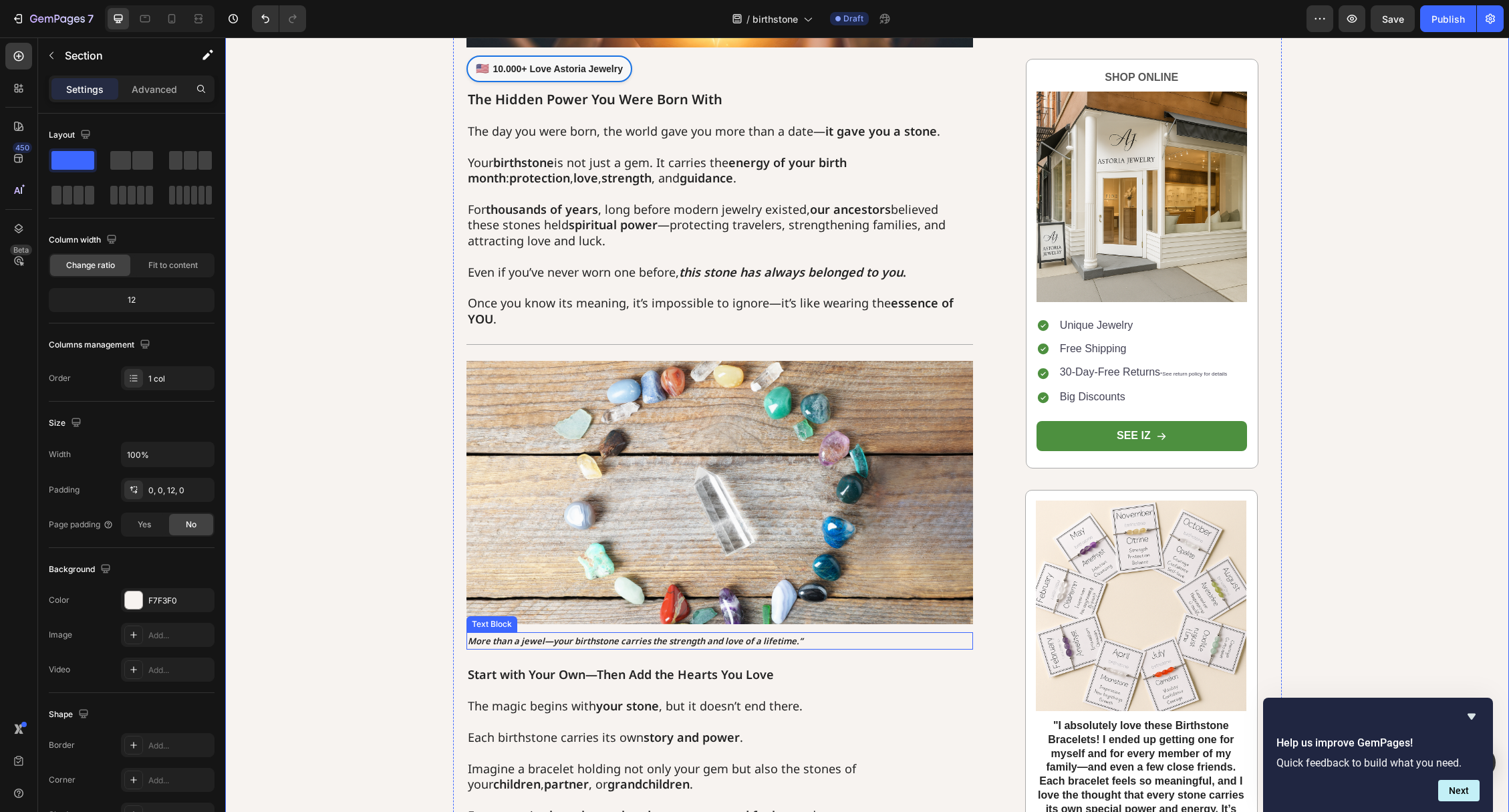
click at [827, 642] on p "More than a jewel—your birthstone carries the strength and love of a lifetime.”" at bounding box center [720, 641] width 504 height 15
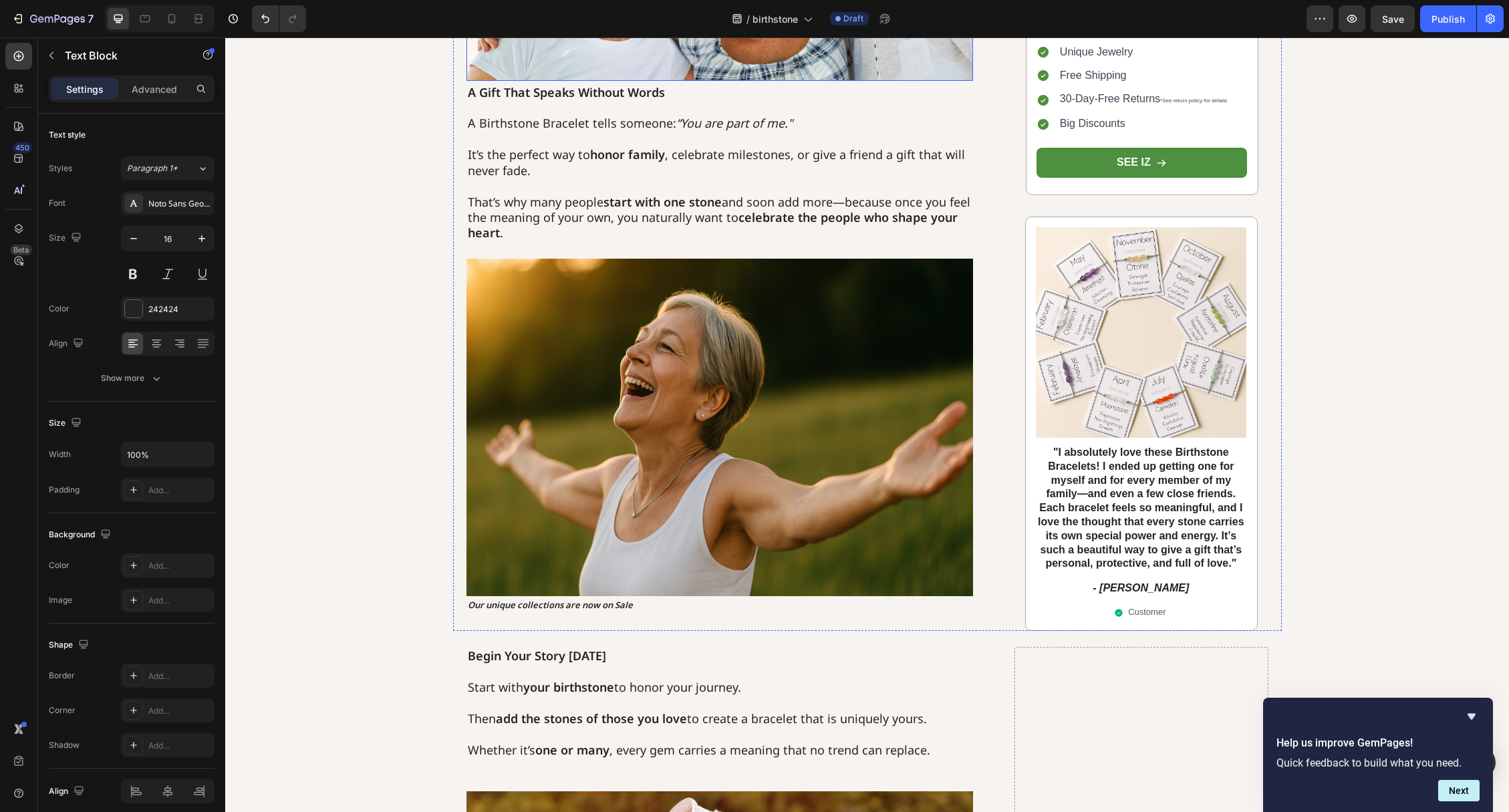
scroll to position [1391, 0]
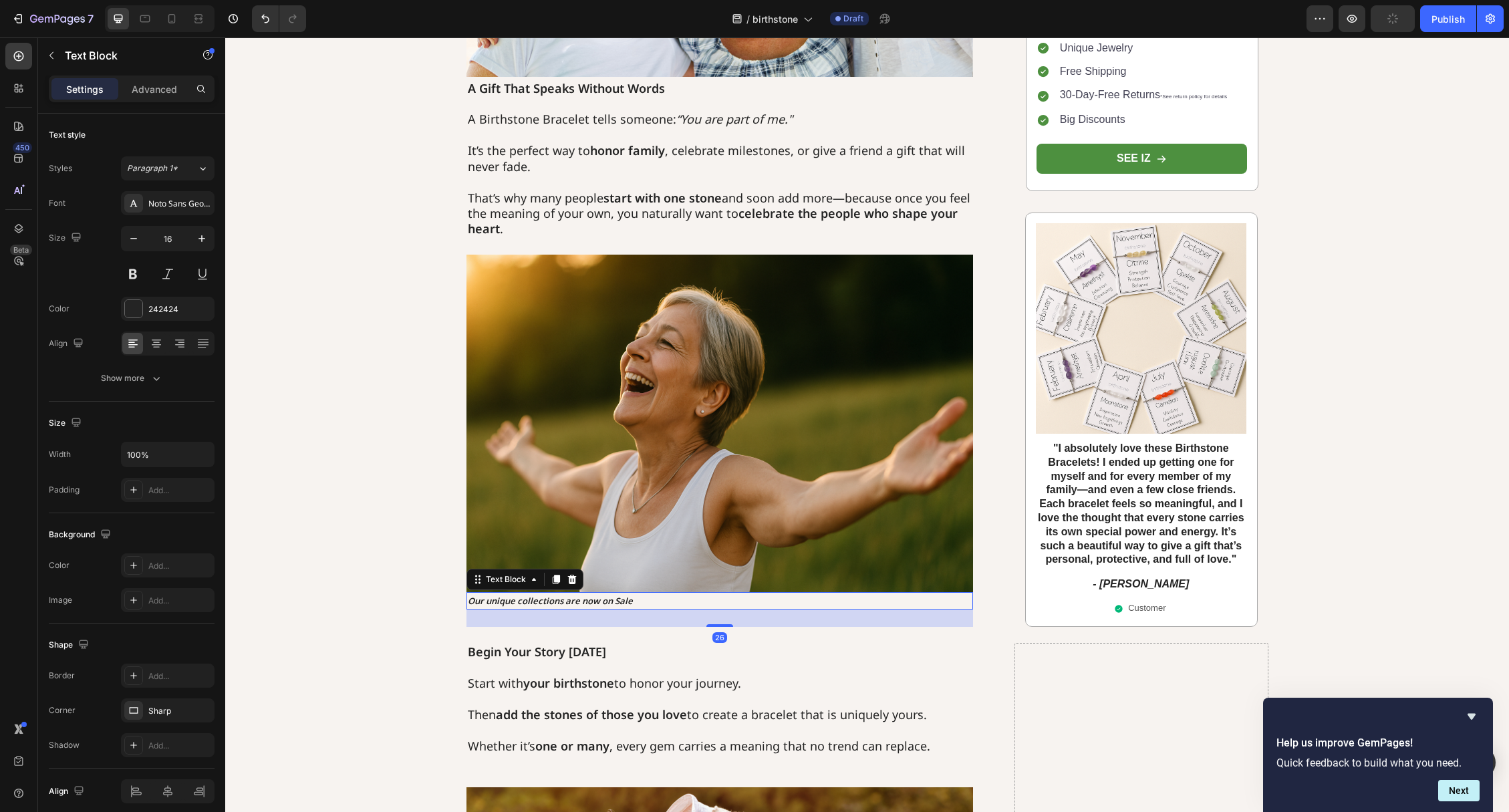
click at [572, 598] on strong "Our unique collections are now on Sale" at bounding box center [550, 601] width 165 height 12
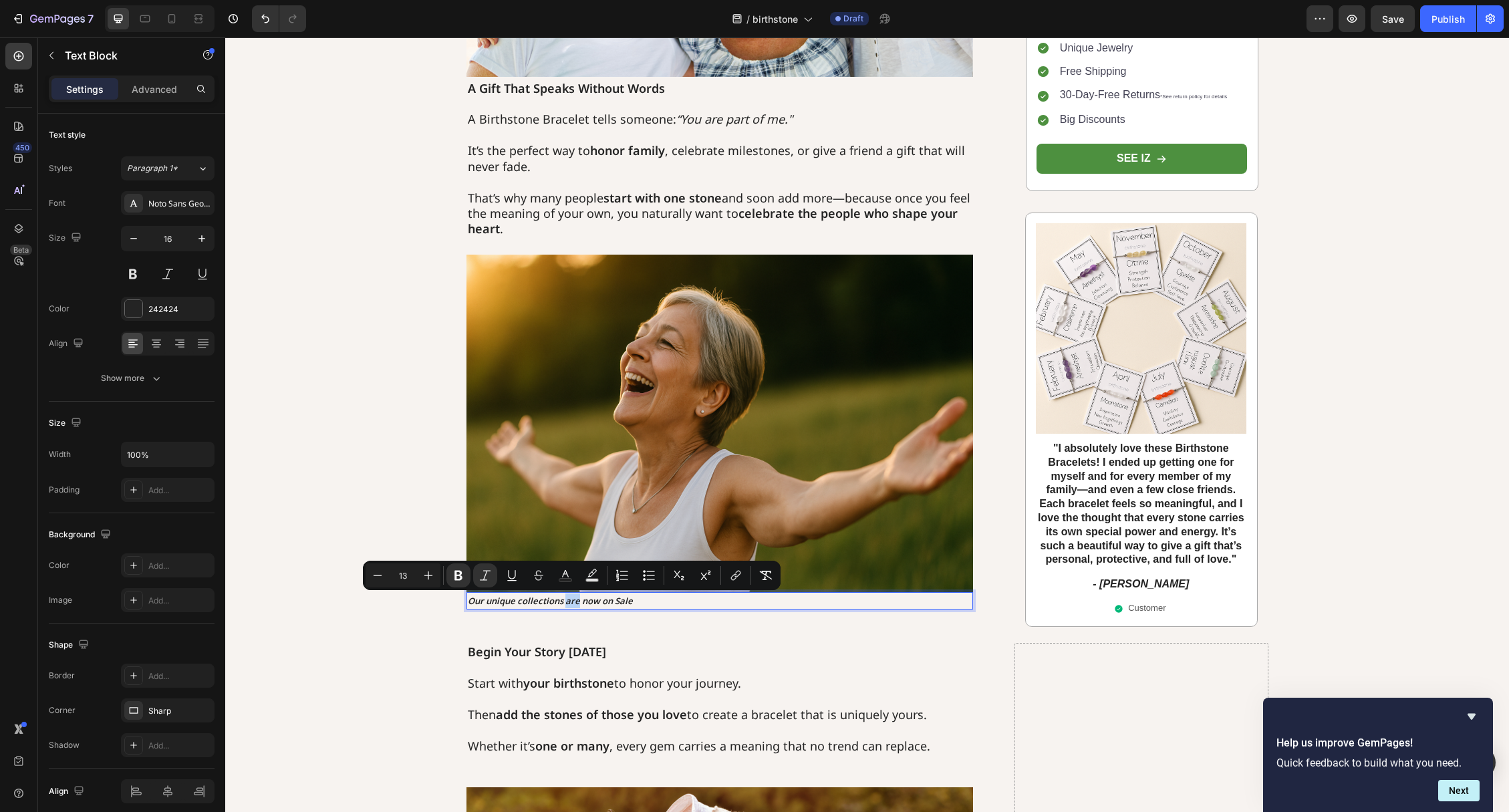
click at [545, 607] on strong "Our unique collections are now on Sale" at bounding box center [550, 601] width 165 height 12
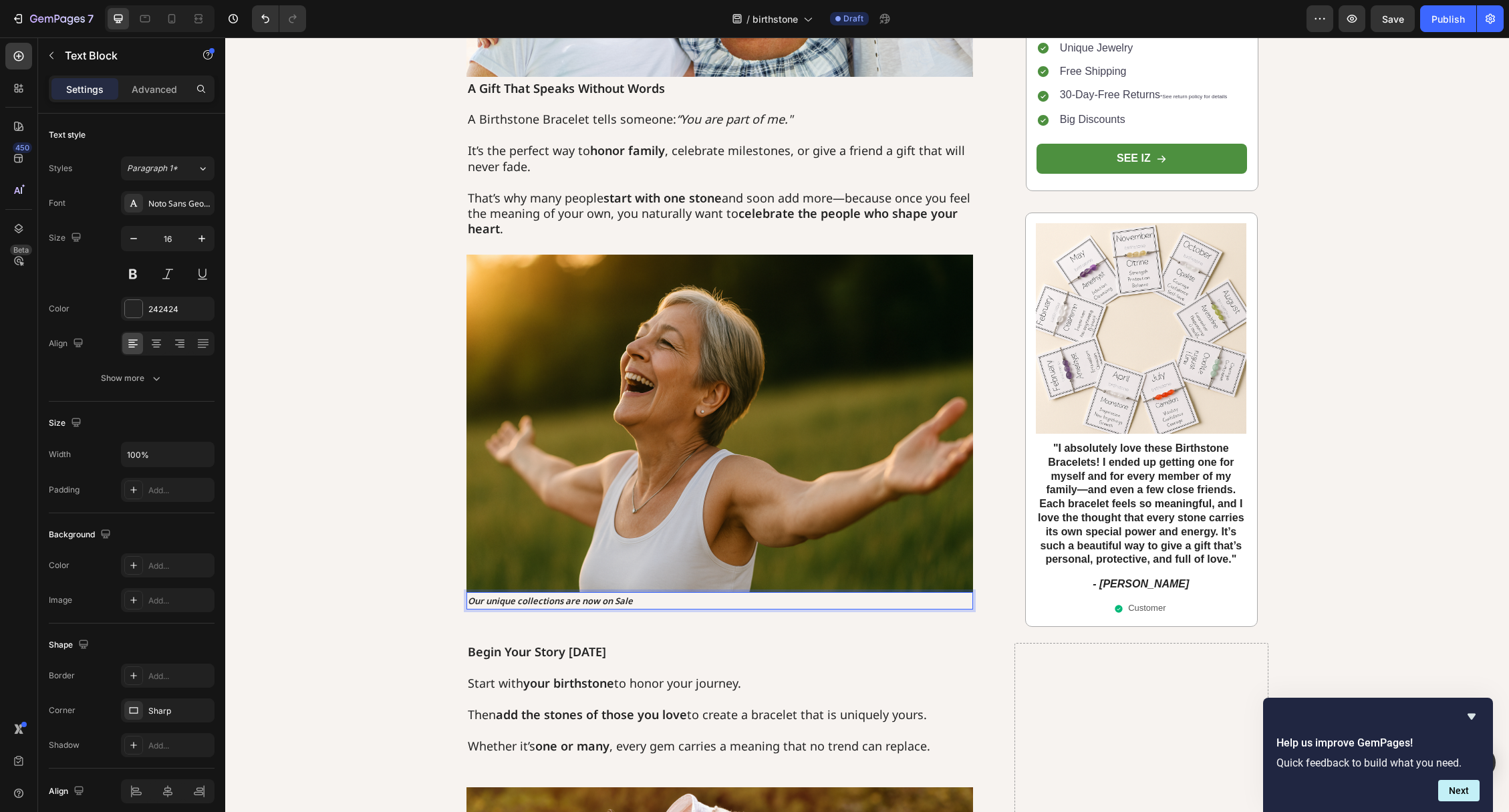
click at [549, 604] on strong "Our unique collections are now on Sale" at bounding box center [550, 601] width 165 height 12
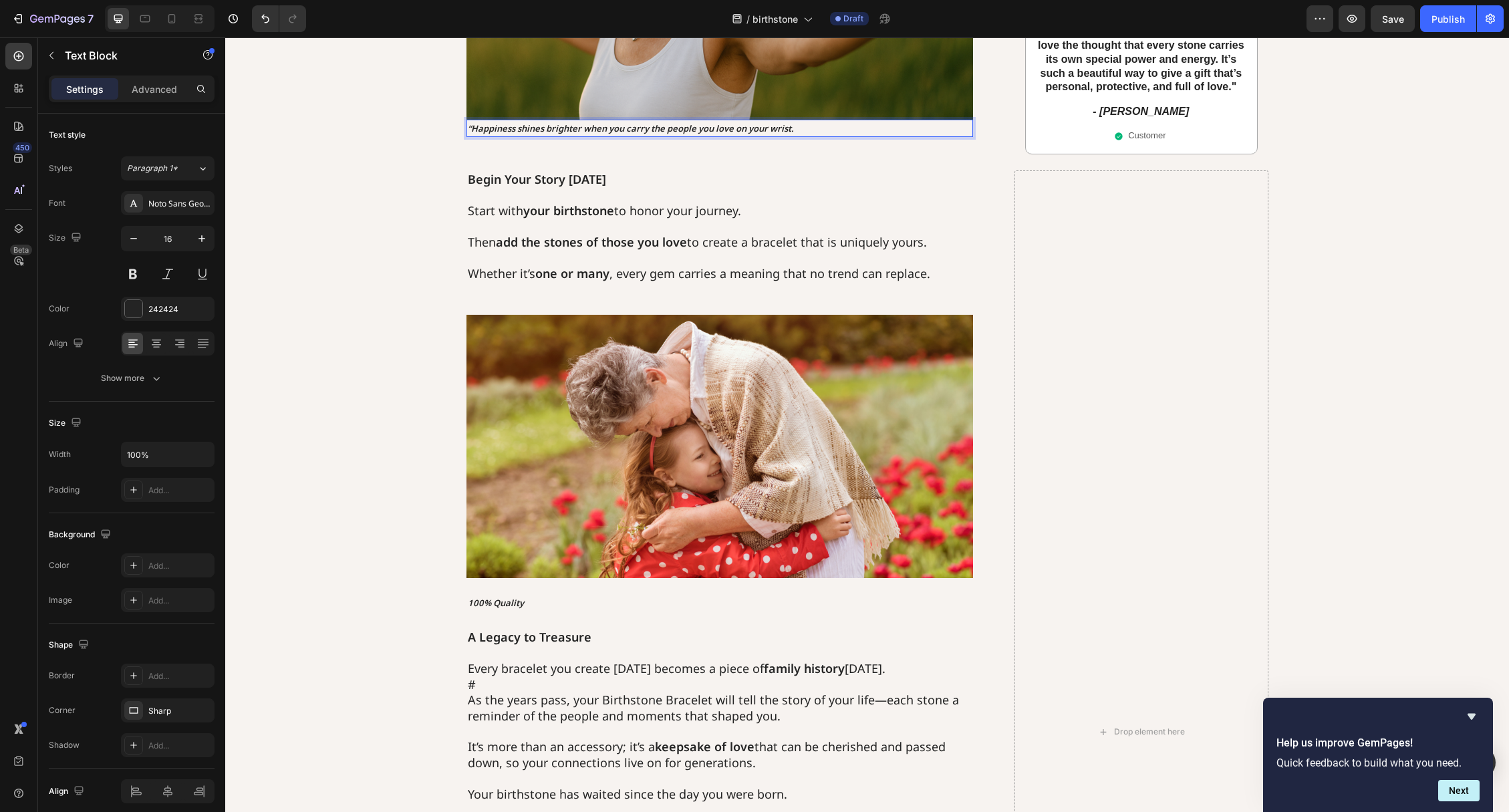
scroll to position [1885, 0]
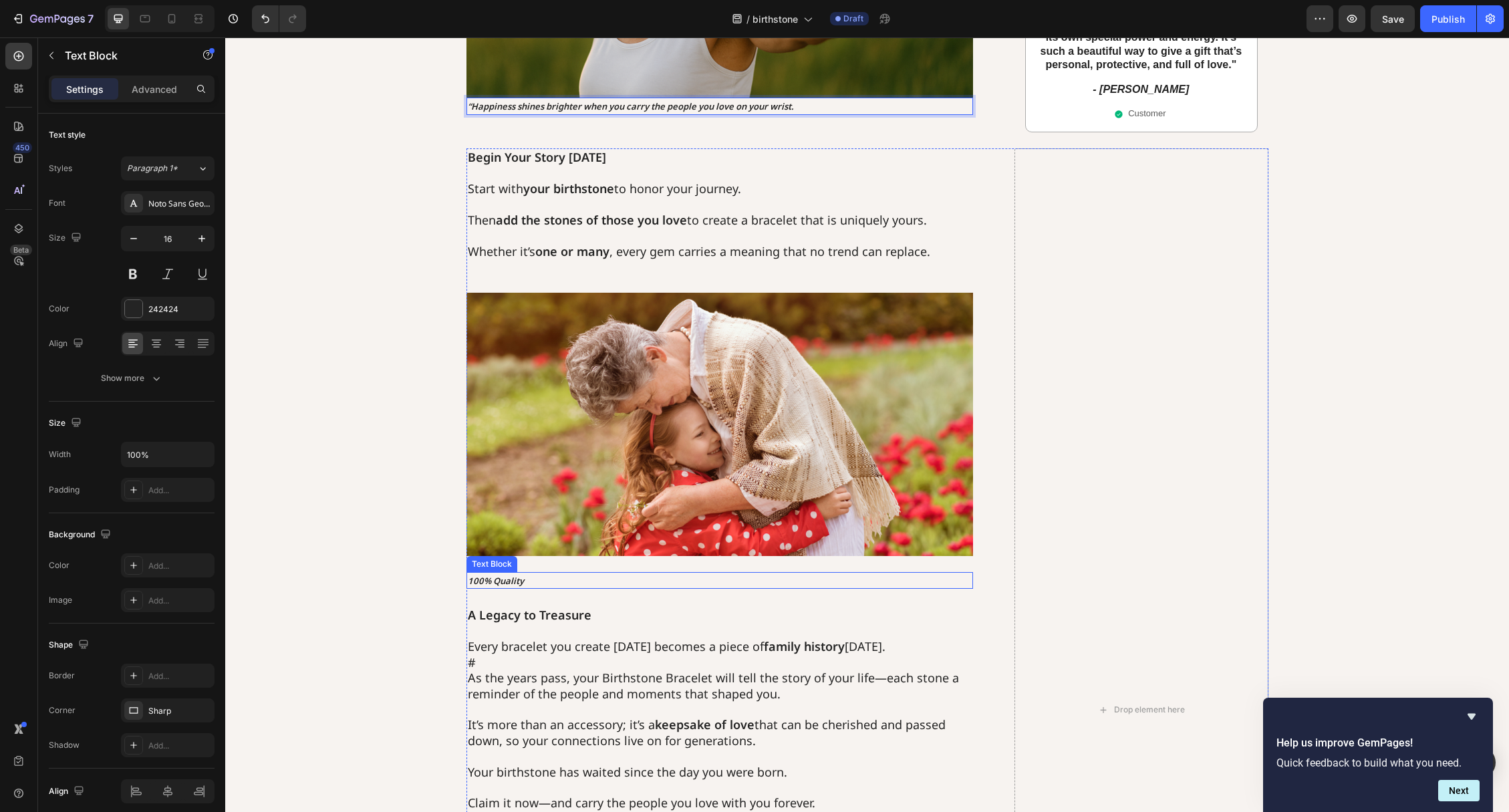
click at [497, 579] on icon "100% Quality" at bounding box center [495, 580] width 56 height 12
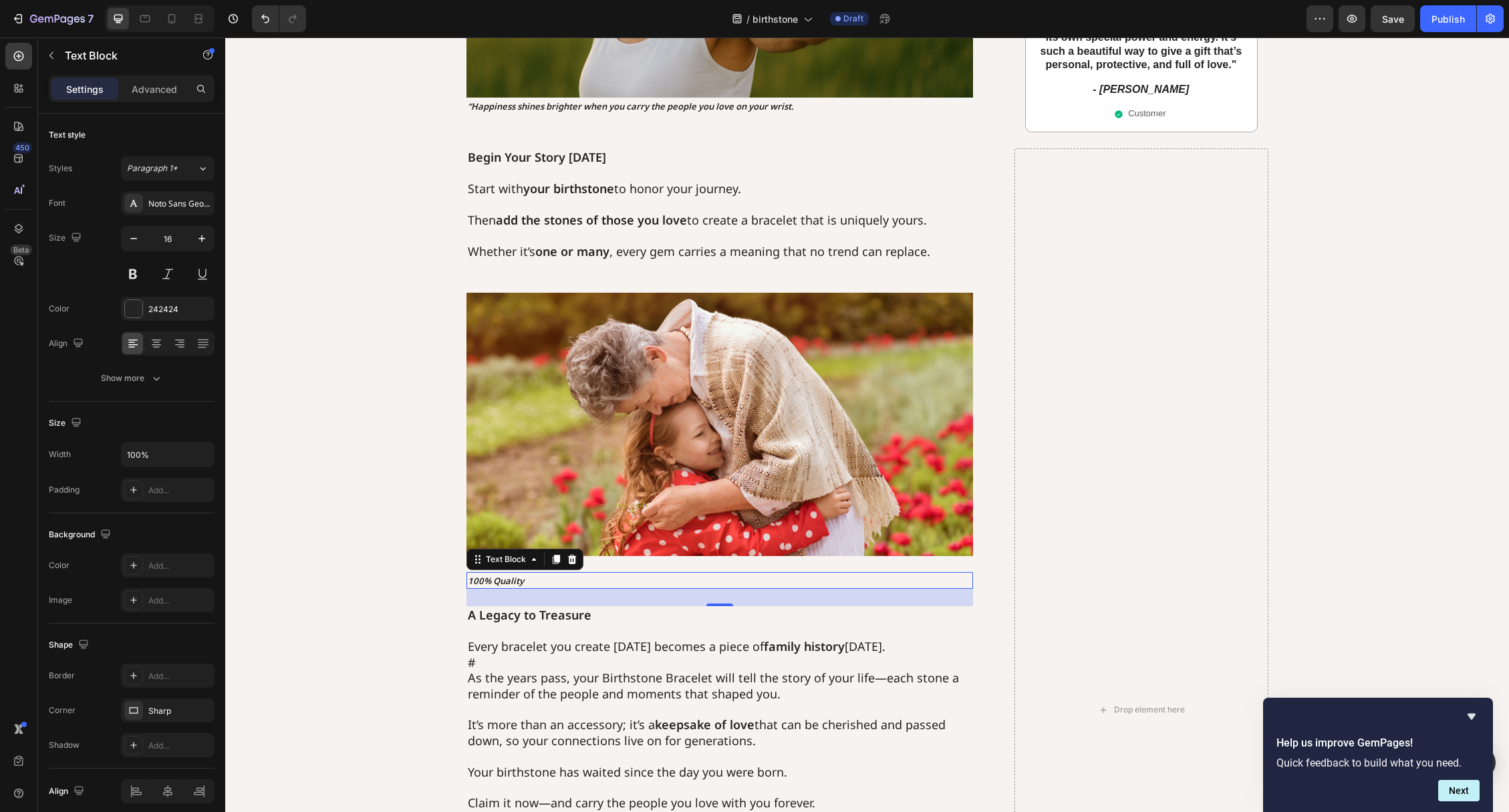
click at [503, 580] on icon "100% Quality" at bounding box center [495, 580] width 56 height 12
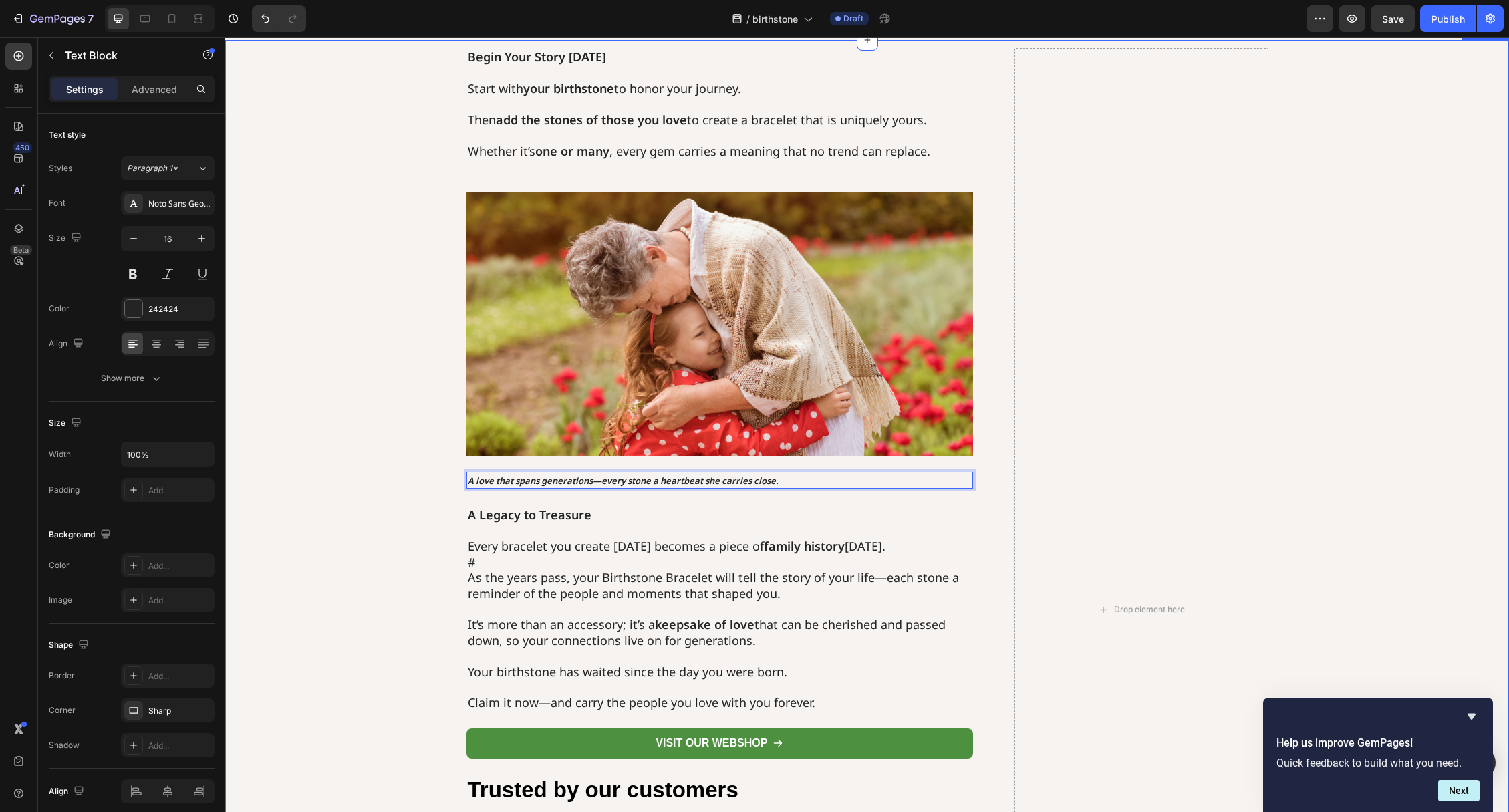
scroll to position [2039, 0]
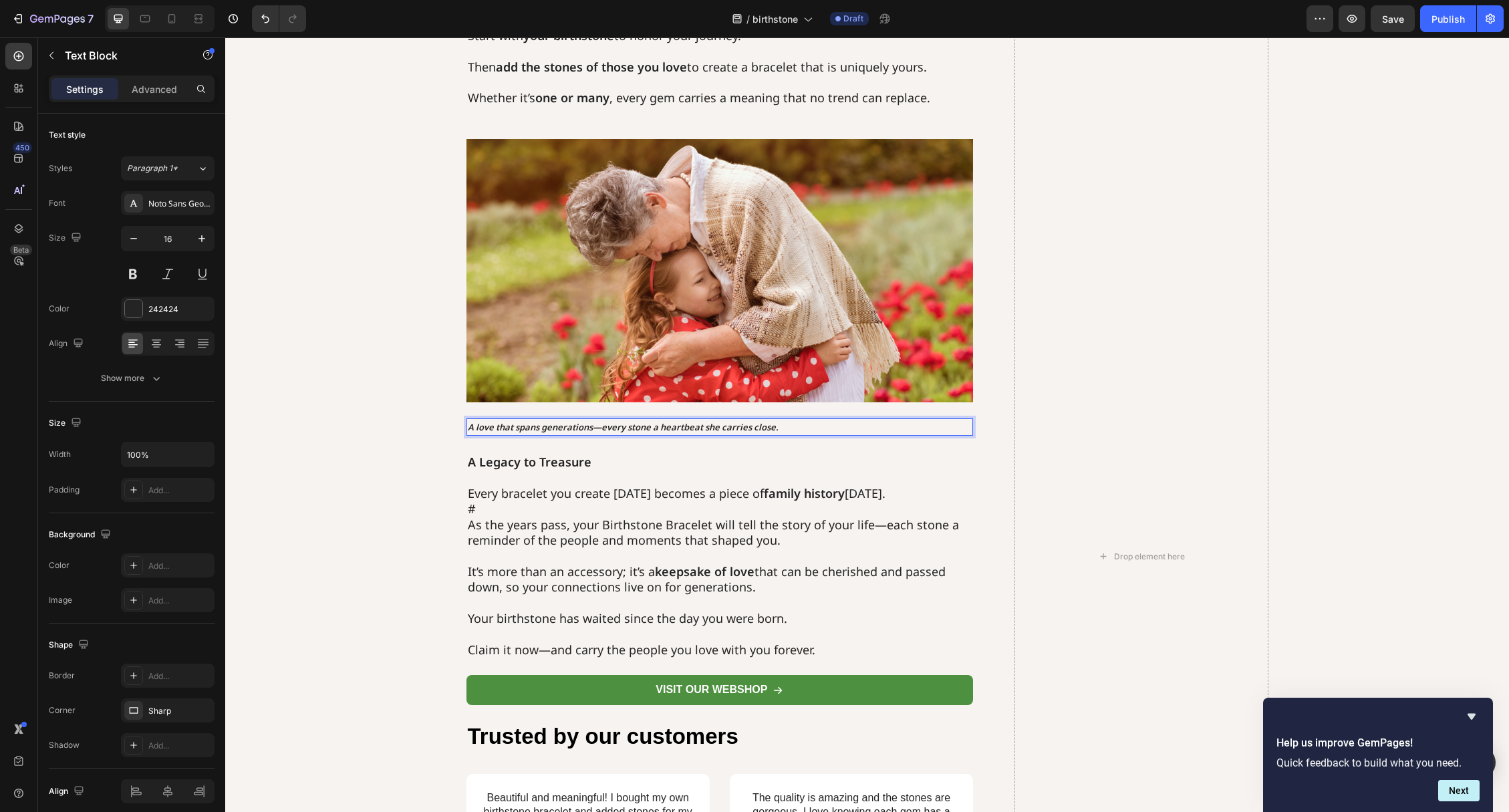
click at [595, 414] on div "Begin Your Story [DATE] Start with your birthstone to honor your journey. Then …" at bounding box center [720, 556] width 508 height 1123
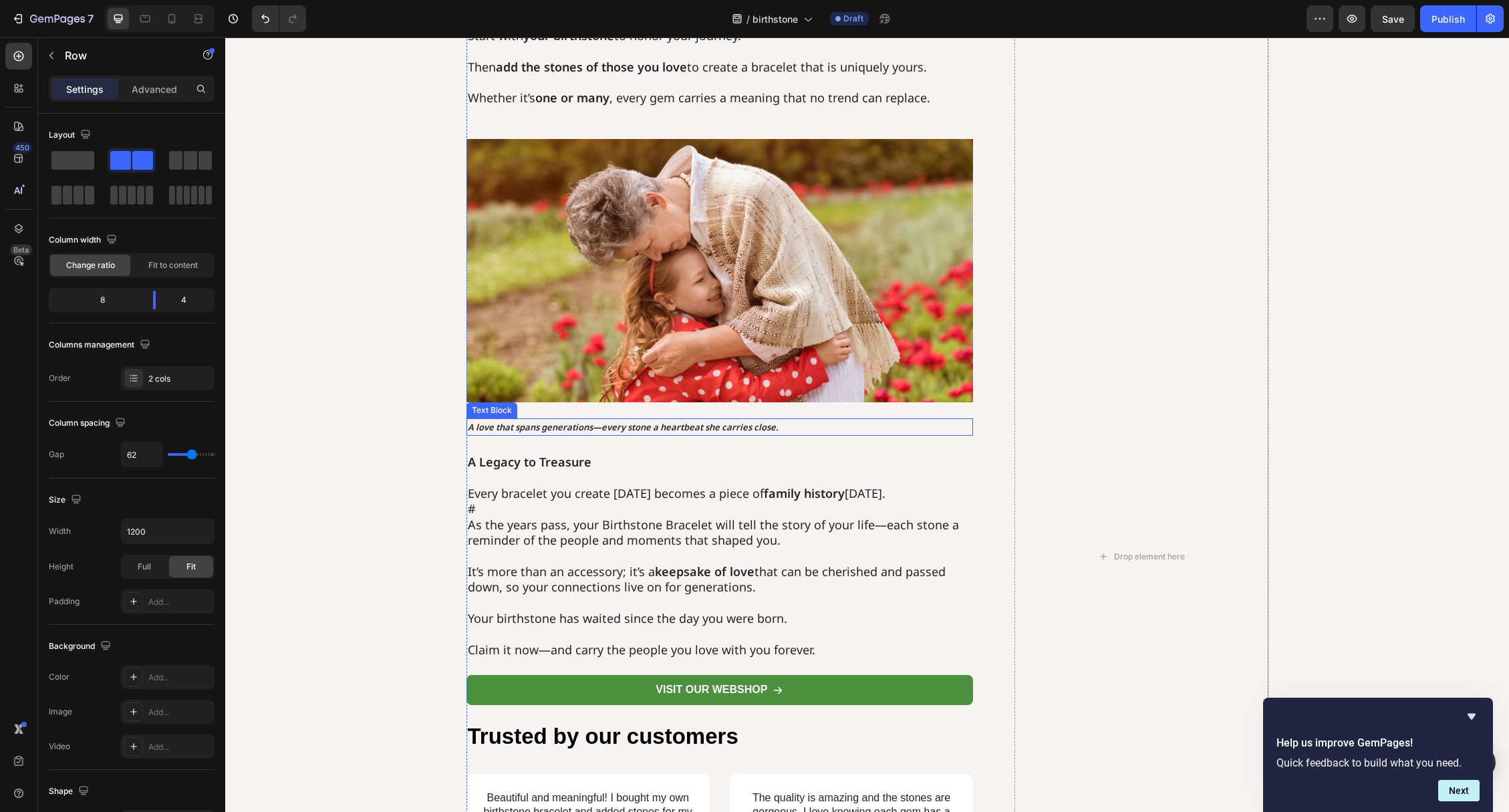
click at [595, 426] on icon "A love that spans generations—every stone a heartbeat she carries close." at bounding box center [623, 427] width 311 height 12
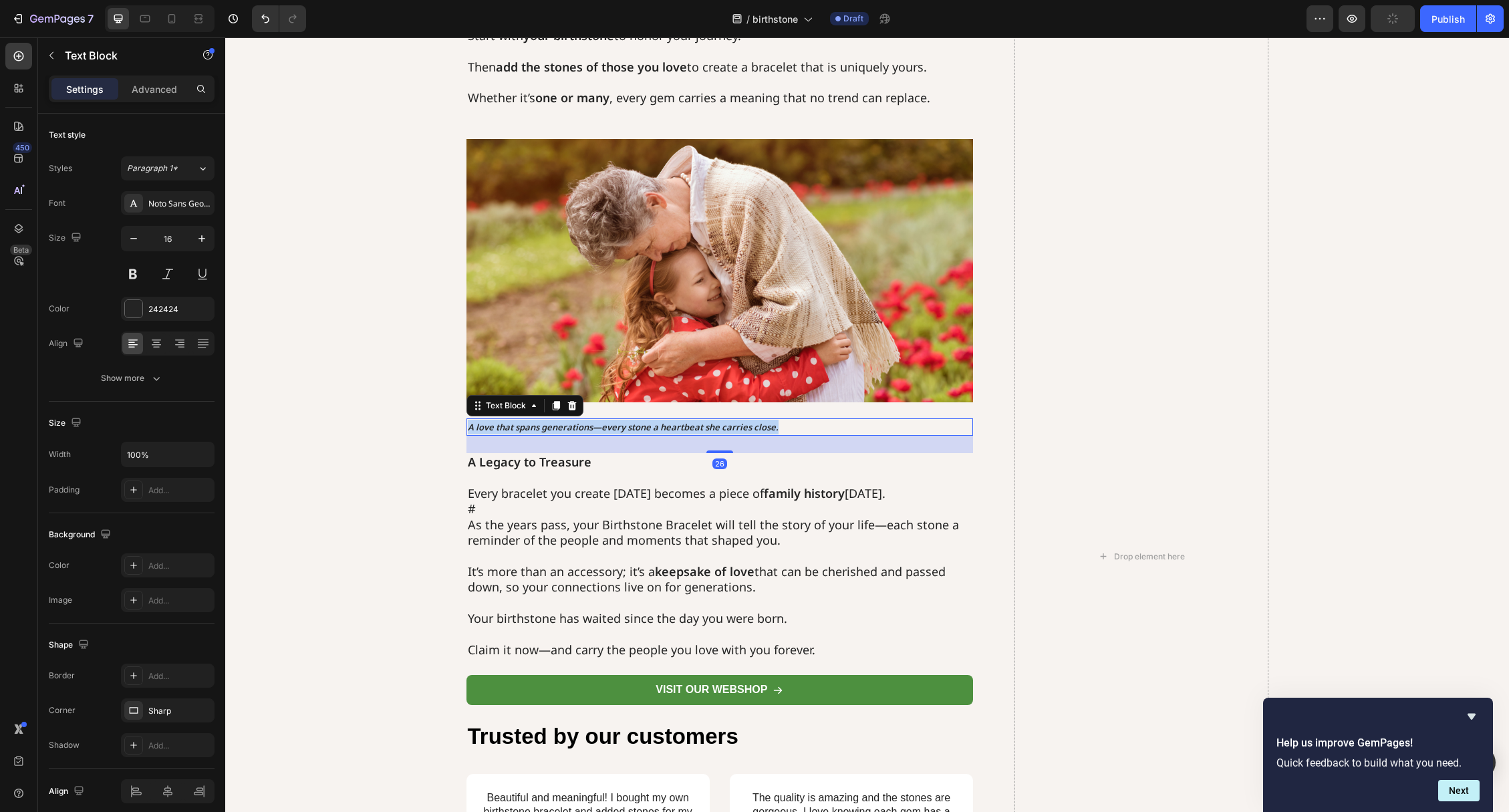
click at [595, 426] on icon "A love that spans generations—every stone a heartbeat she carries close." at bounding box center [623, 427] width 311 height 12
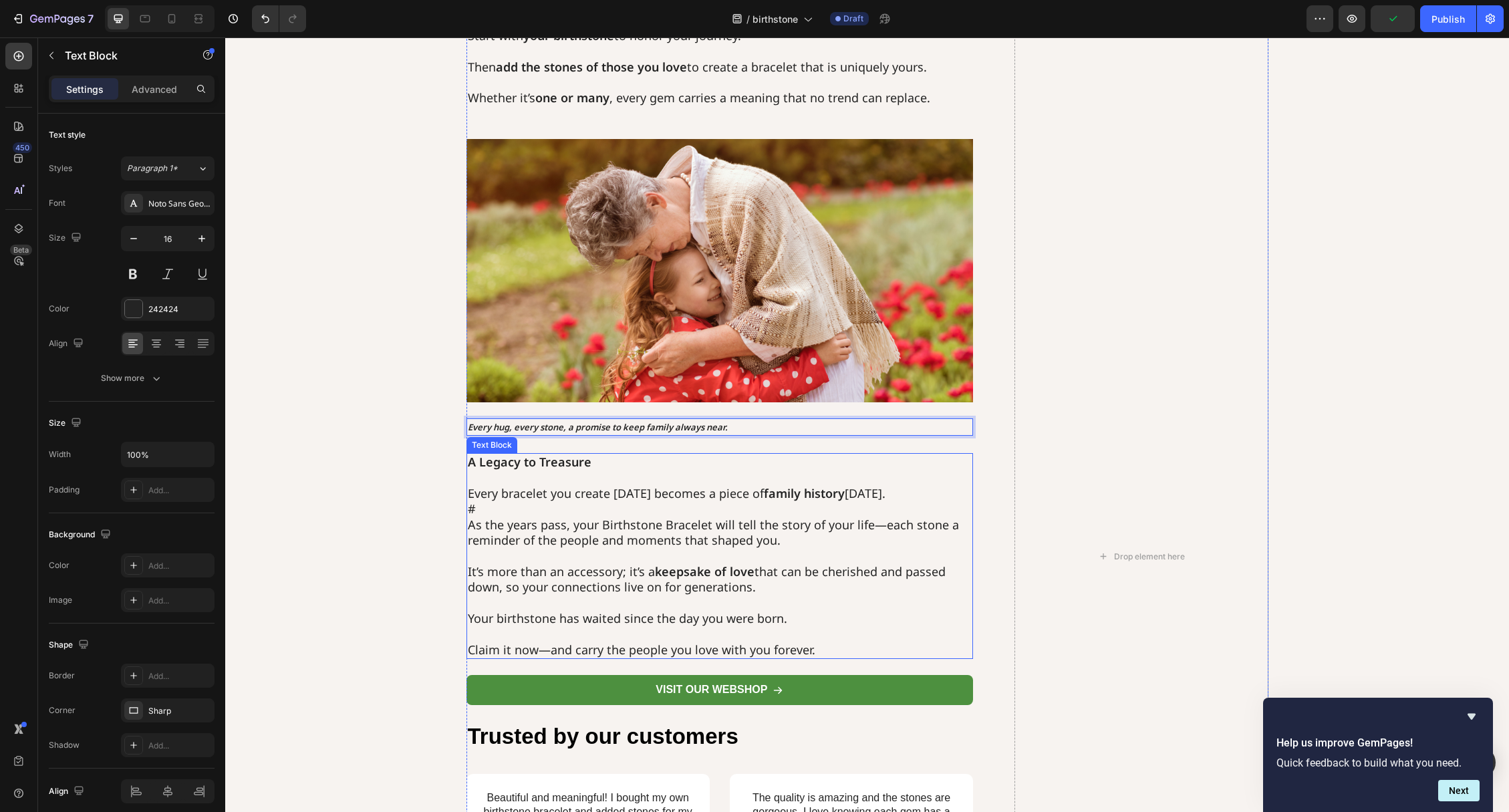
click at [503, 519] on p "# As the years pass, your Birthstone Bracelet will tell the story of your life—…" at bounding box center [720, 525] width 504 height 47
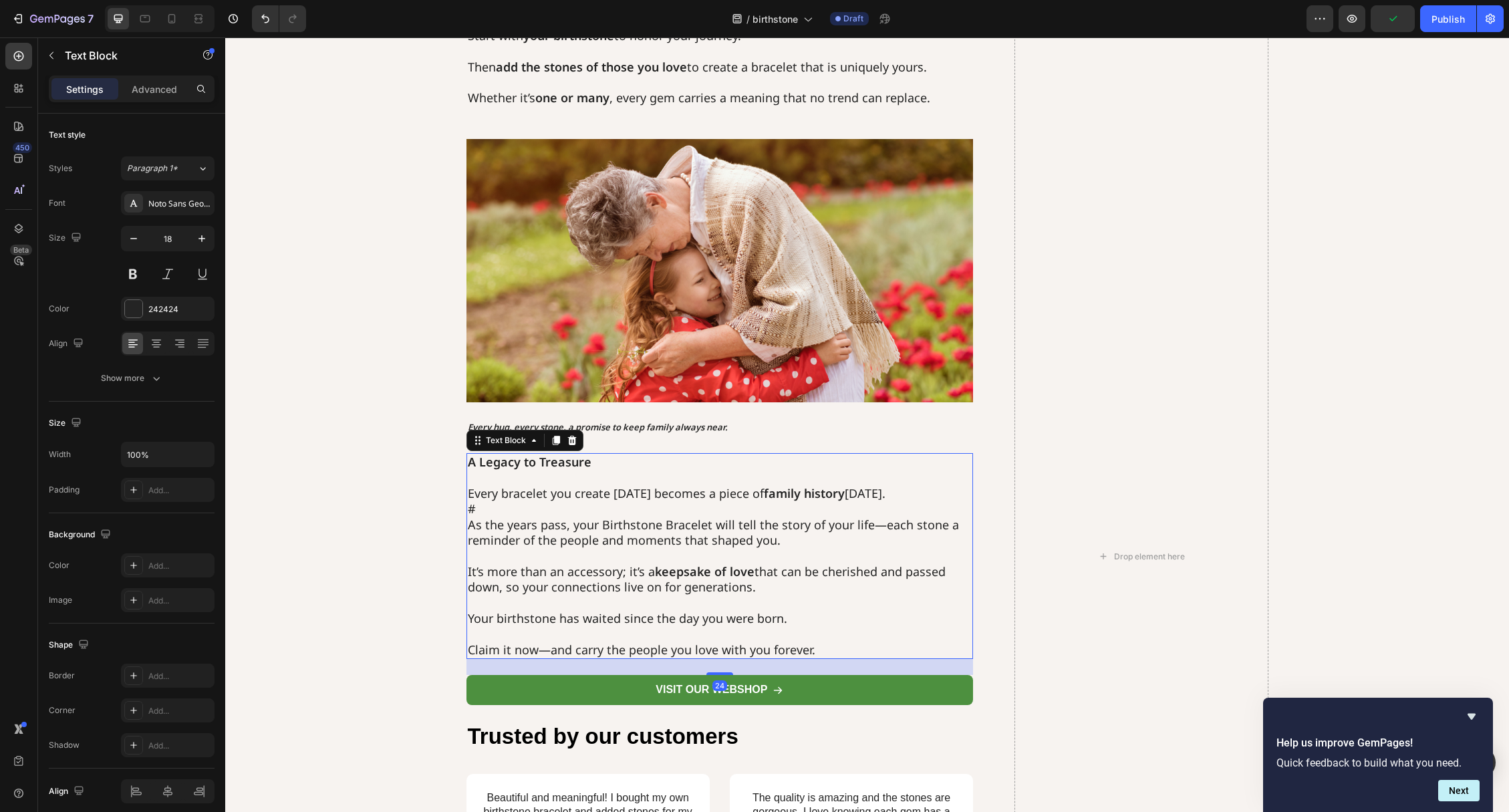
click at [503, 512] on p "# As the years pass, your Birthstone Bracelet will tell the story of your life—…" at bounding box center [720, 525] width 504 height 47
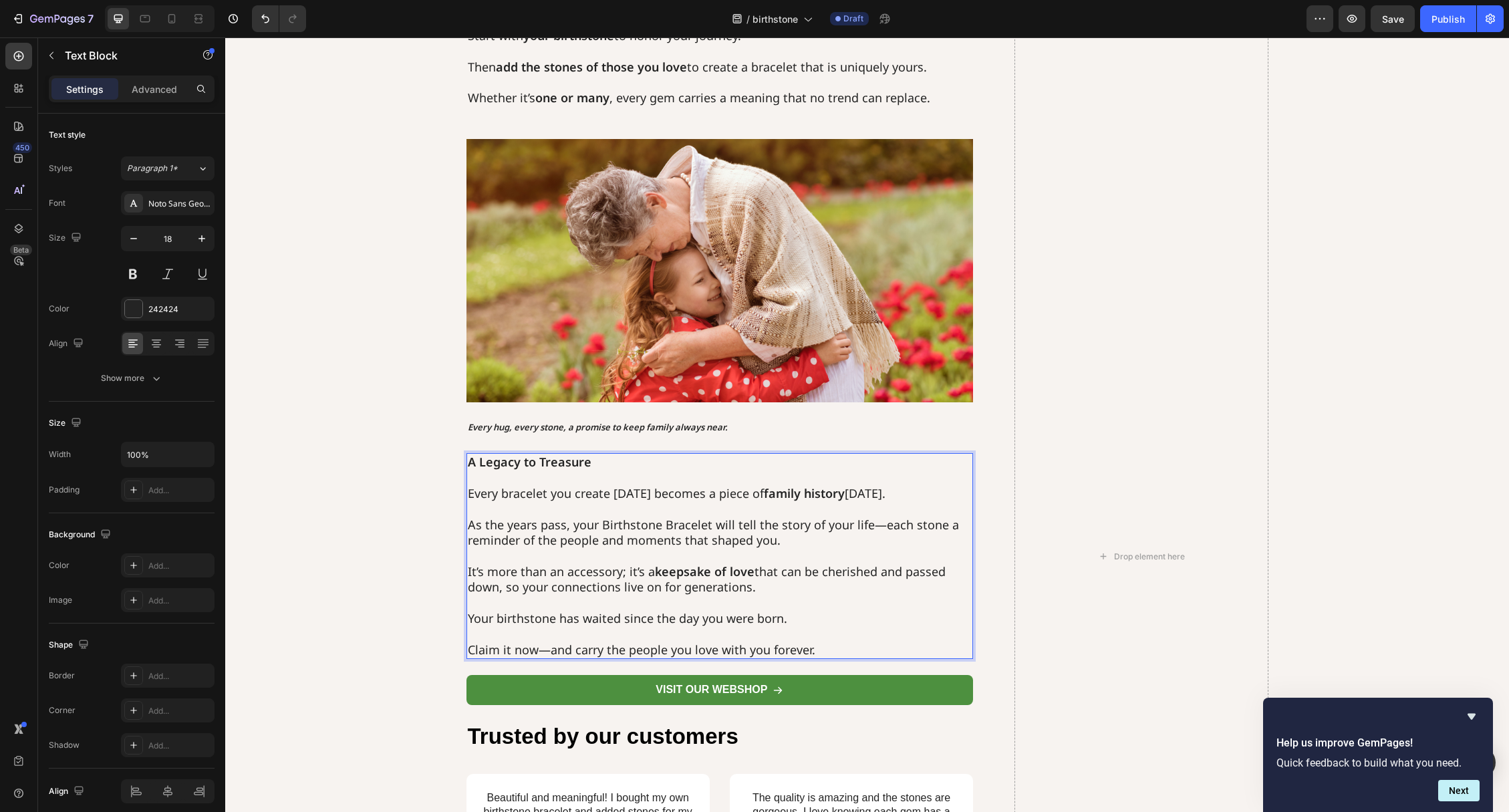
click at [588, 647] on p "Claim it now—and carry the people you love with you forever." at bounding box center [720, 642] width 504 height 32
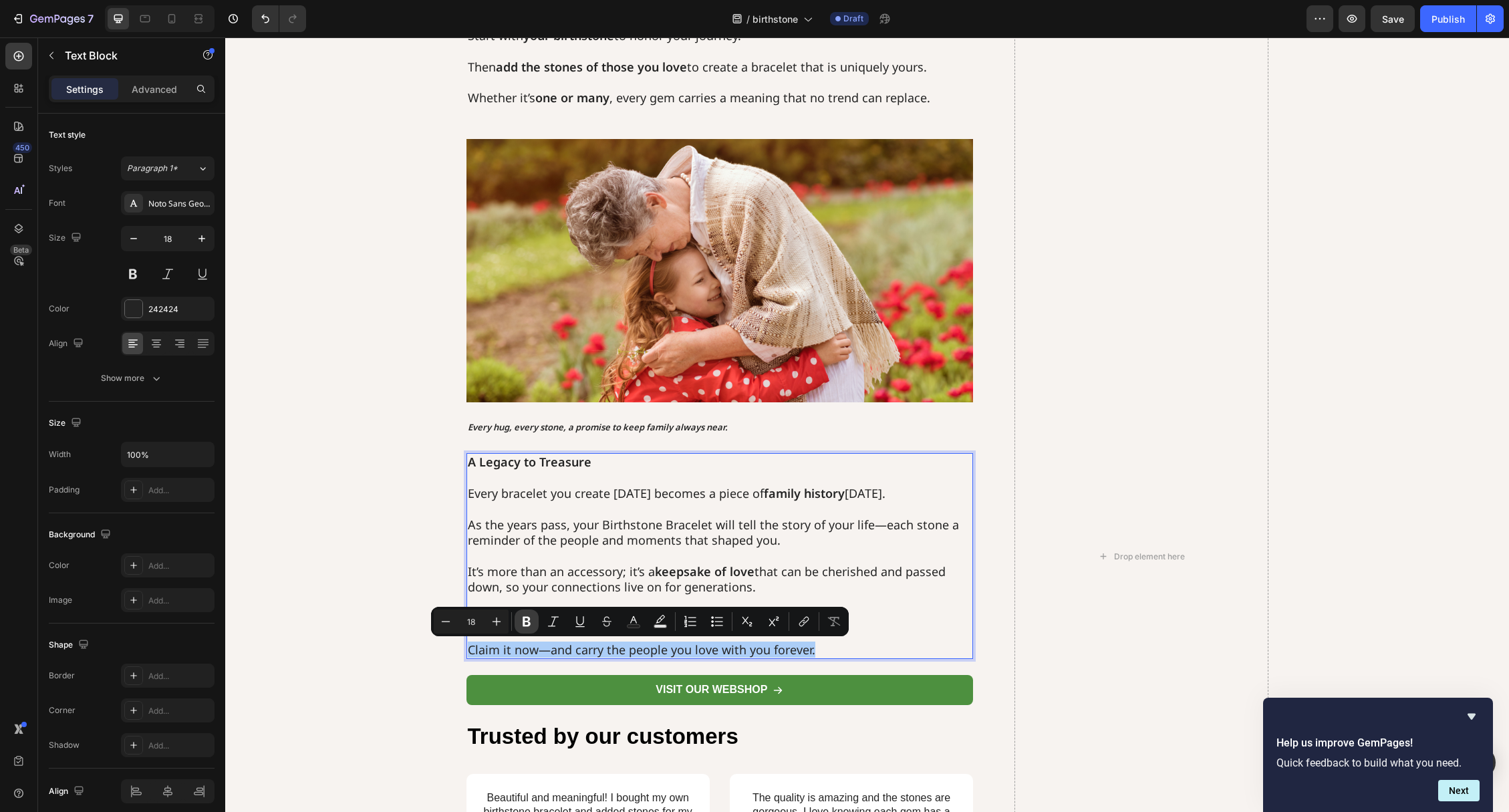
click at [528, 623] on icon "Editor contextual toolbar" at bounding box center [527, 622] width 8 height 10
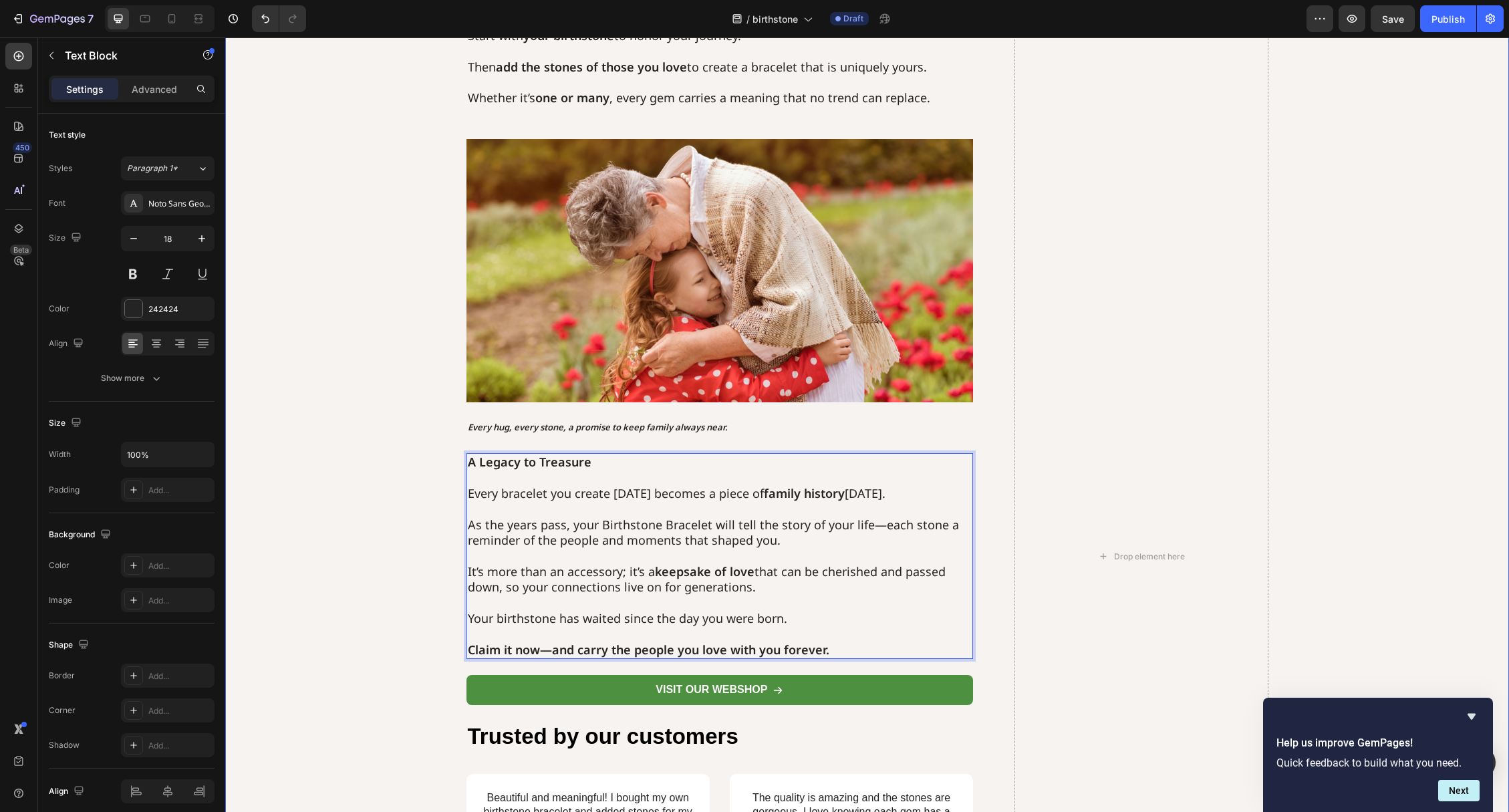
click at [386, 589] on div "Begin Your Story [DATE] Start with your birthstone to honor your journey. Then …" at bounding box center [867, 556] width 1257 height 1123
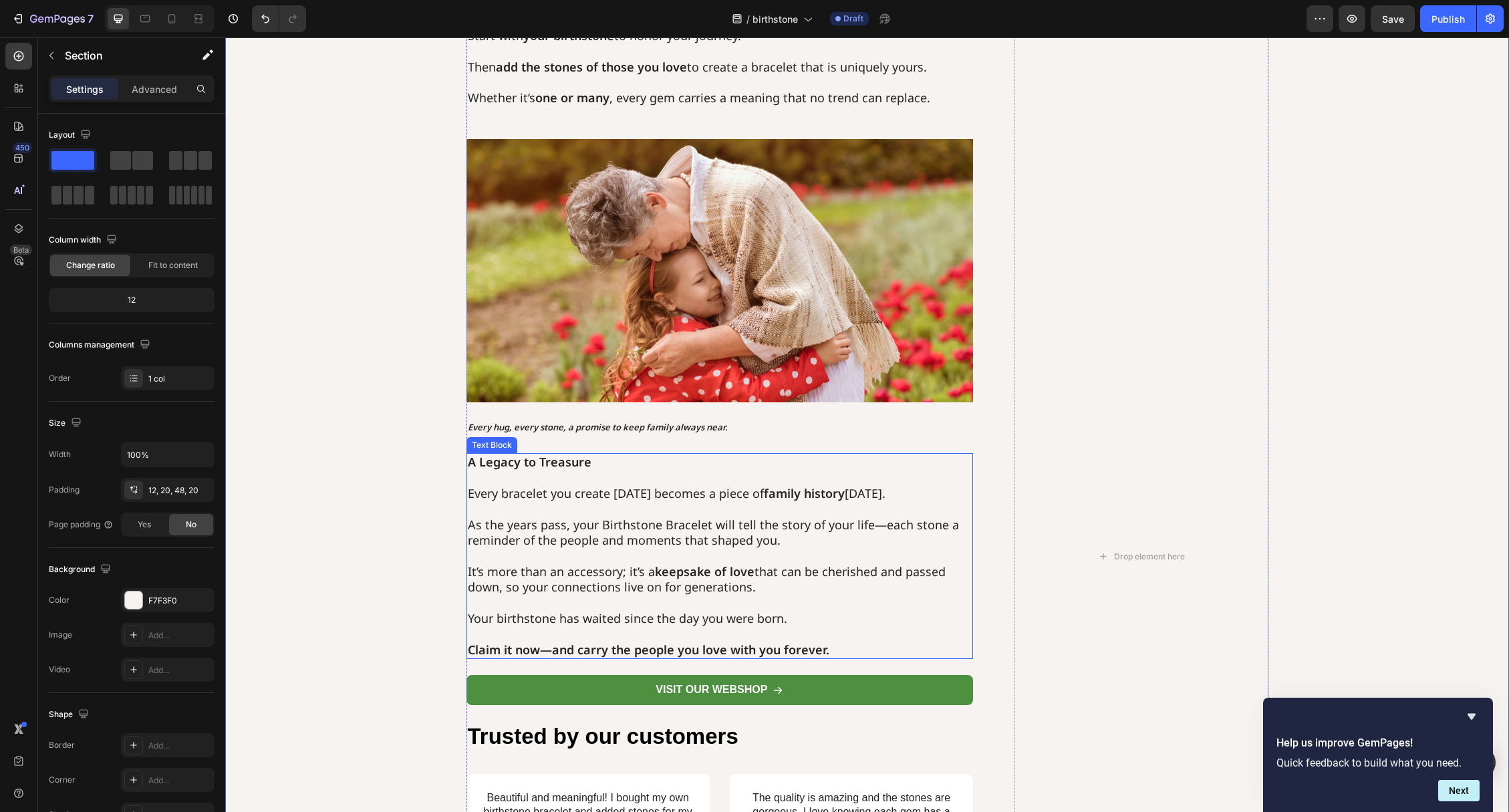
click at [595, 523] on p "As the years pass, your Birthstone Bracelet will tell the story of your life—ea…" at bounding box center [720, 525] width 504 height 47
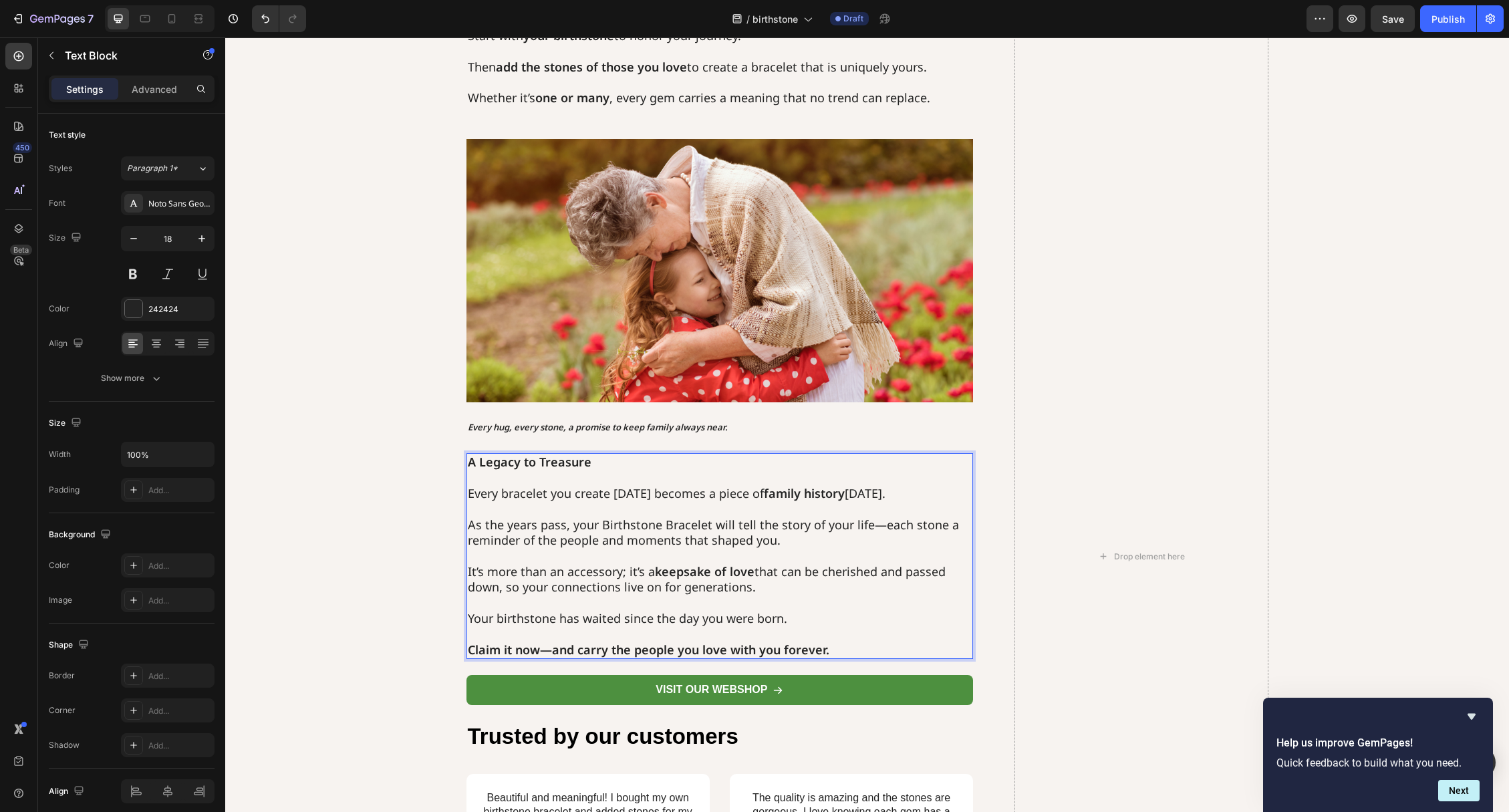
click at [626, 523] on p "As the years pass, your Birthstone Bracelet will tell the story of your life—ea…" at bounding box center [720, 525] width 504 height 47
drag, startPoint x: 602, startPoint y: 526, endPoint x: 865, endPoint y: 517, distance: 263.2
click at [865, 517] on p "As the years pass, your Birthstone Bracelet will tell the story of your life—ea…" at bounding box center [720, 525] width 504 height 47
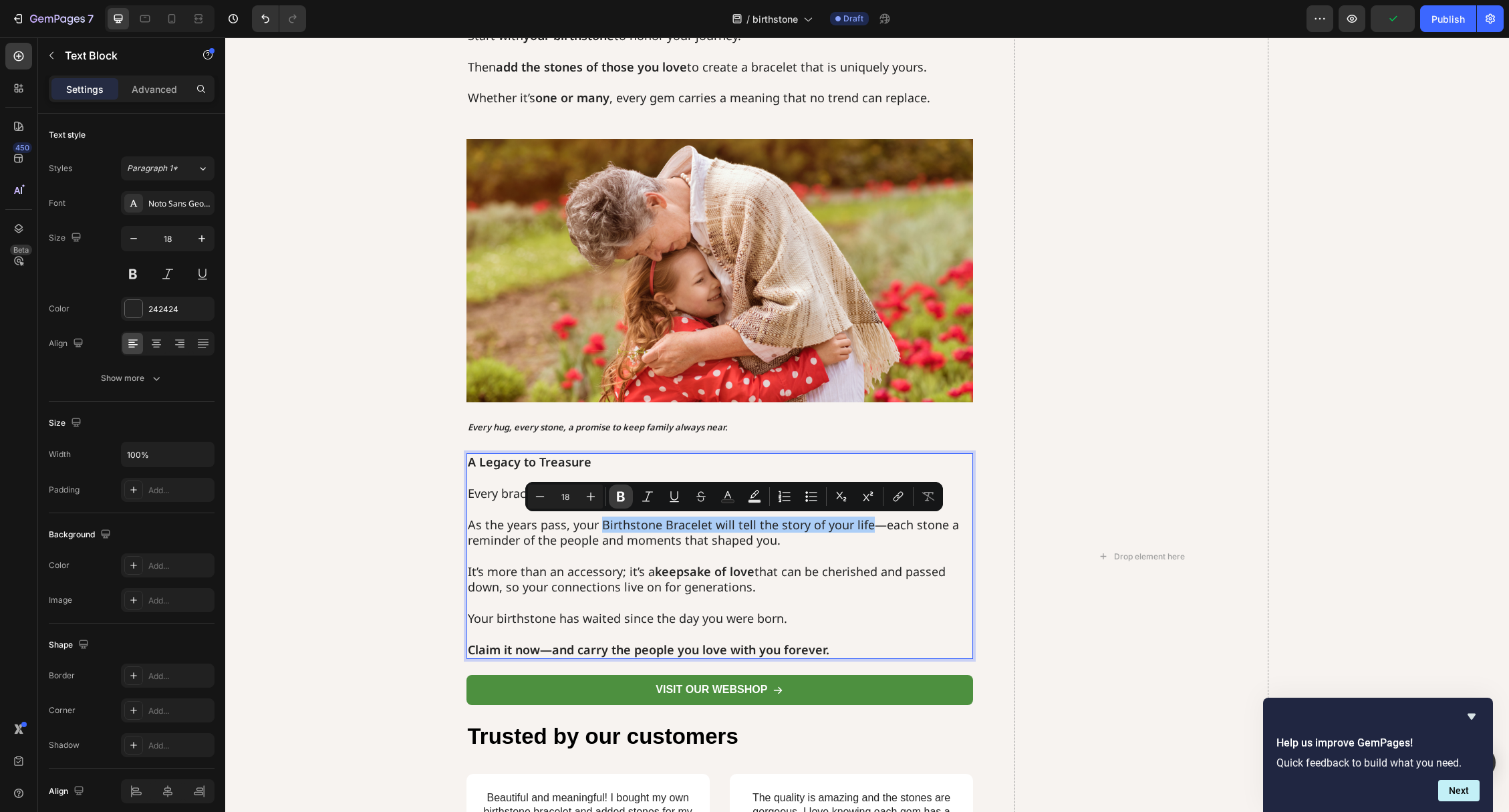
click at [618, 499] on icon "Editor contextual toolbar" at bounding box center [621, 497] width 8 height 10
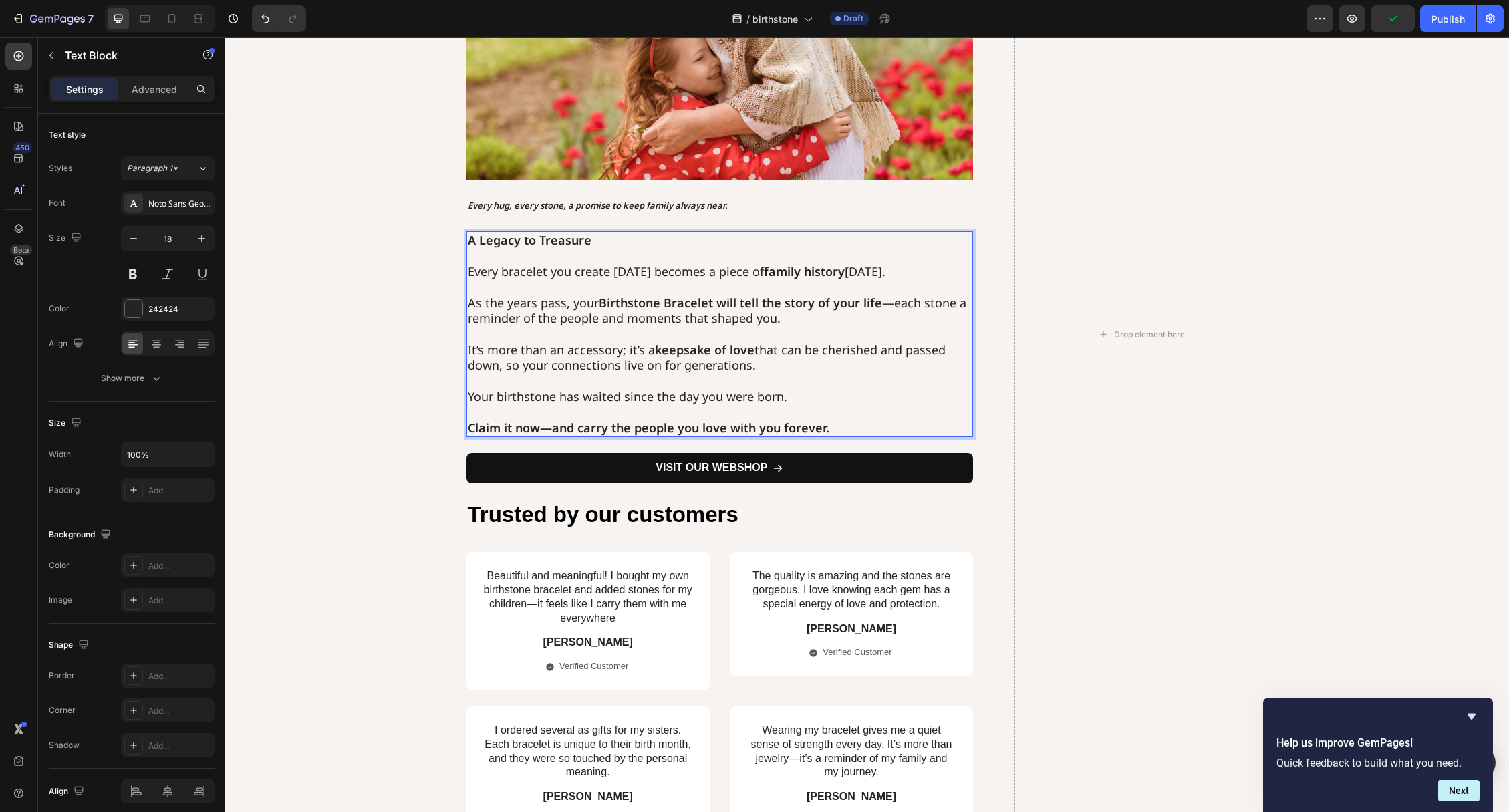
scroll to position [2300, 0]
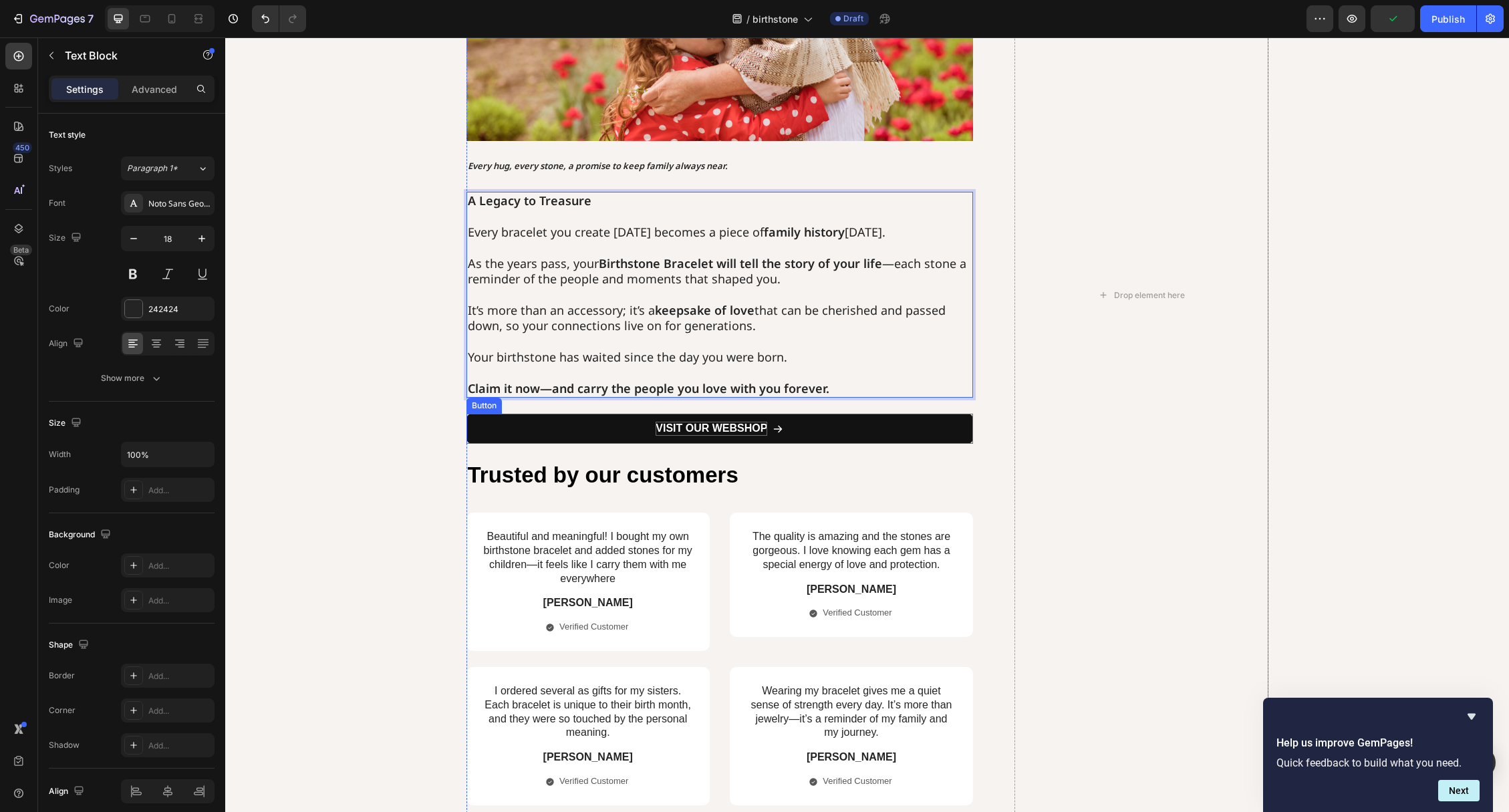
click at [678, 432] on p "VISIT OUR WEBSHOP" at bounding box center [712, 428] width 112 height 14
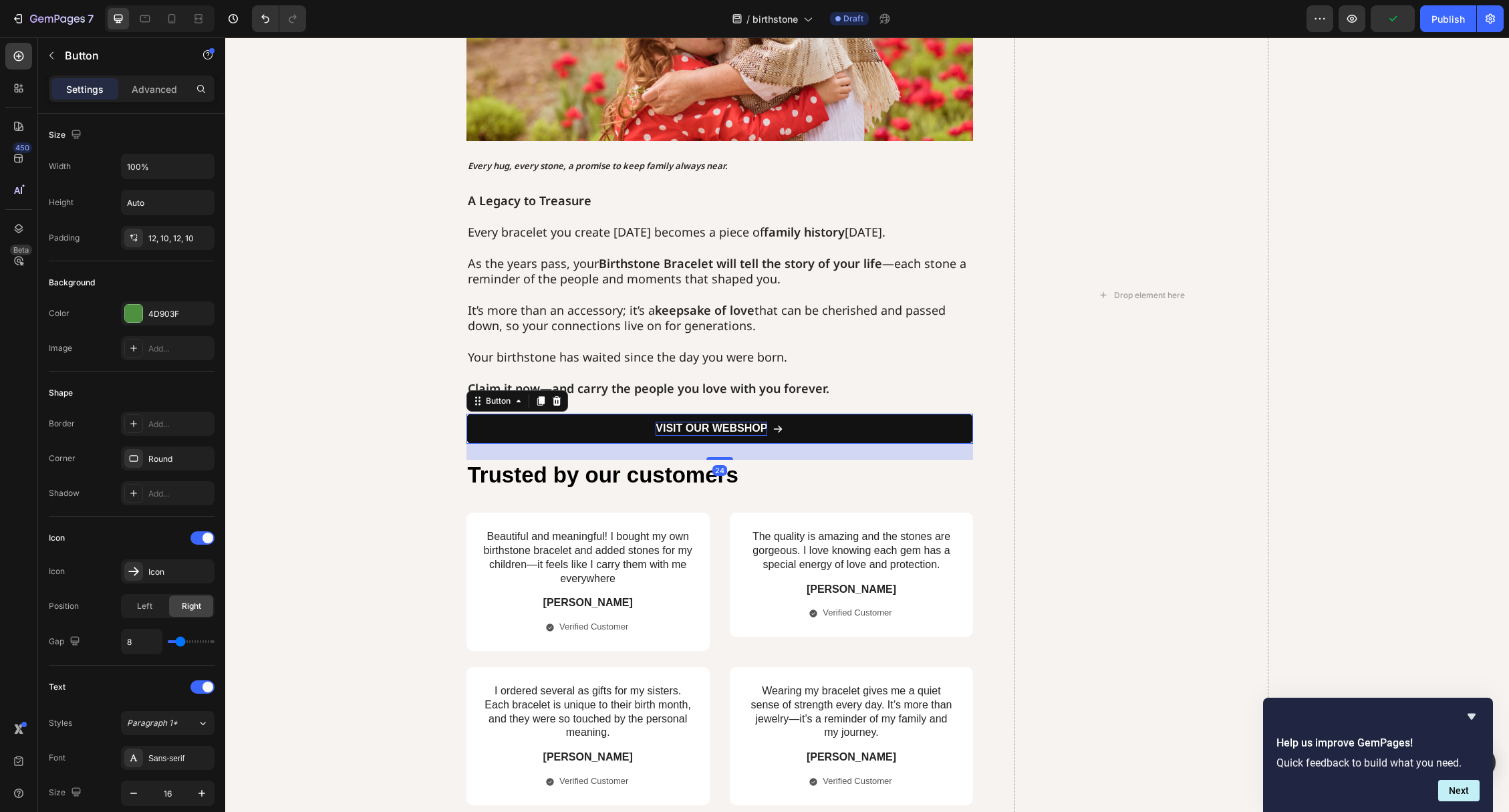
click at [678, 432] on p "VISIT OUR WEBSHOP" at bounding box center [712, 428] width 112 height 14
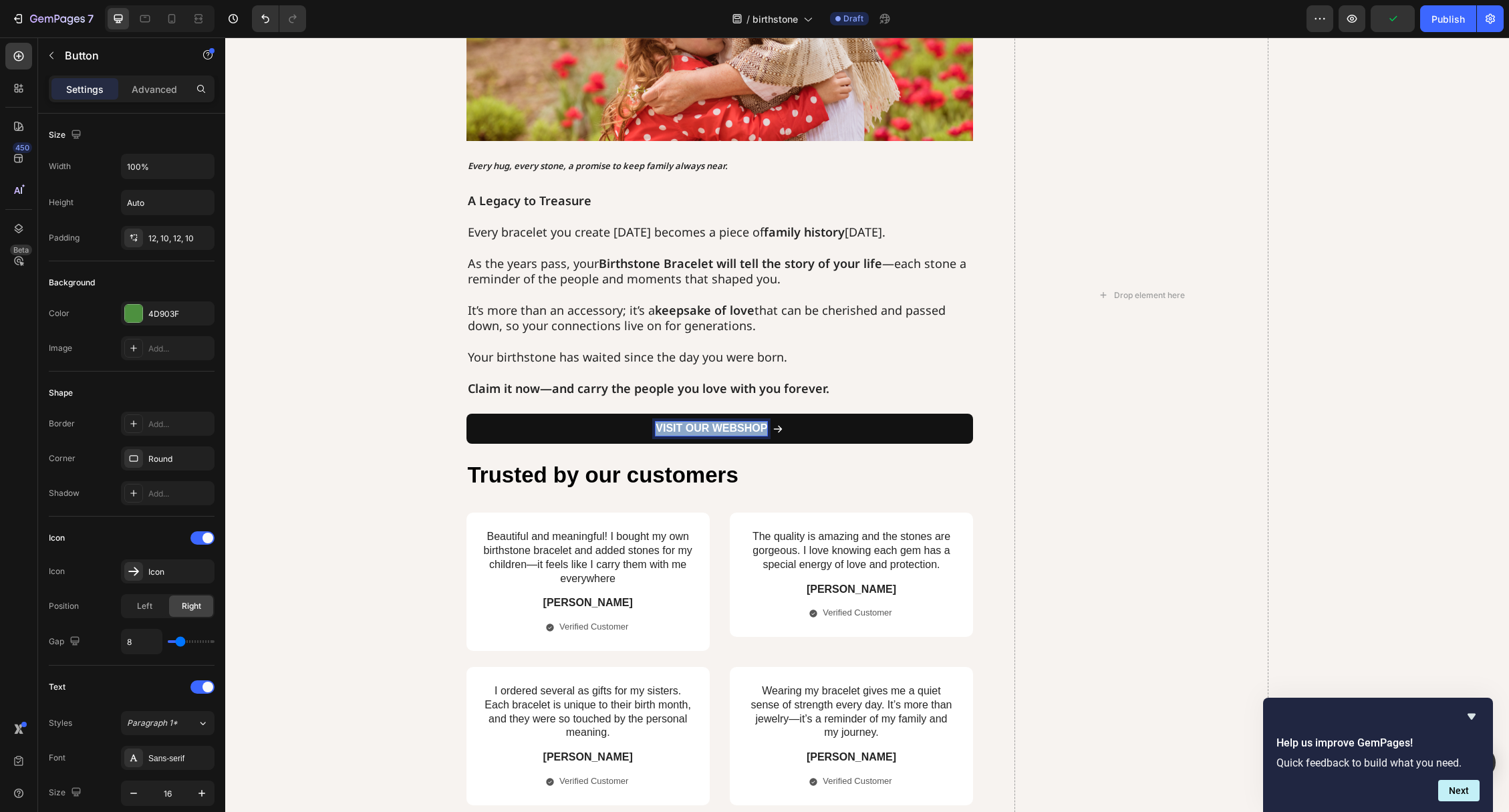
click at [678, 432] on p "VISIT OUR WEBSHOP" at bounding box center [712, 428] width 112 height 14
click at [474, 366] on p "Claim it now—and carry the people you love with you forever." at bounding box center [720, 381] width 504 height 32
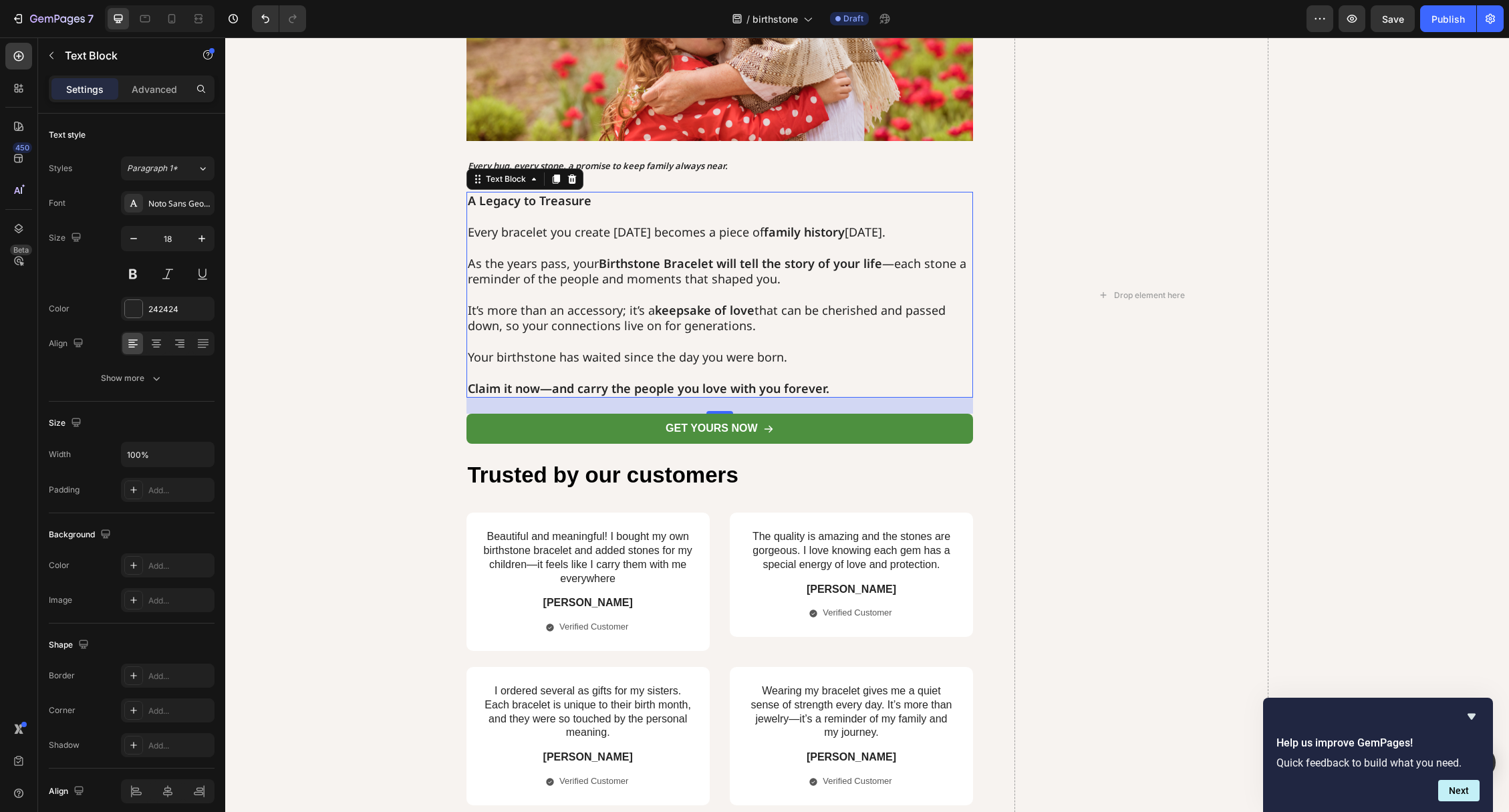
scroll to position [2300, 0]
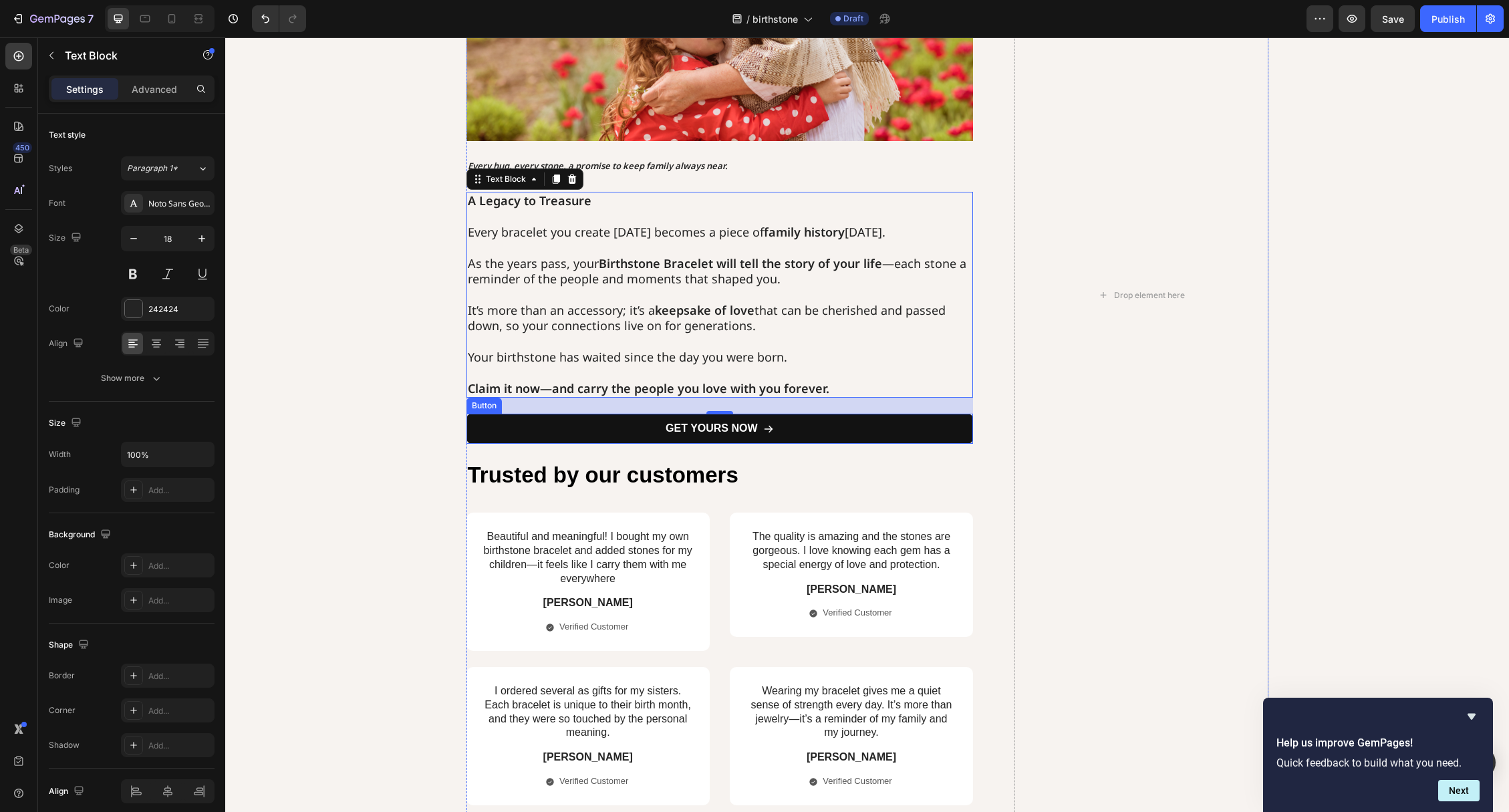
click at [610, 427] on link "GET YOURS NOW" at bounding box center [720, 428] width 508 height 30
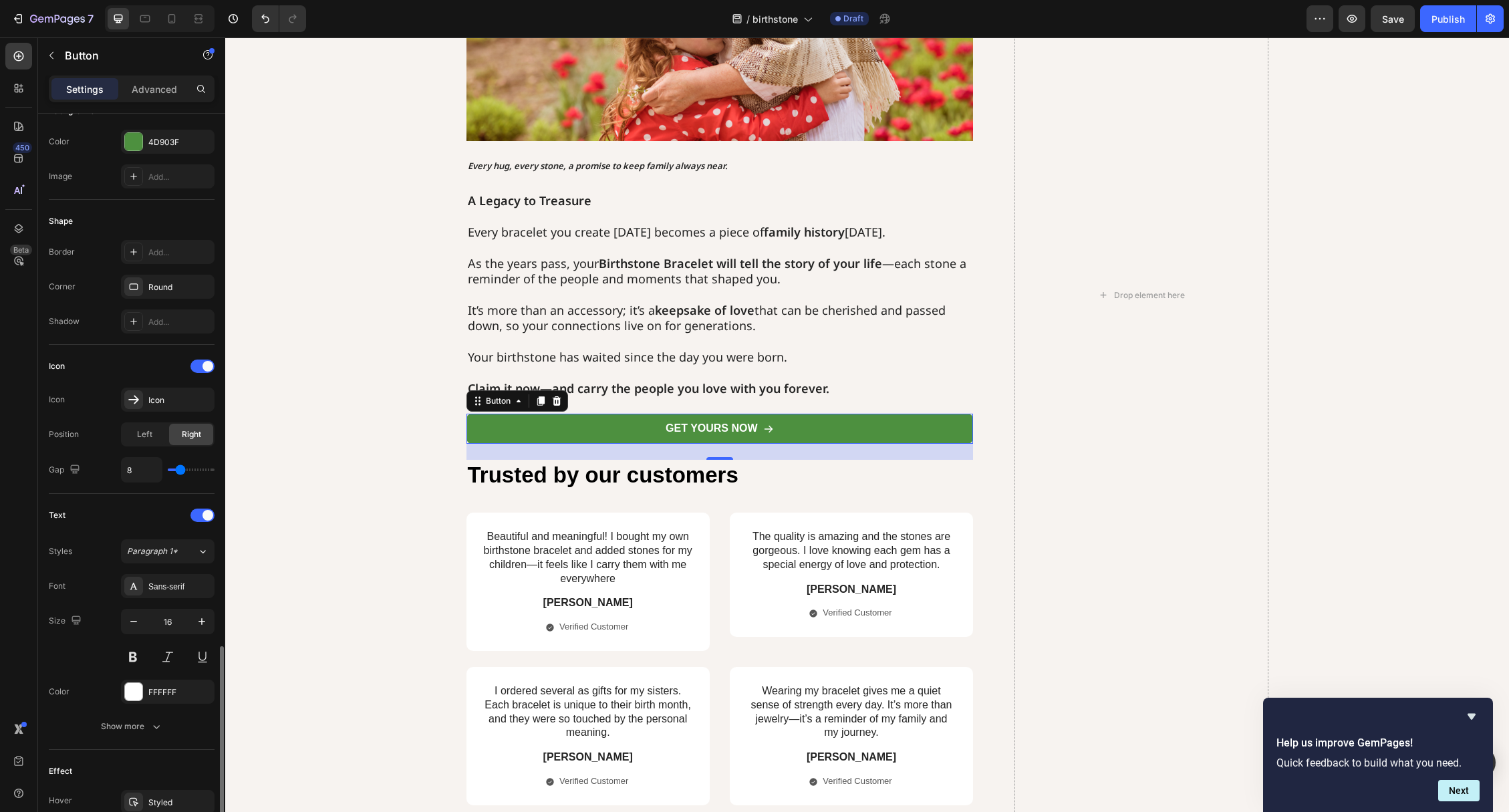
scroll to position [432, 0]
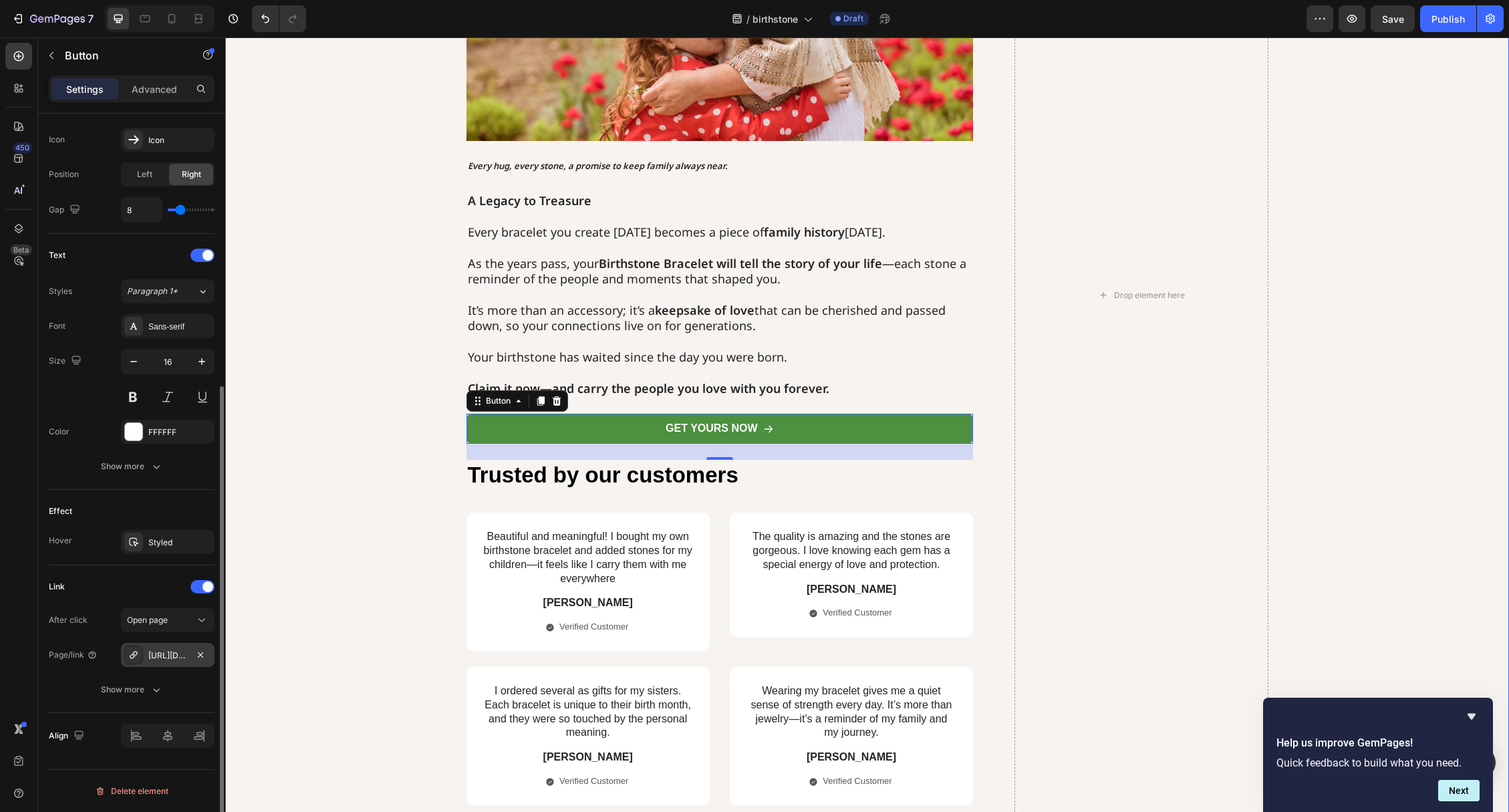
click at [159, 653] on div "[URL][DOMAIN_NAME]" at bounding box center [168, 655] width 39 height 12
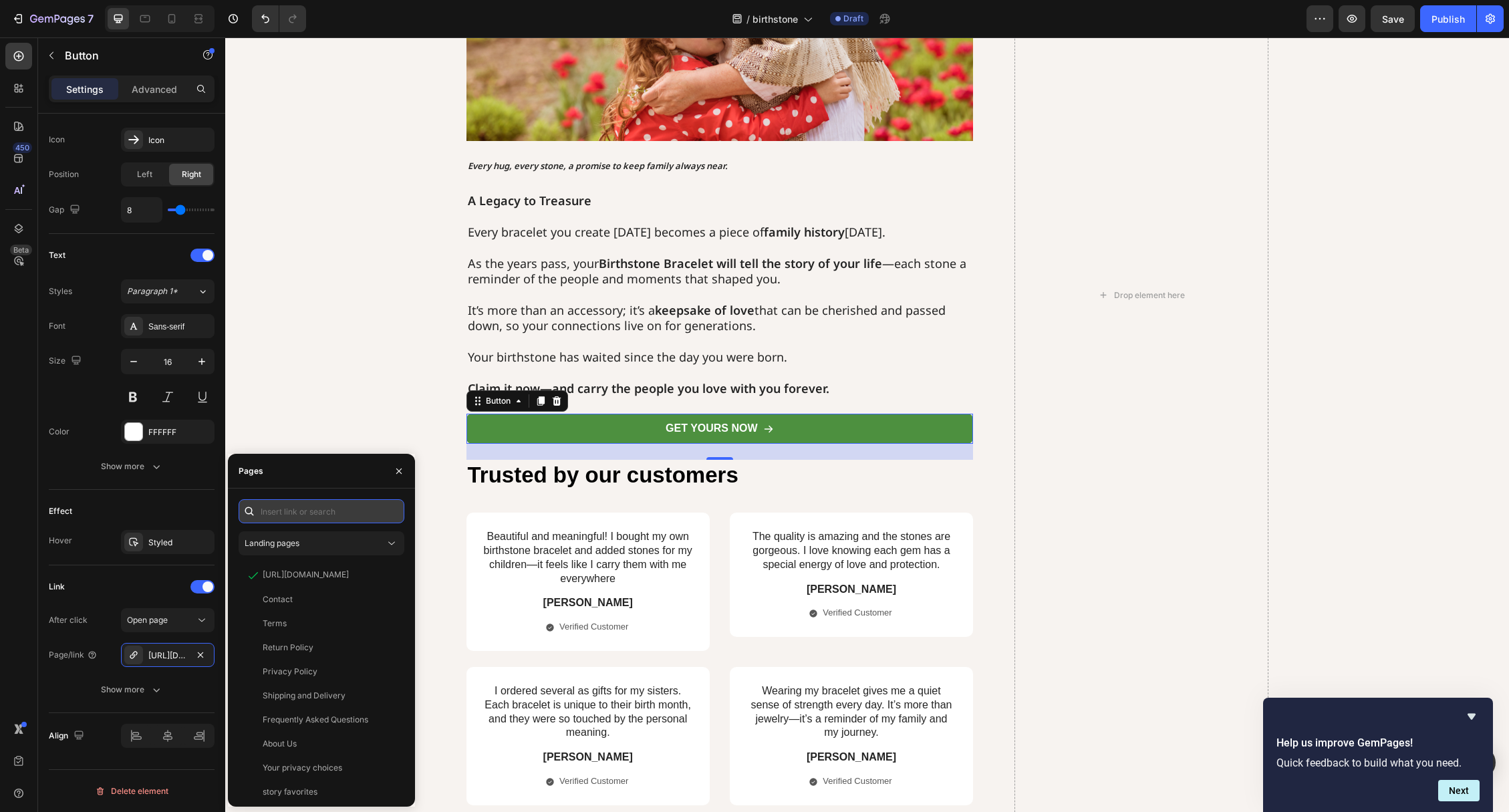
click at [305, 516] on input "text" at bounding box center [321, 512] width 166 height 24
paste input "[URL][DOMAIN_NAME]"
type input "[URL][DOMAIN_NAME]"
click at [297, 573] on div "[URL][DOMAIN_NAME] View" at bounding box center [321, 663] width 166 height 265
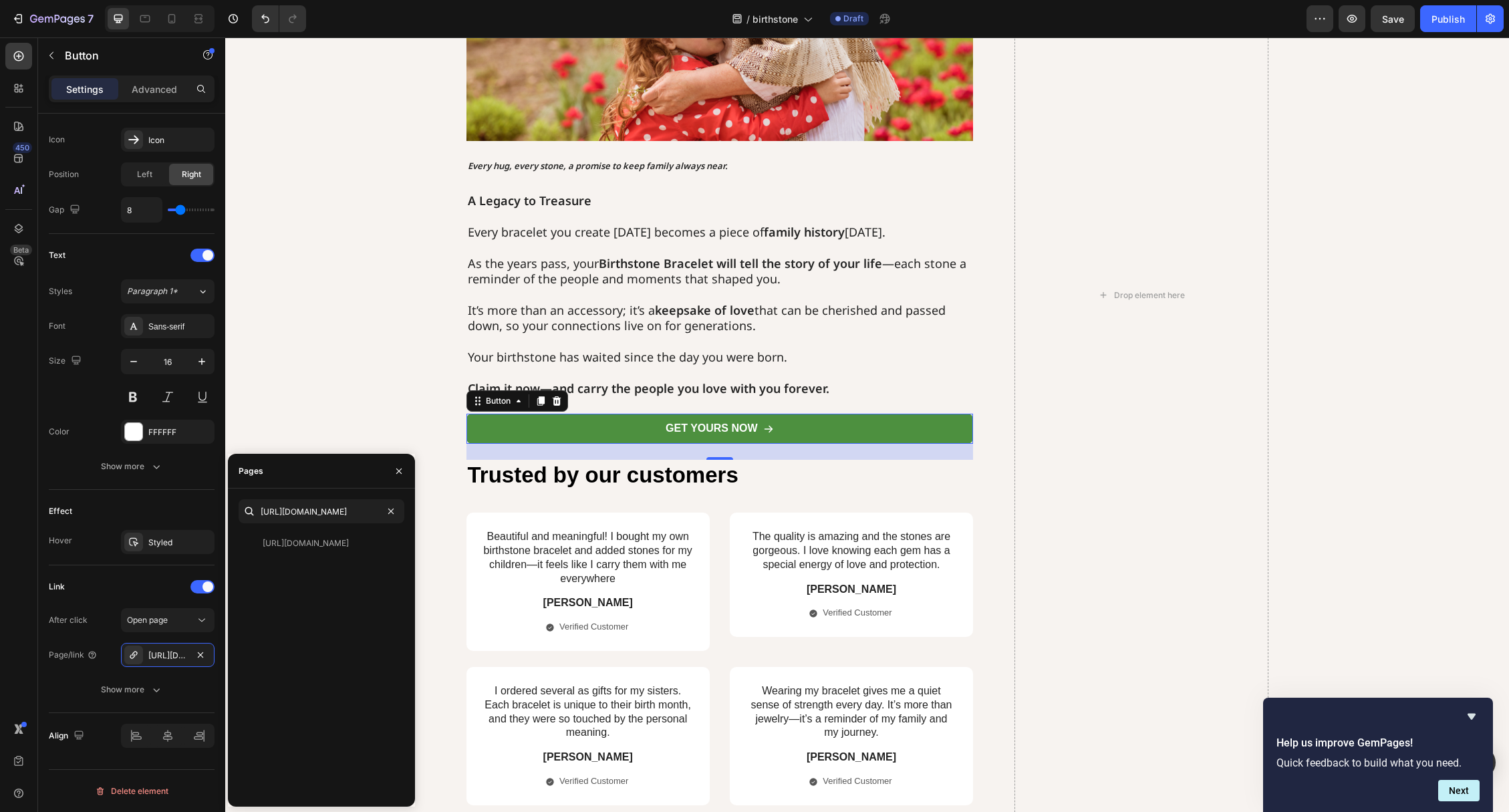
scroll to position [0, 0]
click at [297, 551] on div "[URL][DOMAIN_NAME] View" at bounding box center [319, 543] width 160 height 24
click at [364, 350] on div "Begin Your Story [DATE] Start with your birthstone to honor your journey. Then …" at bounding box center [867, 295] width 1257 height 1123
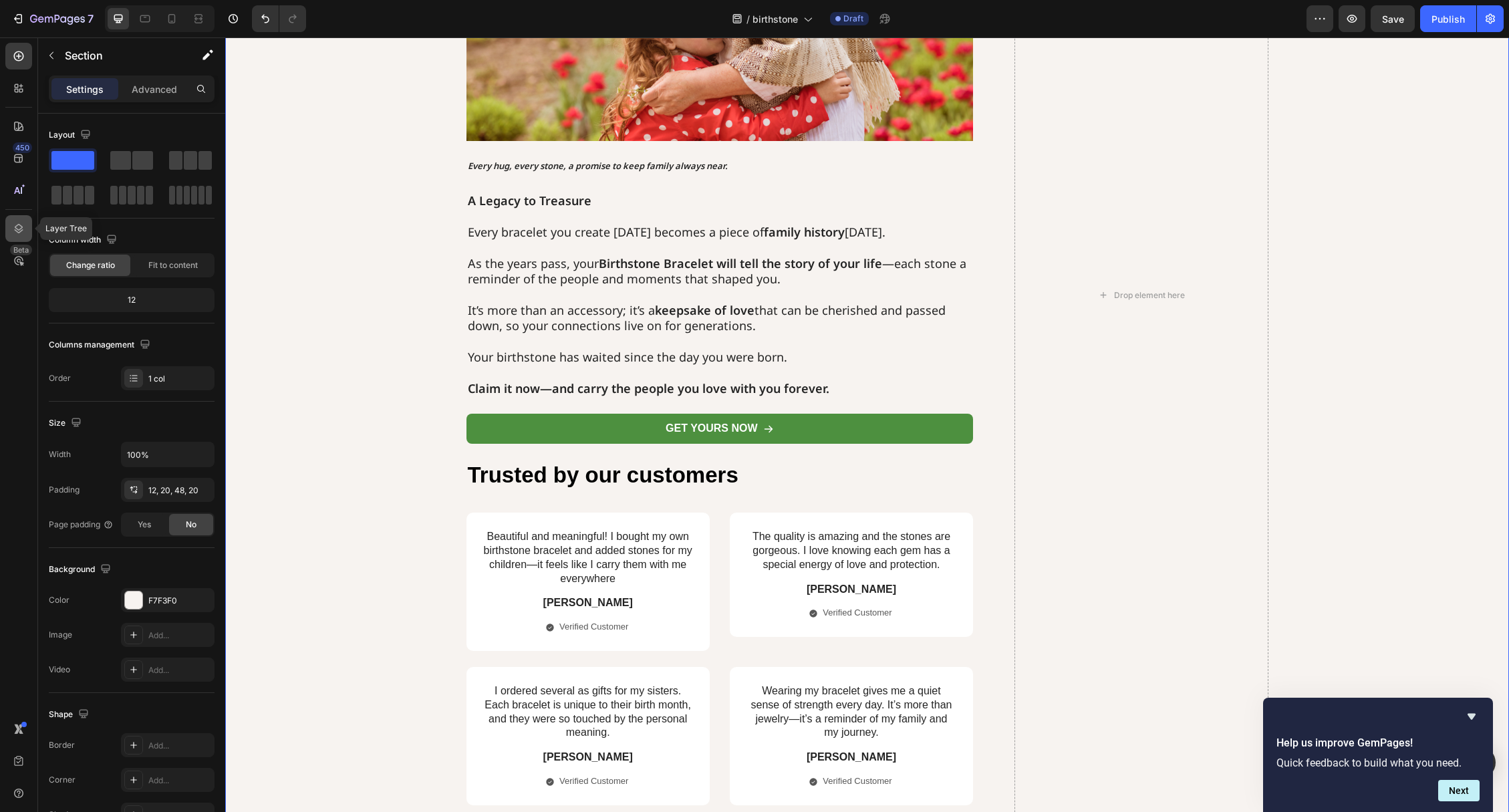
click at [19, 224] on icon at bounding box center [19, 229] width 9 height 10
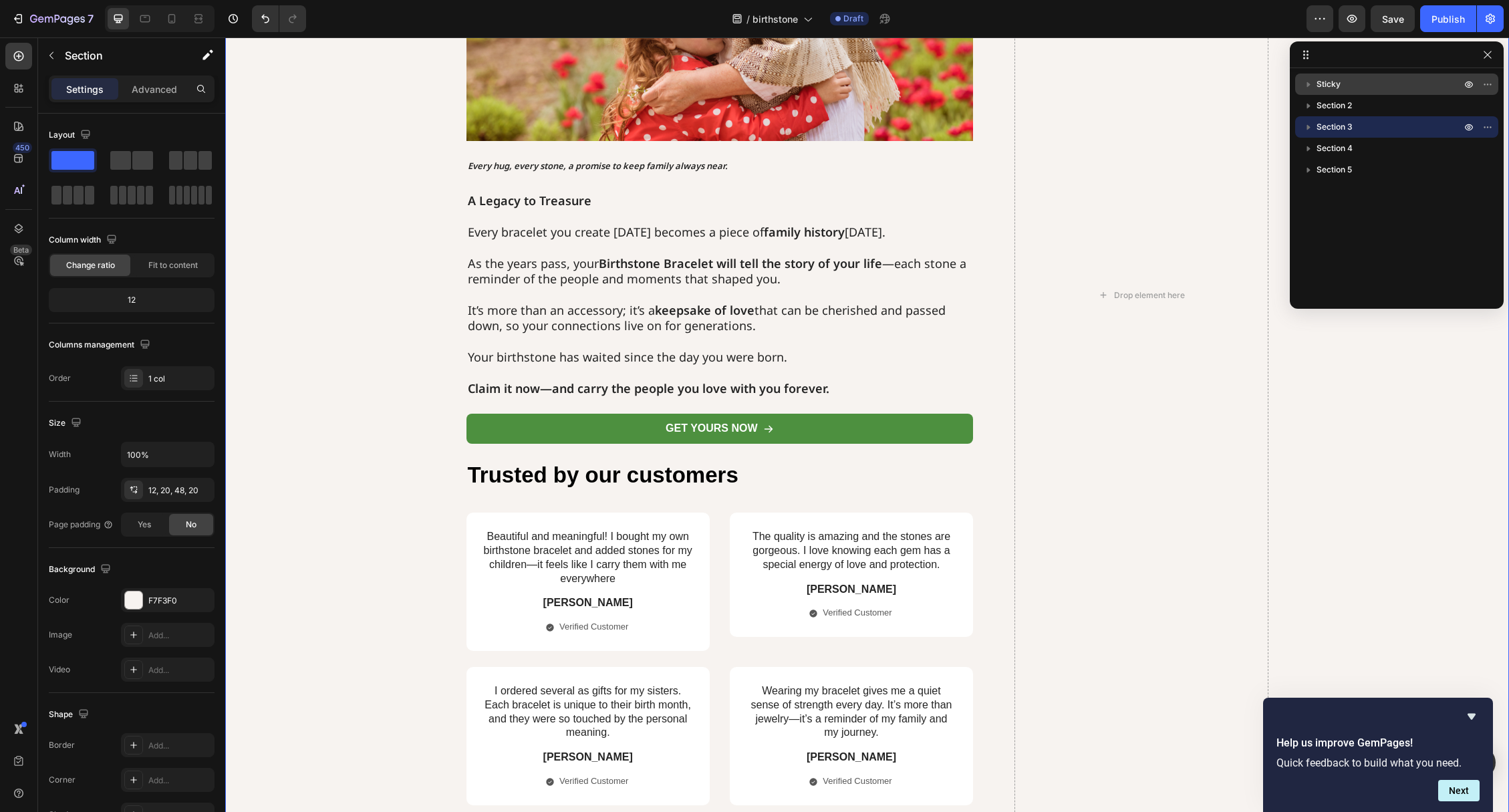
click at [1307, 81] on icon "button" at bounding box center [1308, 84] width 14 height 14
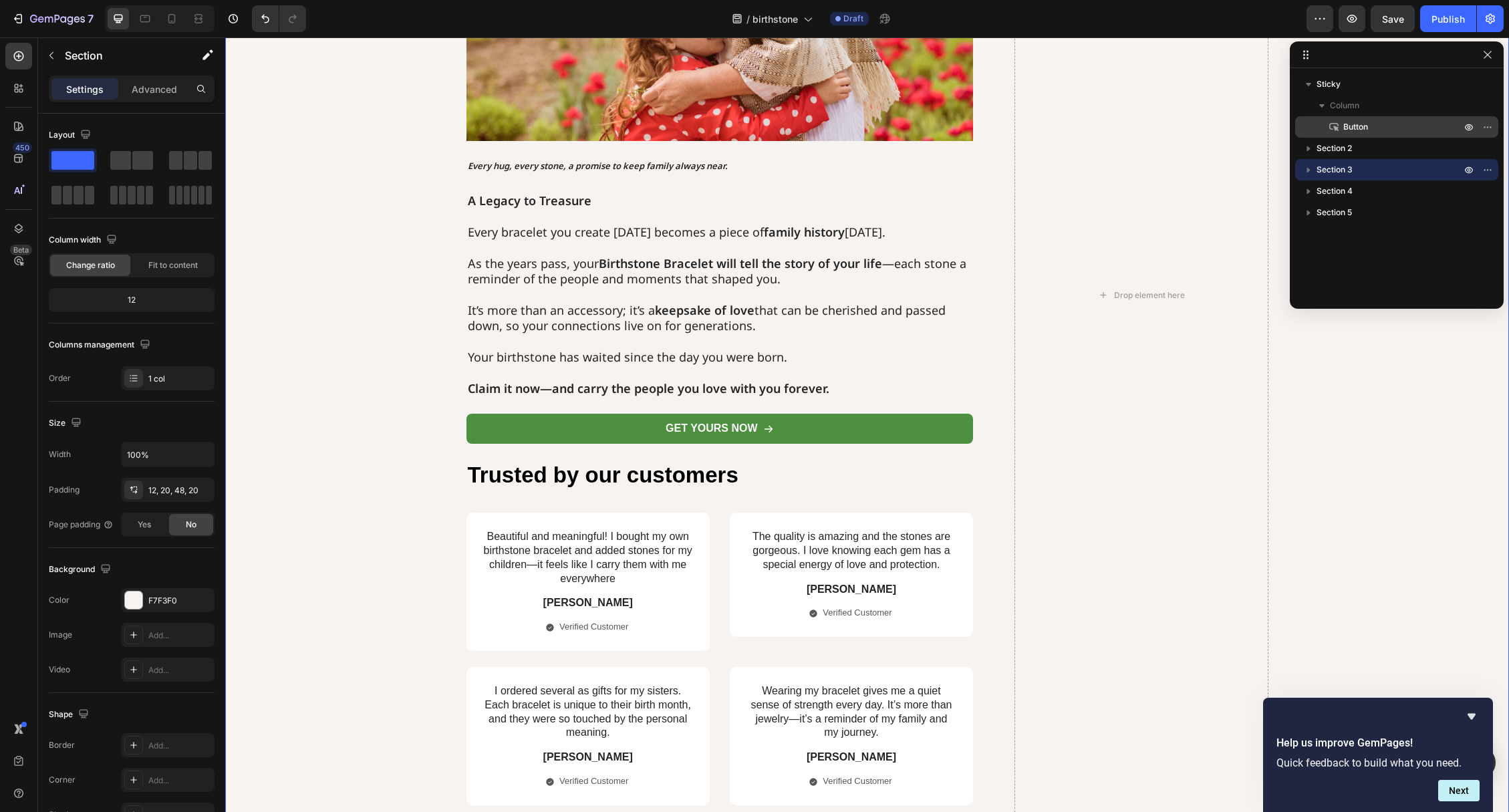
click at [1370, 124] on p "Button" at bounding box center [1387, 127] width 121 height 14
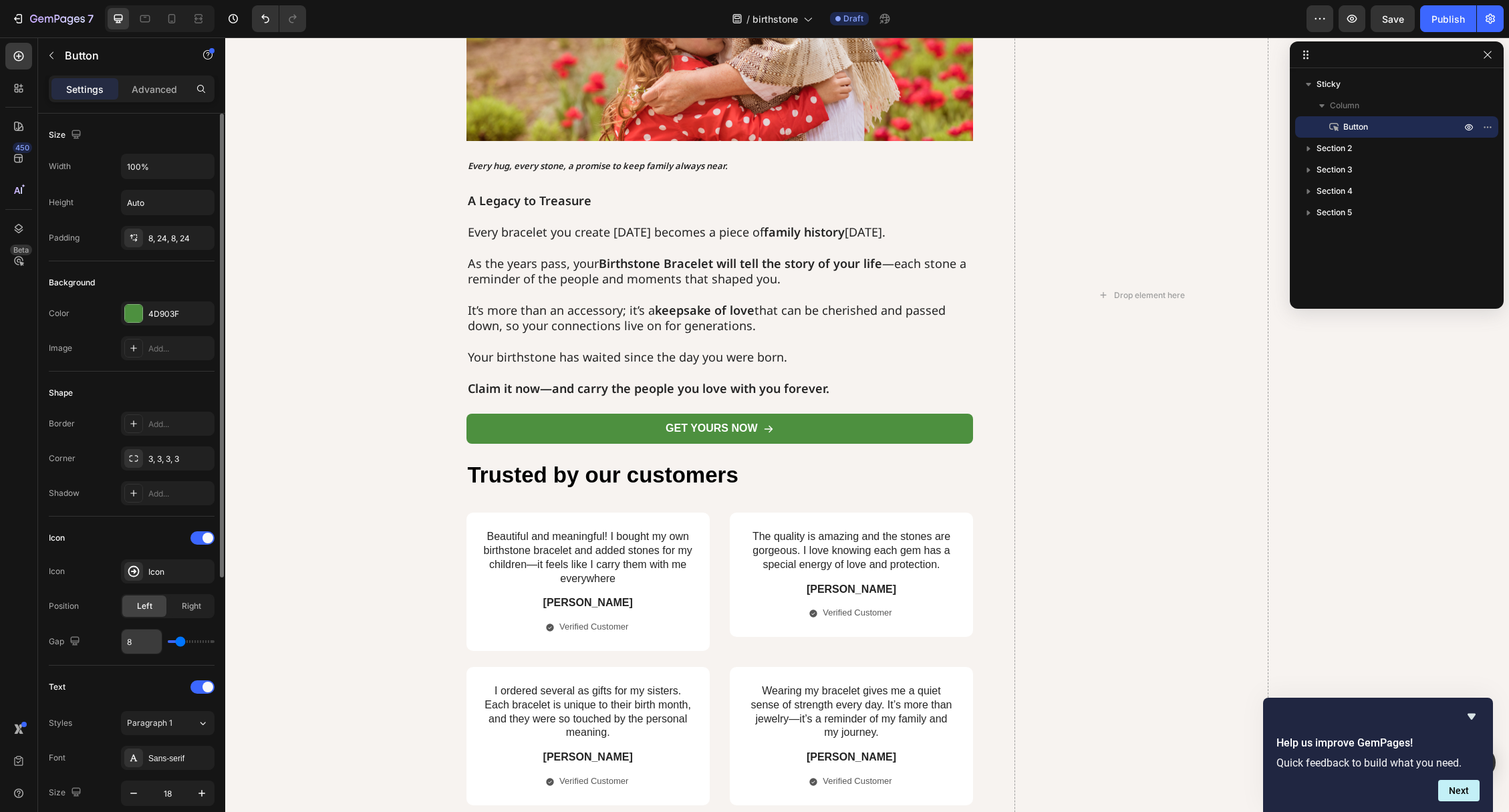
scroll to position [432, 0]
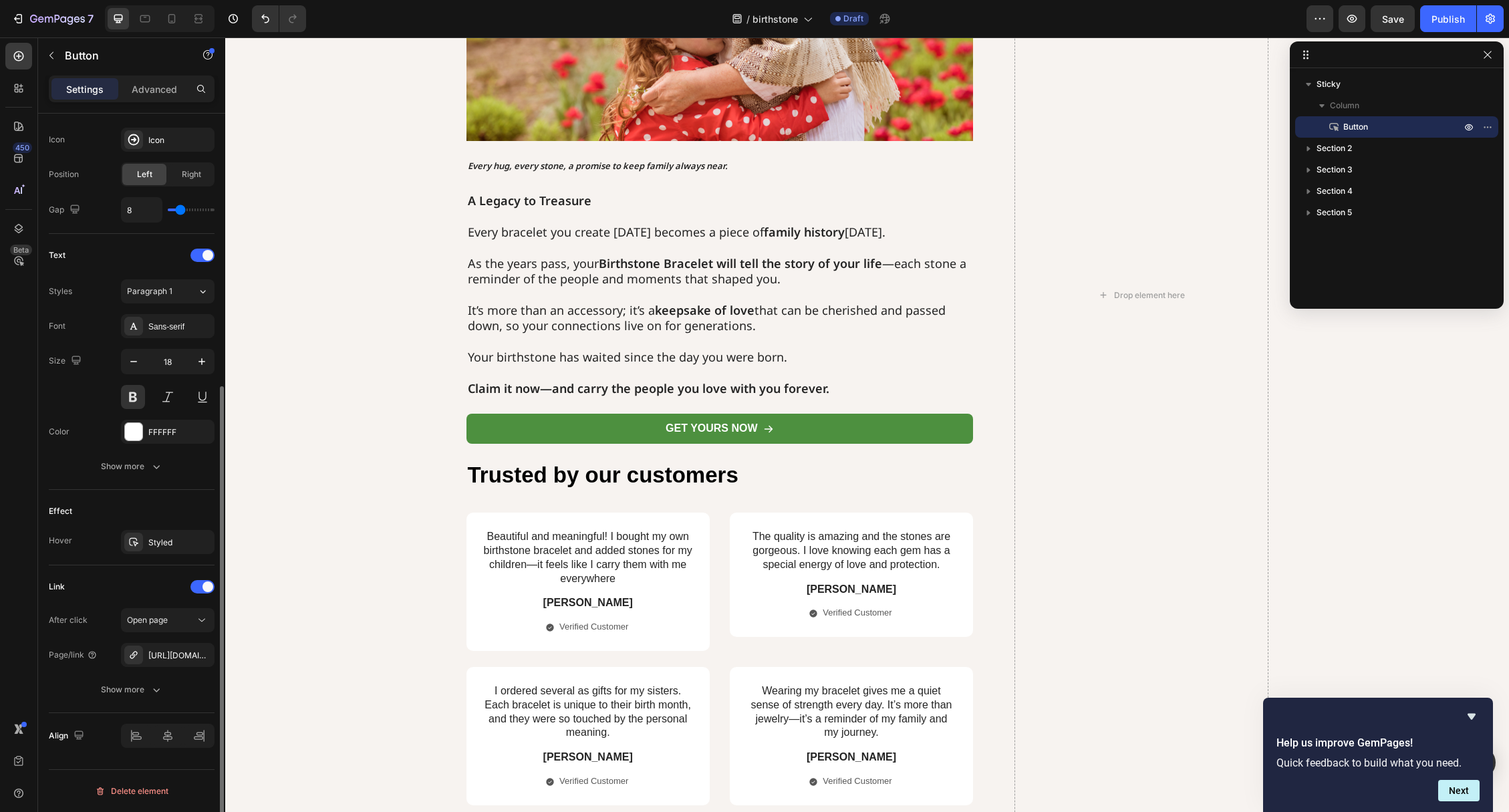
click at [160, 670] on div "After click Open page Page/link https://astoria-jewelry.com/all-products Show m…" at bounding box center [131, 655] width 166 height 94
click at [165, 665] on div "[URL][DOMAIN_NAME]" at bounding box center [168, 655] width 94 height 24
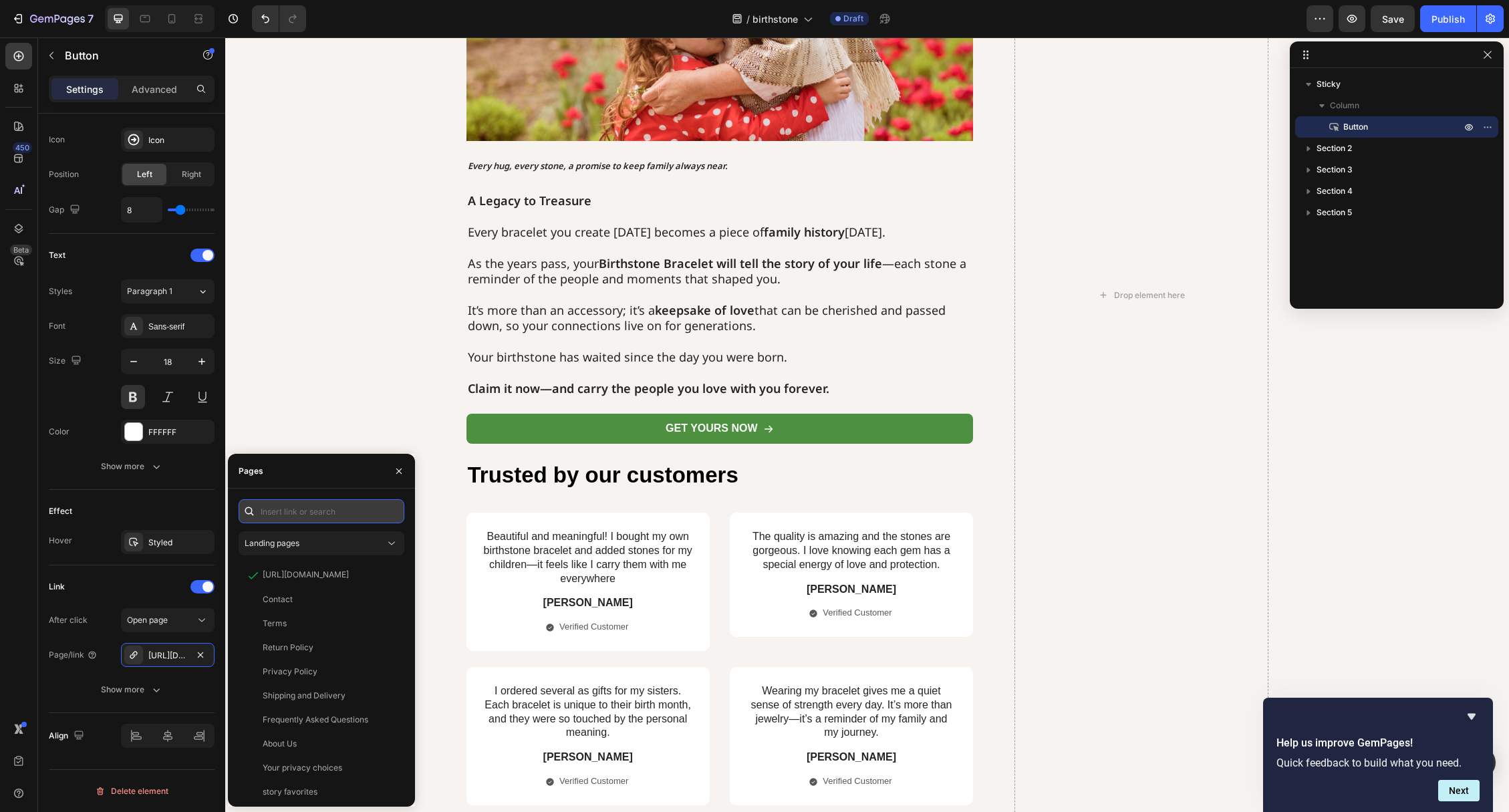
click at [338, 514] on input "text" at bounding box center [321, 512] width 166 height 24
paste input "https://astoria-jewelry.com/collections/birthstone"
type input "https://astoria-jewelry.com/collections/birthstone"
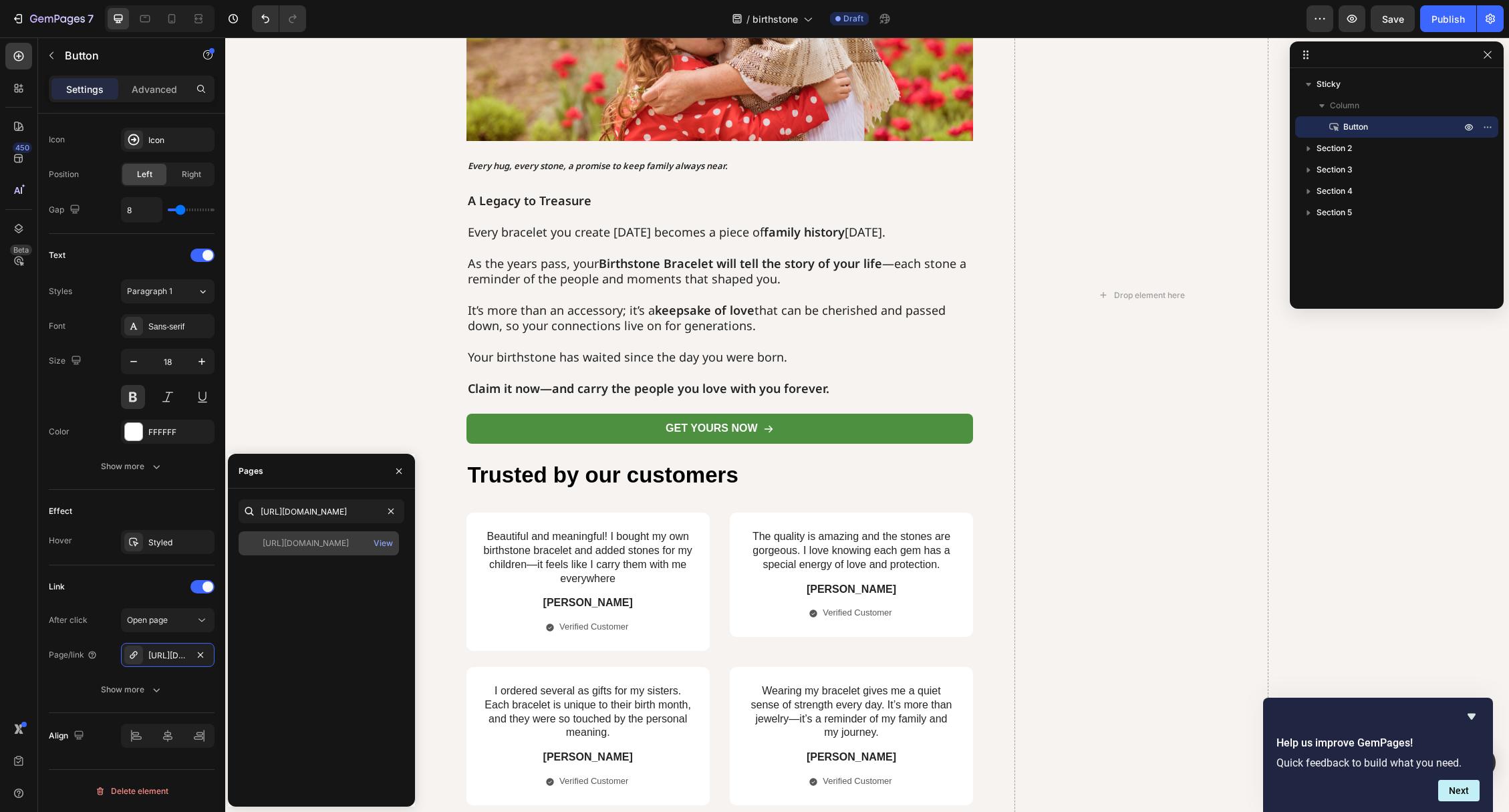
click at [318, 550] on div "https://astoria-jewelry.com/collections/birthstone View" at bounding box center [319, 543] width 160 height 24
click at [984, 568] on div "Begin Your Story Today Start with your birthstone to honor your journey. Then a…" at bounding box center [867, 295] width 802 height 1123
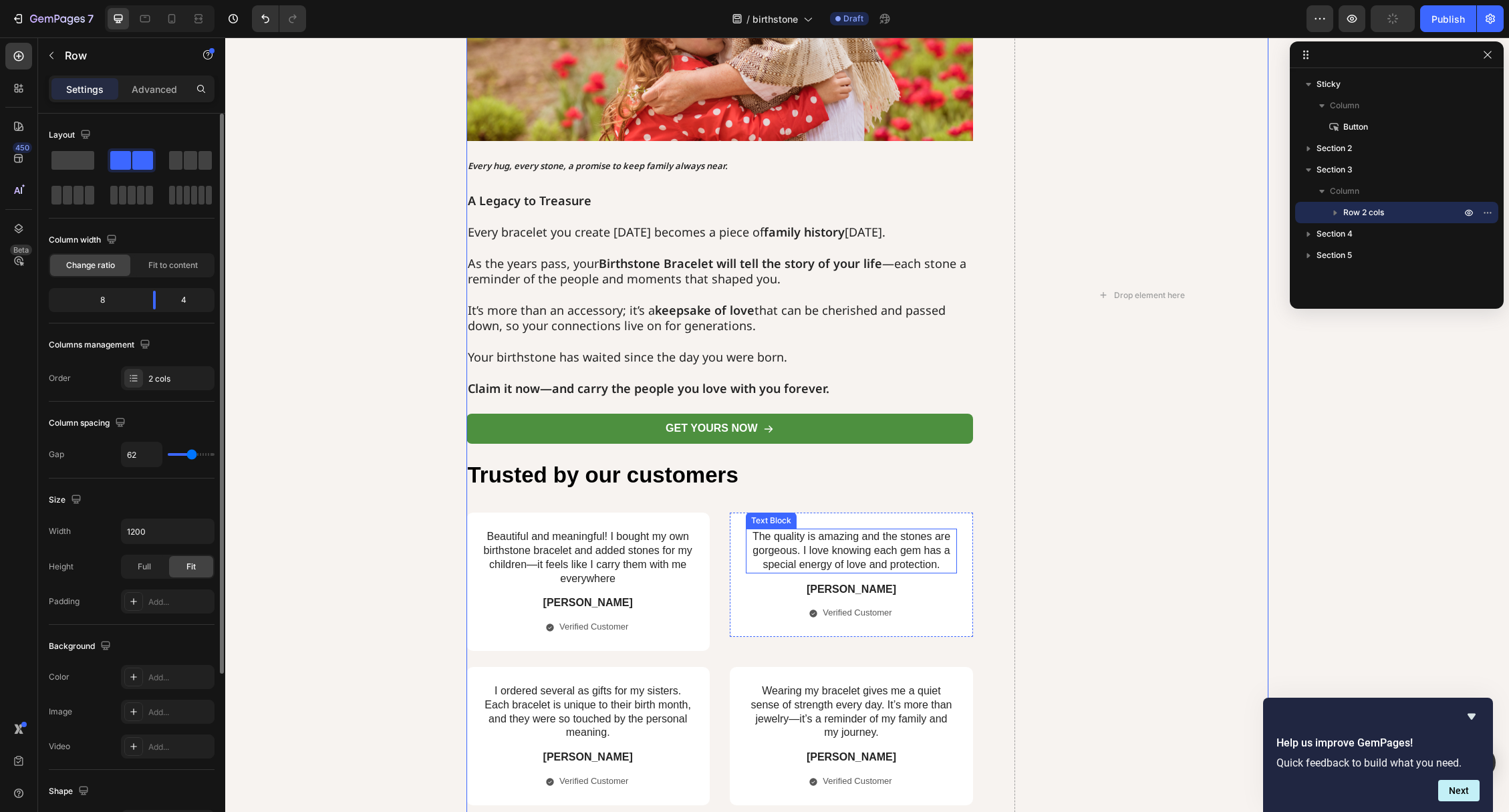
scroll to position [2550, 0]
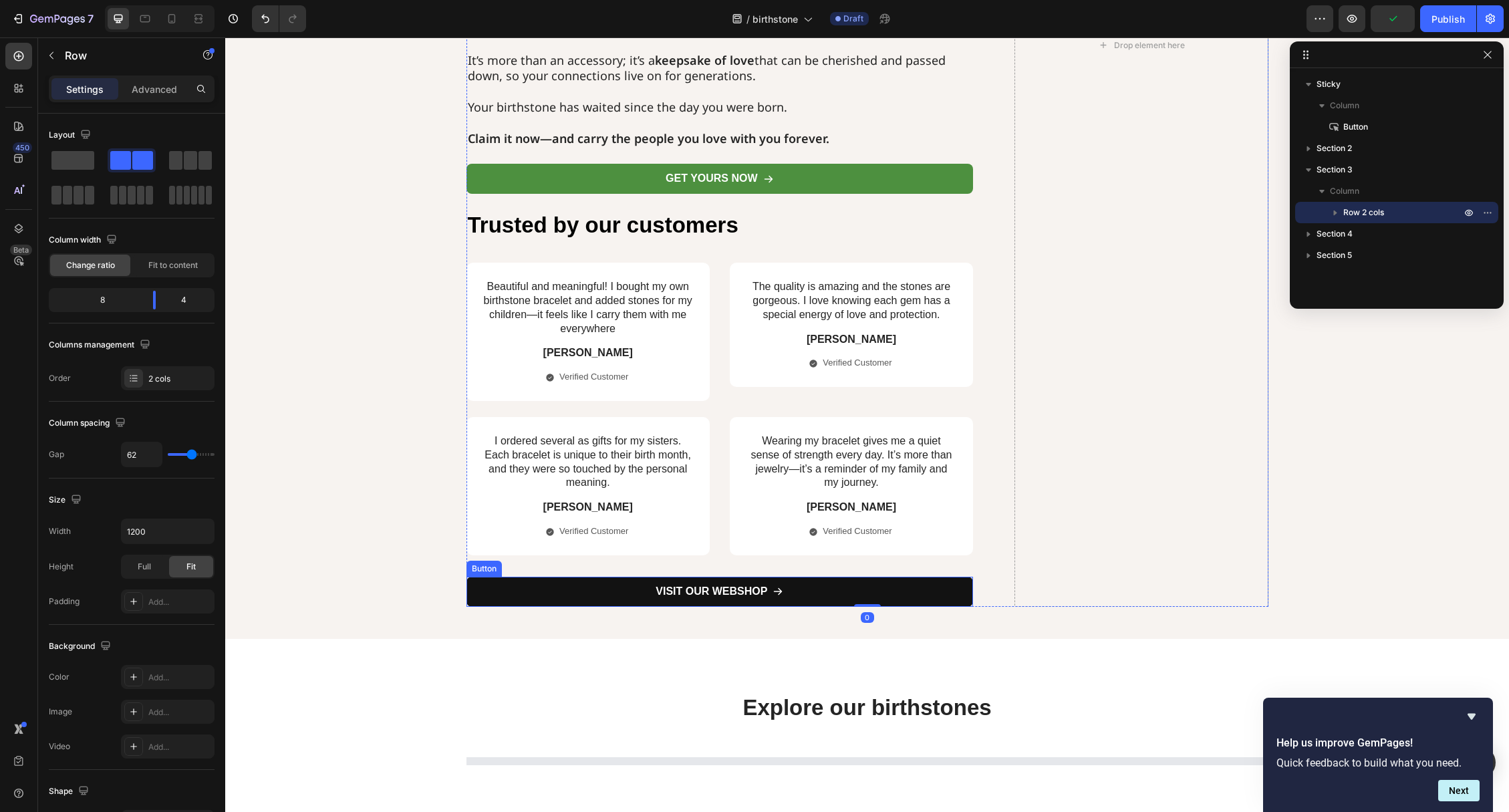
click at [508, 587] on link "VISIT OUR WEBSHOP" at bounding box center [720, 591] width 508 height 30
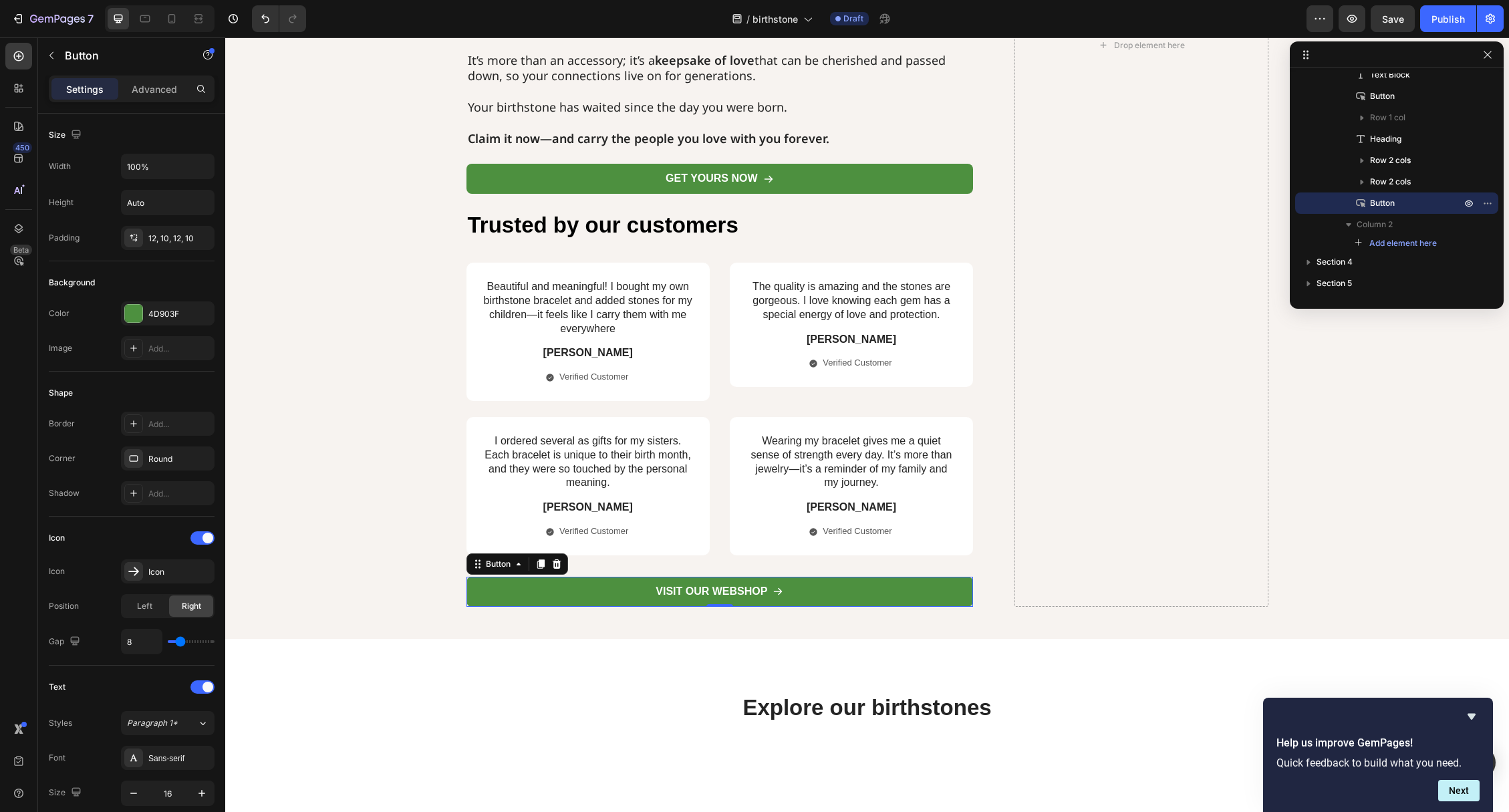
click at [557, 566] on icon at bounding box center [556, 564] width 9 height 10
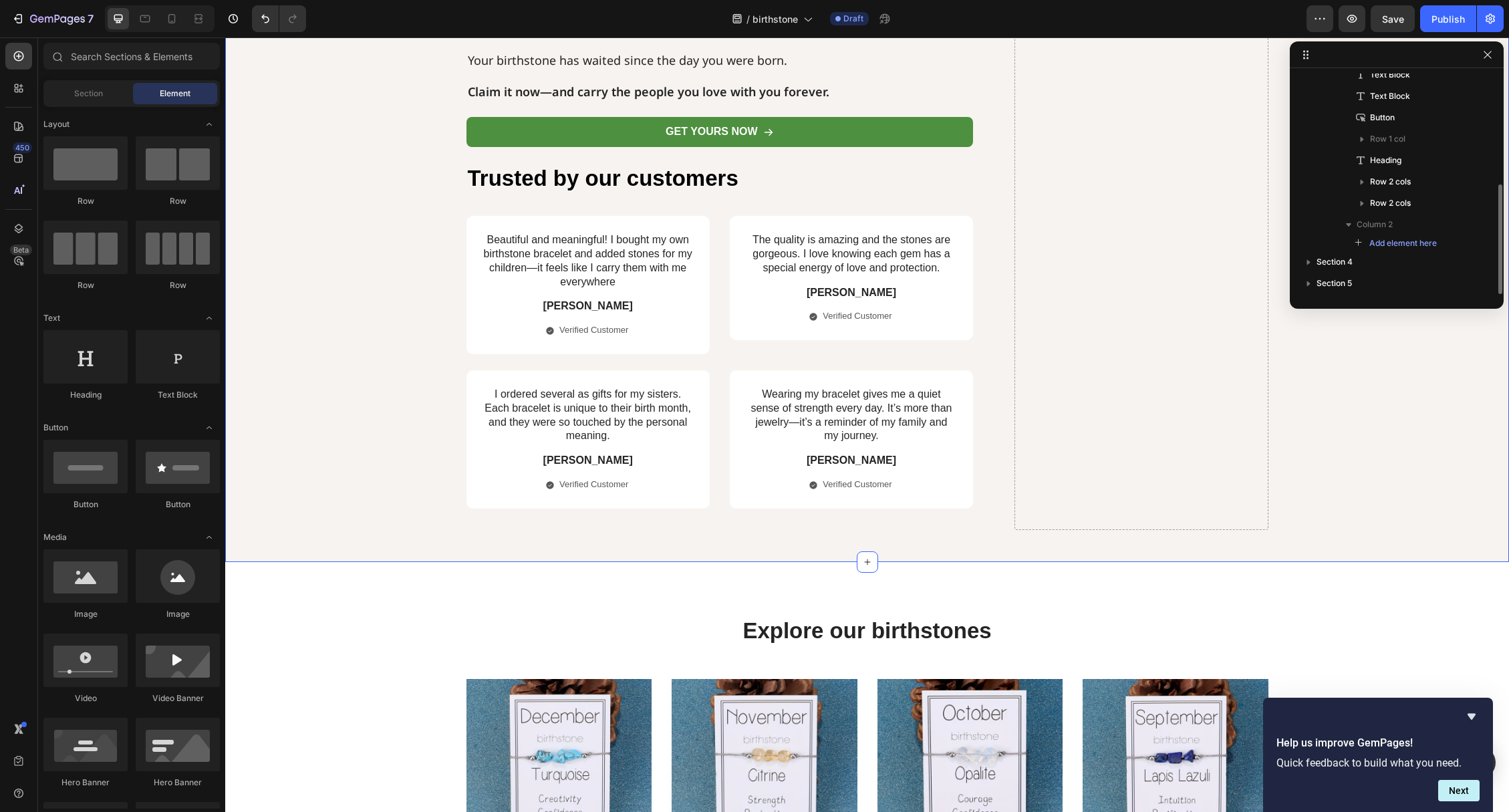
scroll to position [2611, 0]
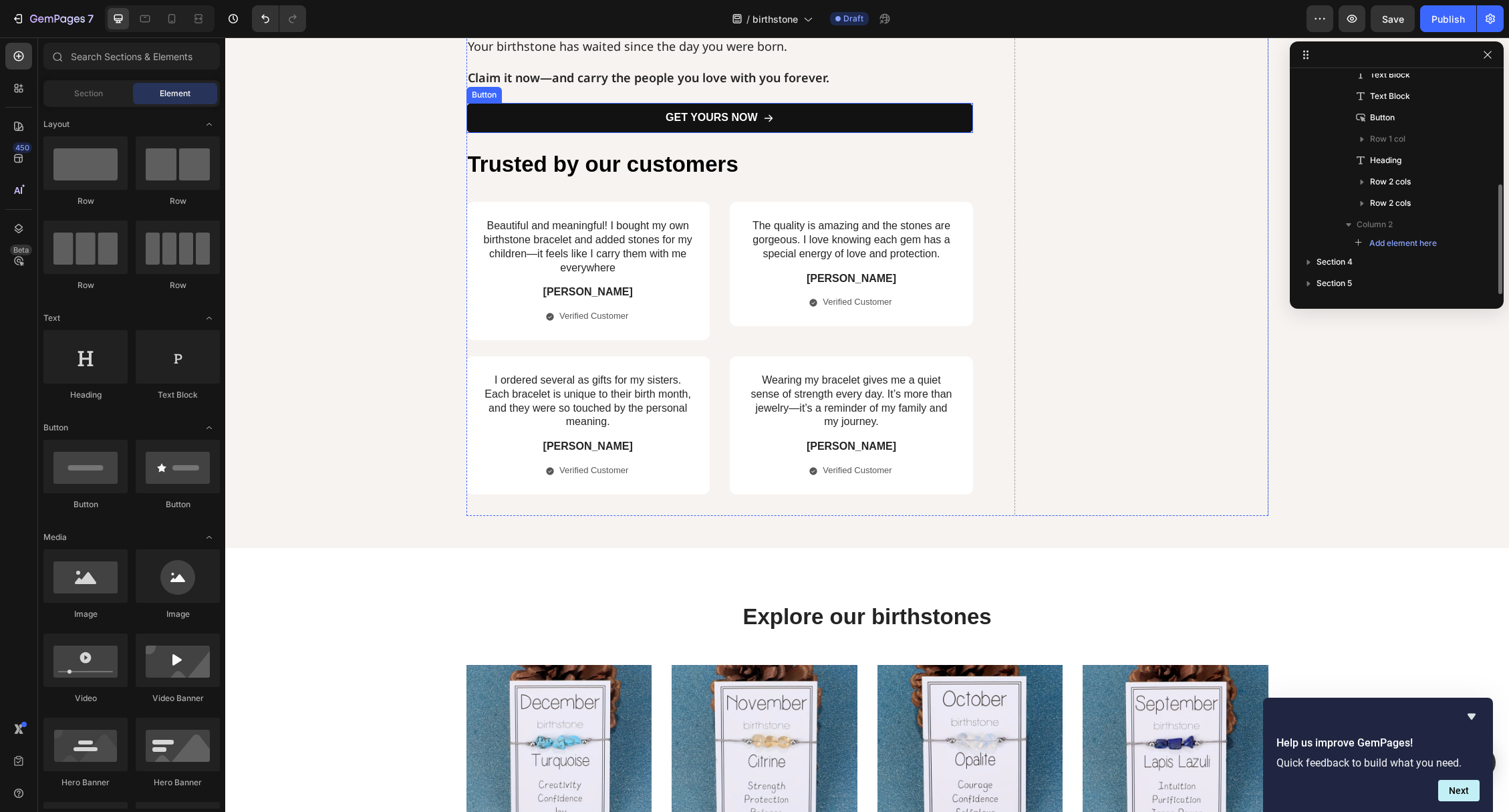
click at [487, 111] on link "GET YOURS NOW" at bounding box center [720, 117] width 508 height 30
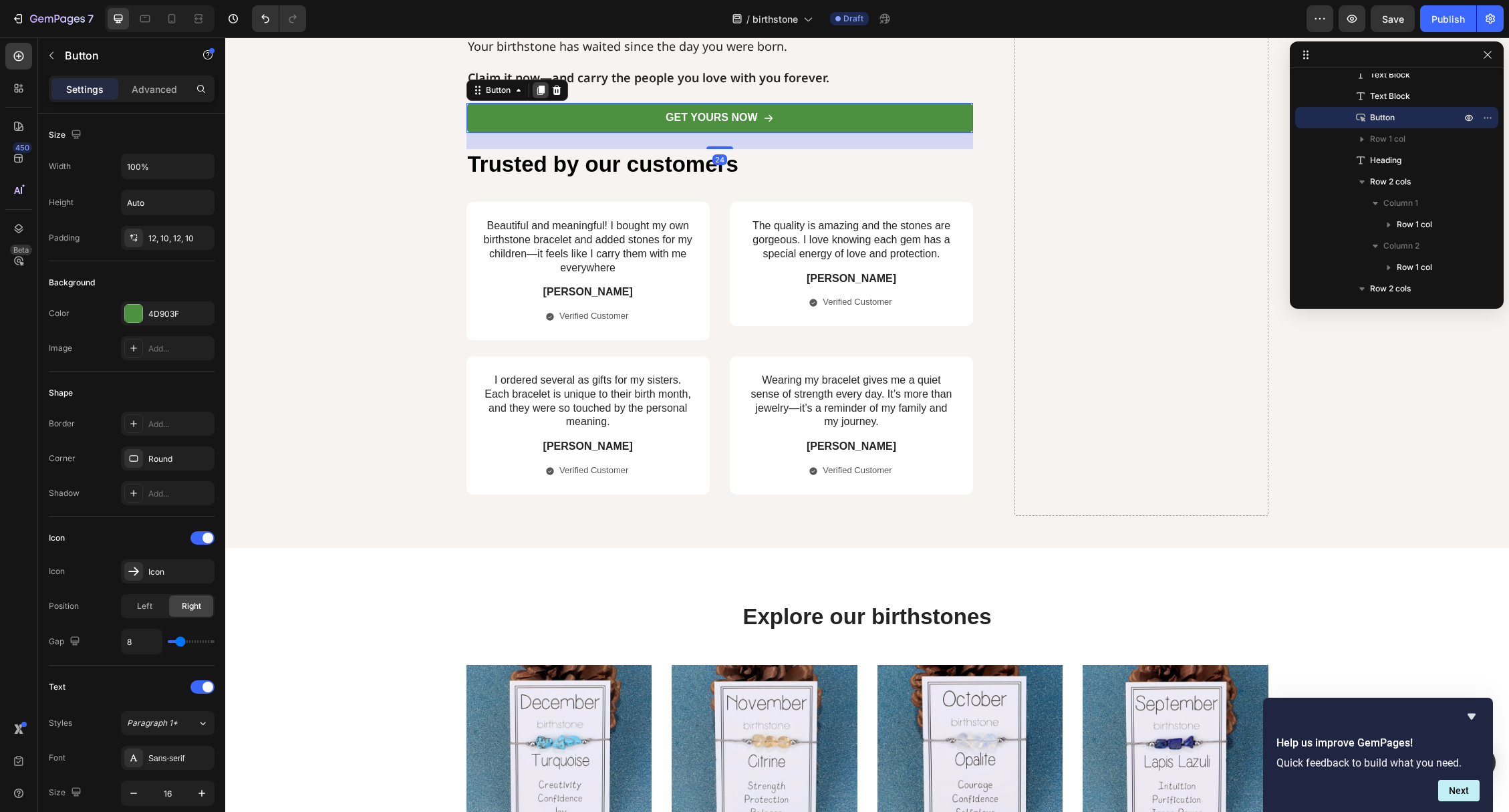
click at [536, 87] on icon at bounding box center [540, 90] width 11 height 11
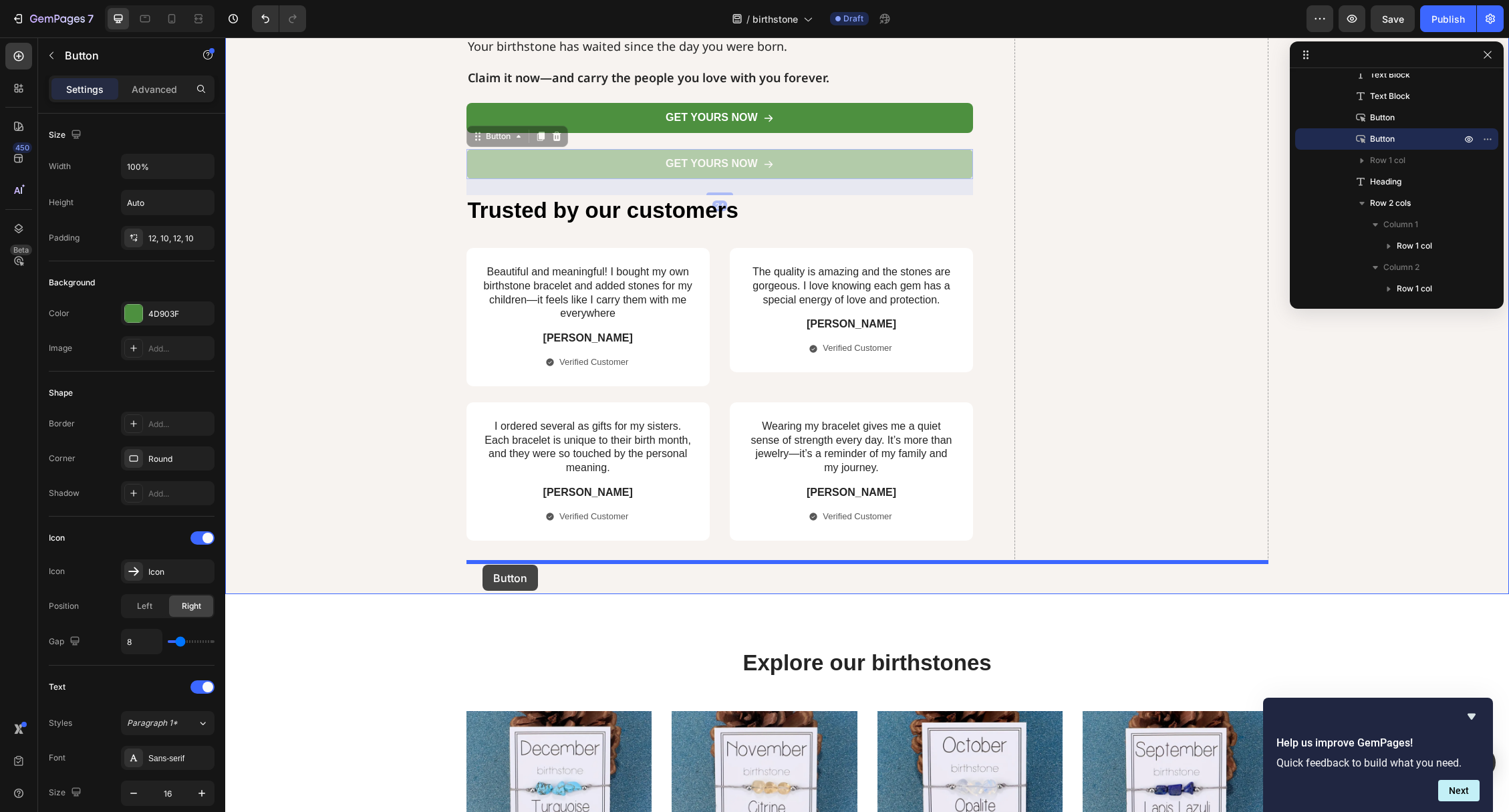
drag, startPoint x: 473, startPoint y: 160, endPoint x: 482, endPoint y: 565, distance: 405.1
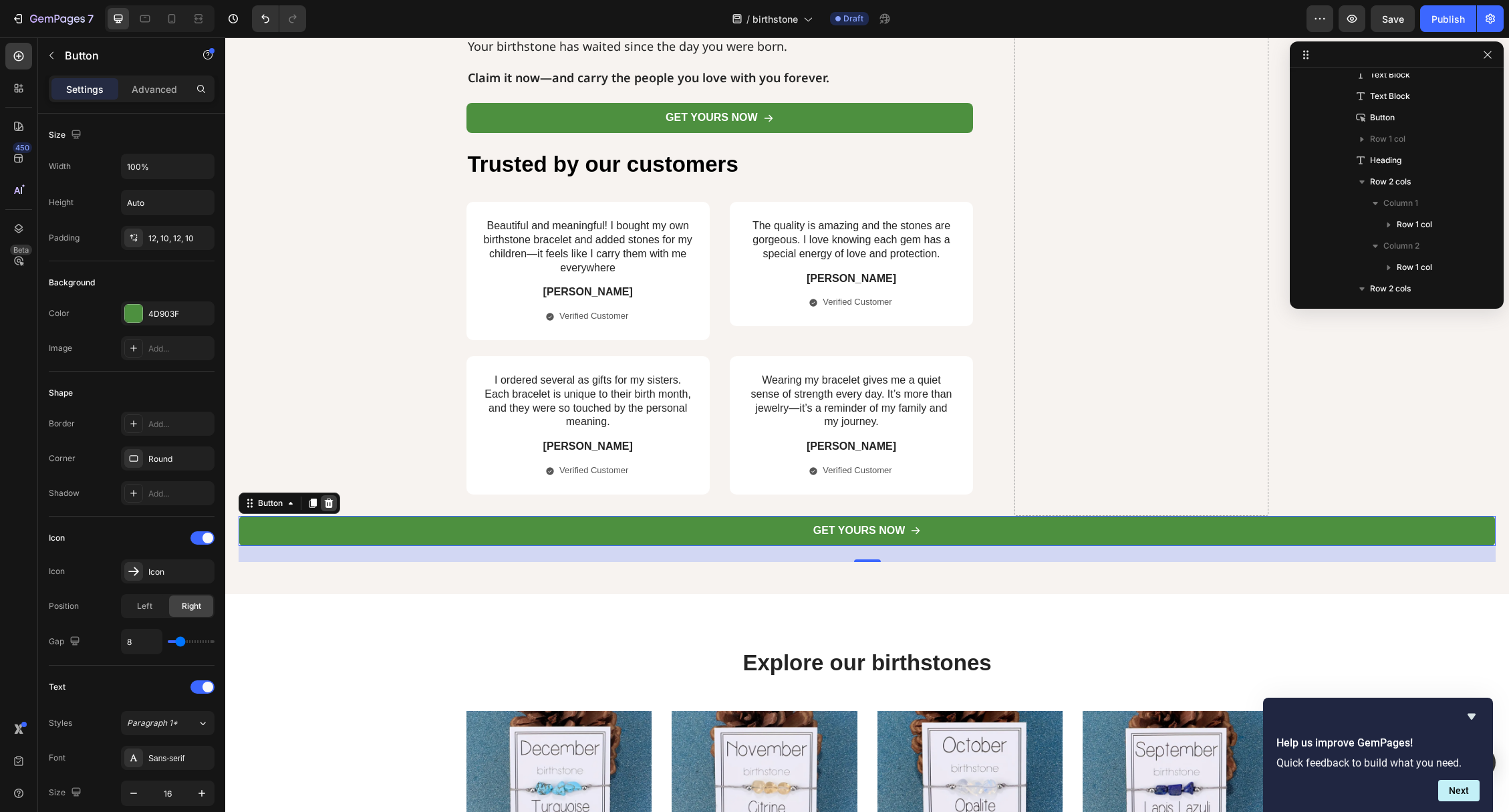
click at [333, 500] on icon at bounding box center [329, 503] width 11 height 11
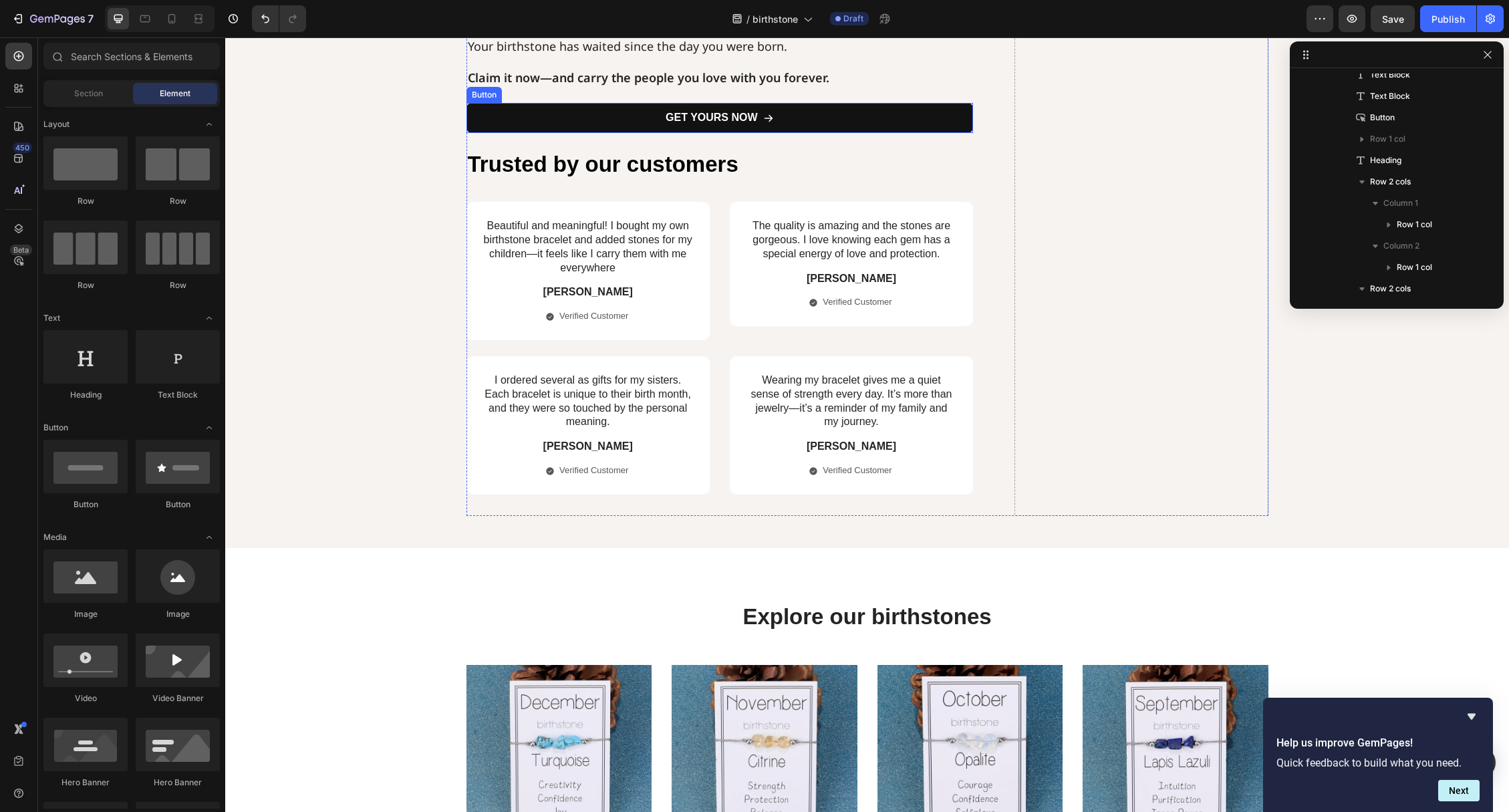
click at [482, 104] on link "GET YOURS NOW" at bounding box center [720, 117] width 508 height 30
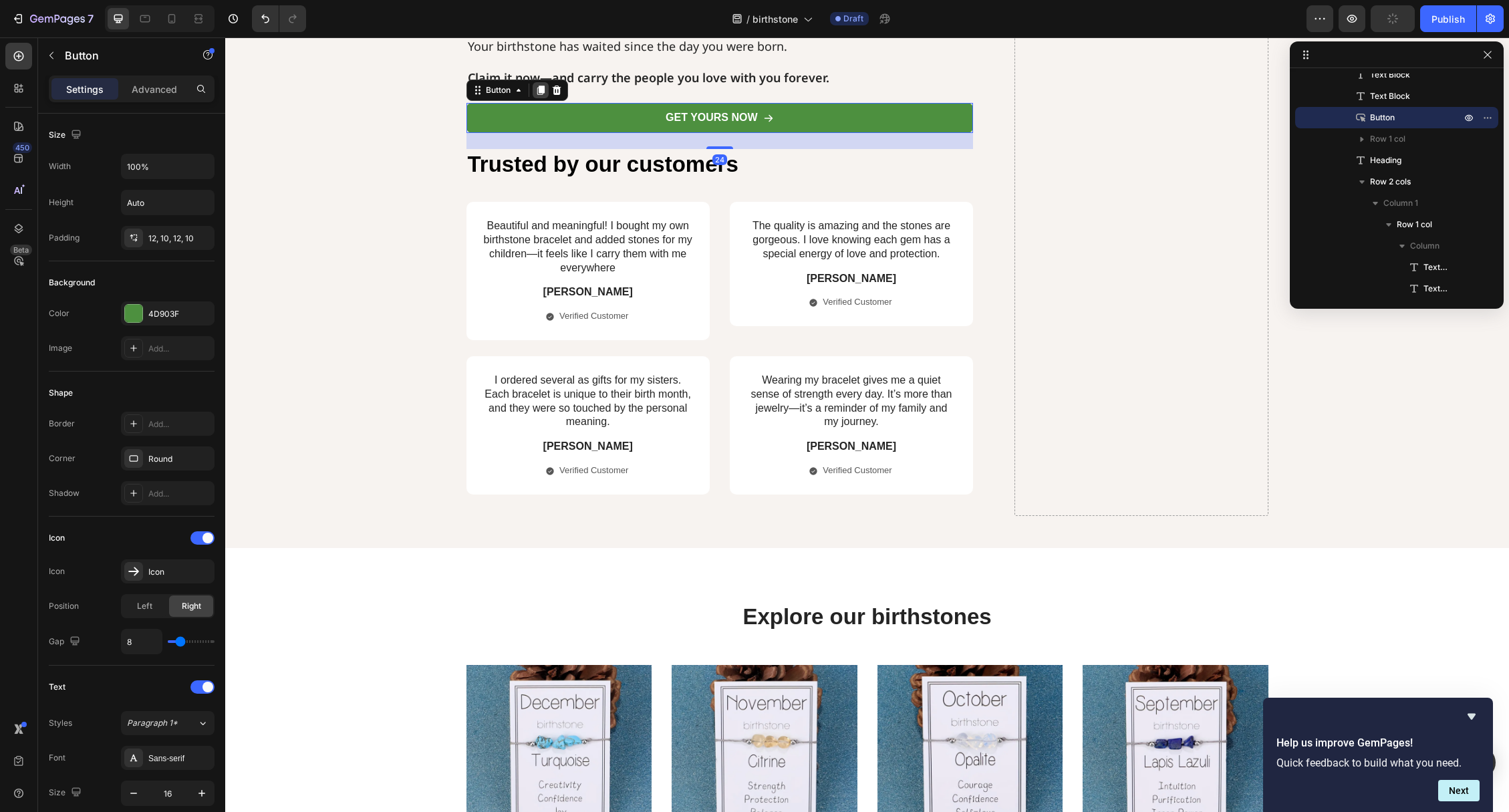
click at [538, 94] on icon at bounding box center [540, 90] width 11 height 11
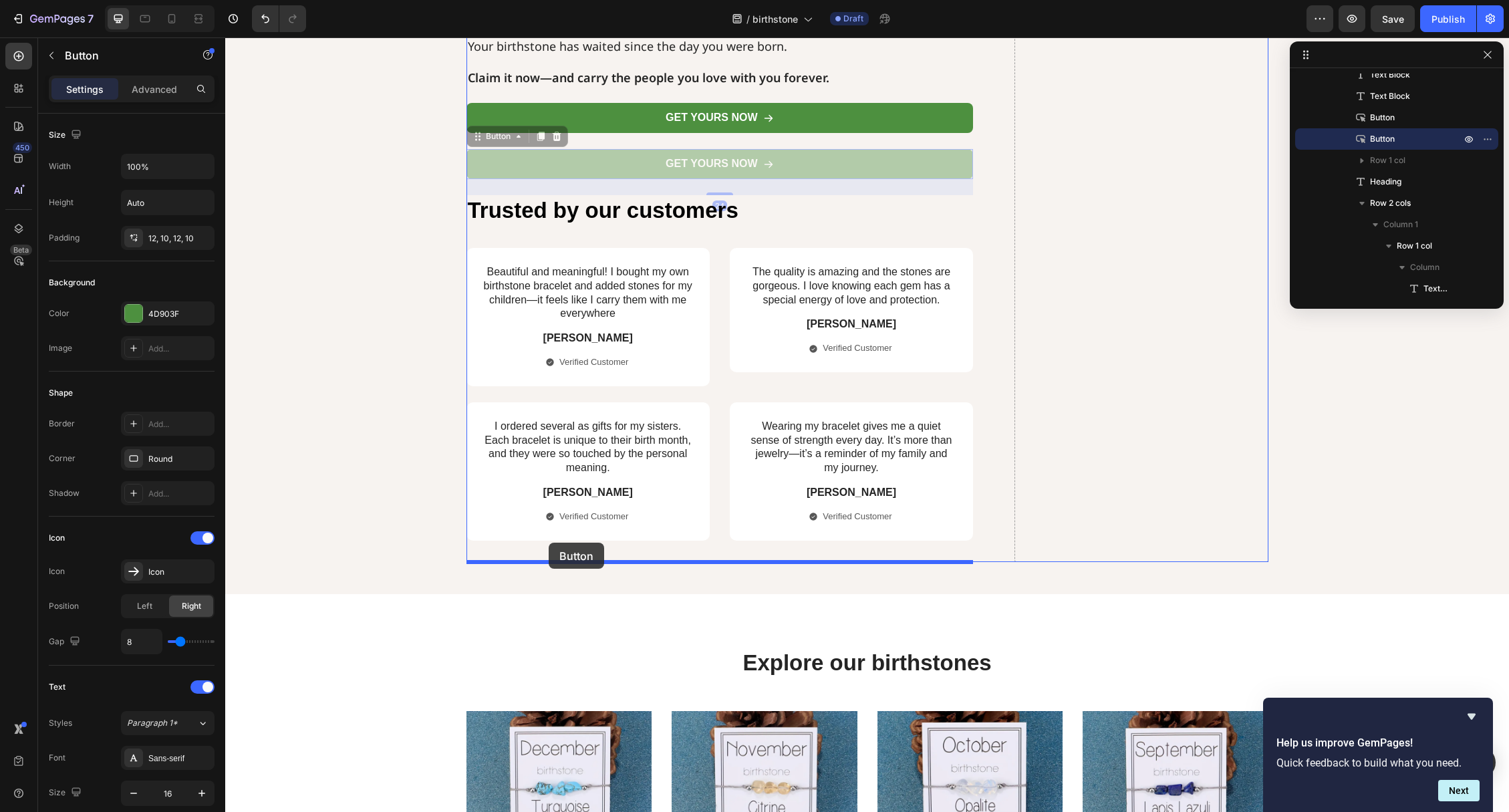
drag, startPoint x: 479, startPoint y: 143, endPoint x: 549, endPoint y: 542, distance: 405.1
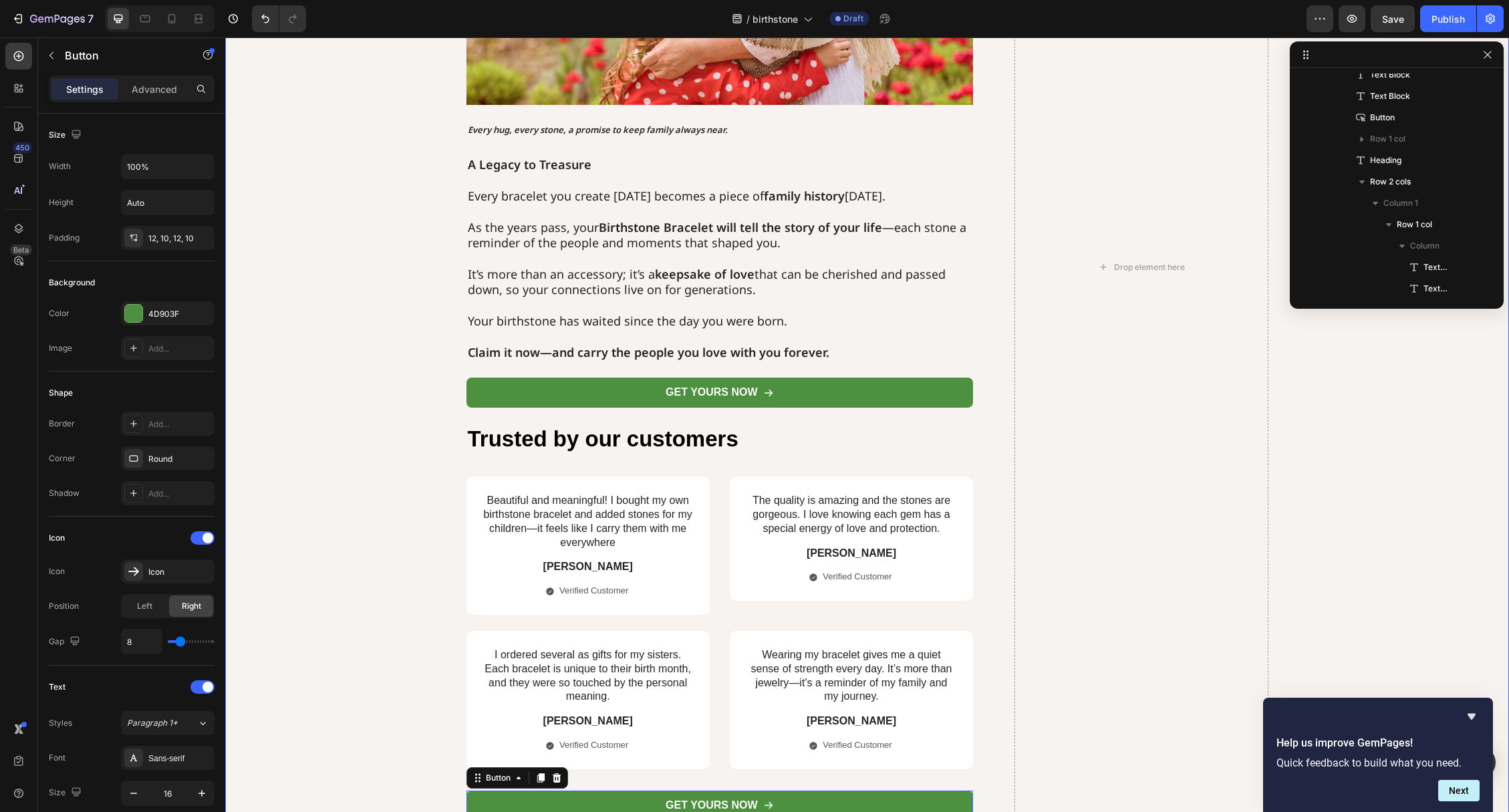
scroll to position [2327, 0]
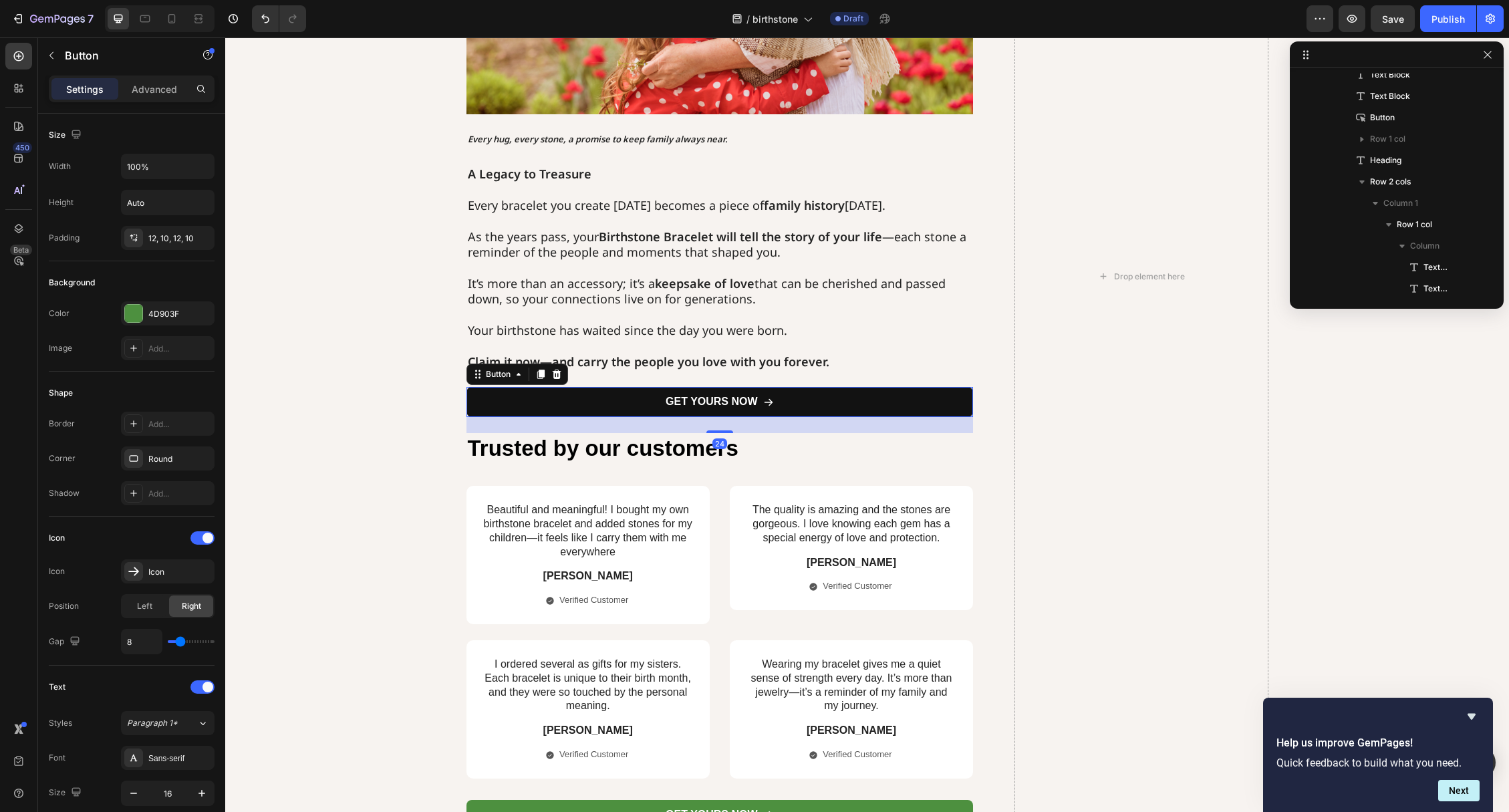
click at [492, 397] on link "GET YOURS NOW" at bounding box center [720, 402] width 508 height 30
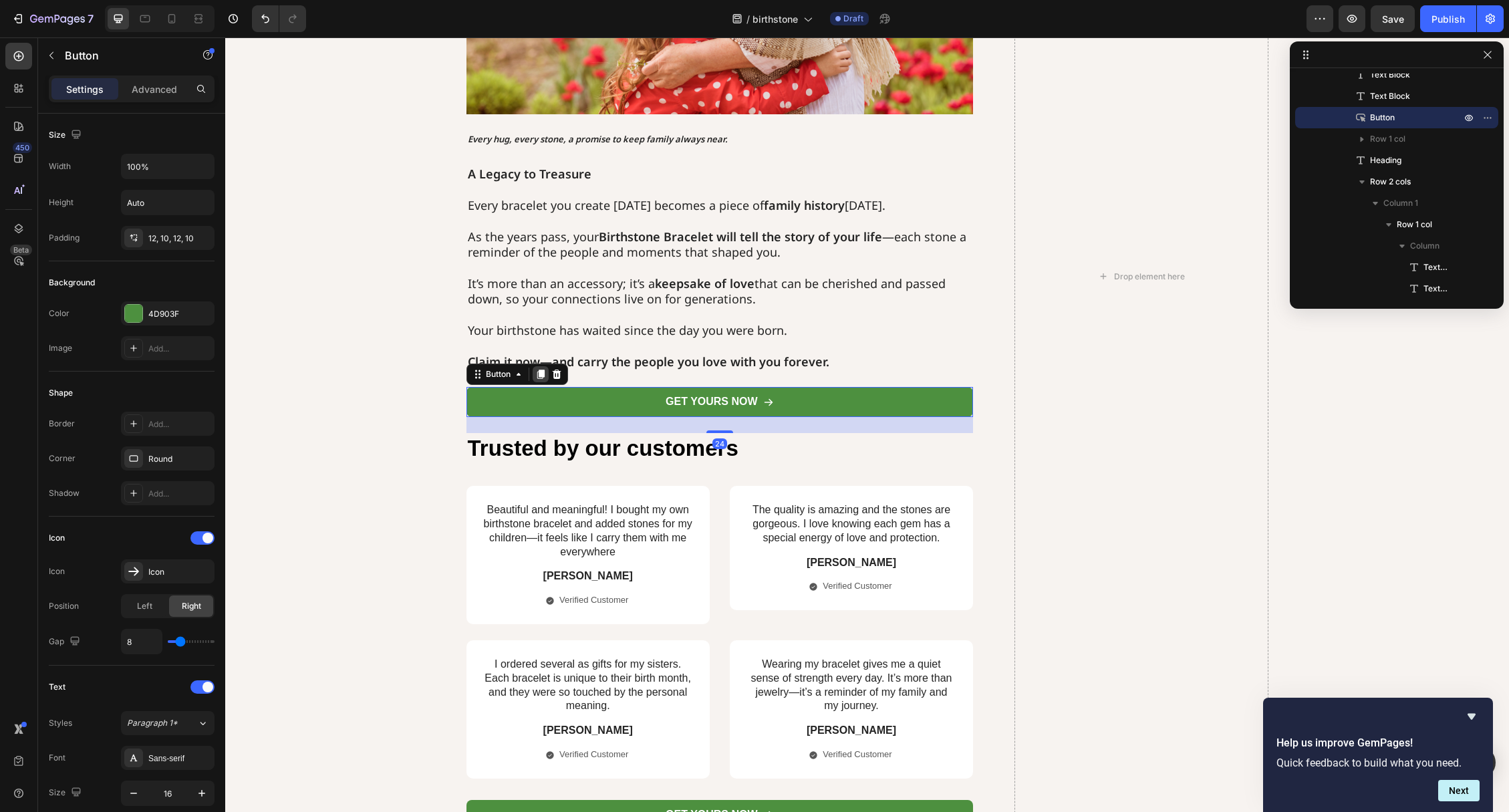
click at [539, 377] on icon at bounding box center [540, 375] width 7 height 10
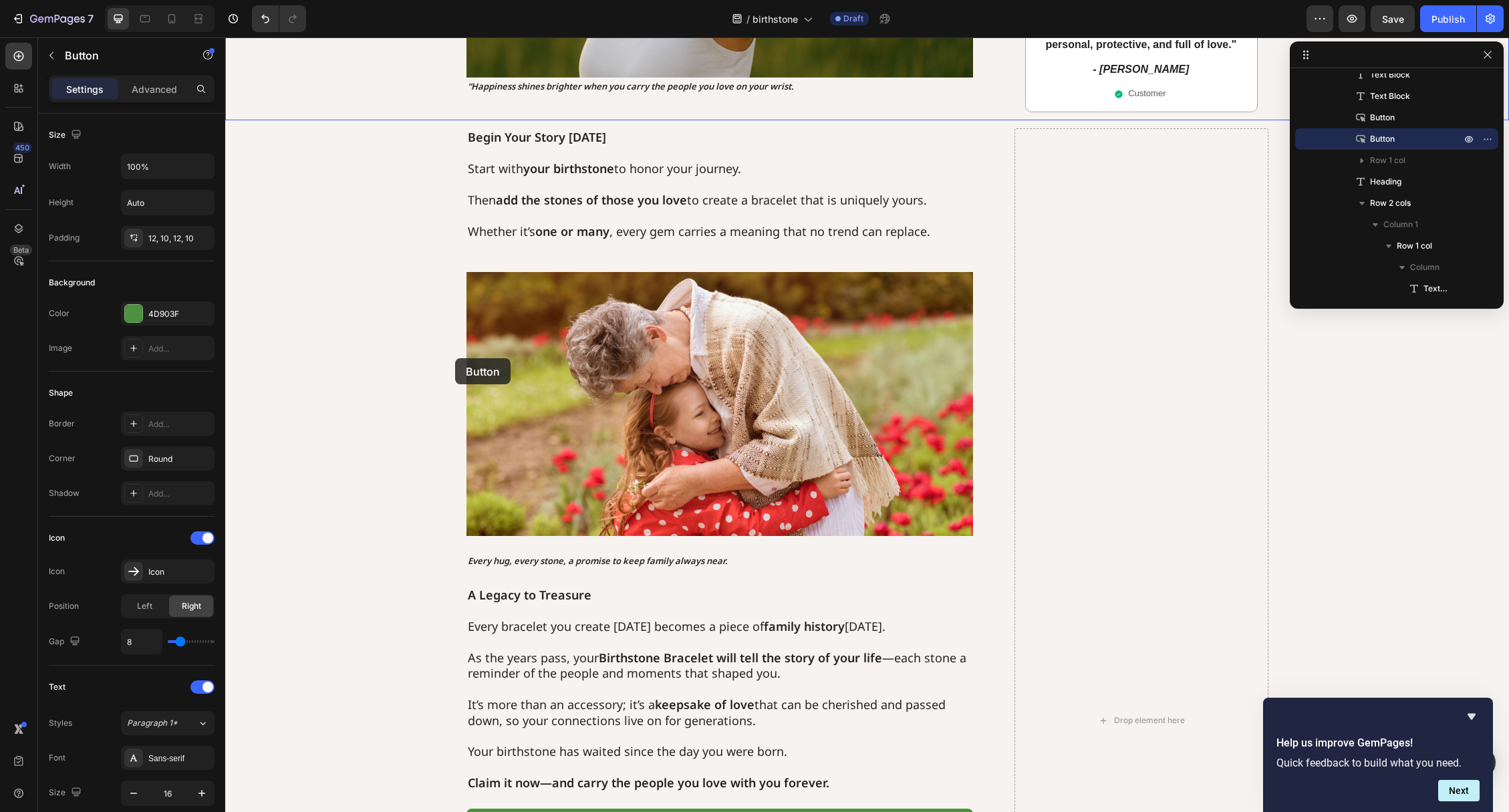
scroll to position [1637, 0]
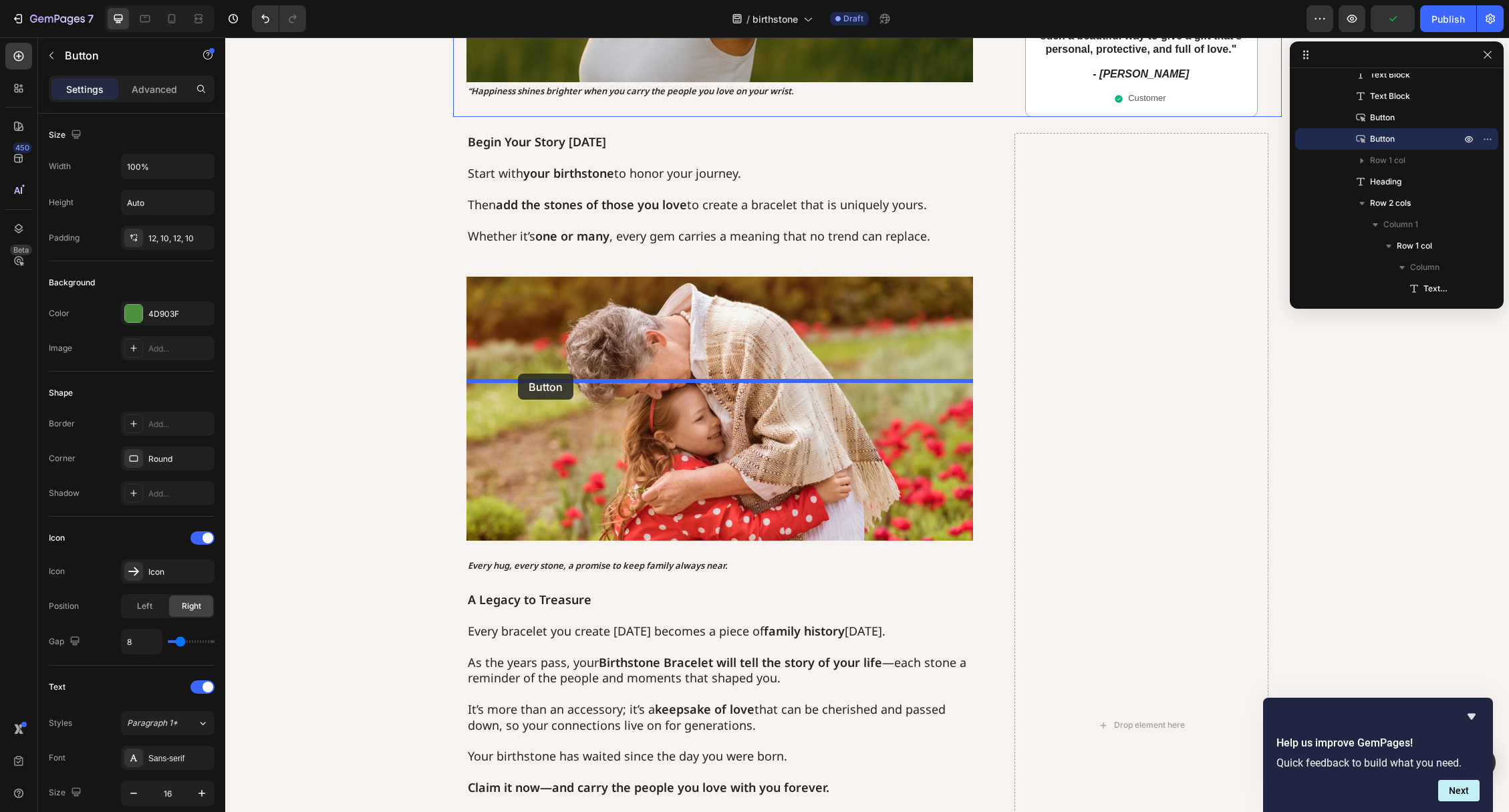
drag, startPoint x: 495, startPoint y: 351, endPoint x: 518, endPoint y: 373, distance: 31.8
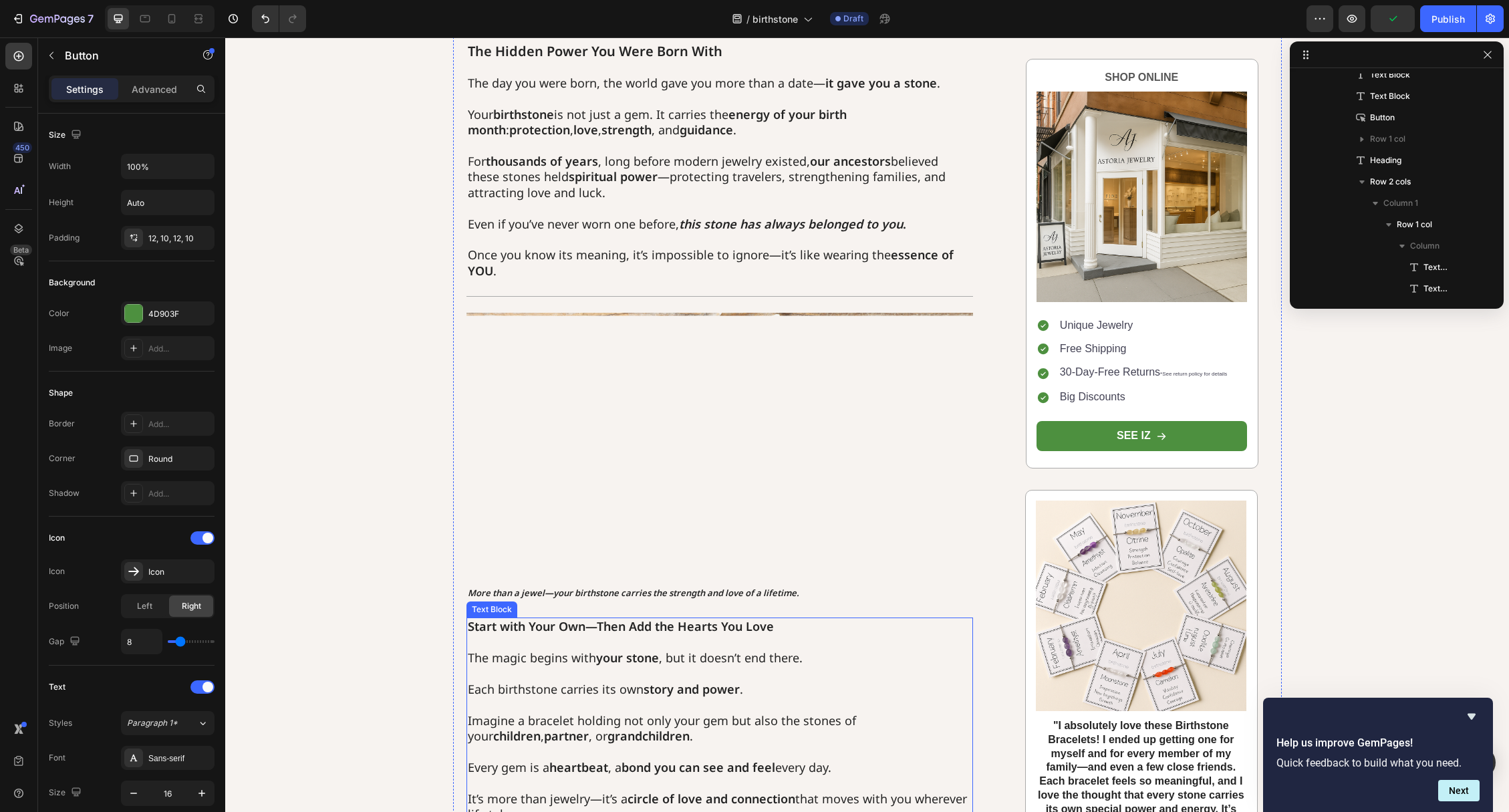
scroll to position [0, 0]
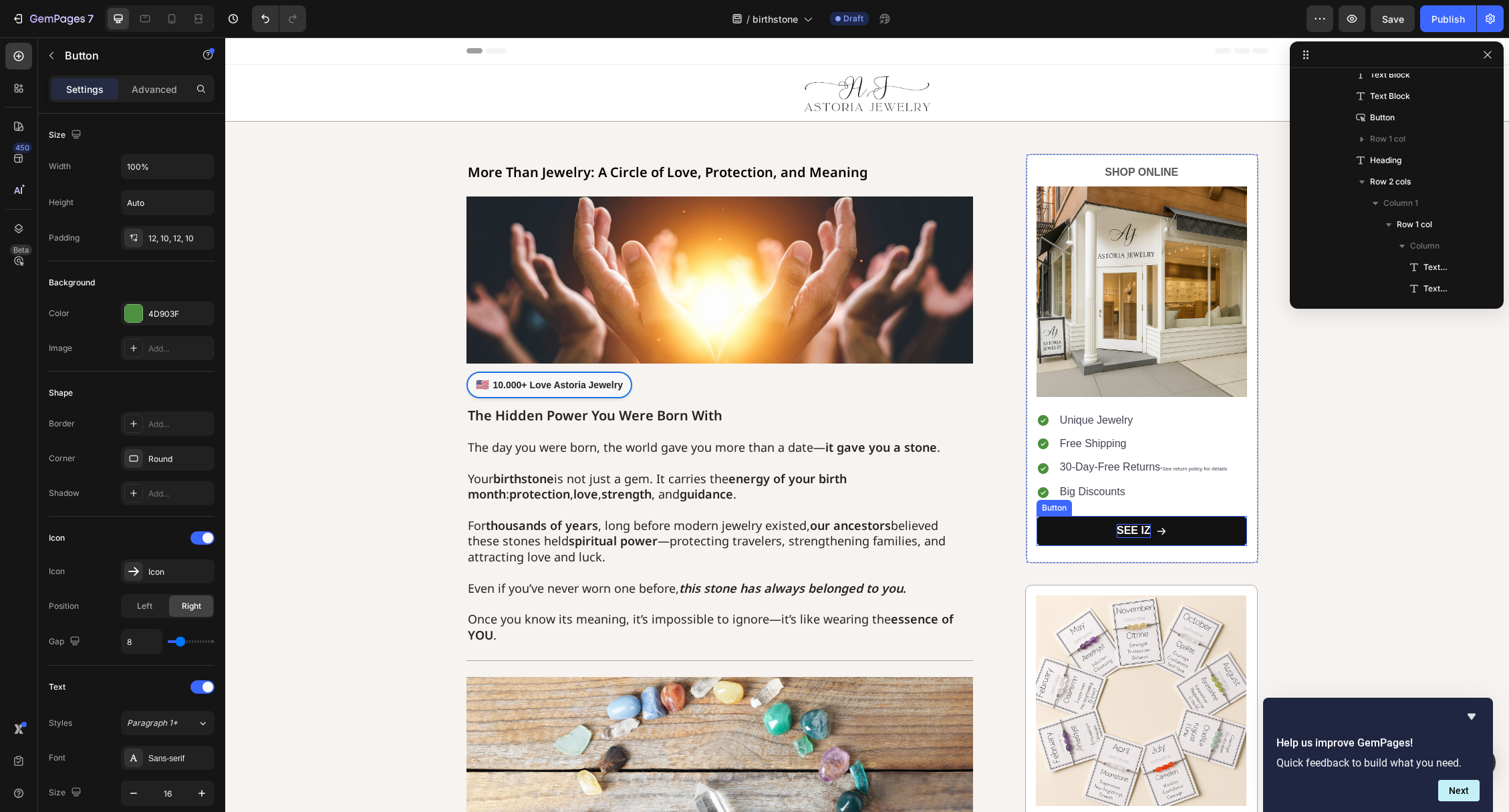
click at [1143, 535] on p "SEE IZ" at bounding box center [1133, 530] width 34 height 14
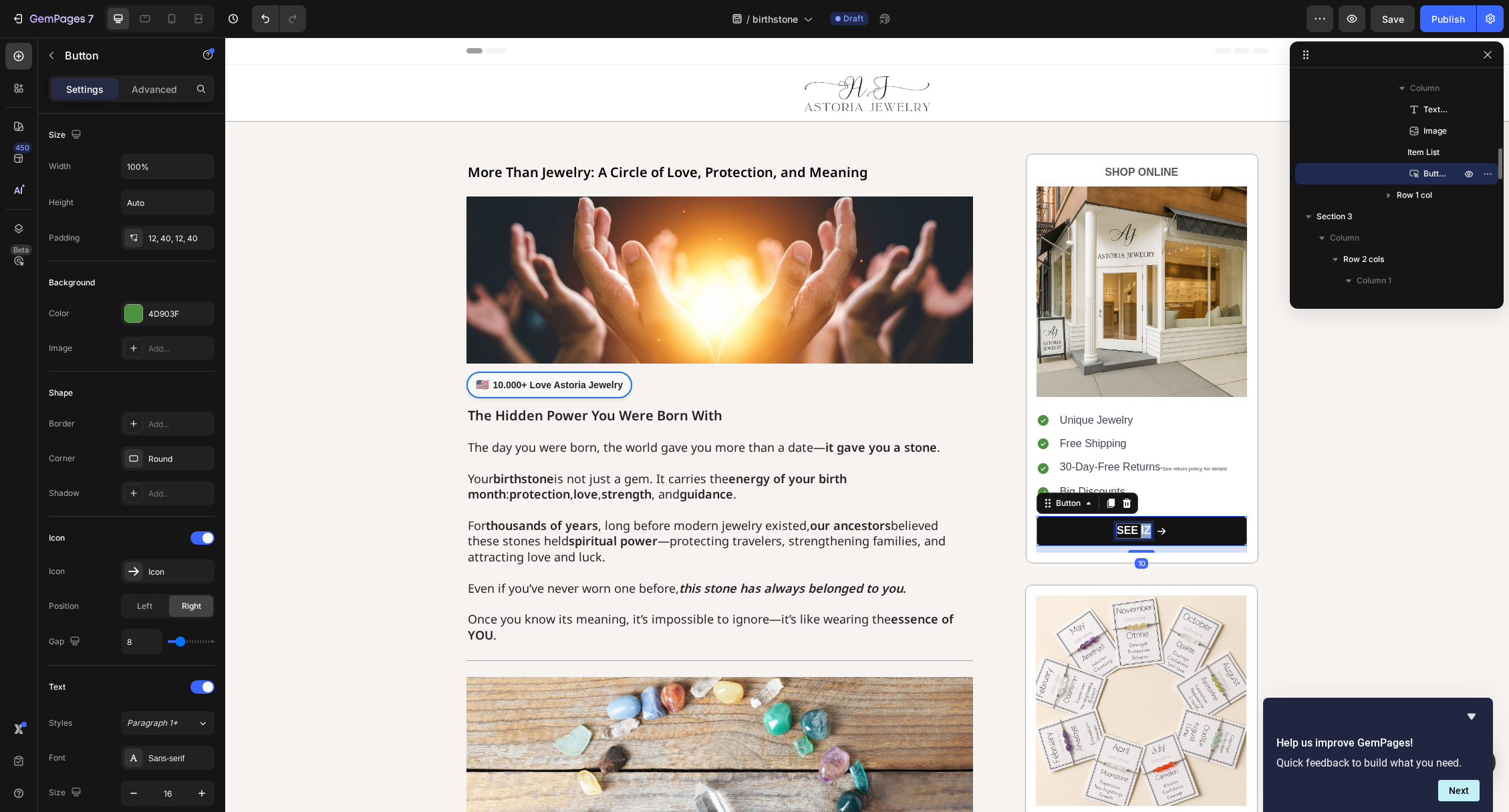
click at [1143, 535] on p "SEE IZ" at bounding box center [1133, 530] width 34 height 14
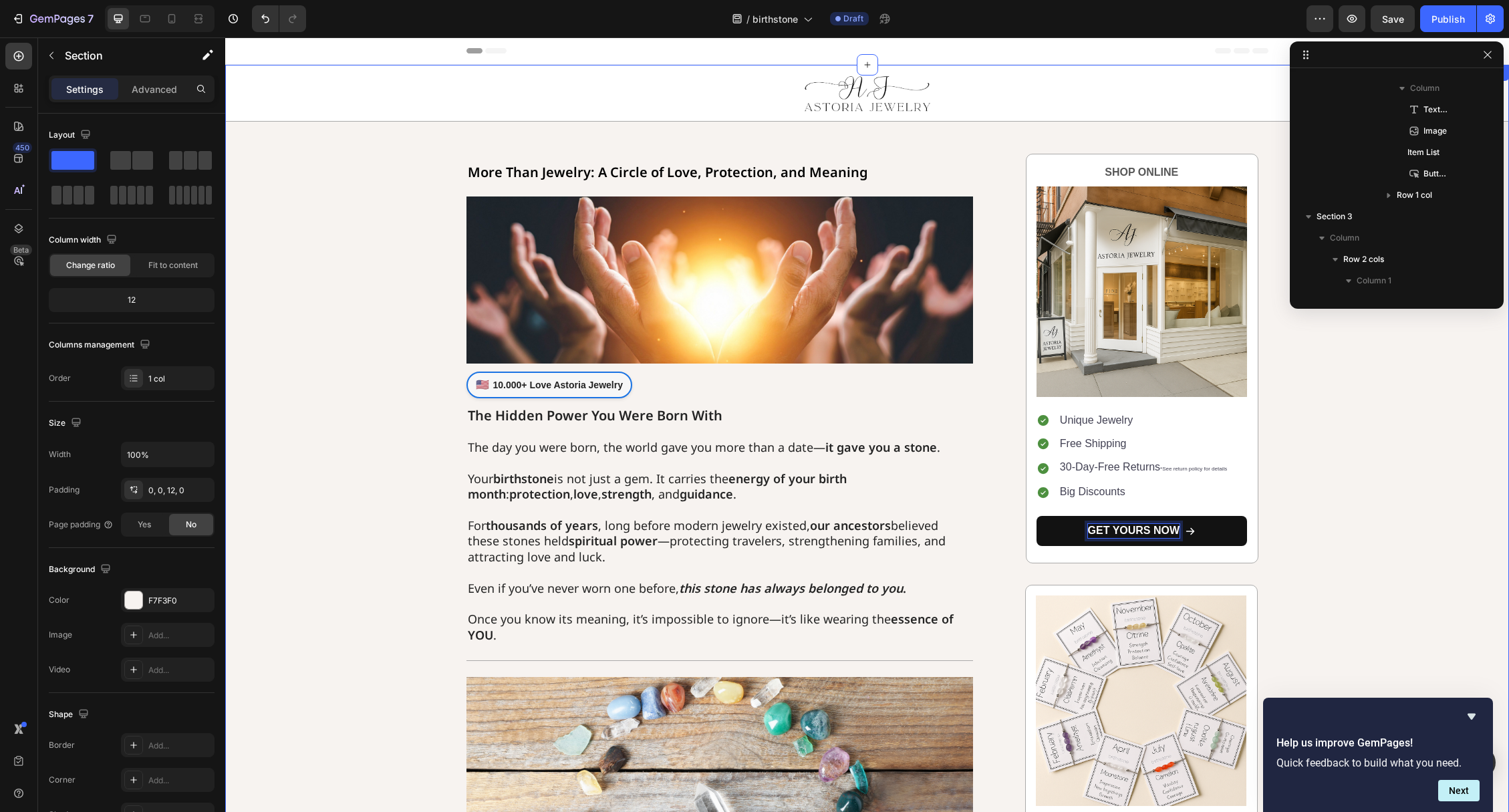
drag, startPoint x: 1330, startPoint y: 539, endPoint x: 1281, endPoint y: 531, distance: 49.6
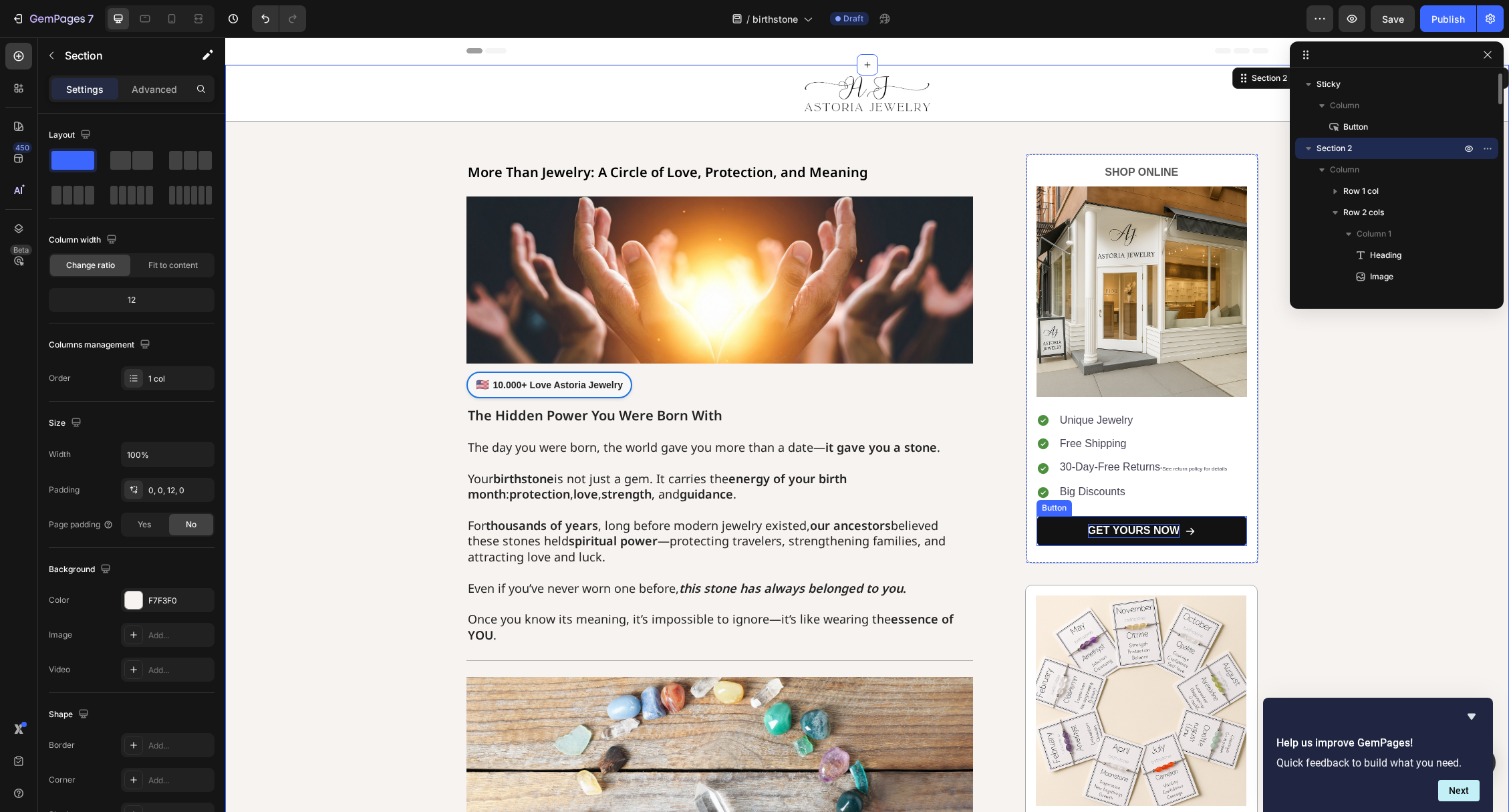
click at [1081, 532] on link "GET YOURS NOW" at bounding box center [1141, 530] width 210 height 30
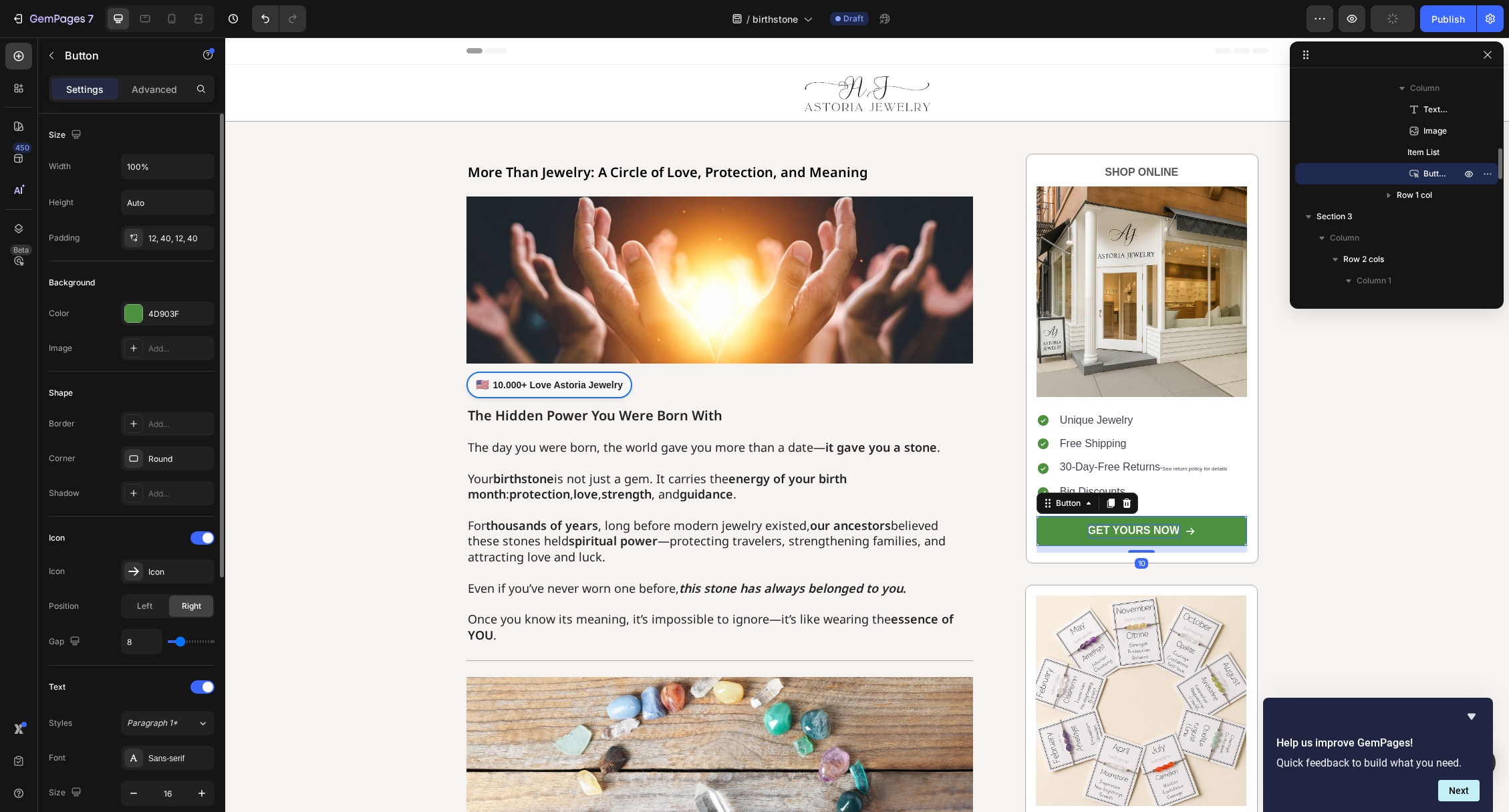
scroll to position [432, 0]
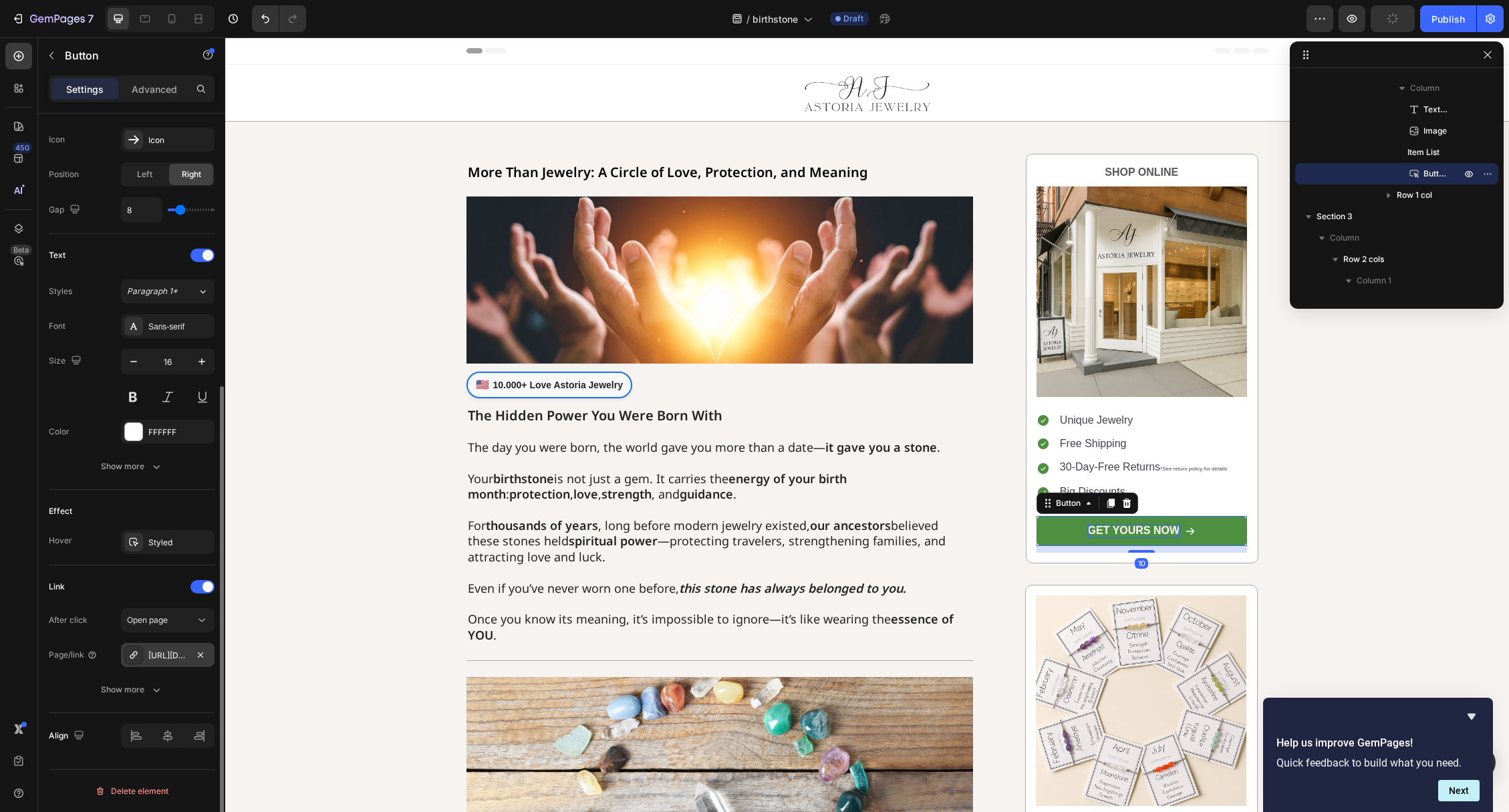
click at [164, 644] on div "[URL][DOMAIN_NAME]" at bounding box center [168, 655] width 94 height 24
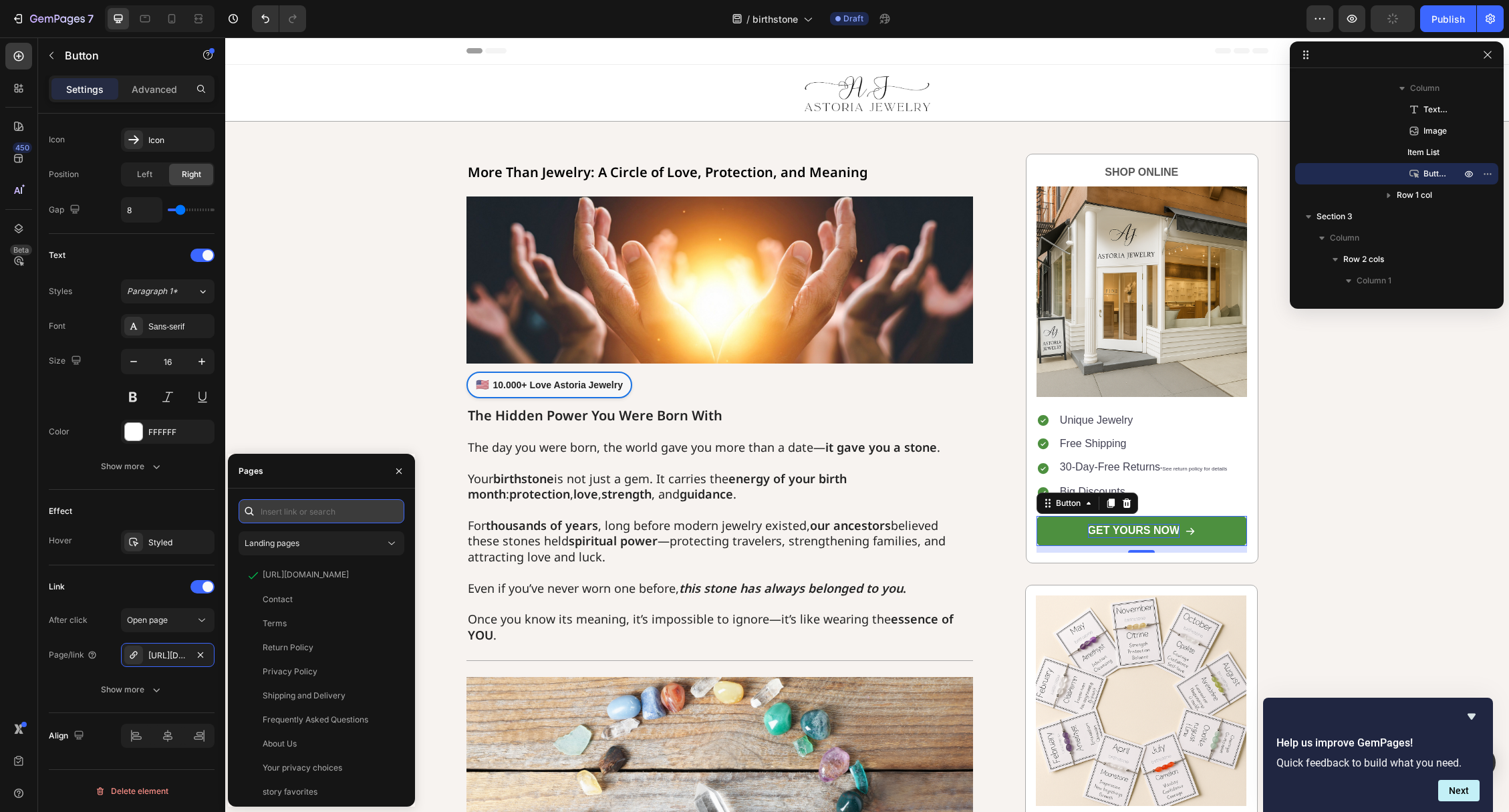
click at [323, 504] on input "text" at bounding box center [321, 512] width 166 height 24
paste input "https://astoria-jewelry.com/collections/birthstone"
type input "https://astoria-jewelry.com/collections/birthstone"
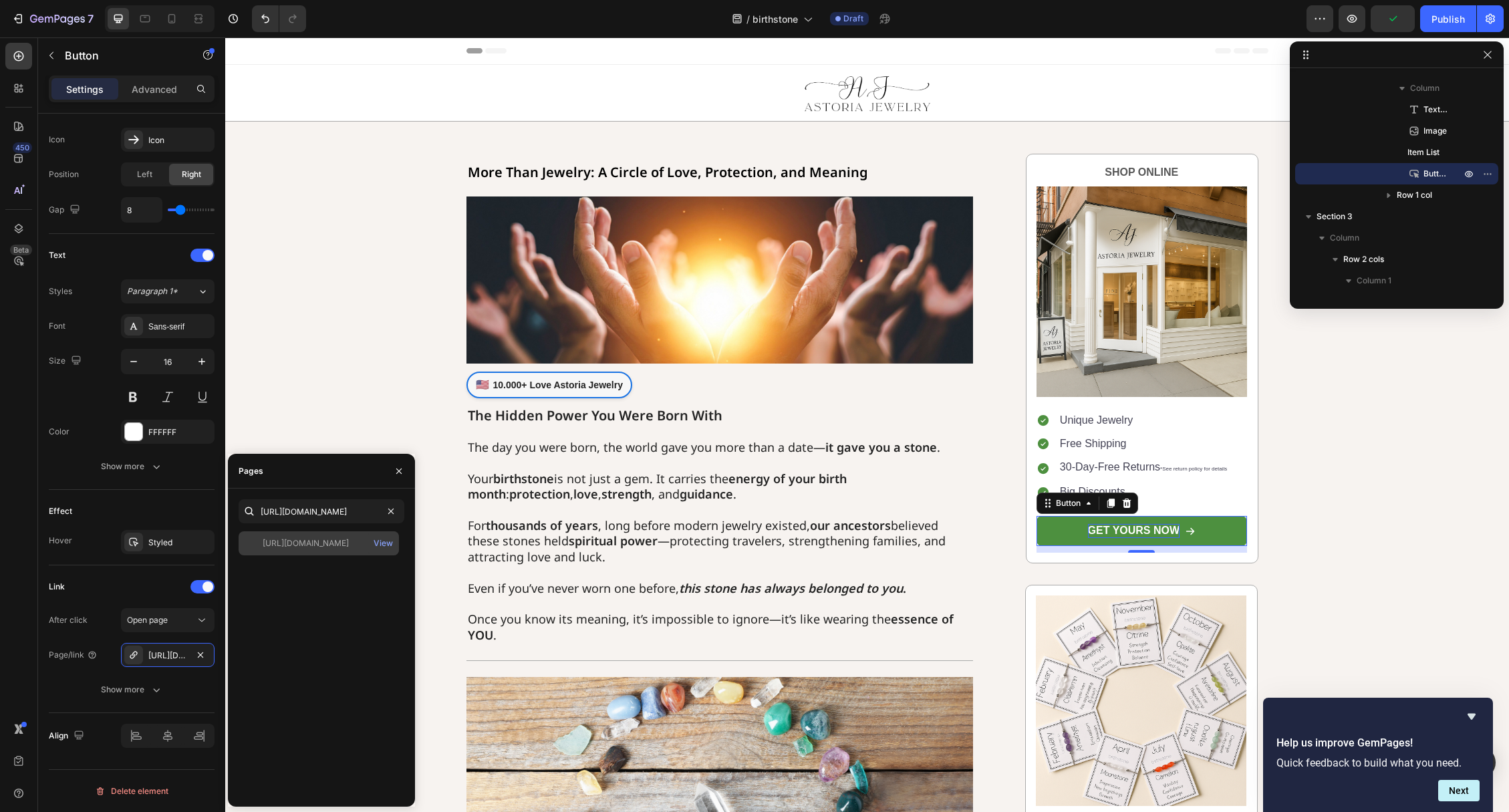
click at [332, 547] on div "https://astoria-jewelry.com/collections/birthstone" at bounding box center [305, 543] width 86 height 12
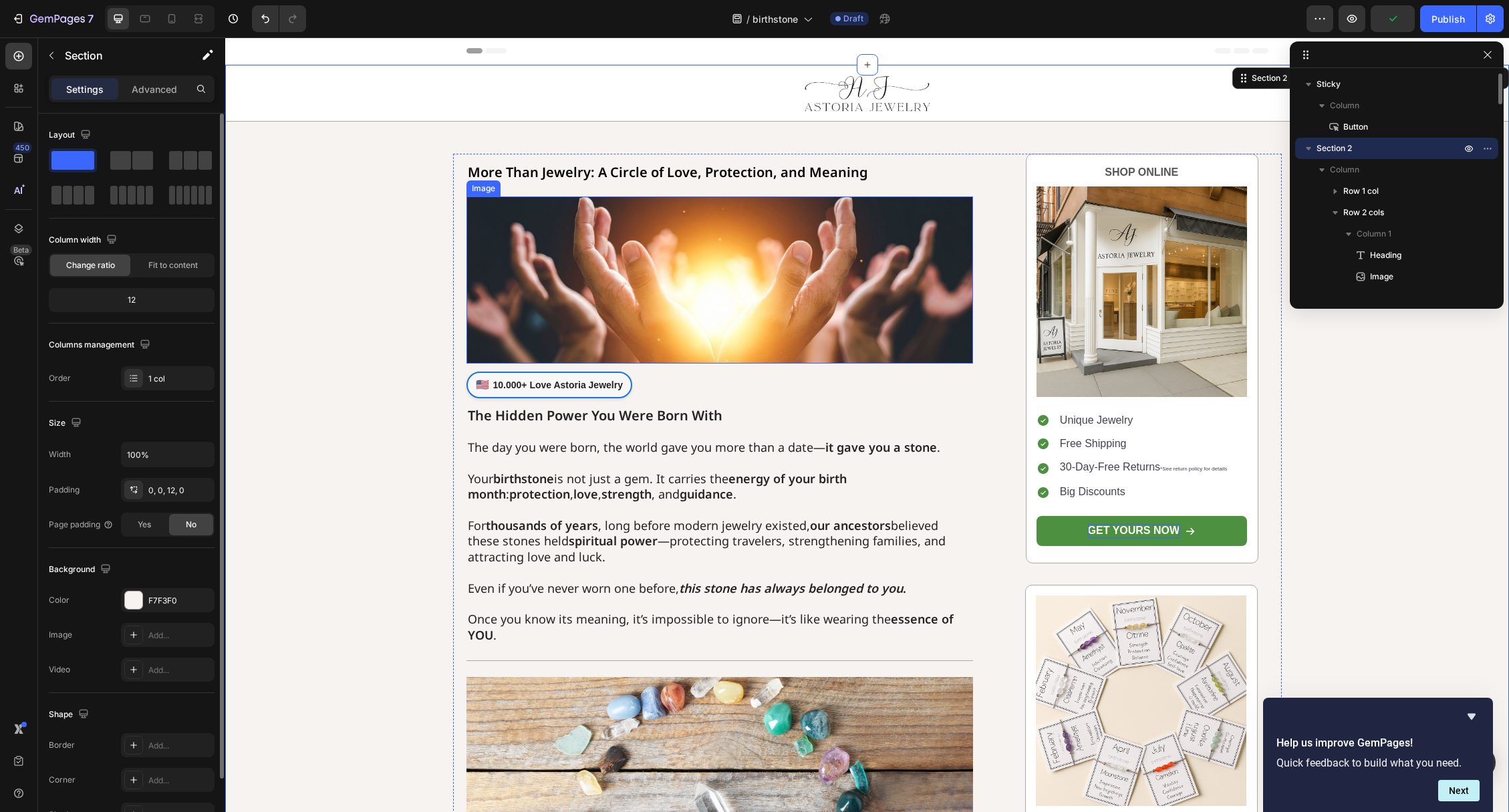
scroll to position [31, 0]
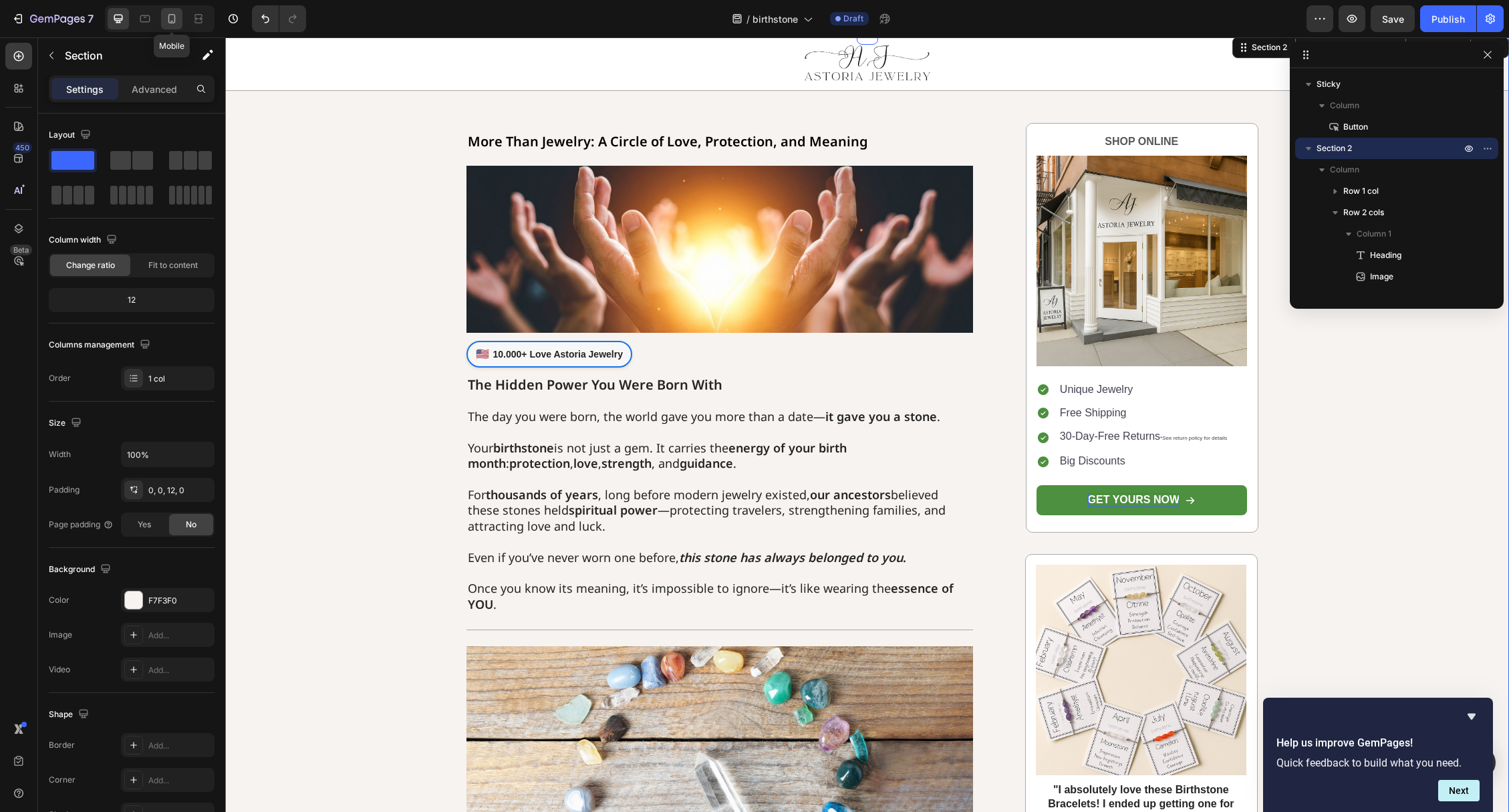
click at [163, 19] on div at bounding box center [172, 19] width 21 height 21
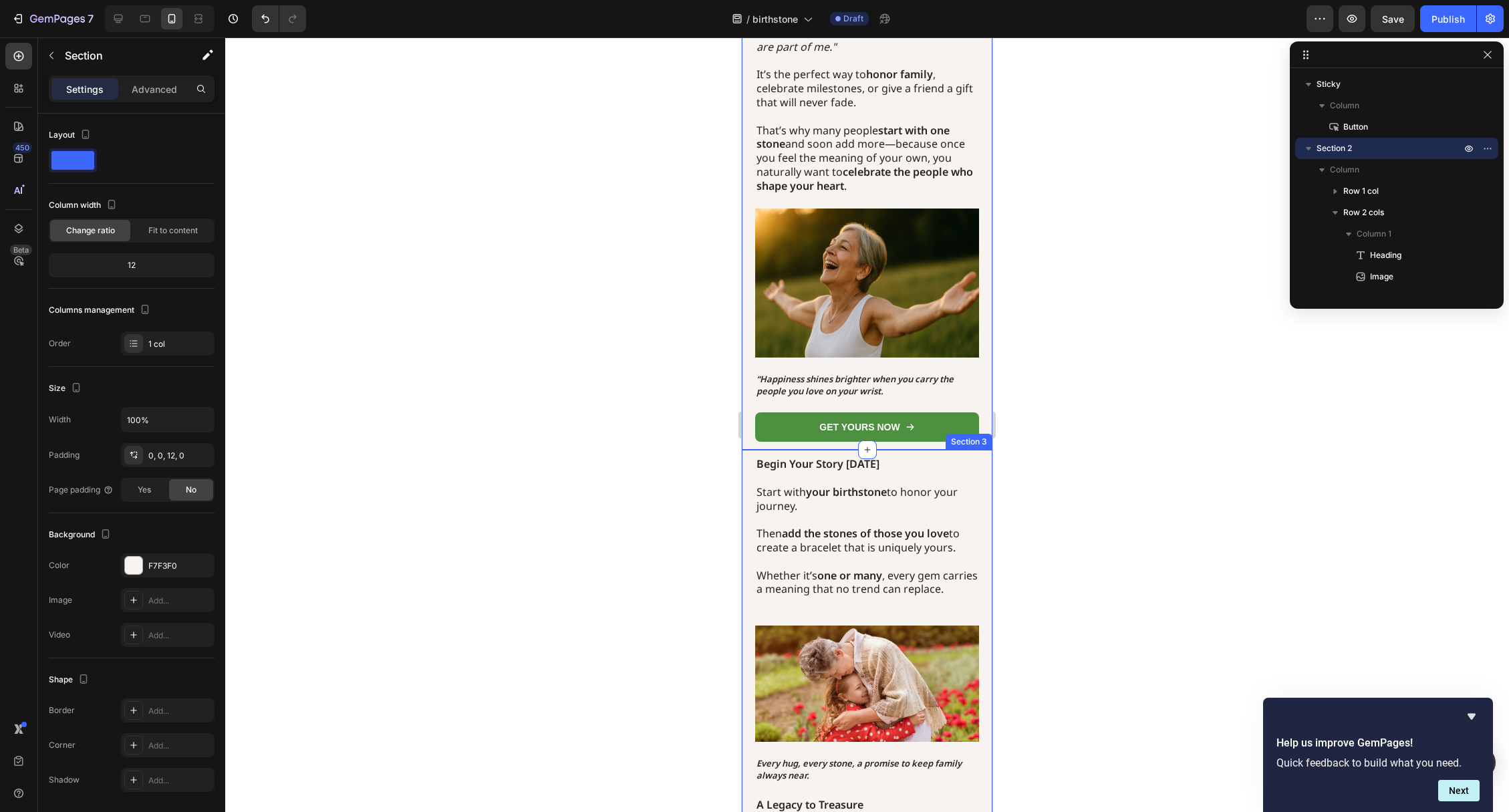
scroll to position [1267, 0]
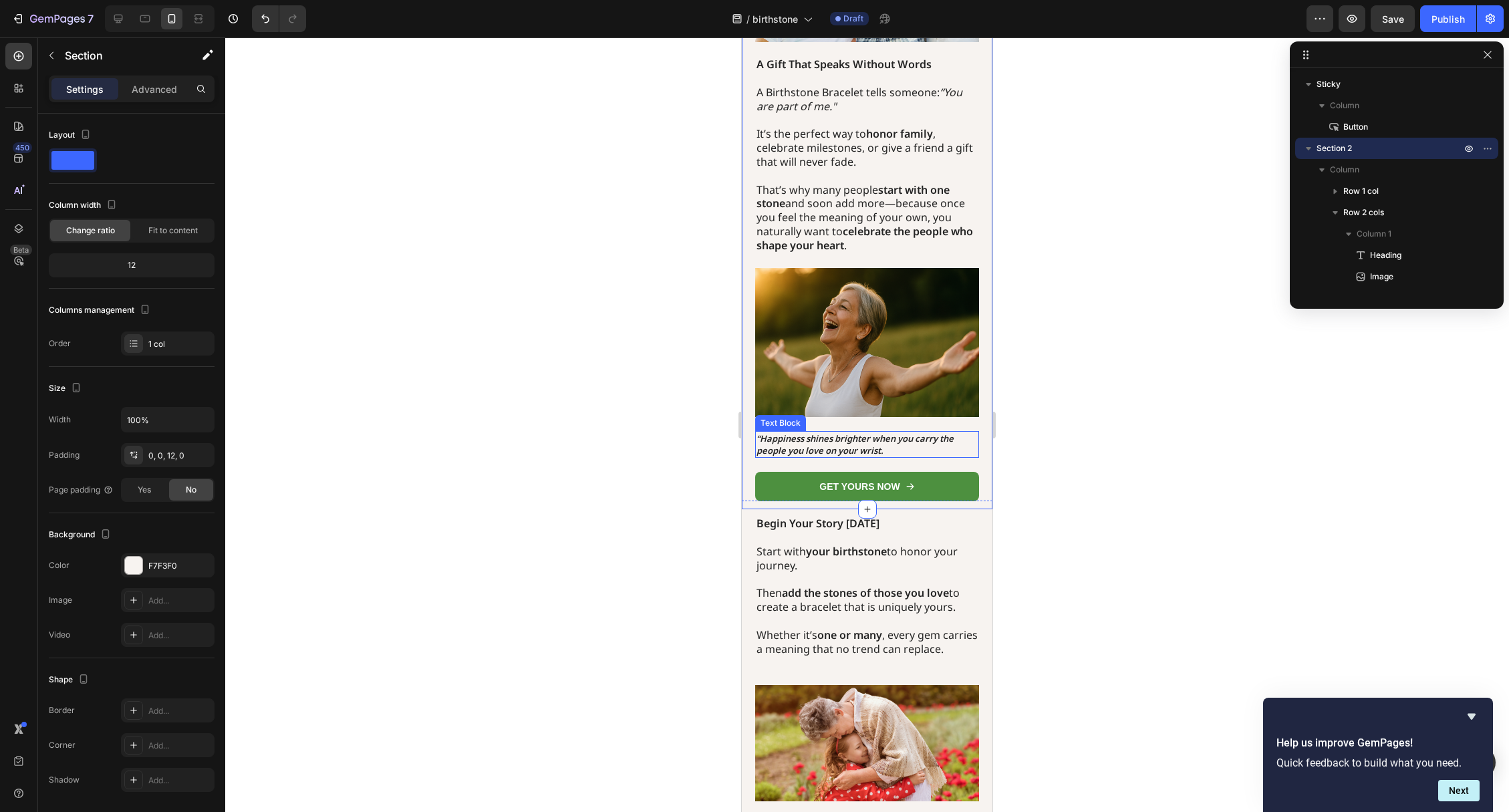
click at [888, 432] on p "“Happiness shines brighter when you carry the people you love on your wrist." at bounding box center [866, 444] width 221 height 24
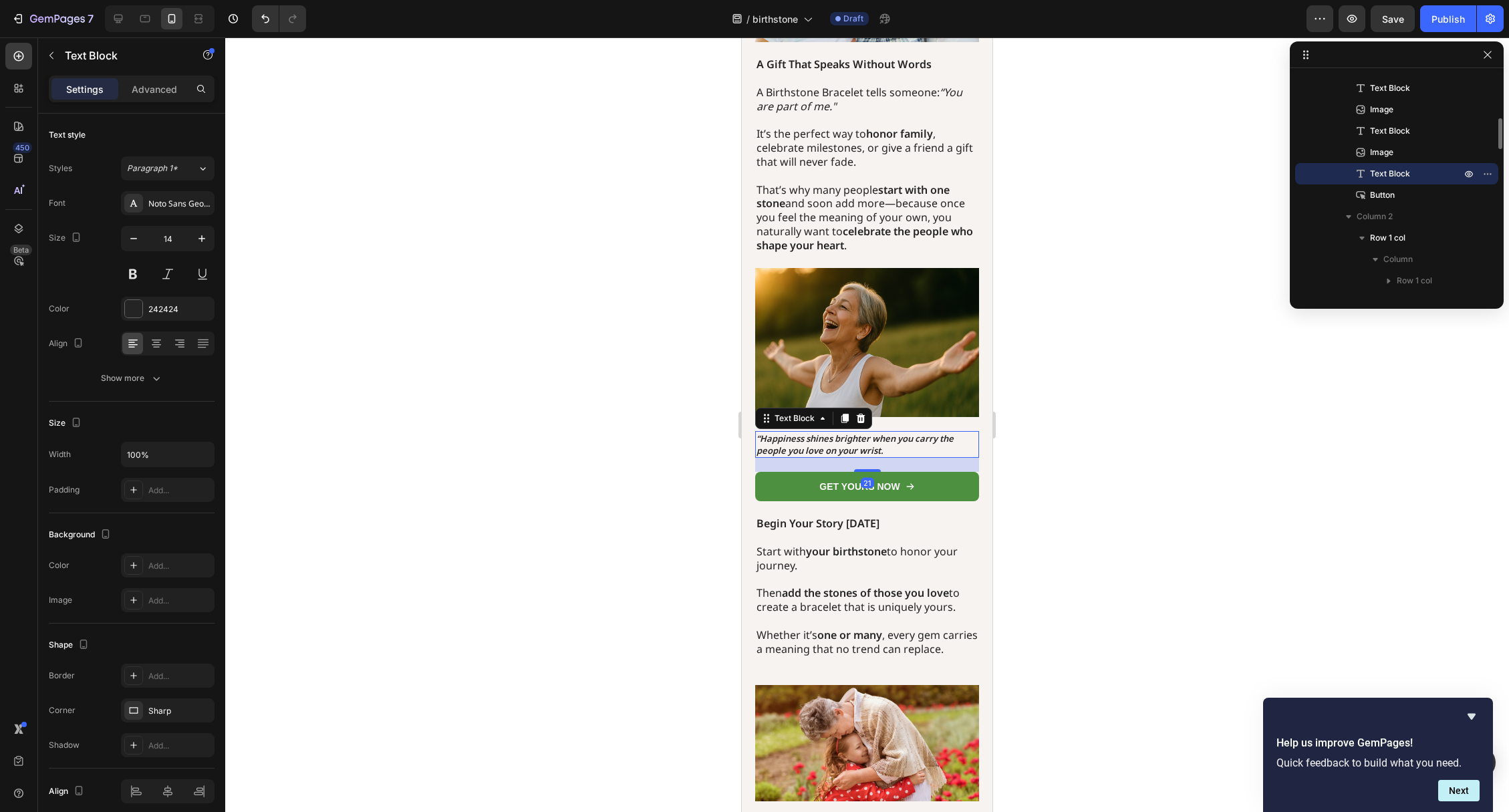
click at [886, 432] on p "“Happiness shines brighter when you carry the people you love on your wrist." at bounding box center [866, 444] width 221 height 24
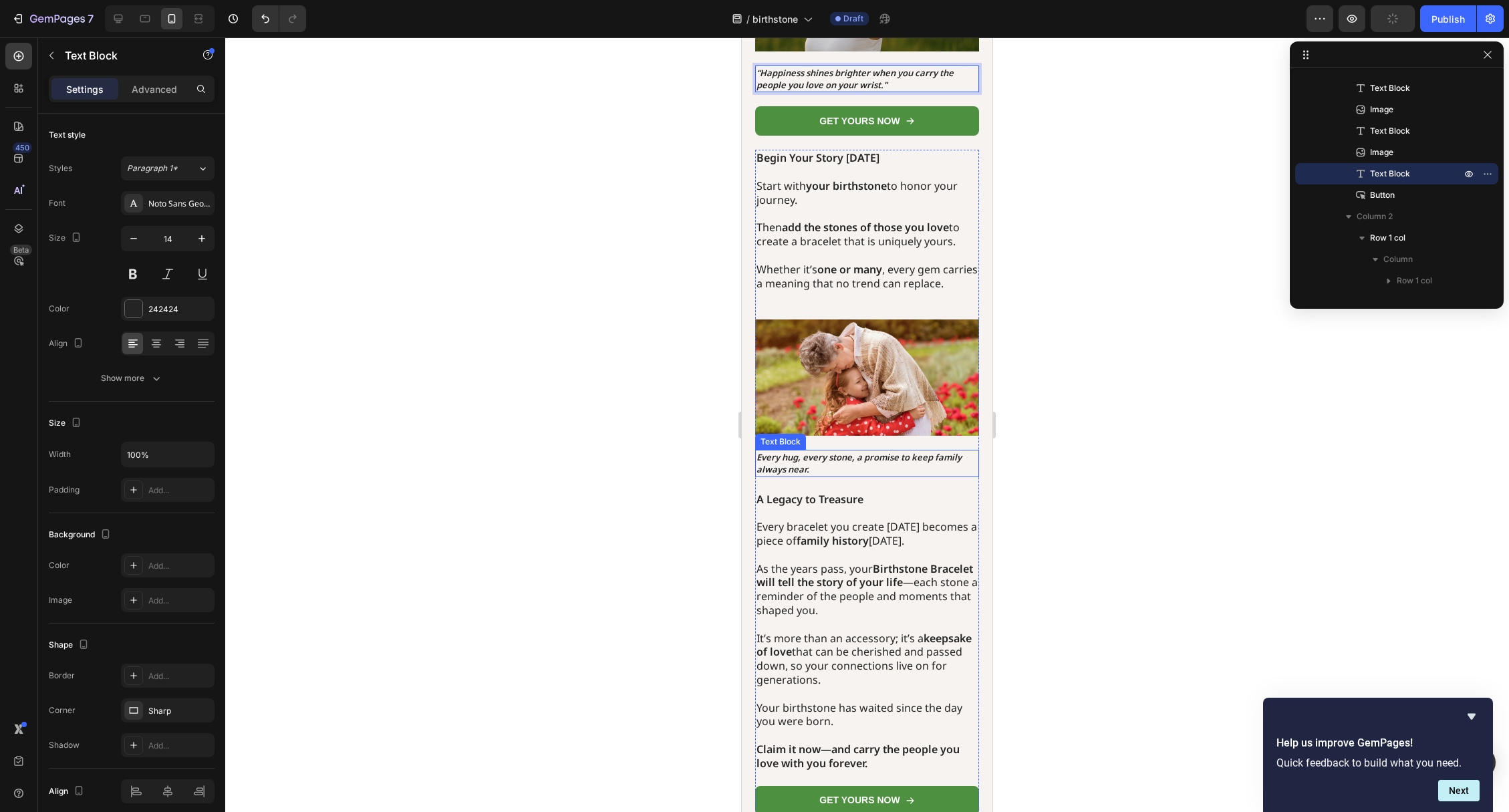
scroll to position [1633, 0]
click at [825, 458] on p "Every hug, every stone, a promise to keep family always near." at bounding box center [866, 462] width 221 height 24
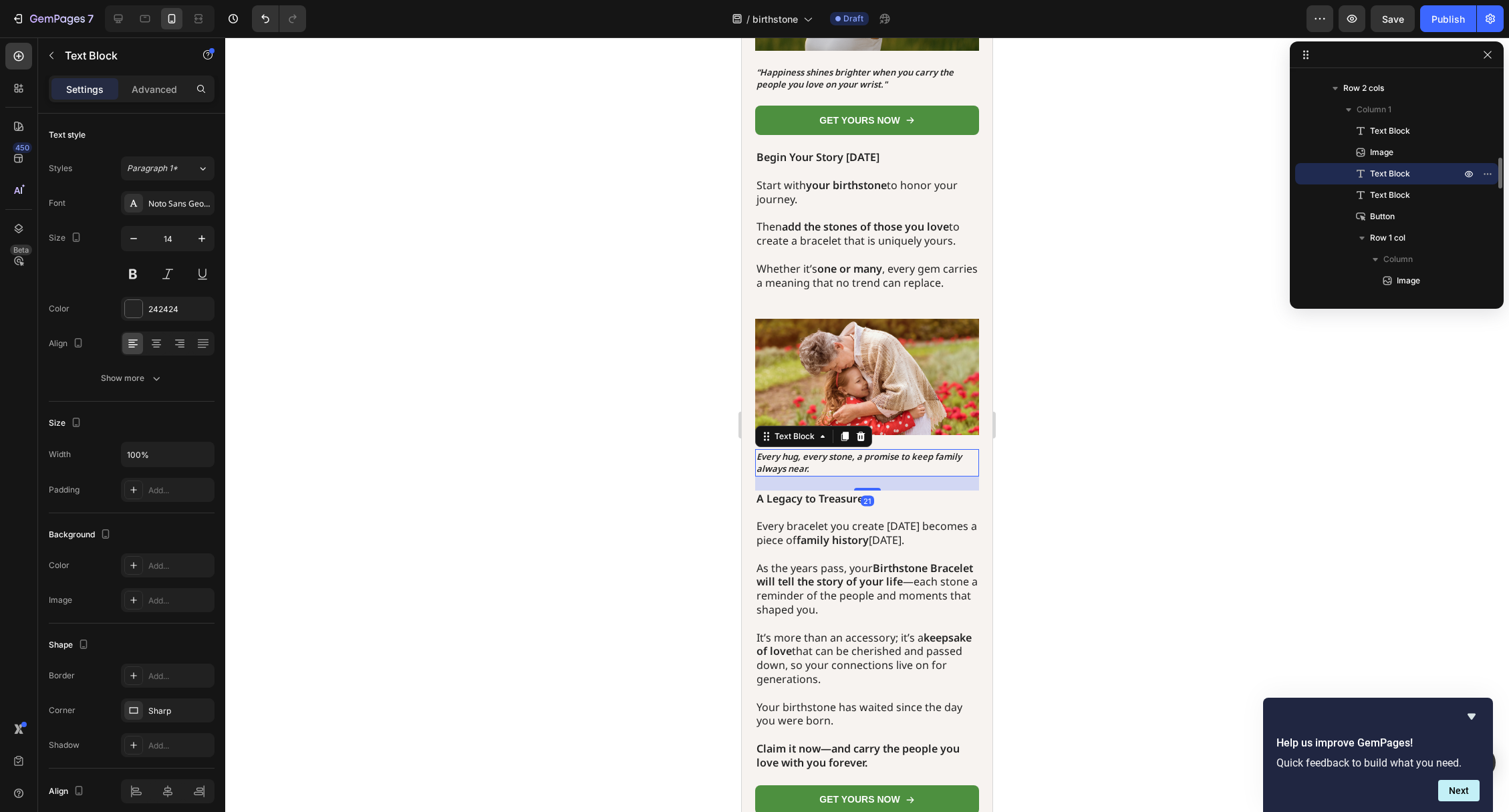
click at [825, 458] on p "Every hug, every stone, a promise to keep family always near." at bounding box center [866, 462] width 221 height 24
click at [757, 450] on icon "Every hug, every stone, a promise to keep family always near."" at bounding box center [858, 462] width 205 height 24
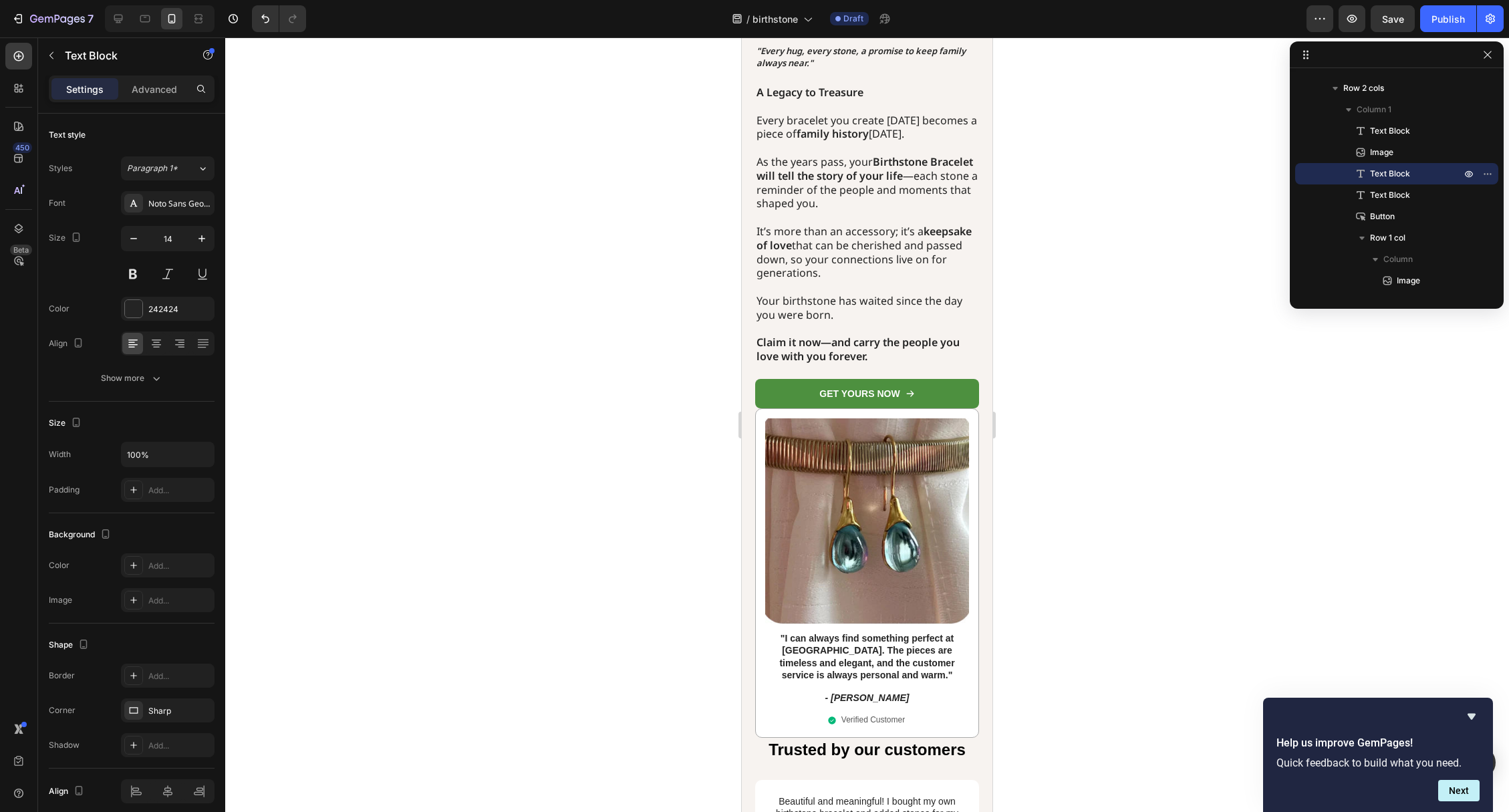
scroll to position [2177, 0]
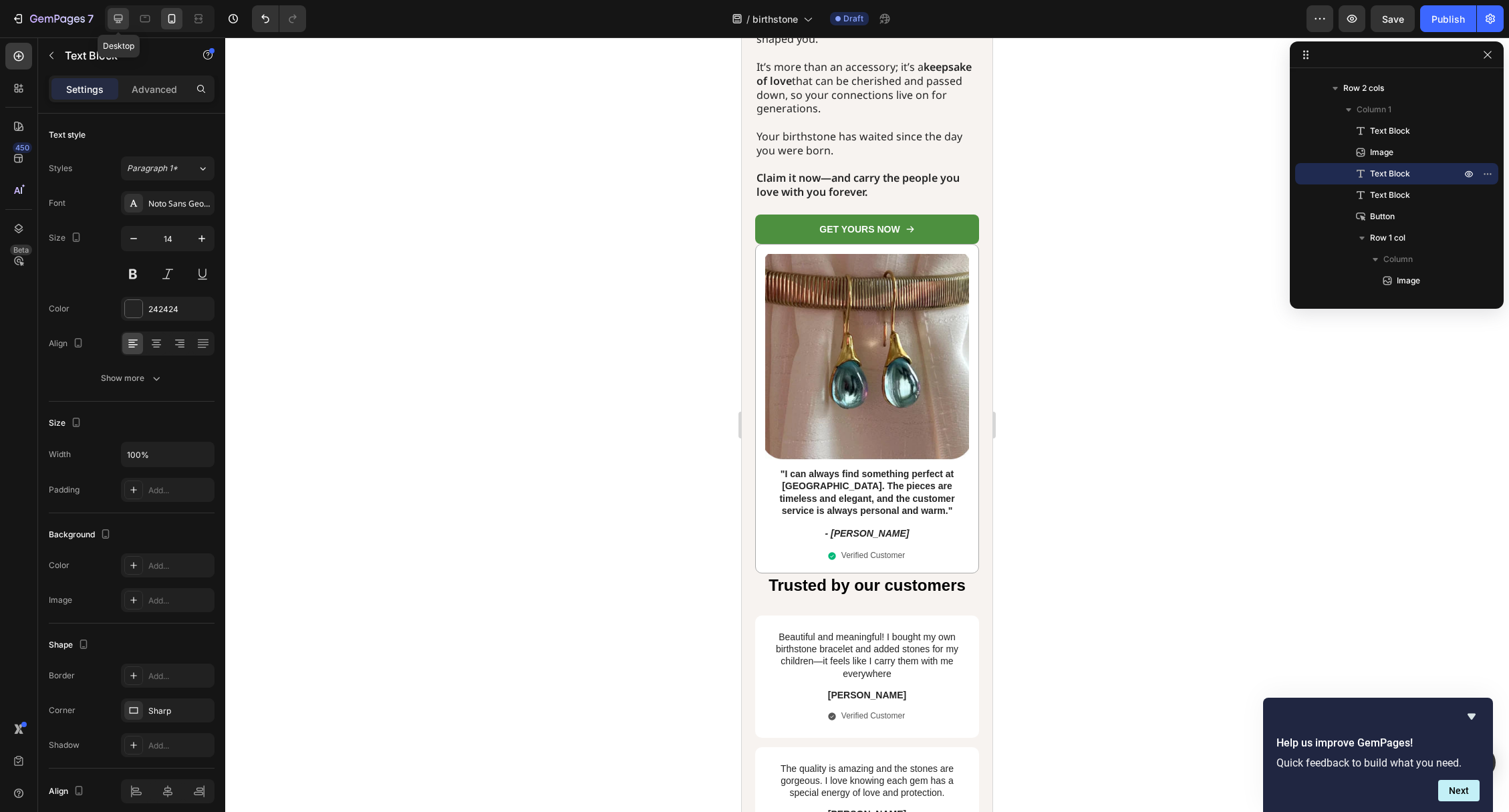
click at [117, 28] on div at bounding box center [118, 19] width 21 height 21
type input "16"
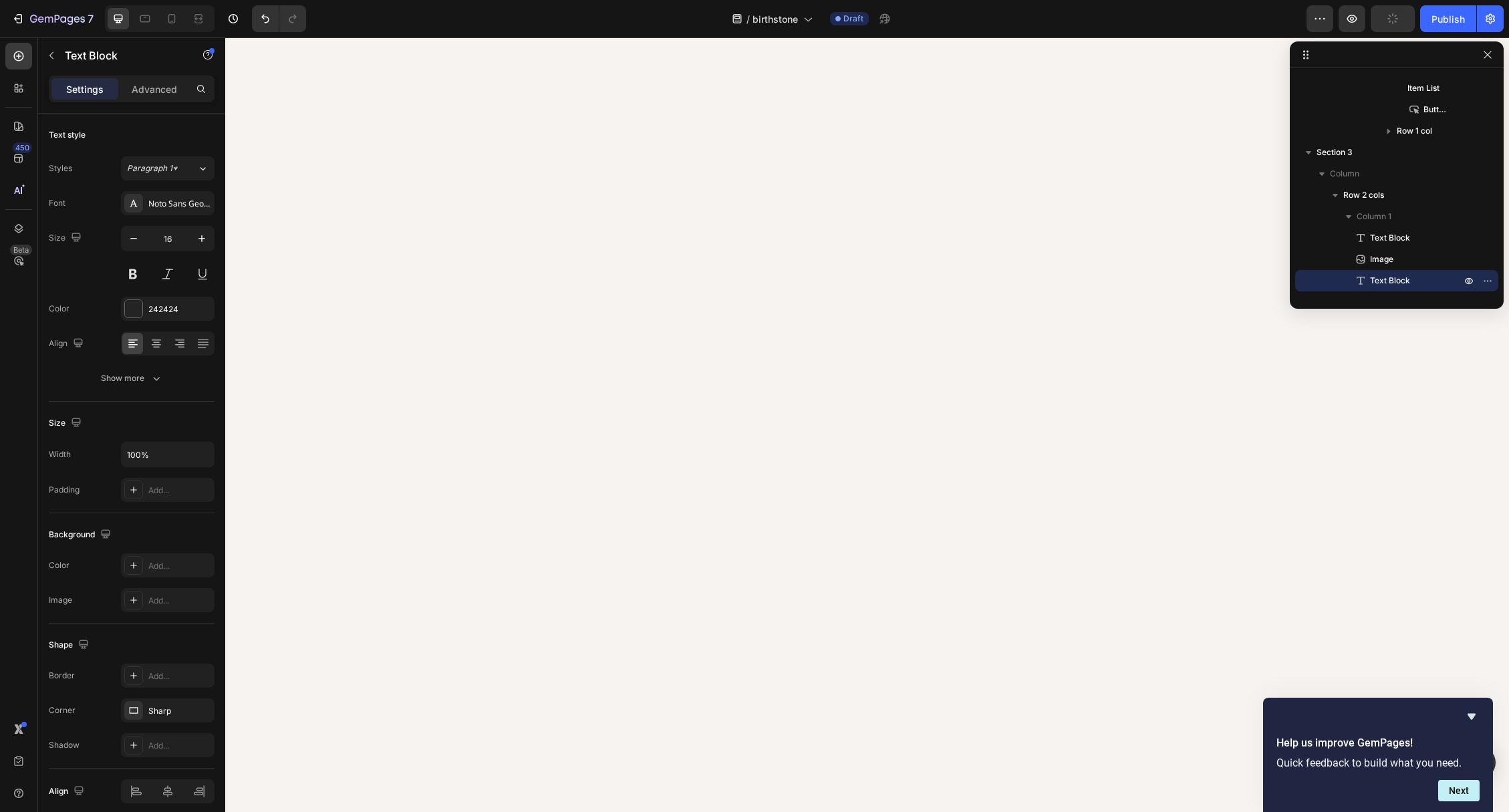
scroll to position [710, 0]
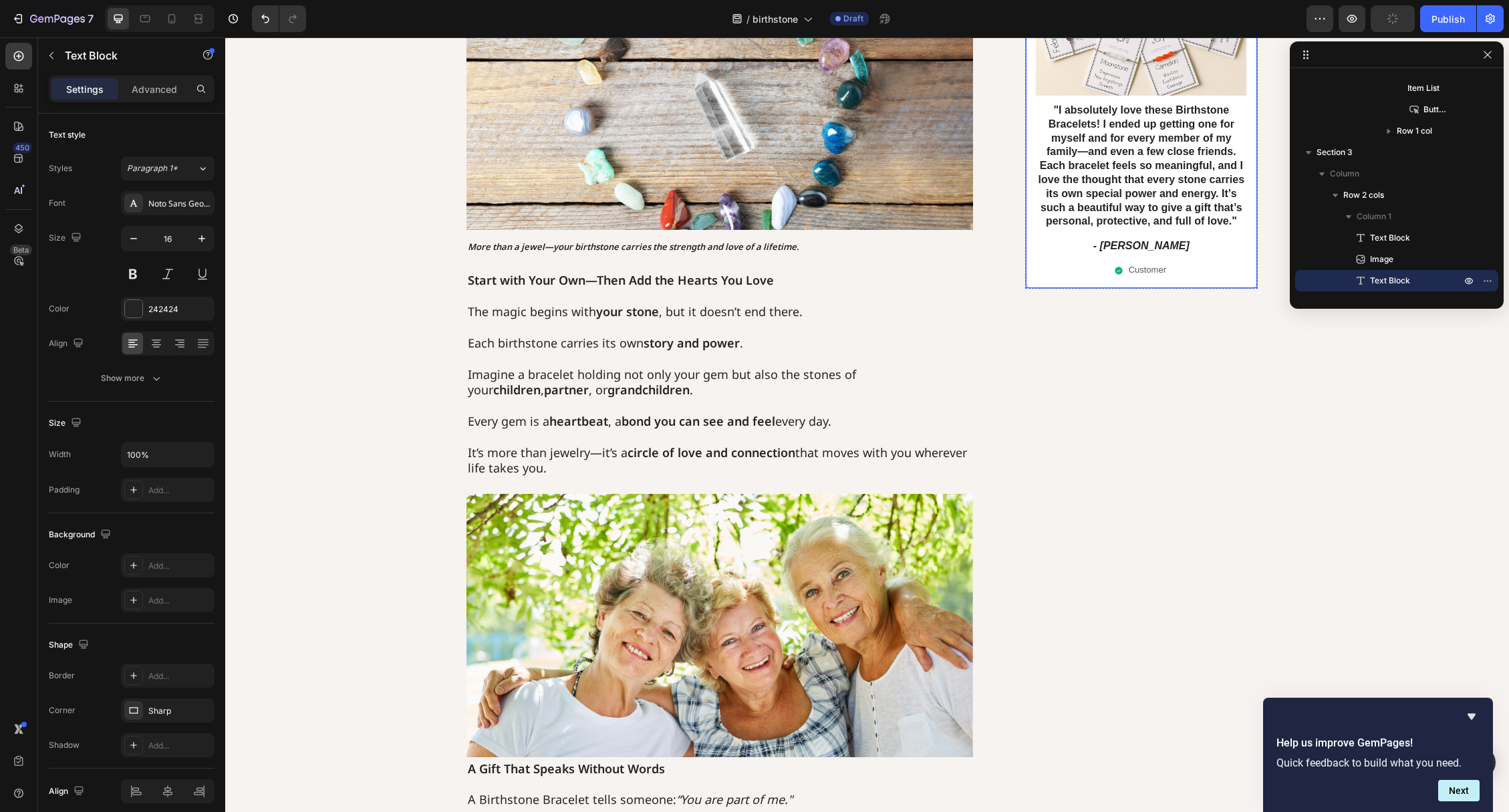
click at [1112, 216] on strong ""I absolutely love these Birthstone Bracelets! I ended up getting one for mysel…" at bounding box center [1141, 165] width 206 height 122
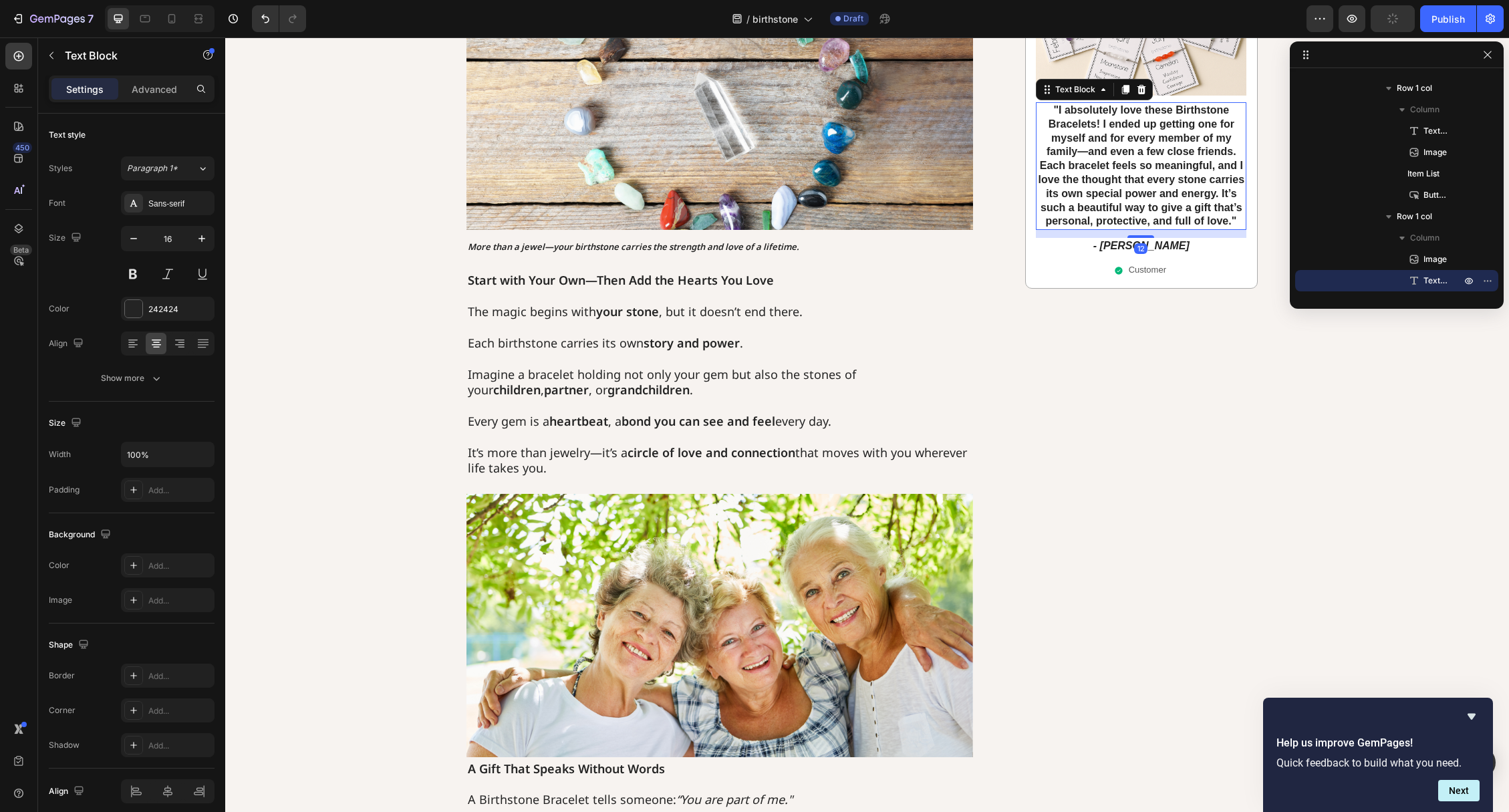
click at [1112, 216] on strong ""I absolutely love these Birthstone Bracelets! I ended up getting one for mysel…" at bounding box center [1141, 165] width 206 height 122
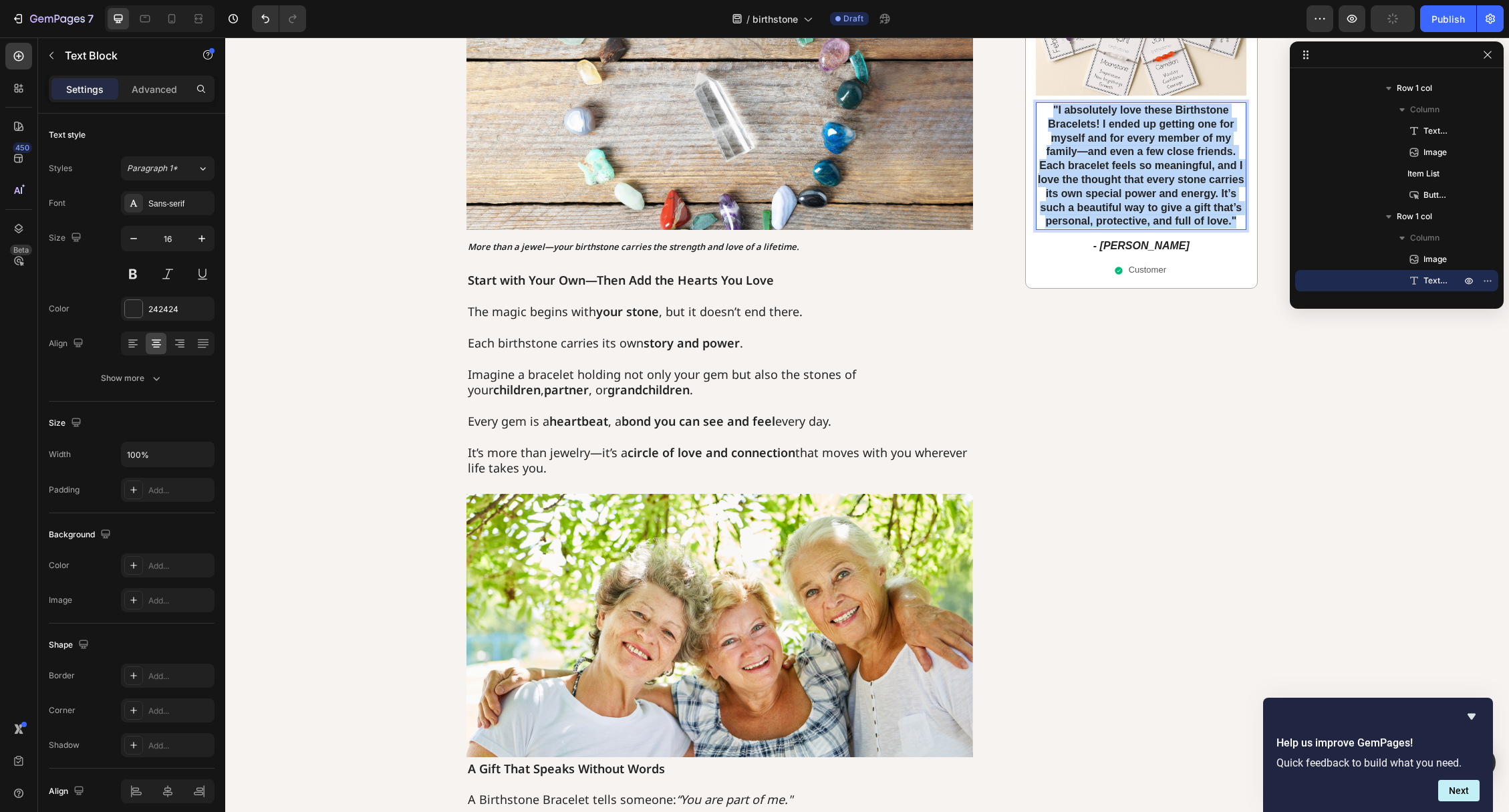
click at [1112, 216] on strong ""I absolutely love these Birthstone Bracelets! I ended up getting one for mysel…" at bounding box center [1141, 165] width 206 height 122
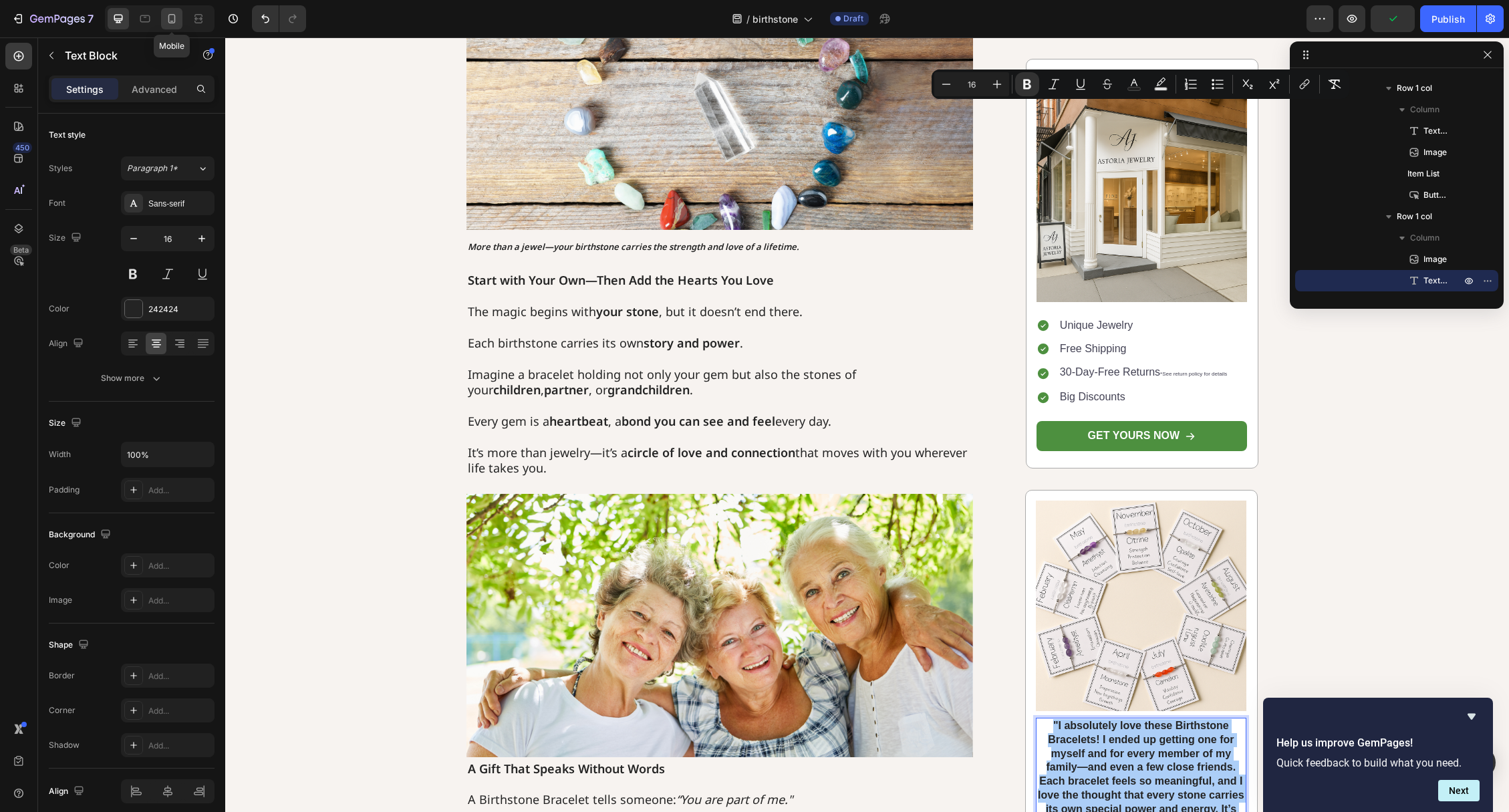
click at [179, 21] on div at bounding box center [172, 19] width 21 height 21
type input "14"
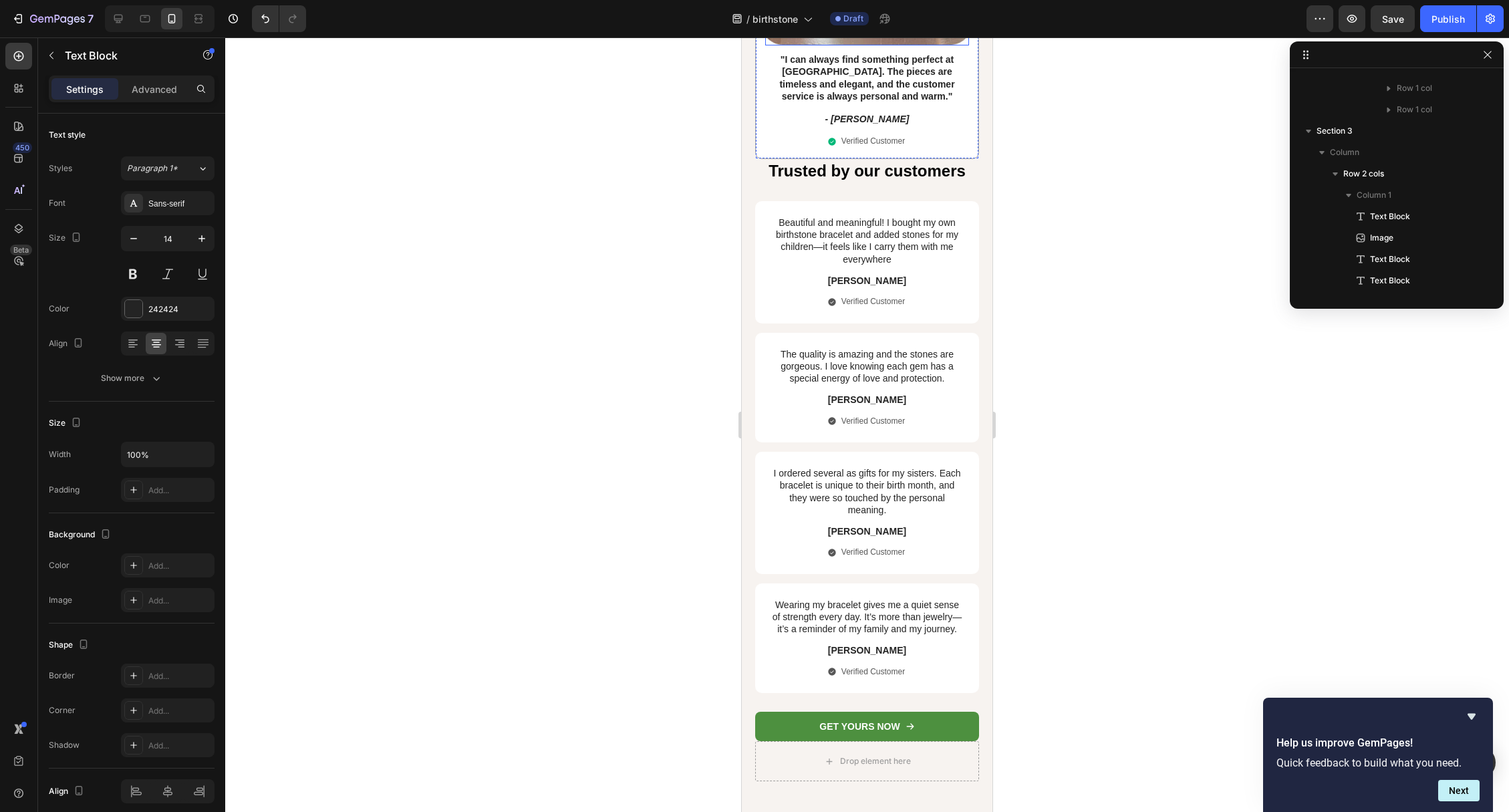
scroll to position [2400, 0]
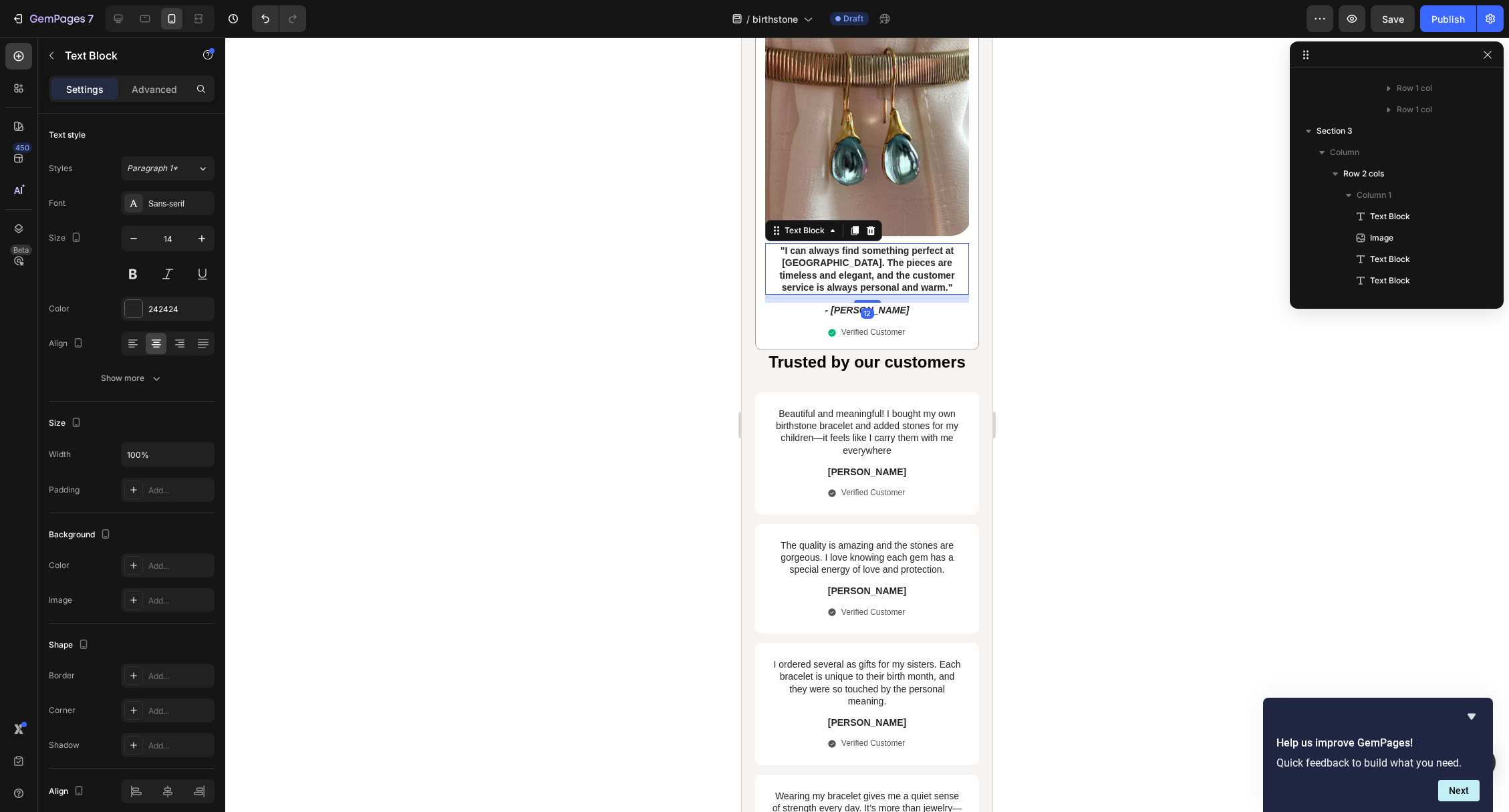
click at [883, 286] on strong ""I can always find something perfect at [GEOGRAPHIC_DATA]. The pieces are timel…" at bounding box center [866, 269] width 175 height 48
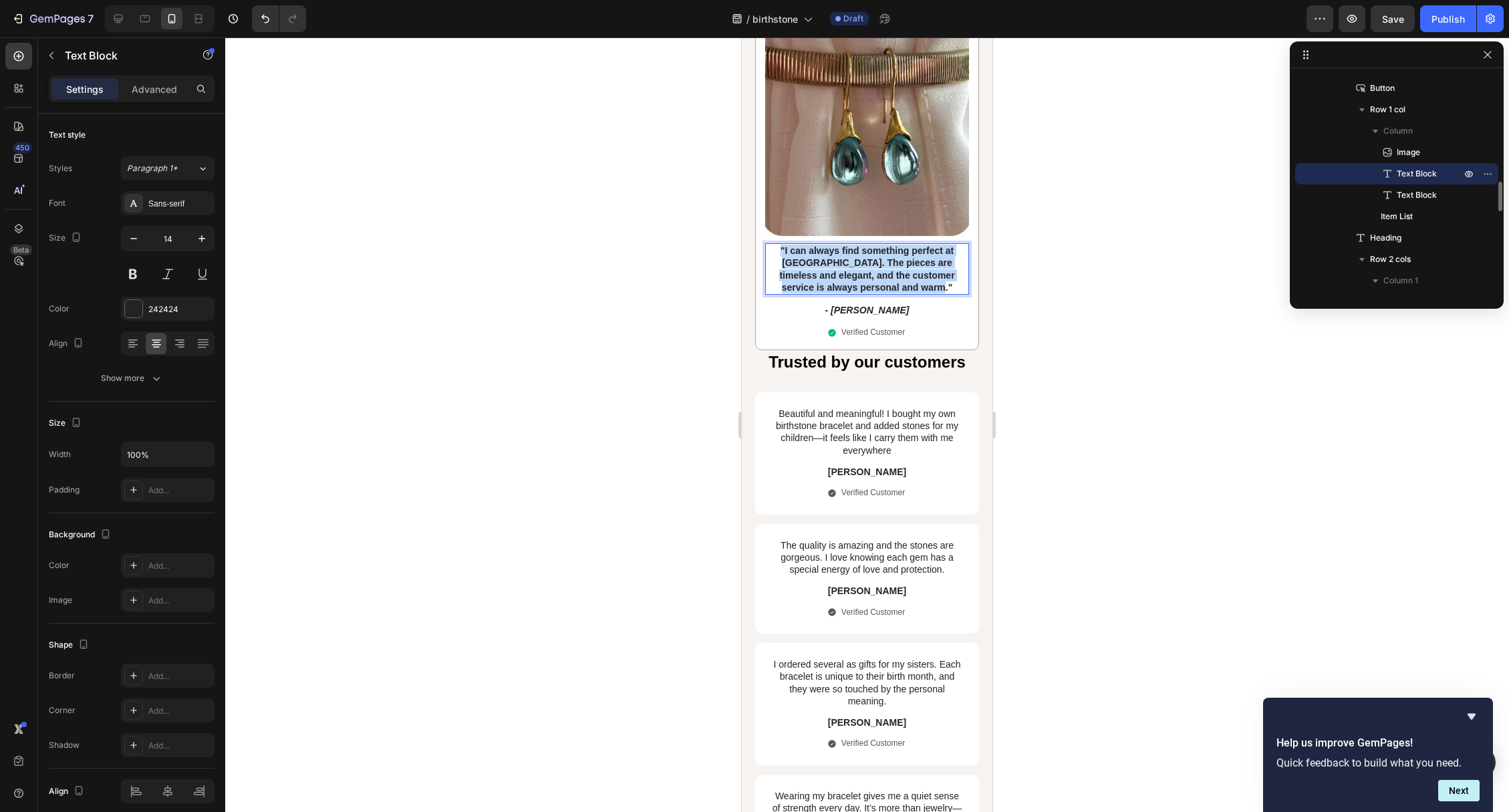
click at [883, 286] on strong ""I can always find something perfect at [GEOGRAPHIC_DATA]. The pieces are timel…" at bounding box center [866, 269] width 175 height 48
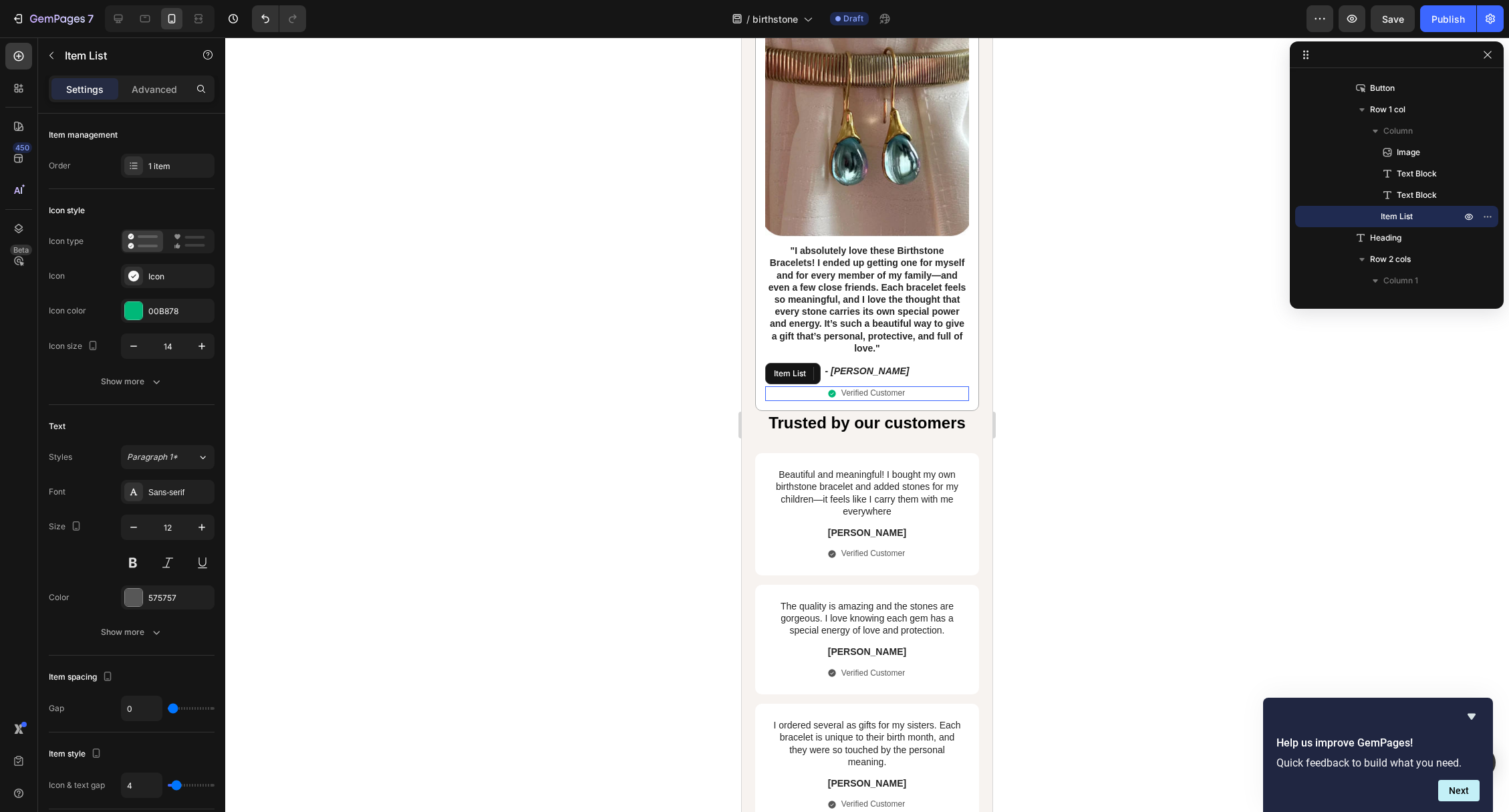
click at [853, 399] on p "Verified Customer" at bounding box center [873, 393] width 63 height 11
click at [935, 138] on img at bounding box center [867, 134] width 204 height 206
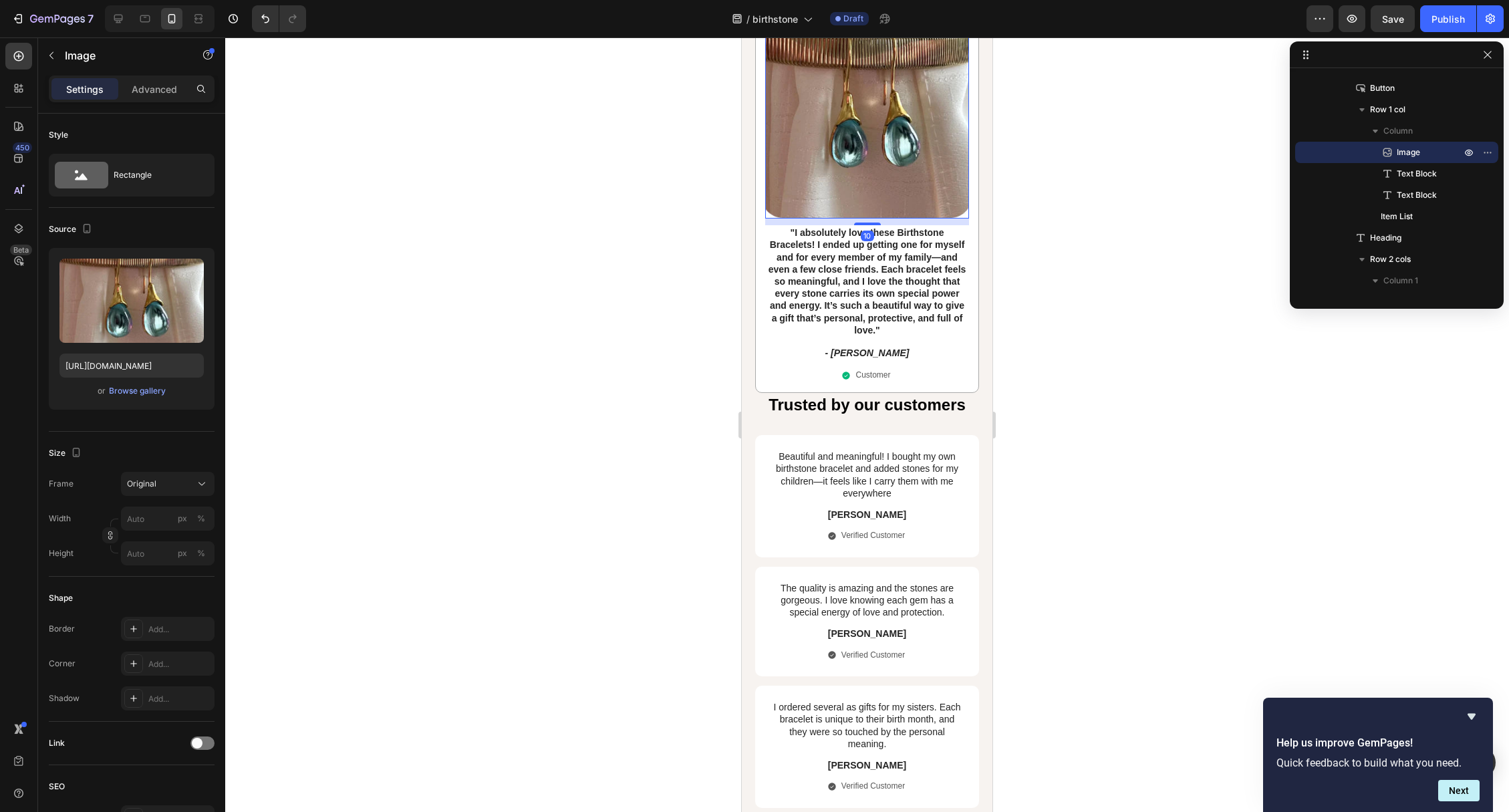
scroll to position [2421, 0]
click at [117, 387] on div "Browse gallery" at bounding box center [138, 390] width 57 height 12
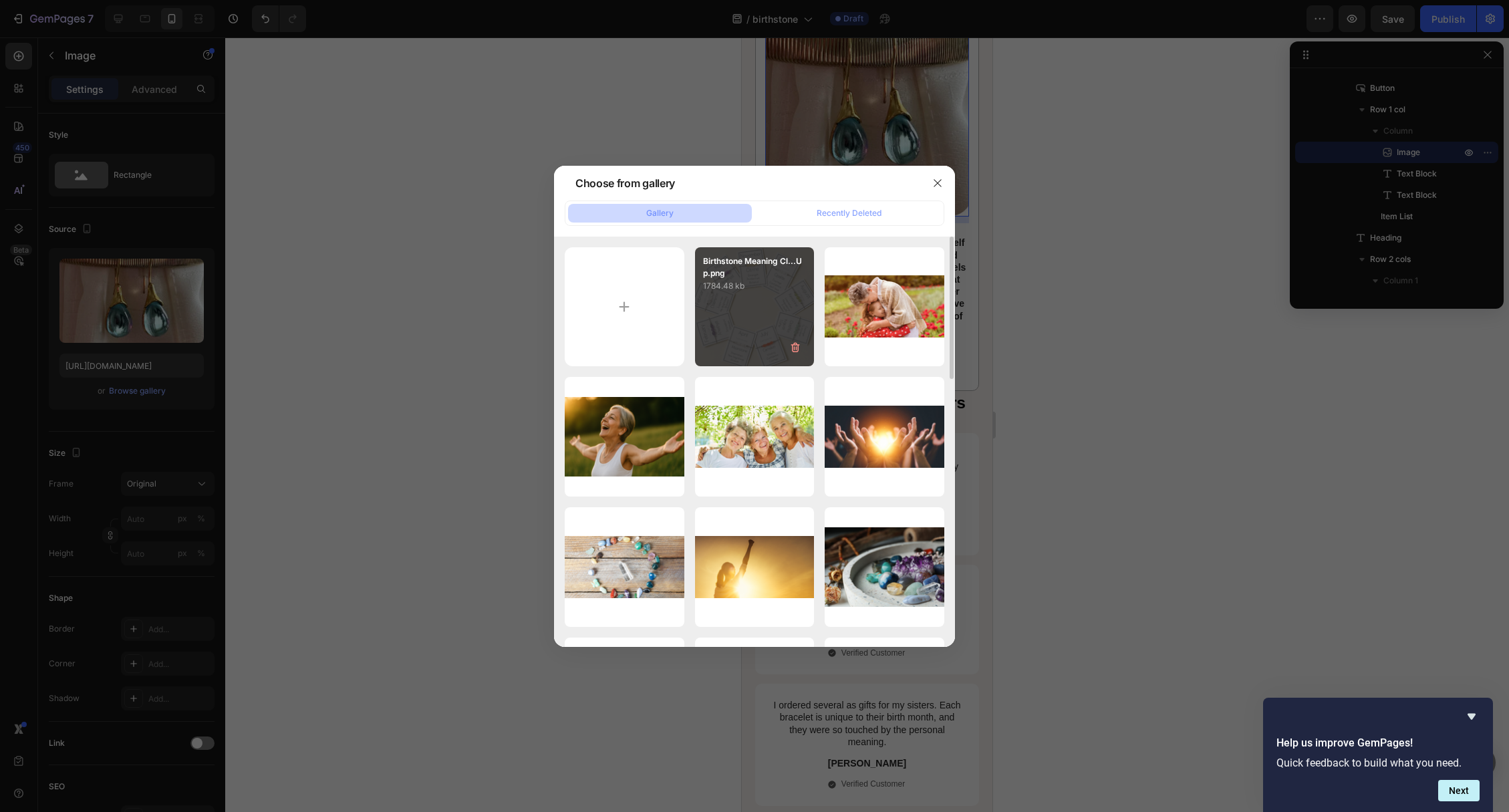
click at [725, 315] on div "Birthstone Meaning Cl...Up.png 1784.48 kb" at bounding box center [754, 307] width 120 height 120
type input "[URL][DOMAIN_NAME]"
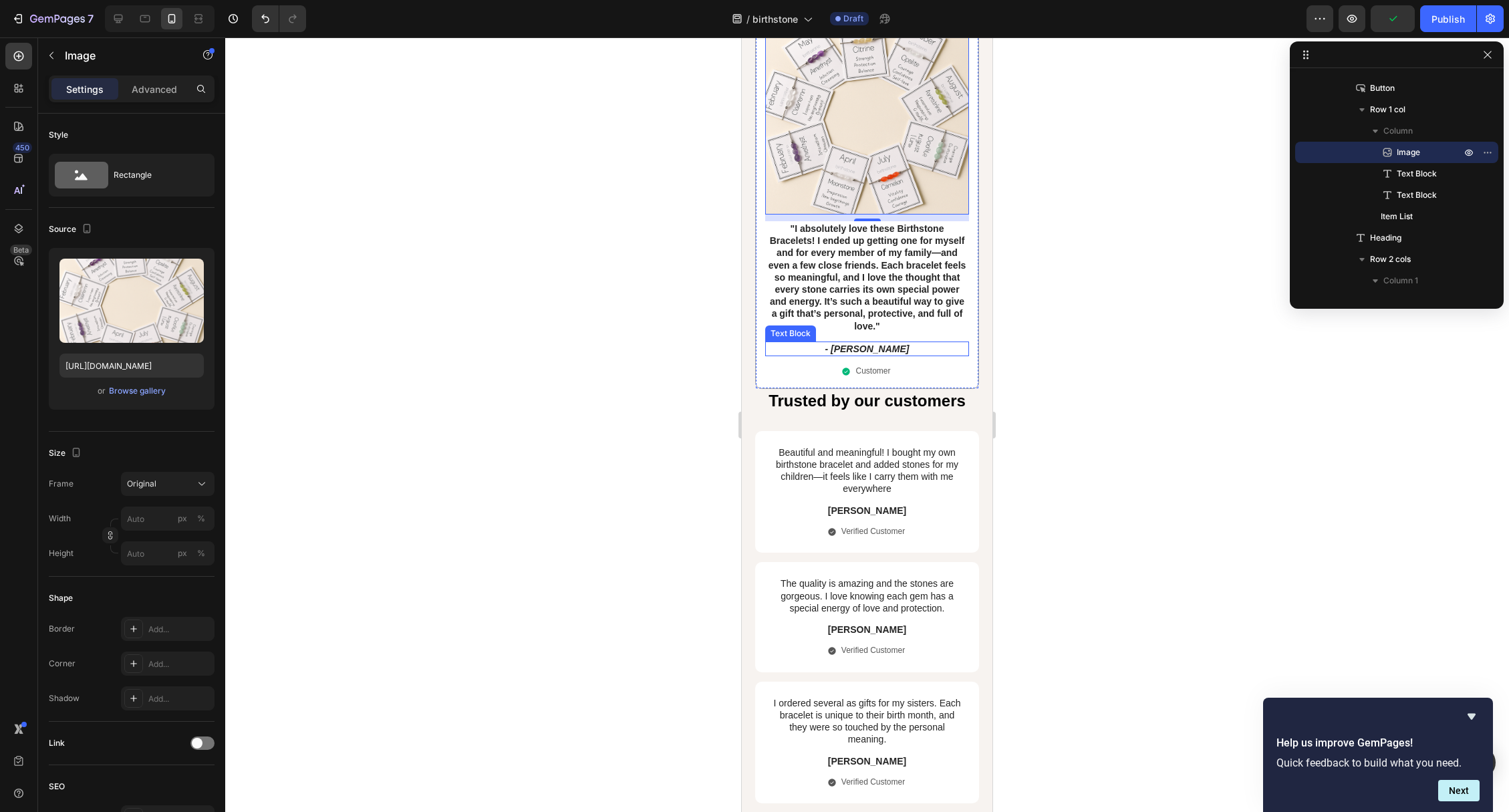
click at [867, 354] on icon "- [PERSON_NAME]" at bounding box center [867, 348] width 84 height 11
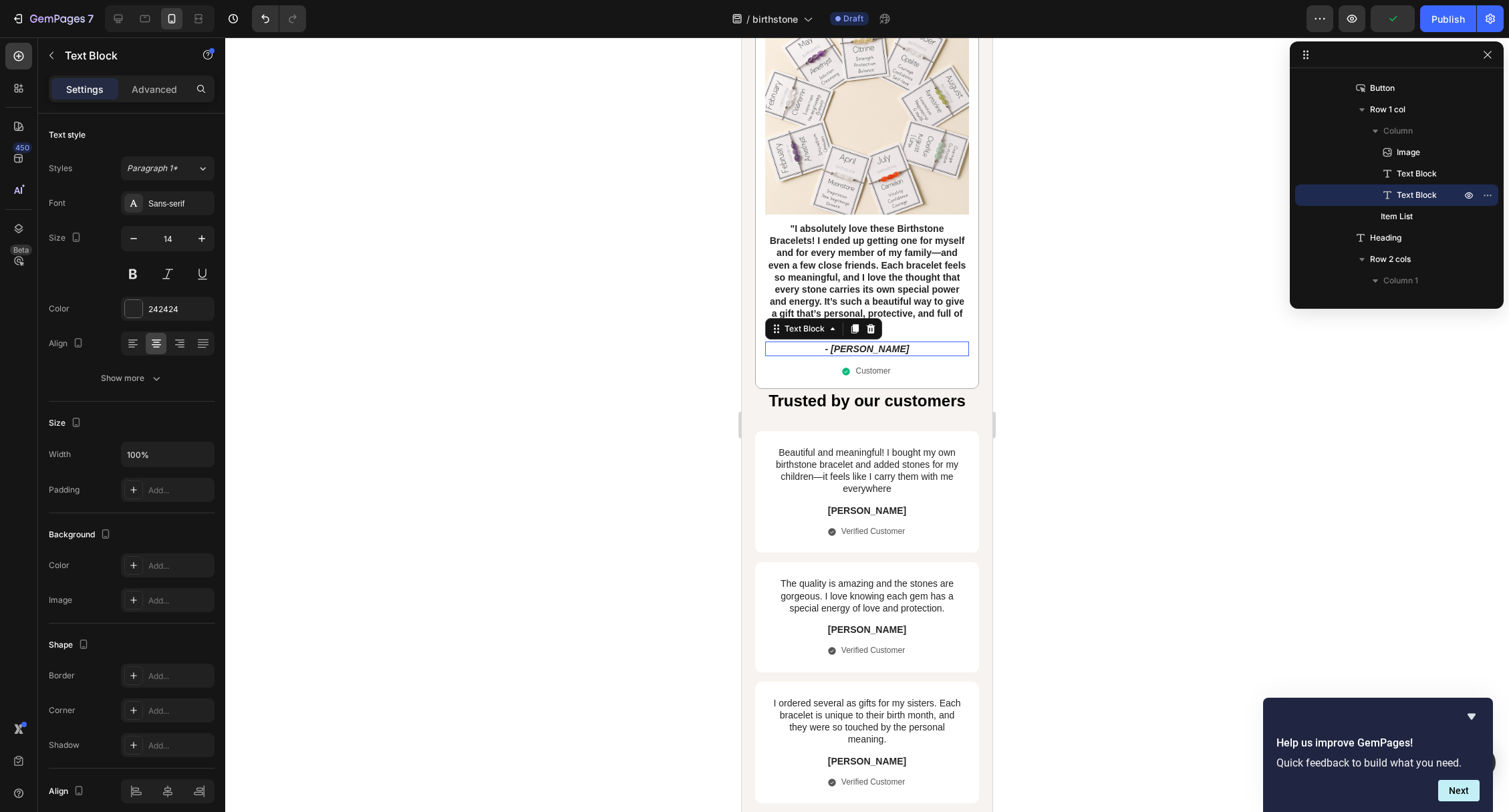
click at [867, 354] on icon "- [PERSON_NAME]" at bounding box center [867, 348] width 84 height 11
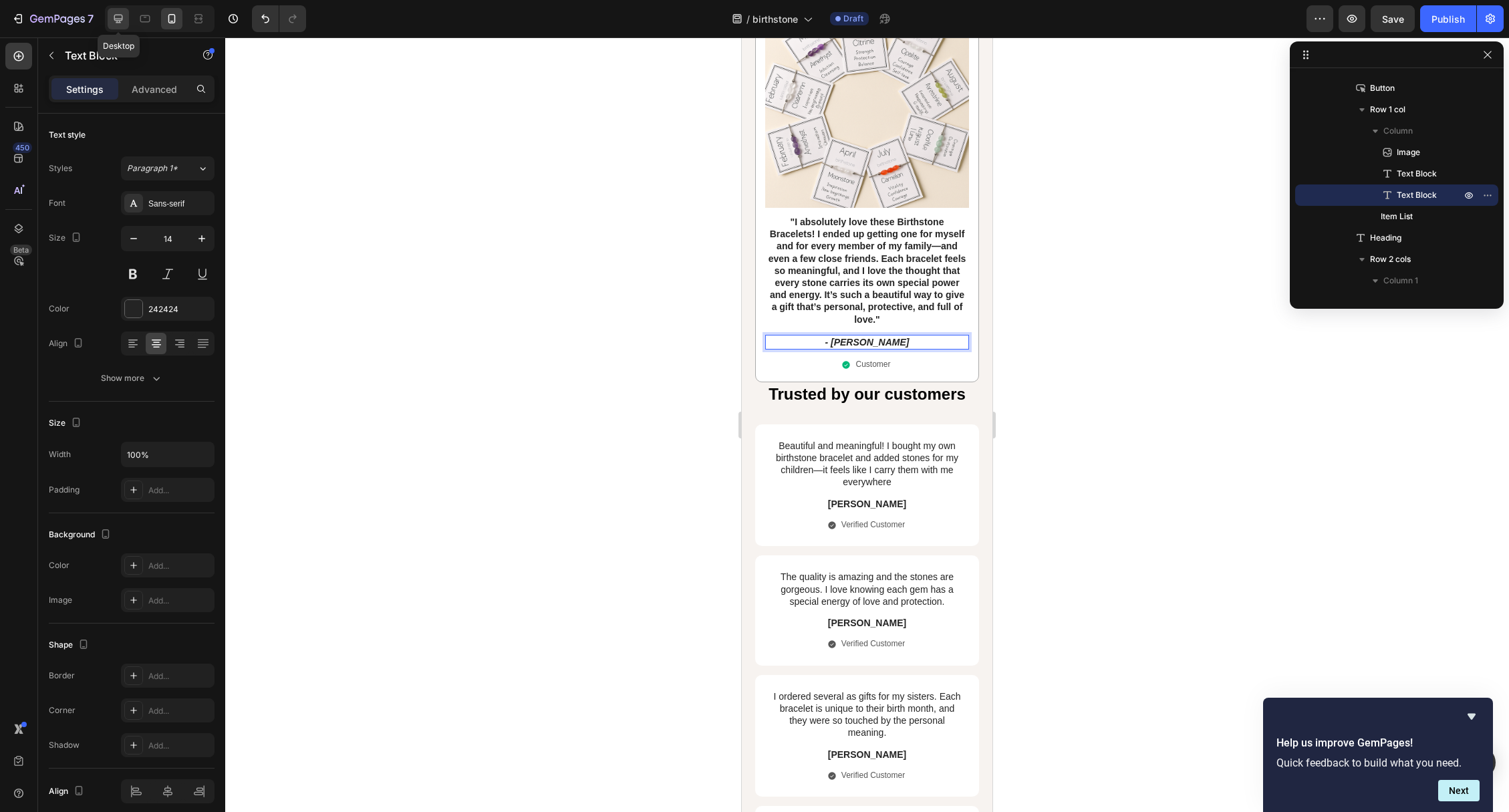
click at [120, 21] on icon at bounding box center [118, 19] width 9 height 9
type input "16"
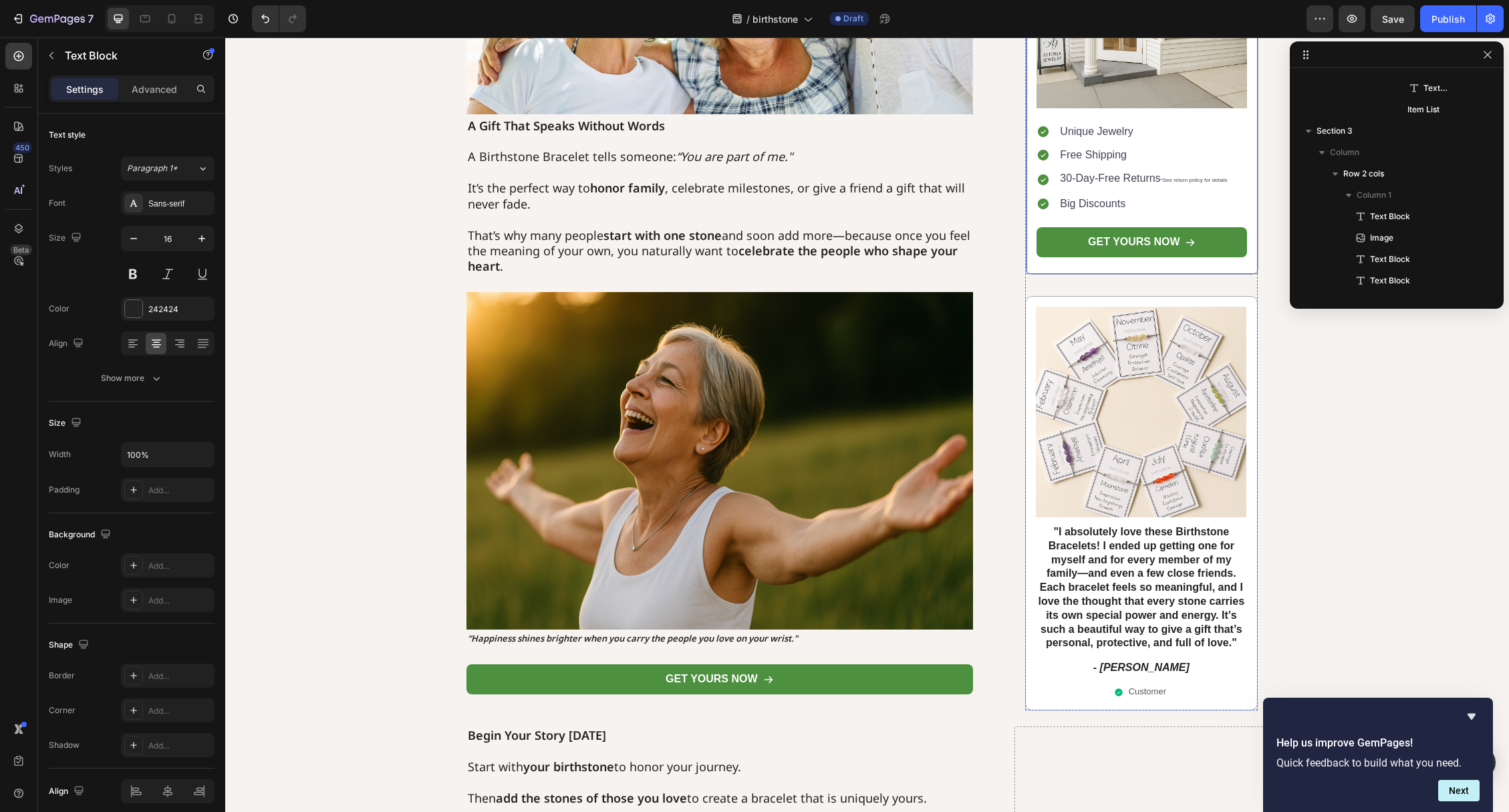
scroll to position [1562, 0]
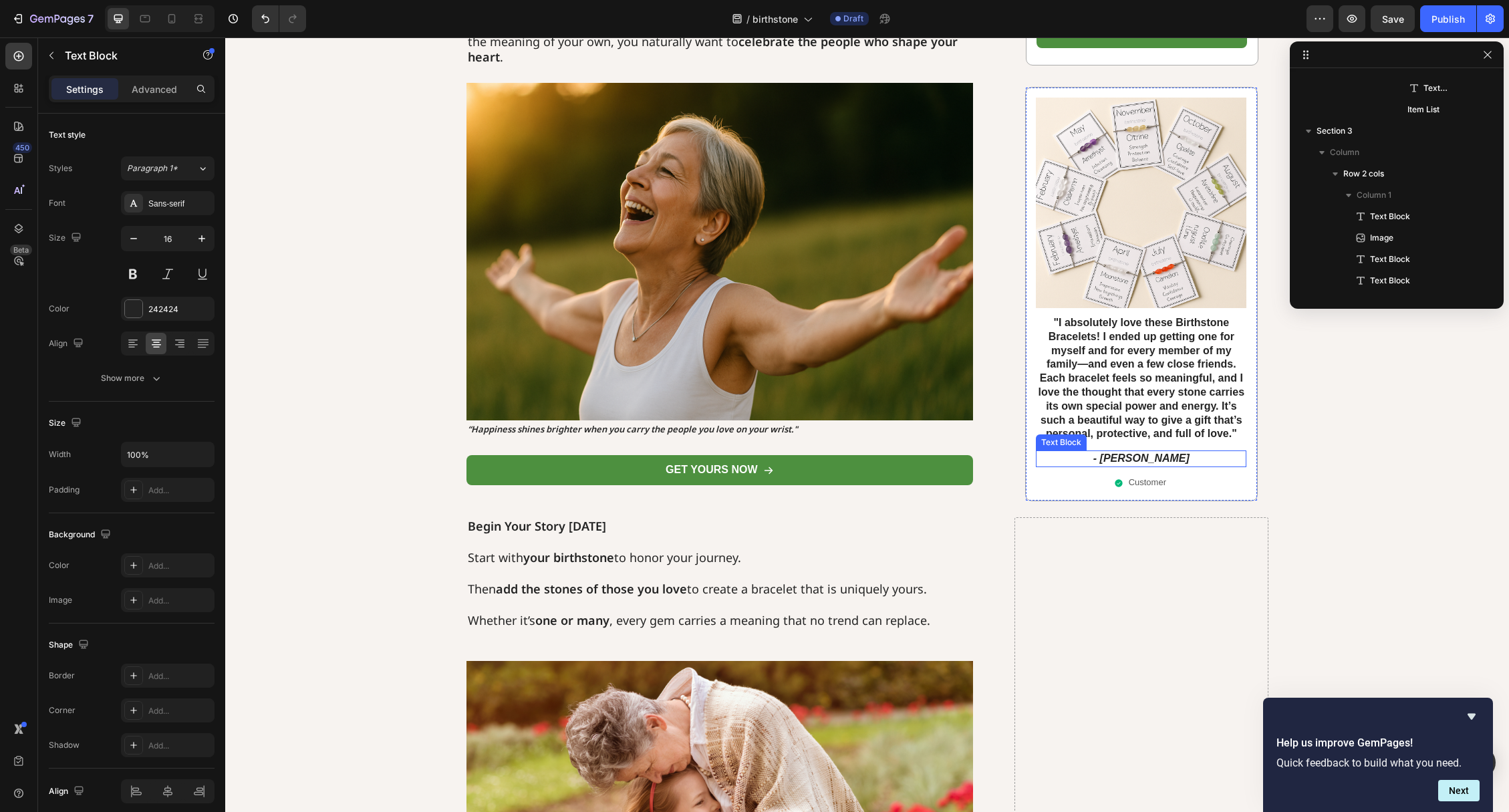
click at [1141, 459] on icon "- [PERSON_NAME]" at bounding box center [1141, 458] width 96 height 11
click at [170, 22] on icon at bounding box center [172, 19] width 14 height 14
type input "14"
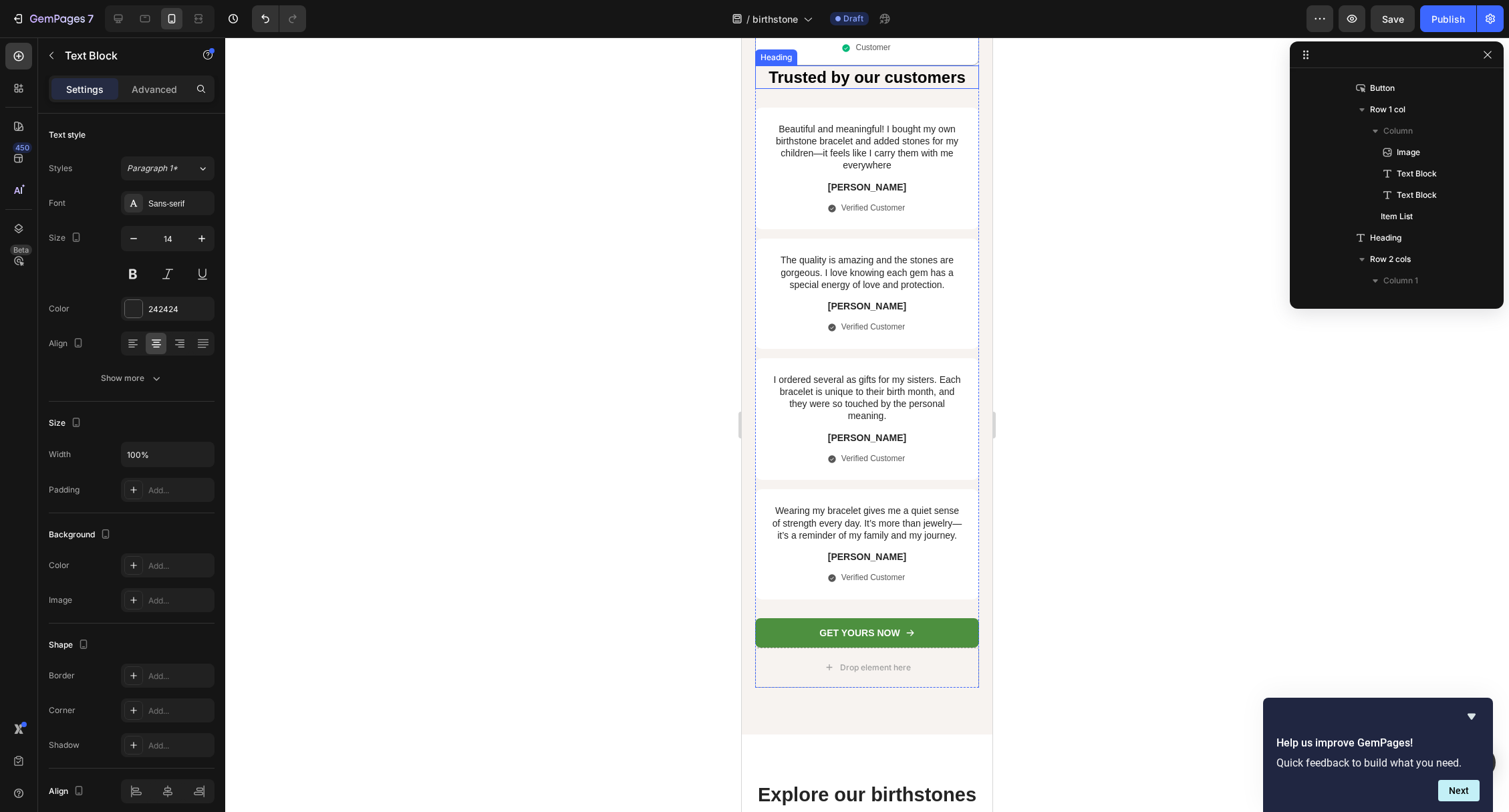
scroll to position [2745, 0]
click at [921, 393] on p "I ordered several as gifts for my sisters. Each bracelet is unique to their bir…" at bounding box center [867, 397] width 193 height 49
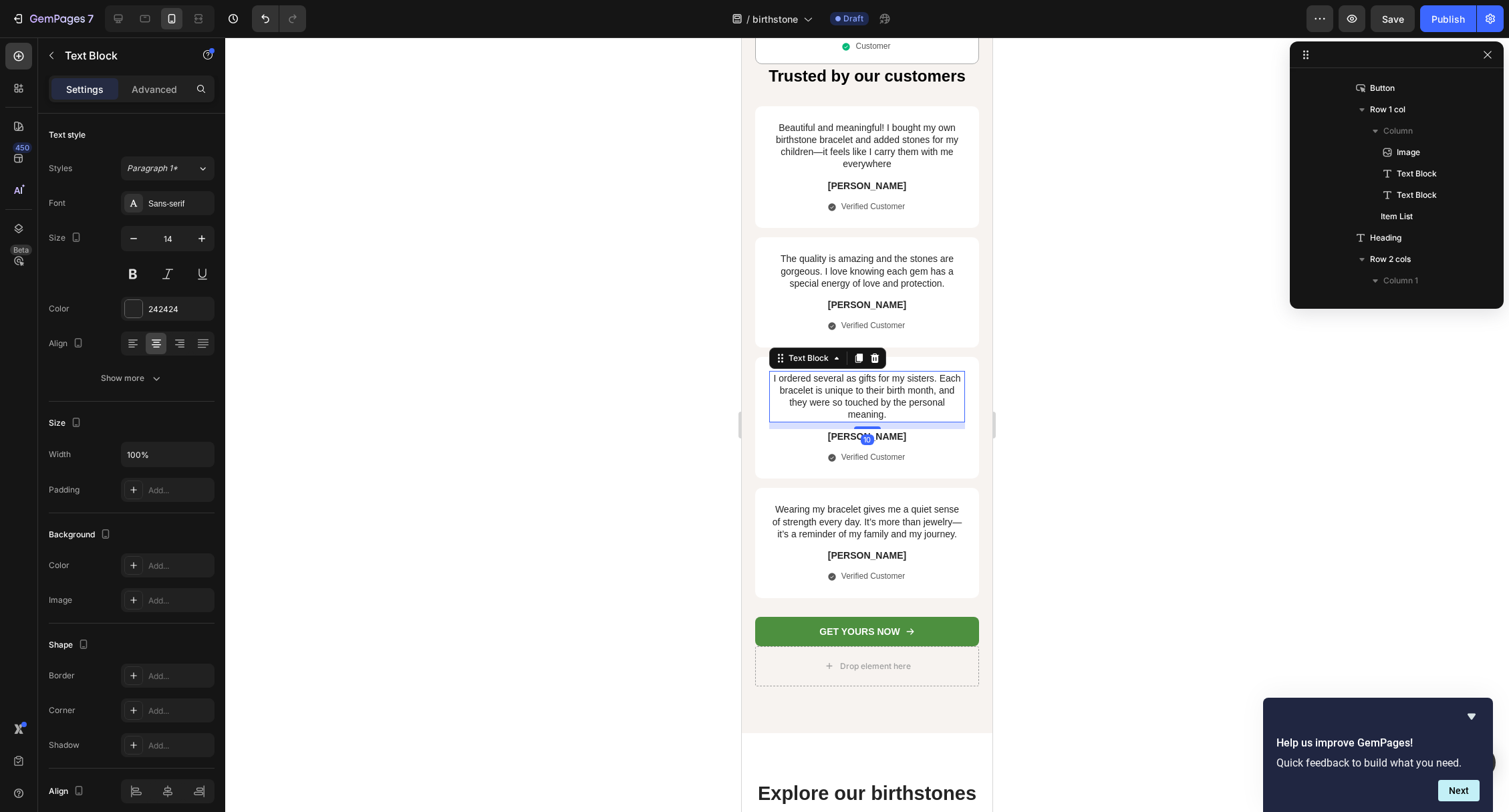
scroll to position [1258, 0]
click at [918, 392] on p "I ordered several as gifts for my sisters. Each bracelet is unique to their bir…" at bounding box center [867, 397] width 193 height 49
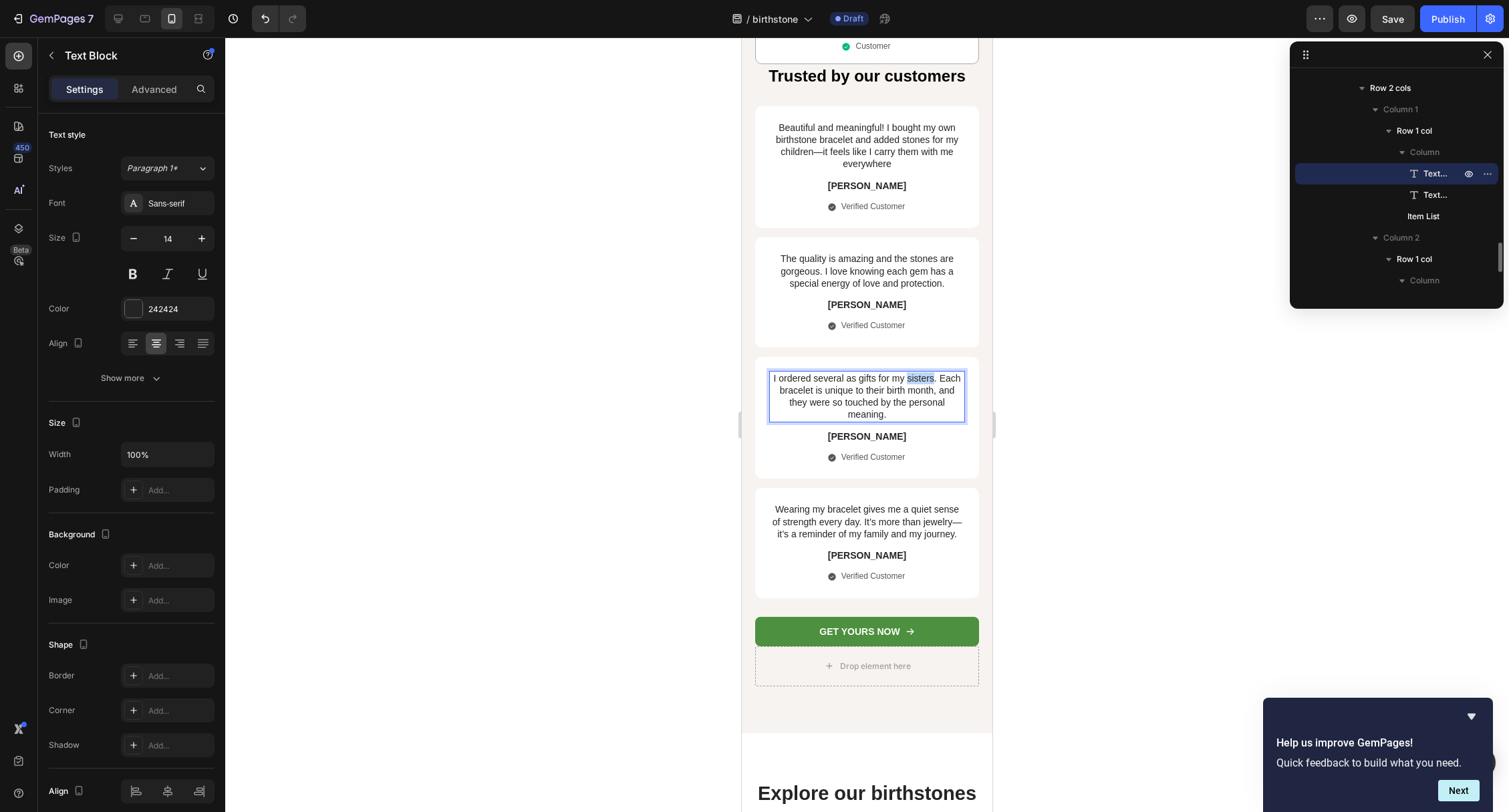
click at [918, 392] on p "I ordered several as gifts for my sisters. Each bracelet is unique to their bir…" at bounding box center [867, 397] width 193 height 49
click at [1166, 491] on div at bounding box center [867, 424] width 1284 height 775
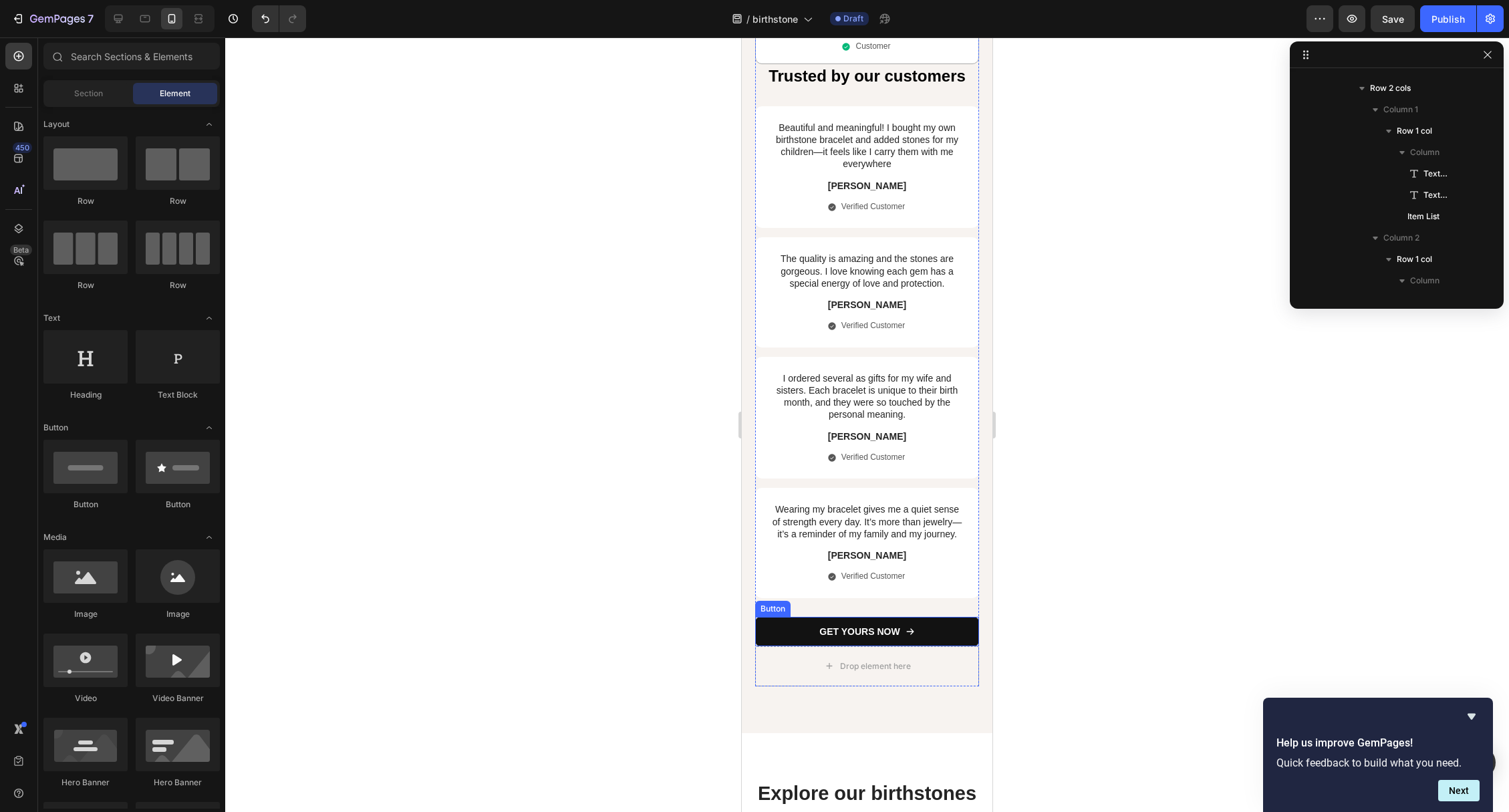
click at [768, 636] on link "GET YOURS NOW" at bounding box center [867, 631] width 224 height 29
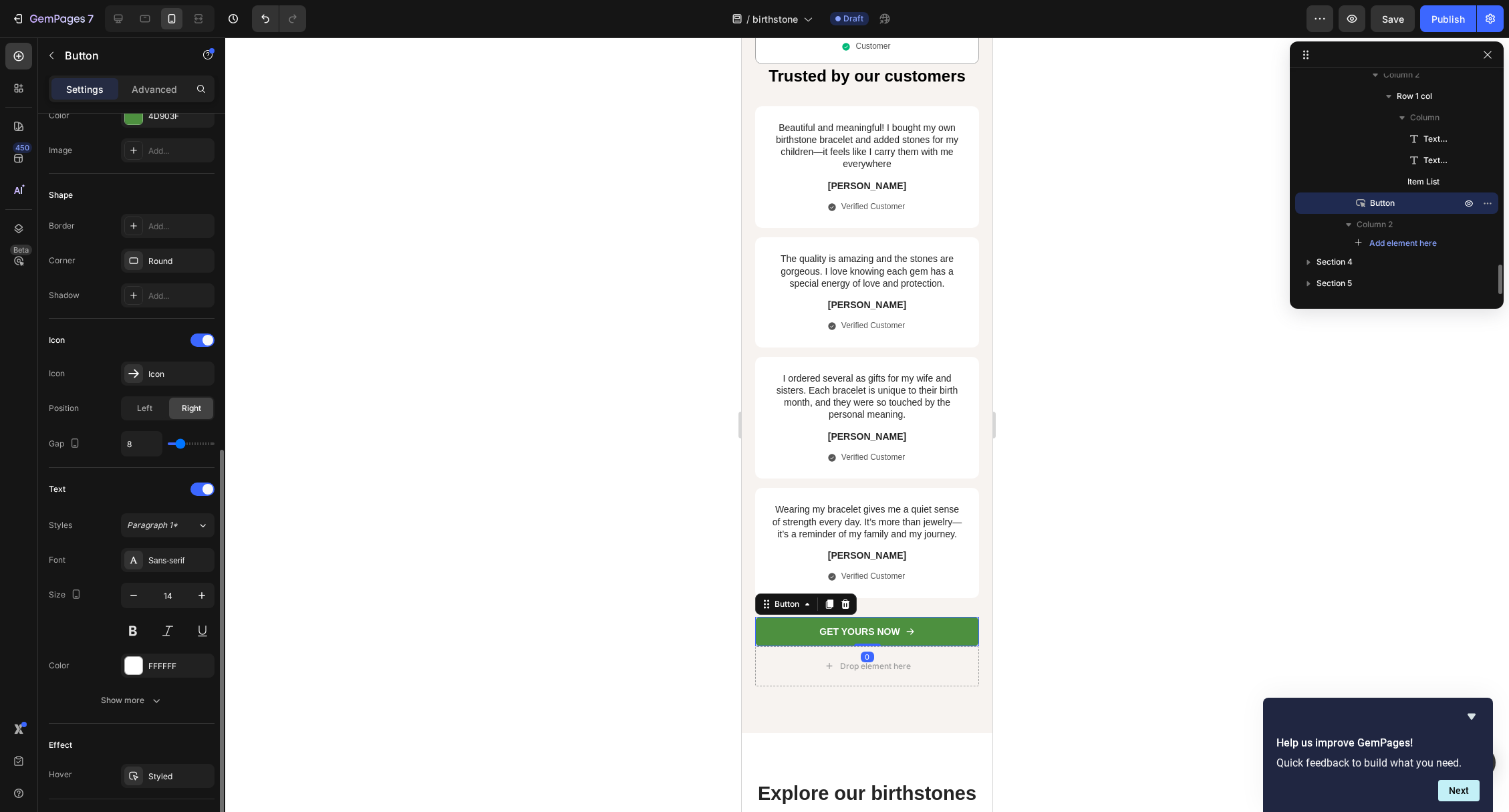
scroll to position [432, 0]
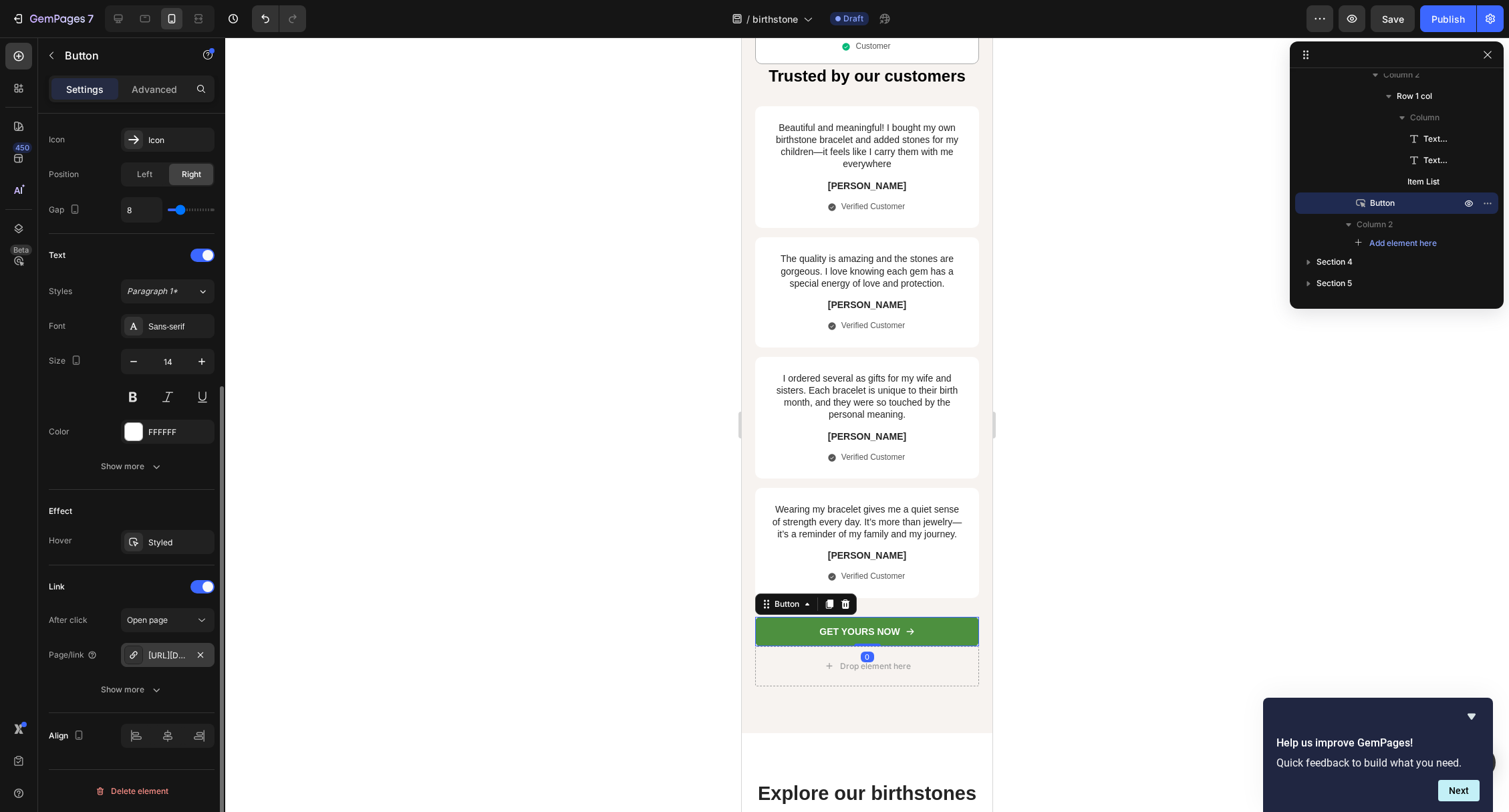
click at [176, 661] on div "https://astoria-jewelry.com/birthstone" at bounding box center [168, 655] width 39 height 12
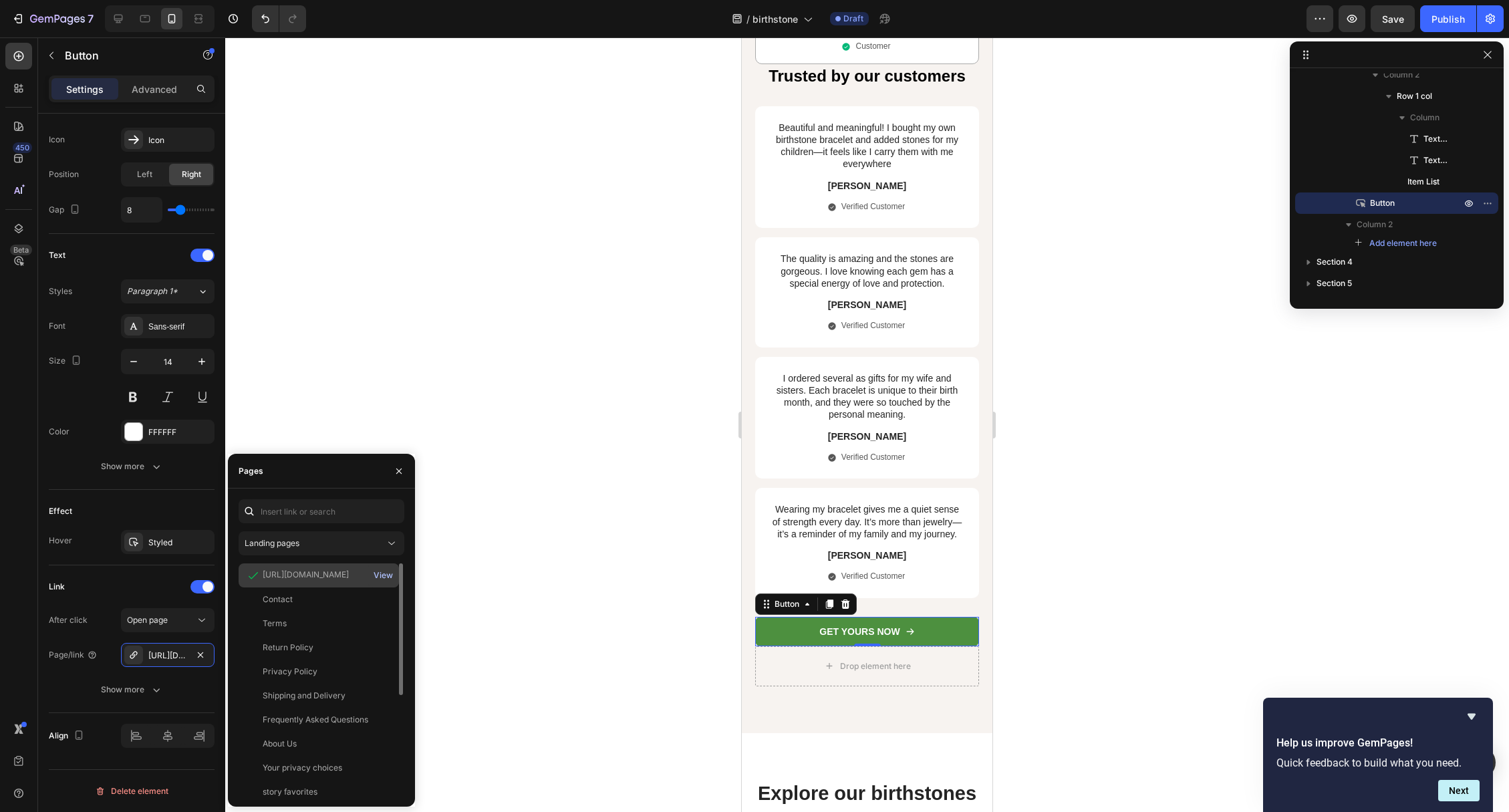
click at [378, 574] on div "View" at bounding box center [383, 575] width 19 height 12
click at [1041, 431] on div at bounding box center [867, 424] width 1284 height 775
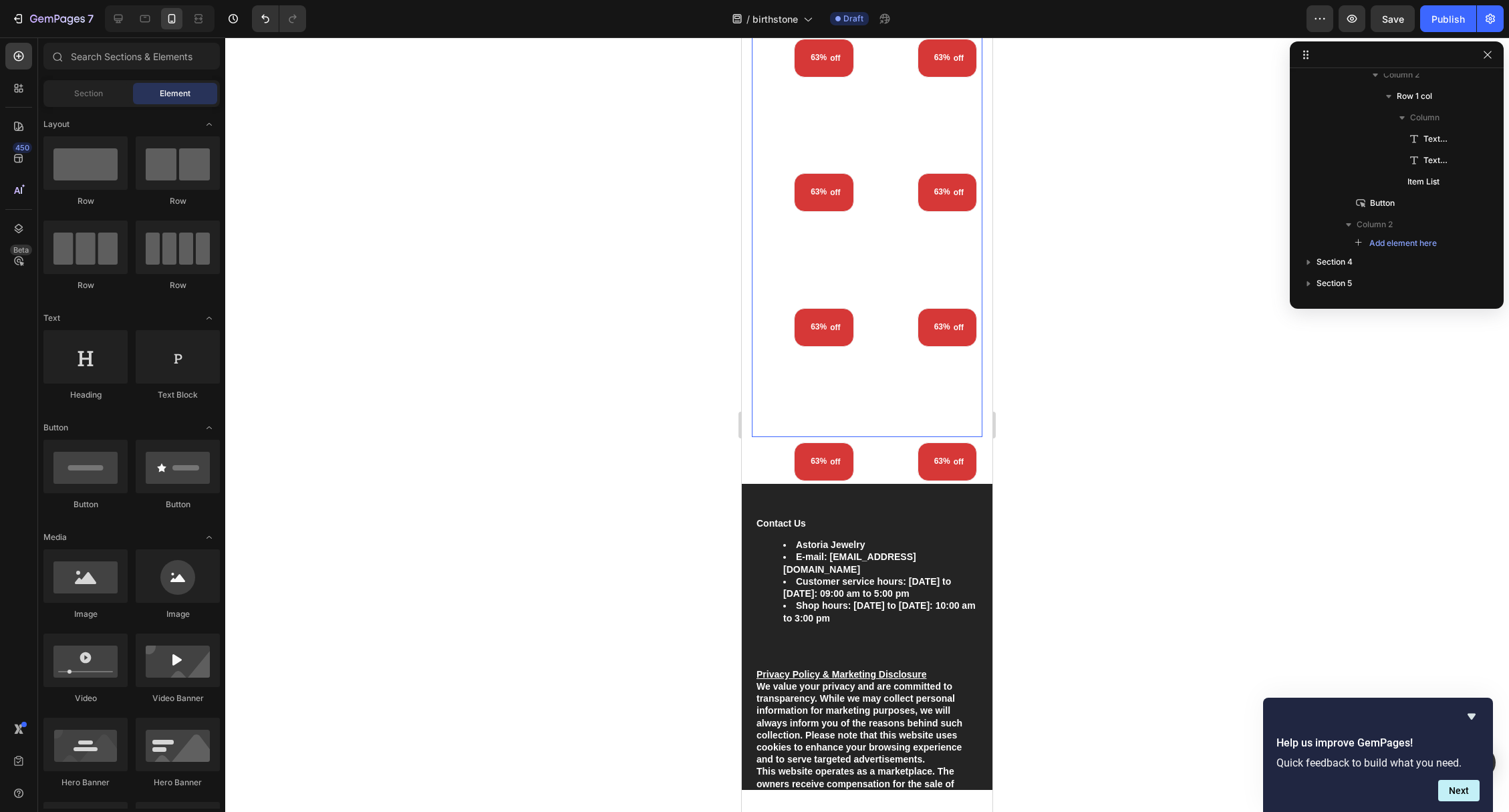
scroll to position [3988, 0]
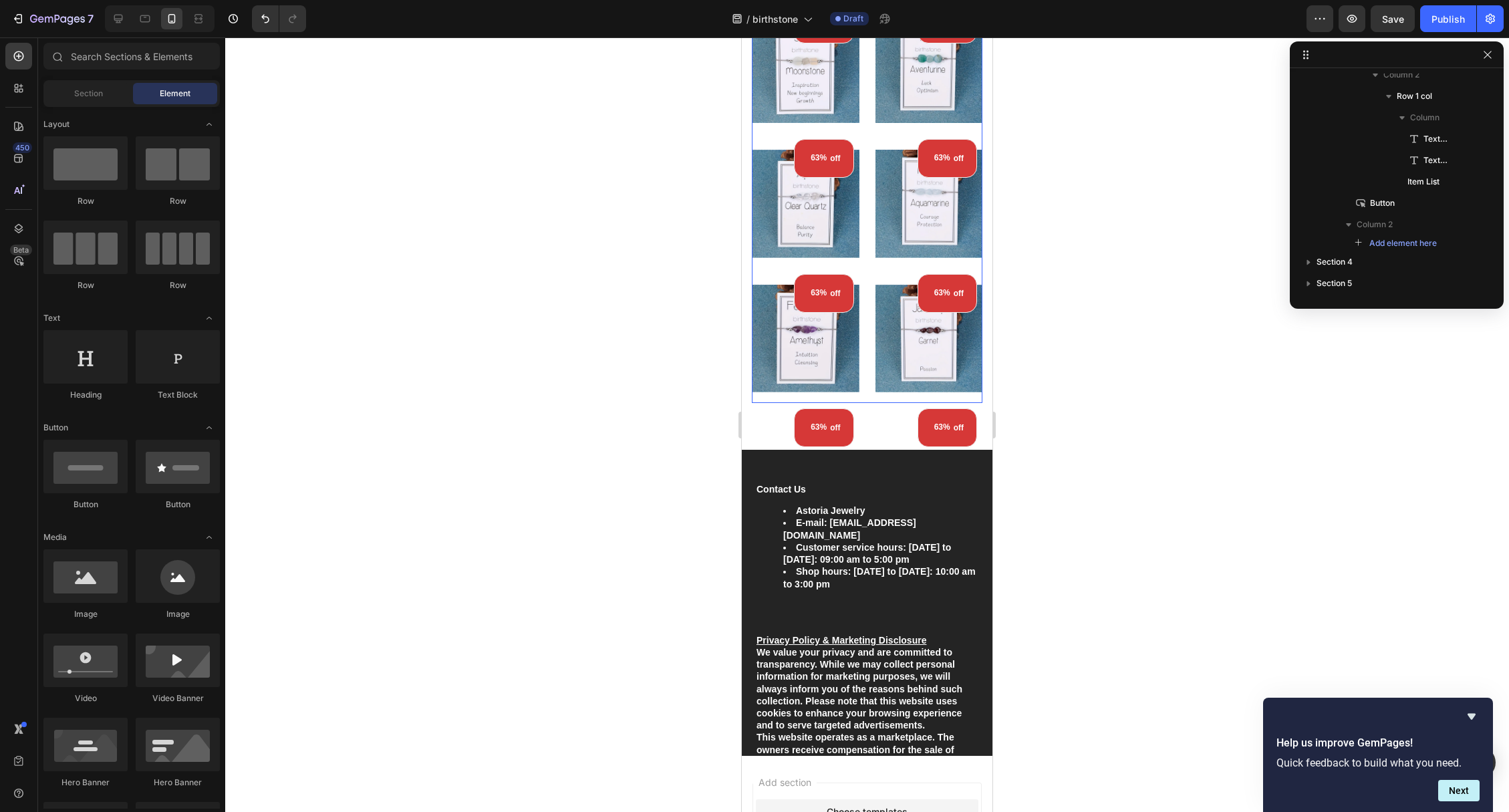
click at [869, 360] on div "(P) Images 63% off (P) Tag Row Row Product List (P) Images 63% off (P) Tag Row …" at bounding box center [867, 7] width 231 height 792
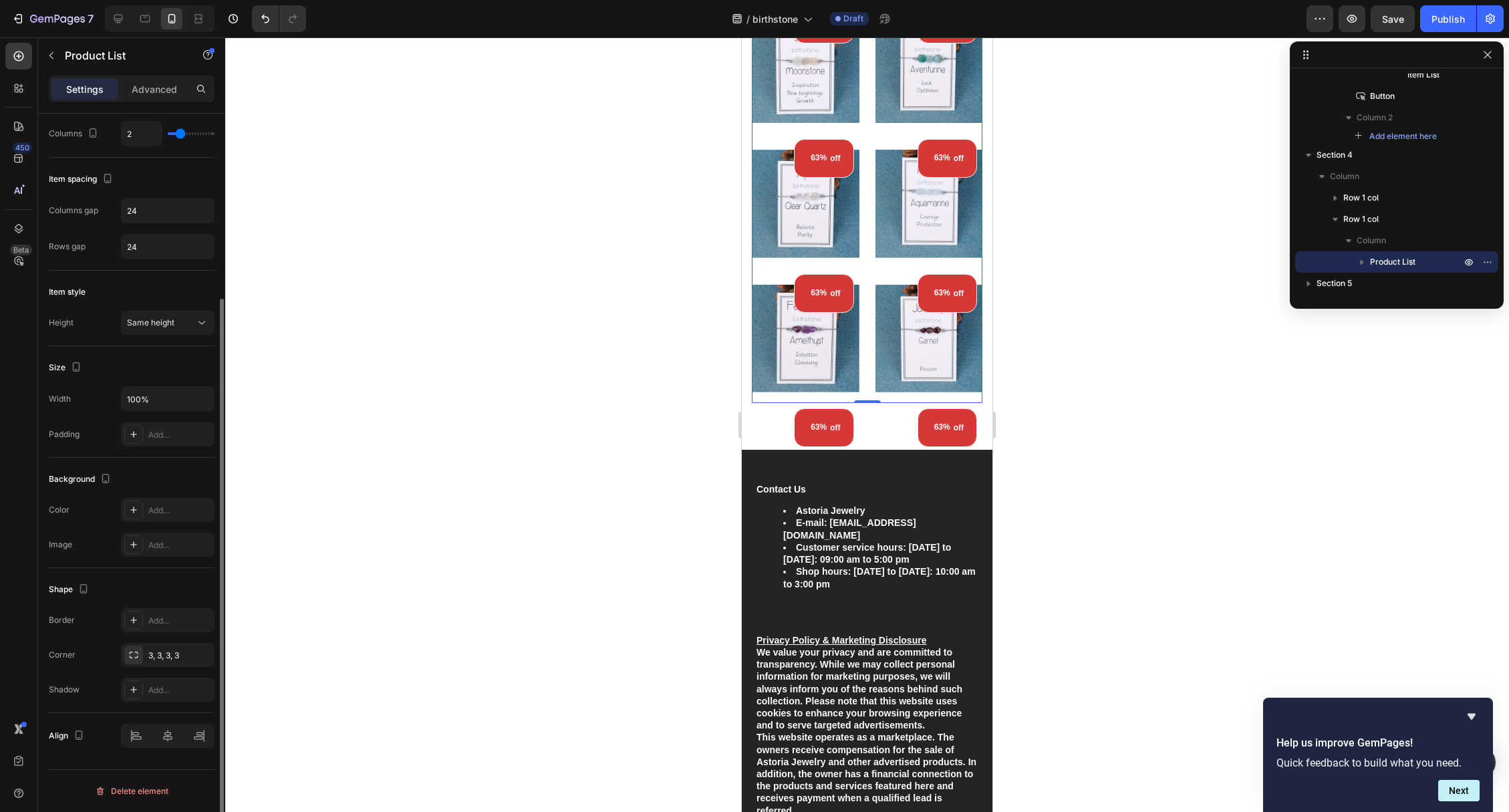
scroll to position [0, 0]
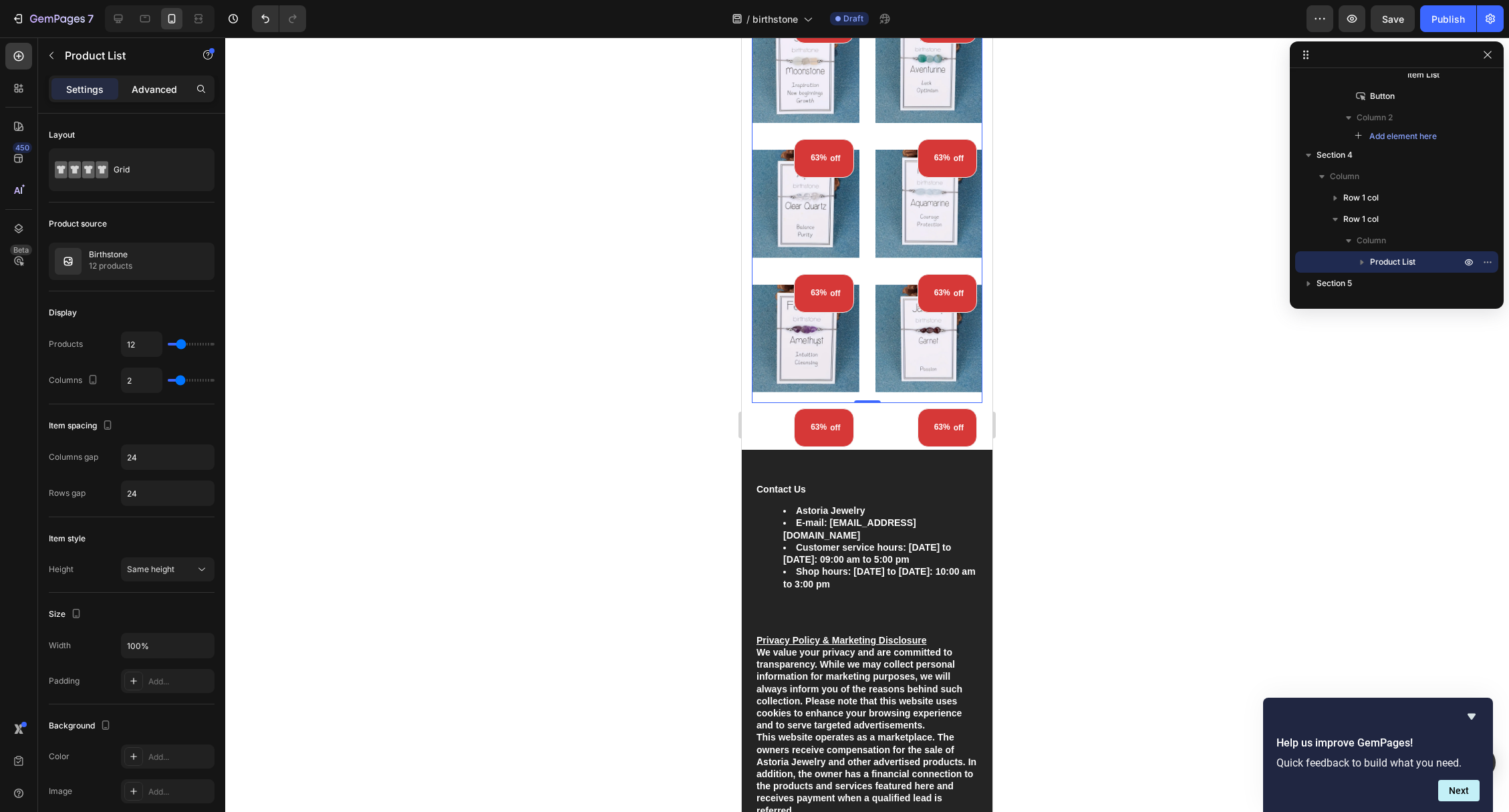
click at [166, 87] on p "Advanced" at bounding box center [155, 89] width 45 height 14
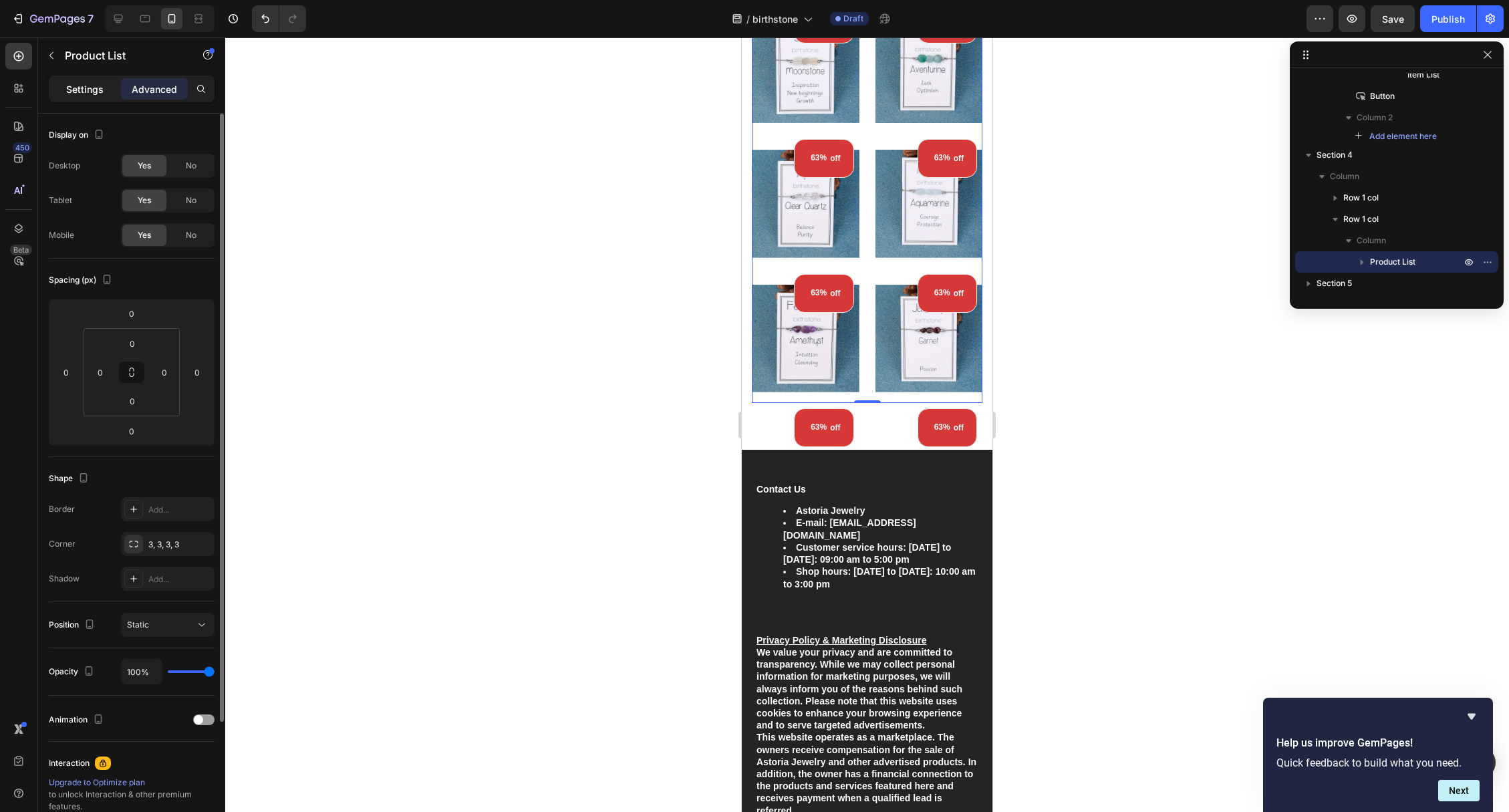
click at [90, 95] on p "Settings" at bounding box center [85, 89] width 37 height 14
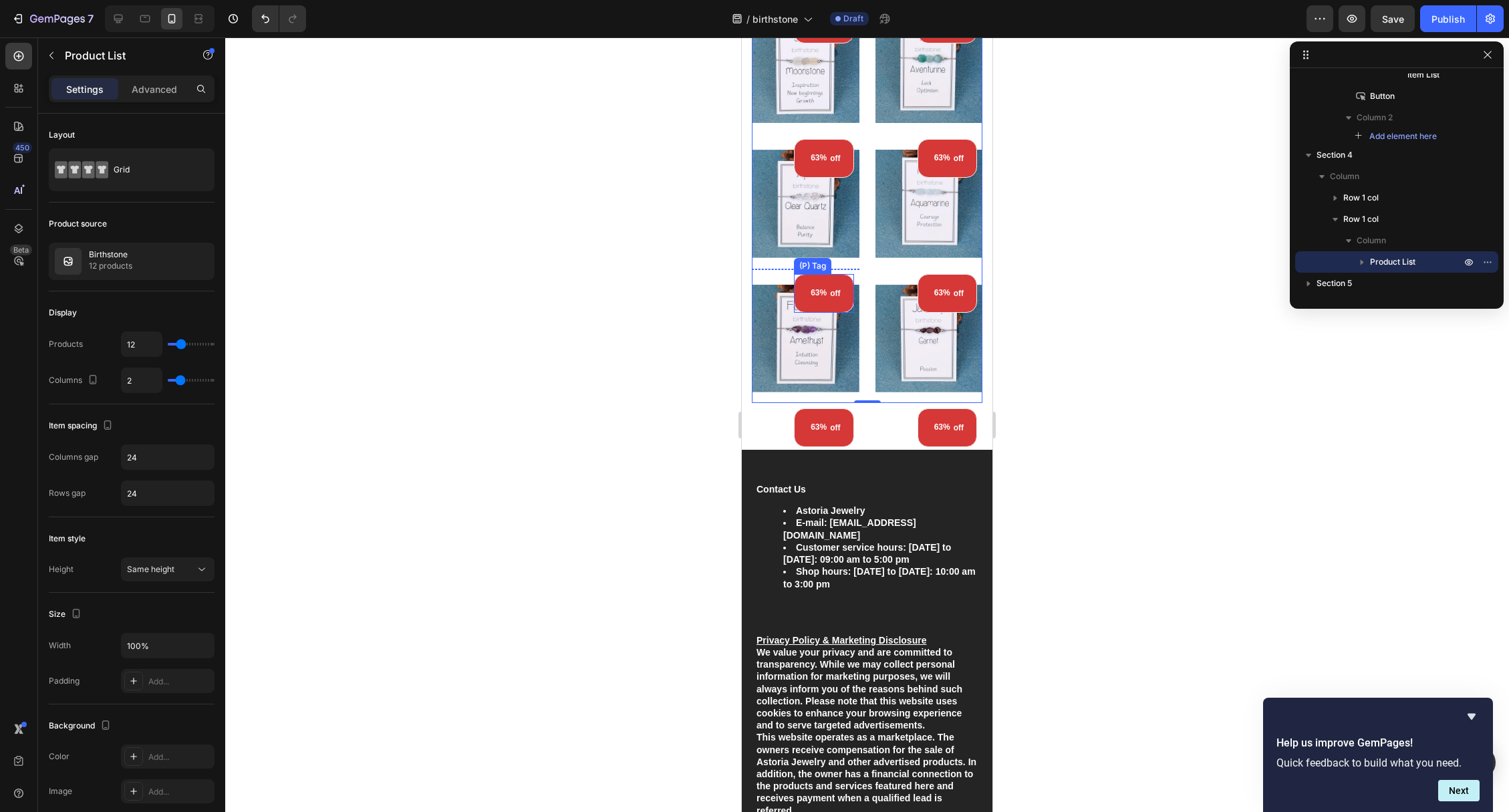
click at [806, 284] on div "63% off" at bounding box center [823, 293] width 59 height 39
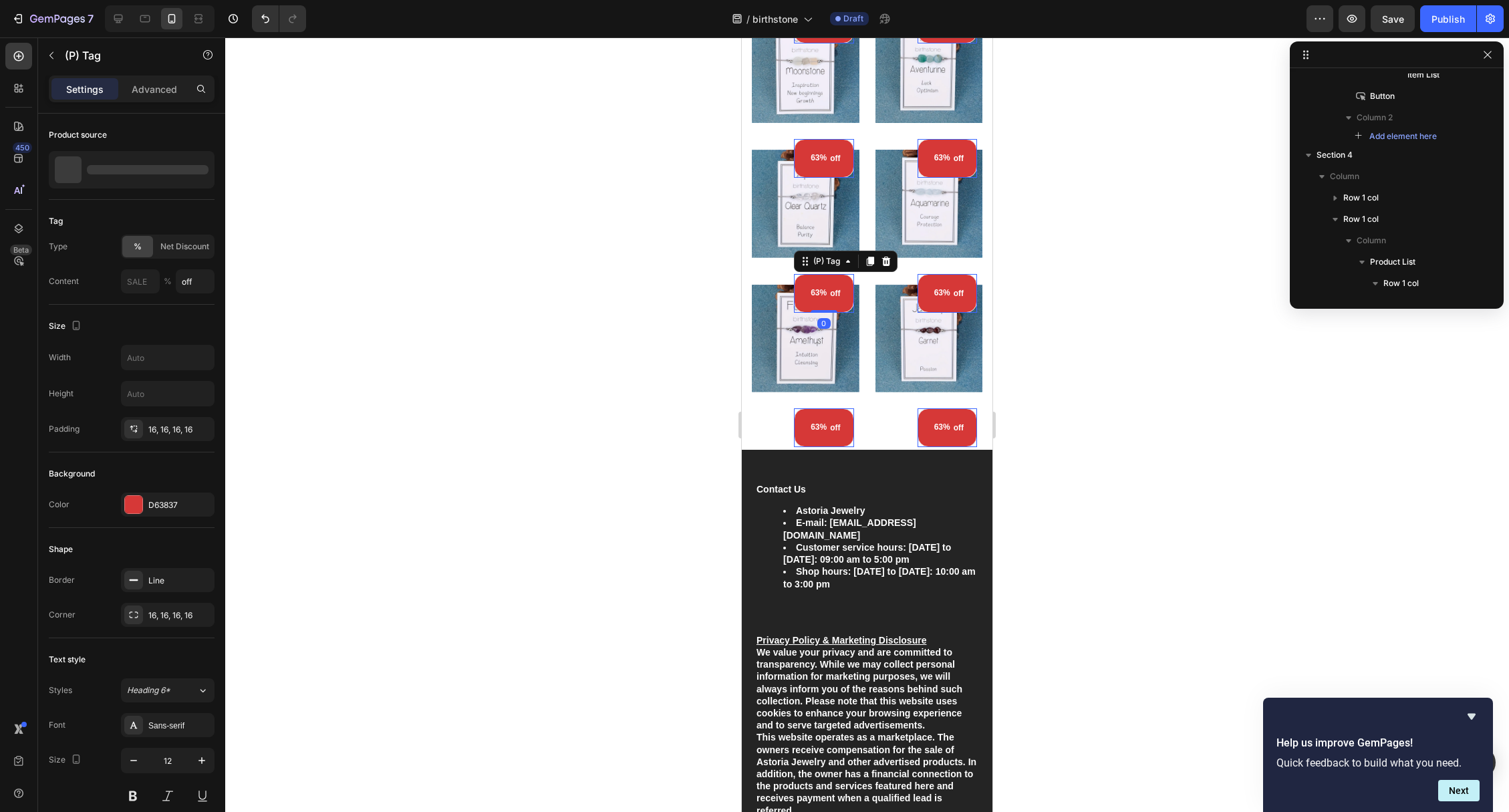
scroll to position [1677, 0]
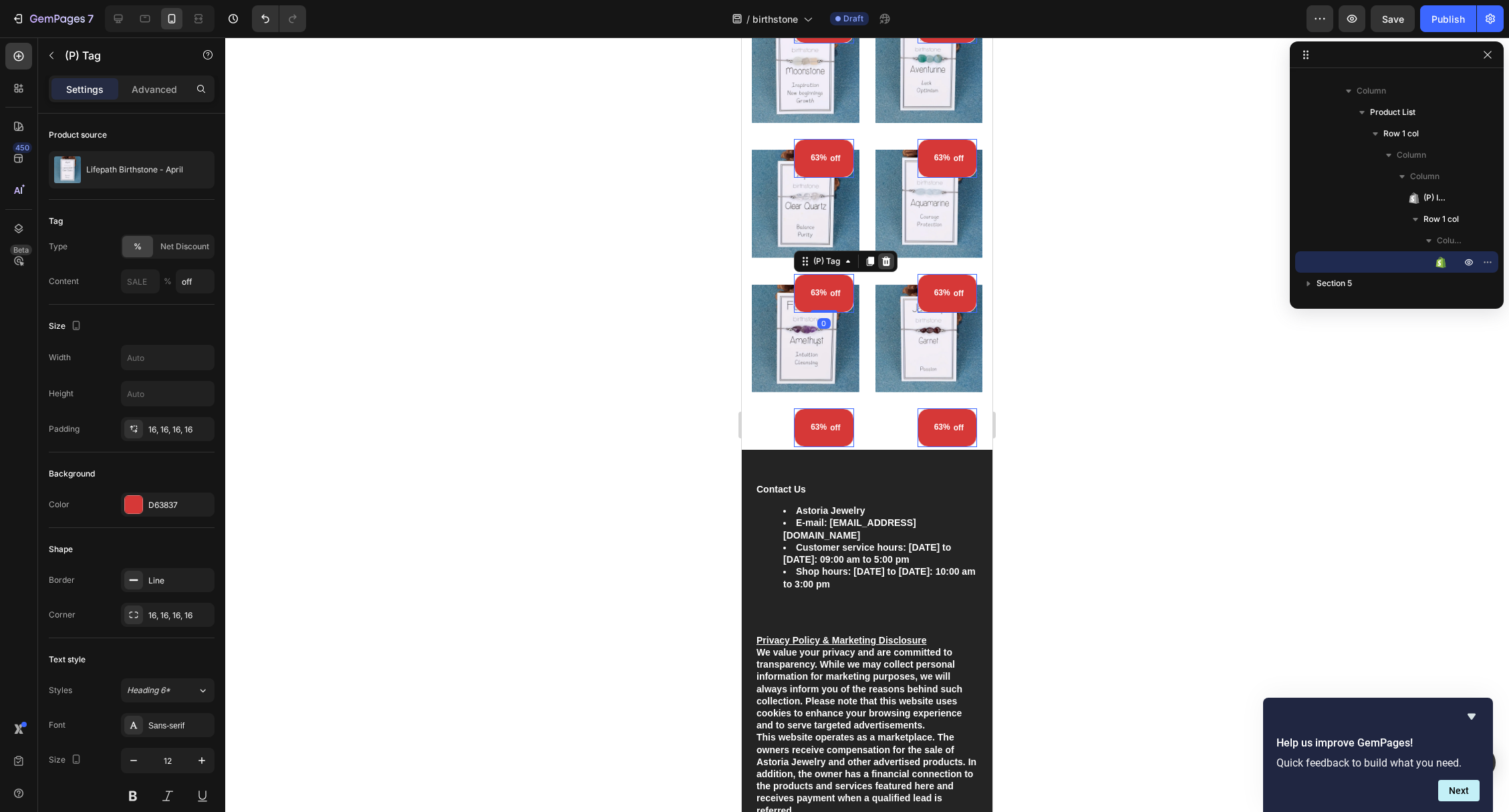
click at [886, 265] on icon at bounding box center [886, 261] width 9 height 10
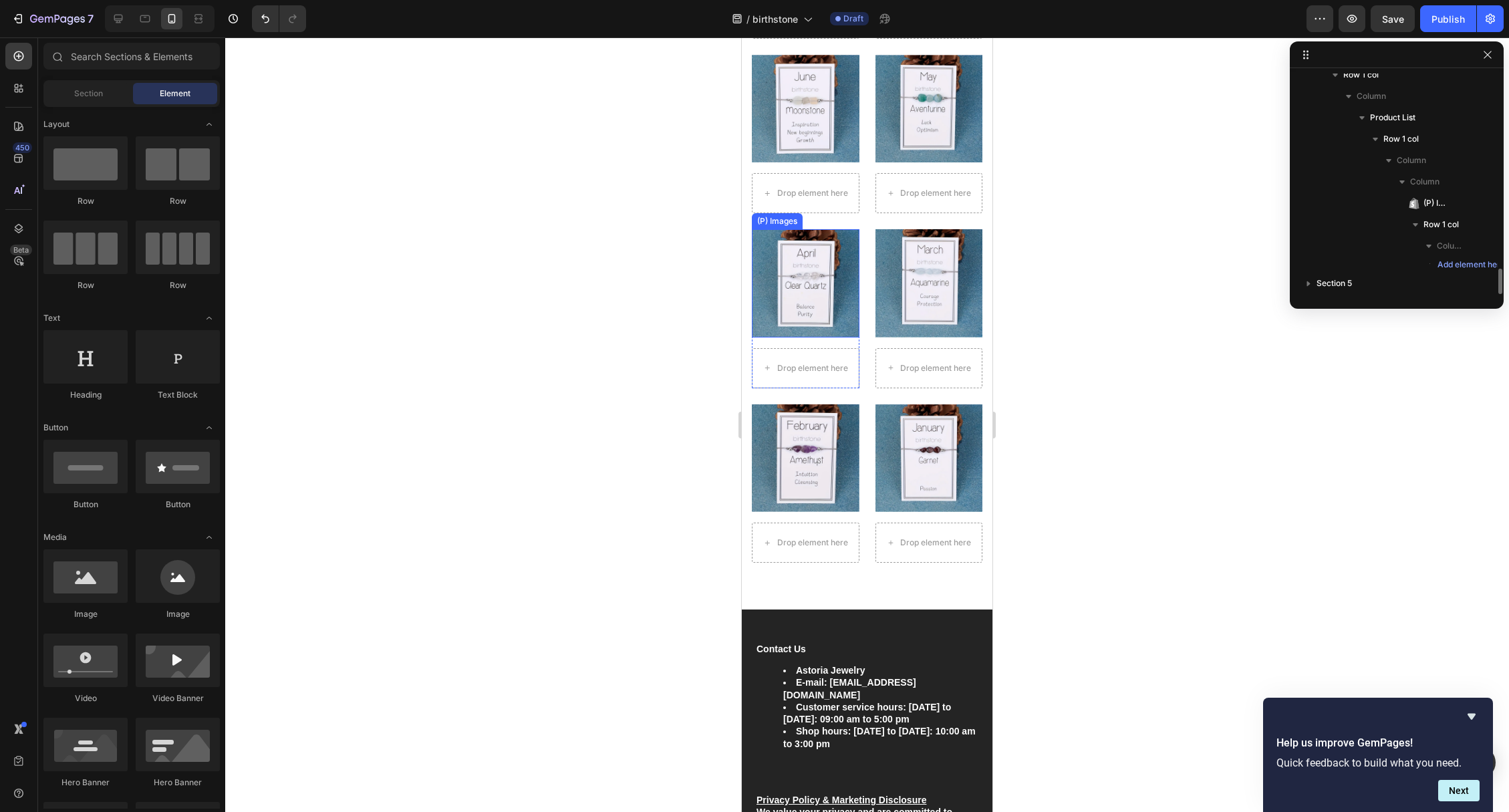
scroll to position [4068, 0]
click at [798, 385] on div "Drop element here" at bounding box center [806, 369] width 108 height 40
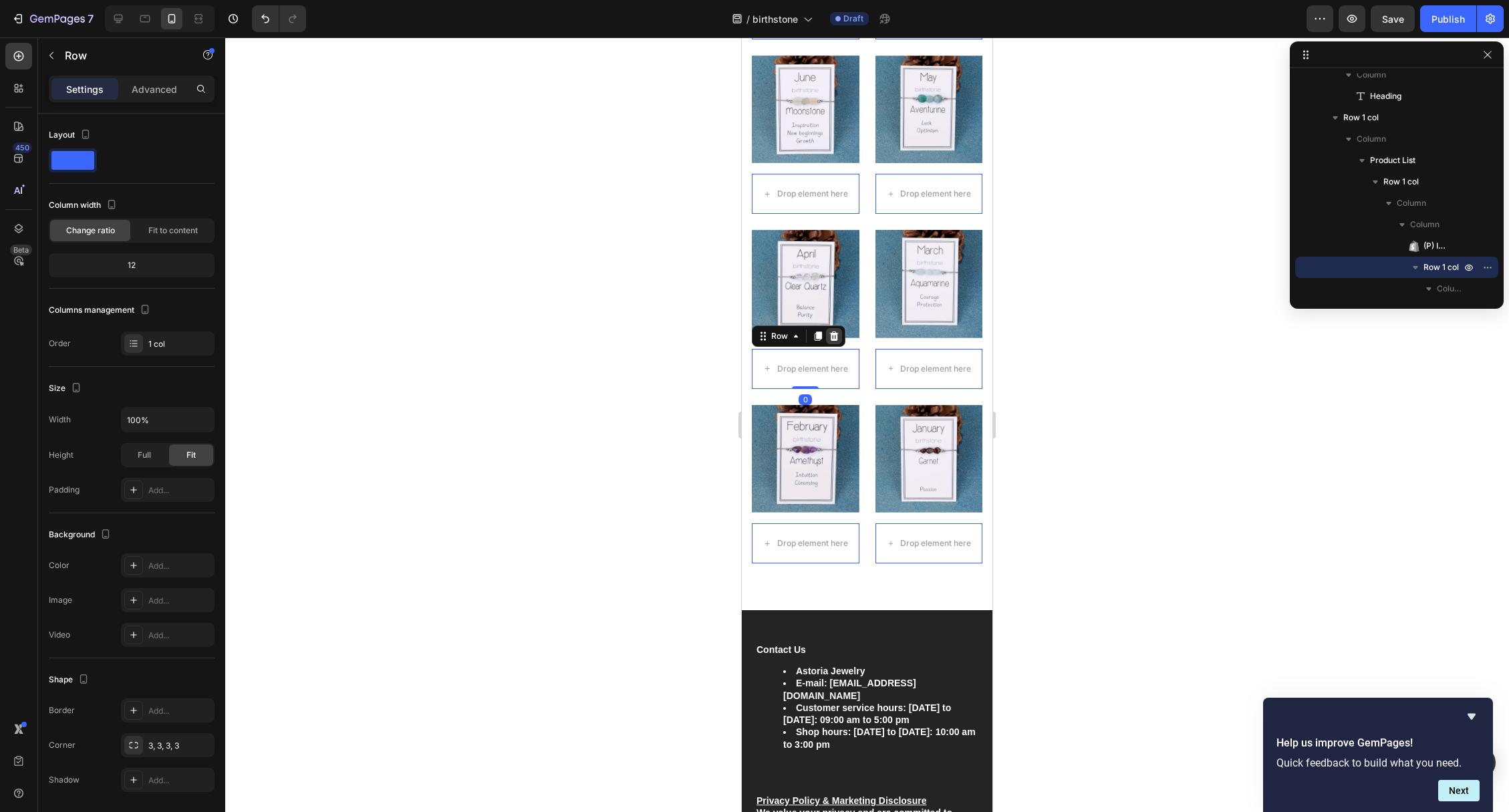
click at [831, 338] on icon at bounding box center [834, 336] width 9 height 10
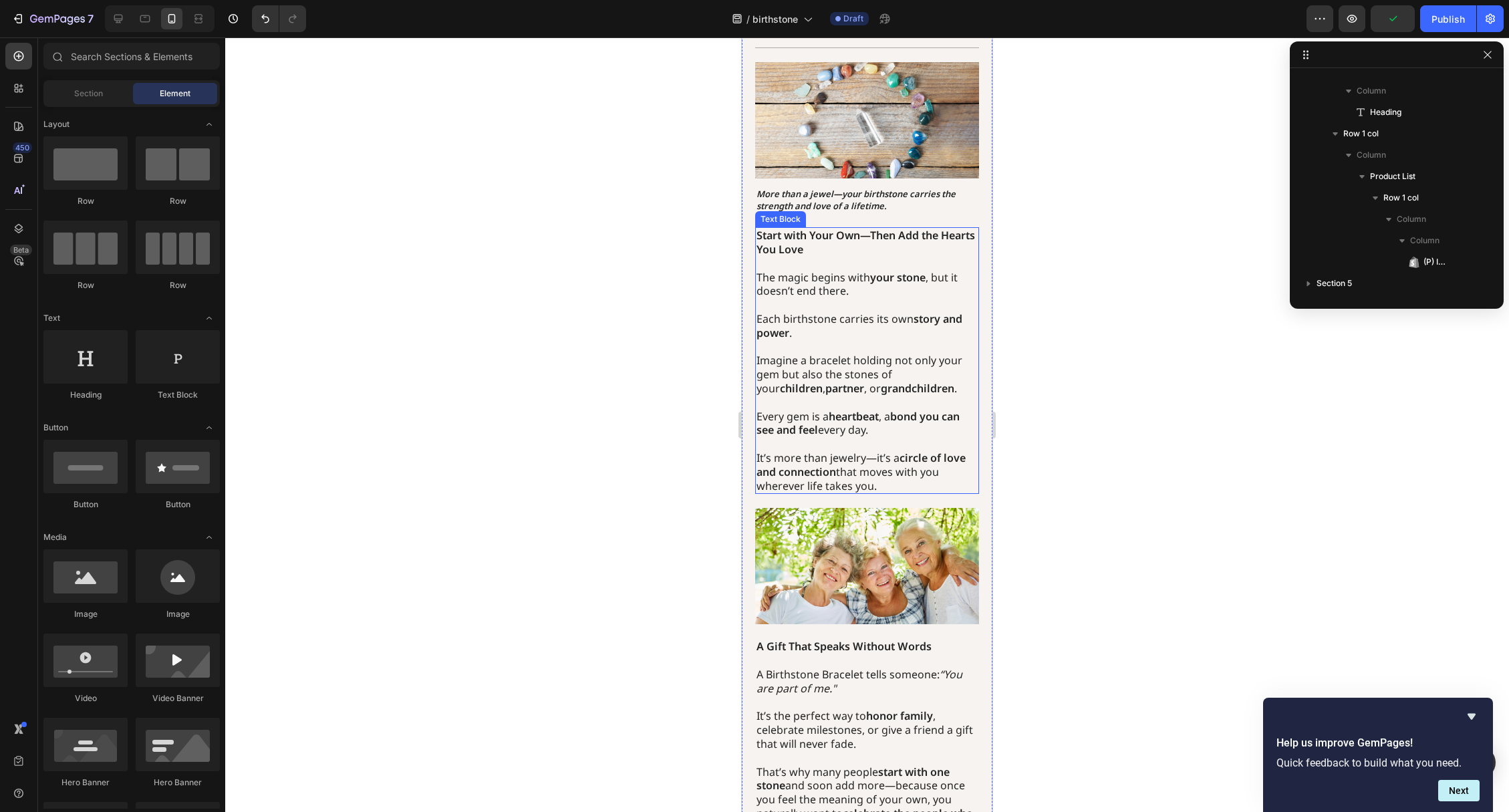
scroll to position [0, 0]
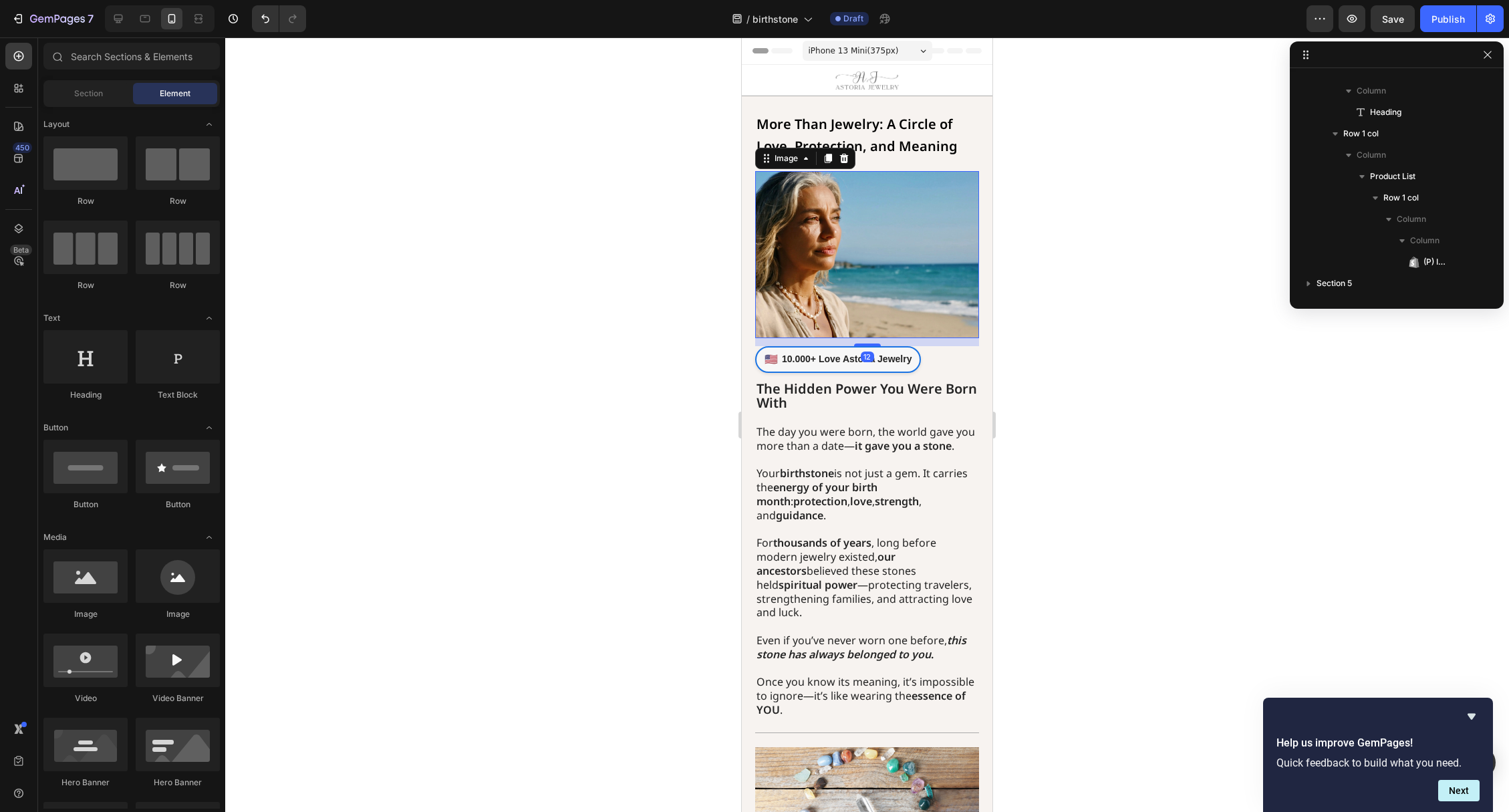
click at [894, 261] on img at bounding box center [867, 254] width 224 height 167
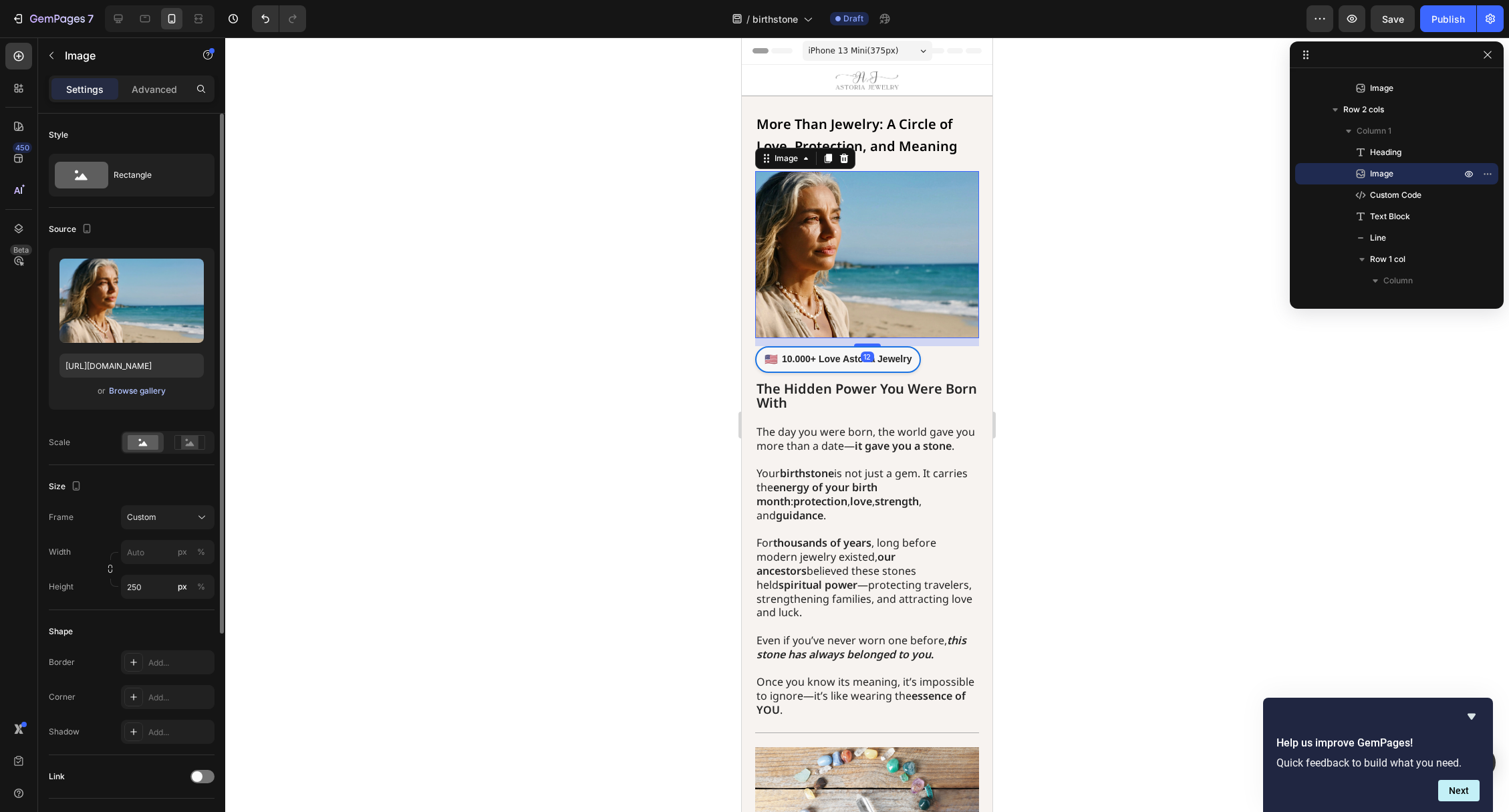
click at [149, 393] on div "Browse gallery" at bounding box center [138, 390] width 57 height 12
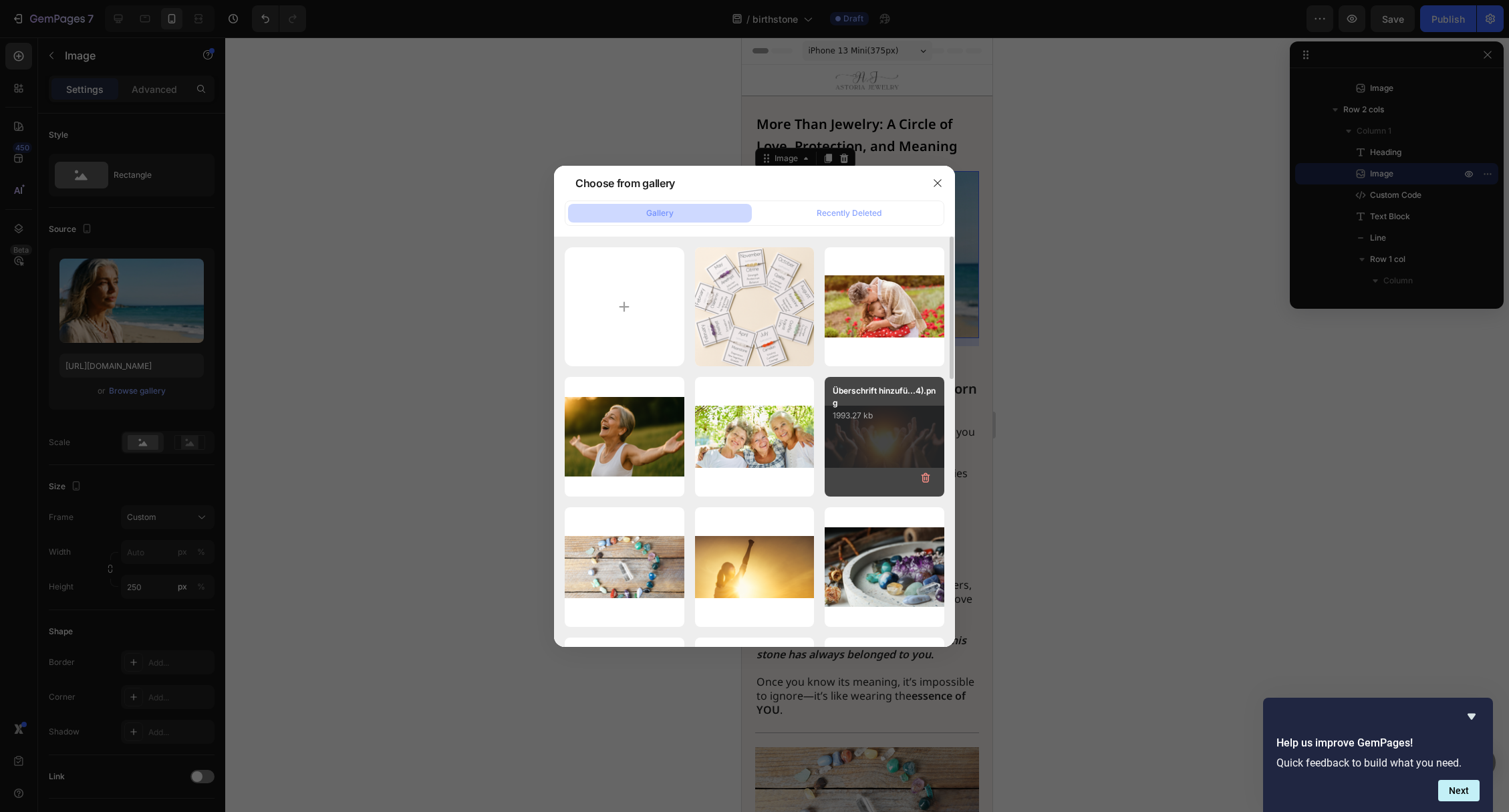
click at [874, 448] on div "Überschrift hinzufü...4).png 1993.27 kb" at bounding box center [885, 437] width 120 height 120
type input "[URL][DOMAIN_NAME]"
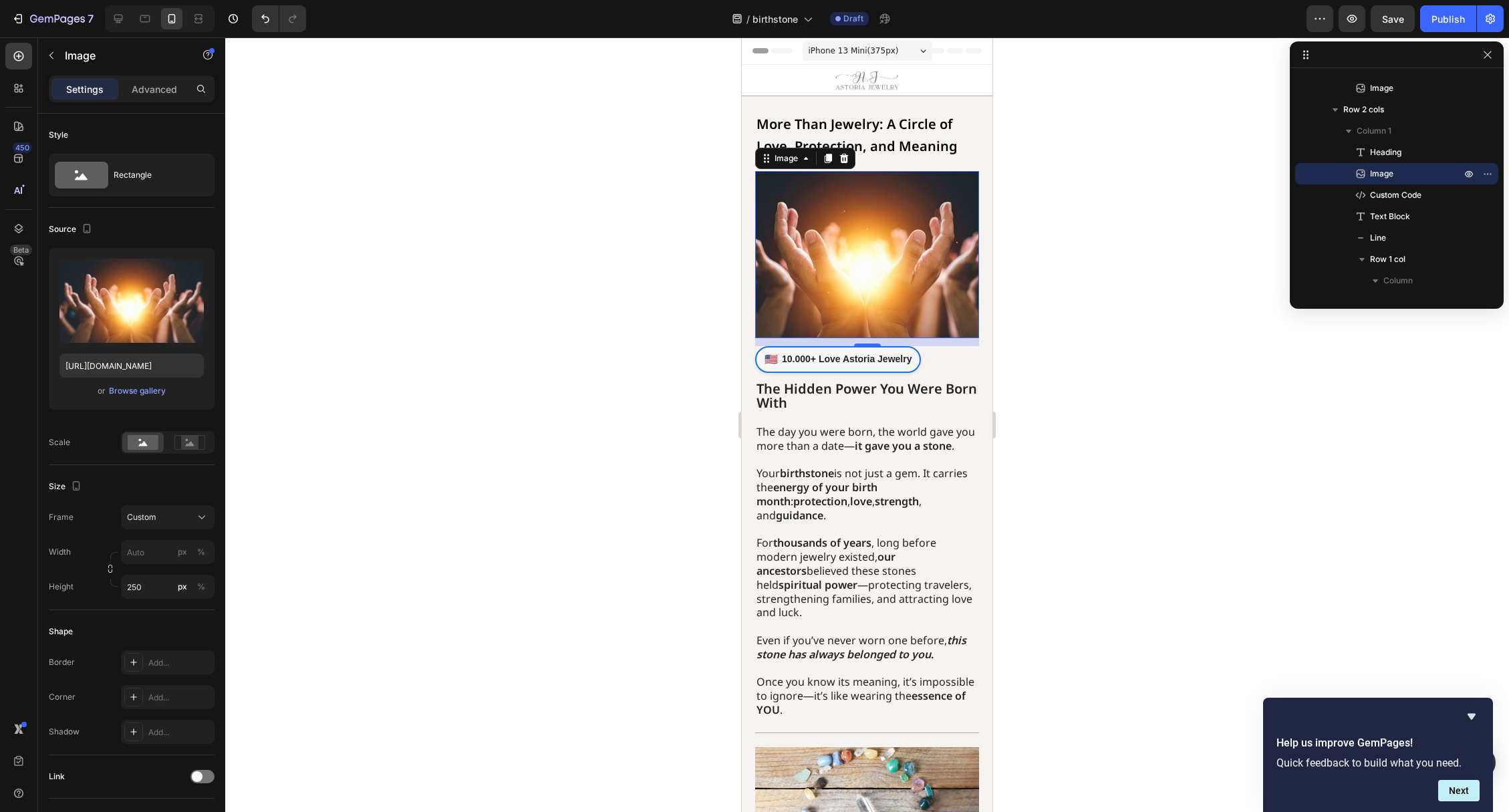
scroll to position [1, 0]
click at [120, 19] on icon at bounding box center [118, 19] width 14 height 14
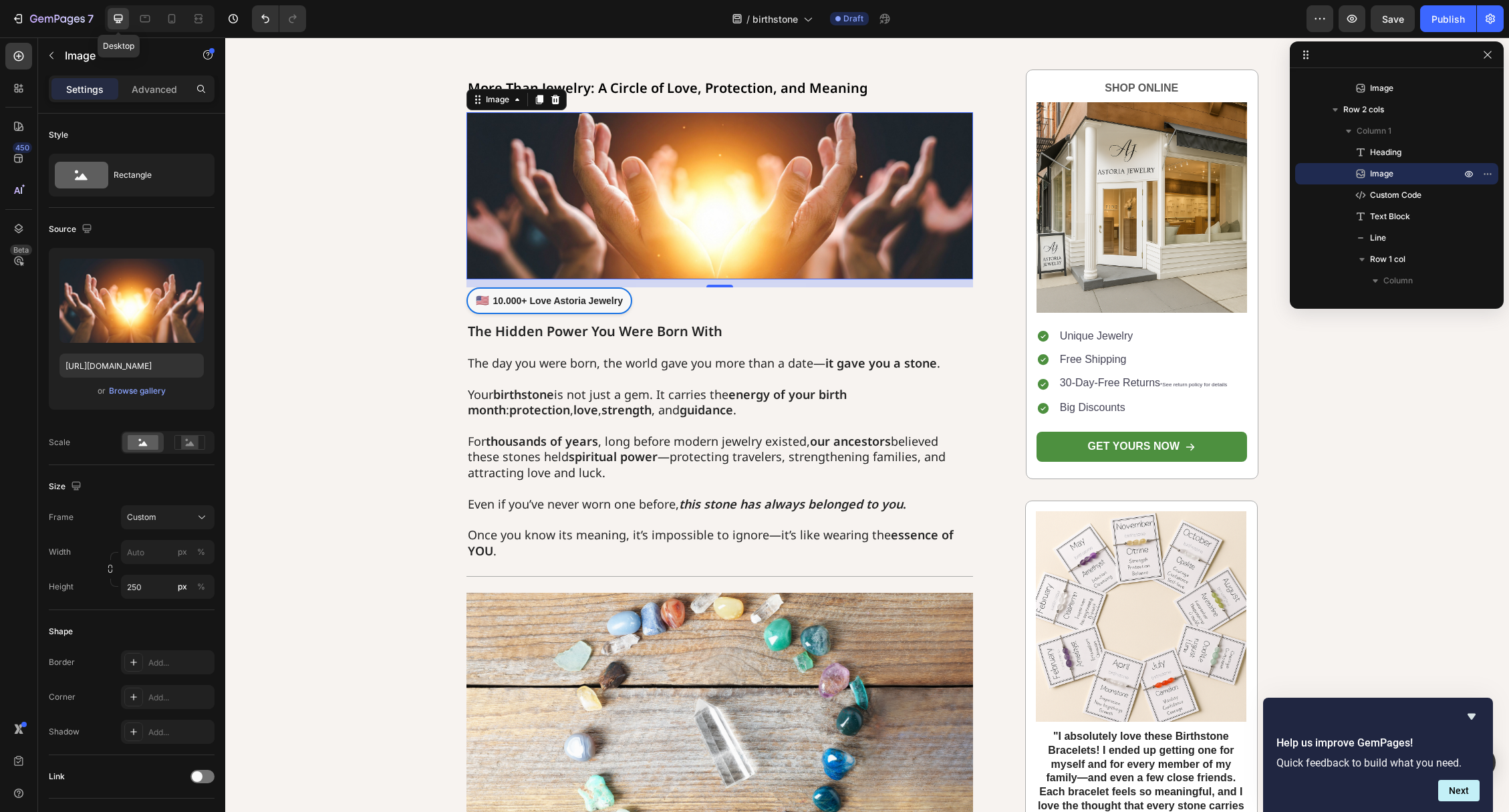
scroll to position [113, 0]
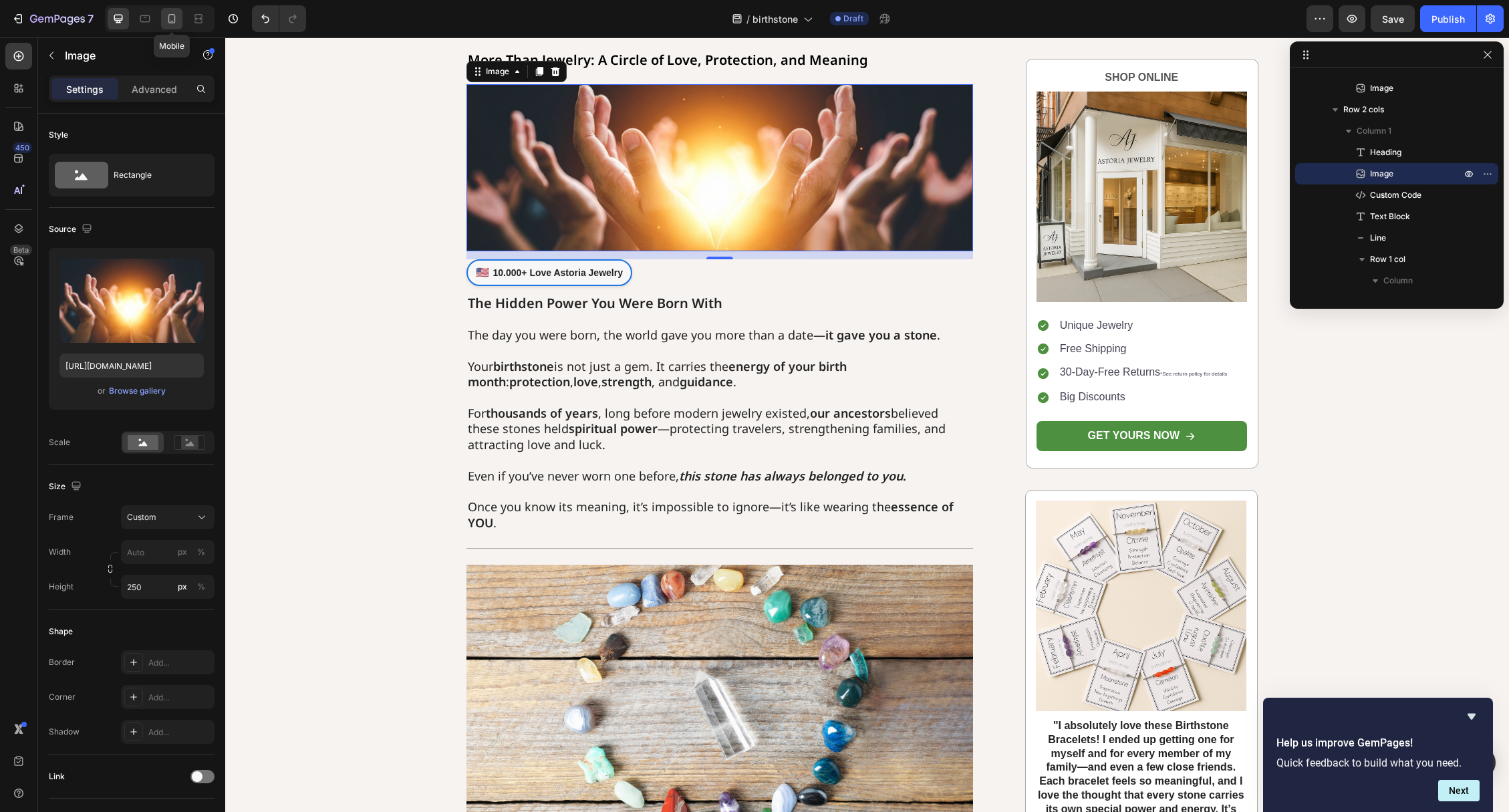
click at [170, 21] on icon at bounding box center [172, 19] width 14 height 14
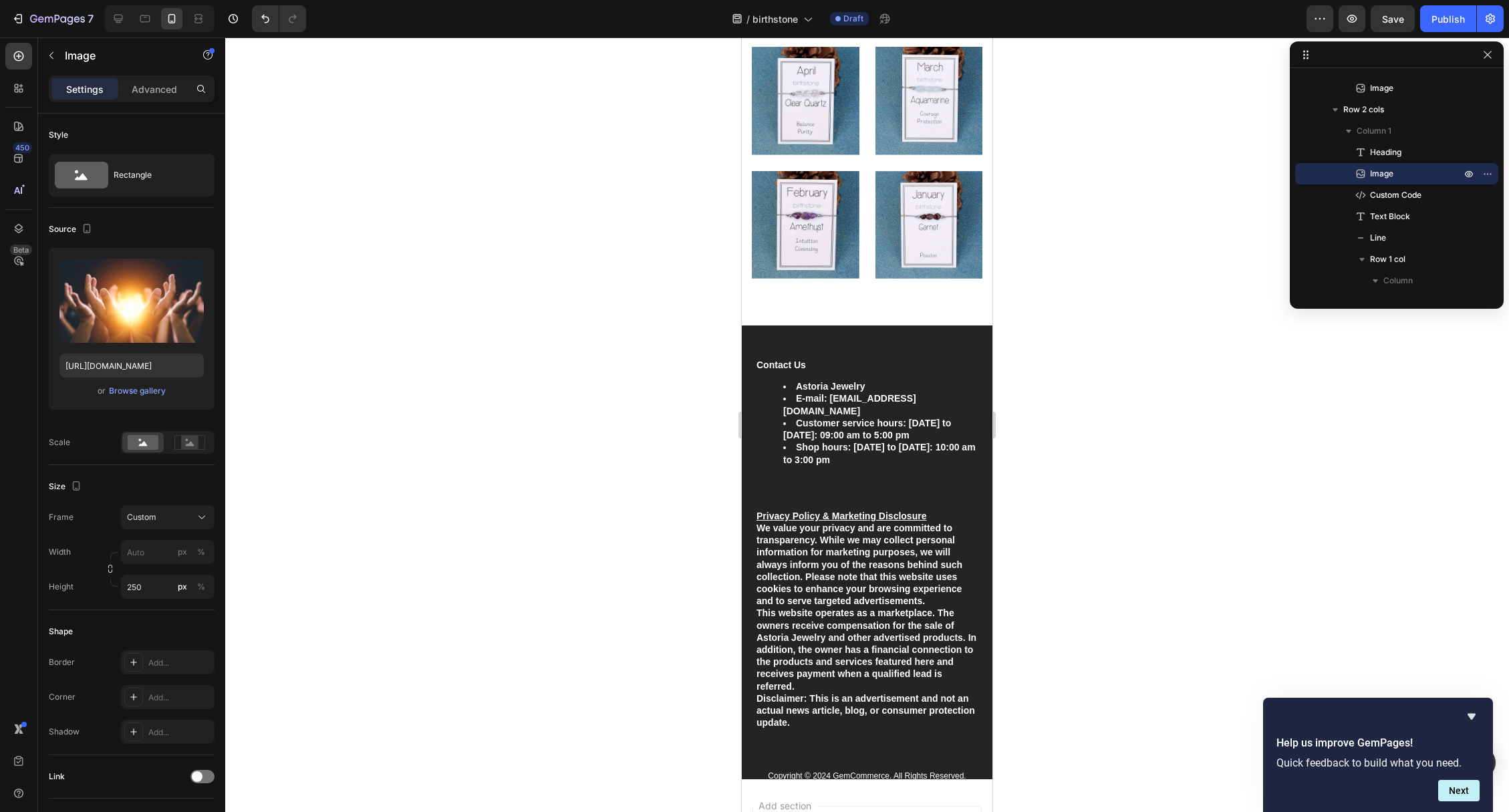
scroll to position [4267, 0]
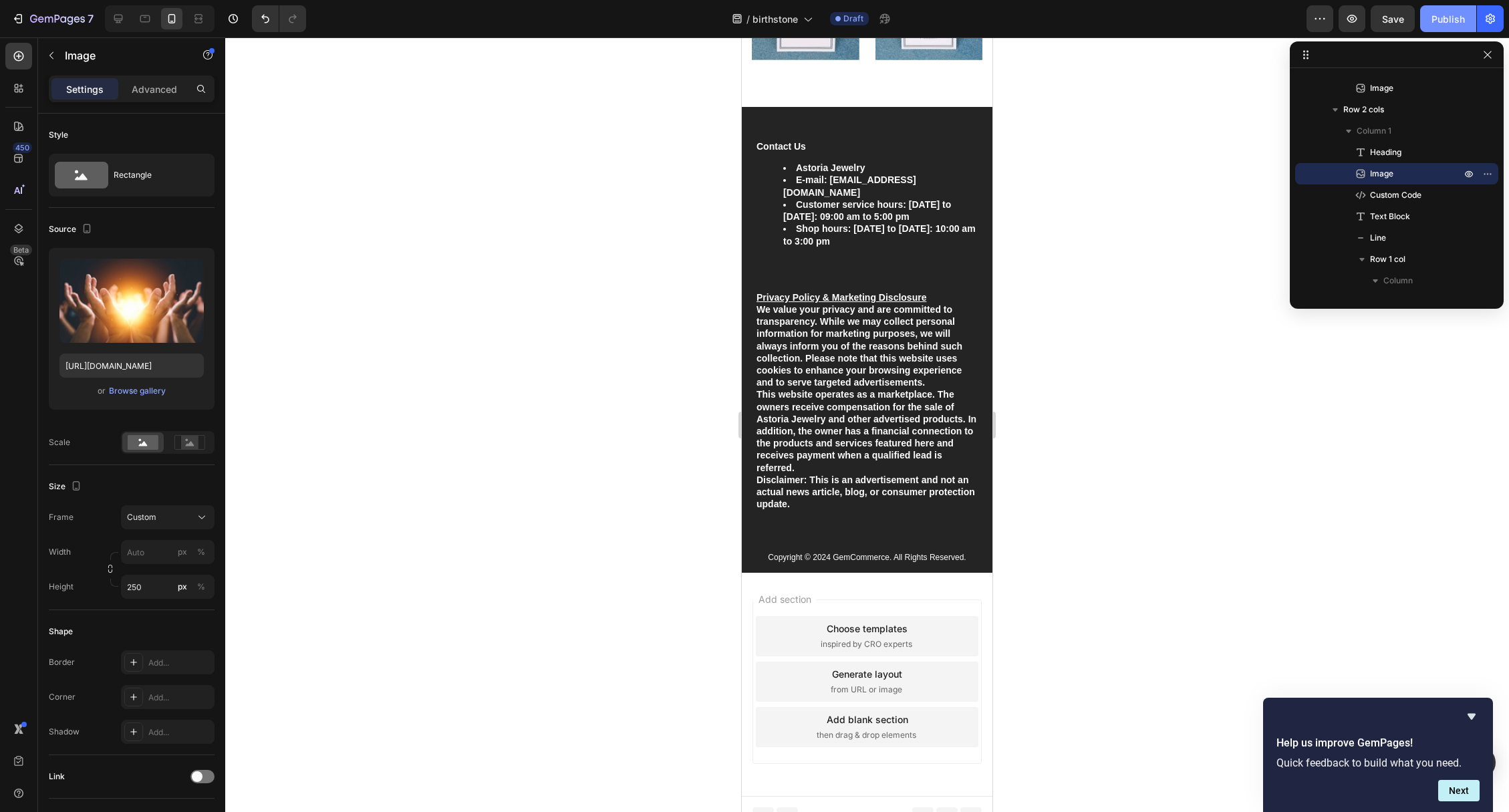
click at [1448, 17] on div "Publish" at bounding box center [1447, 19] width 33 height 14
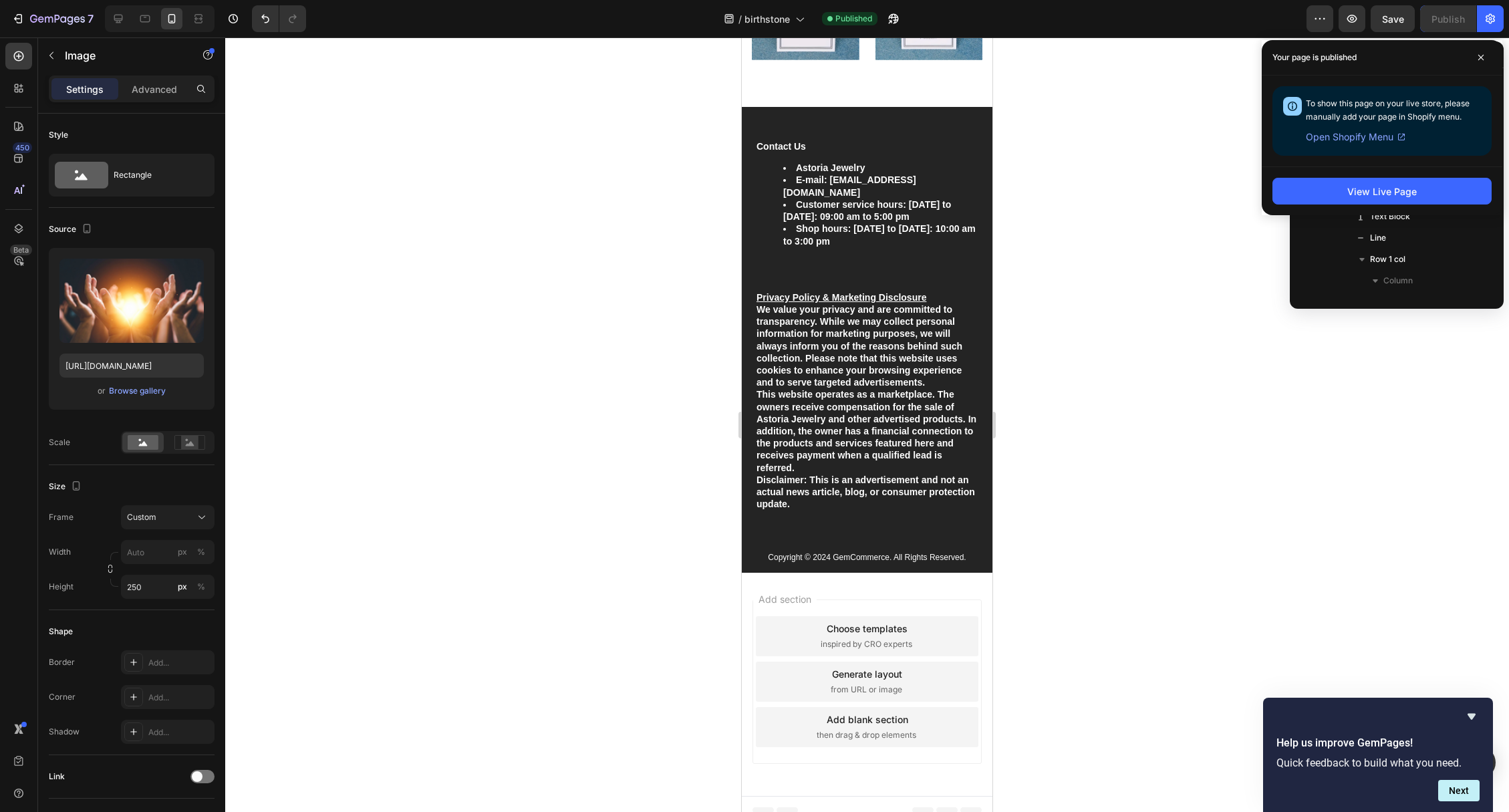
click at [1375, 205] on div "View Live Page" at bounding box center [1381, 191] width 240 height 49
click at [1384, 196] on div "View Live Page" at bounding box center [1382, 191] width 70 height 14
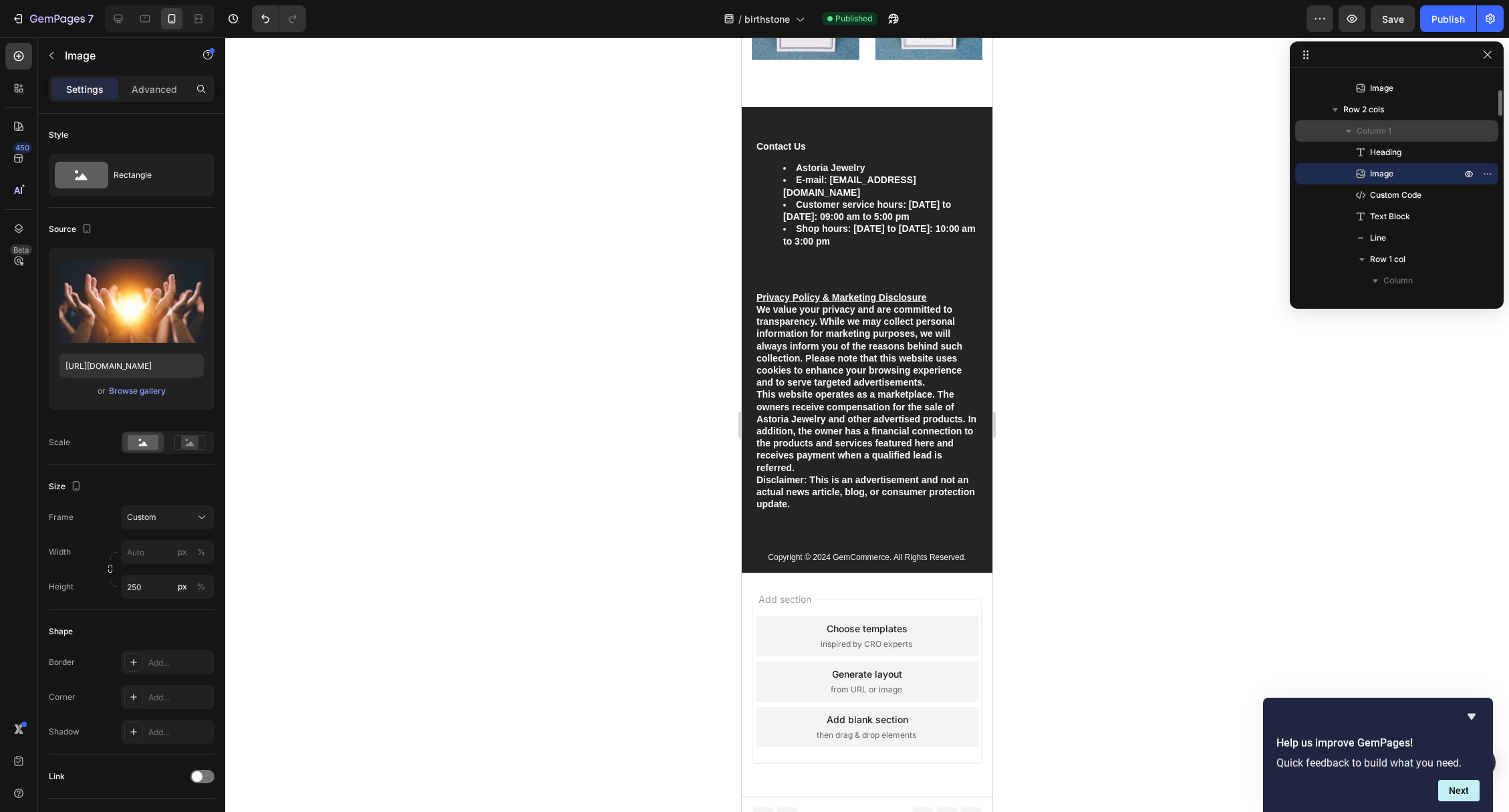
scroll to position [0, 0]
click at [1332, 126] on icon at bounding box center [1333, 127] width 14 height 14
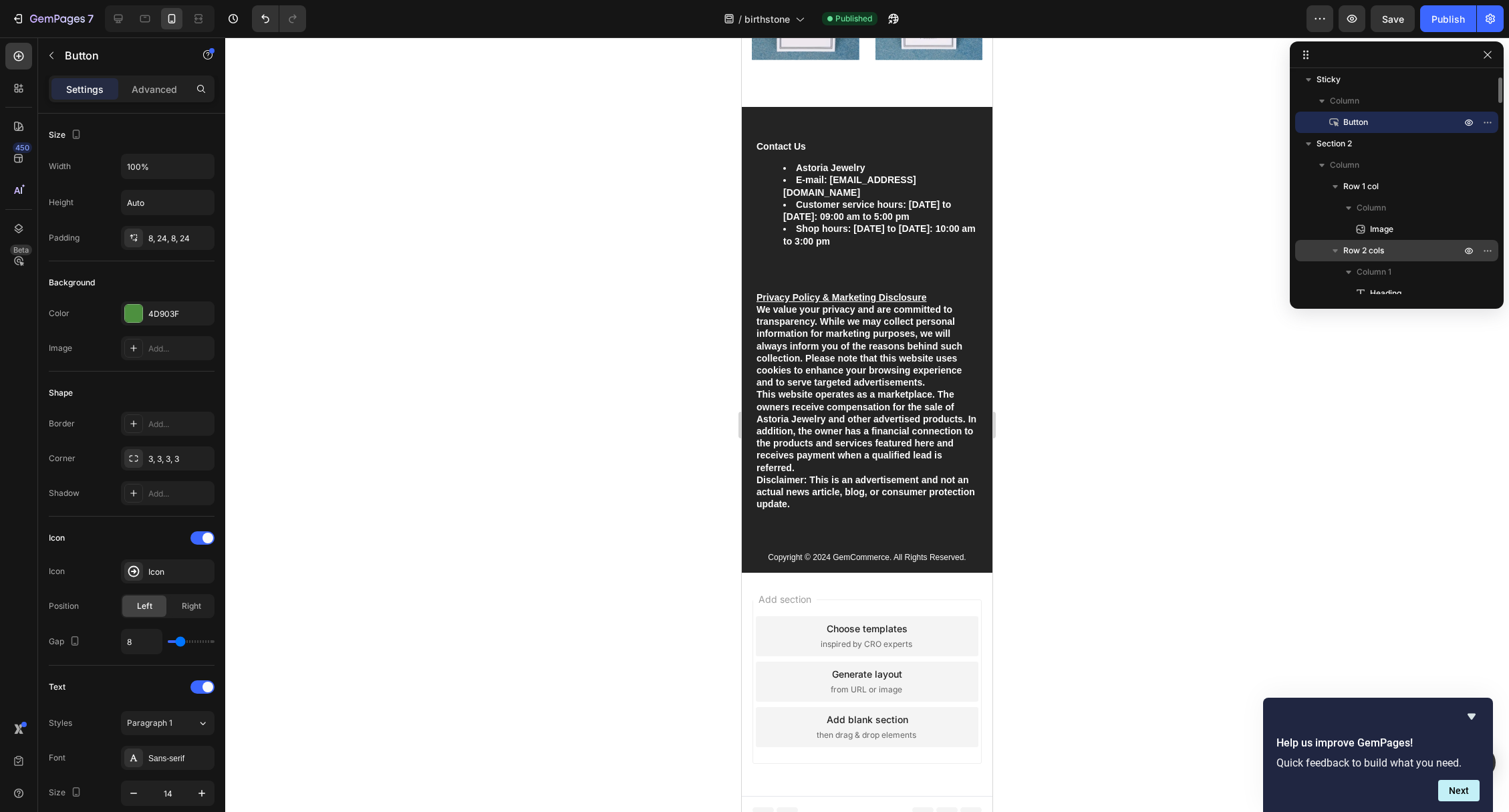
scroll to position [9, 0]
click at [1490, 121] on icon "button" at bounding box center [1487, 118] width 11 height 11
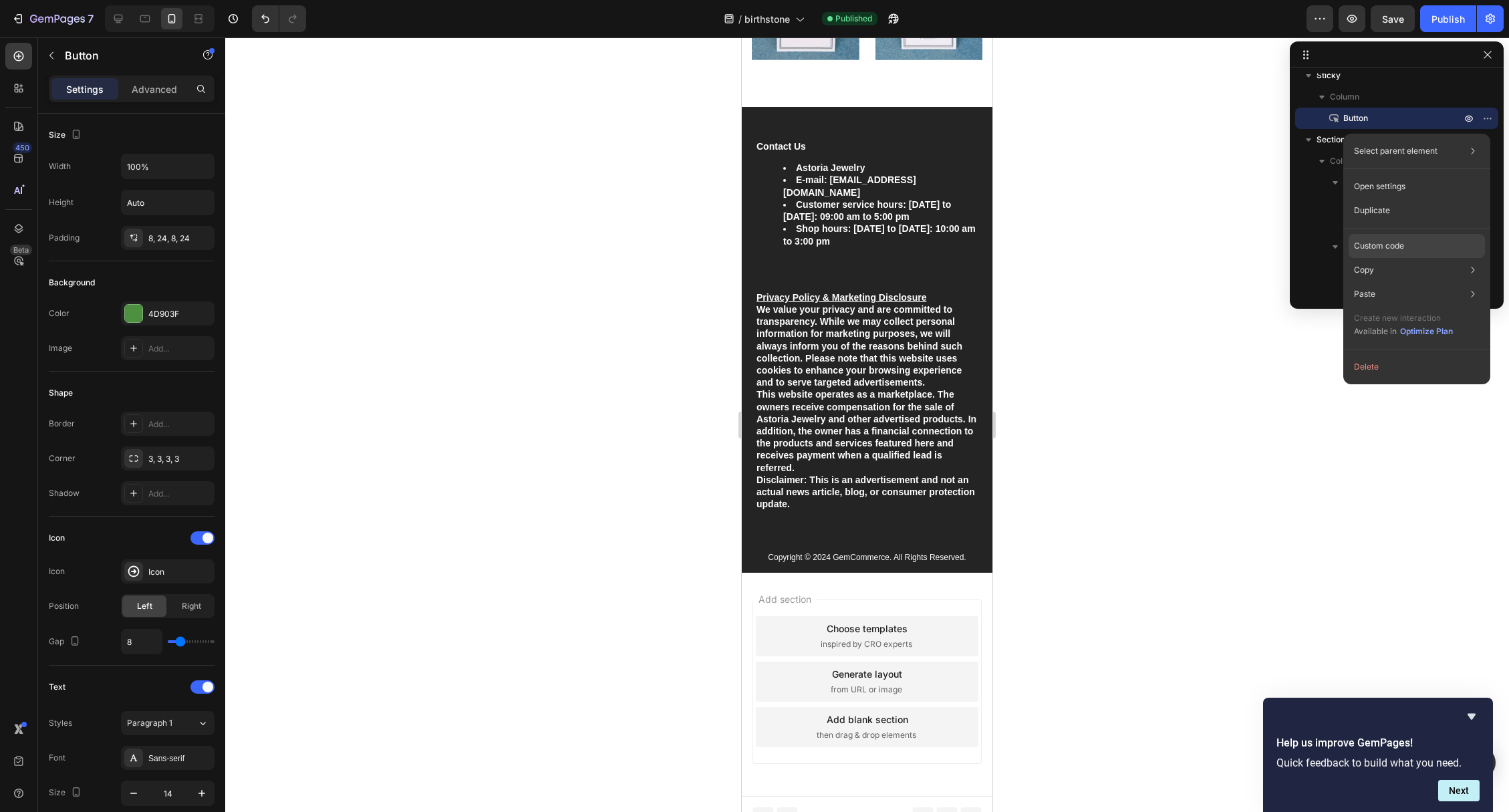
click at [1394, 245] on p "Custom code" at bounding box center [1379, 245] width 50 height 12
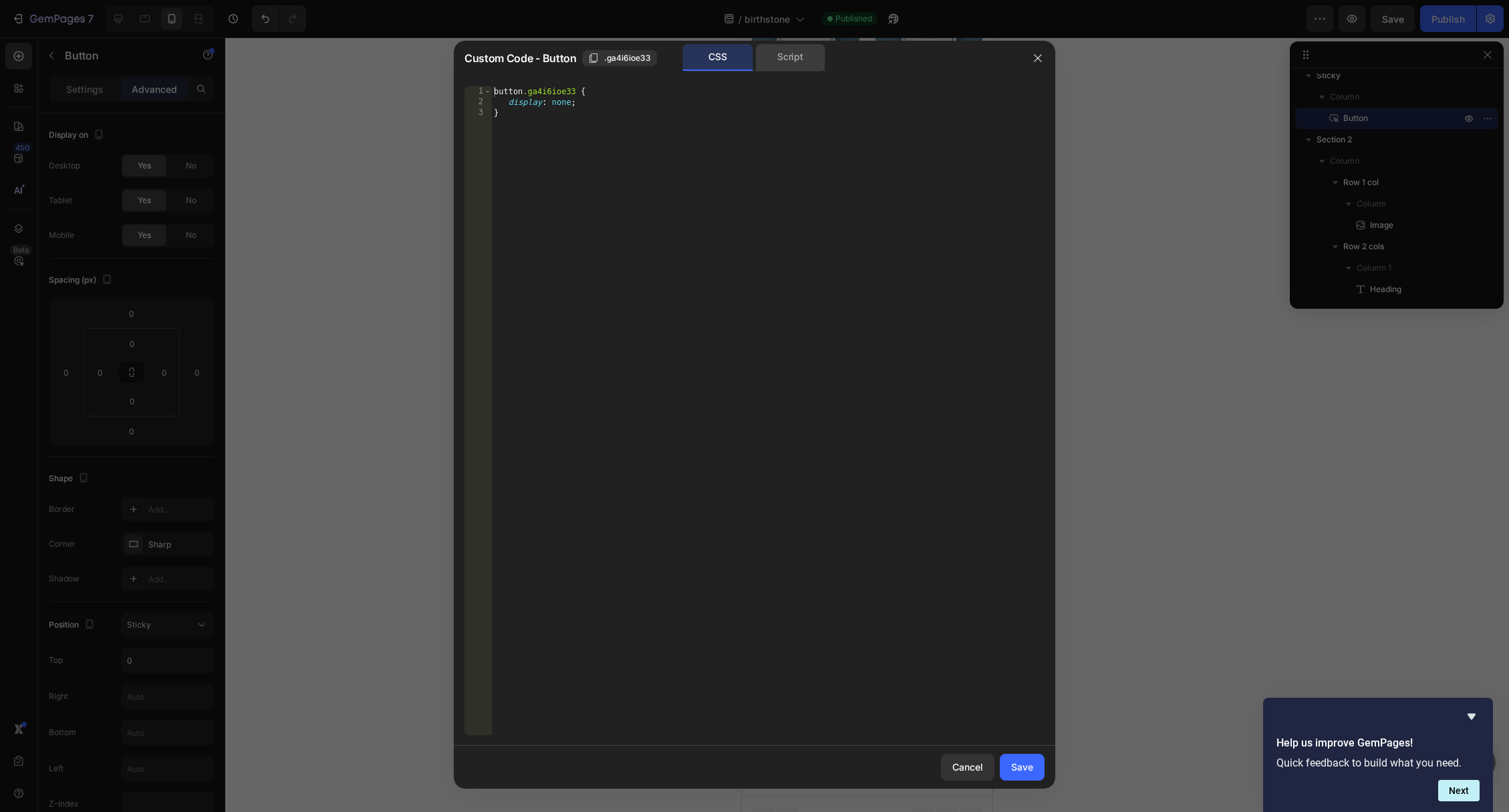
click at [783, 62] on div "Script" at bounding box center [790, 57] width 70 height 27
click at [717, 62] on div "CSS" at bounding box center [718, 57] width 70 height 27
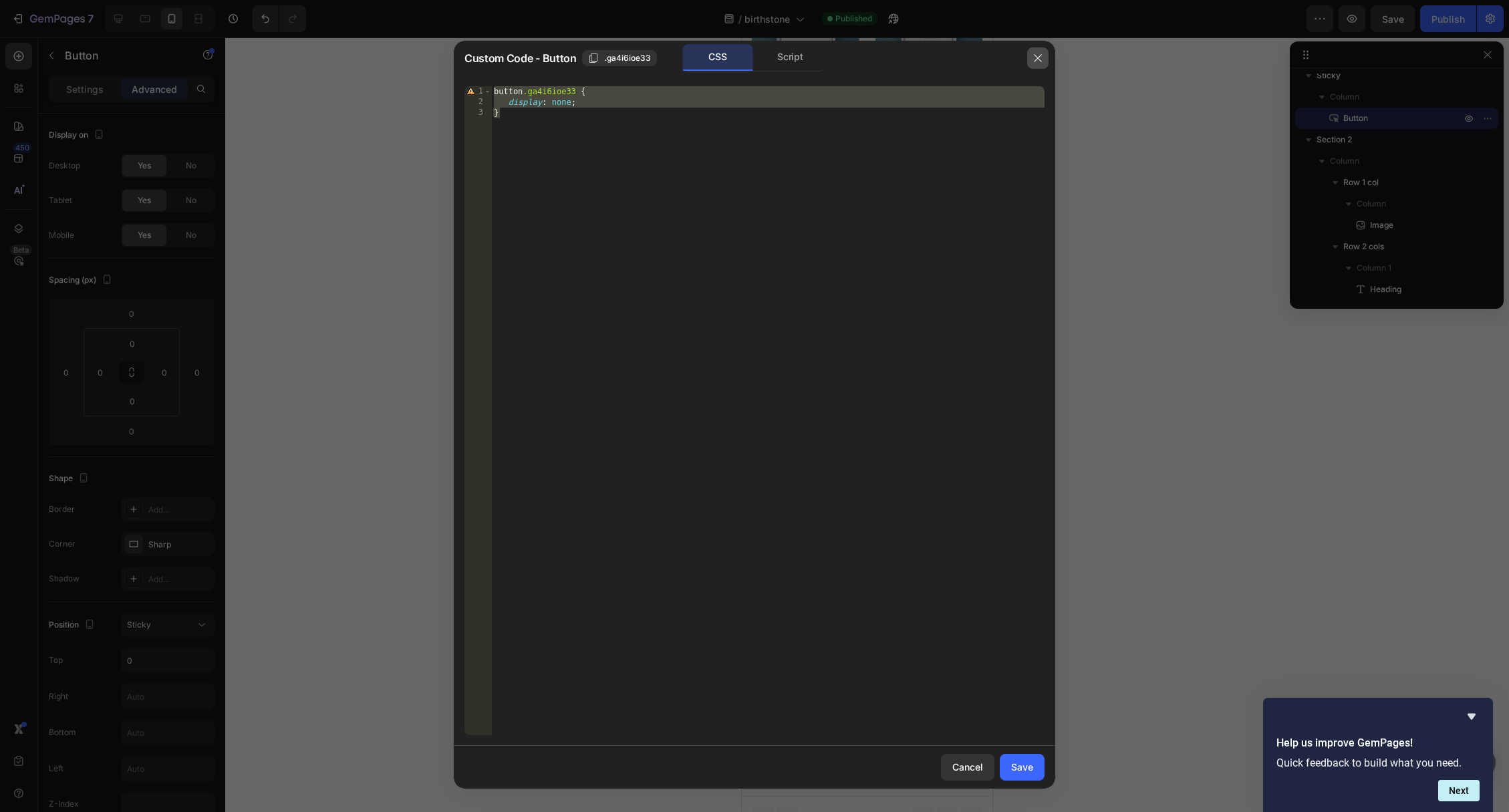
click at [1031, 57] on button "button" at bounding box center [1038, 58] width 21 height 21
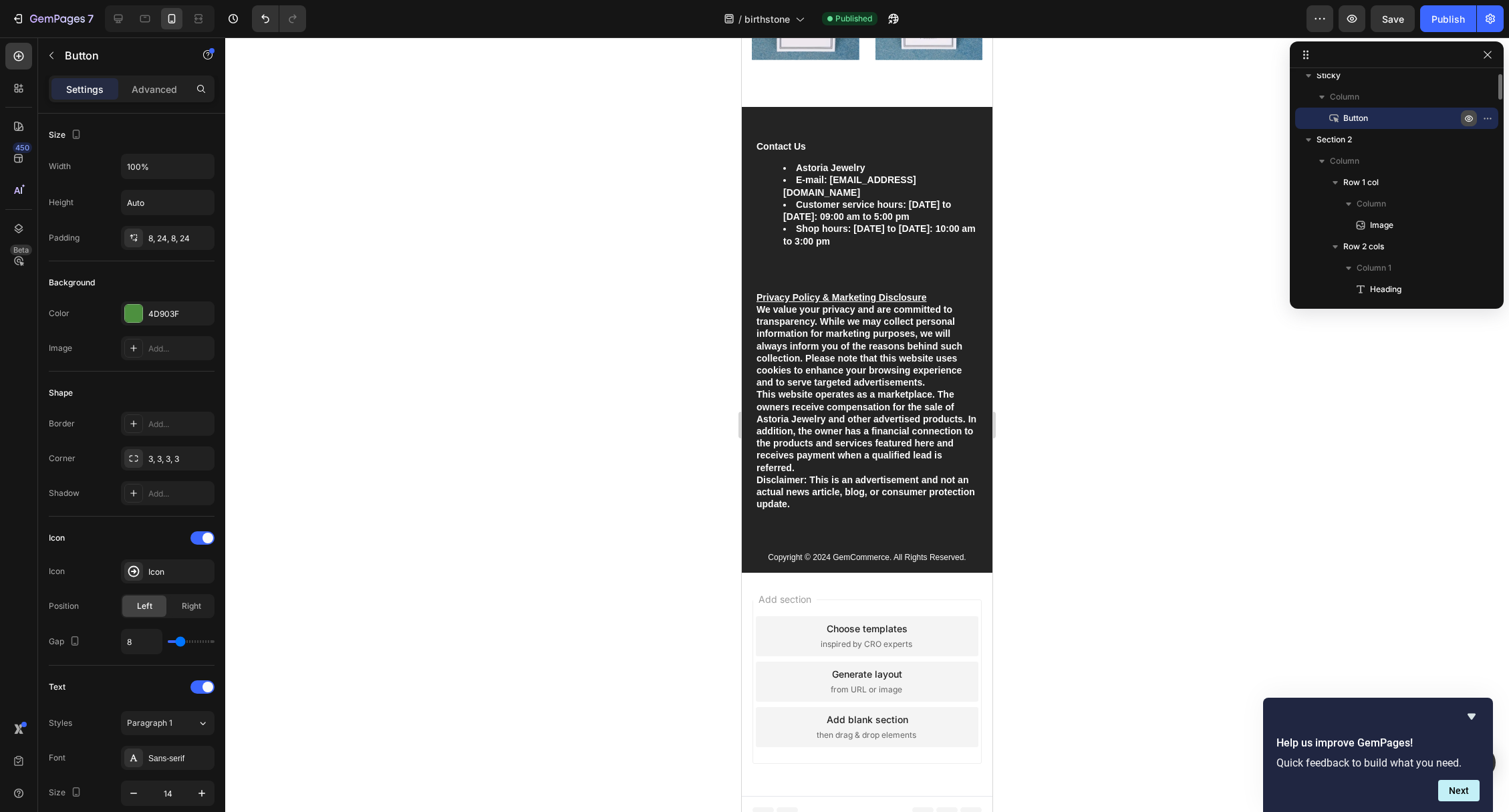
click at [1469, 121] on icon "button" at bounding box center [1469, 118] width 11 height 11
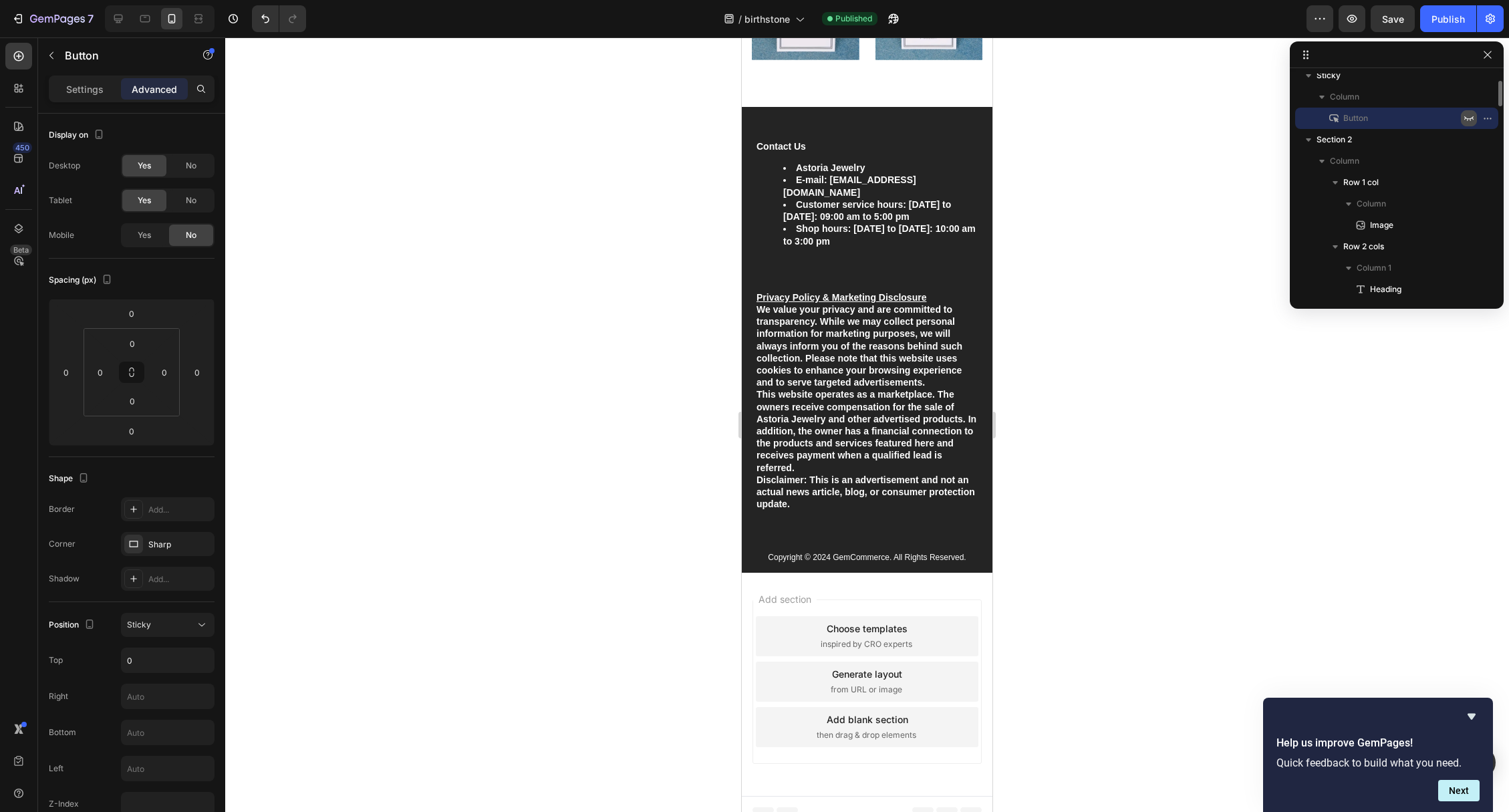
scroll to position [15, 0]
click at [1467, 111] on icon "button" at bounding box center [1469, 112] width 11 height 11
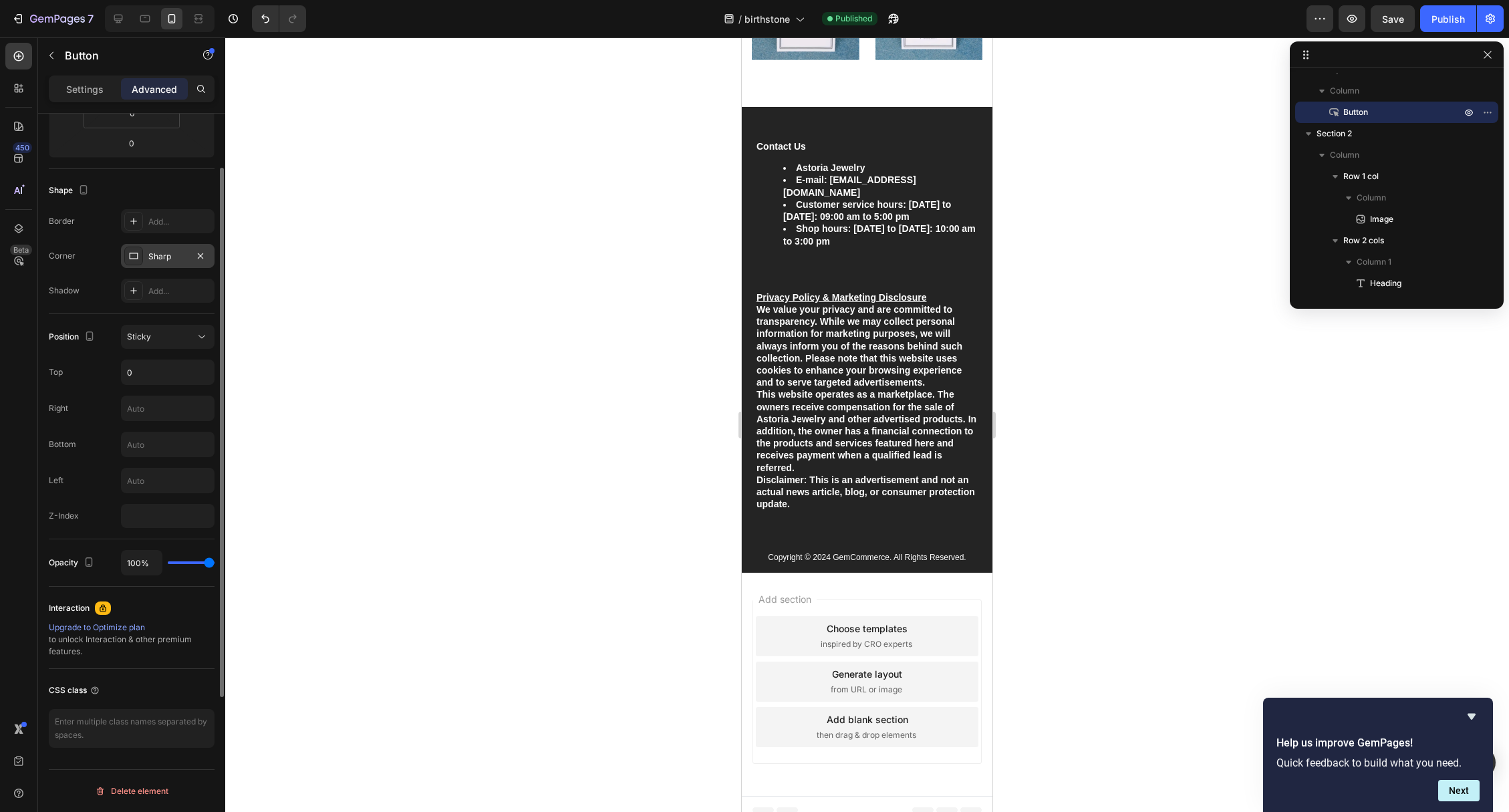
scroll to position [0, 0]
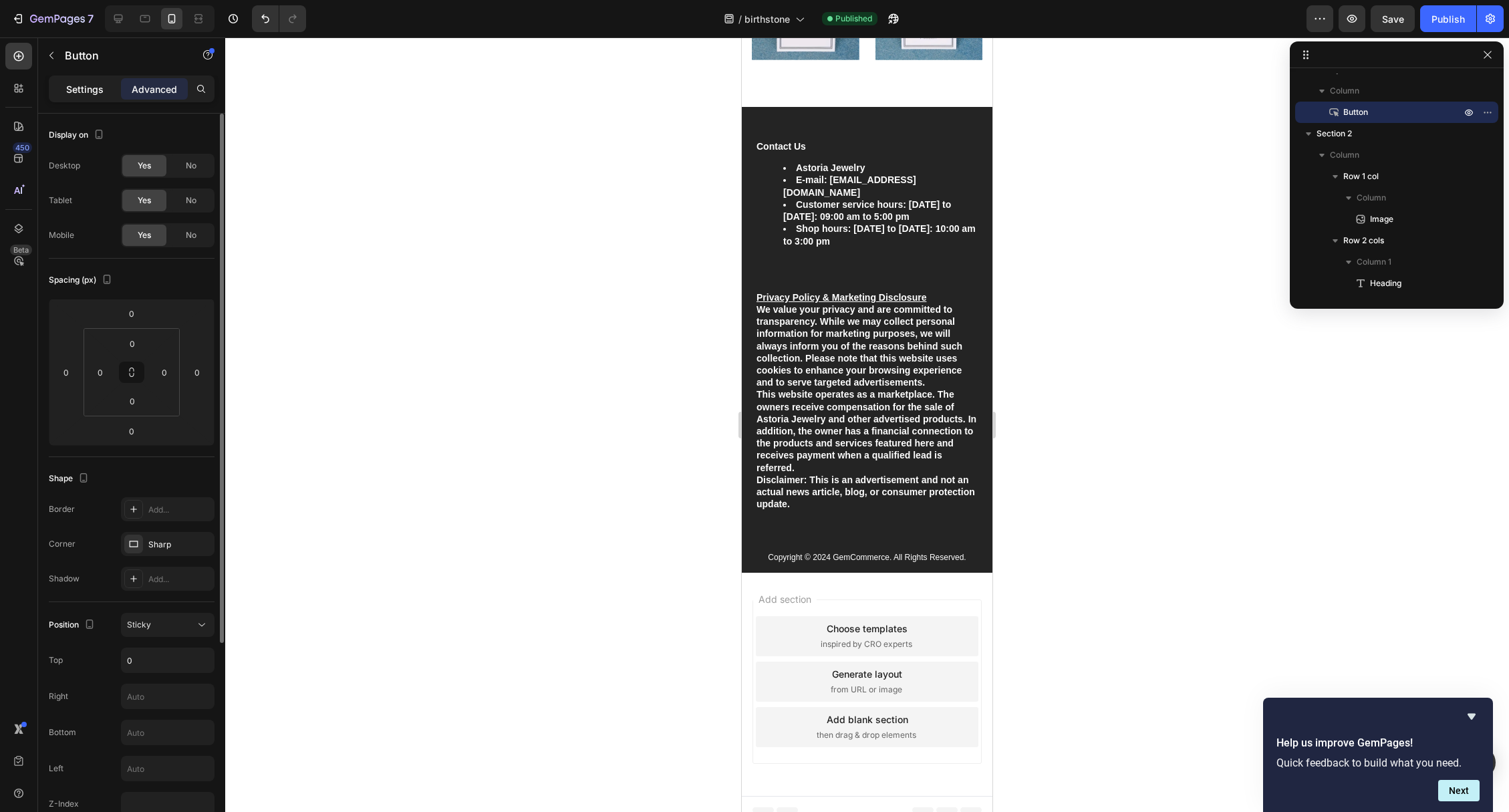
click at [98, 92] on p "Settings" at bounding box center [85, 89] width 37 height 14
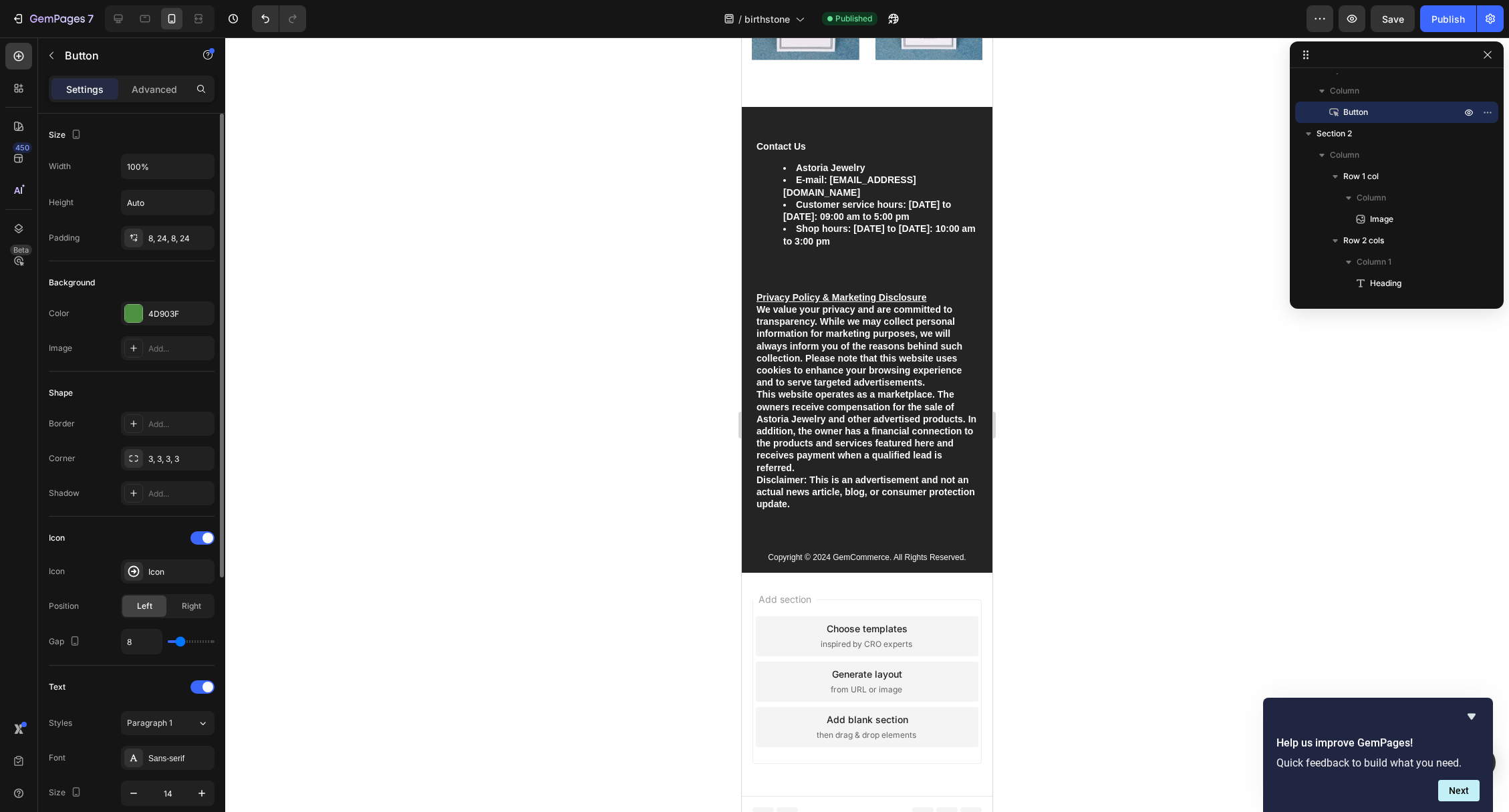
scroll to position [432, 0]
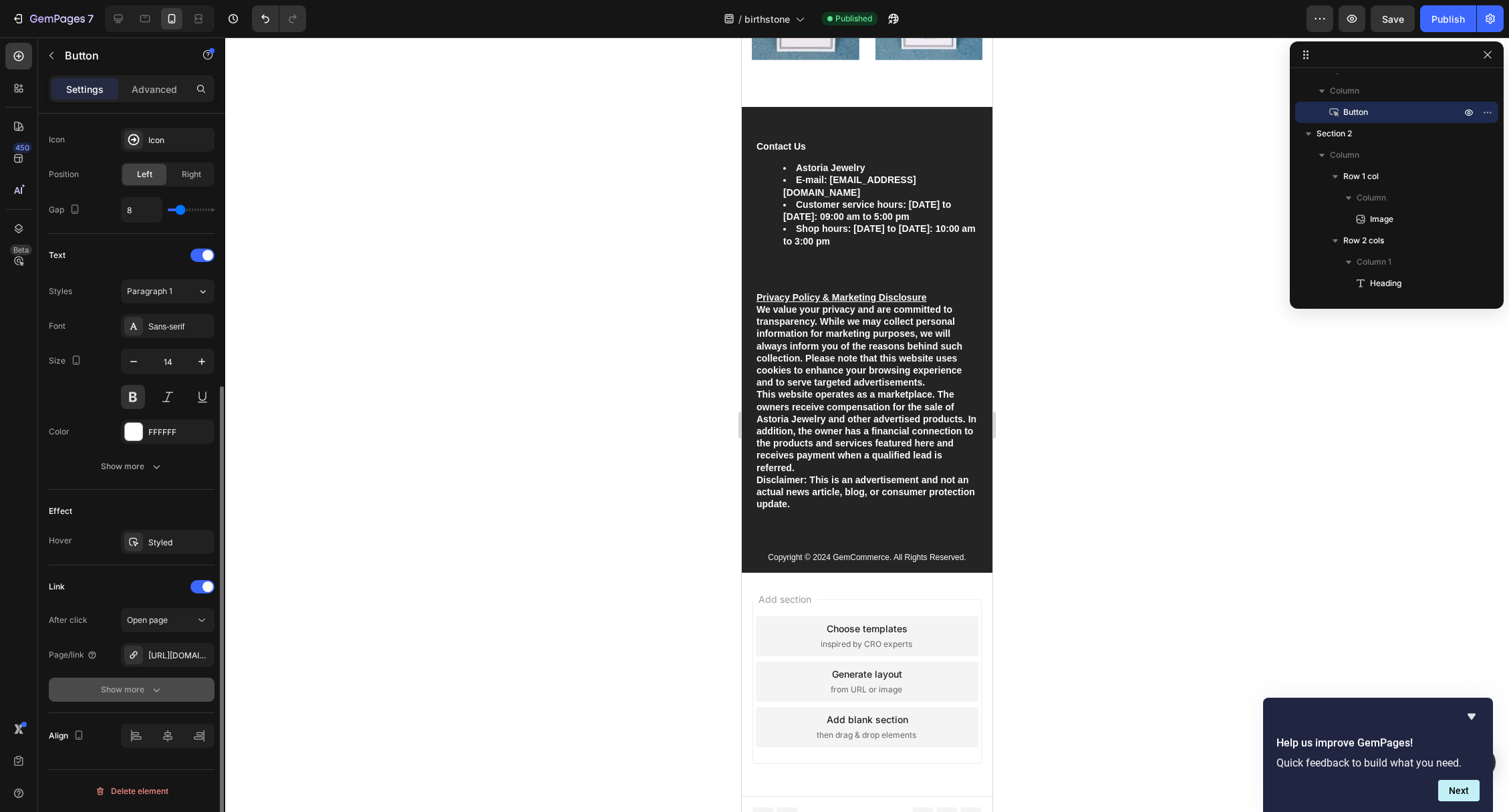
click at [155, 684] on icon "button" at bounding box center [156, 690] width 14 height 14
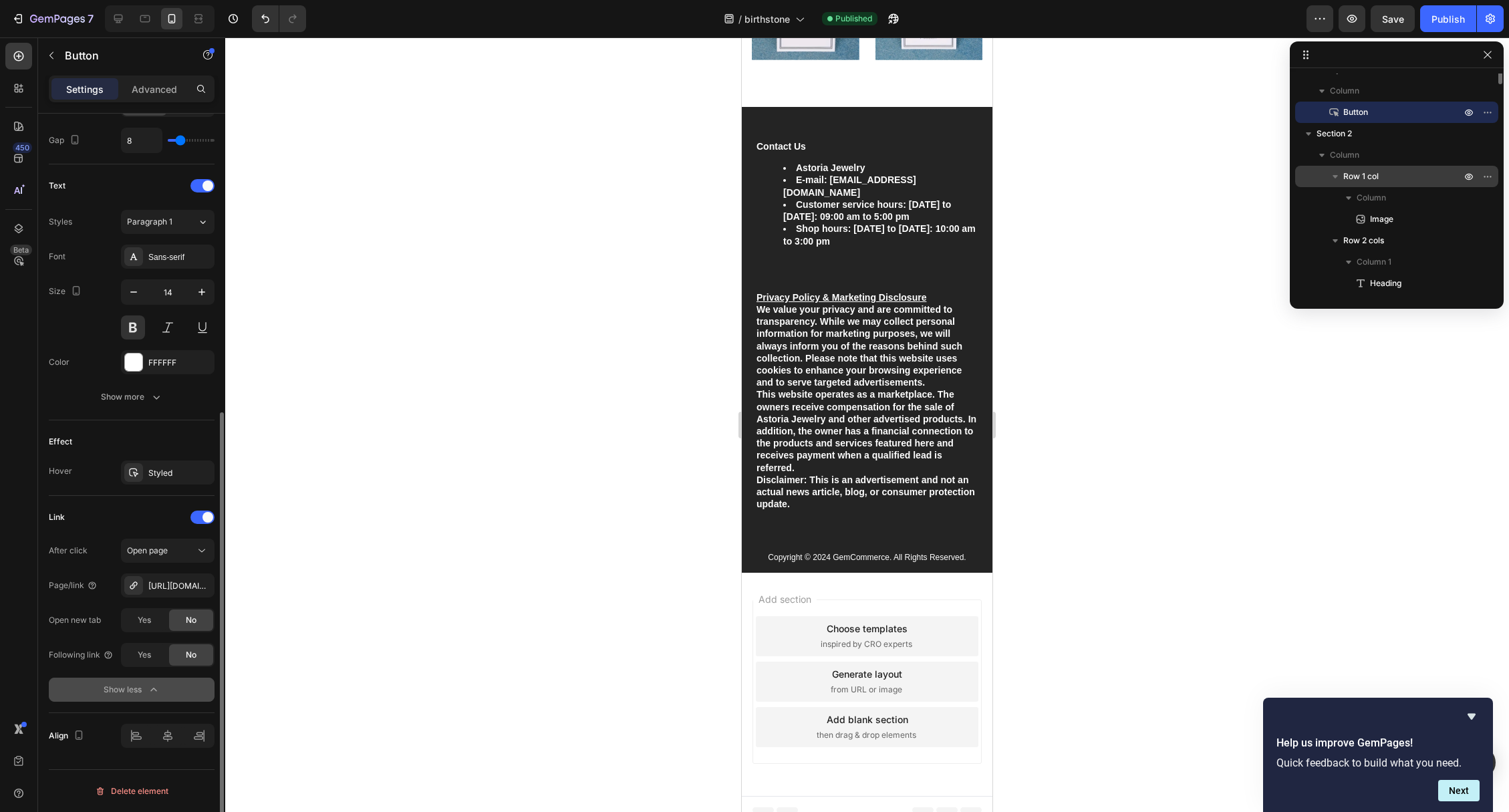
scroll to position [0, 0]
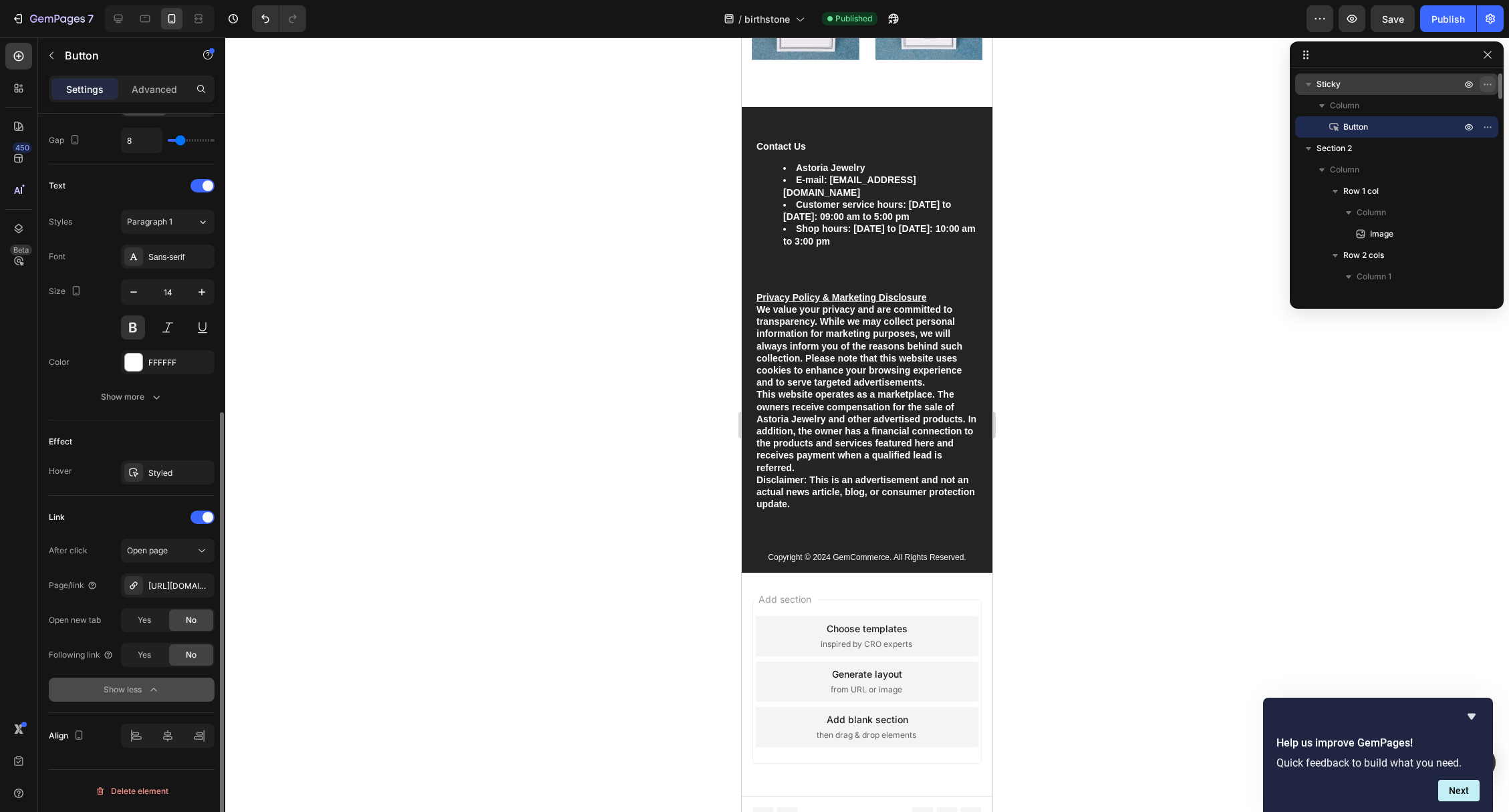
click at [1491, 83] on icon "button" at bounding box center [1487, 83] width 11 height 11
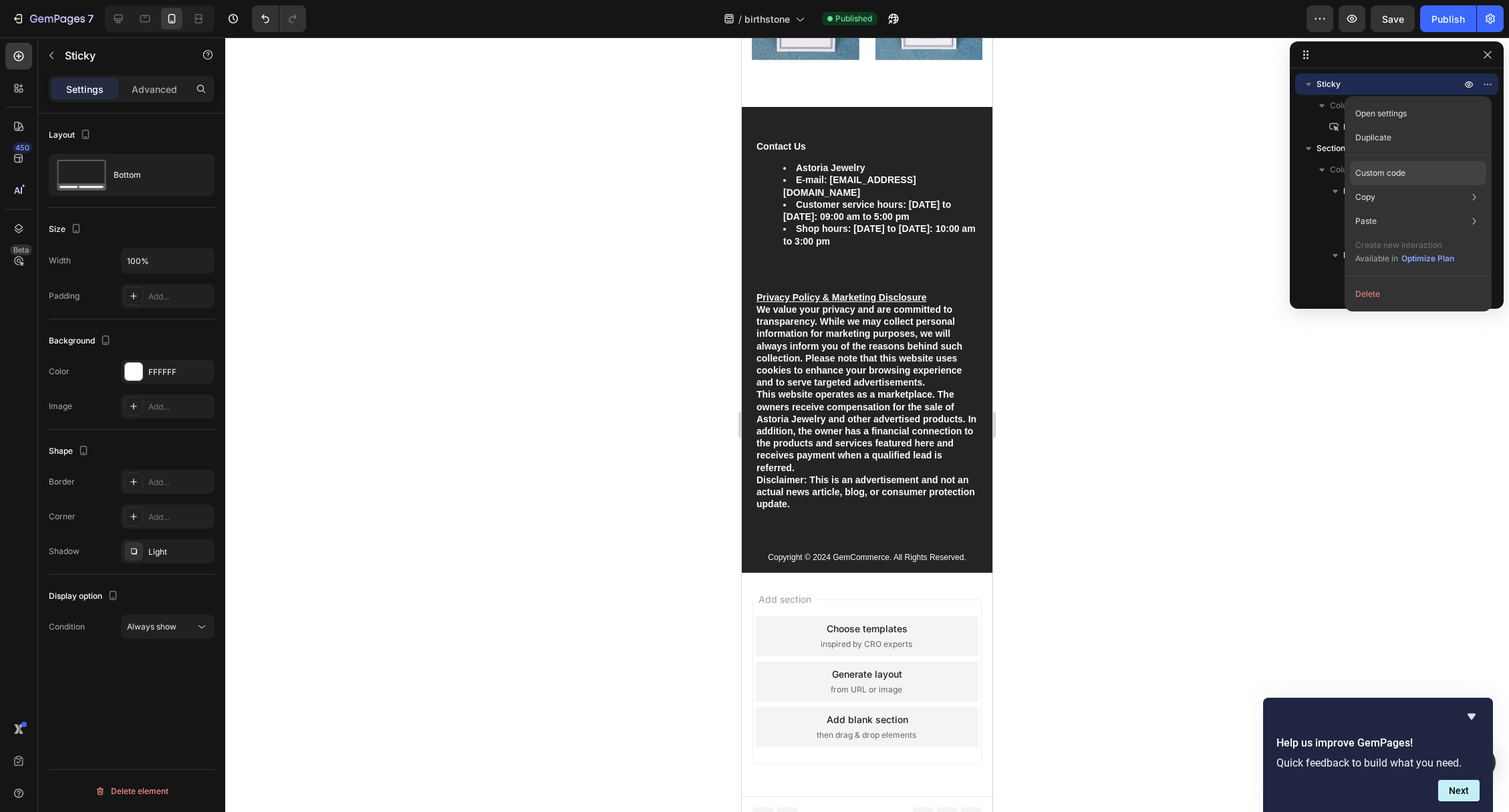
click at [1403, 165] on div "Custom code" at bounding box center [1418, 173] width 136 height 24
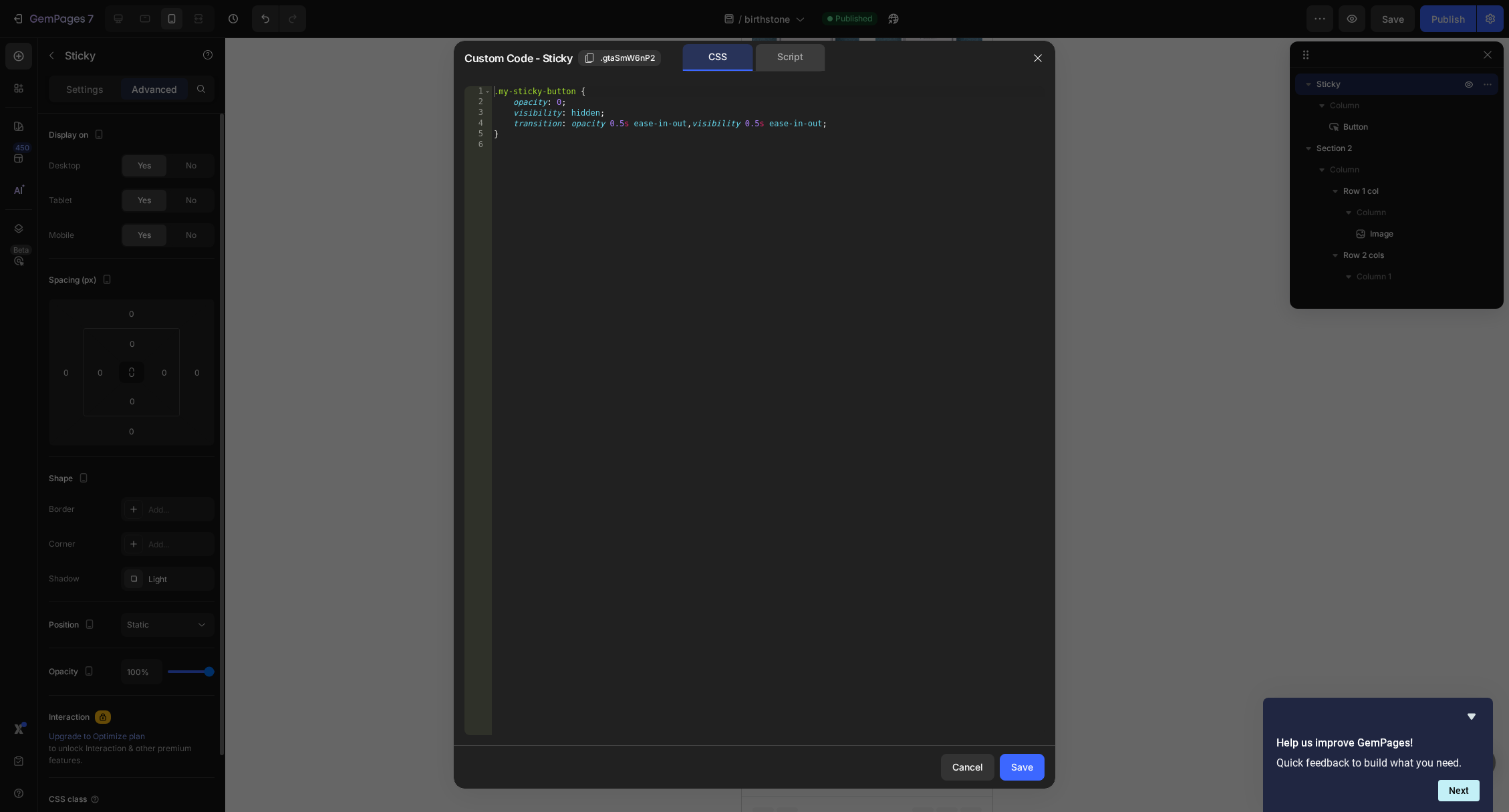
click at [810, 62] on div "Script" at bounding box center [790, 57] width 70 height 27
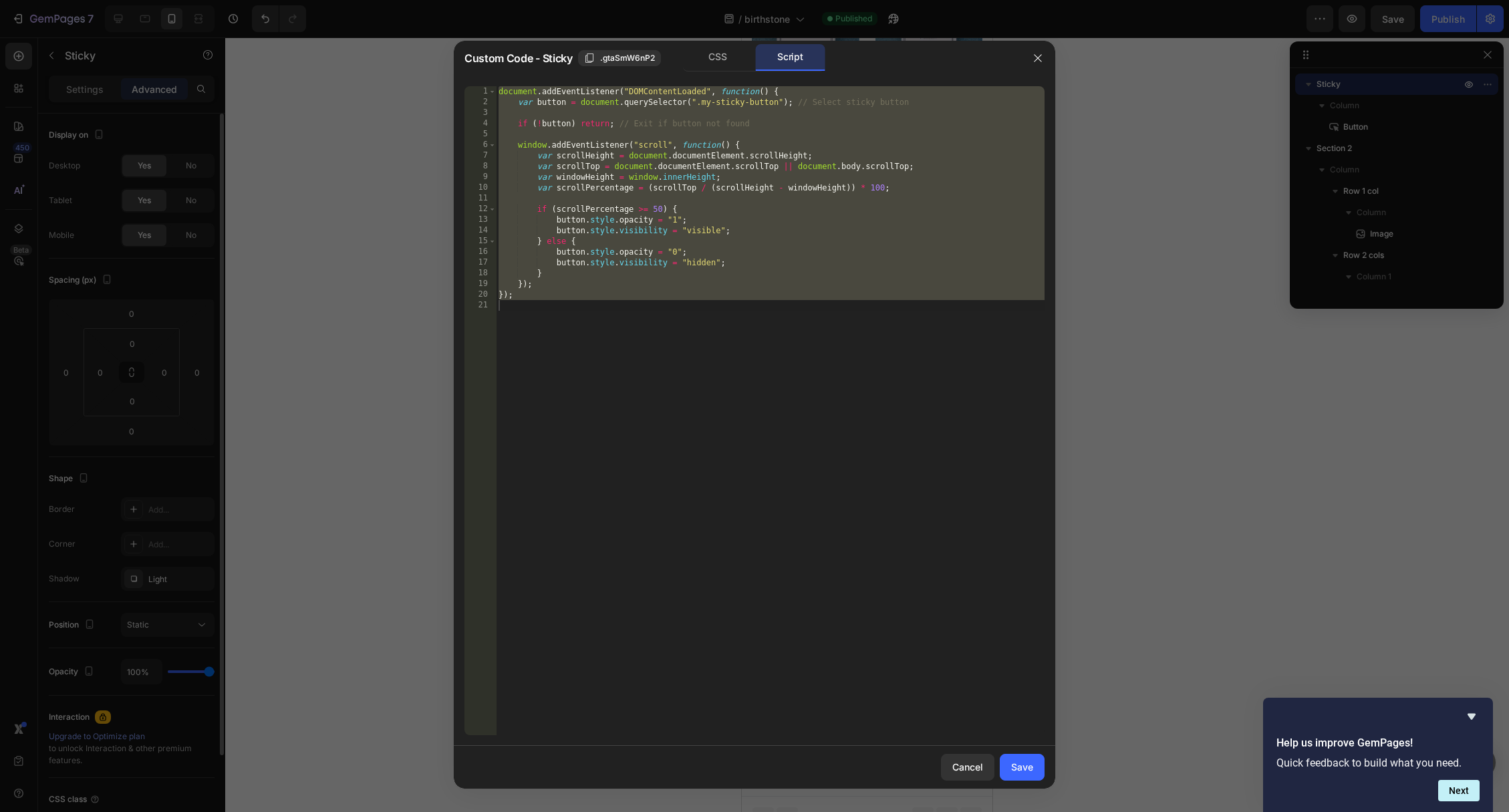
type textarea "});"
click at [733, 196] on div "document . addEventListener ( "DOMContentLoaded" , function ( ) { var button = …" at bounding box center [770, 421] width 549 height 670
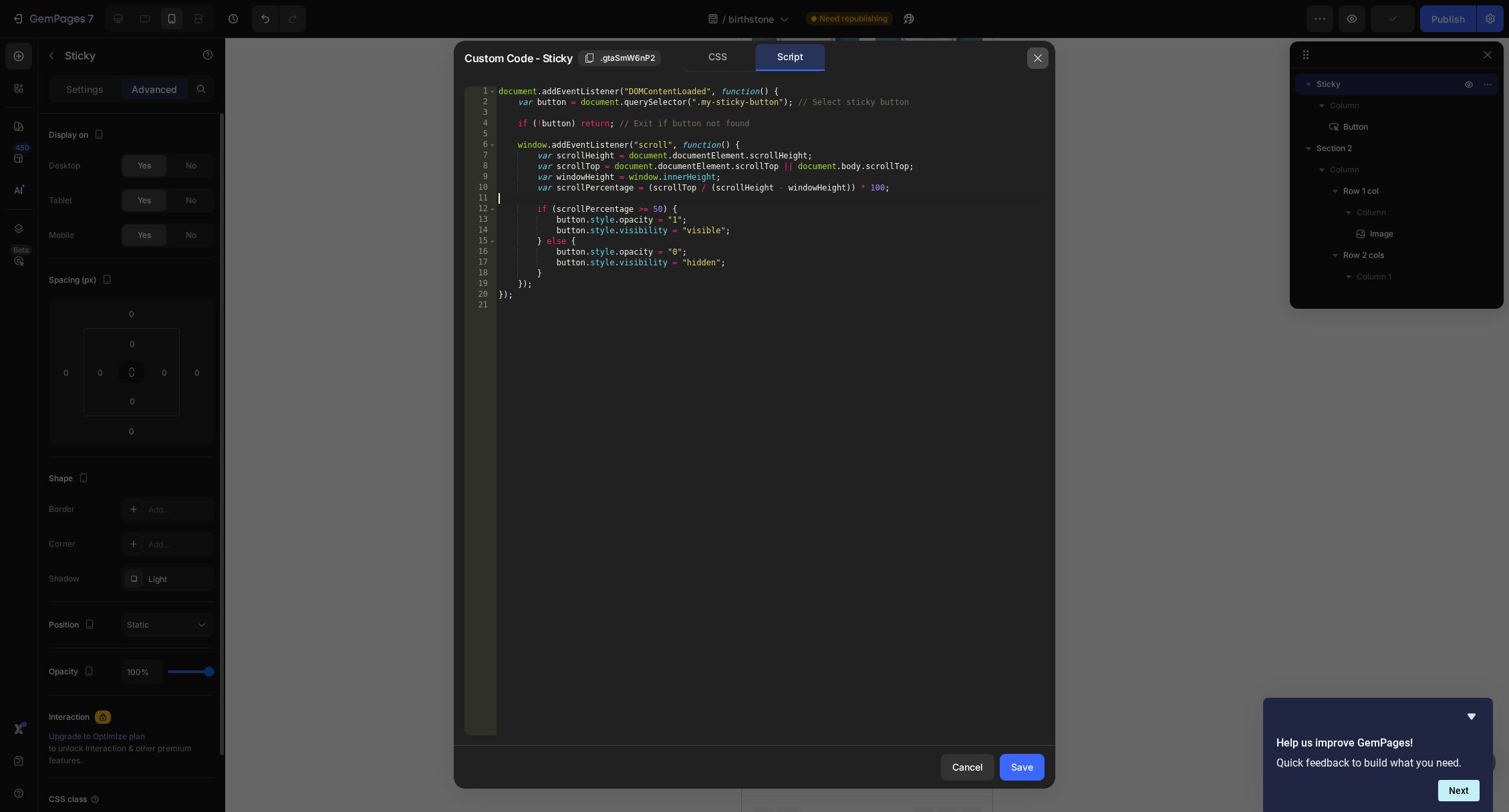
click at [1032, 51] on button "button" at bounding box center [1038, 58] width 21 height 21
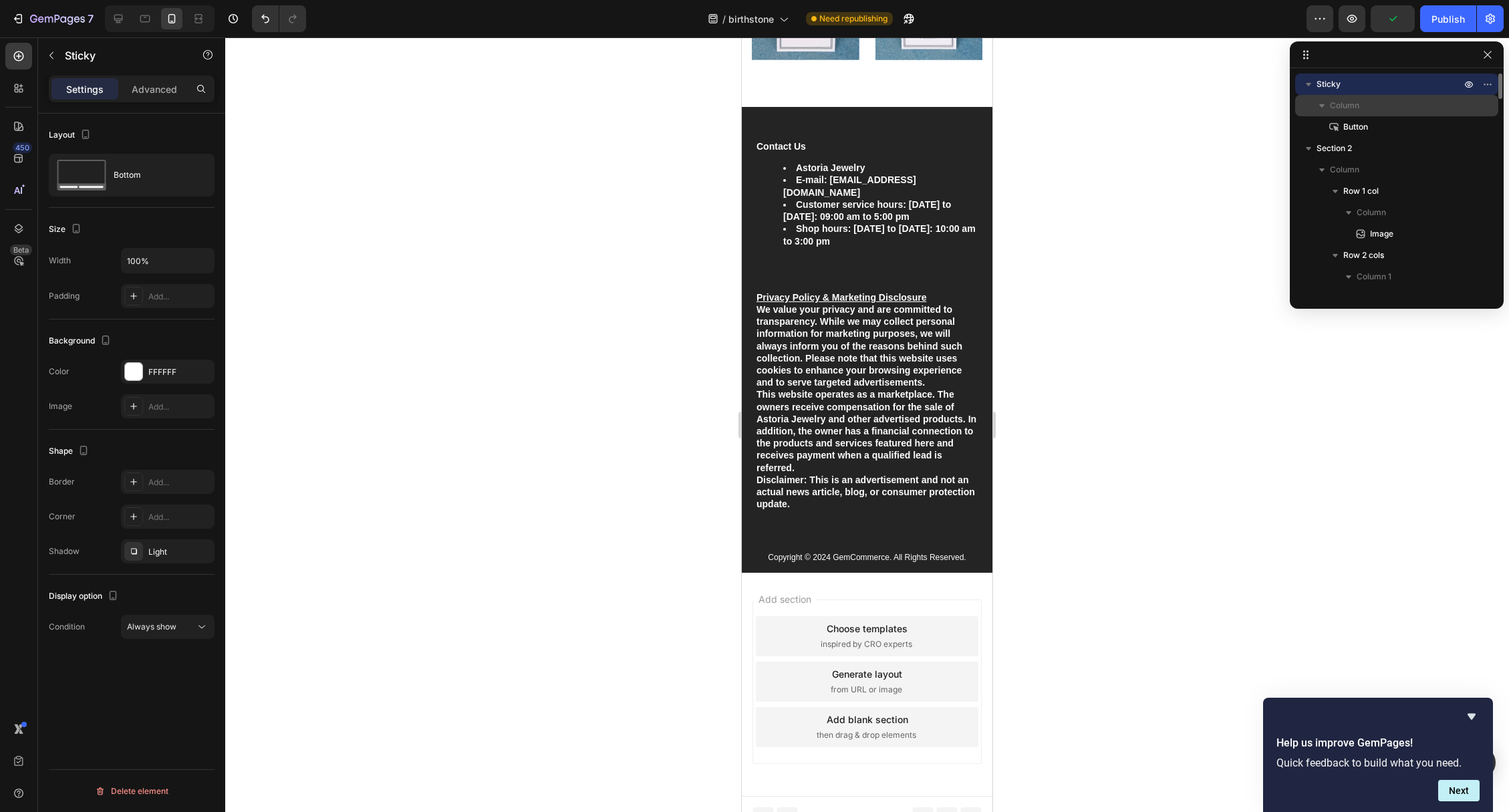
click at [1437, 106] on p "Column" at bounding box center [1396, 105] width 134 height 14
click at [1330, 109] on span "Column" at bounding box center [1345, 105] width 29 height 14
click at [1327, 83] on span "Sticky" at bounding box center [1328, 84] width 24 height 14
click at [121, 17] on icon at bounding box center [118, 19] width 14 height 14
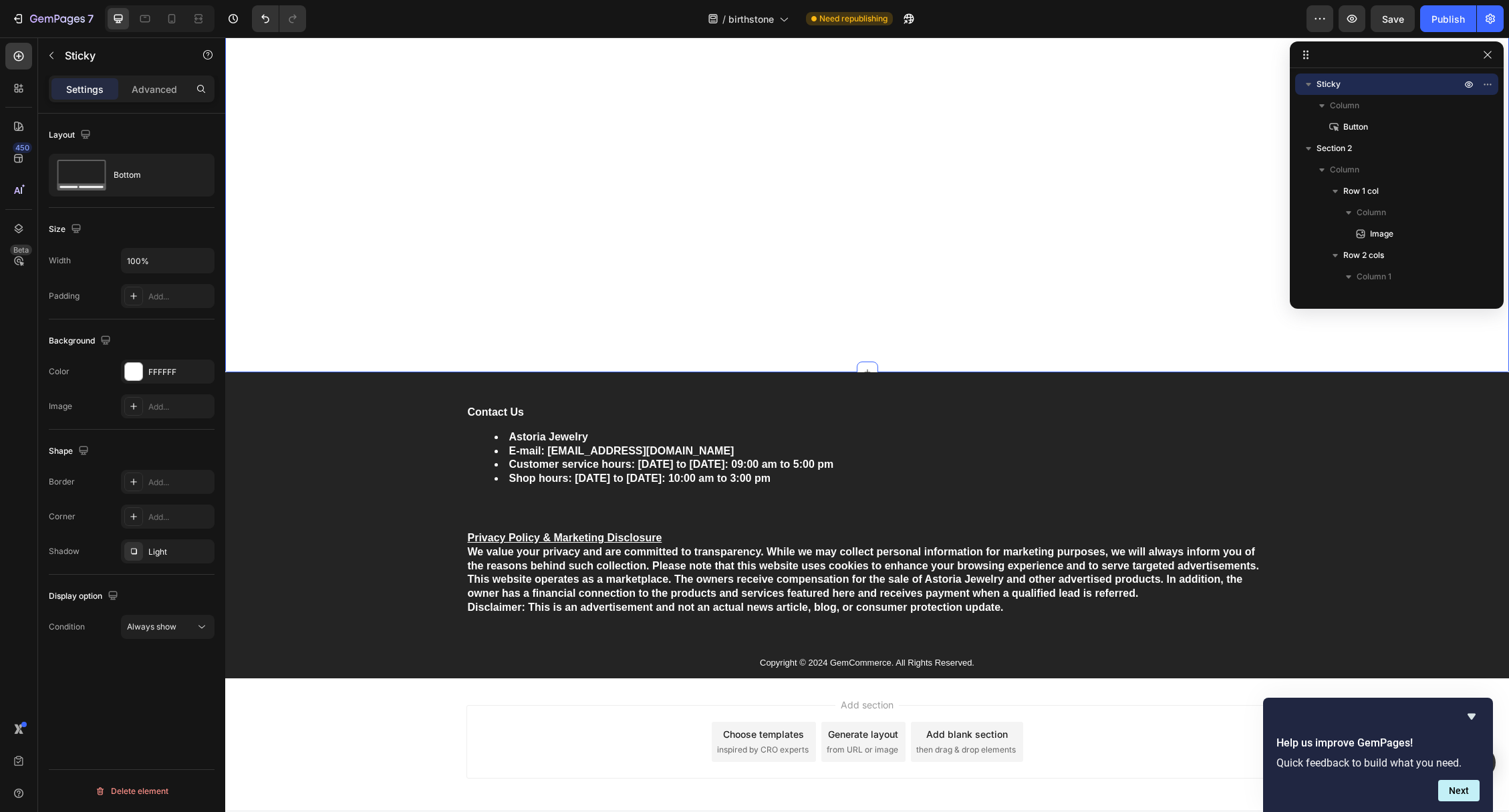
scroll to position [4239, 0]
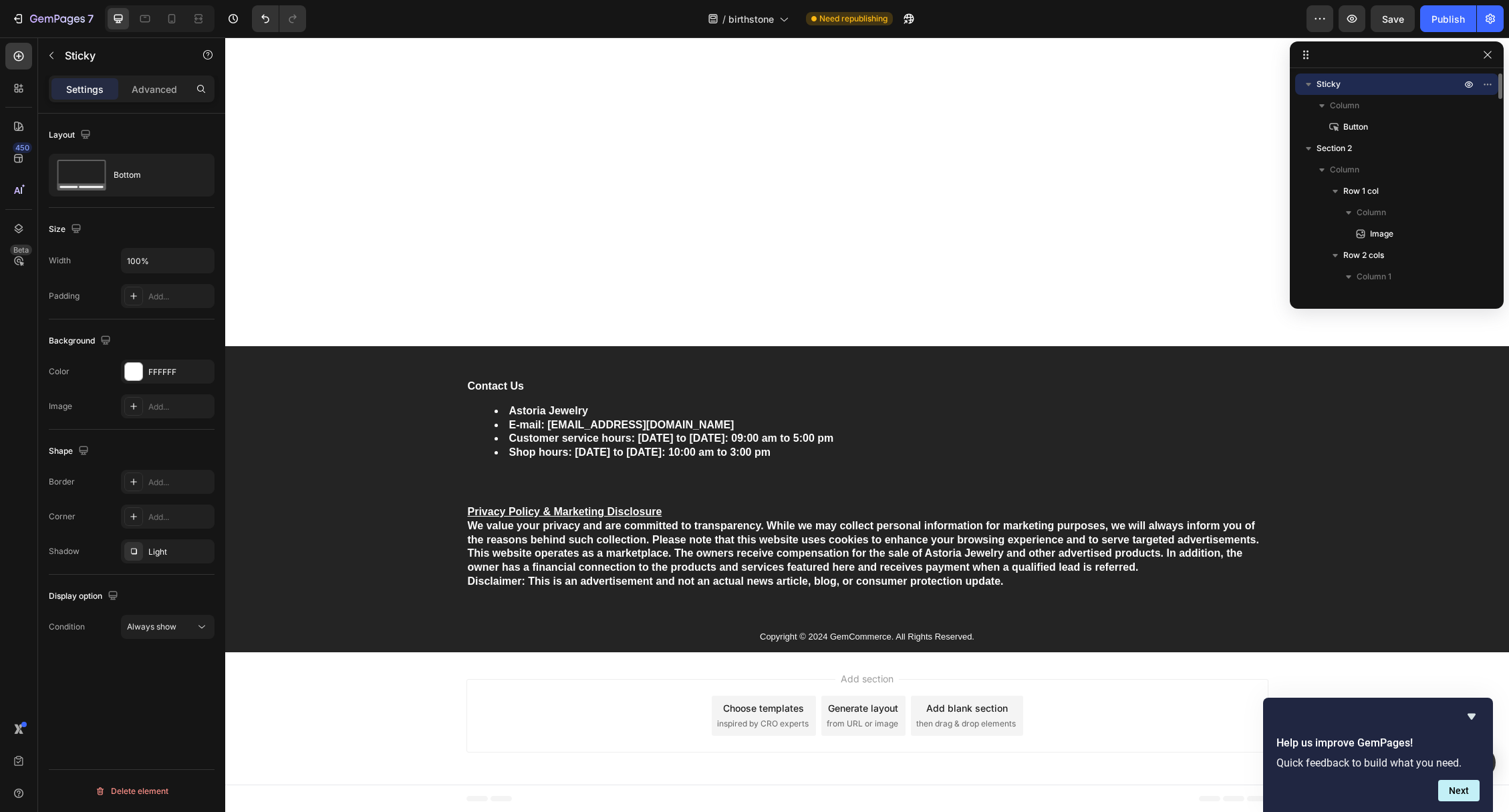
click at [1343, 84] on p "Sticky" at bounding box center [1390, 84] width 147 height 14
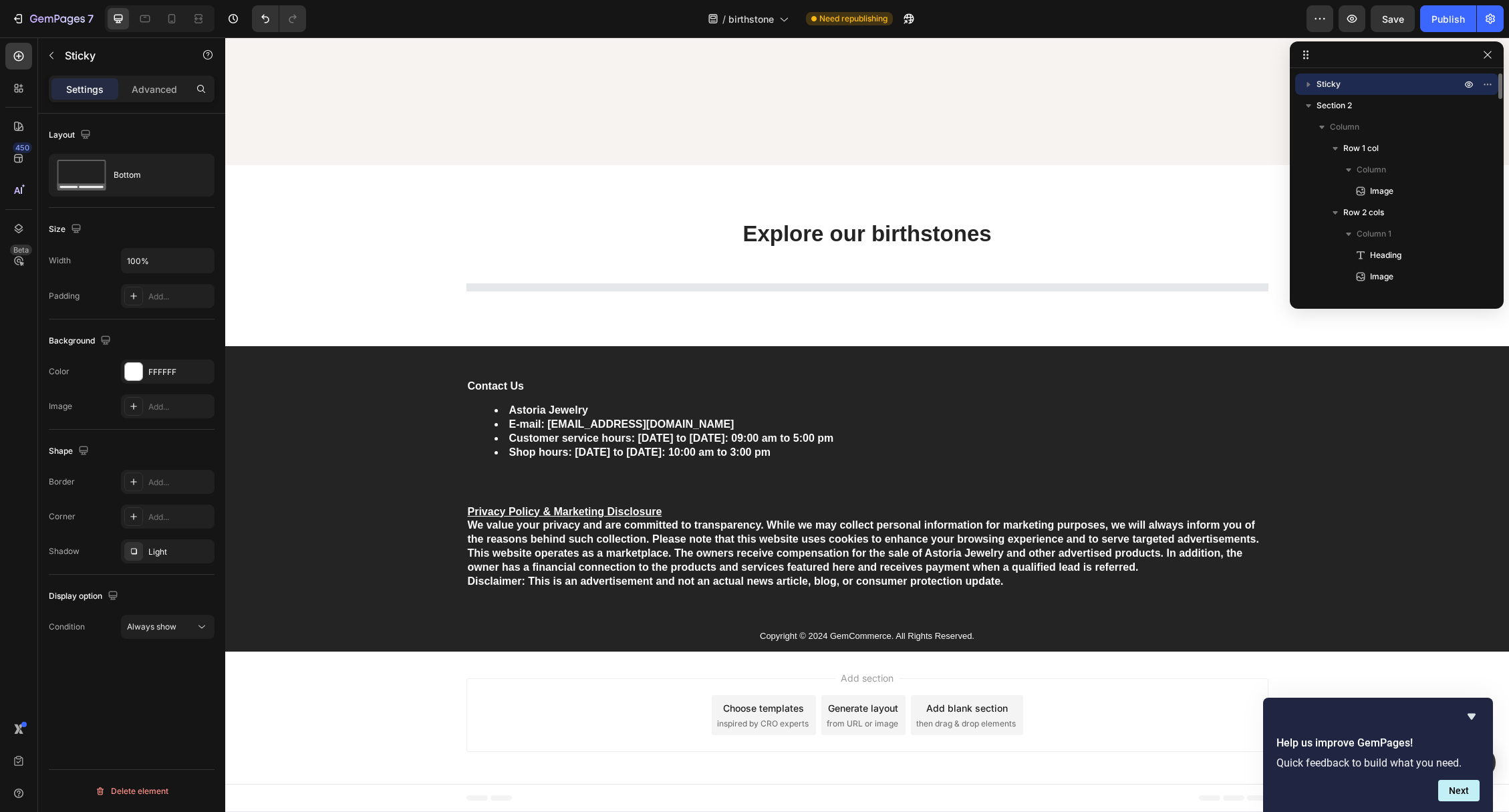
scroll to position [3650, 0]
click at [1343, 84] on p "Sticky" at bounding box center [1390, 84] width 147 height 14
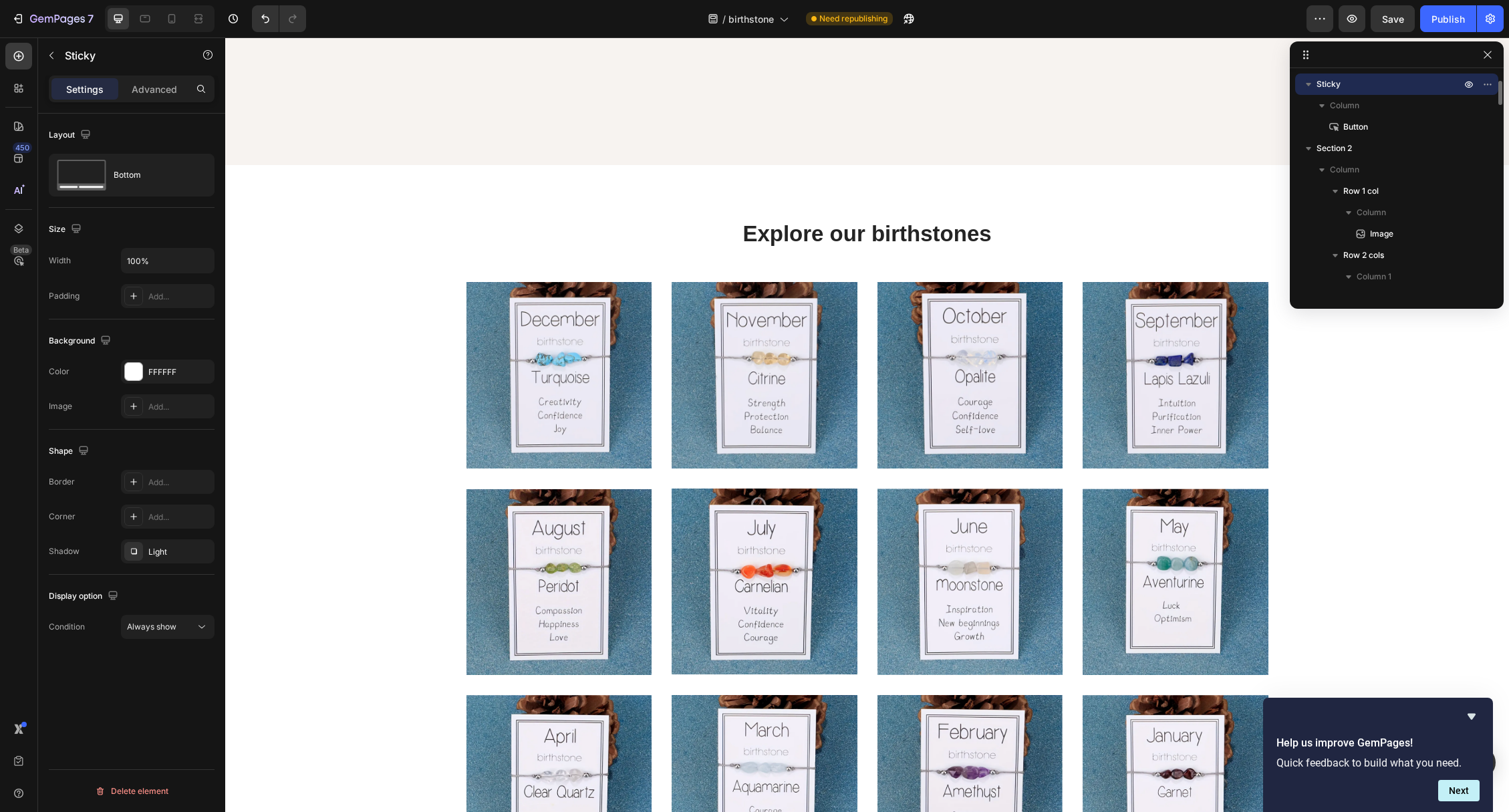
scroll to position [4, 0]
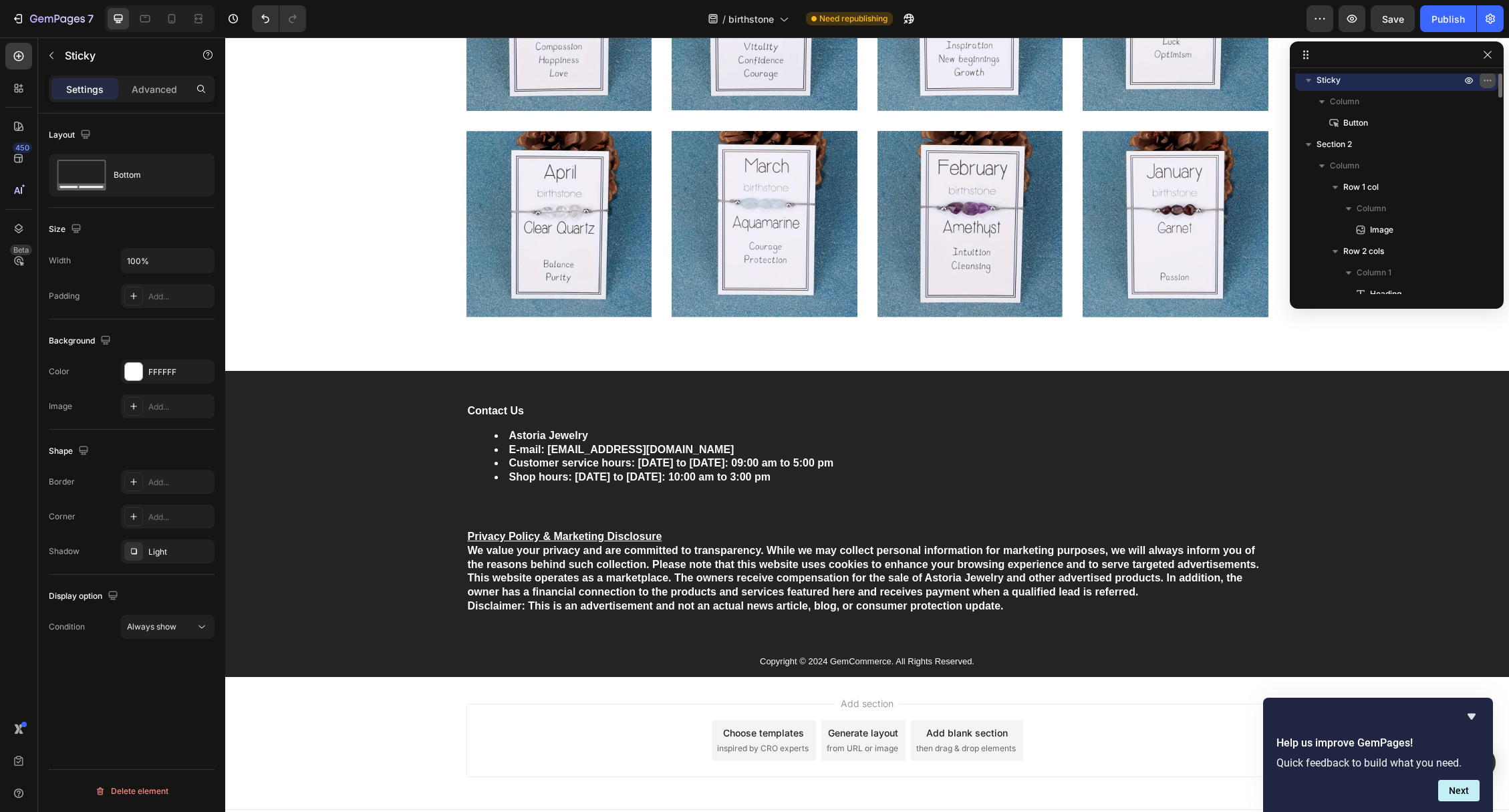
click at [1487, 83] on icon "button" at bounding box center [1487, 79] width 11 height 11
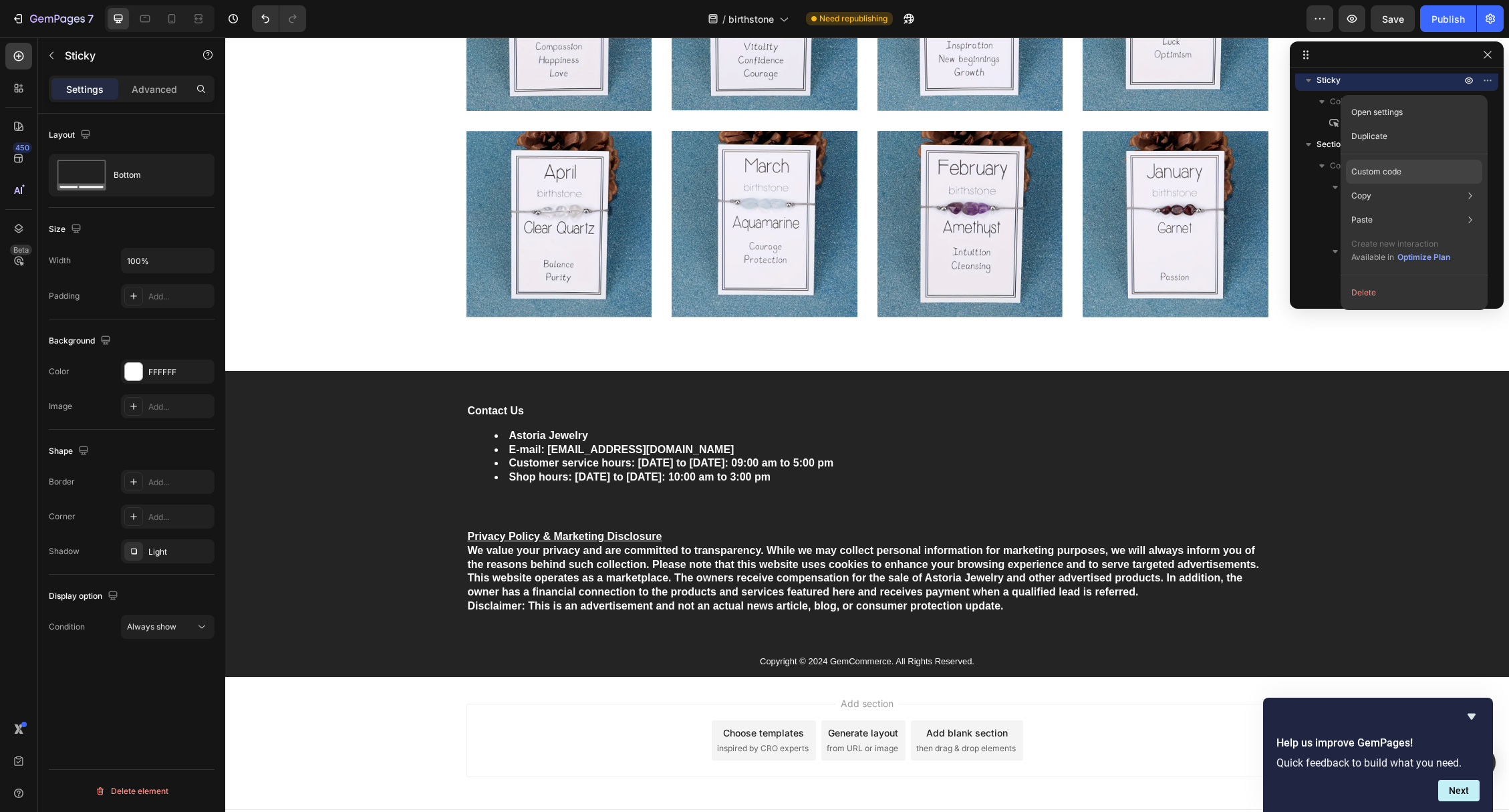
click at [1392, 167] on p "Custom code" at bounding box center [1376, 172] width 50 height 12
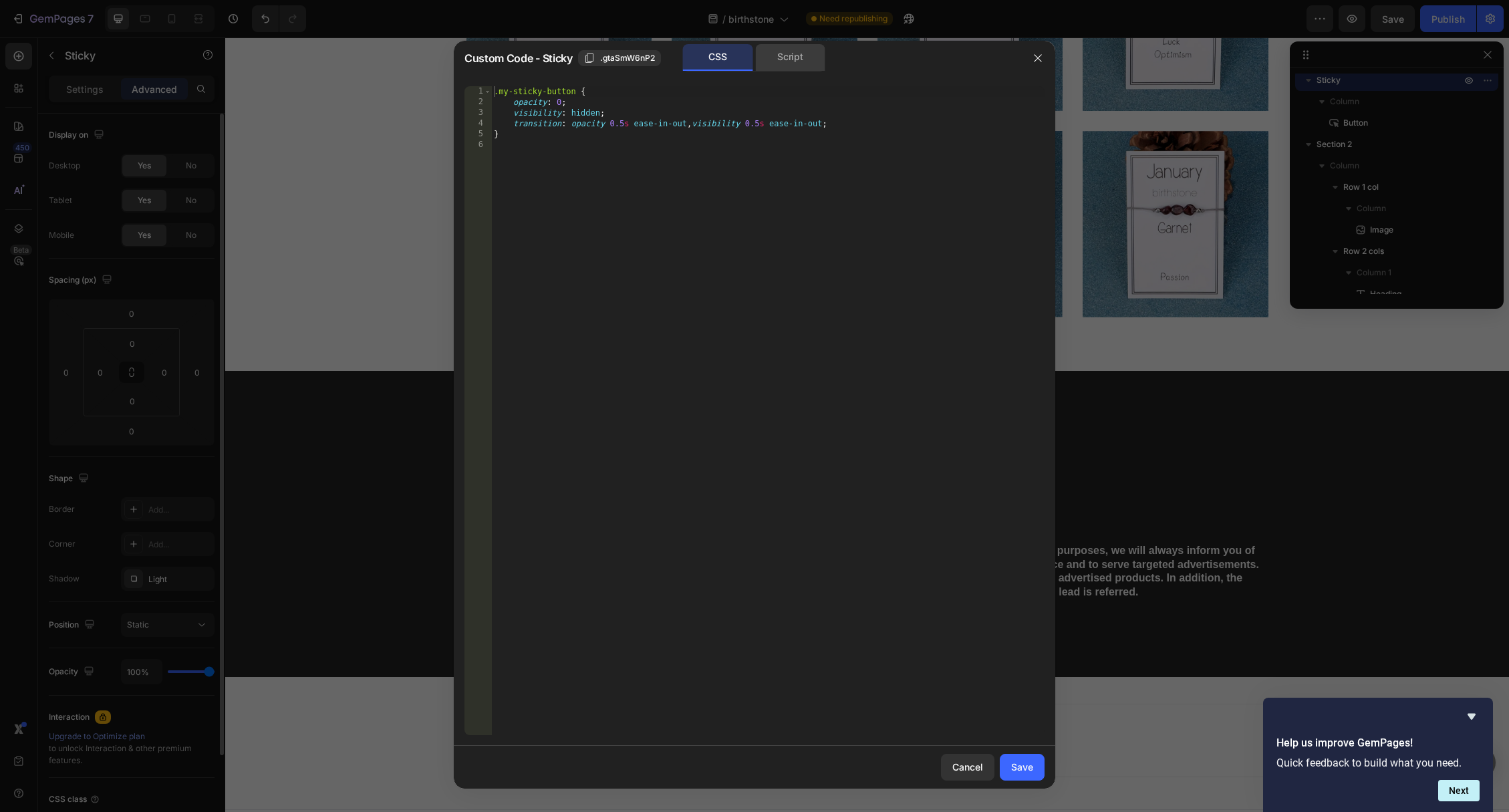
click at [784, 44] on div "Script" at bounding box center [790, 57] width 70 height 27
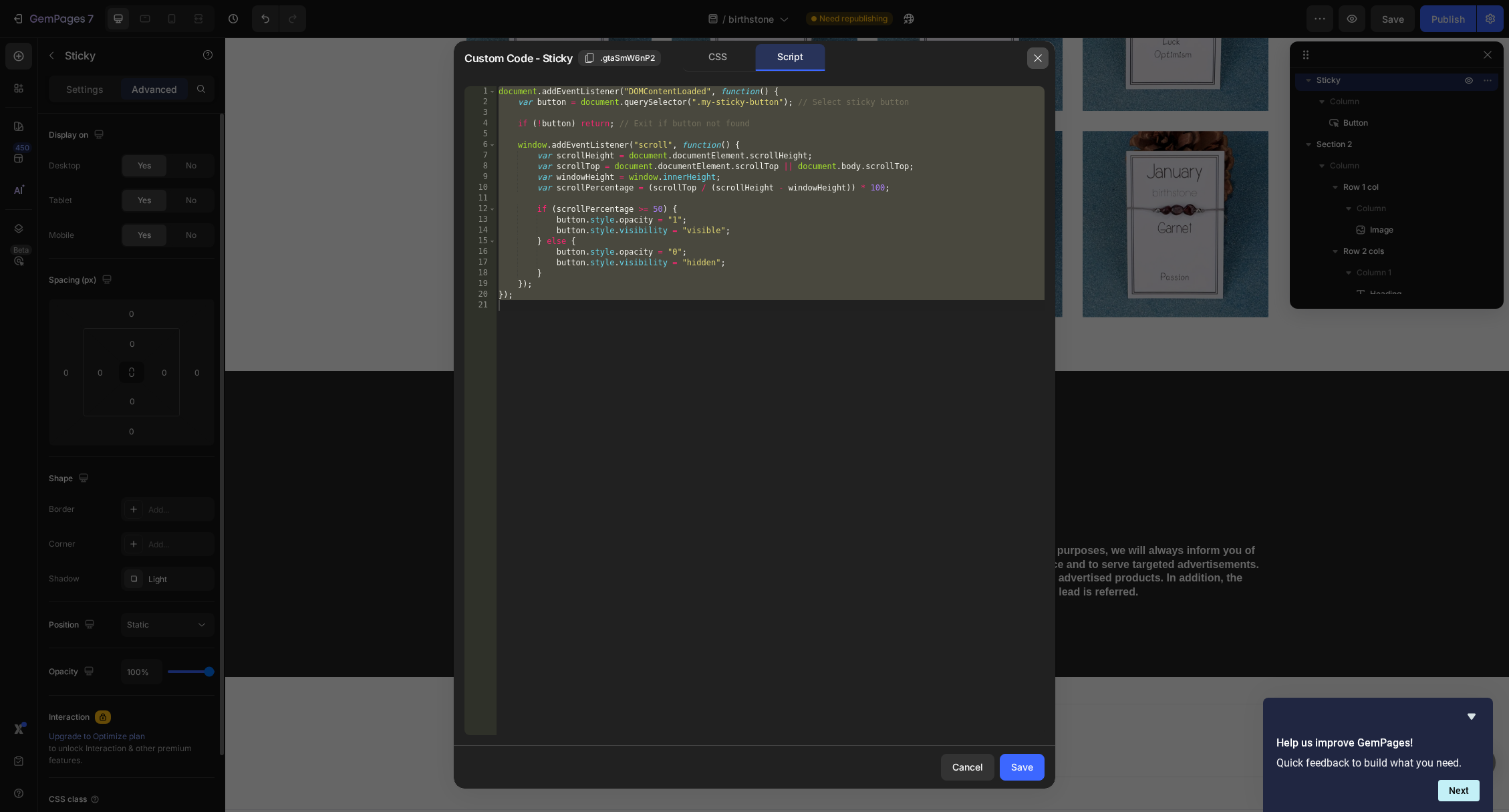
drag, startPoint x: 1029, startPoint y: 58, endPoint x: 931, endPoint y: 42, distance: 99.3
click at [1029, 58] on button "button" at bounding box center [1038, 58] width 21 height 21
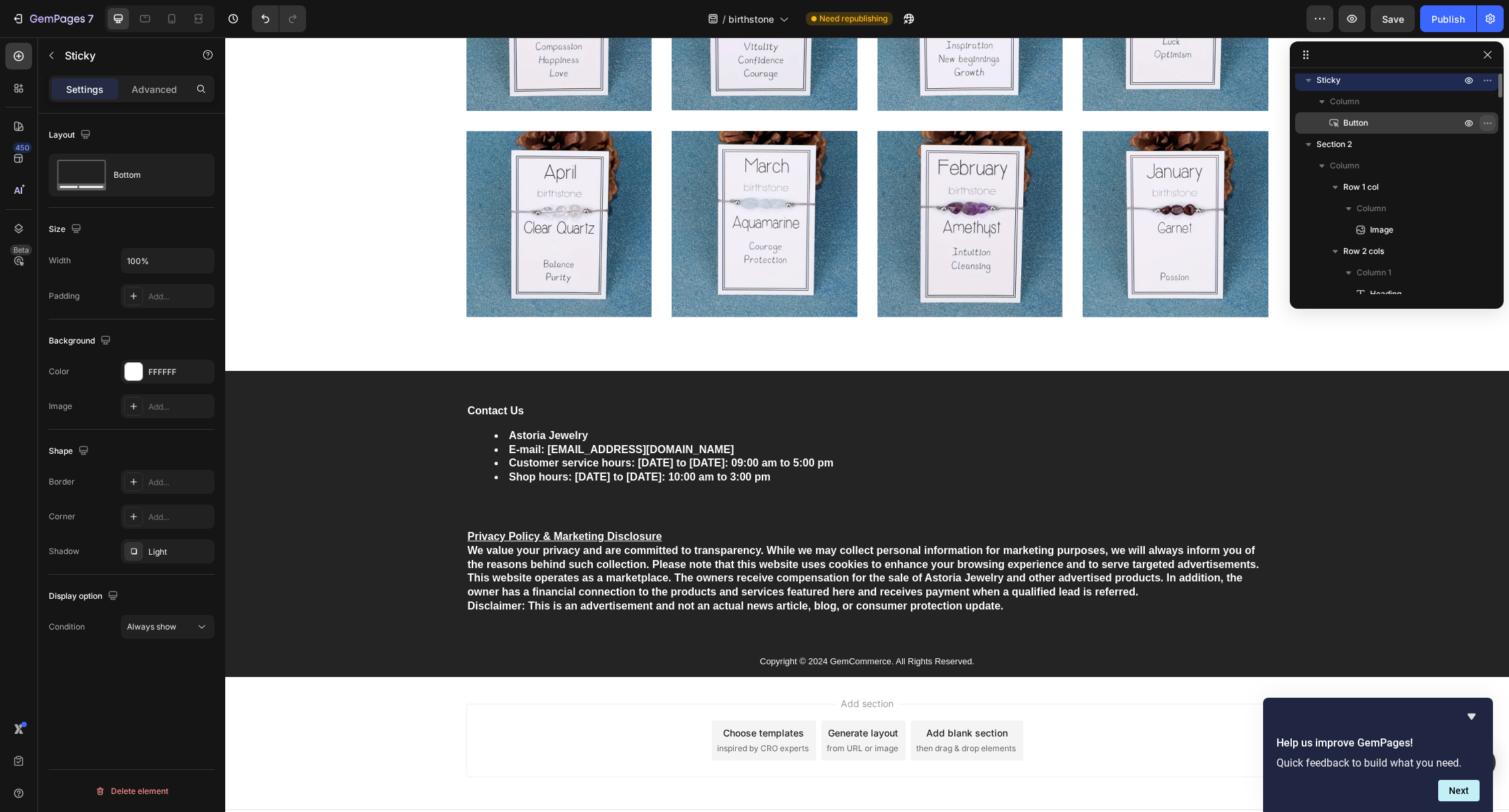
click at [1481, 122] on button "button" at bounding box center [1488, 123] width 16 height 16
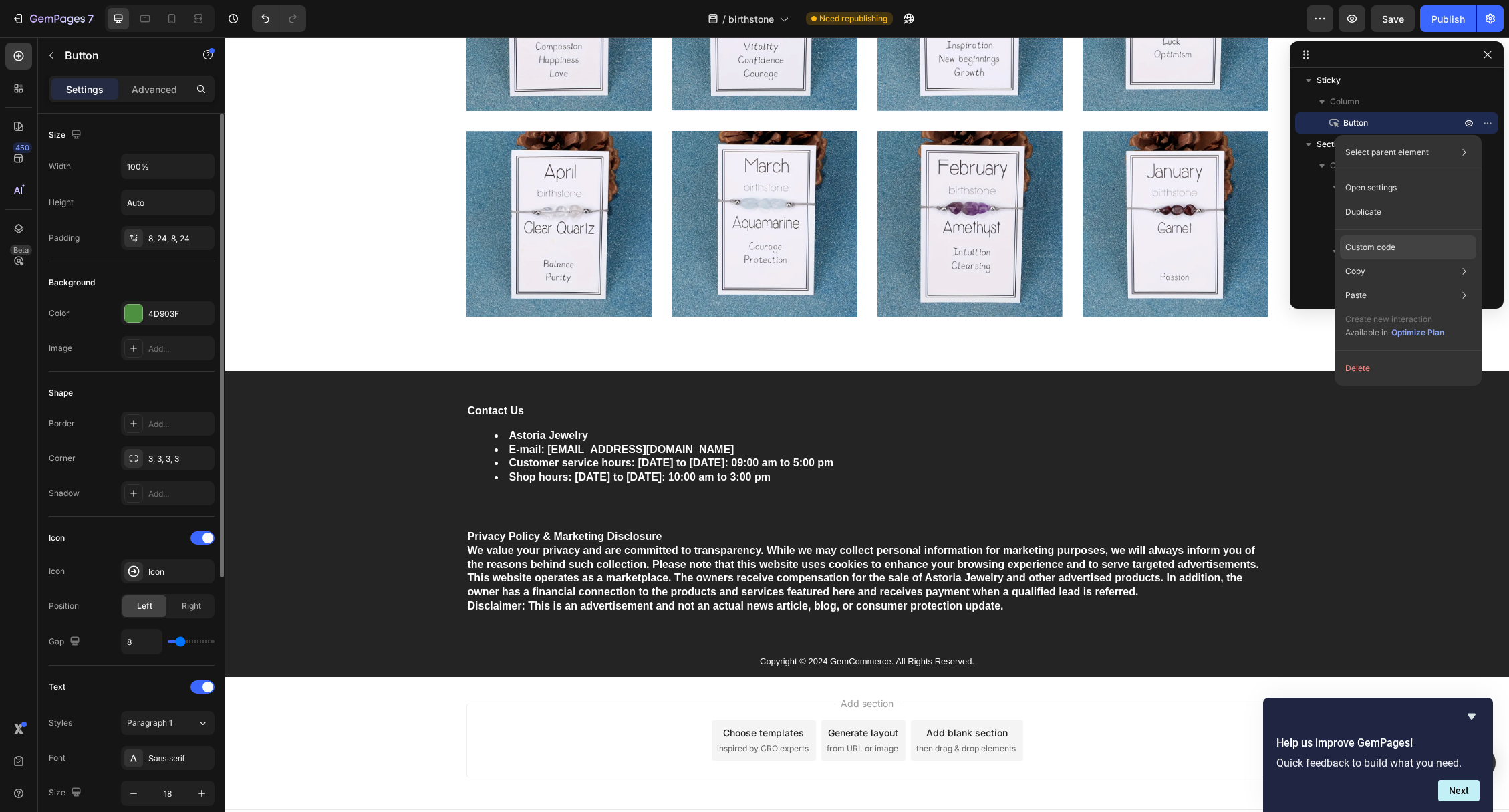
click at [1373, 243] on p "Custom code" at bounding box center [1371, 247] width 50 height 12
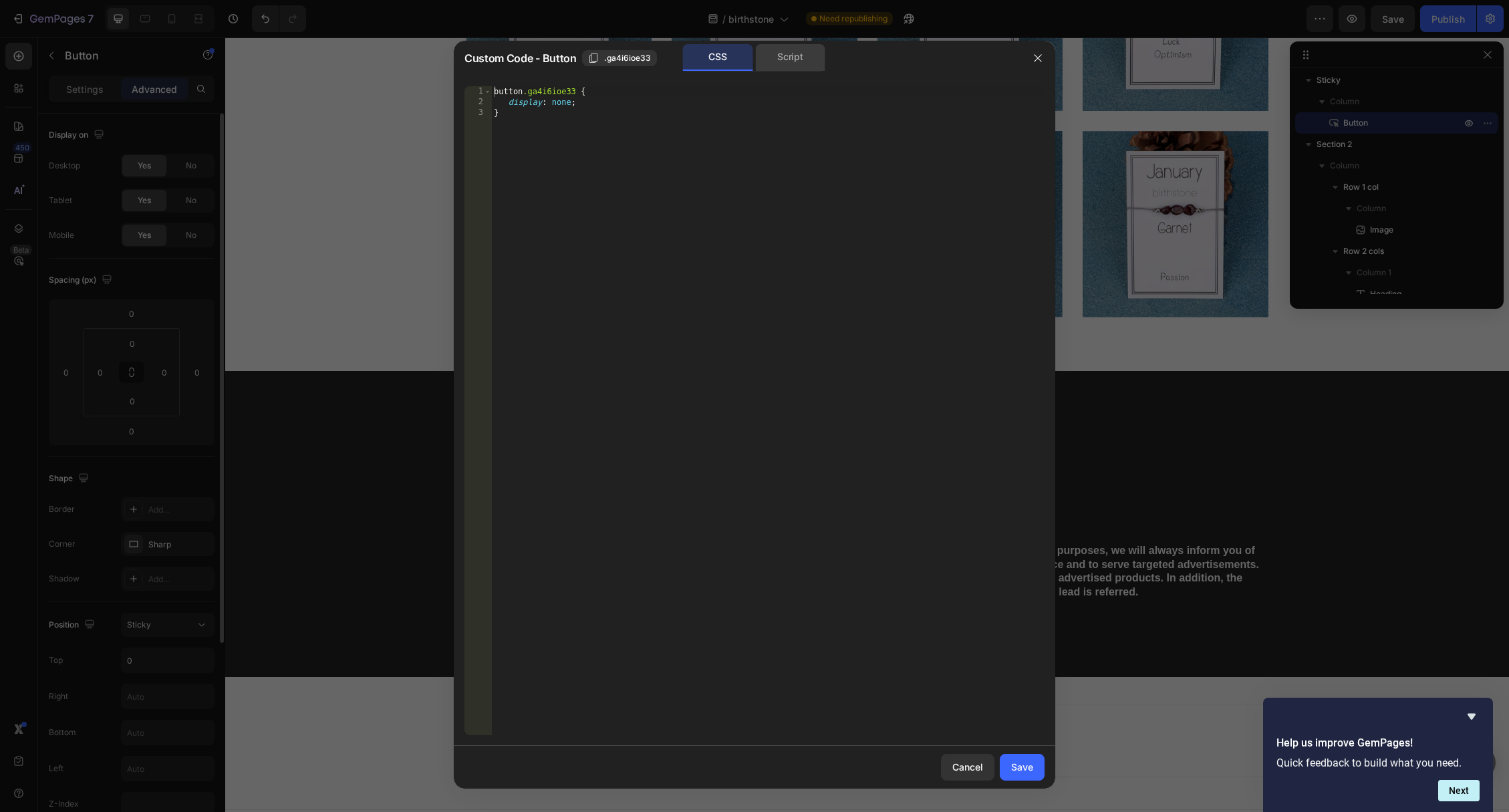
click at [767, 54] on div "Script" at bounding box center [790, 57] width 70 height 27
click at [1039, 54] on icon "button" at bounding box center [1037, 57] width 11 height 11
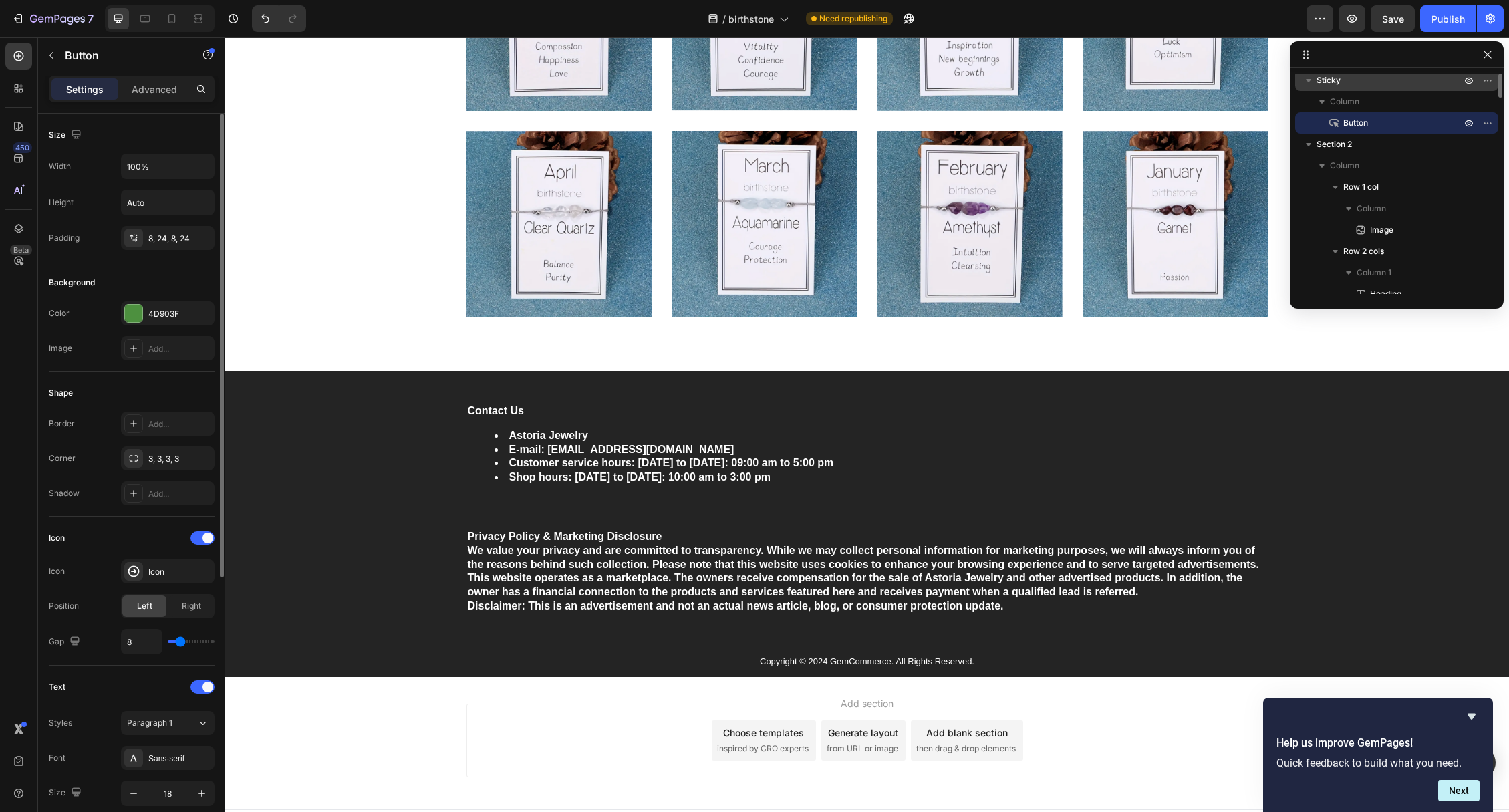
click at [1431, 83] on p "Sticky" at bounding box center [1390, 80] width 147 height 14
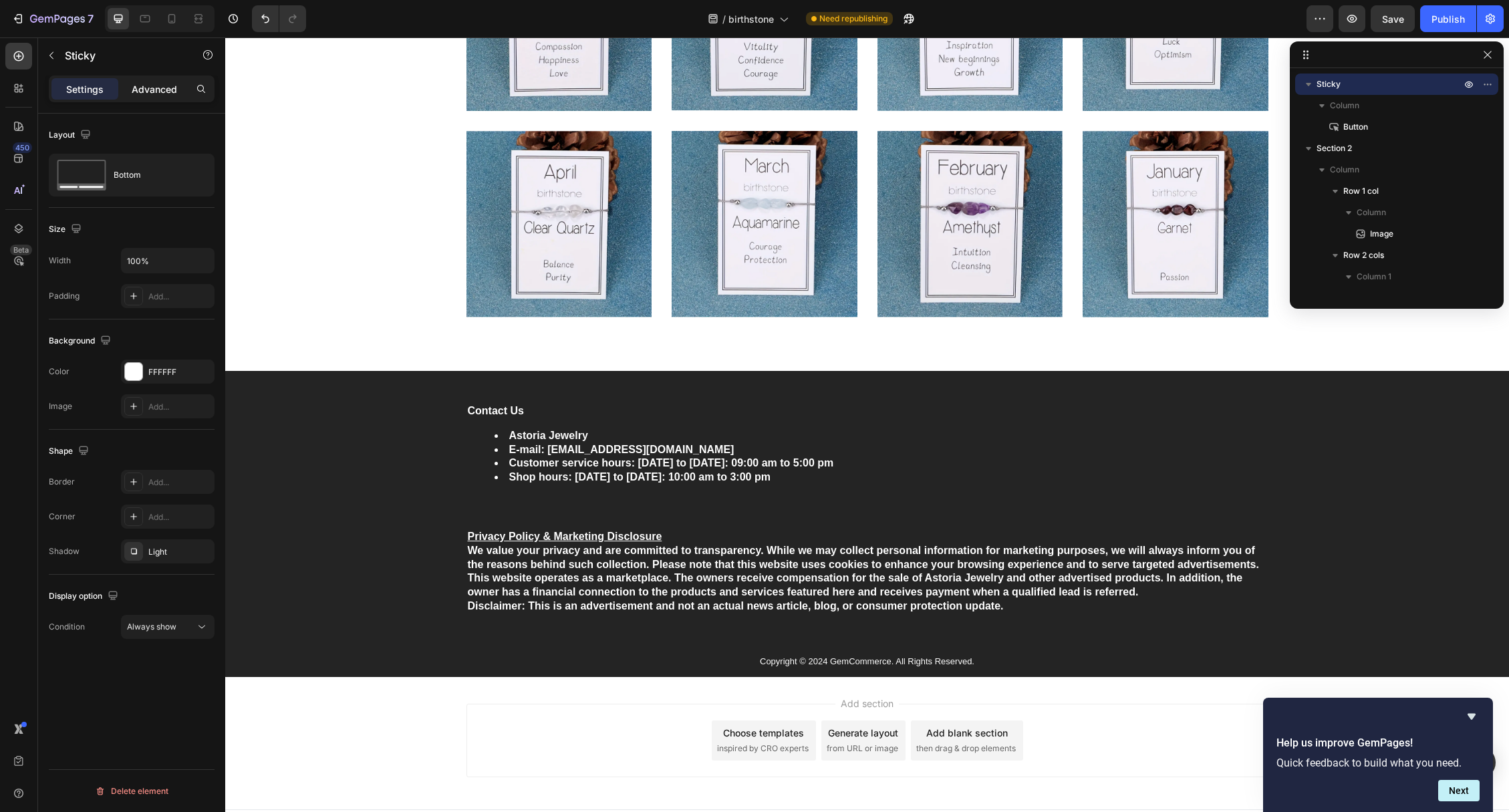
click at [152, 96] on p "Advanced" at bounding box center [155, 89] width 45 height 14
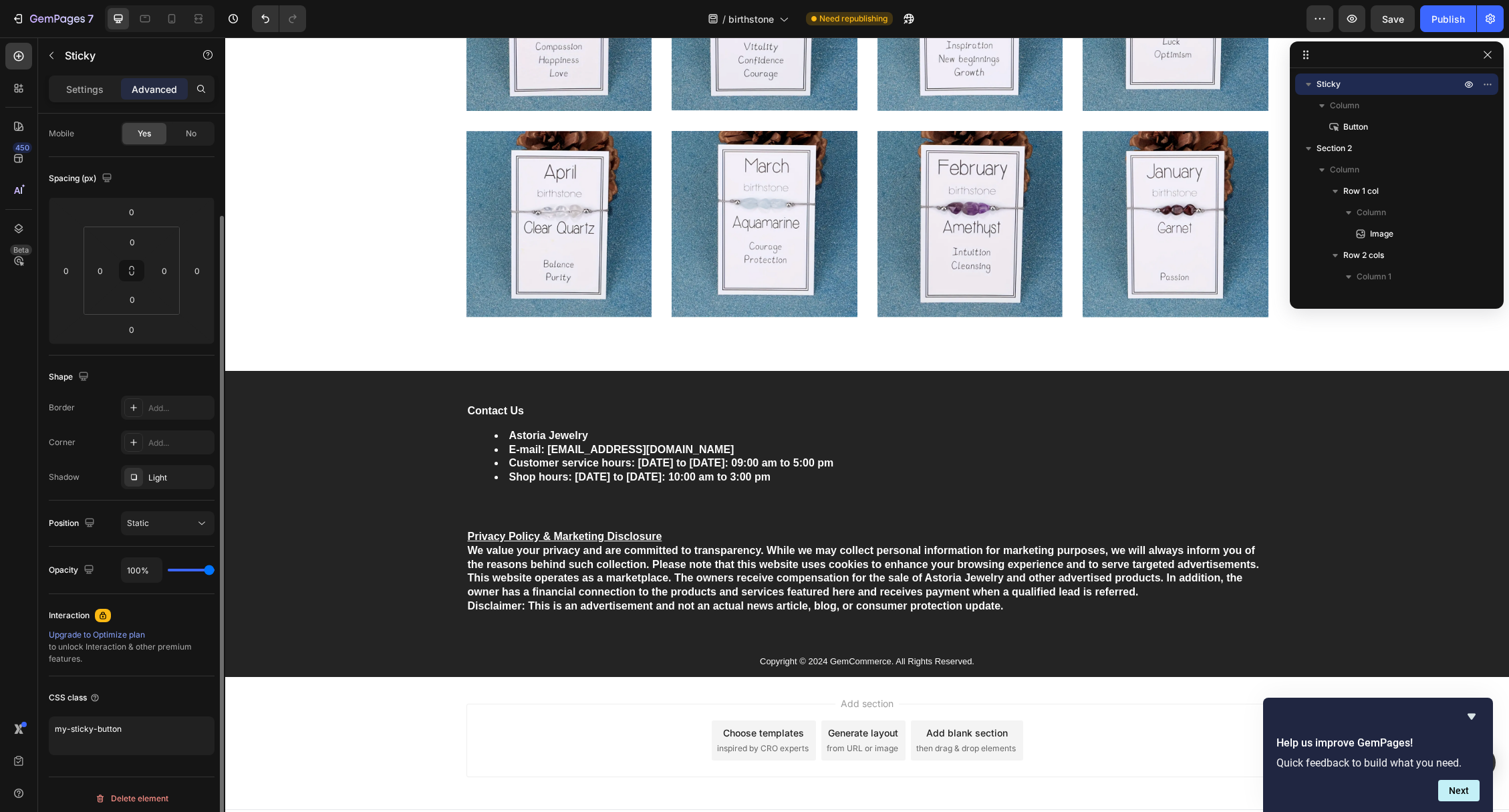
scroll to position [109, 0]
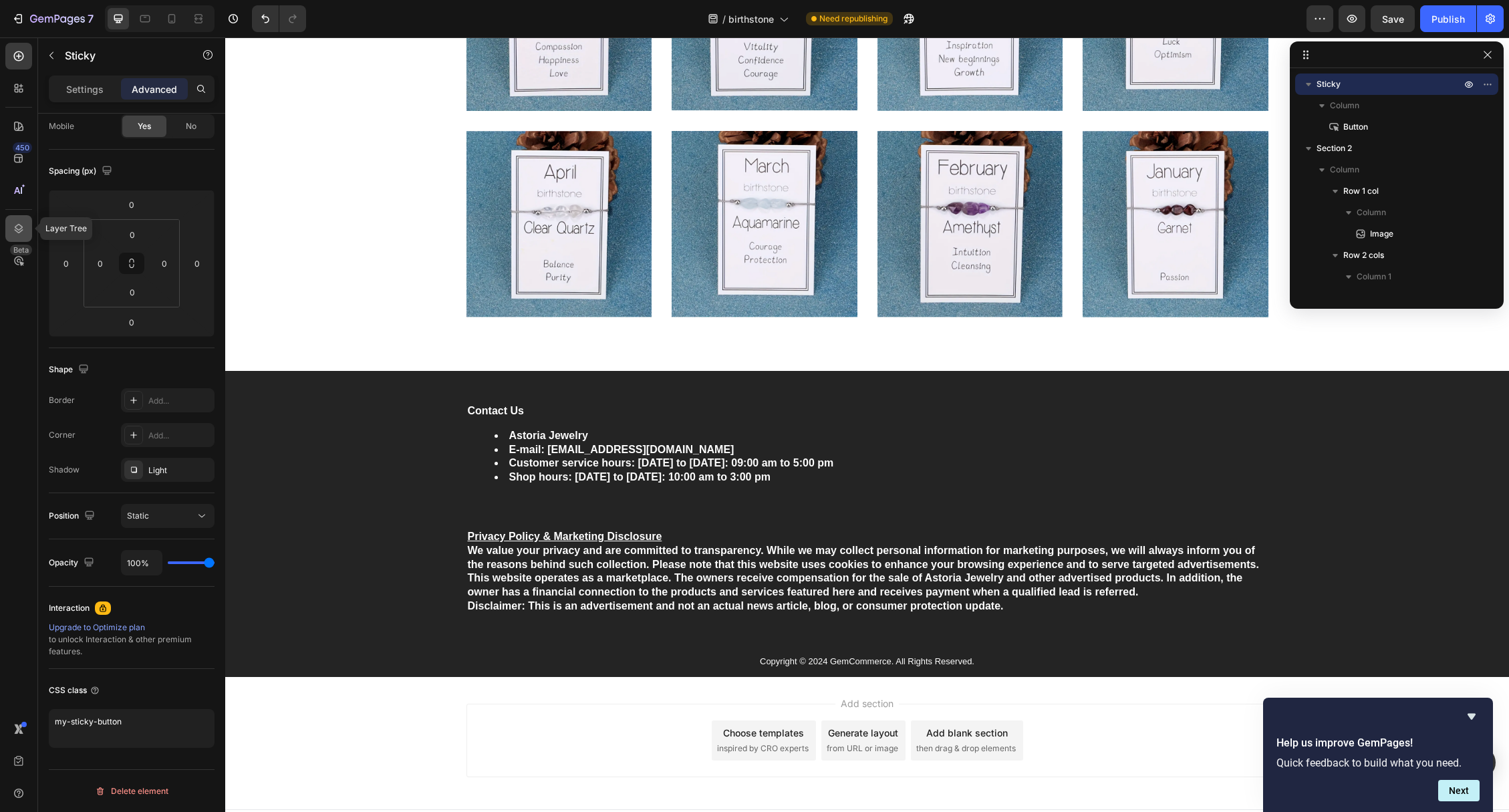
click at [25, 231] on div at bounding box center [19, 228] width 27 height 27
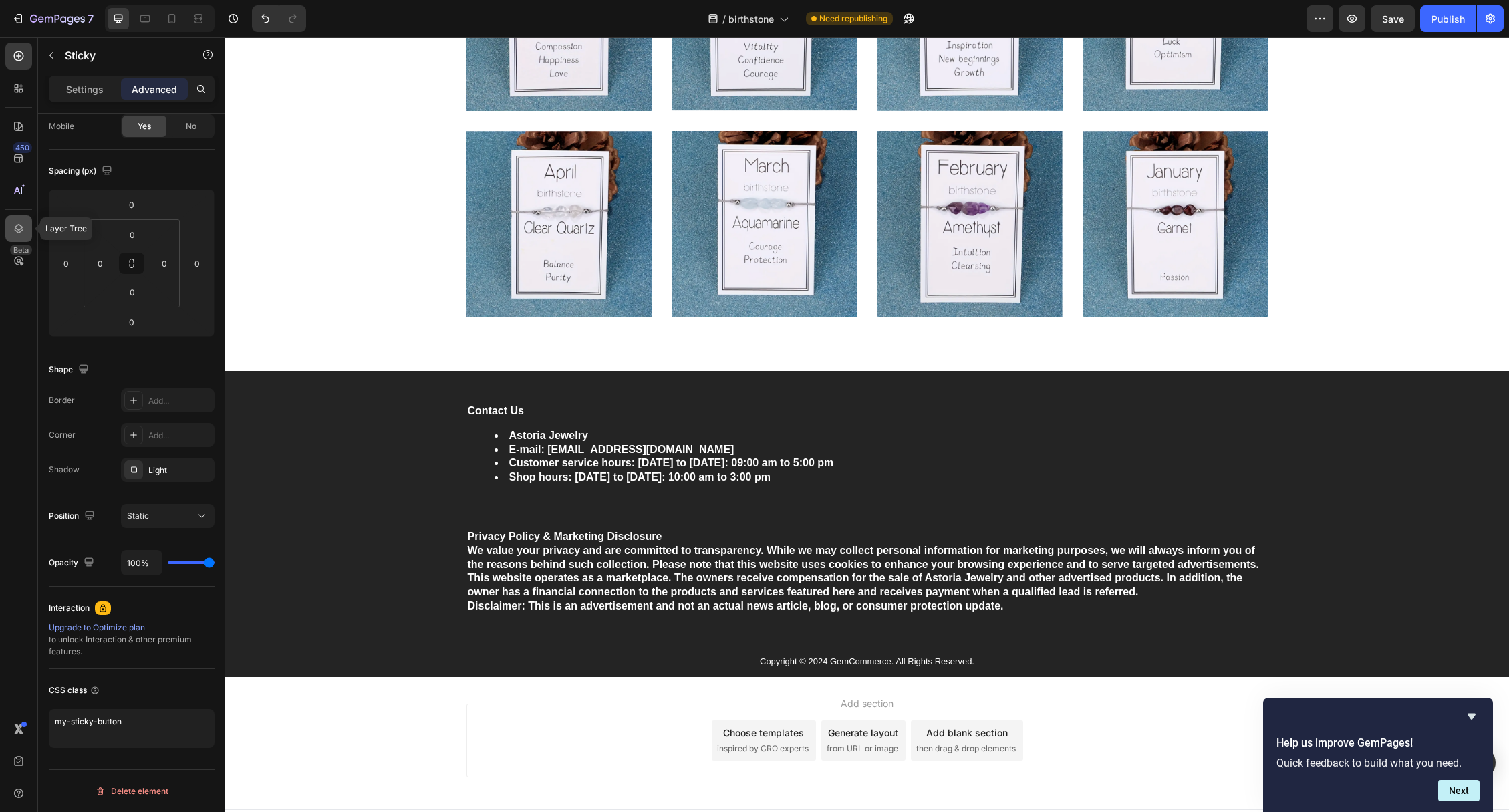
click at [12, 232] on icon at bounding box center [19, 228] width 14 height 14
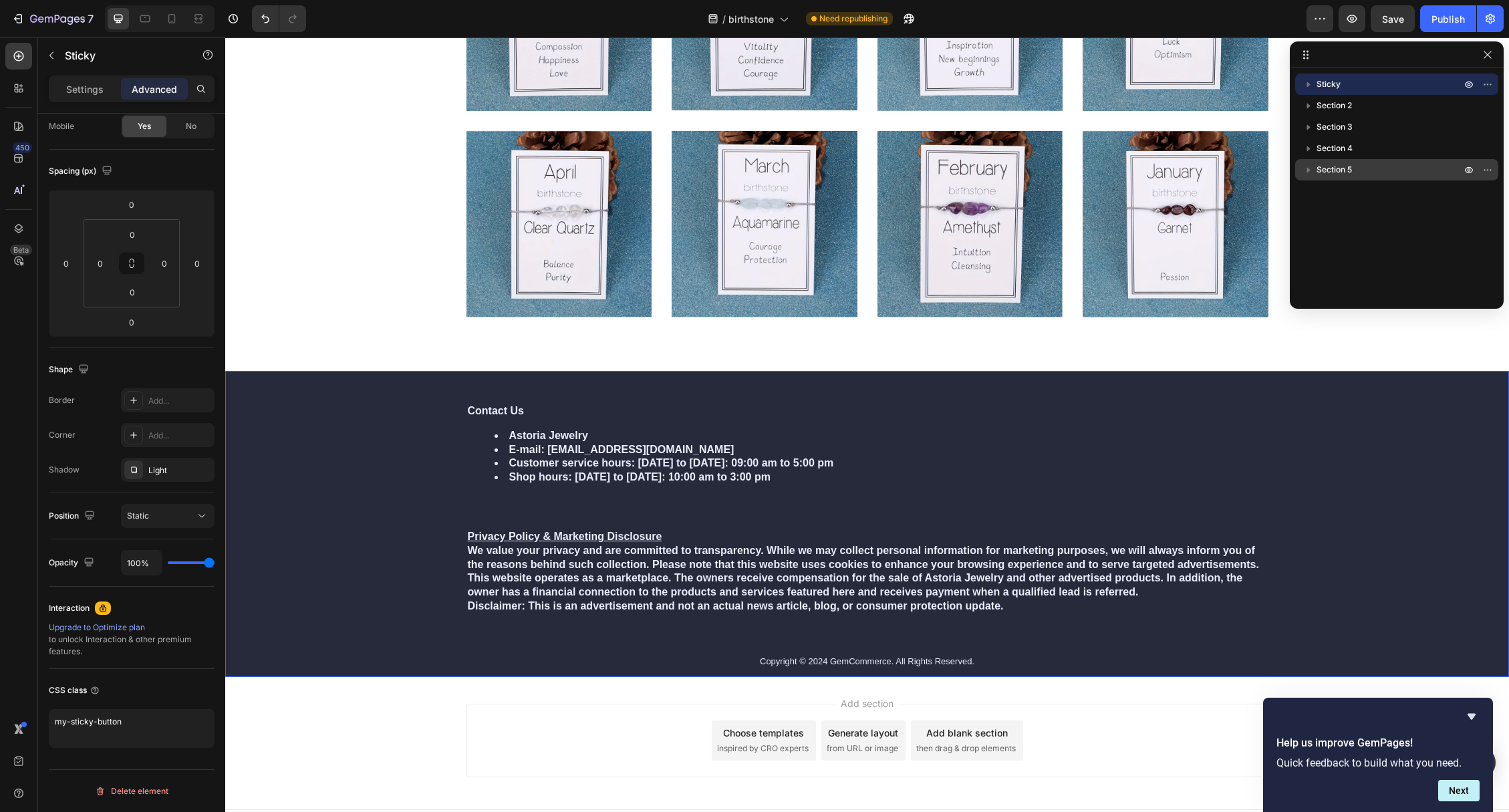
click at [1310, 172] on icon "button" at bounding box center [1308, 169] width 14 height 14
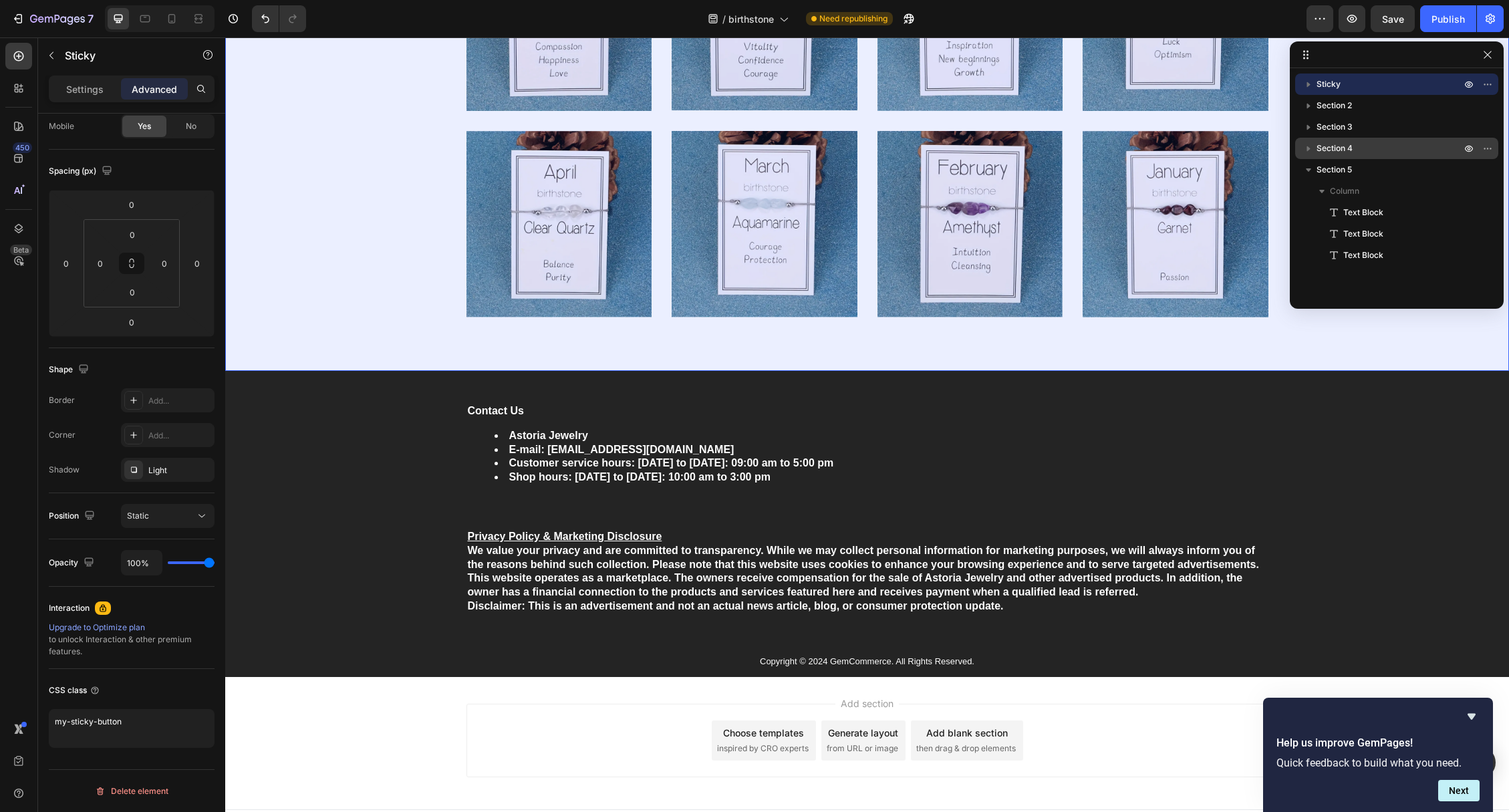
click at [1310, 153] on icon "button" at bounding box center [1308, 148] width 14 height 14
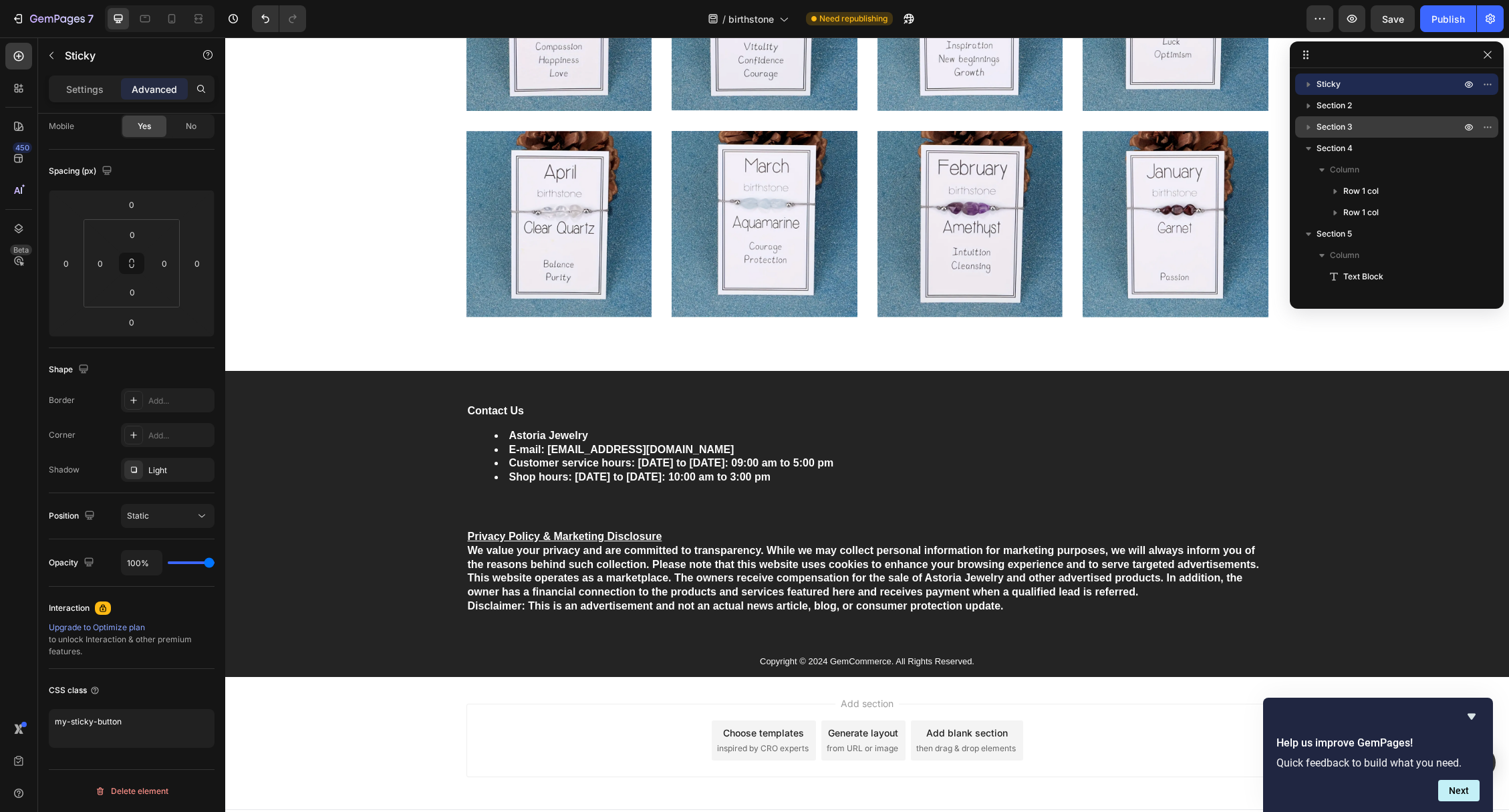
click at [1308, 130] on icon "button" at bounding box center [1308, 127] width 14 height 14
click at [1307, 108] on icon "button" at bounding box center [1309, 106] width 3 height 6
click at [1303, 84] on icon "button" at bounding box center [1308, 84] width 14 height 14
click at [1328, 83] on span "Sticky" at bounding box center [1328, 84] width 24 height 14
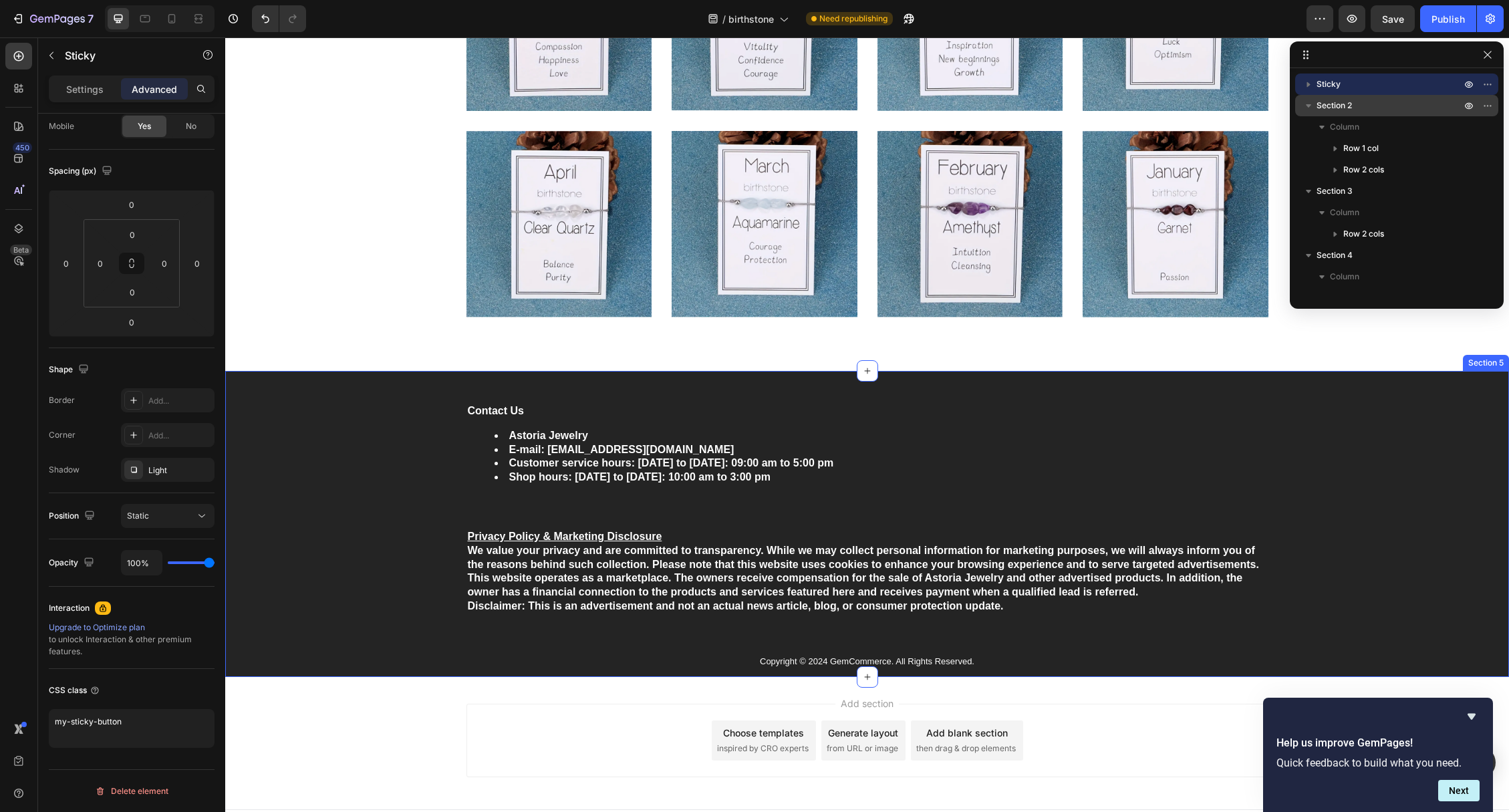
scroll to position [3675, 0]
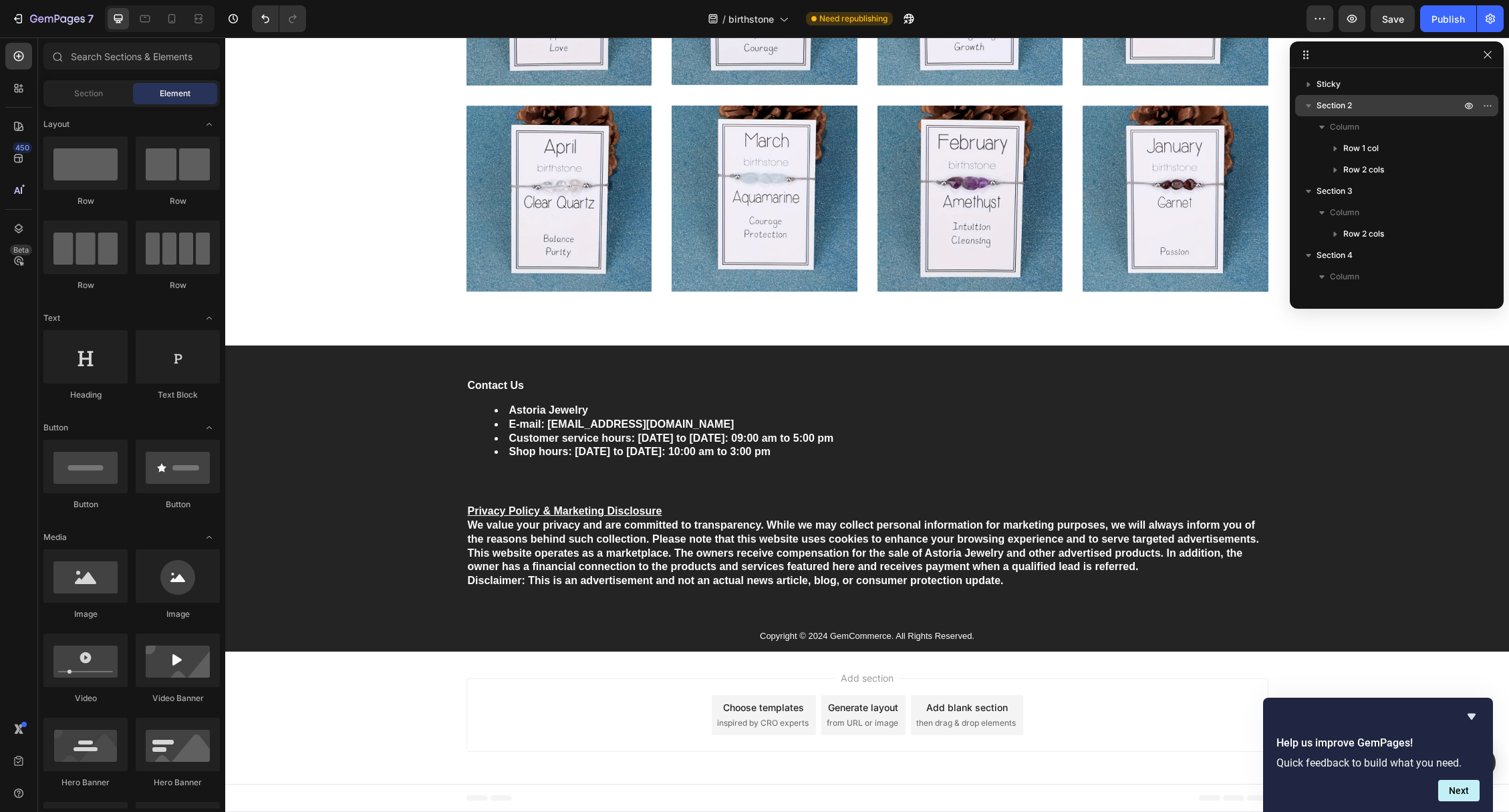
click at [633, 801] on div "Footer" at bounding box center [867, 797] width 802 height 27
click at [1334, 88] on span "Sticky" at bounding box center [1328, 84] width 24 height 14
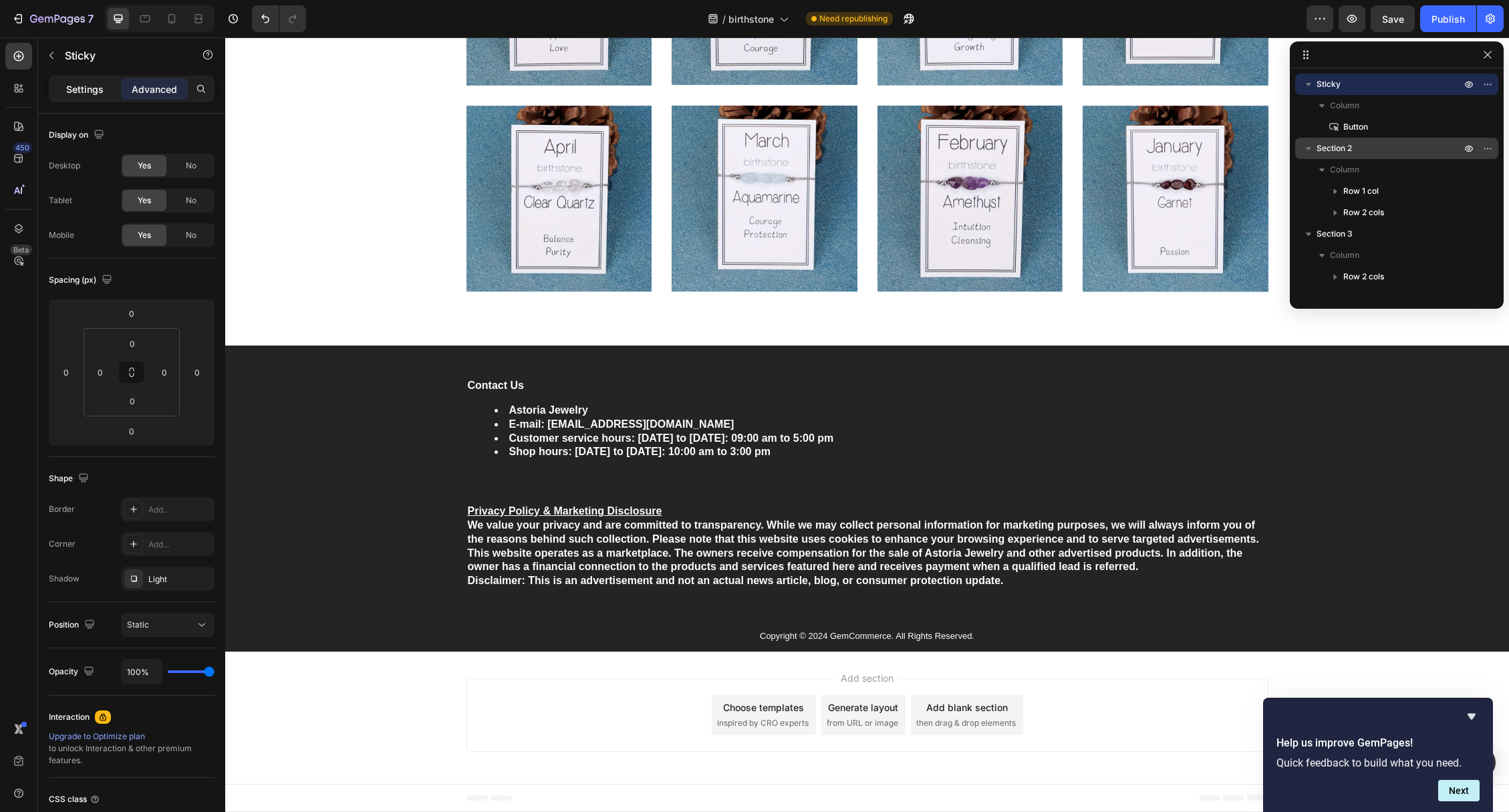
click at [105, 86] on div "Settings" at bounding box center [85, 89] width 67 height 21
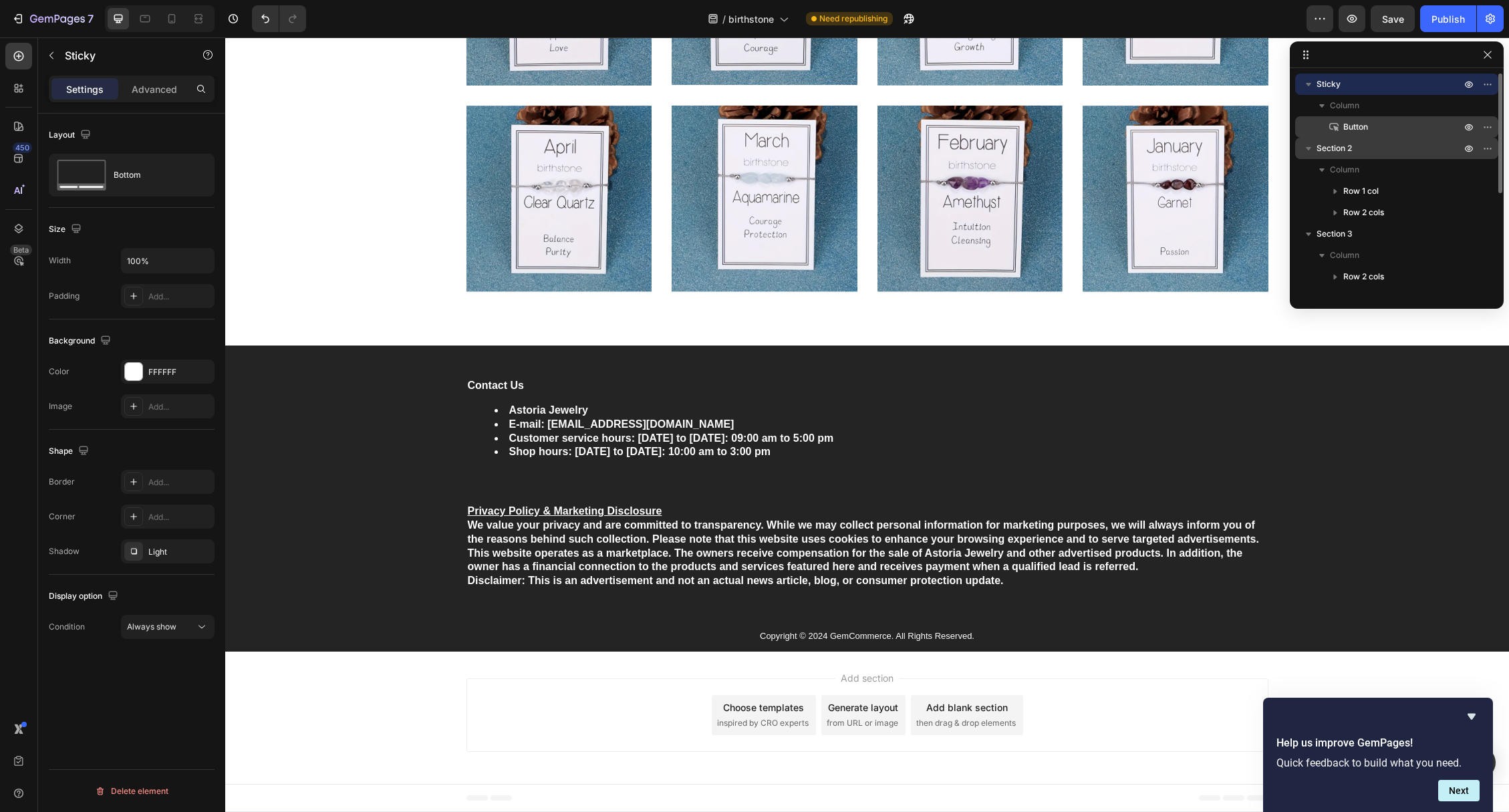
click at [1366, 121] on span "Button" at bounding box center [1355, 127] width 25 height 14
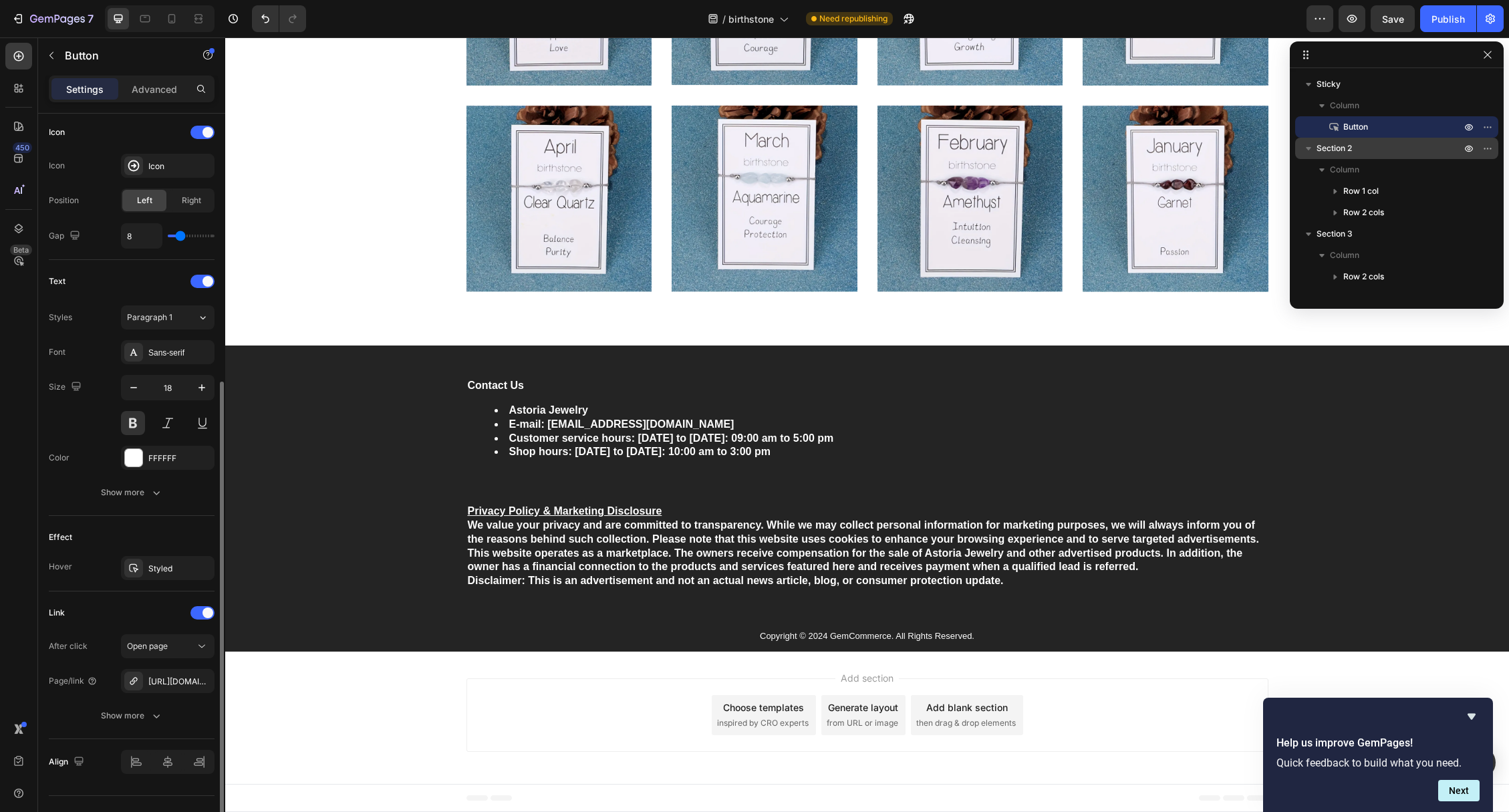
scroll to position [432, 0]
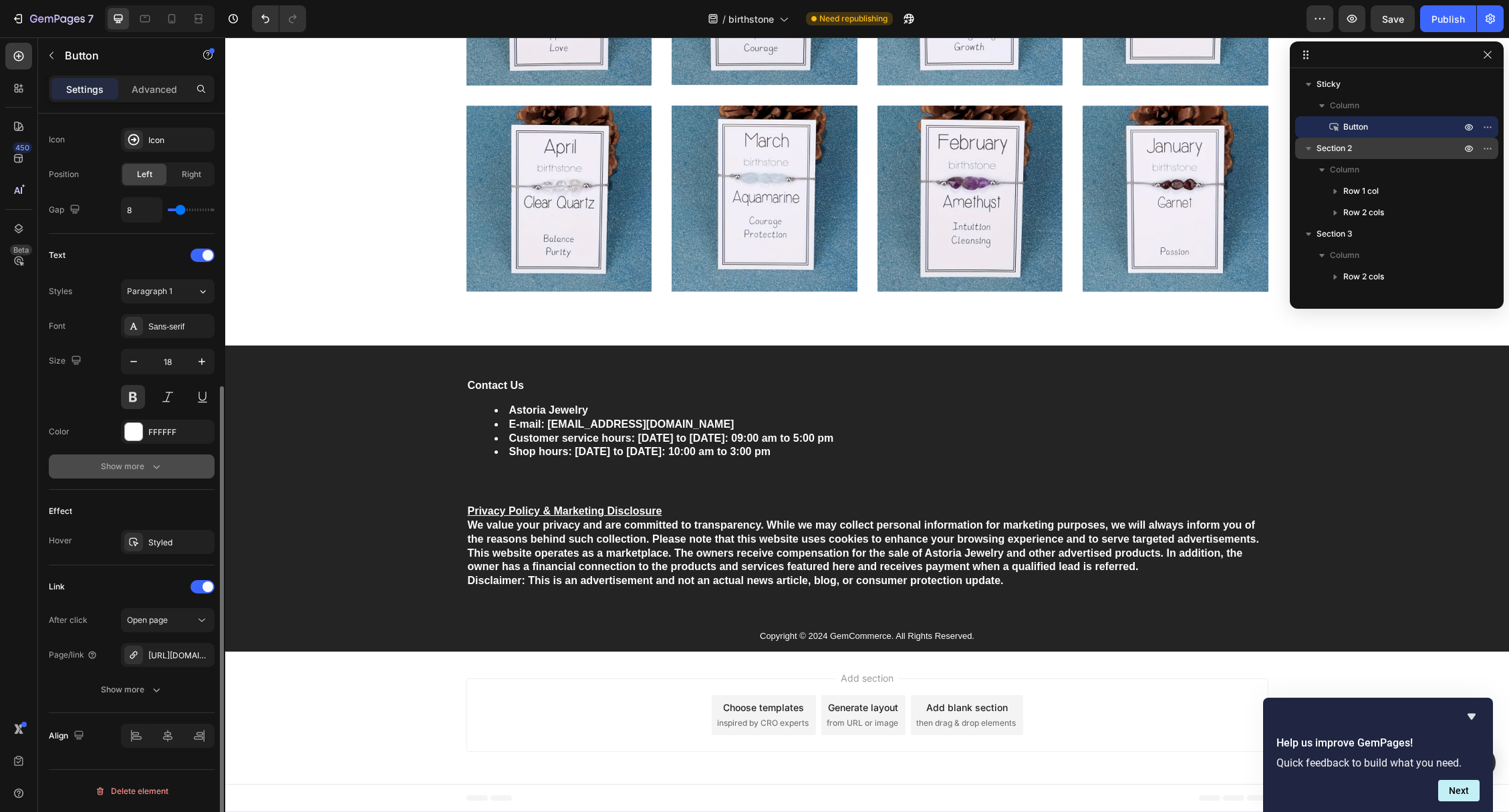
click at [139, 465] on div "Show more" at bounding box center [132, 466] width 62 height 14
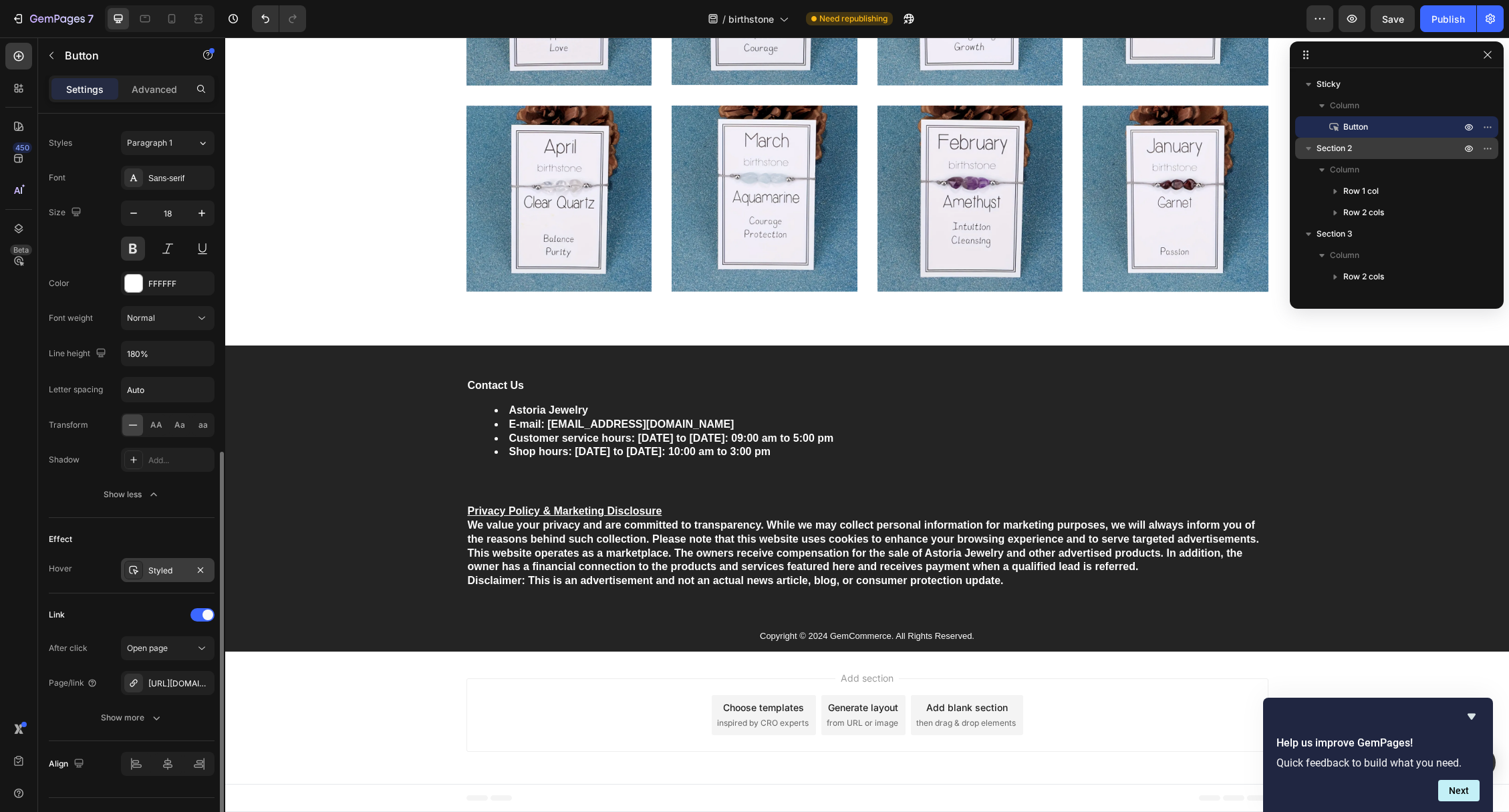
scroll to position [593, 0]
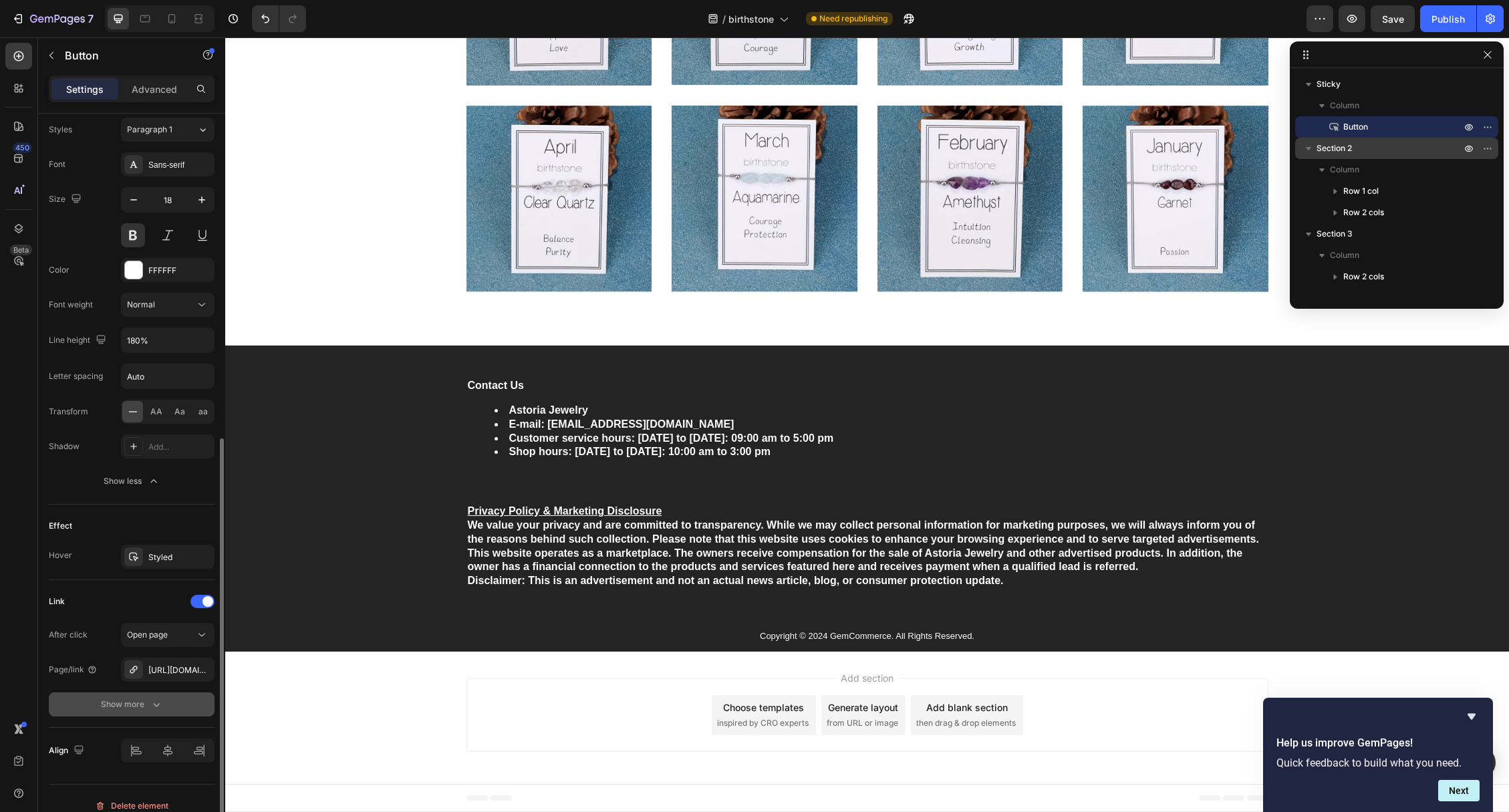
click at [132, 703] on div "Show more" at bounding box center [132, 704] width 62 height 14
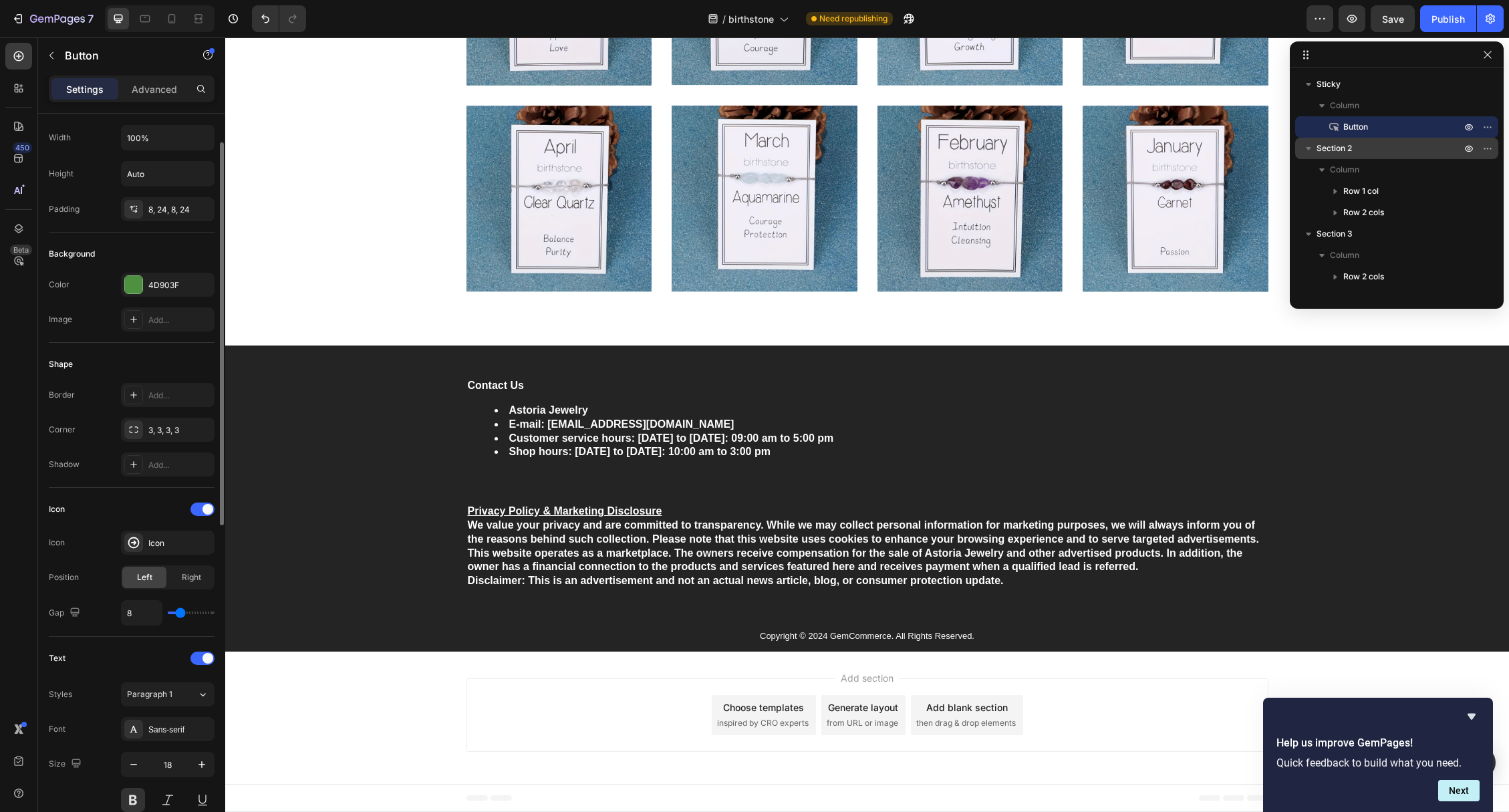
scroll to position [38, 0]
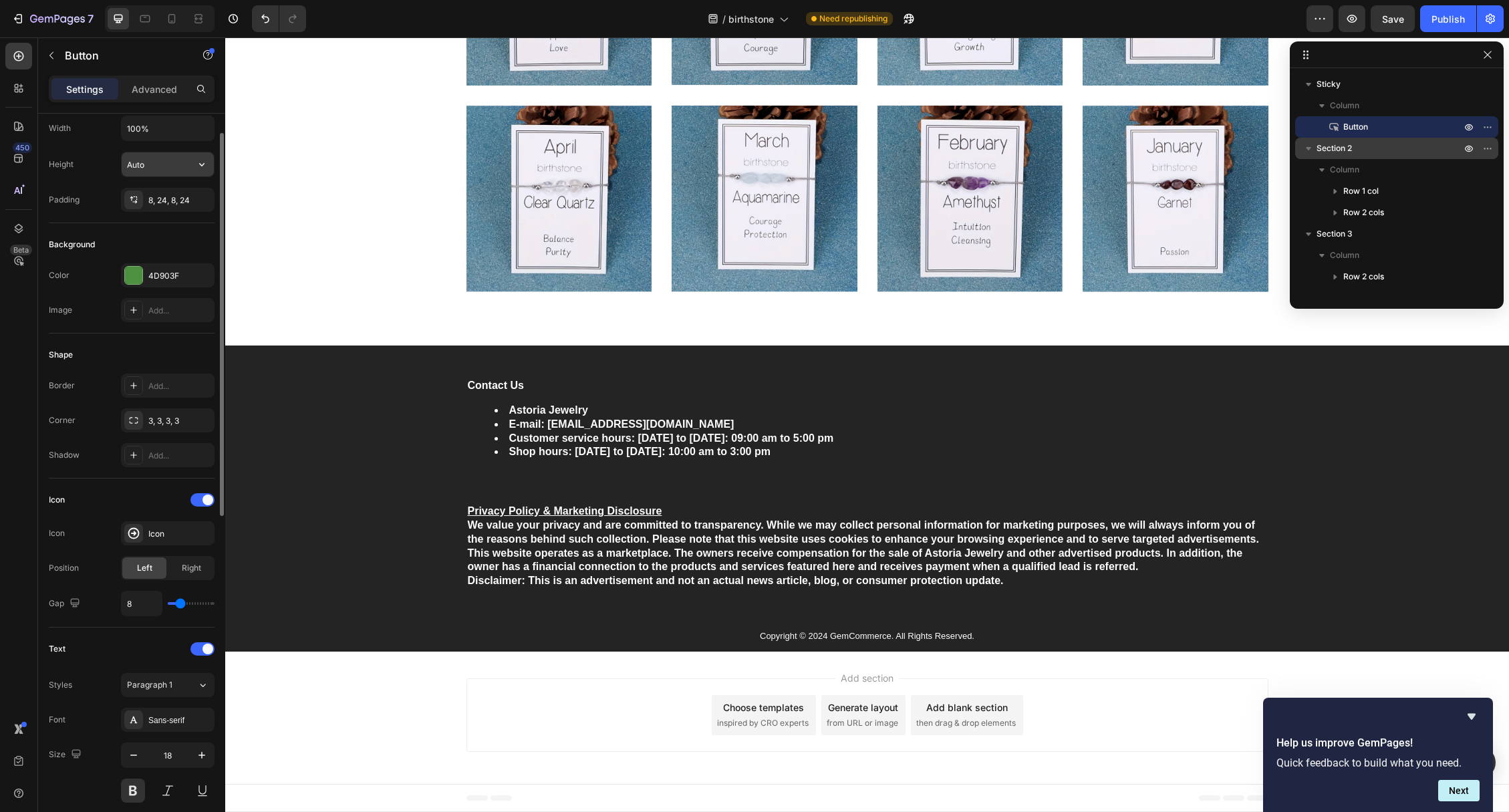
click at [142, 158] on input "Auto" at bounding box center [168, 164] width 92 height 24
click at [201, 163] on icon "button" at bounding box center [202, 164] width 14 height 14
click at [84, 167] on div "Height Auto" at bounding box center [131, 164] width 166 height 25
click at [192, 508] on div at bounding box center [202, 506] width 24 height 14
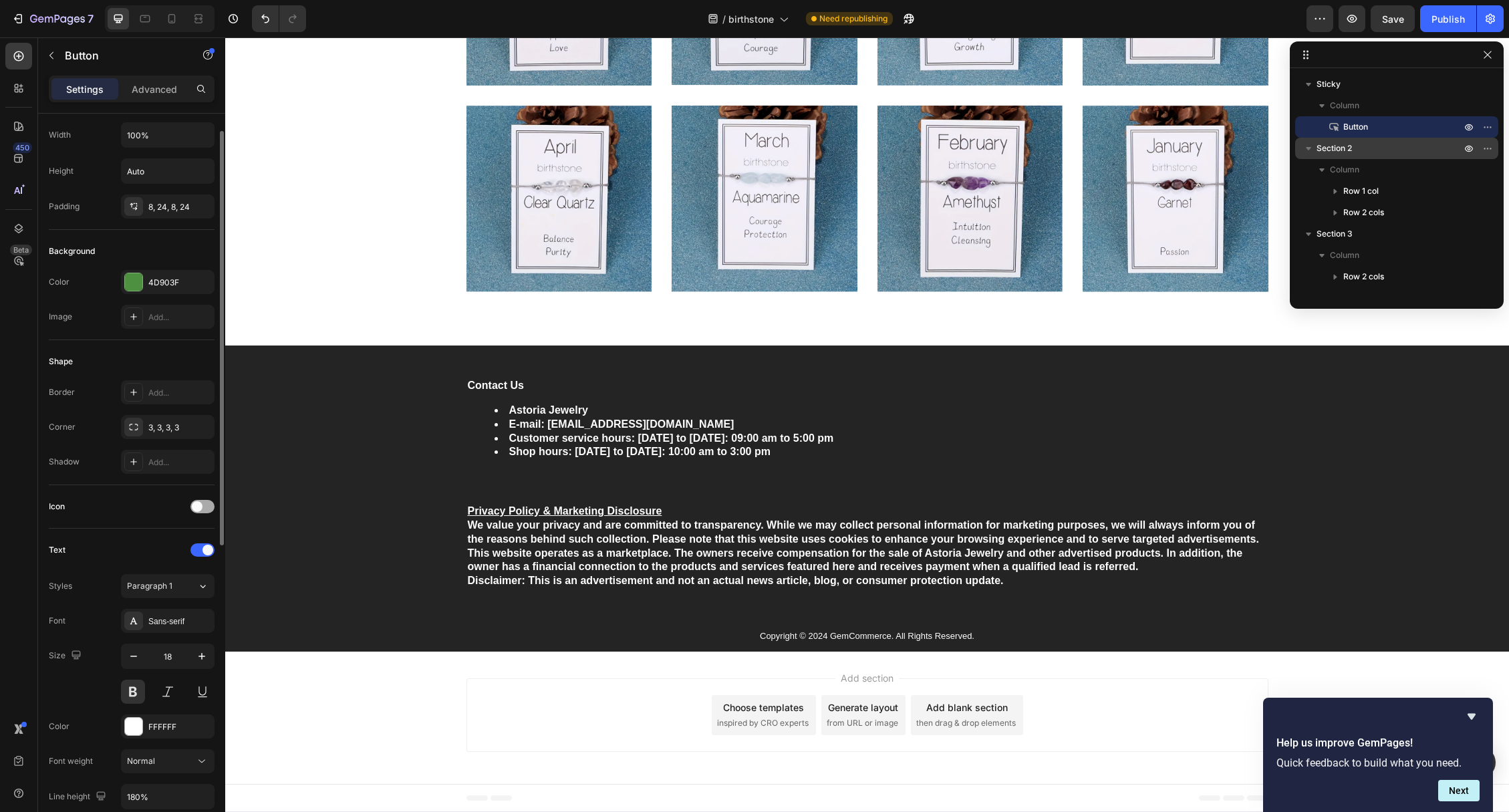
click at [192, 508] on span at bounding box center [197, 506] width 11 height 11
click at [196, 649] on div at bounding box center [202, 656] width 24 height 14
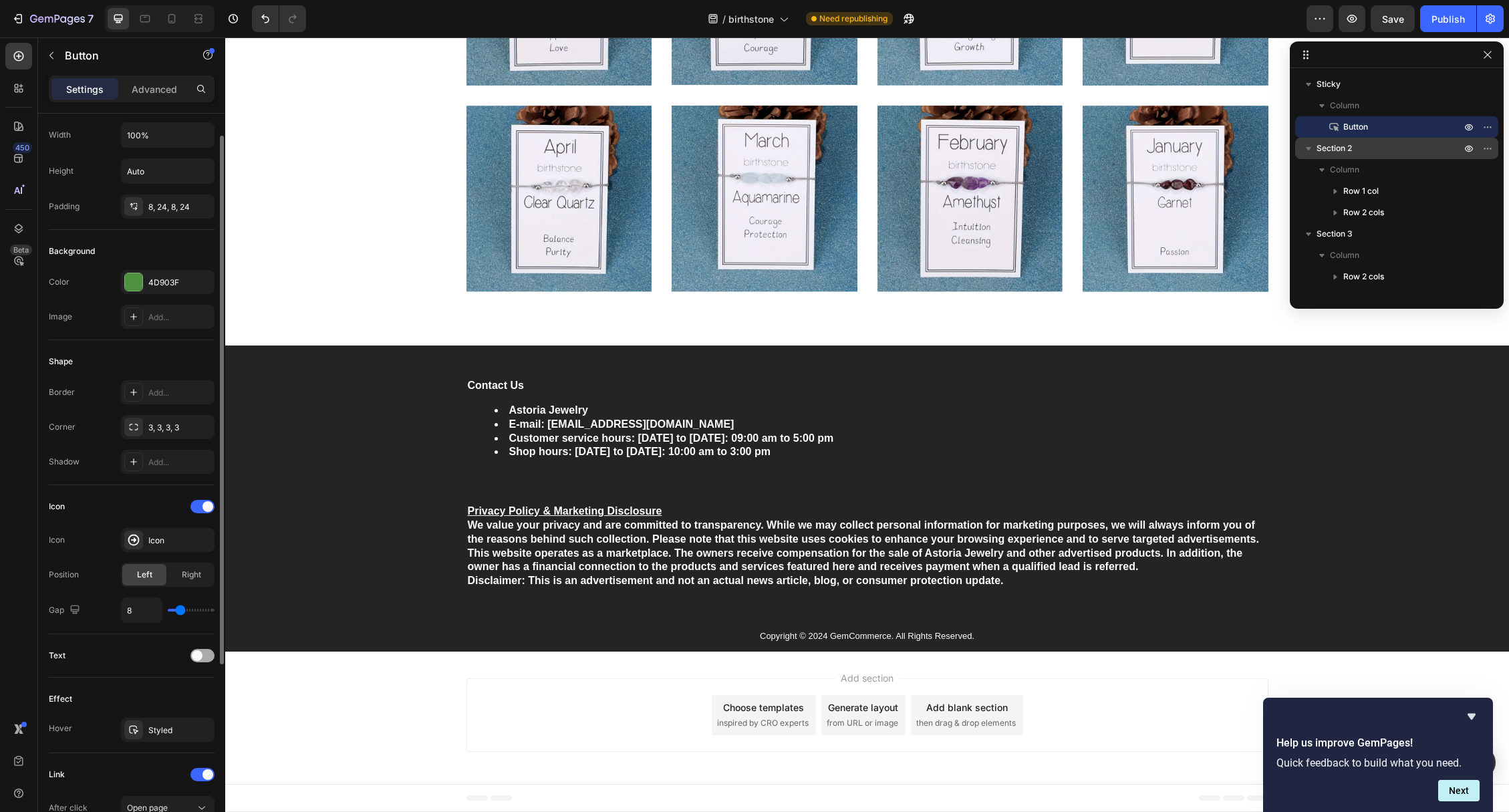
click at [199, 654] on span at bounding box center [197, 655] width 11 height 11
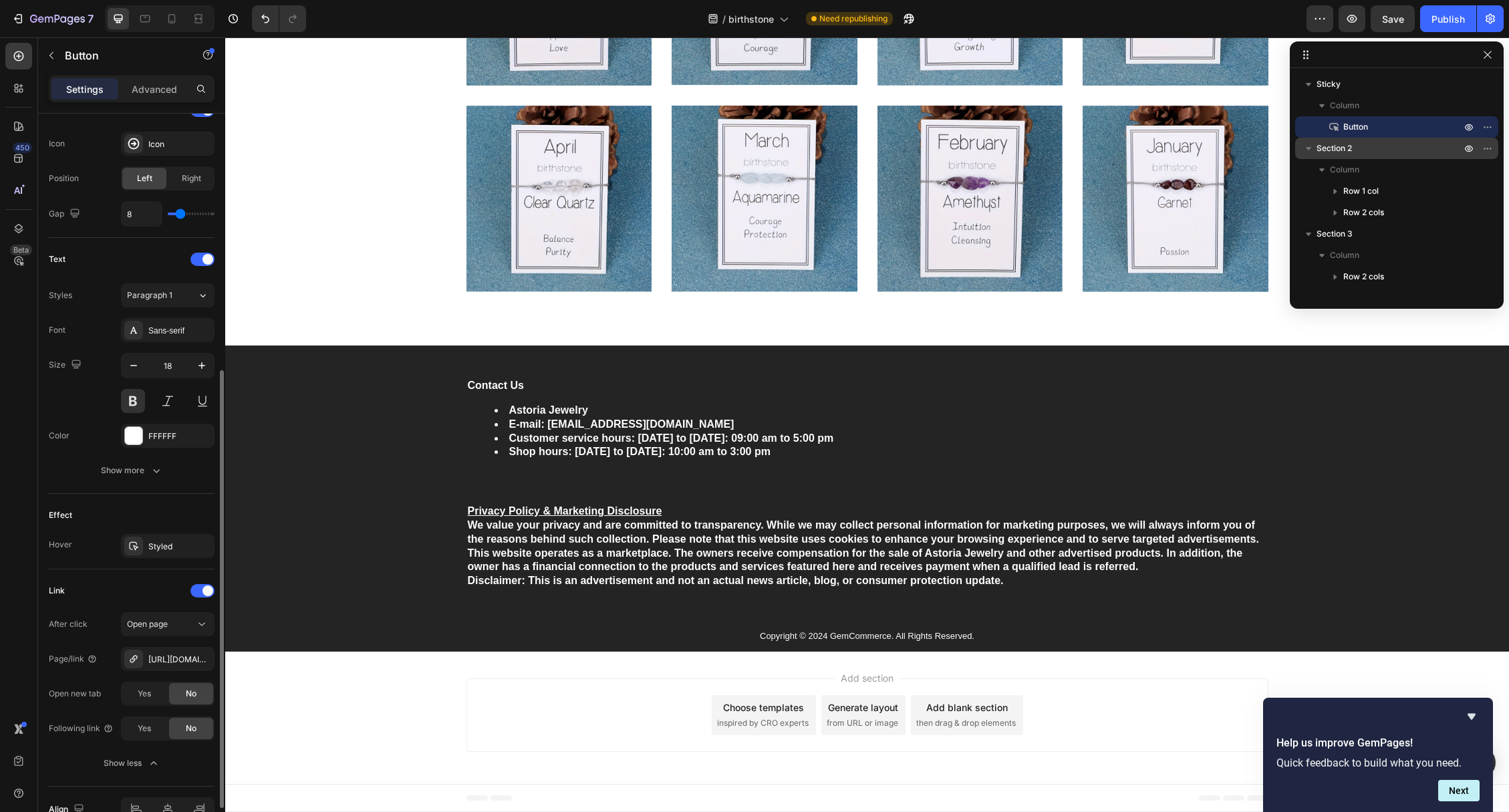
scroll to position [429, 0]
click at [504, 763] on div "Add section Choose templates inspired by CRO experts Generate layout from URL o…" at bounding box center [867, 717] width 1284 height 132
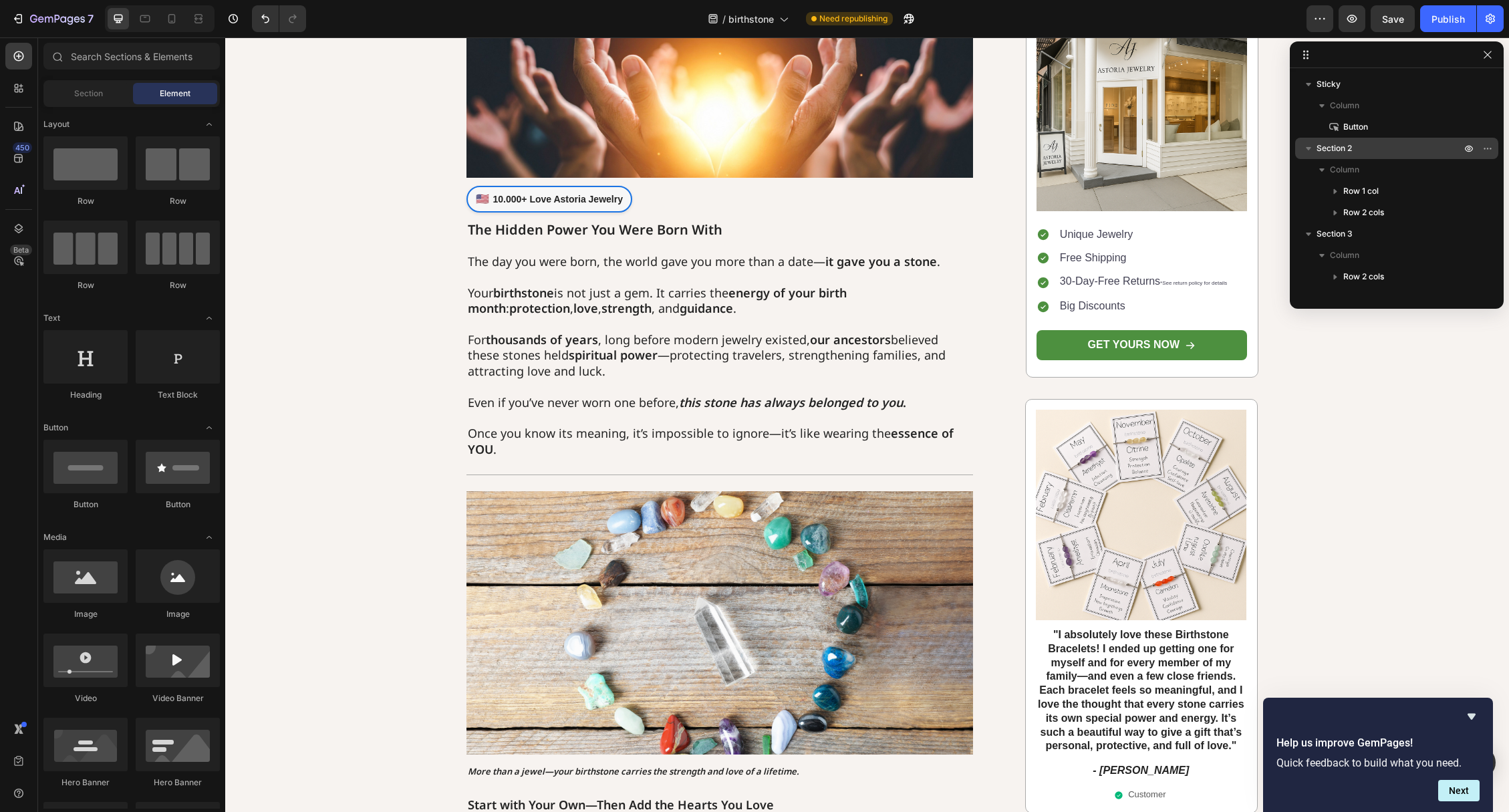
scroll to position [0, 0]
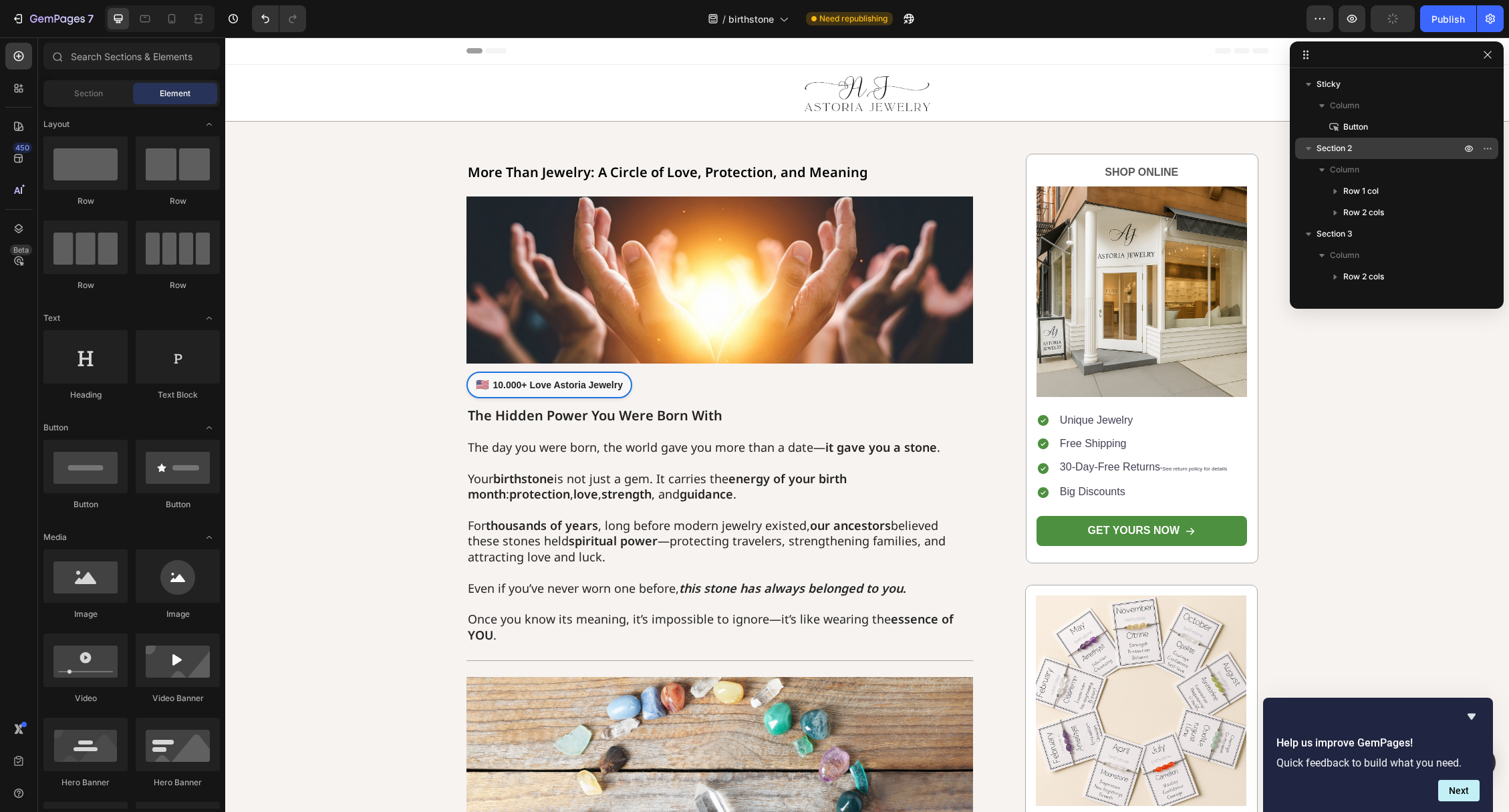
click at [201, 34] on div "7 Version history / birthstone Need republishing Preview Publish" at bounding box center [754, 19] width 1509 height 38
click at [197, 17] on icon at bounding box center [196, 19] width 4 height 3
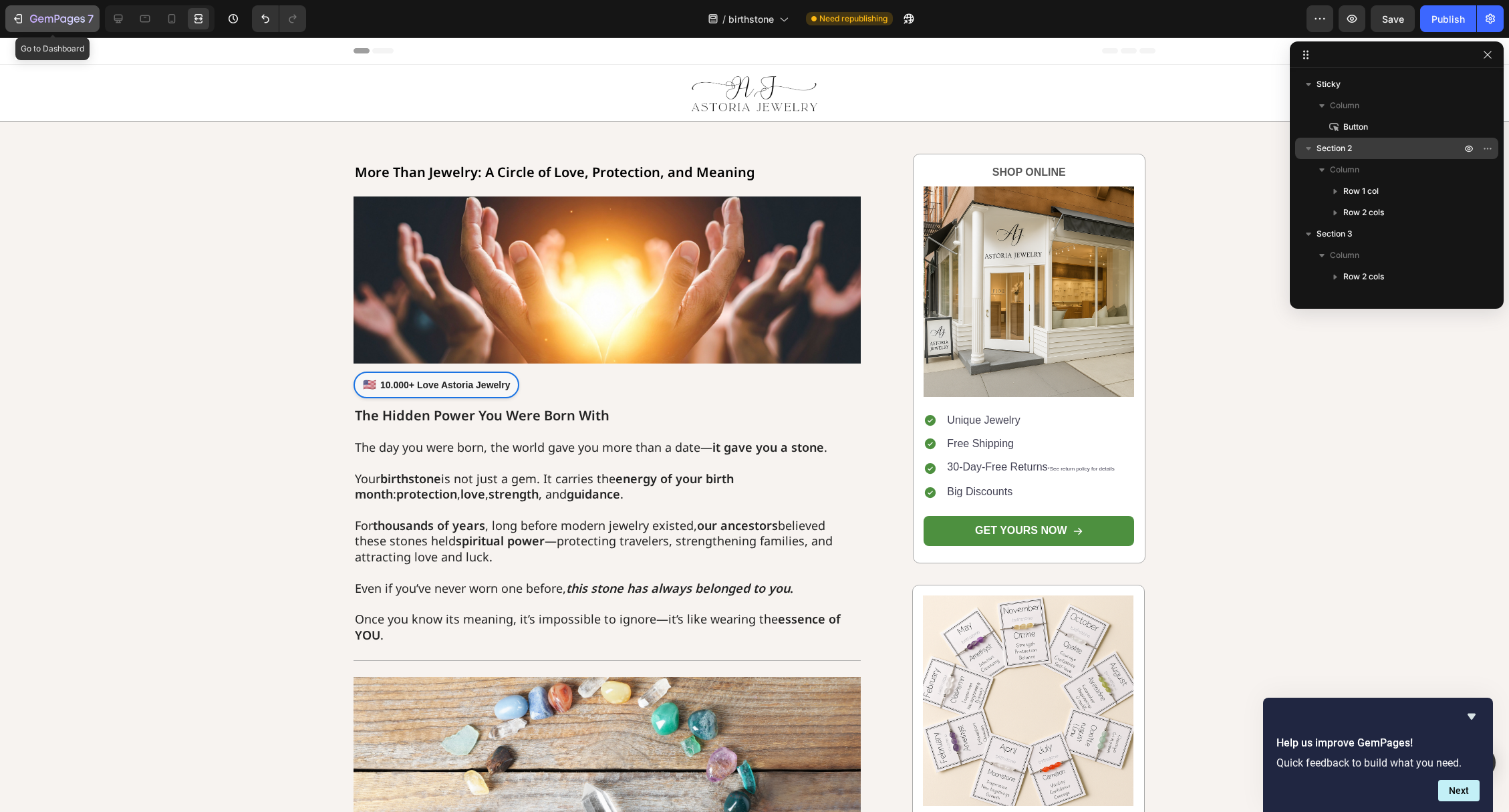
click at [47, 23] on icon "button" at bounding box center [57, 19] width 55 height 11
